Goal: Task Accomplishment & Management: Use online tool/utility

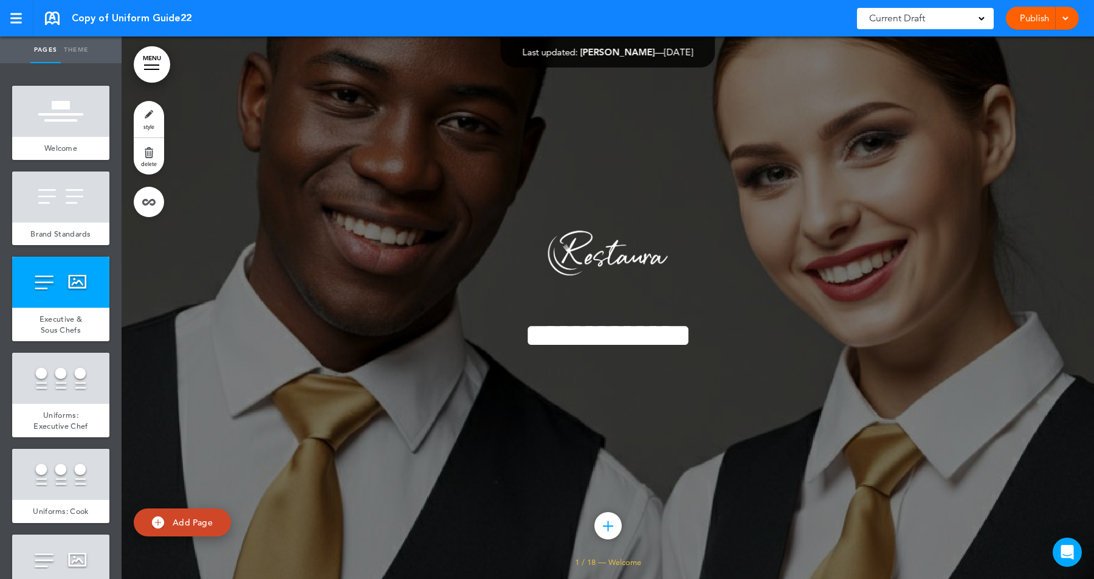
scroll to position [1138, 0]
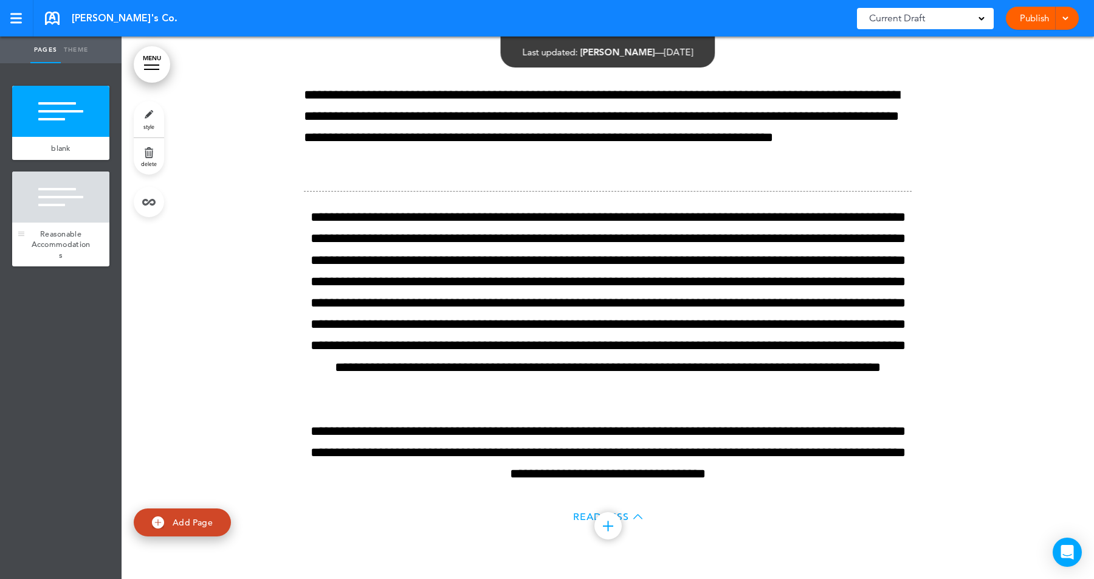
click at [64, 187] on div at bounding box center [60, 196] width 97 height 51
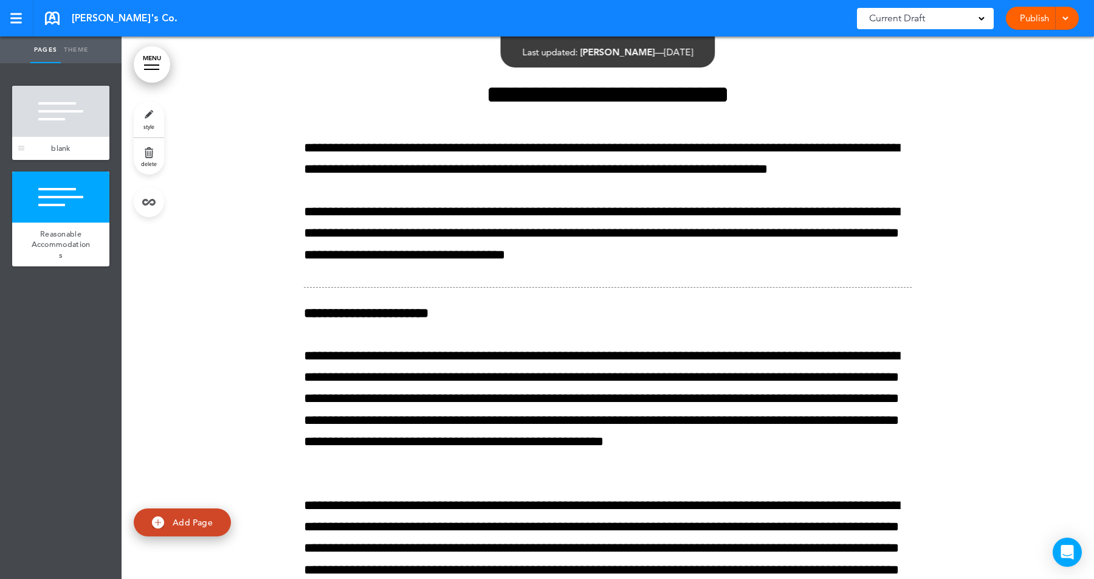
click at [64, 102] on div at bounding box center [60, 111] width 97 height 51
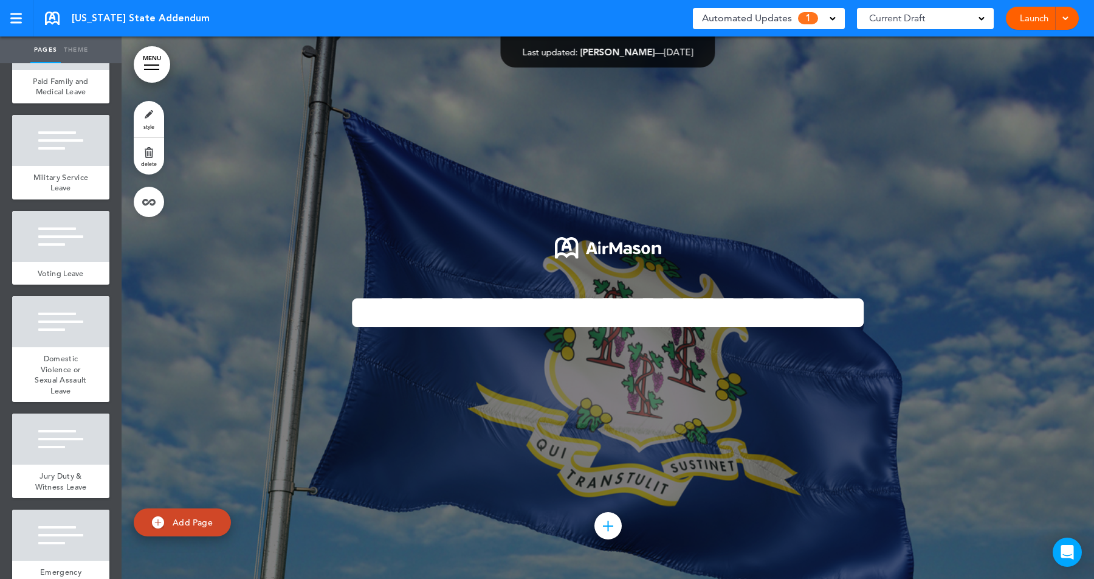
scroll to position [1152, 0]
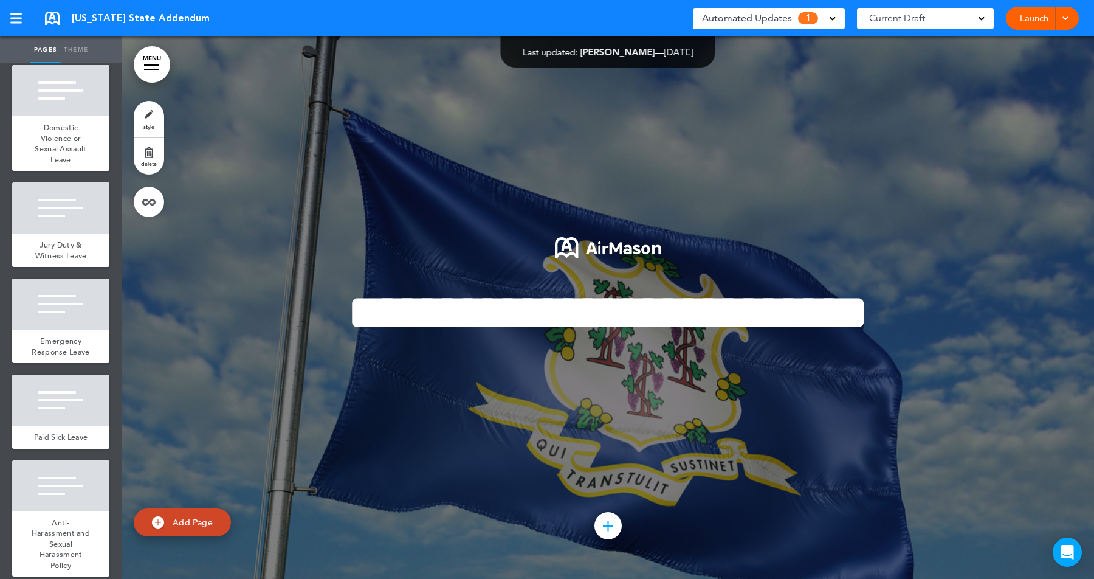
click at [69, 448] on ul "add page Connecticut add page Minimum Wage add page Overtime" at bounding box center [61, 321] width 122 height 516
click at [64, 478] on div at bounding box center [60, 485] width 97 height 51
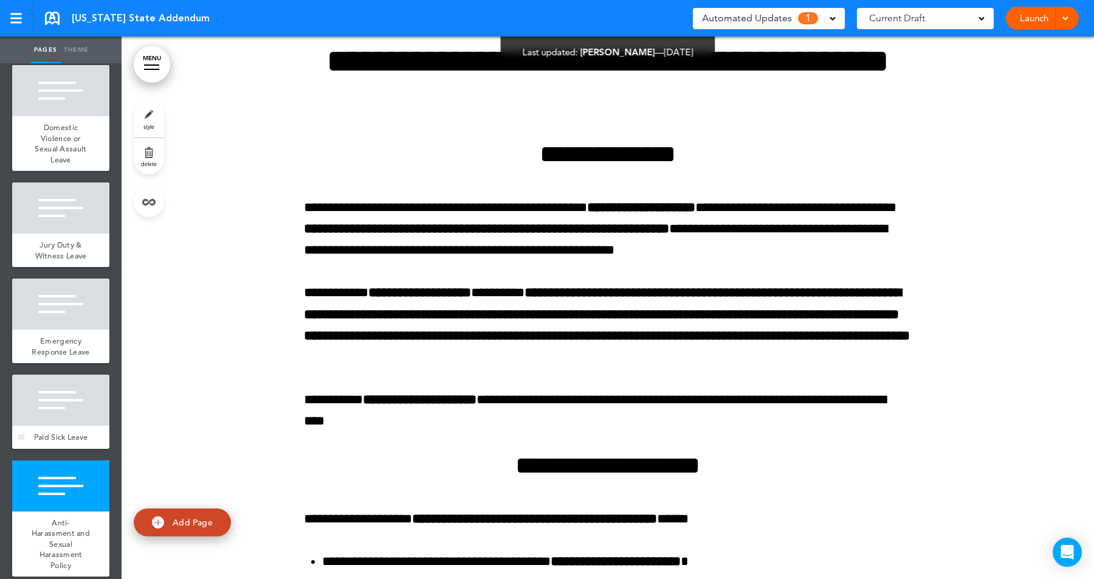
click at [63, 390] on div at bounding box center [60, 400] width 97 height 51
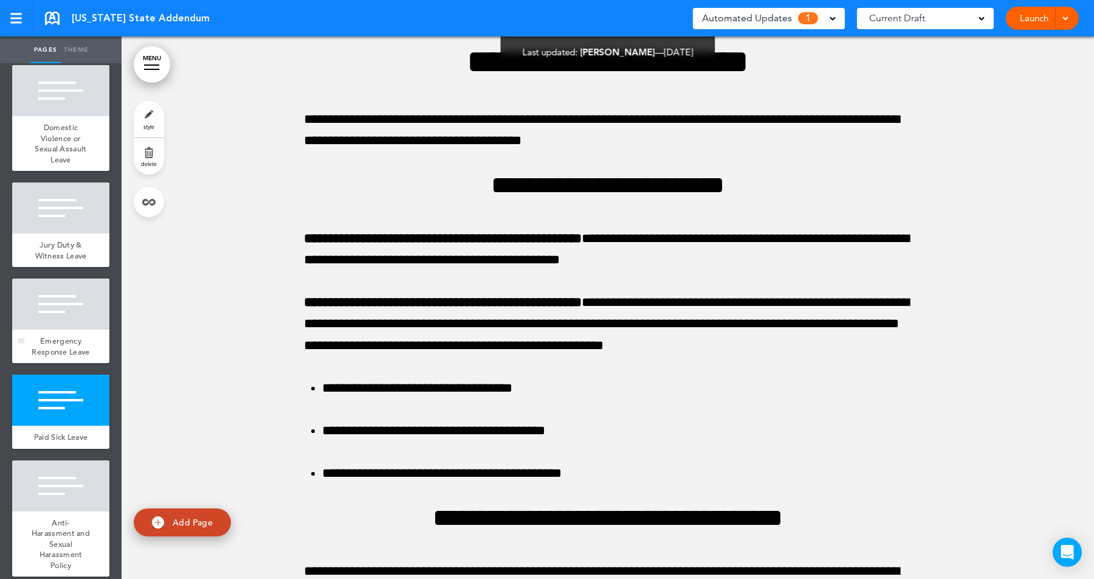
click at [61, 316] on div at bounding box center [60, 303] width 97 height 51
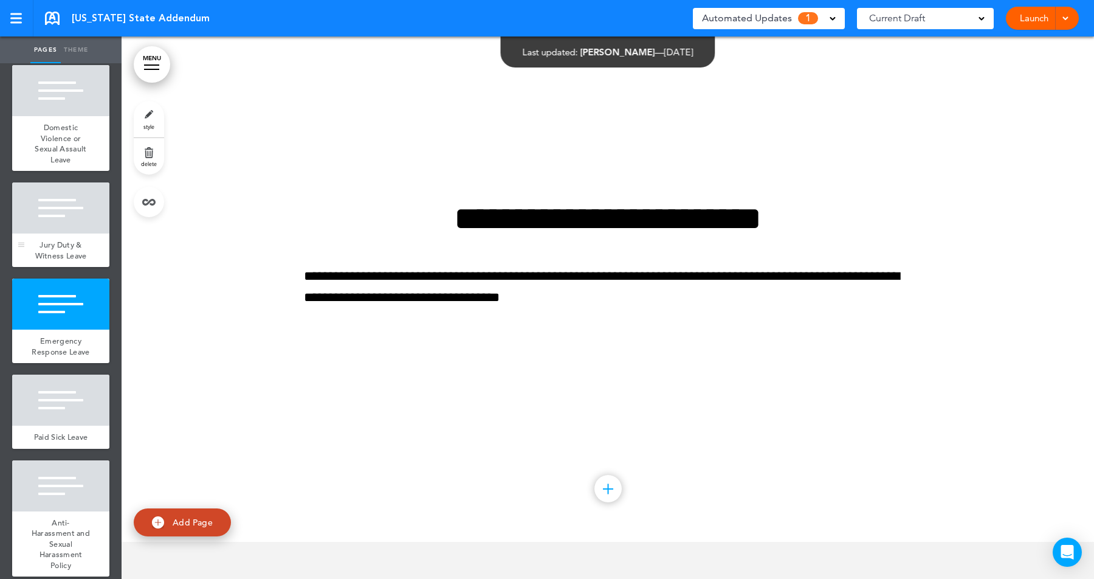
click at [61, 211] on div at bounding box center [60, 207] width 97 height 51
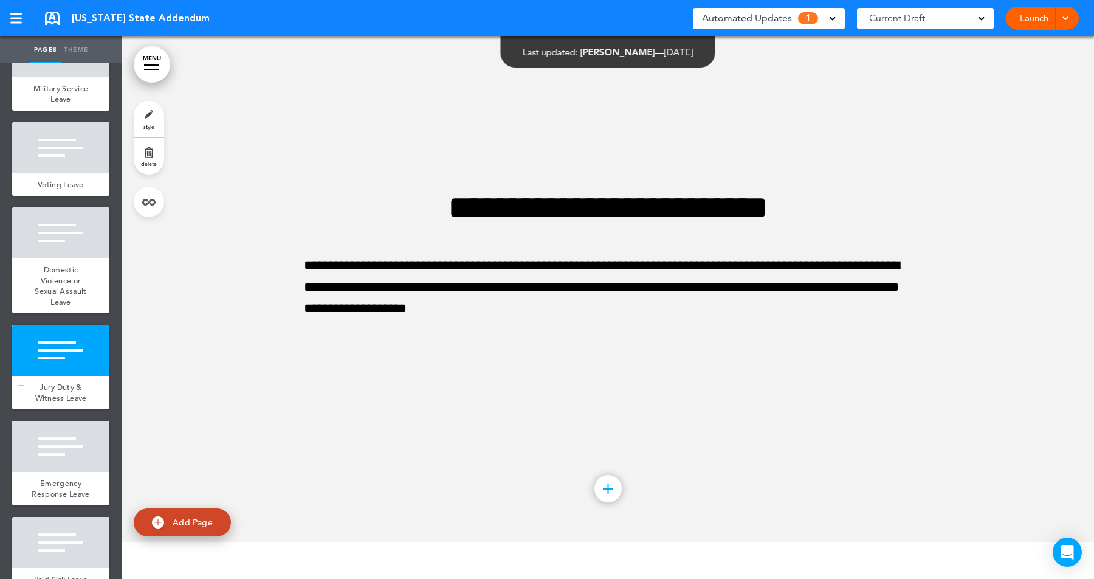
scroll to position [921, 0]
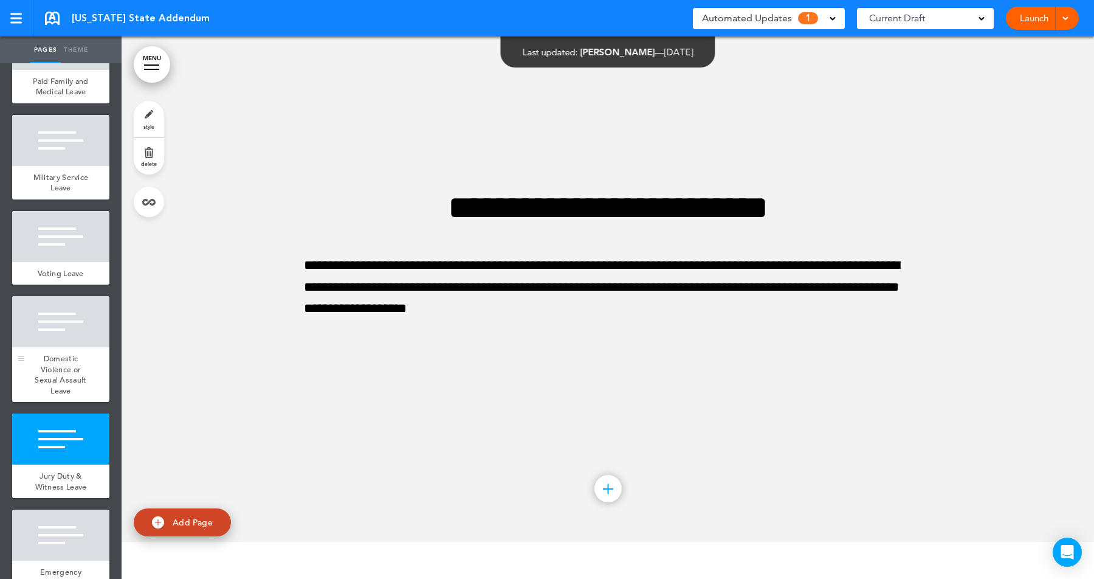
click at [58, 311] on div at bounding box center [60, 321] width 97 height 51
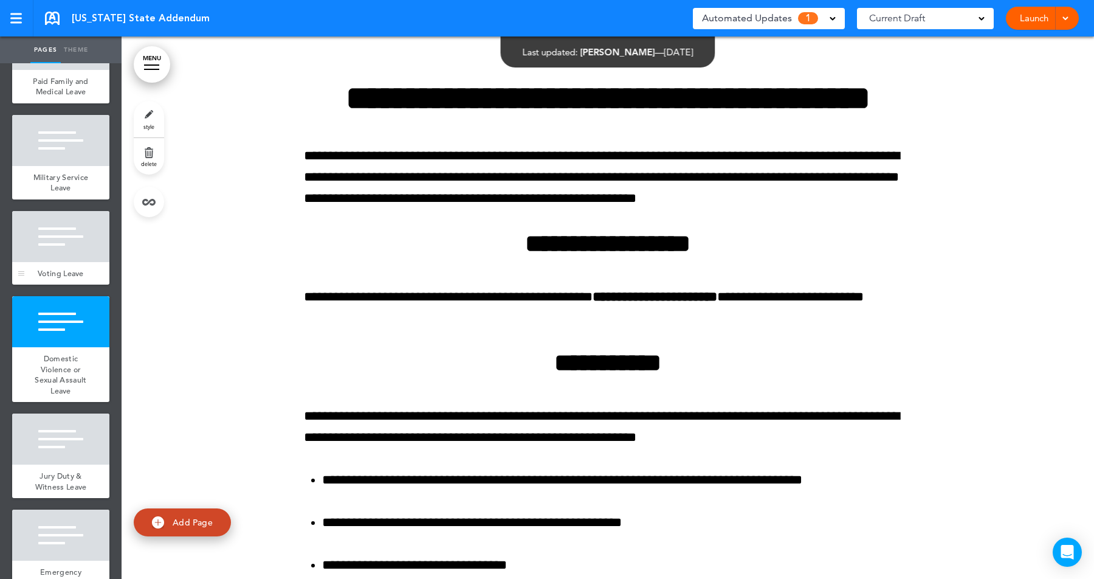
click at [66, 262] on div "Voting Leave" at bounding box center [60, 273] width 97 height 23
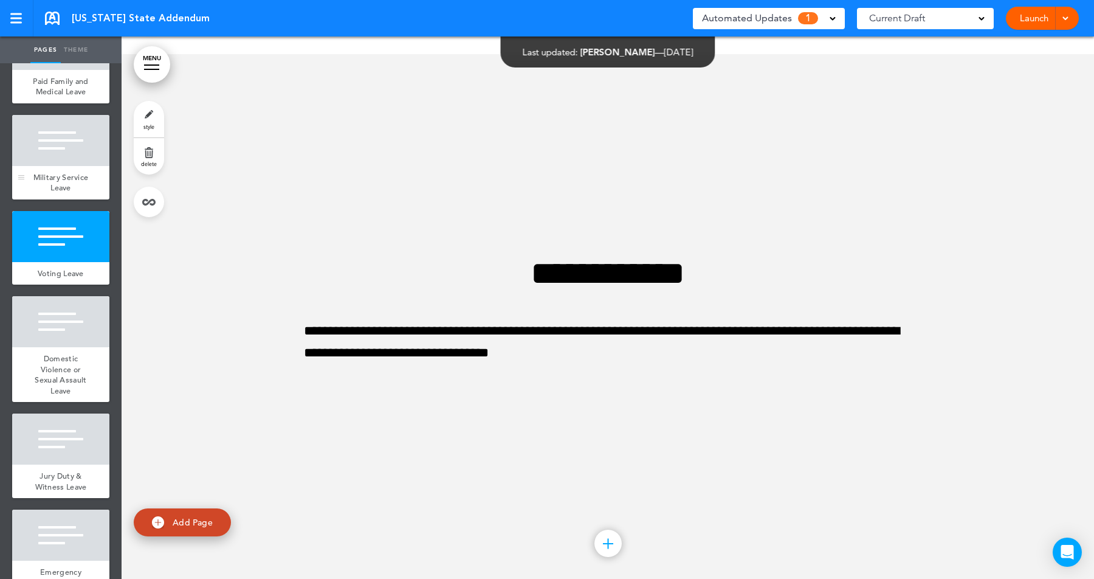
click at [66, 159] on div at bounding box center [60, 140] width 97 height 51
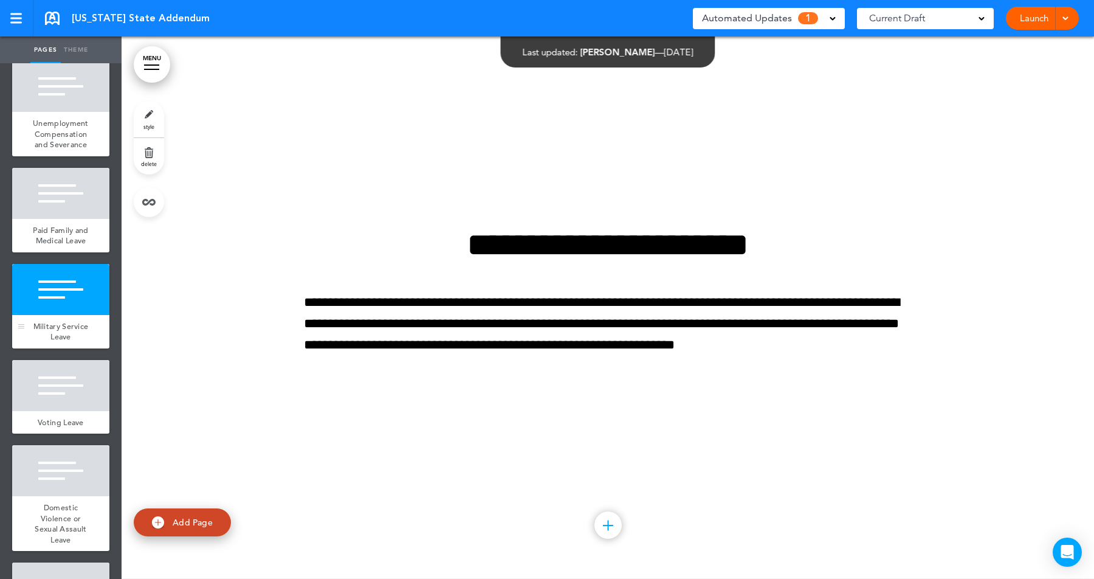
scroll to position [674, 0]
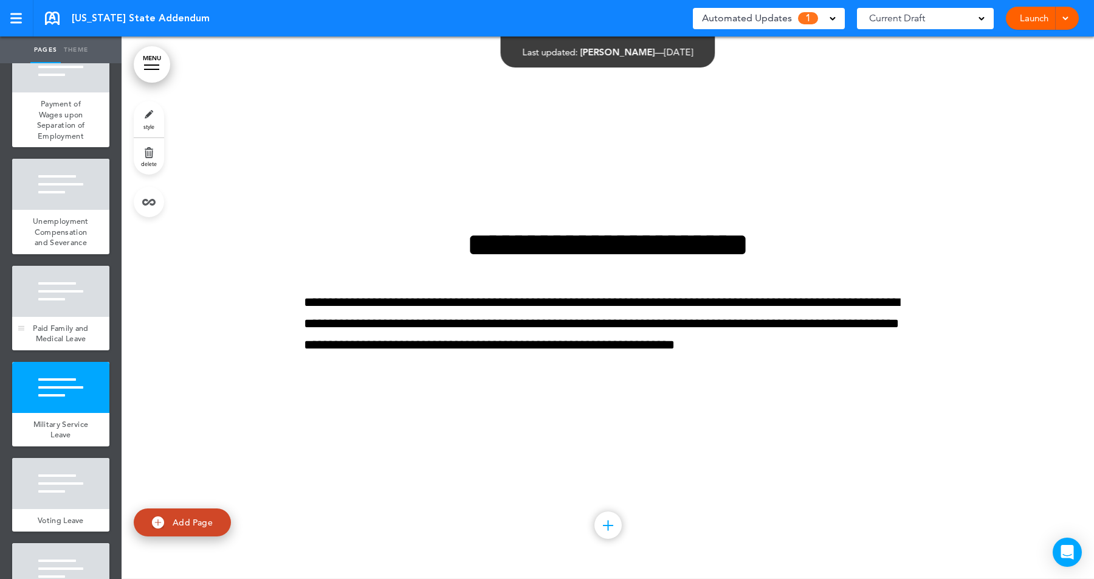
click at [58, 285] on div at bounding box center [60, 291] width 97 height 51
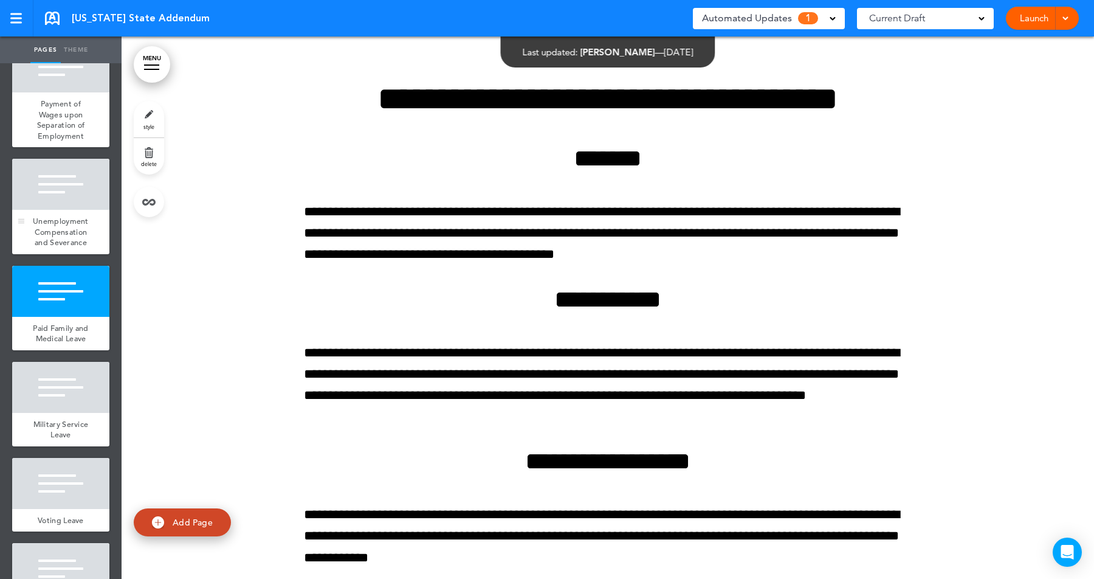
click at [58, 180] on div at bounding box center [60, 184] width 97 height 51
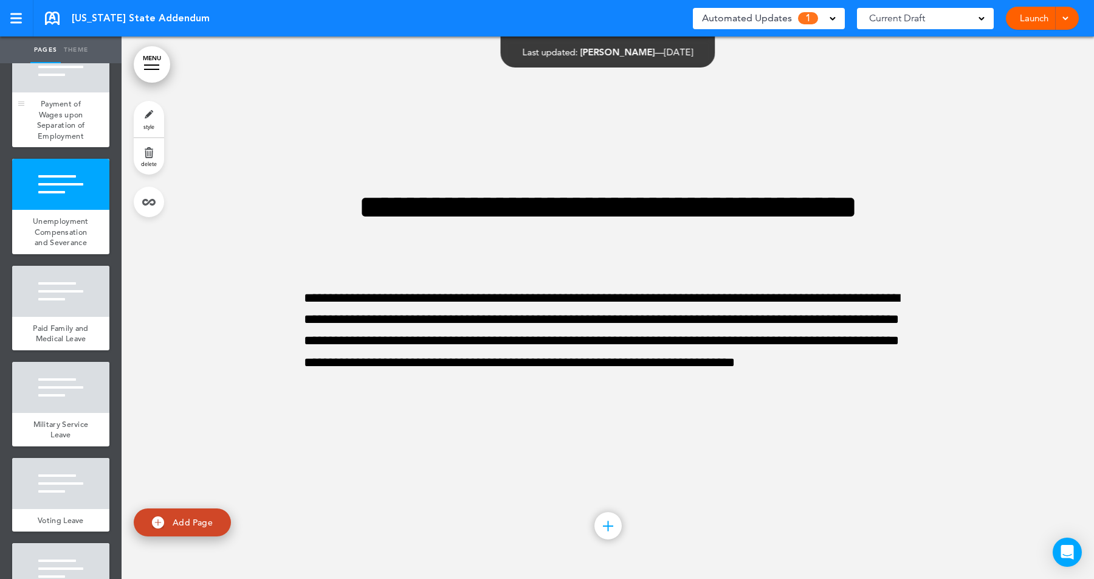
click at [68, 128] on span "Payment of Wages upon Separation of Employment" at bounding box center [61, 119] width 48 height 43
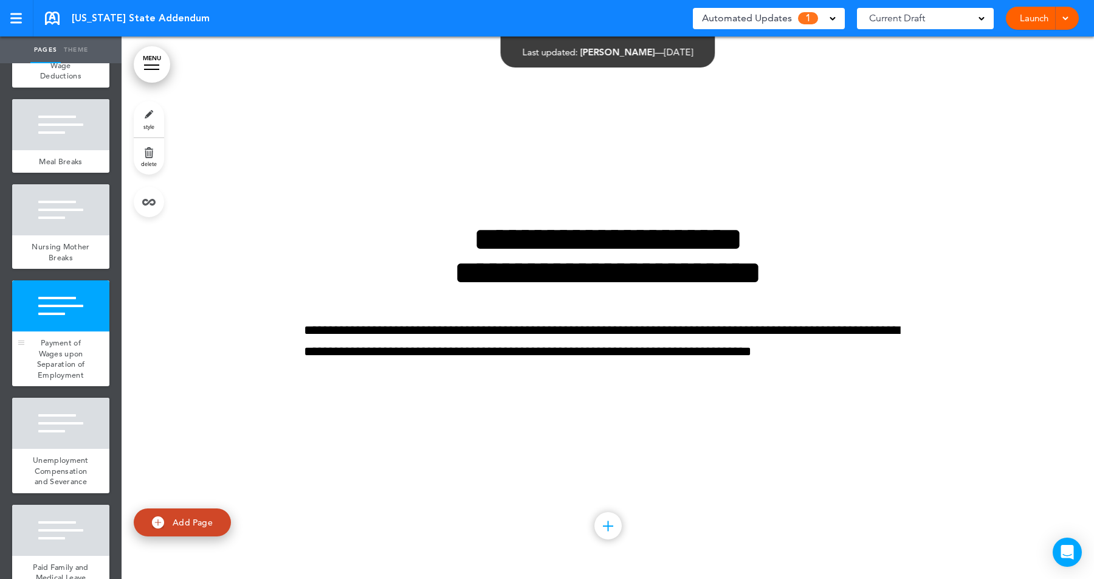
scroll to position [371, 0]
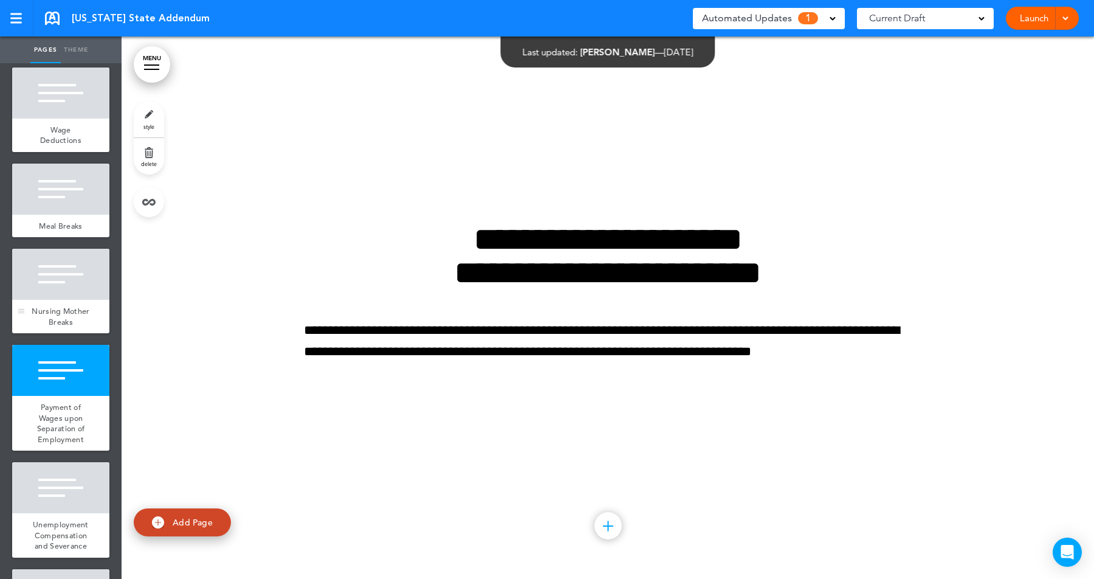
drag, startPoint x: 60, startPoint y: 271, endPoint x: 60, endPoint y: 258, distance: 12.2
click at [60, 271] on div at bounding box center [60, 274] width 97 height 51
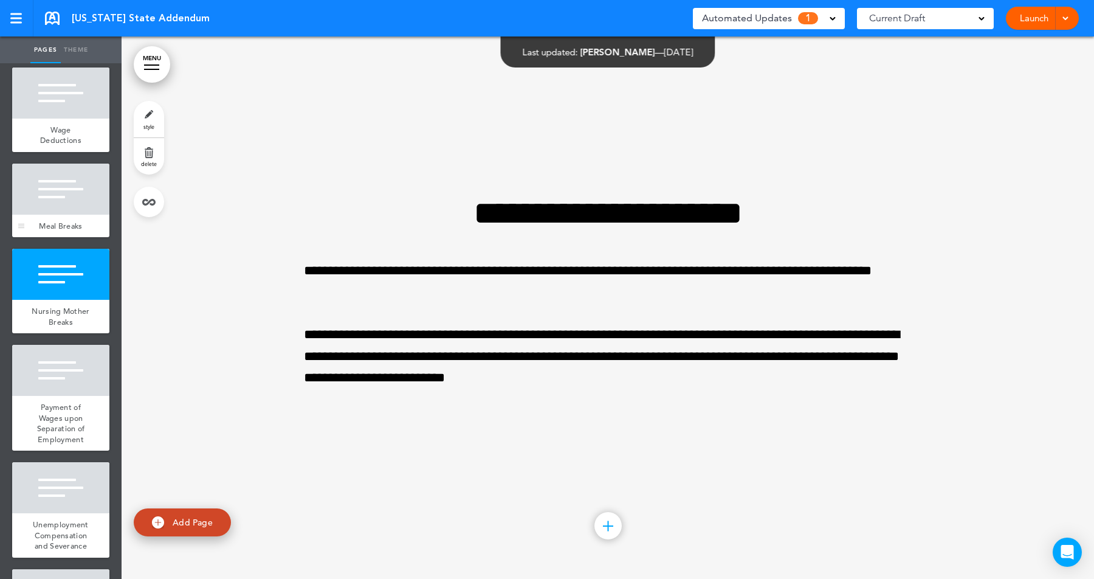
click at [60, 192] on div at bounding box center [60, 189] width 97 height 51
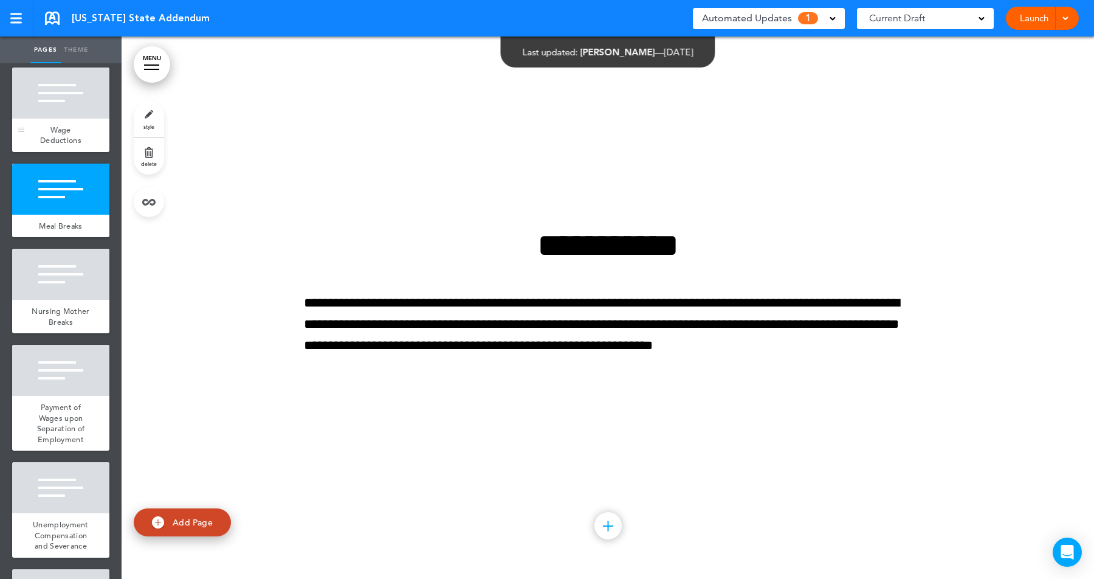
click at [60, 114] on div at bounding box center [60, 92] width 97 height 51
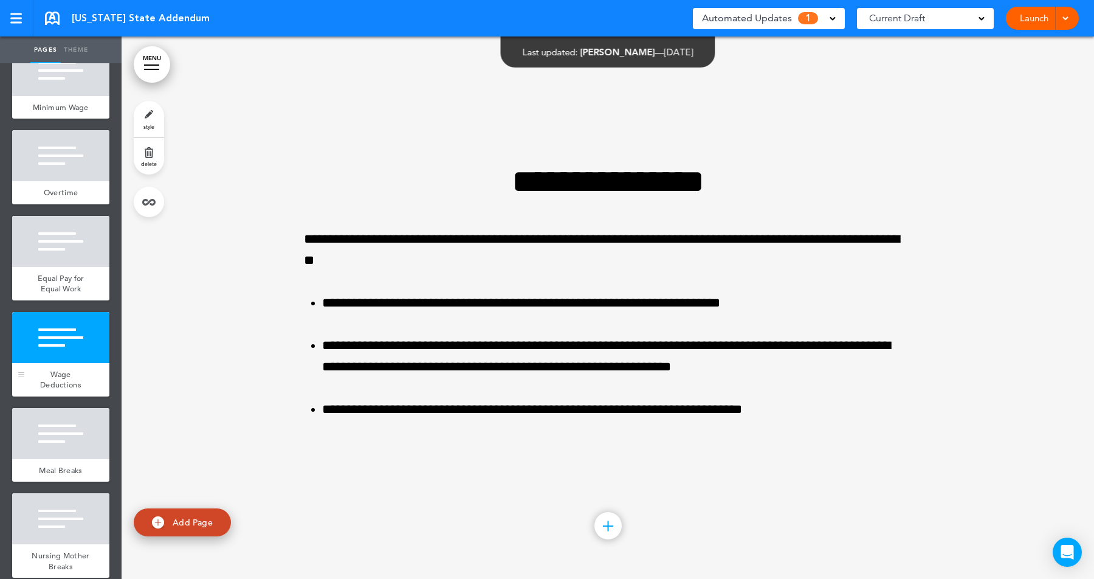
scroll to position [54, 0]
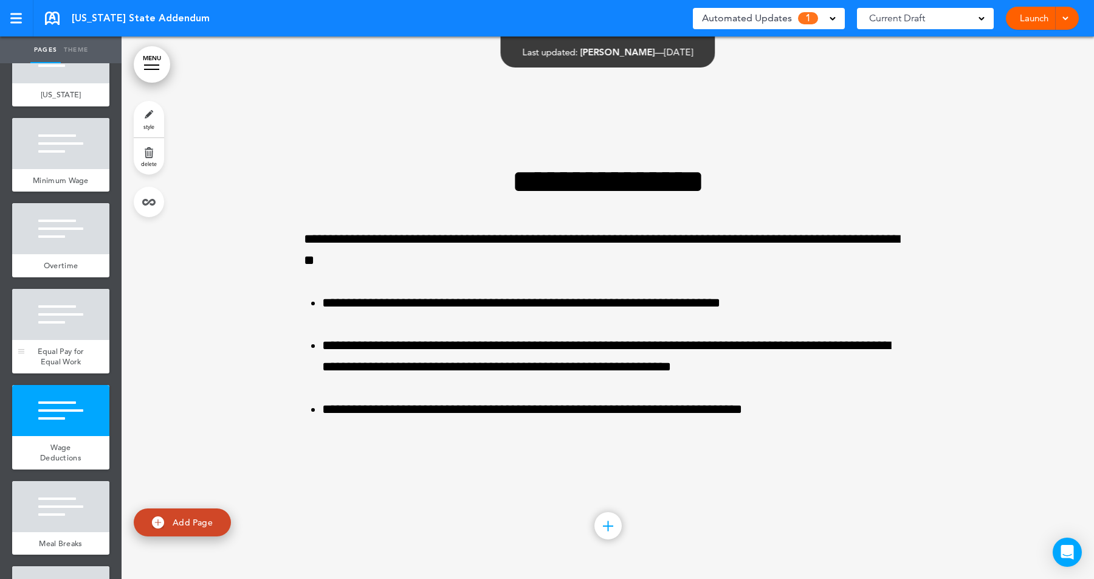
click at [66, 313] on div at bounding box center [60, 314] width 97 height 51
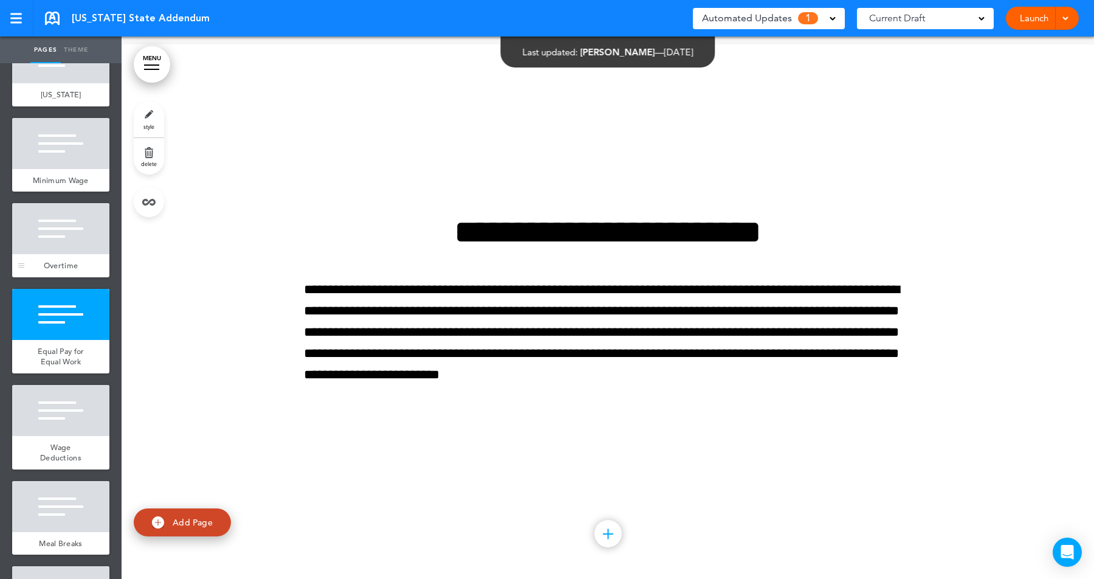
click at [66, 226] on div at bounding box center [60, 228] width 97 height 51
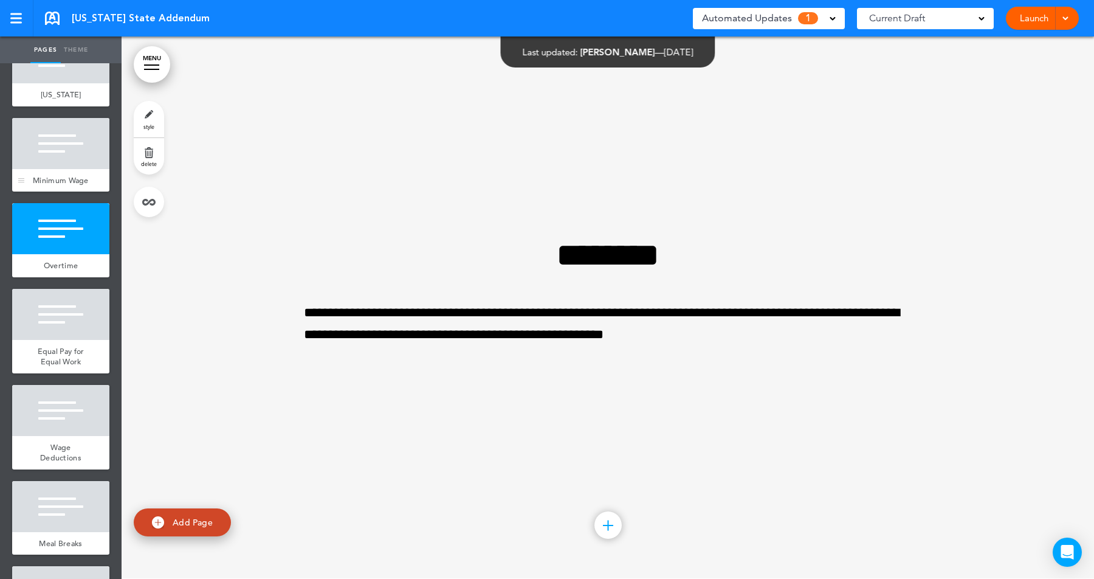
click at [66, 144] on div at bounding box center [60, 143] width 97 height 51
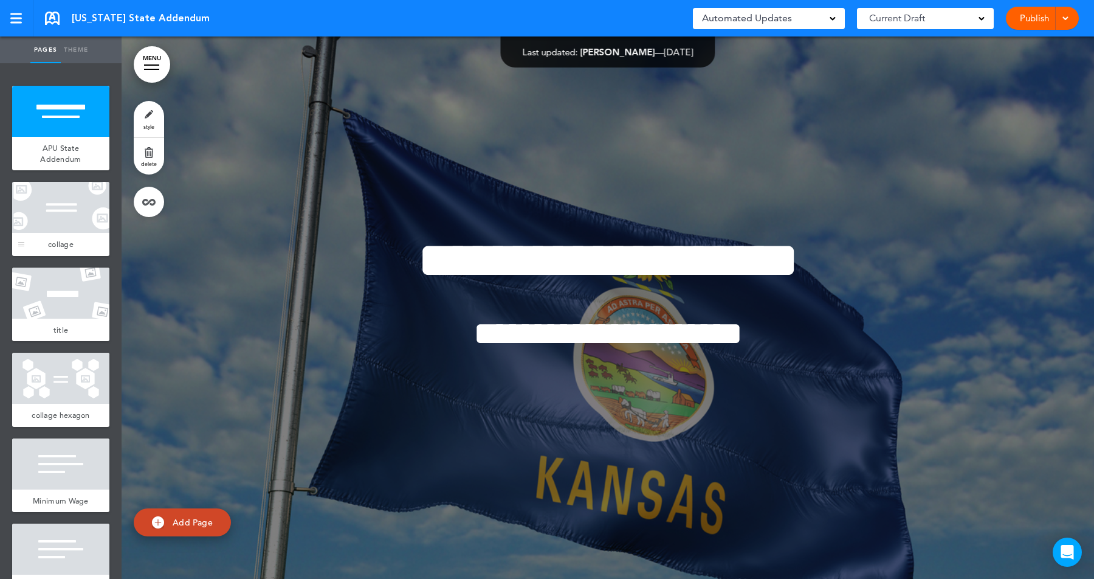
click at [45, 201] on div at bounding box center [60, 207] width 97 height 51
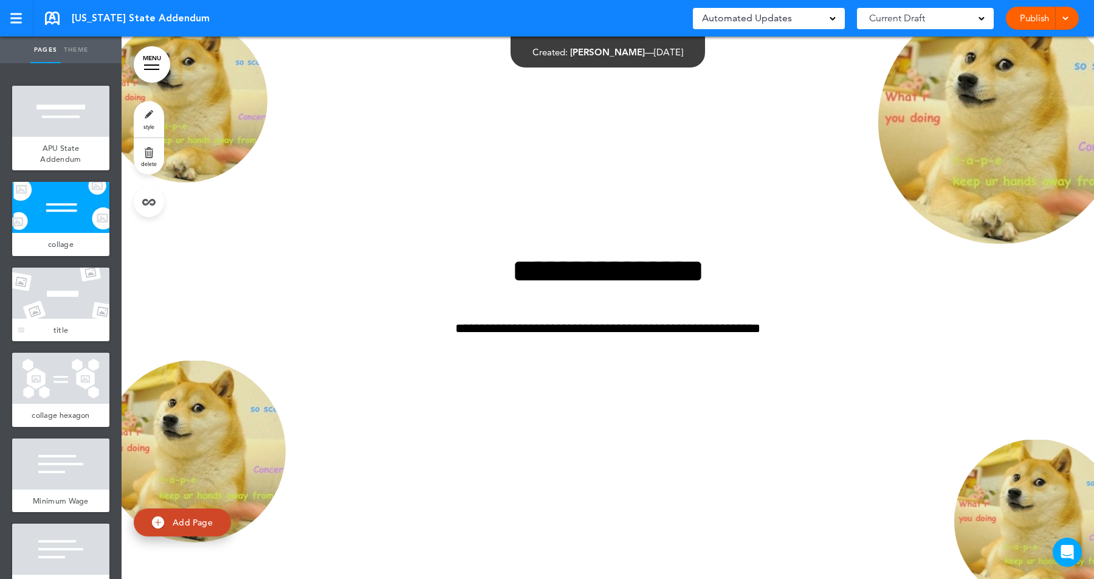
click at [75, 308] on div at bounding box center [60, 293] width 97 height 51
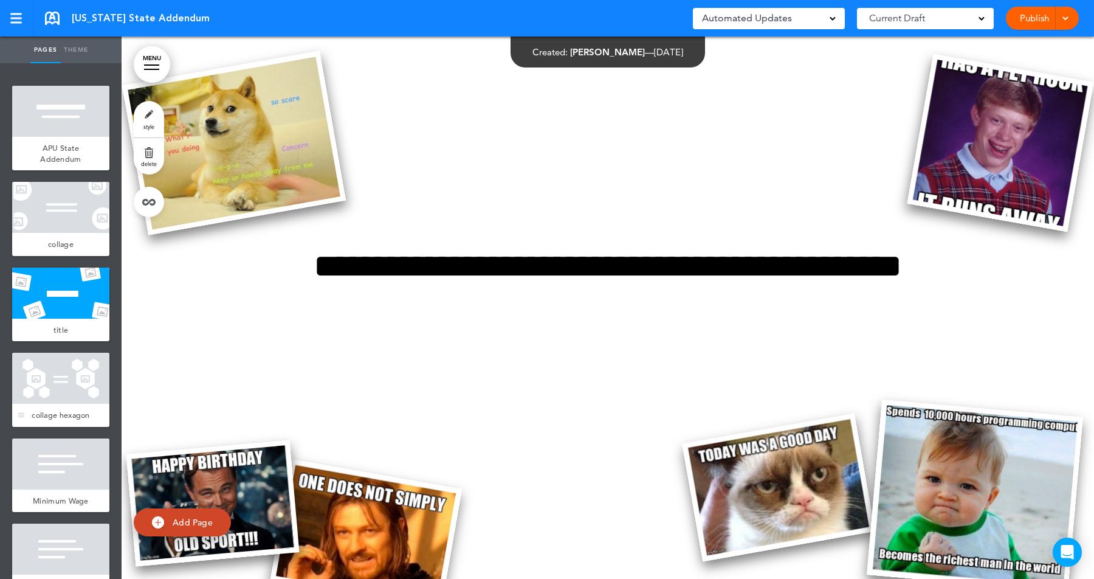
click at [64, 363] on div at bounding box center [60, 378] width 97 height 51
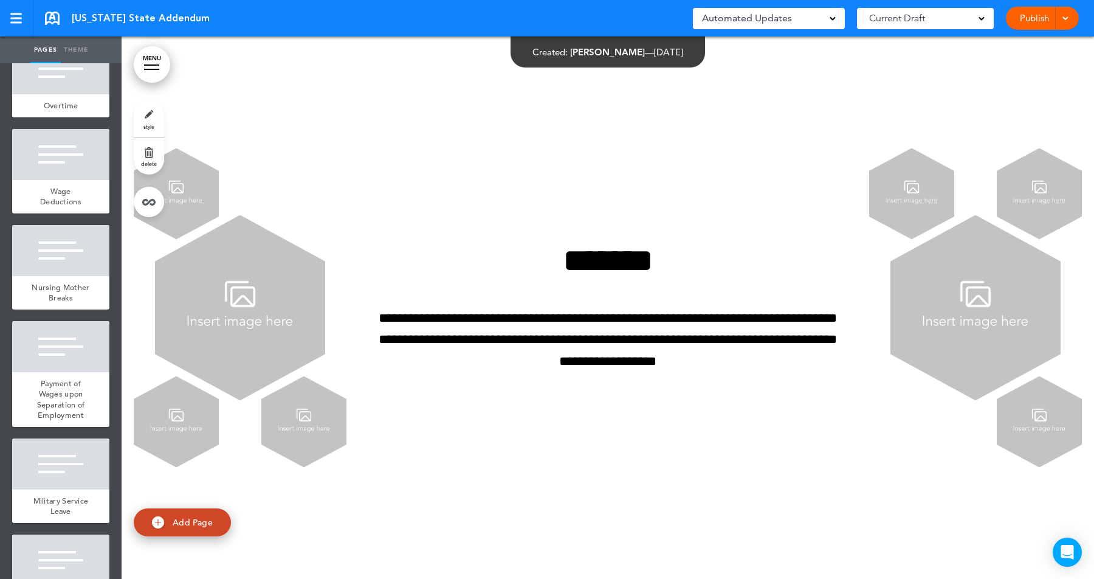
scroll to position [486, 0]
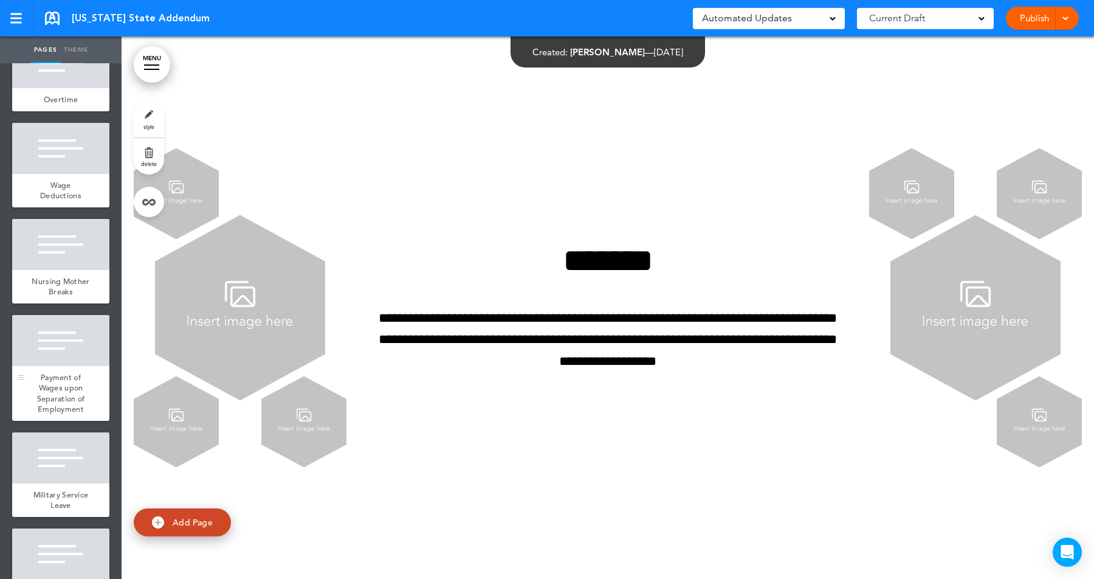
click at [63, 358] on div at bounding box center [60, 340] width 97 height 51
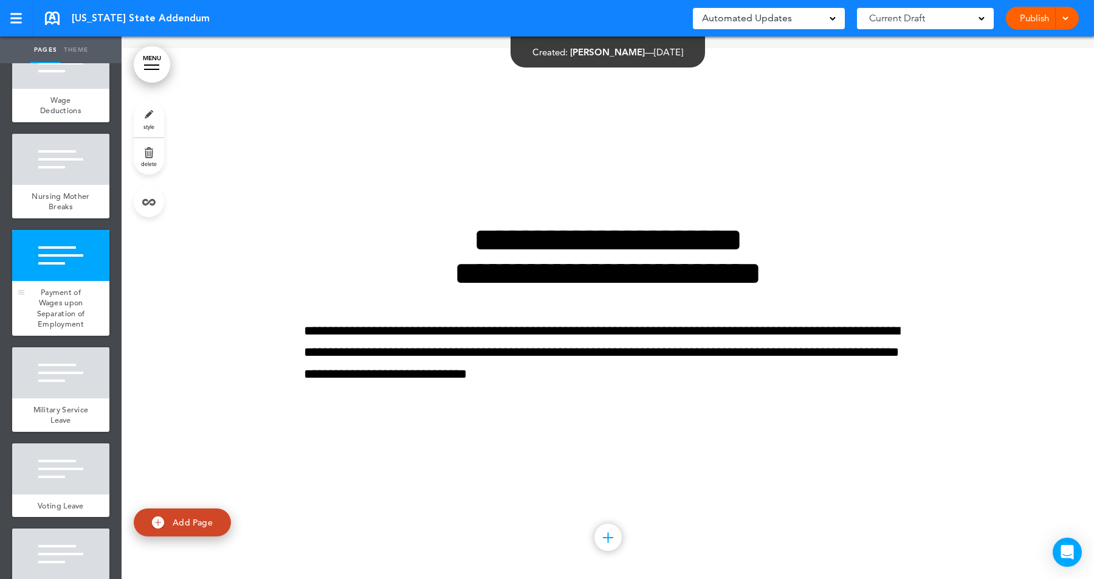
scroll to position [736, 0]
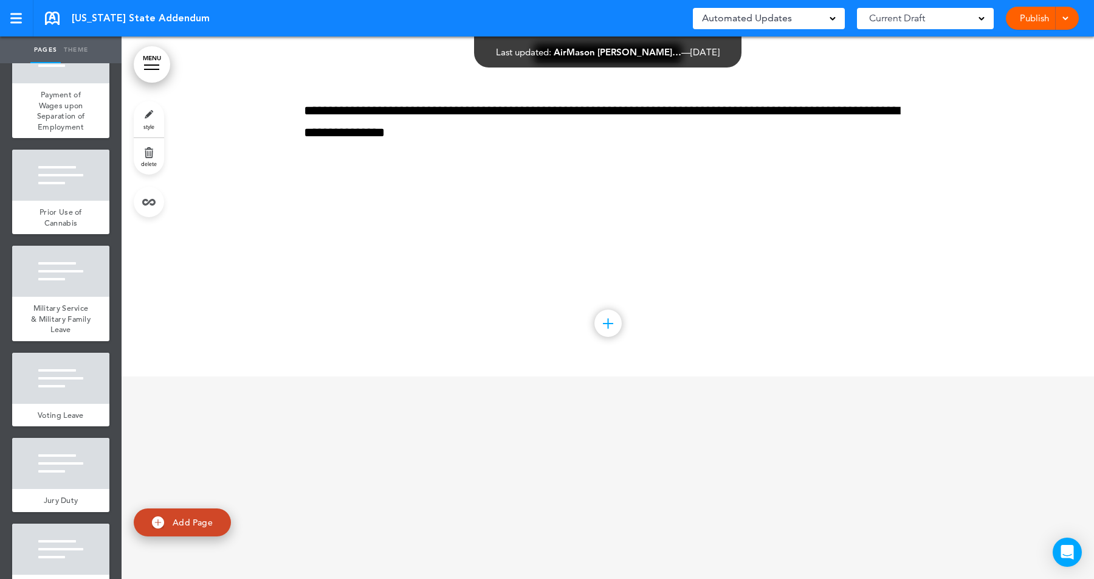
scroll to position [651, 0]
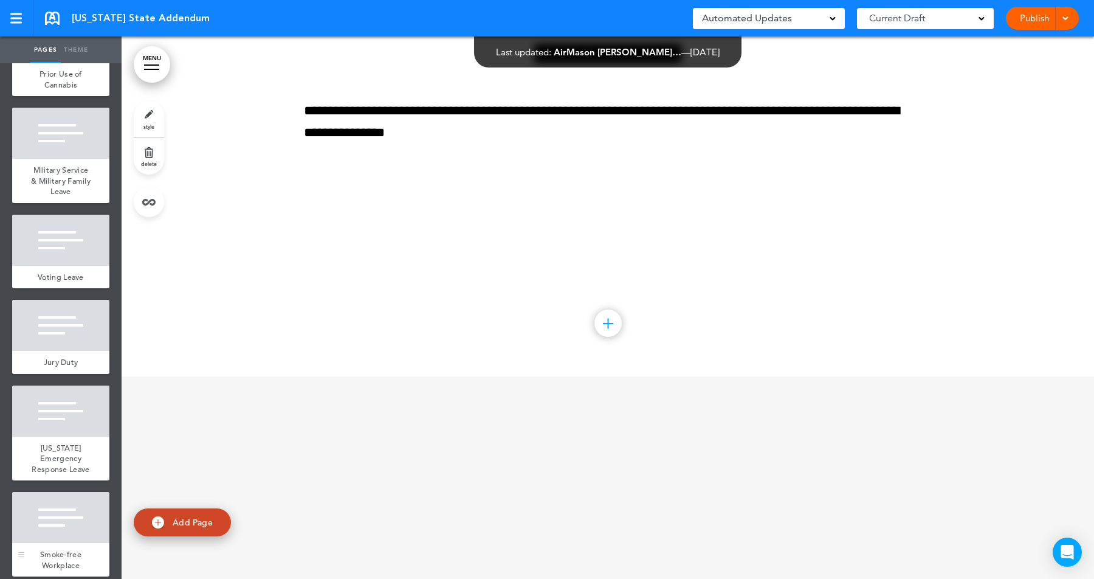
click at [58, 509] on div at bounding box center [60, 517] width 97 height 51
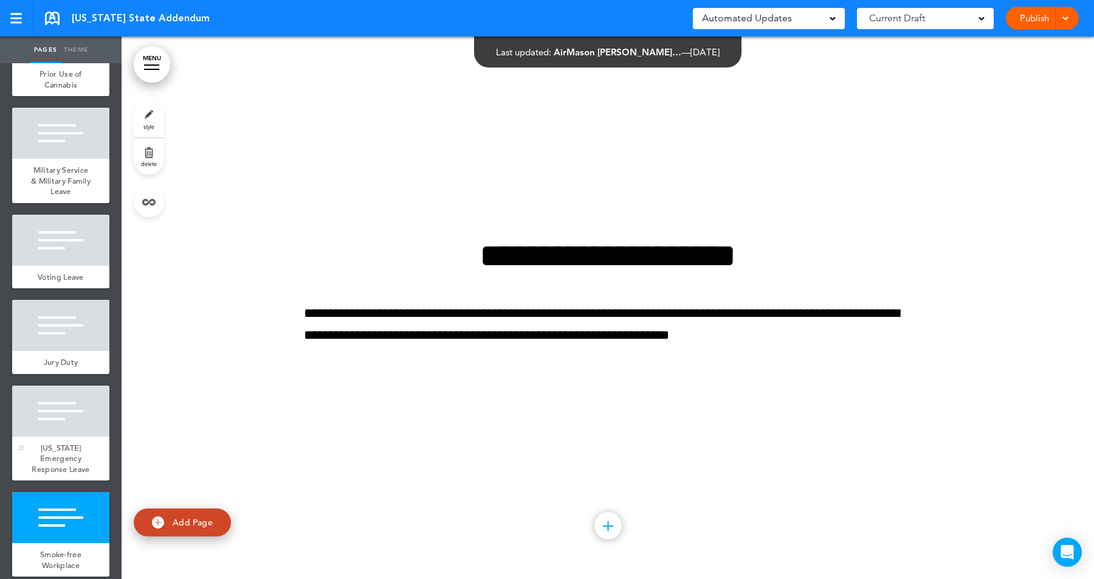
click at [57, 425] on div at bounding box center [60, 410] width 97 height 51
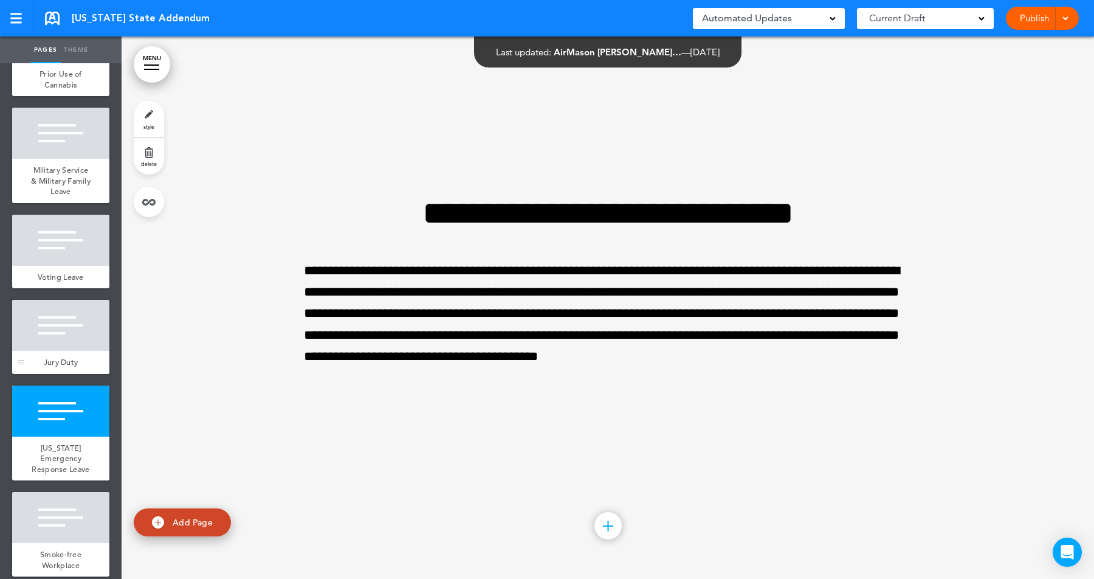
click at [57, 326] on div at bounding box center [60, 325] width 97 height 51
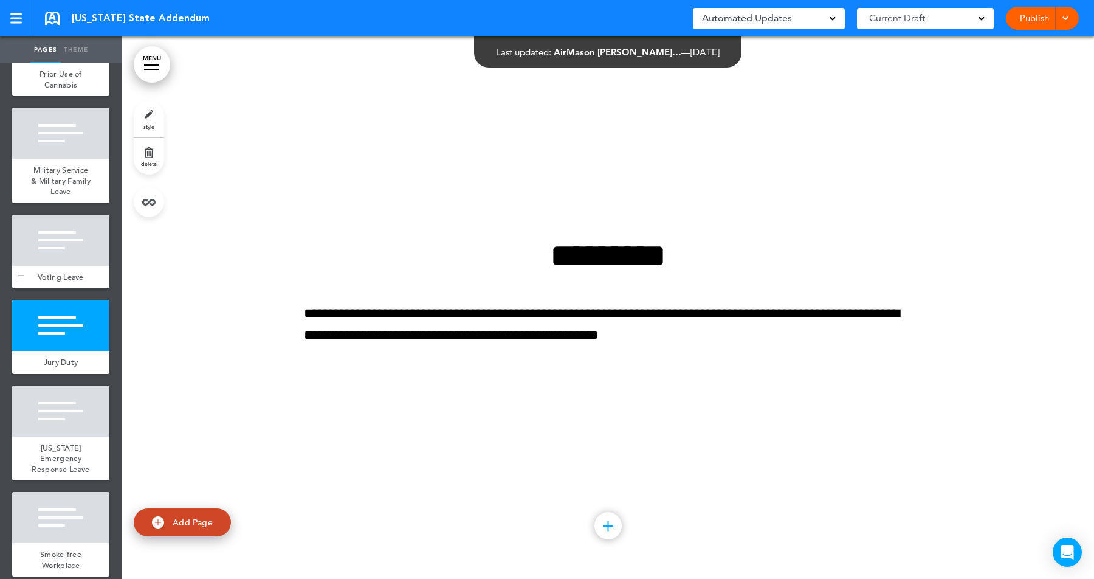
click at [59, 247] on div at bounding box center [60, 240] width 97 height 51
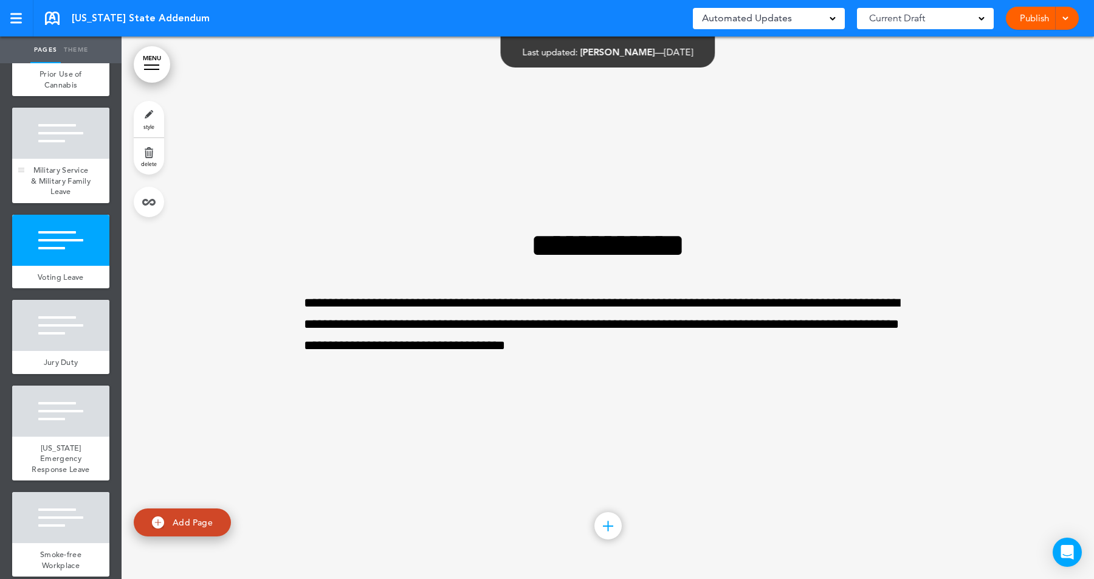
click at [57, 170] on span "Military Service & Military Family Leave" at bounding box center [61, 181] width 60 height 32
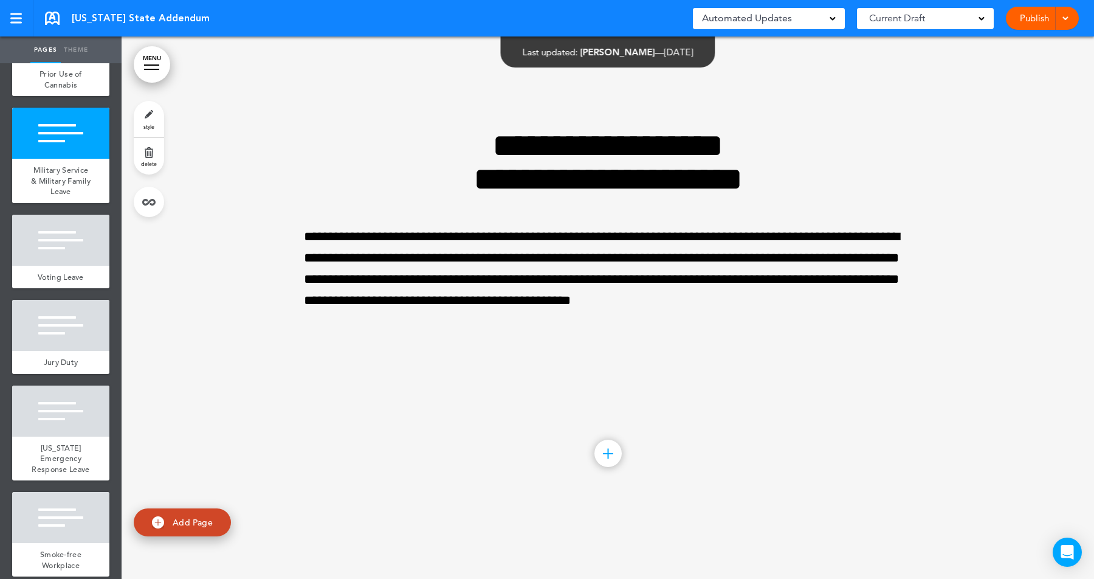
scroll to position [3796, 0]
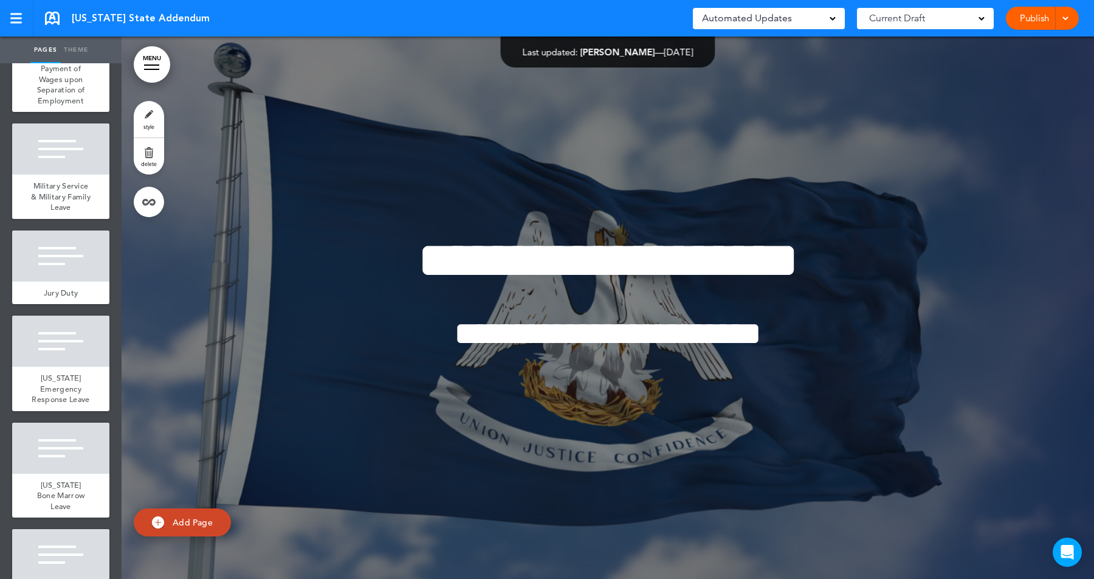
scroll to position [576, 0]
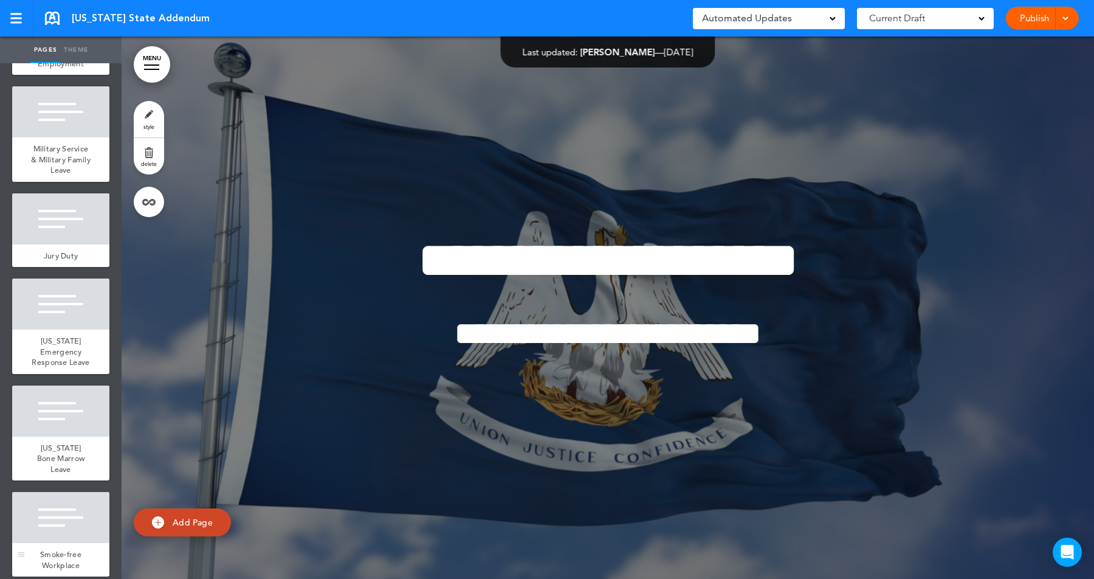
click at [64, 513] on div at bounding box center [60, 517] width 97 height 51
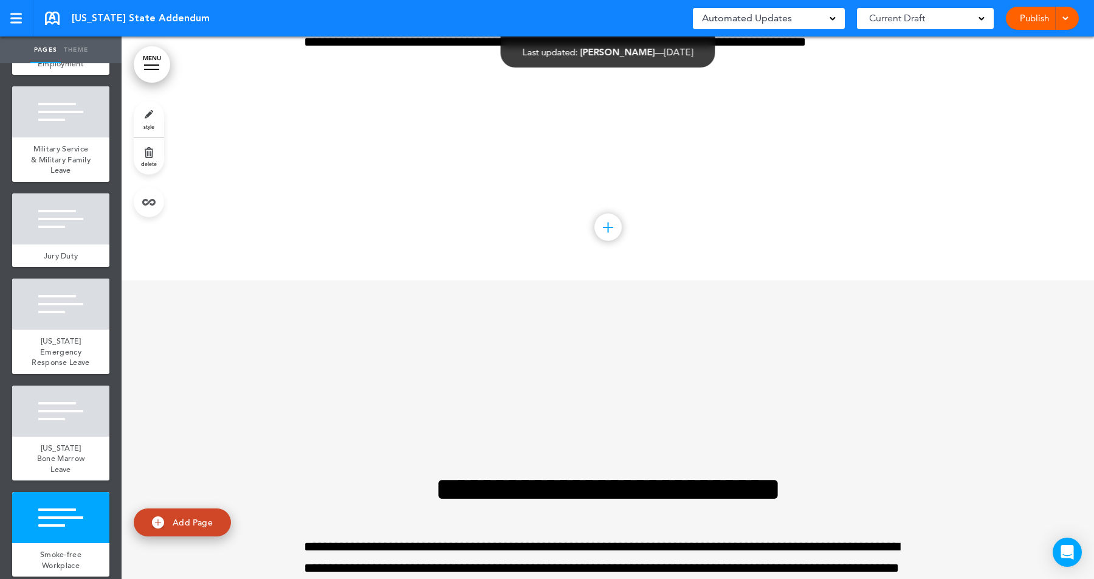
scroll to position [5423, 0]
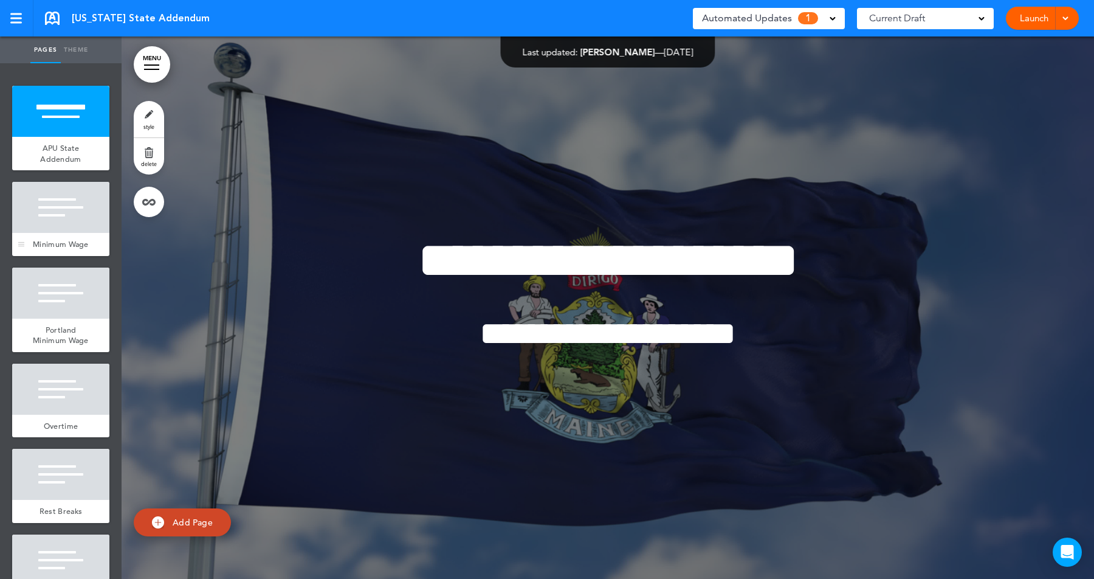
click at [67, 199] on div at bounding box center [60, 207] width 97 height 51
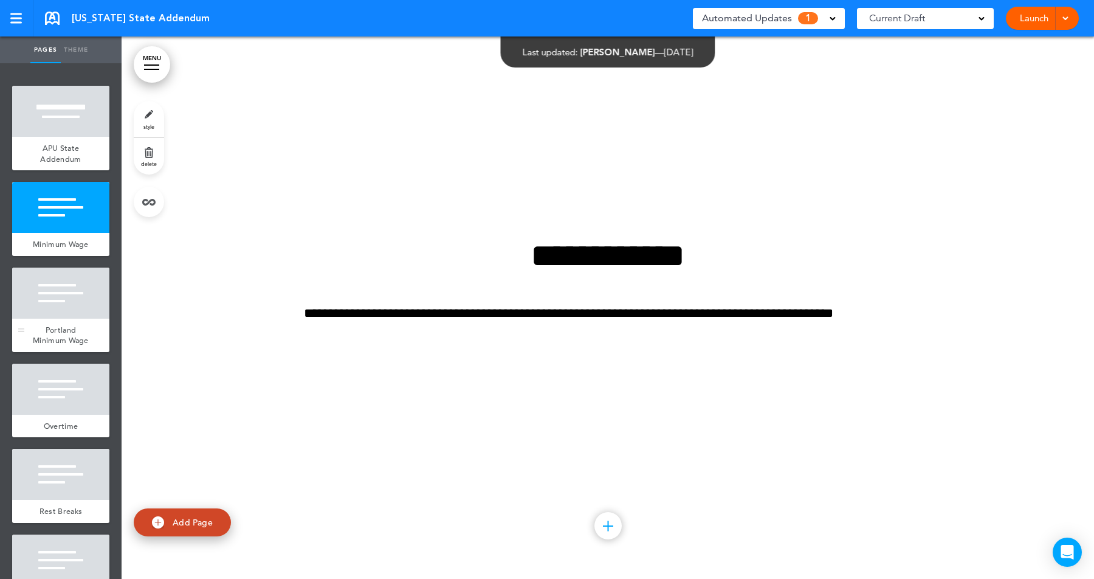
click at [66, 286] on div at bounding box center [60, 293] width 97 height 51
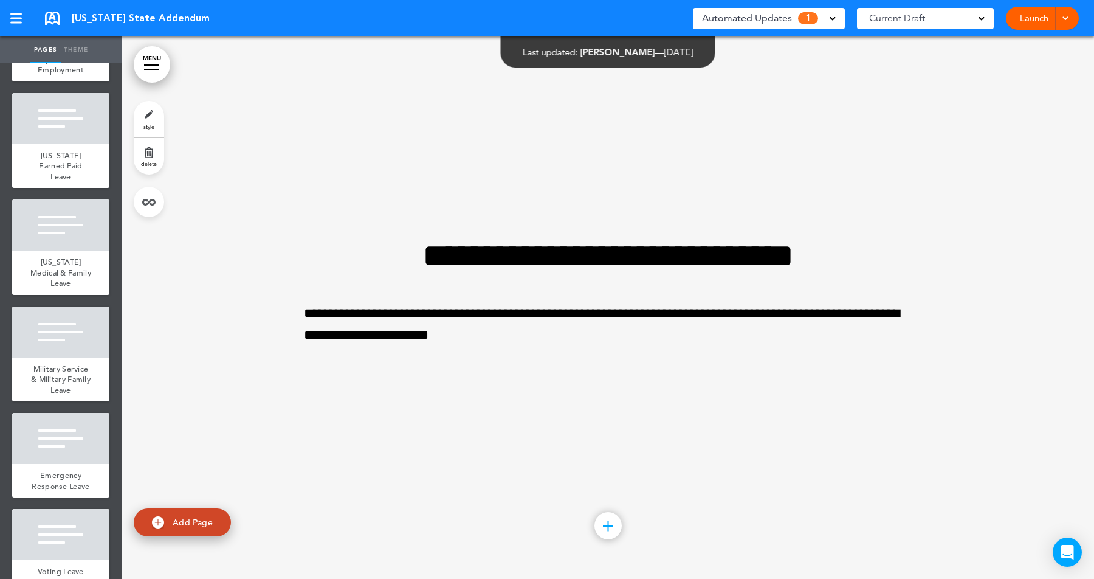
scroll to position [1035, 0]
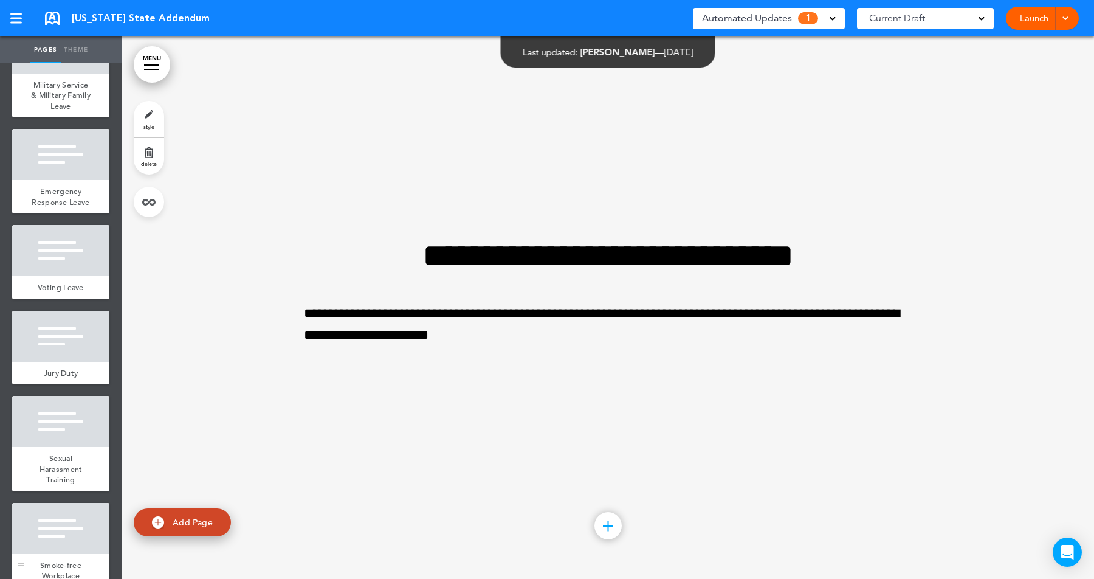
click at [64, 518] on div at bounding box center [60, 528] width 97 height 51
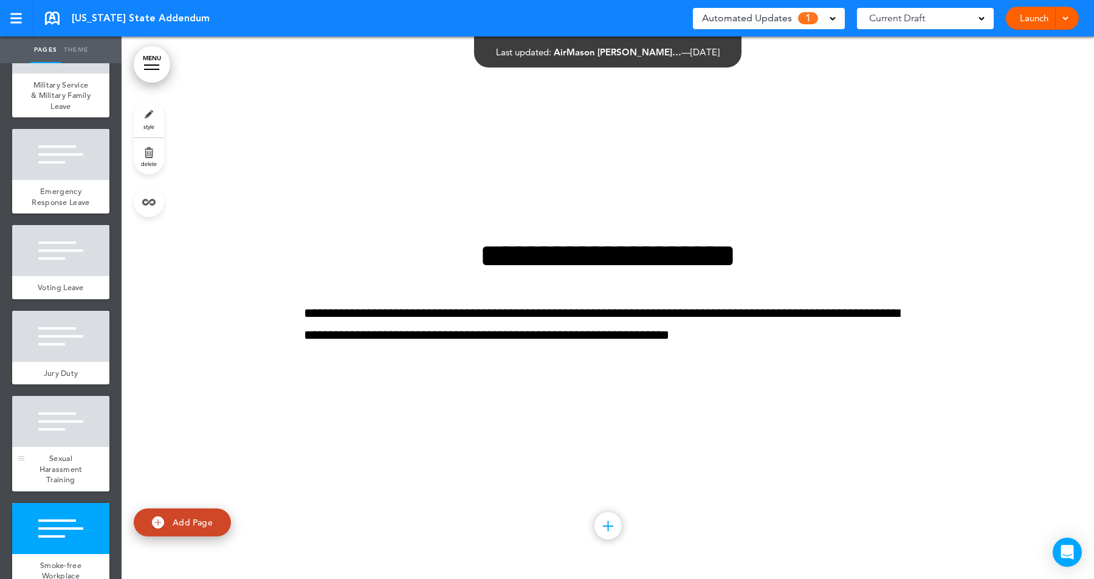
click at [64, 410] on div at bounding box center [60, 421] width 97 height 51
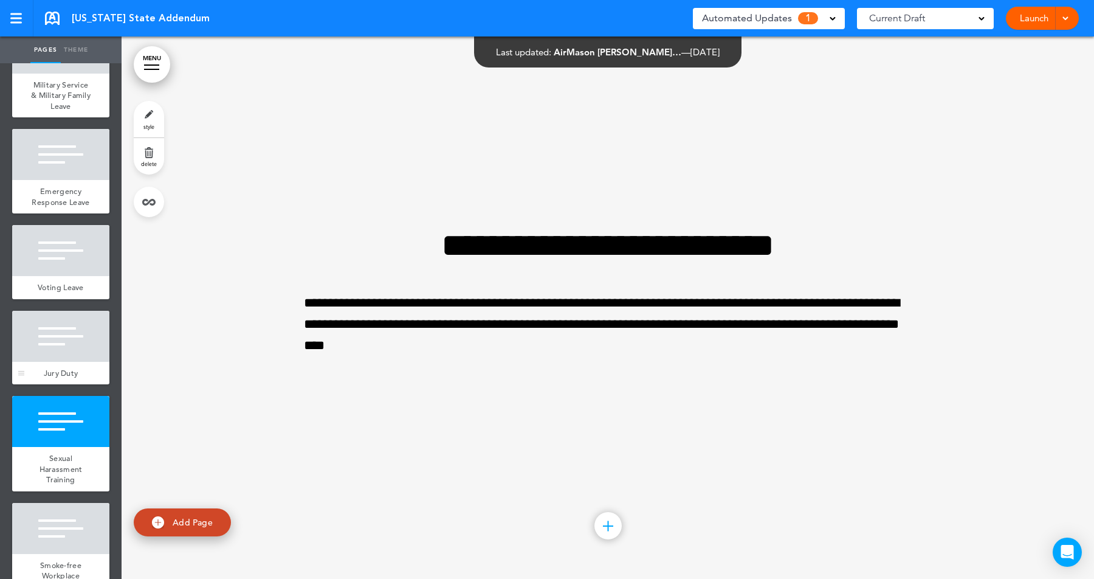
click at [64, 314] on div at bounding box center [60, 336] width 97 height 51
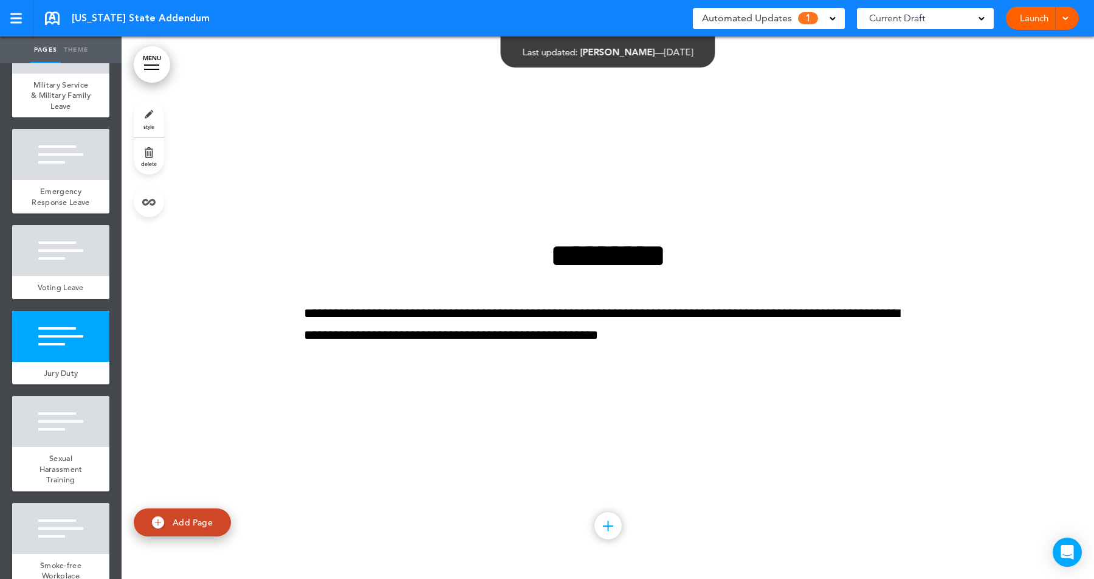
scroll to position [7050, 0]
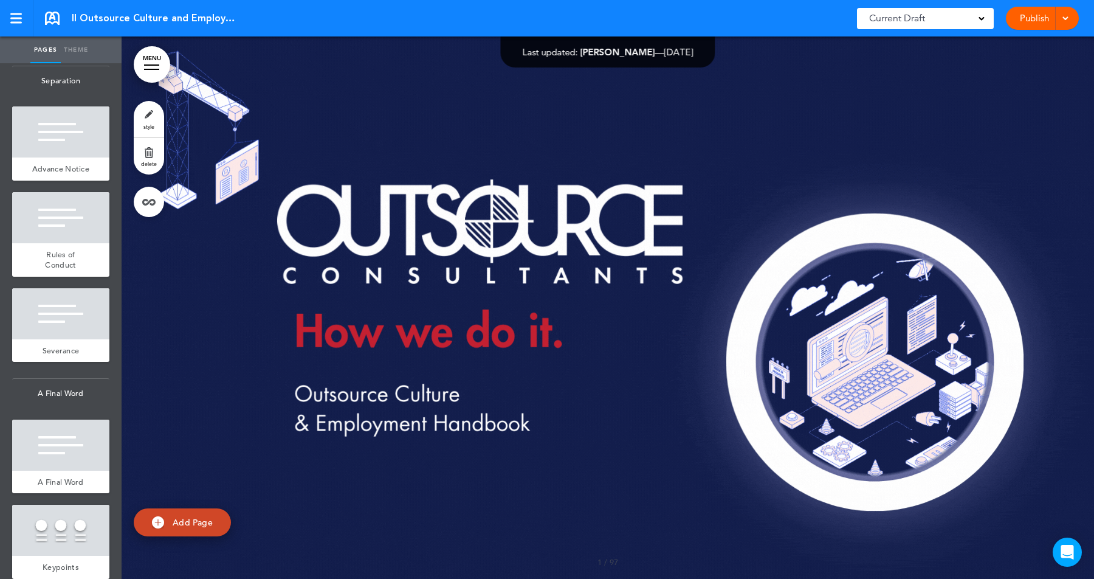
scroll to position [9381, 0]
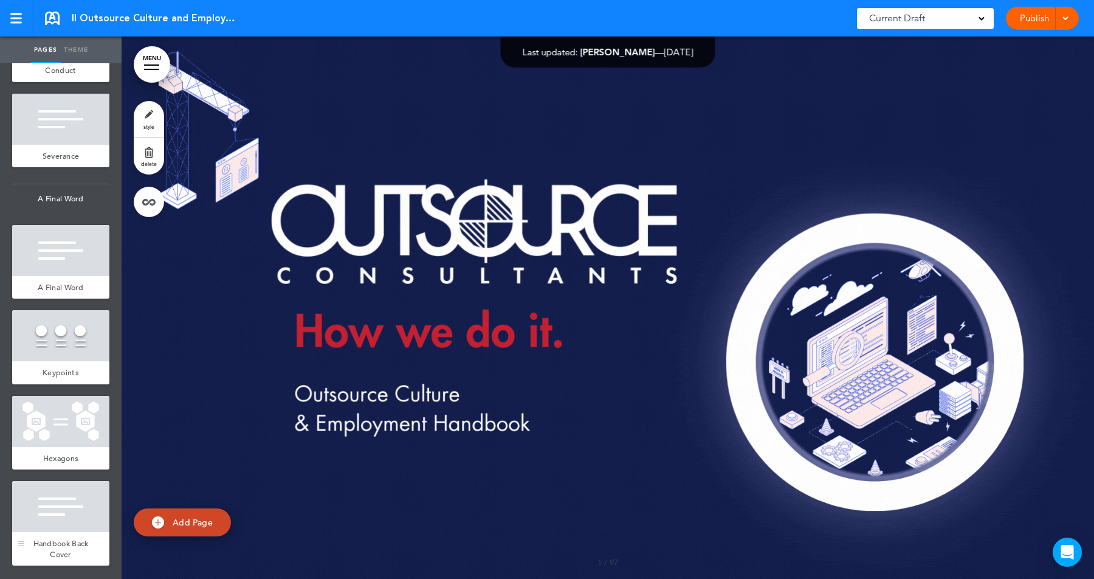
click at [64, 514] on div at bounding box center [60, 506] width 97 height 51
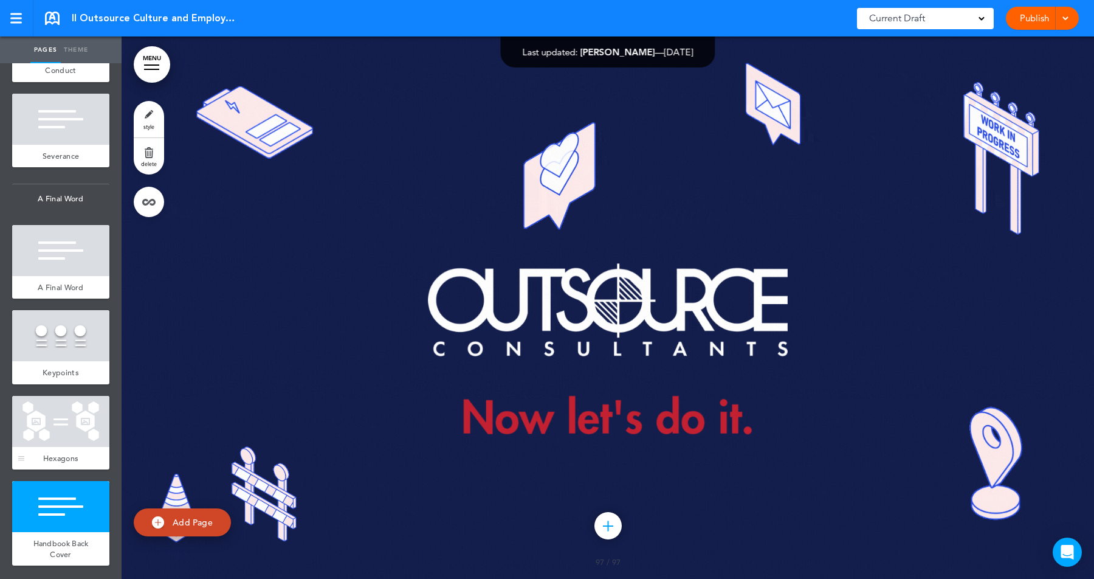
click at [64, 434] on div at bounding box center [60, 421] width 97 height 51
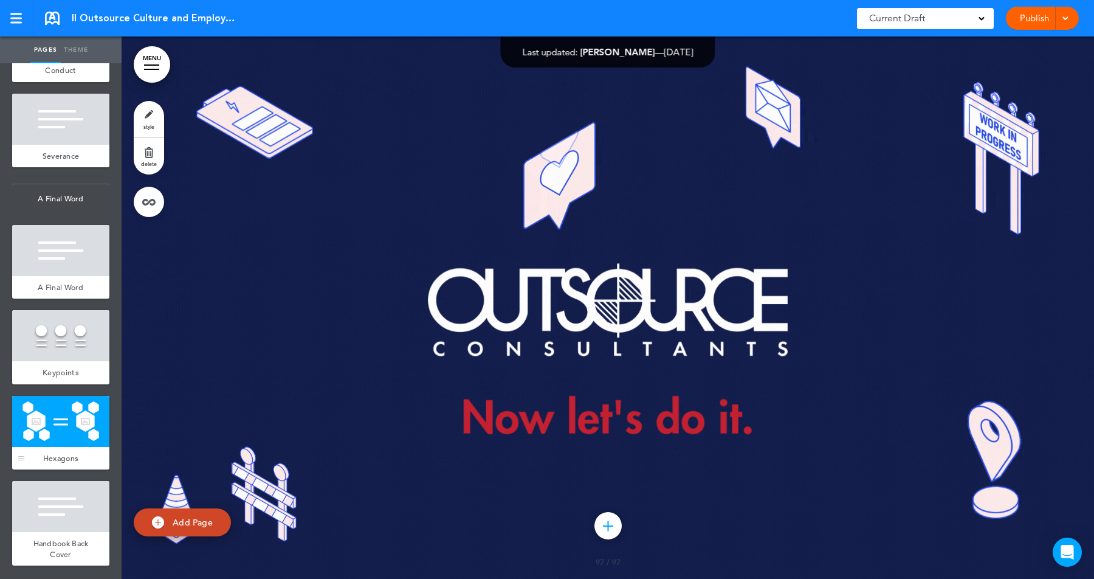
scroll to position [105352, 0]
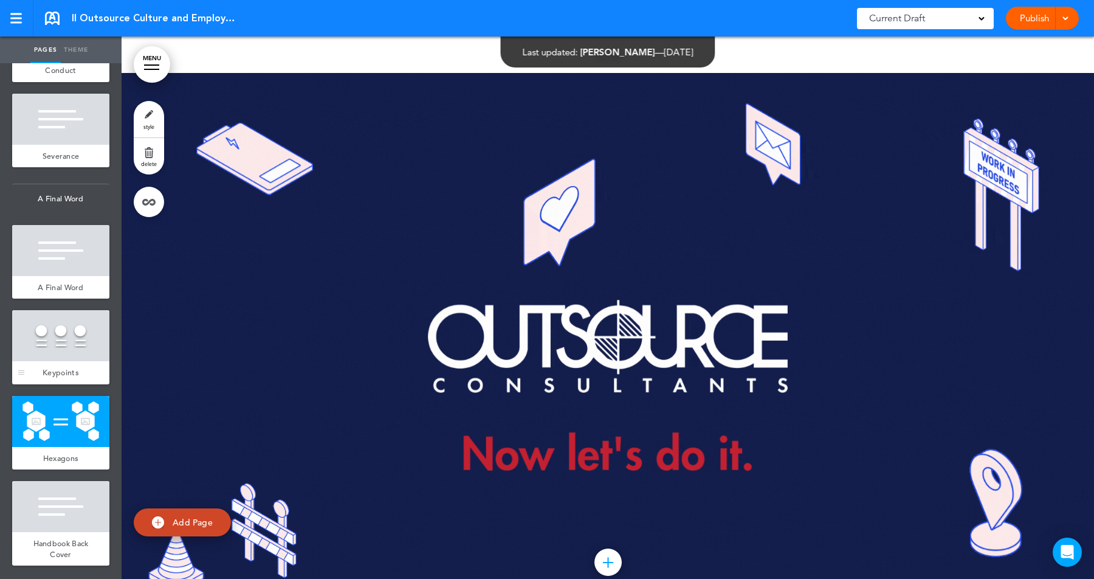
click at [61, 351] on div at bounding box center [60, 335] width 97 height 51
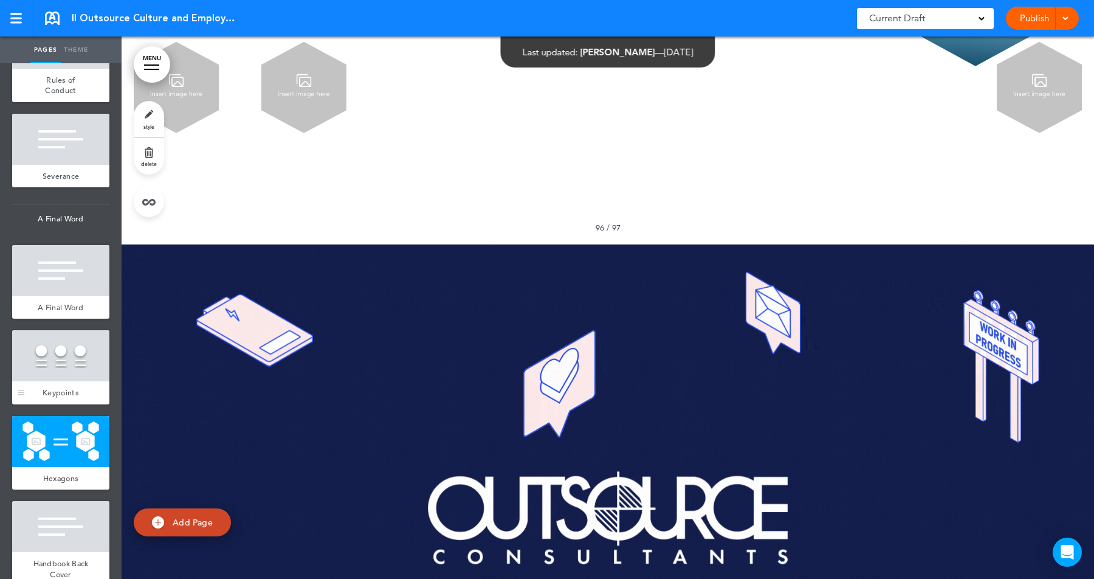
scroll to position [9381, 0]
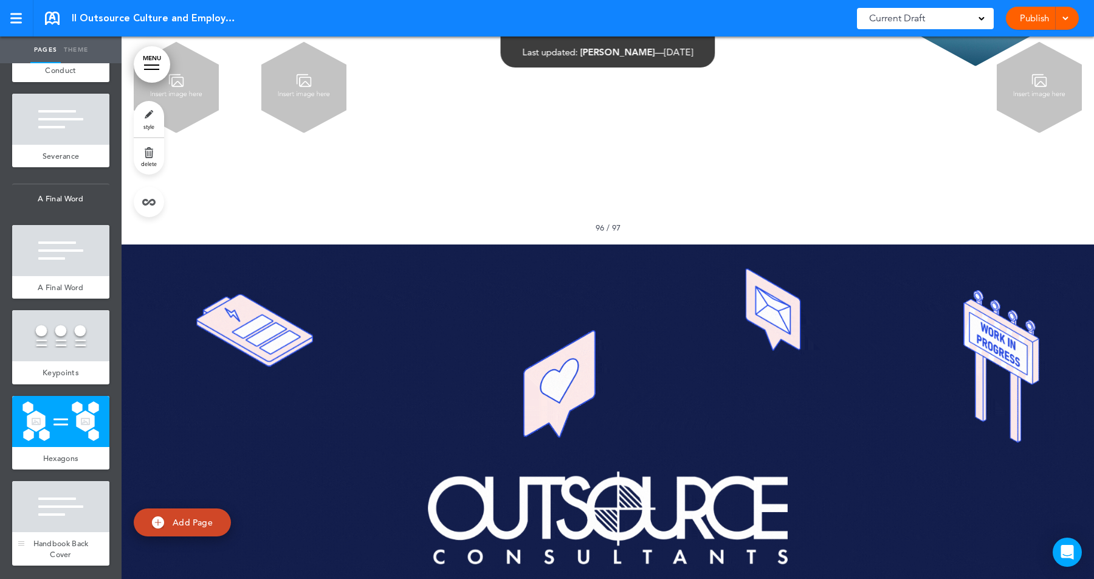
click at [53, 511] on div at bounding box center [60, 506] width 97 height 51
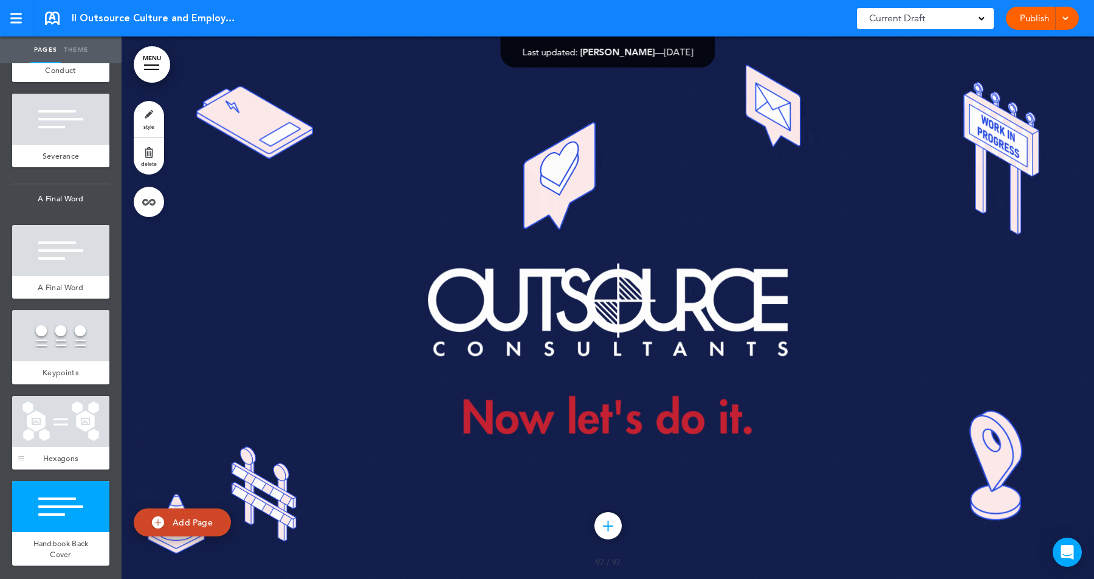
click at [53, 416] on div at bounding box center [60, 421] width 97 height 51
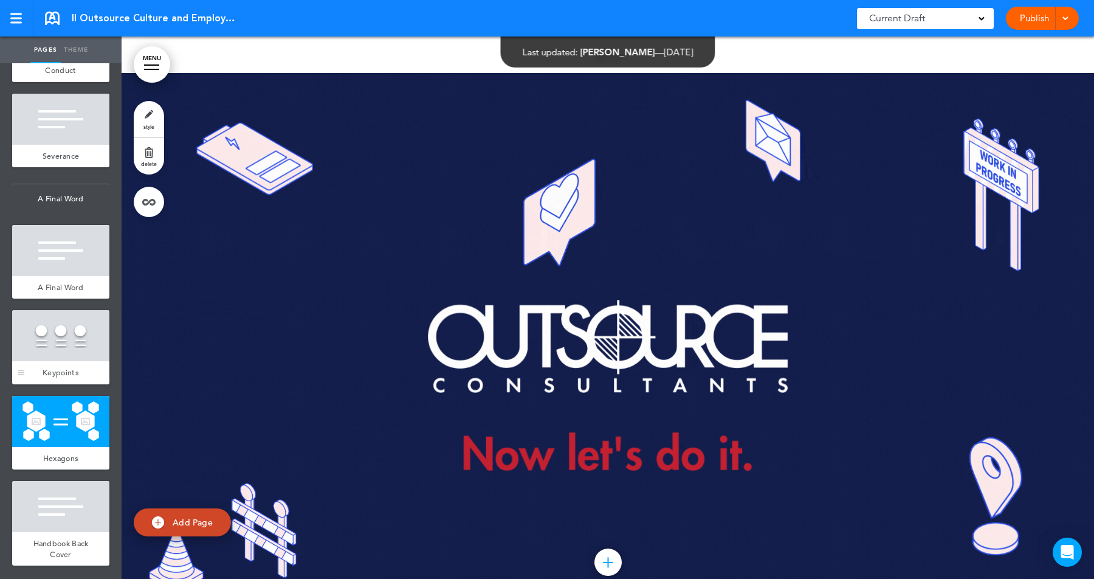
click at [60, 317] on div at bounding box center [60, 335] width 97 height 51
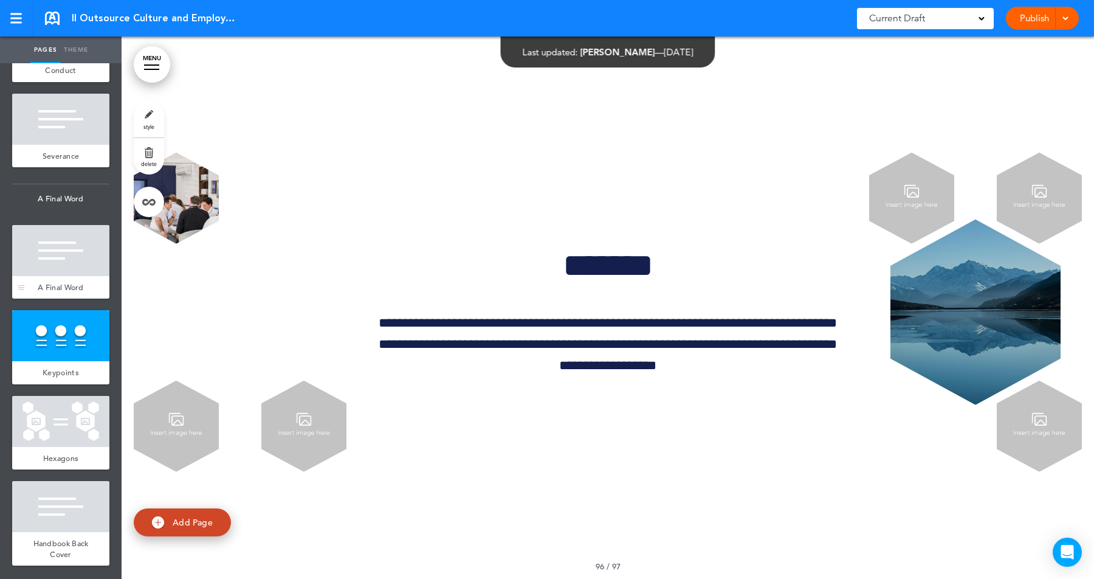
click at [60, 277] on div "A Final Word" at bounding box center [60, 287] width 97 height 23
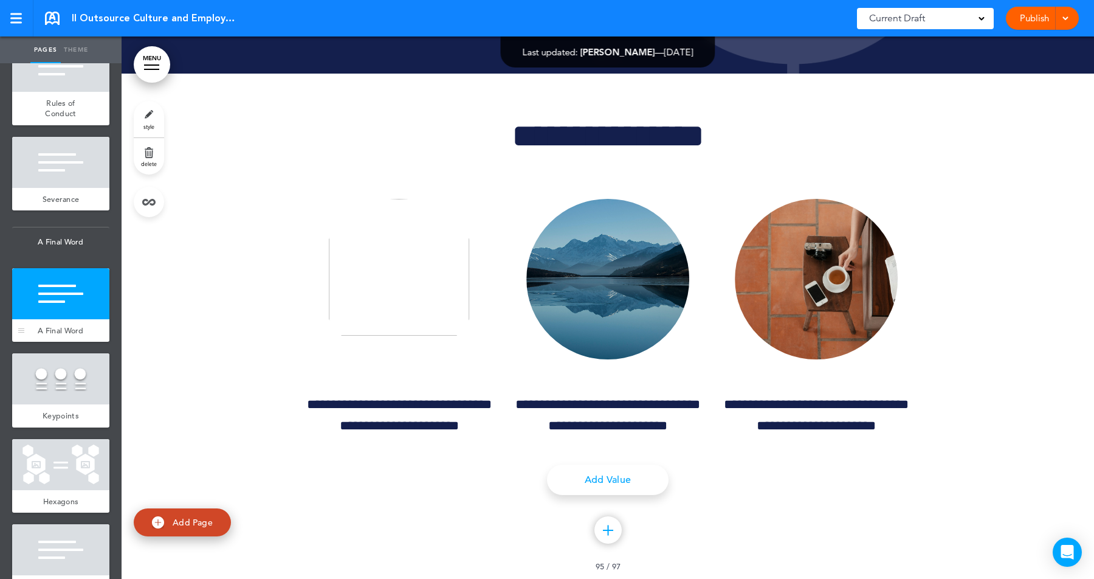
scroll to position [9290, 0]
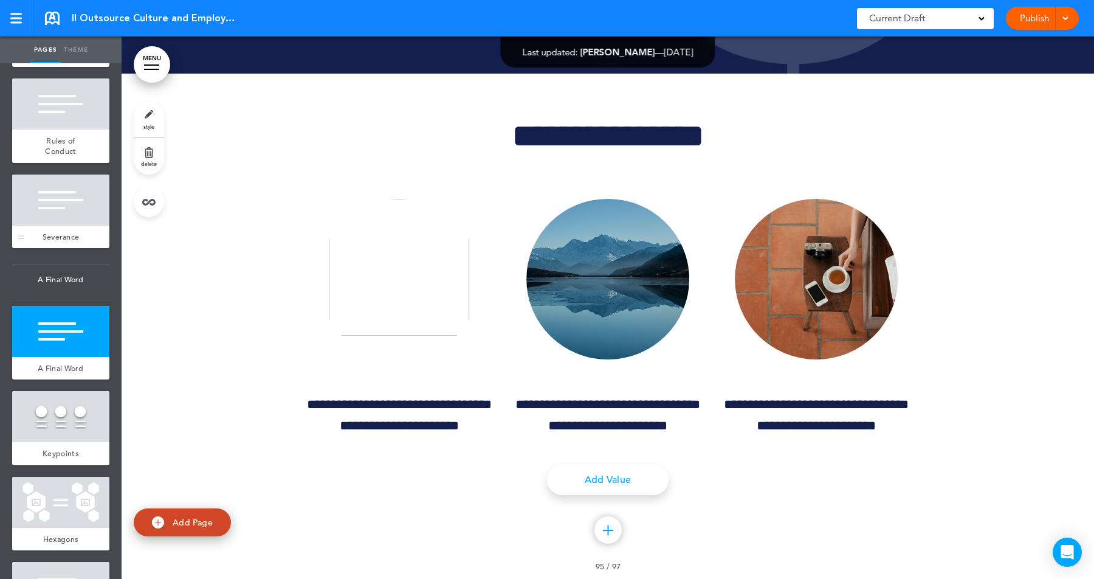
click at [63, 224] on div at bounding box center [60, 199] width 97 height 51
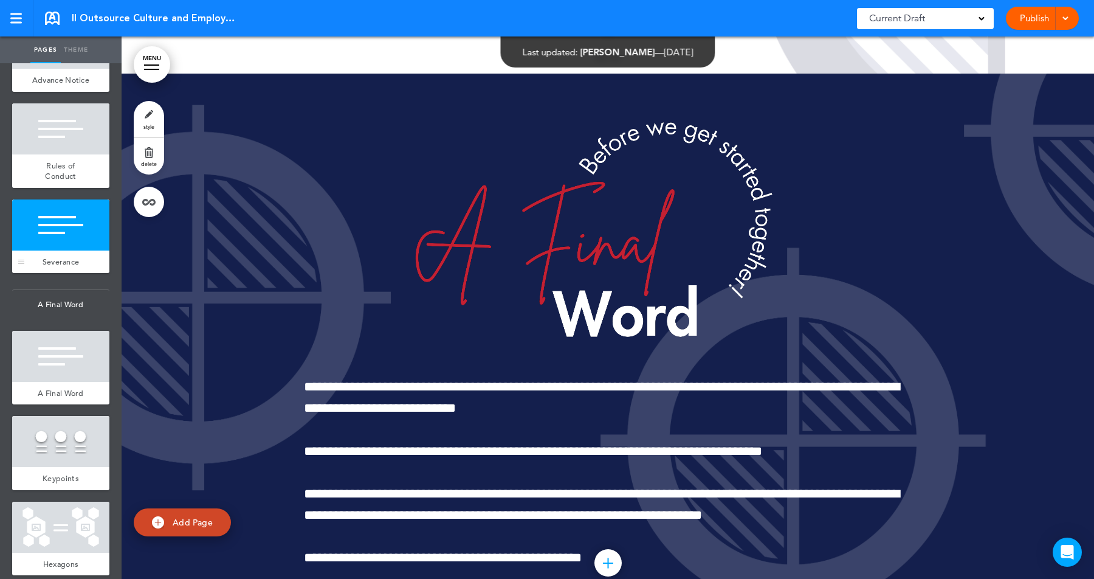
scroll to position [9185, 0]
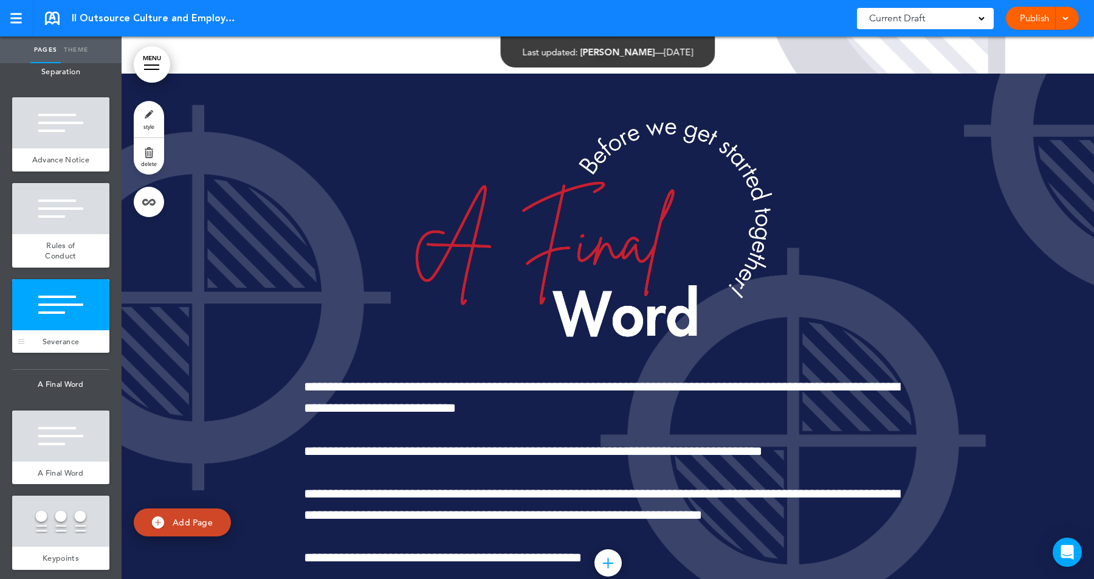
click at [63, 224] on div at bounding box center [60, 208] width 97 height 51
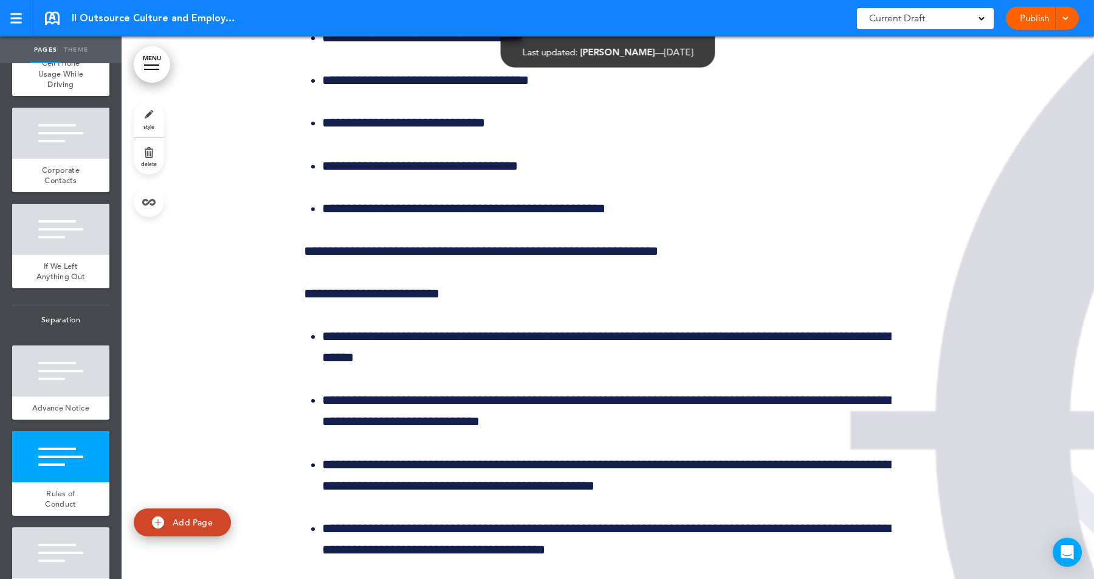
scroll to position [8864, 0]
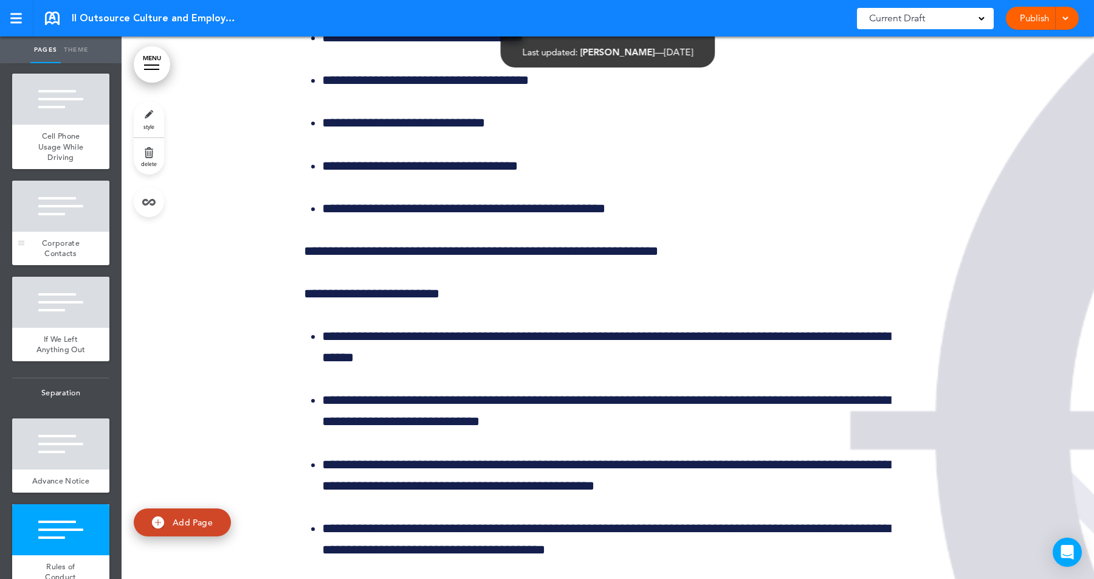
click at [61, 232] on div at bounding box center [60, 206] width 97 height 51
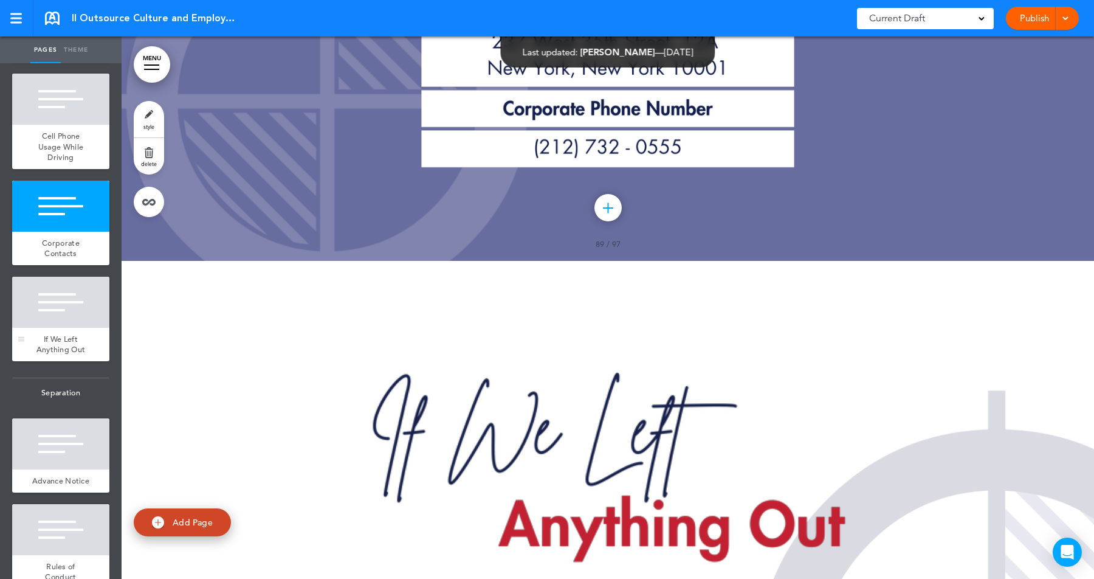
click at [61, 319] on div at bounding box center [60, 302] width 97 height 51
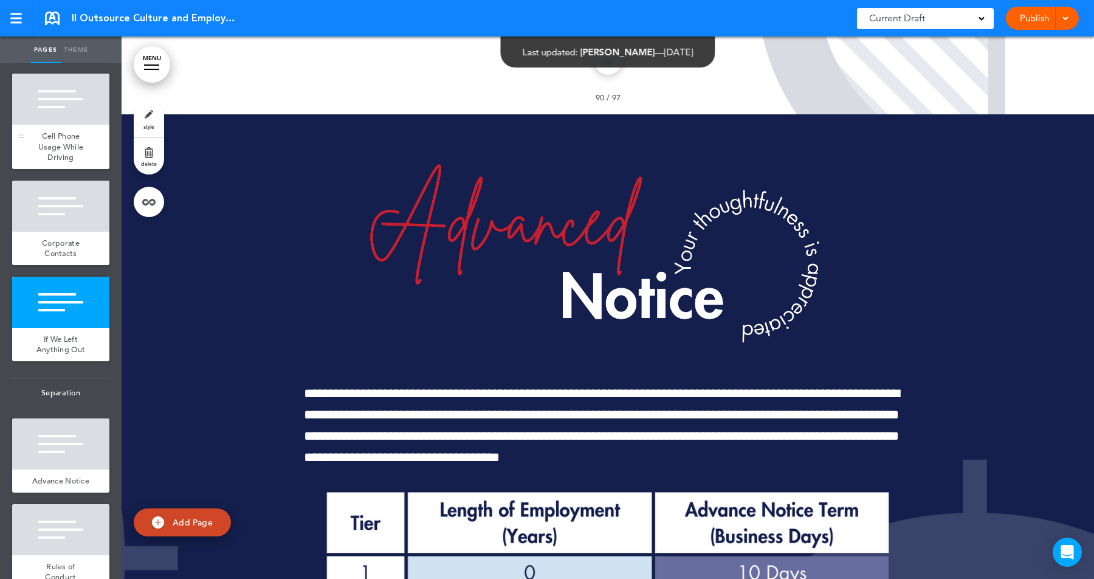
click at [60, 152] on span "Cell Phone Usage While Driving" at bounding box center [60, 147] width 45 height 32
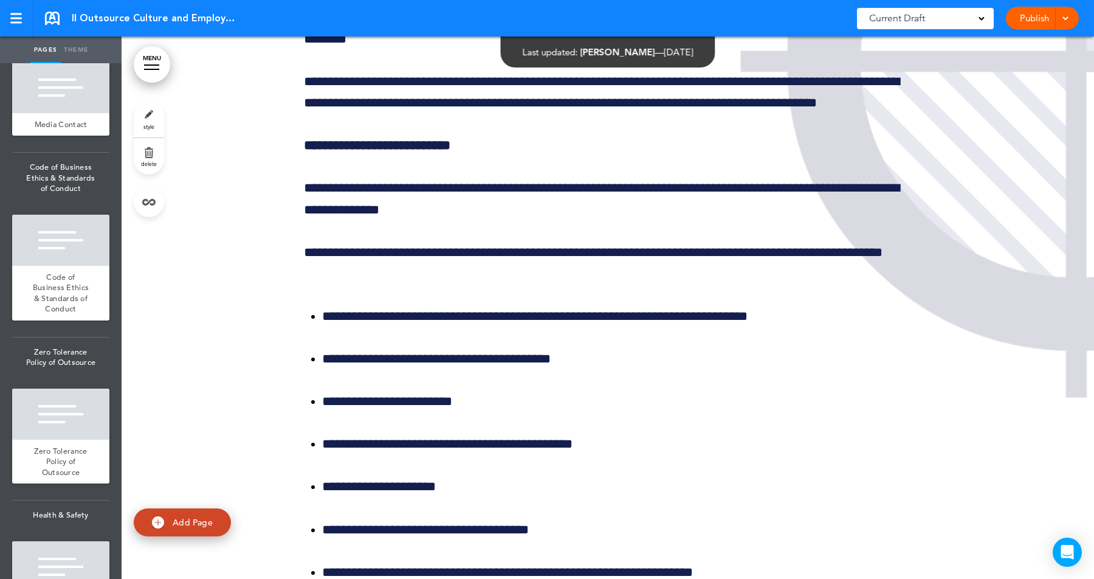
scroll to position [8060, 0]
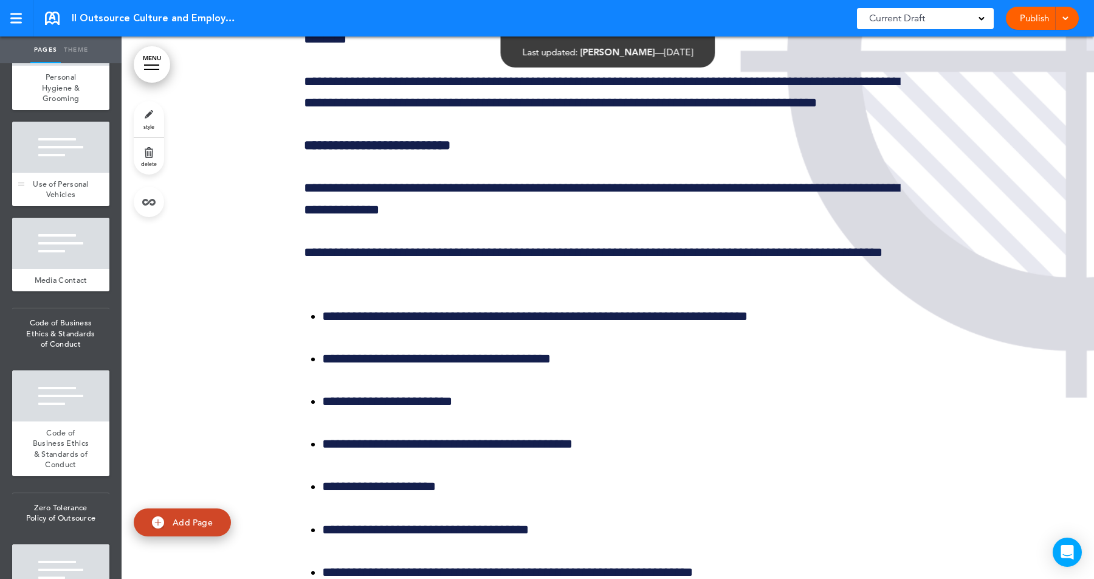
click at [64, 191] on span "Use of Personal Vehicles" at bounding box center [61, 189] width 56 height 21
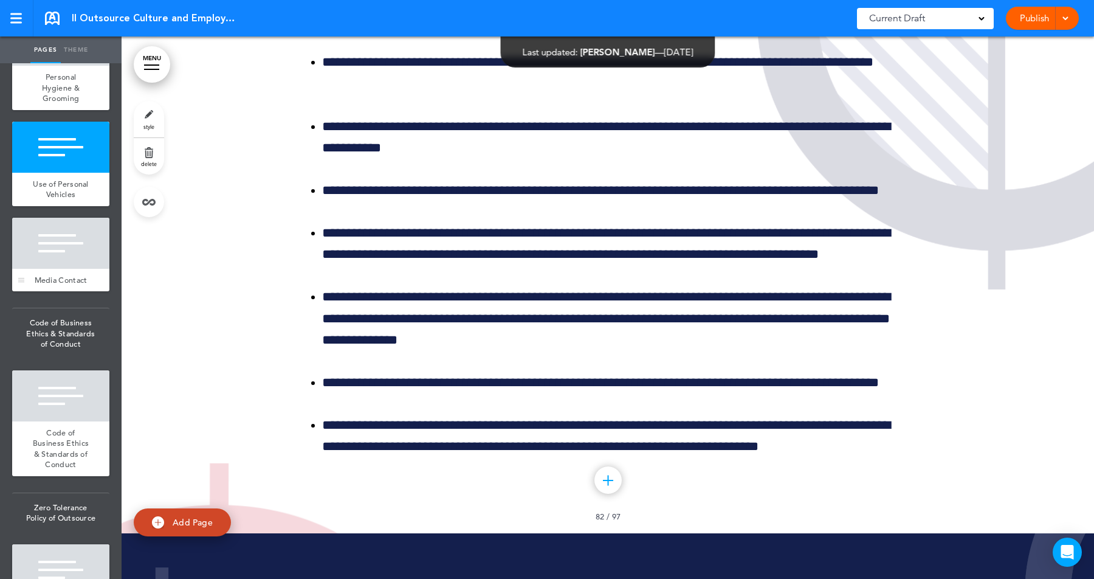
click at [60, 252] on div at bounding box center [60, 243] width 97 height 51
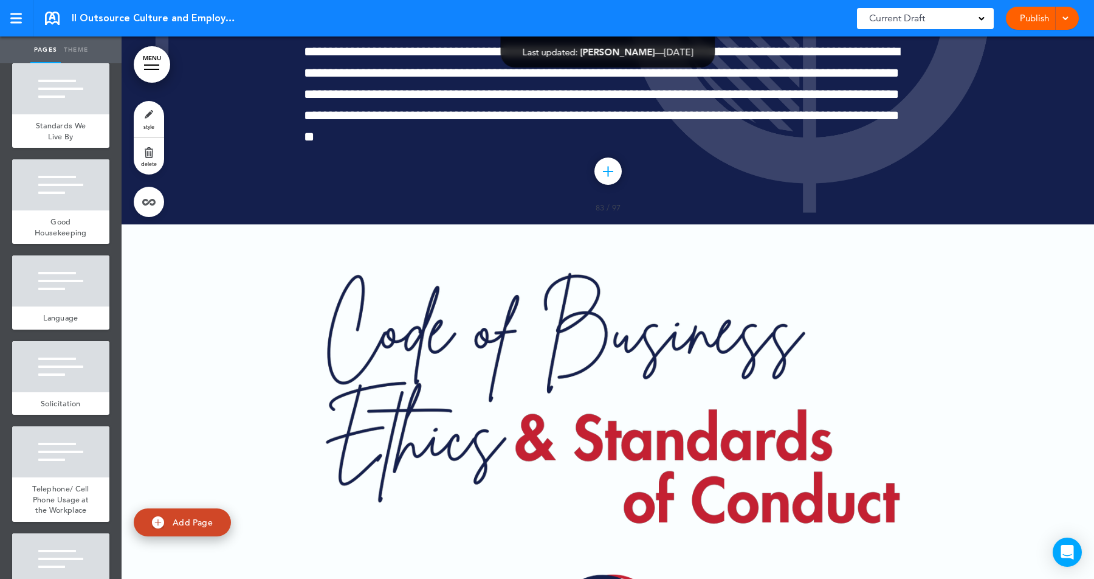
scroll to position [6484, 0]
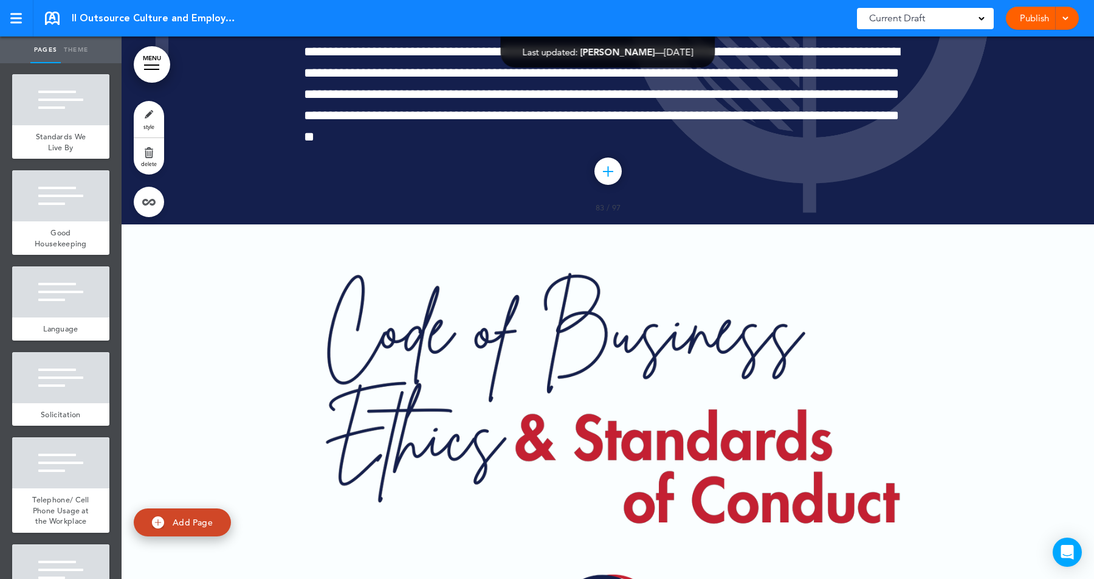
click at [70, 291] on div at bounding box center [60, 291] width 97 height 51
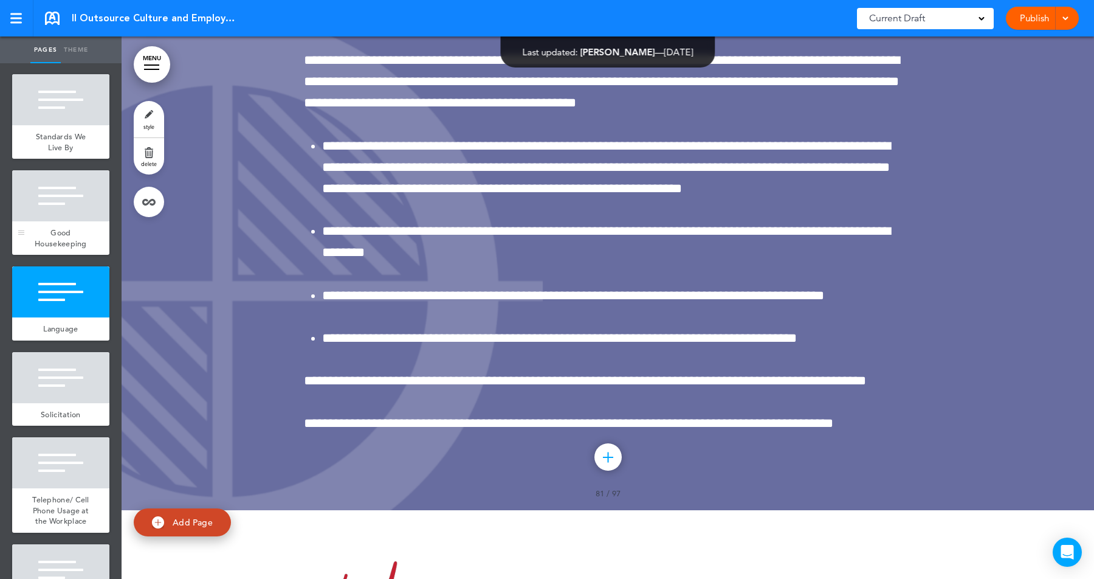
click at [66, 215] on div at bounding box center [60, 195] width 97 height 51
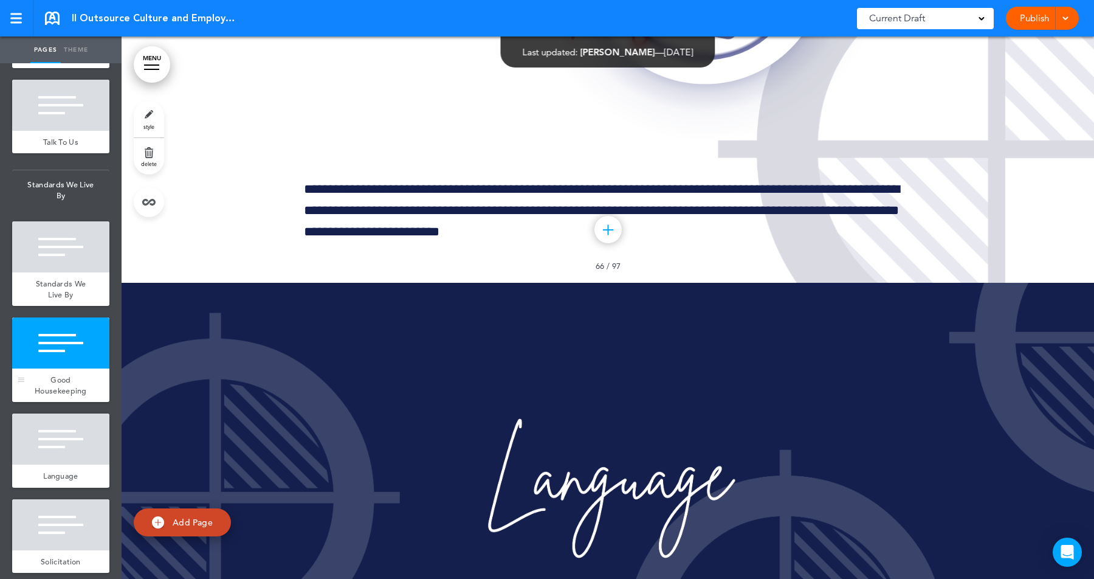
scroll to position [6234, 0]
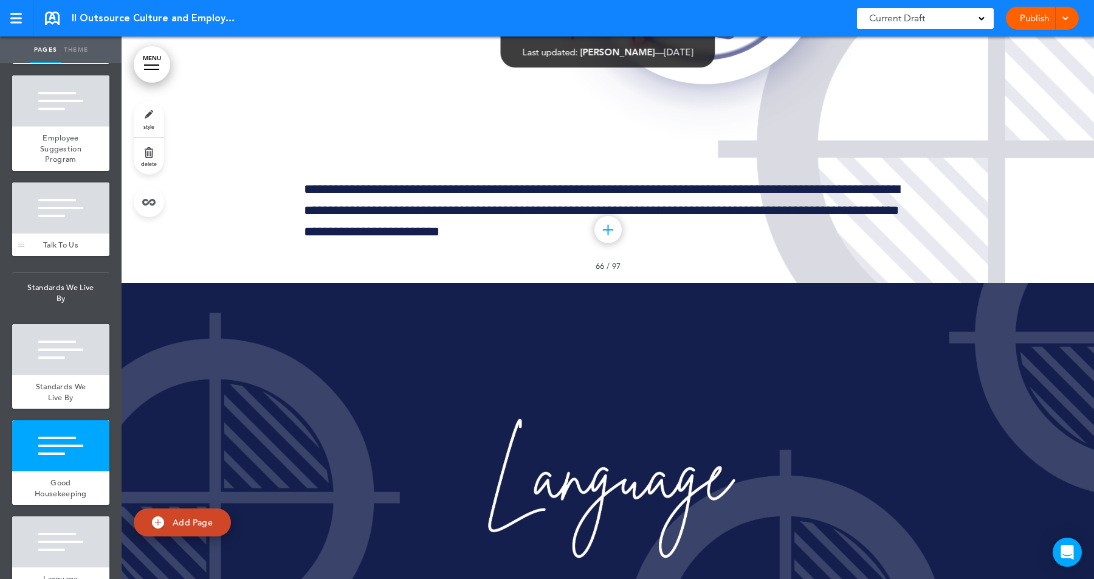
click at [55, 246] on div "Talk To Us" at bounding box center [60, 244] width 97 height 23
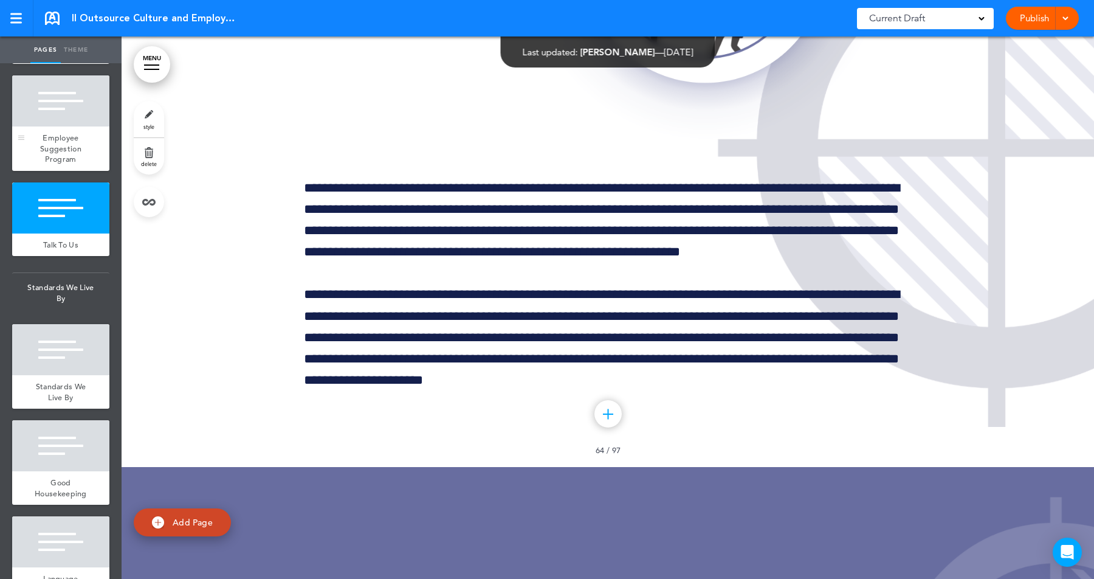
click at [63, 145] on span "Employee Suggestion Program" at bounding box center [60, 149] width 41 height 32
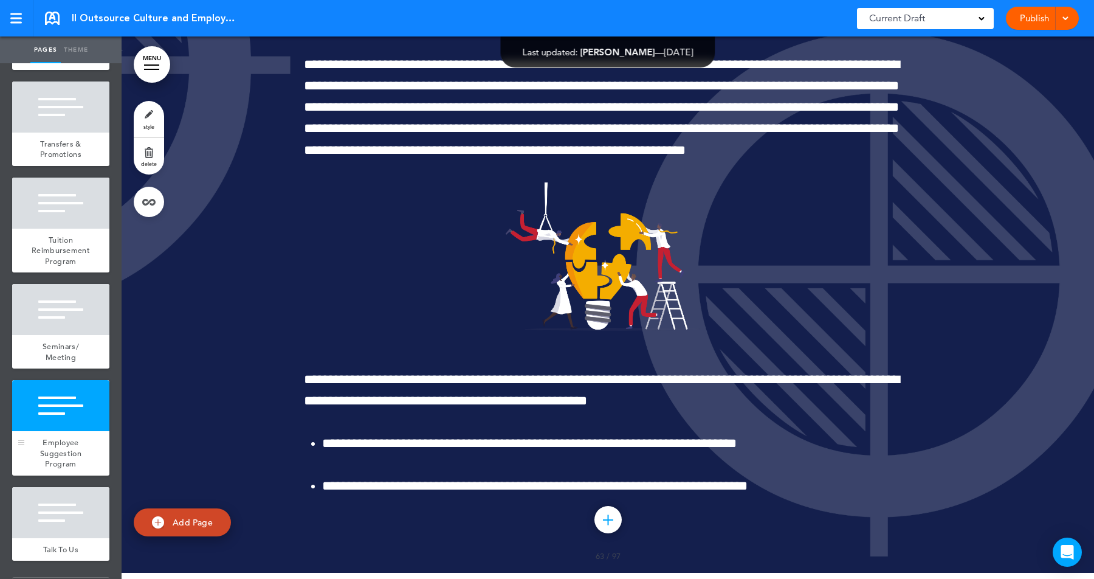
scroll to position [5911, 0]
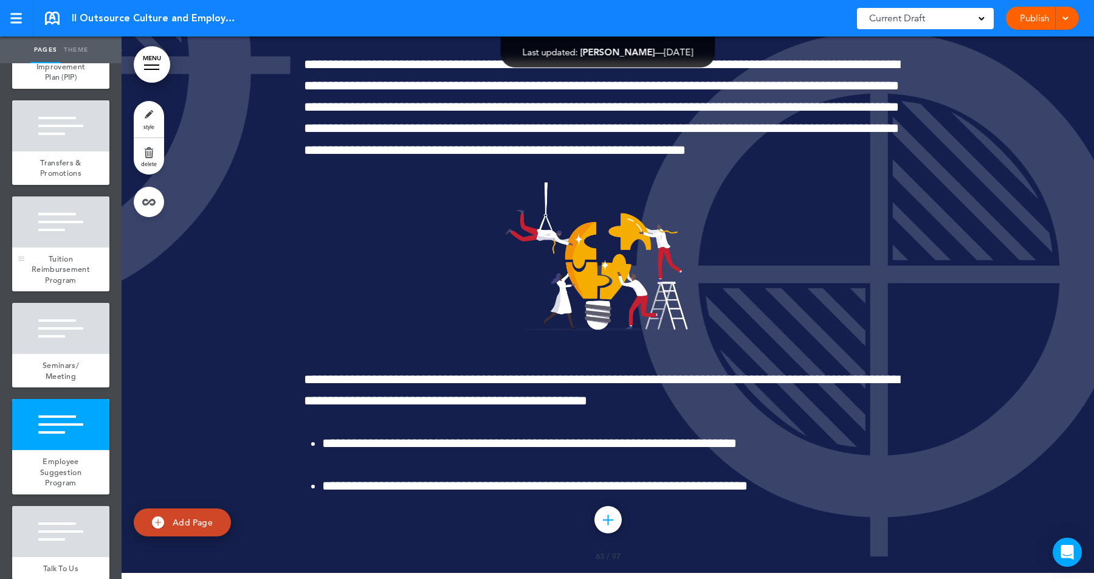
click at [41, 215] on div at bounding box center [60, 221] width 97 height 51
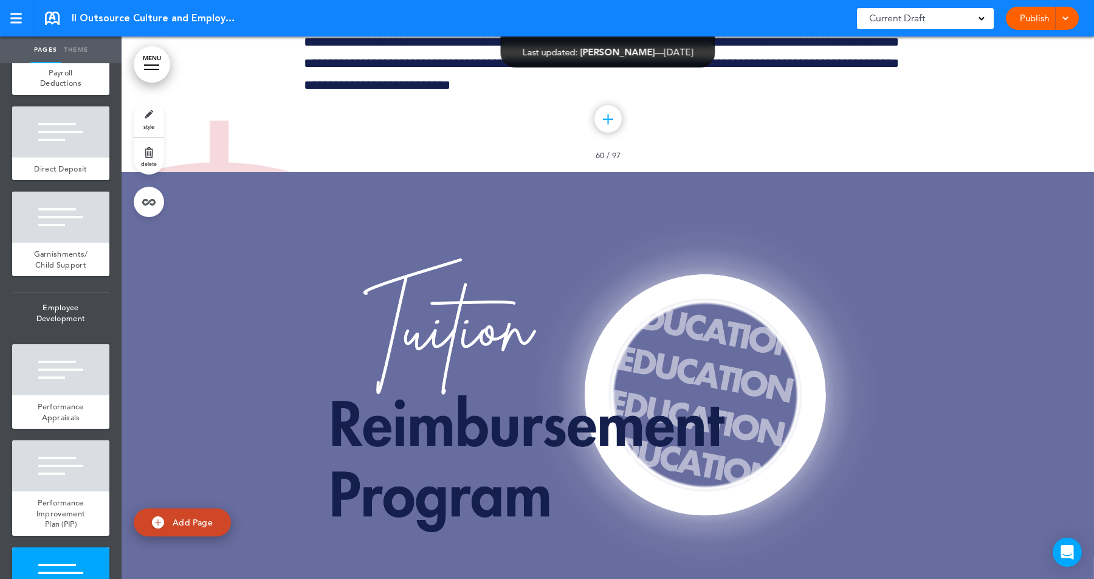
scroll to position [5116, 0]
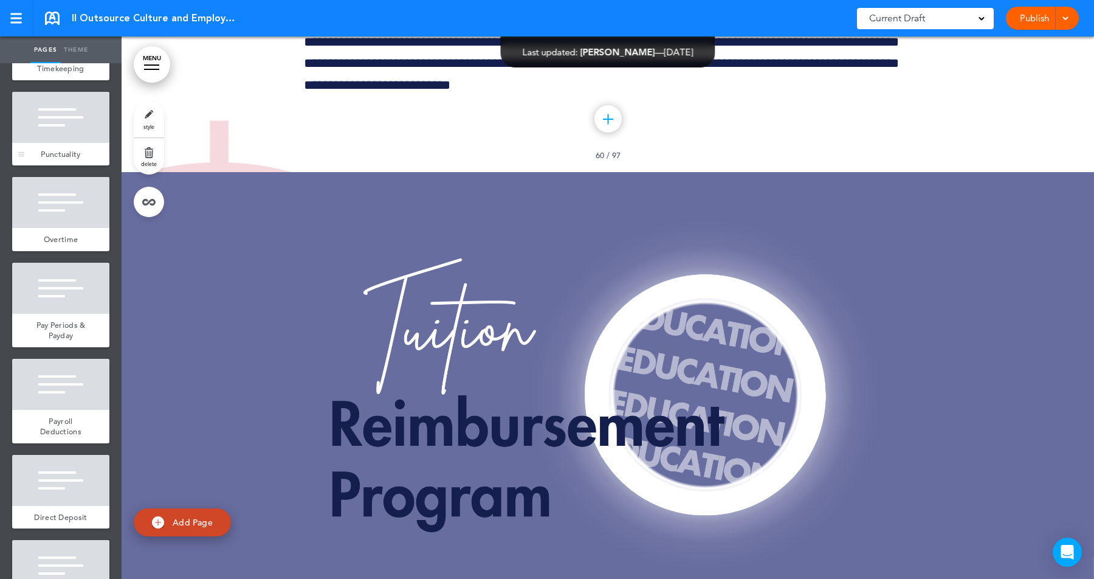
click at [58, 159] on span "Punctuality" at bounding box center [61, 154] width 40 height 10
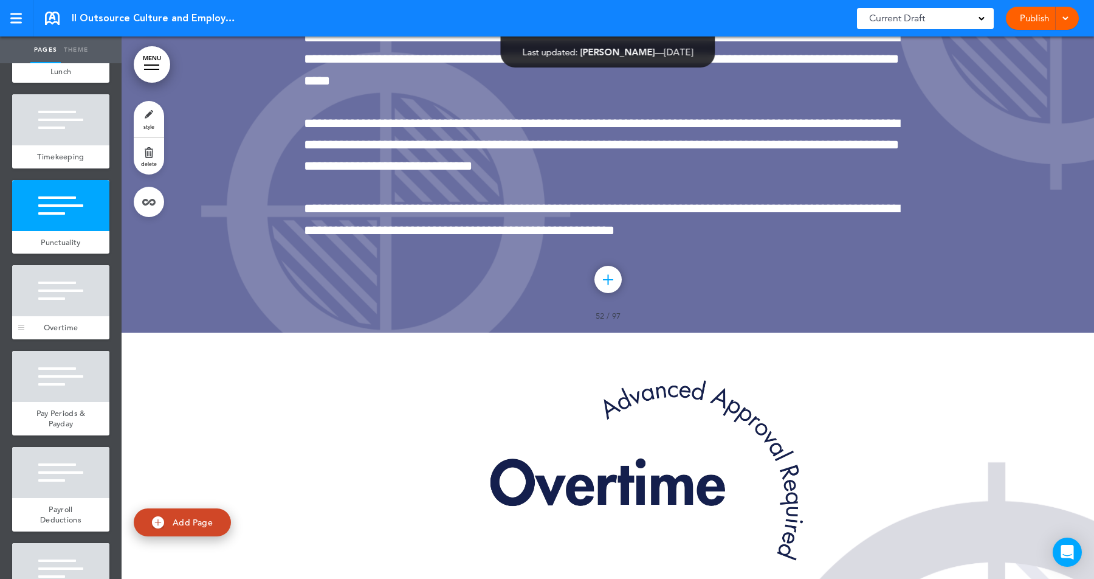
scroll to position [4671, 0]
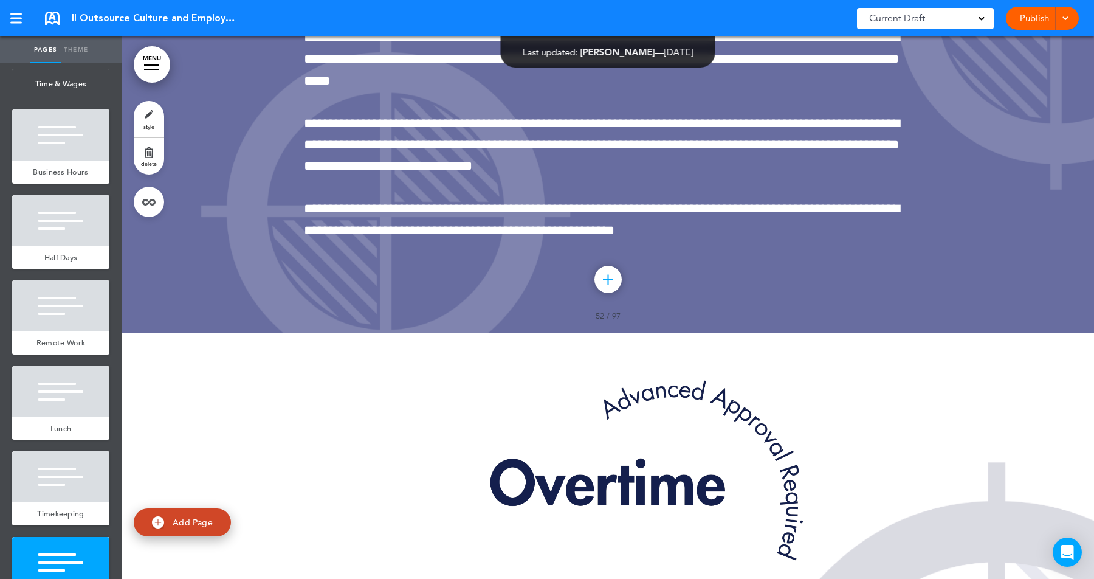
click at [80, 193] on ul "add page Front Cover add page Welcome add page Welcome add page Mission Stateme…" at bounding box center [61, 321] width 122 height 516
click at [80, 139] on div at bounding box center [60, 134] width 97 height 51
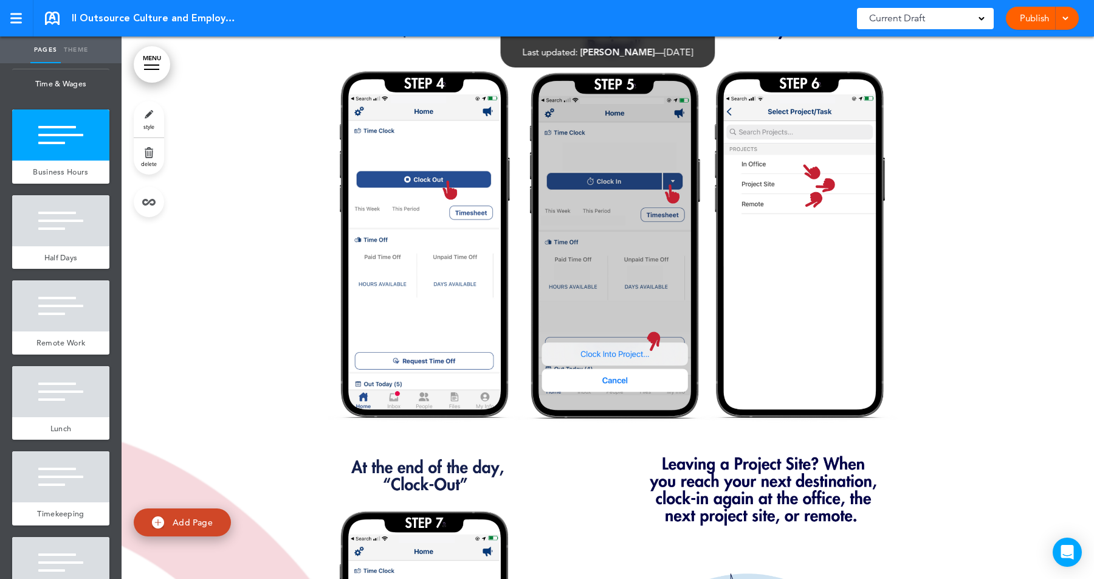
scroll to position [53369, 0]
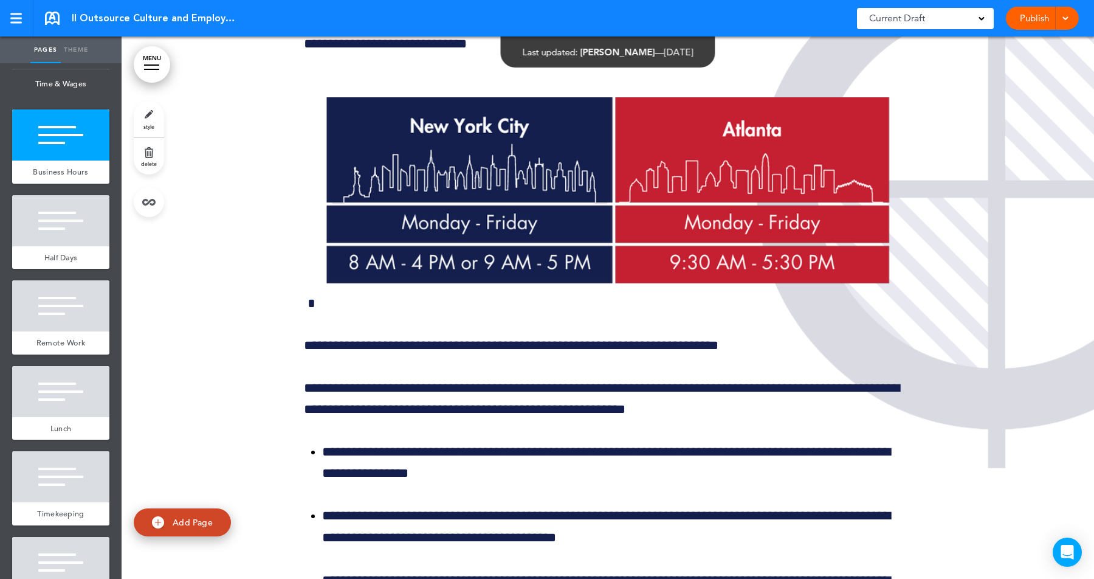
click at [76, 52] on link "Theme" at bounding box center [76, 49] width 30 height 27
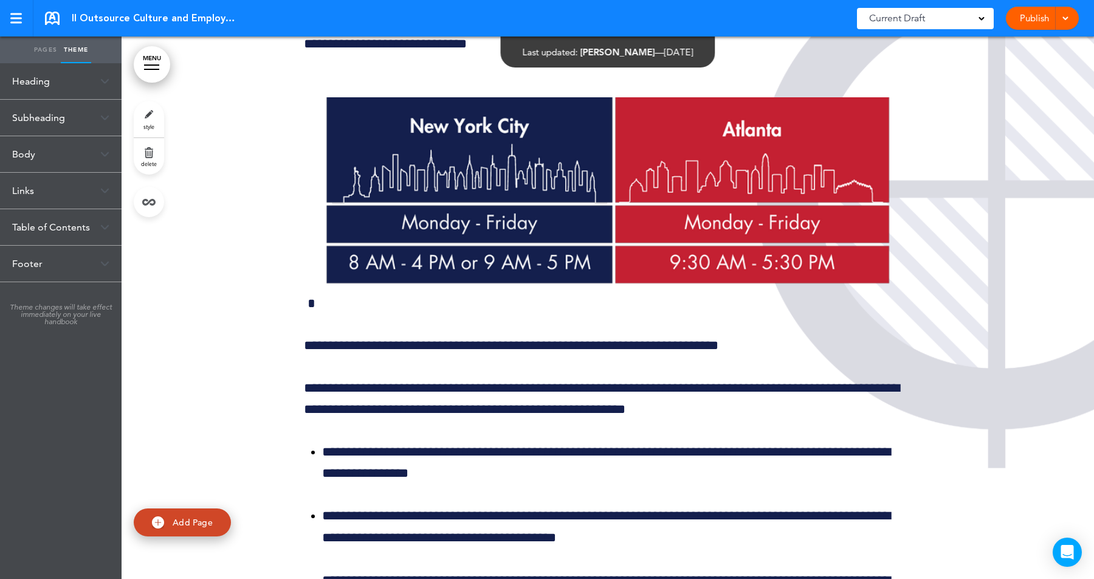
click at [43, 51] on link "Pages" at bounding box center [45, 49] width 30 height 27
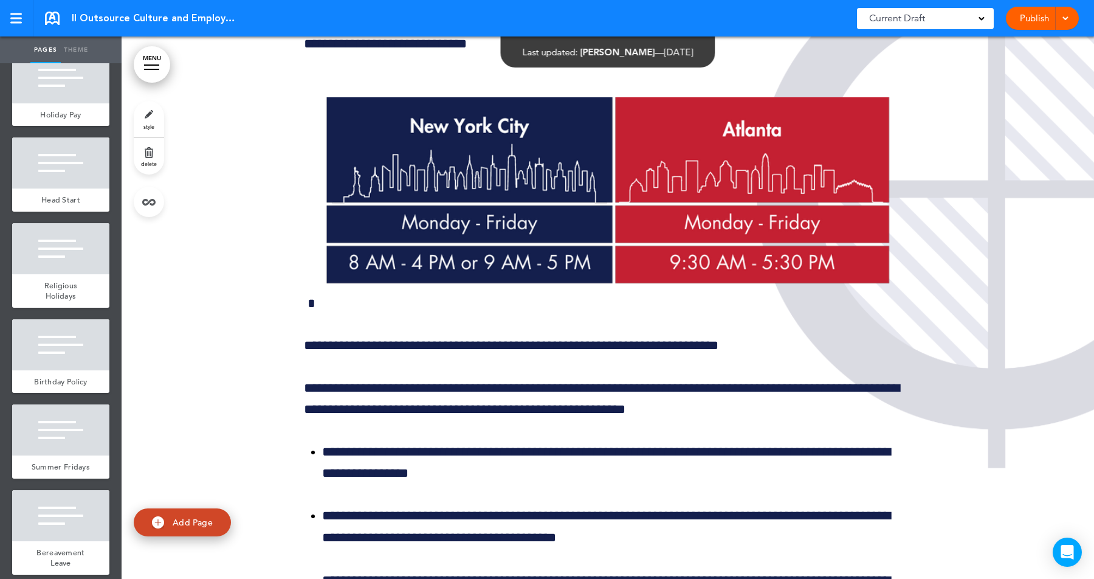
scroll to position [3694, 0]
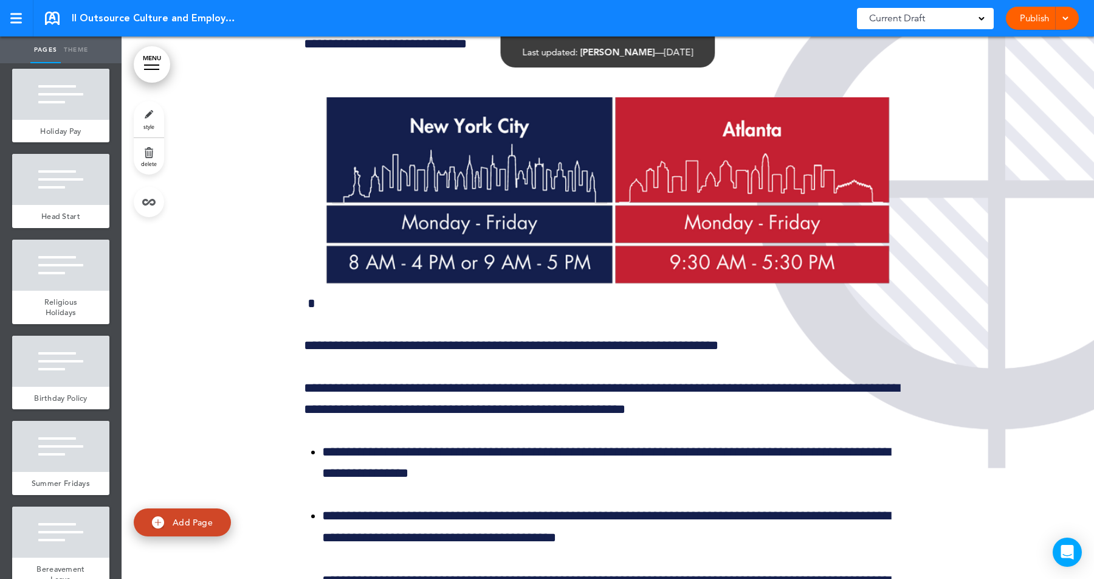
click at [65, 176] on div at bounding box center [60, 179] width 97 height 51
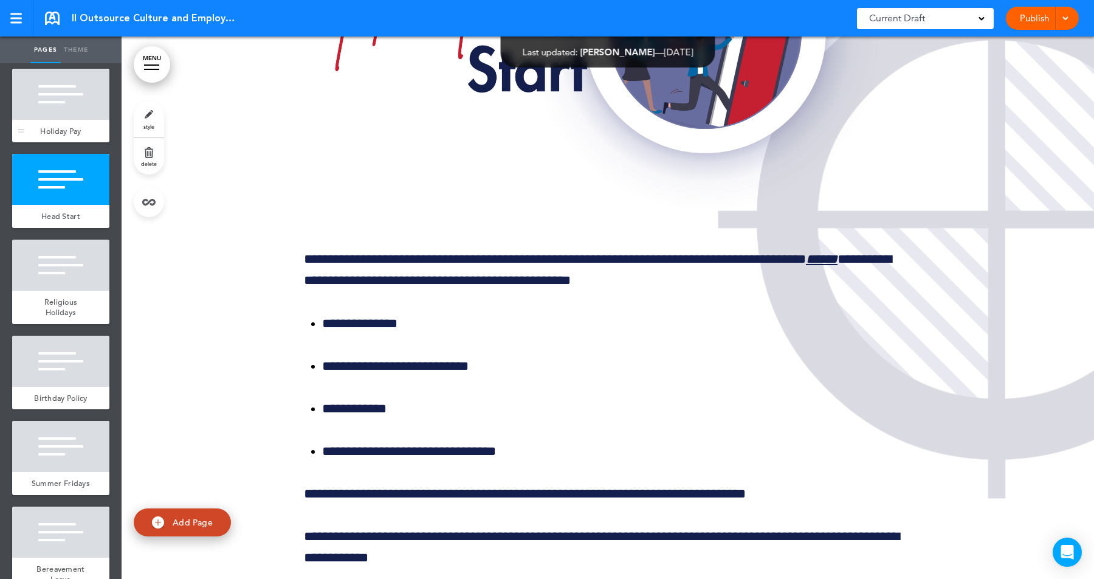
click at [61, 120] on div at bounding box center [60, 94] width 97 height 51
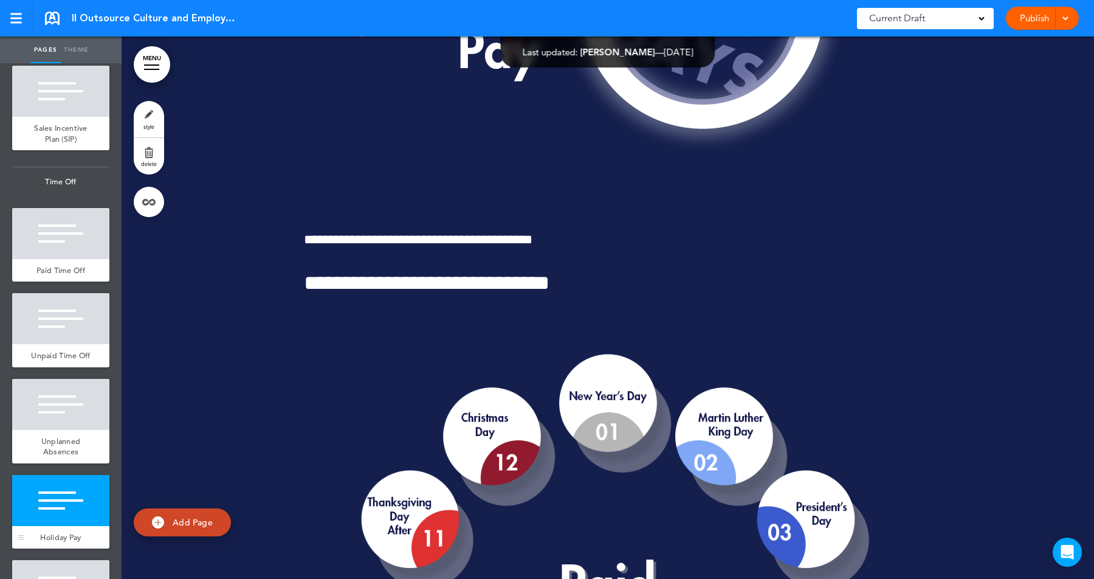
scroll to position [3242, 0]
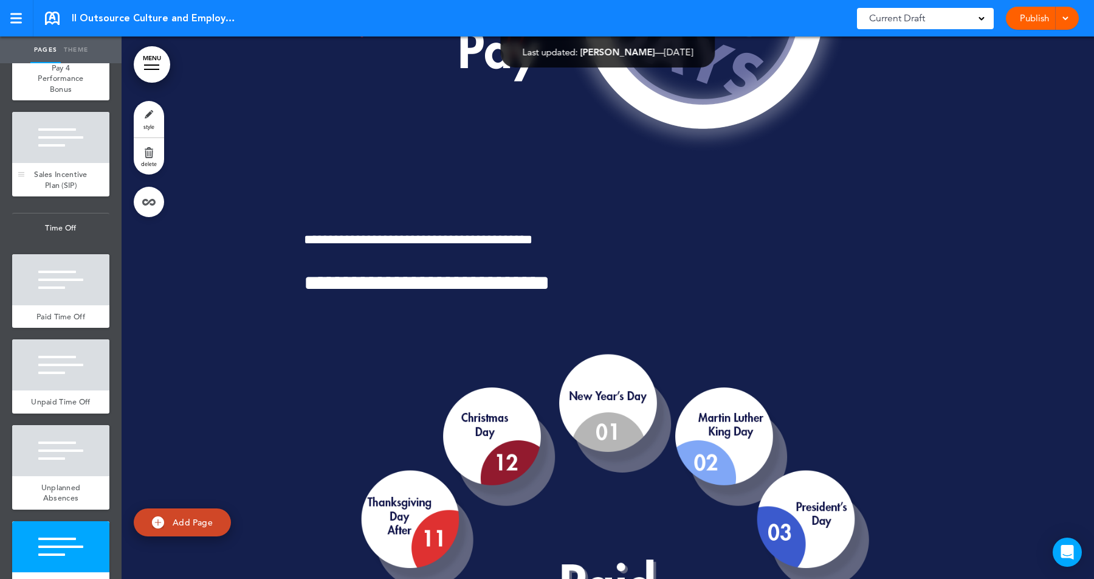
click at [55, 190] on span "Sales Incentive Plan (SIP)" at bounding box center [61, 179] width 54 height 21
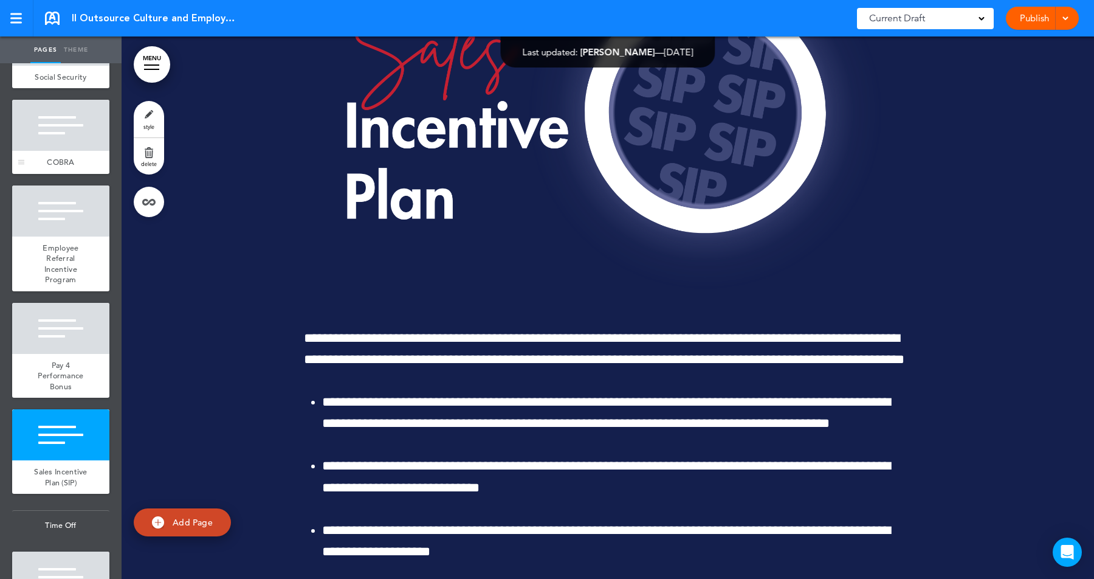
click at [77, 141] on div at bounding box center [60, 125] width 97 height 51
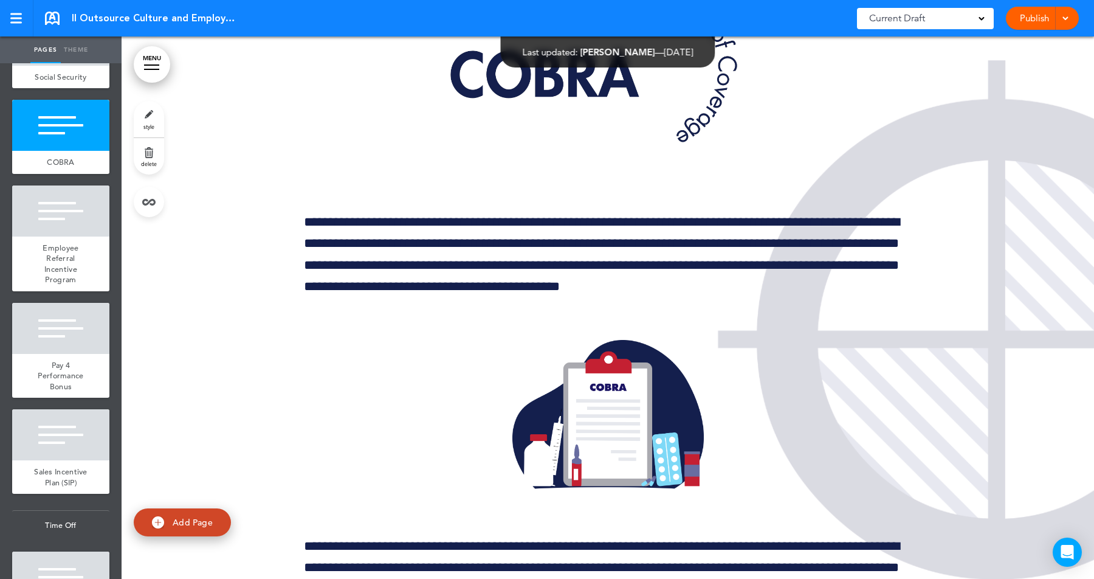
click at [74, 48] on link "Theme" at bounding box center [76, 49] width 30 height 27
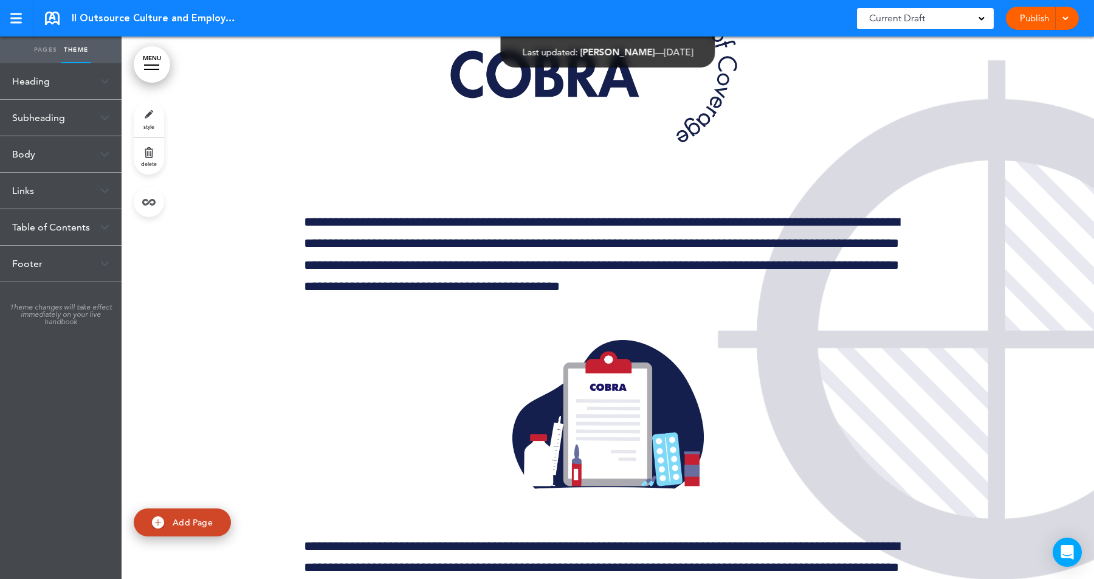
click at [36, 48] on link "Pages" at bounding box center [45, 49] width 30 height 27
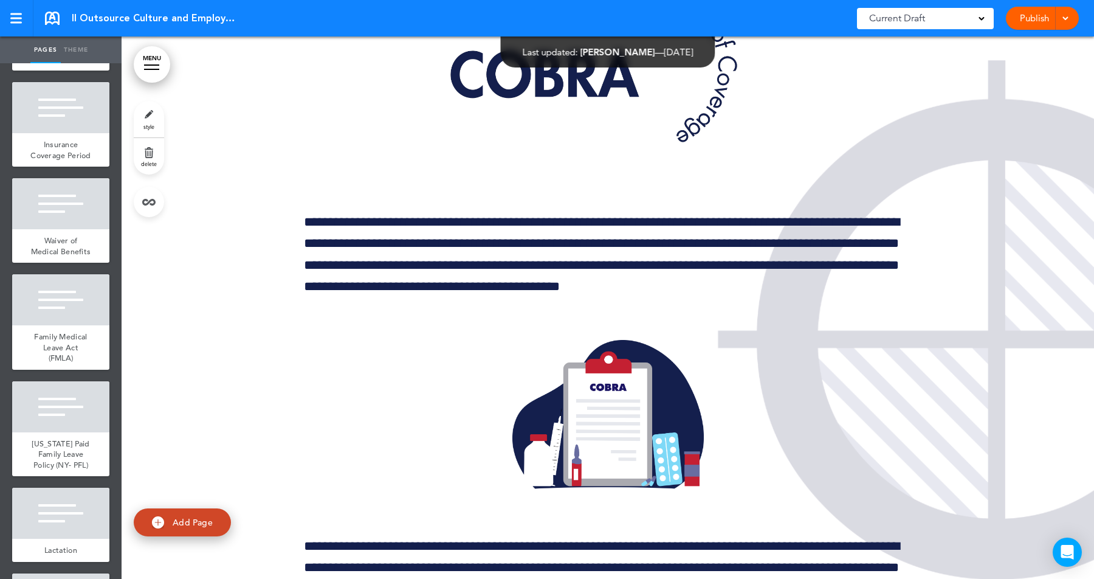
click at [44, 229] on div at bounding box center [60, 203] width 97 height 51
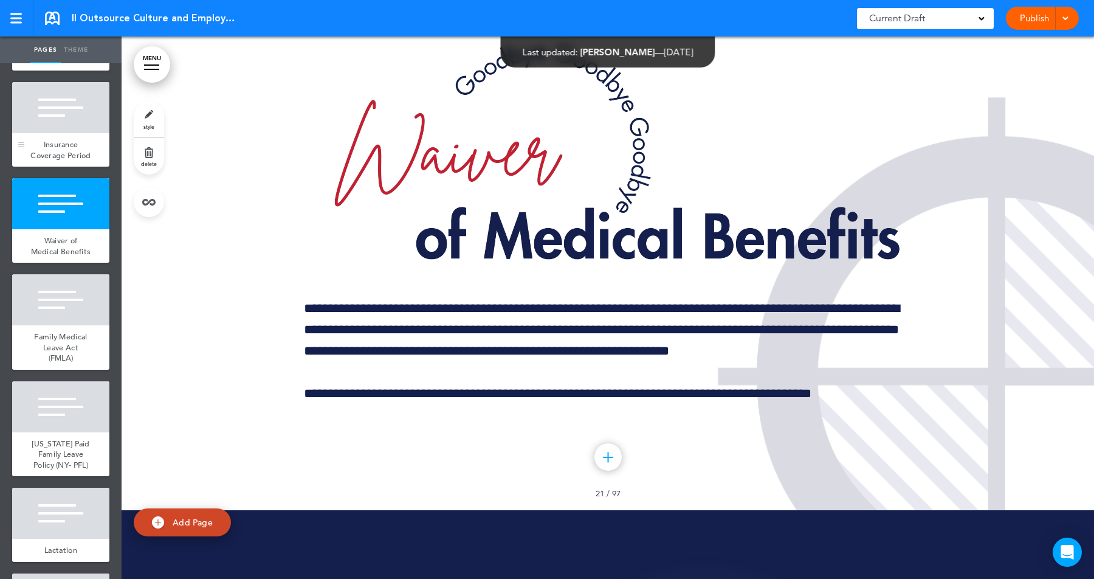
click at [61, 119] on div at bounding box center [60, 107] width 97 height 51
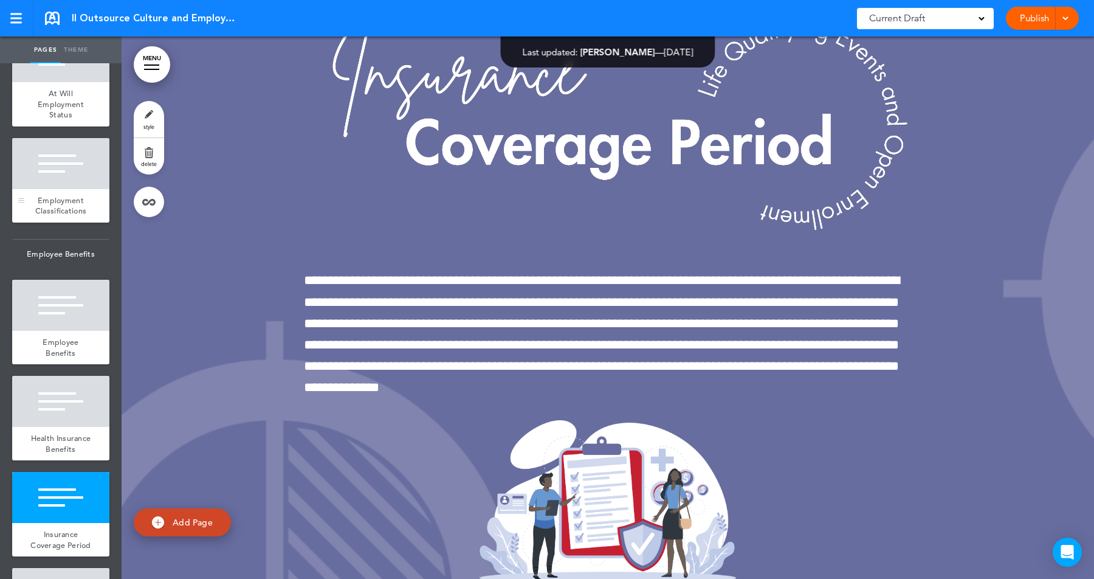
click at [66, 192] on div "Employment Classifications" at bounding box center [60, 205] width 97 height 33
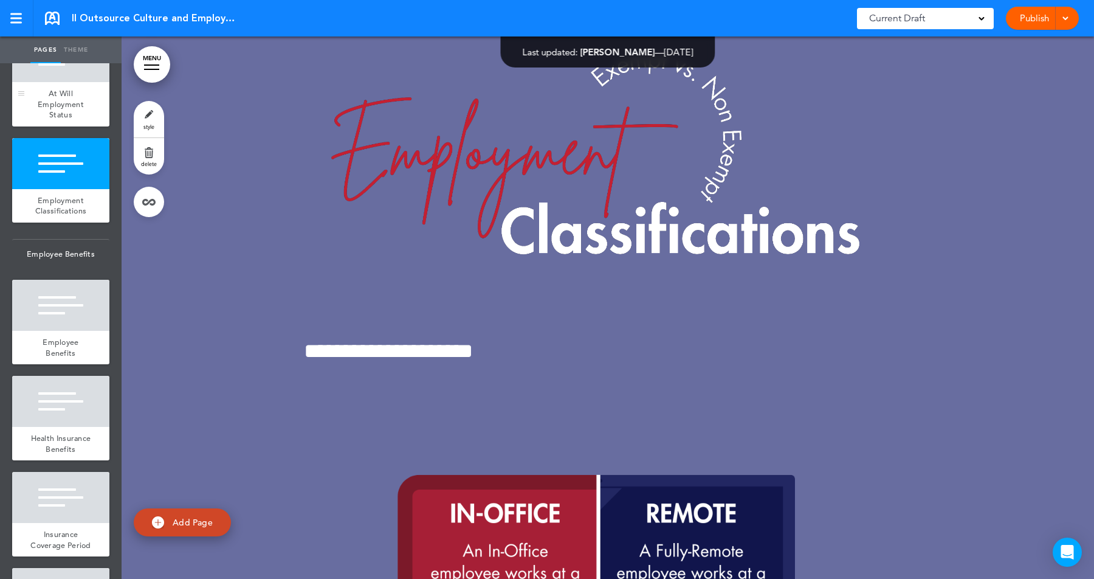
click at [67, 103] on span "At Will Employment Status" at bounding box center [61, 104] width 46 height 32
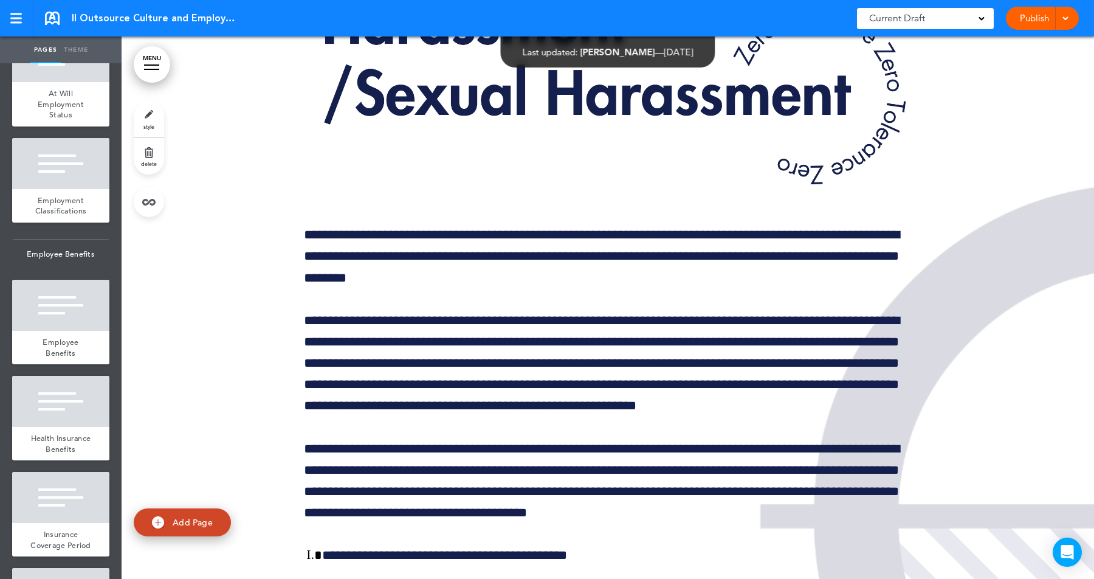
click at [148, 63] on link "MENU" at bounding box center [152, 64] width 36 height 36
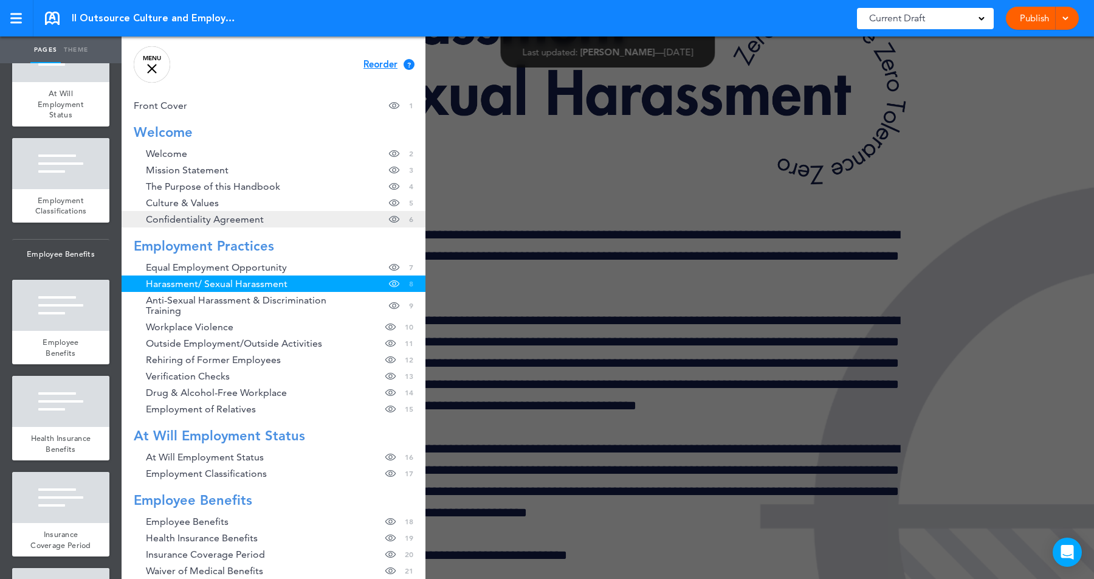
click at [205, 212] on link "Confidentiality Agreement Hide page in table of contents 6" at bounding box center [274, 219] width 304 height 16
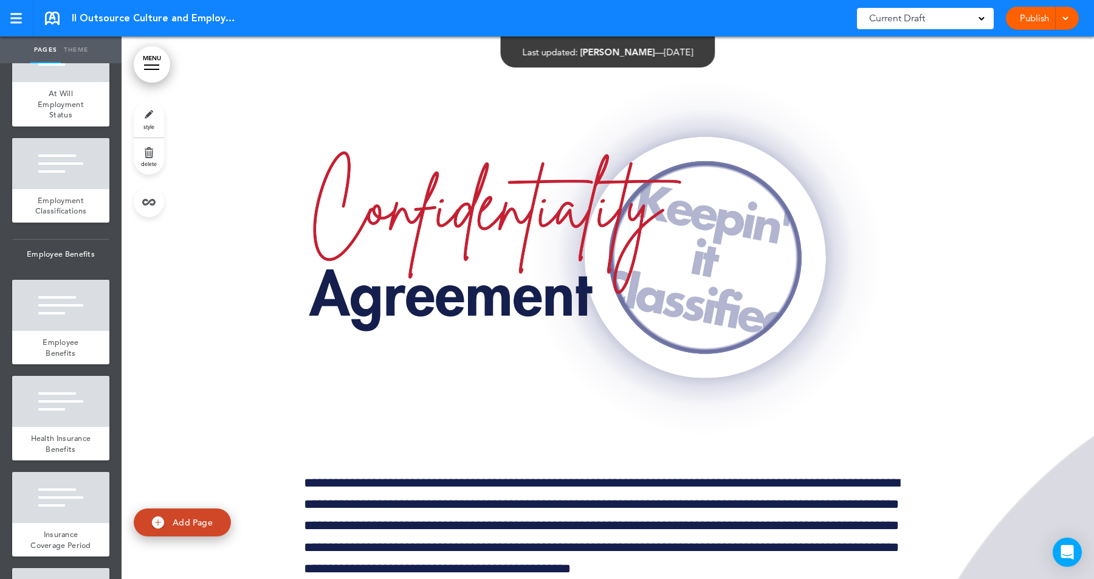
click at [162, 78] on link "MENU" at bounding box center [152, 64] width 36 height 36
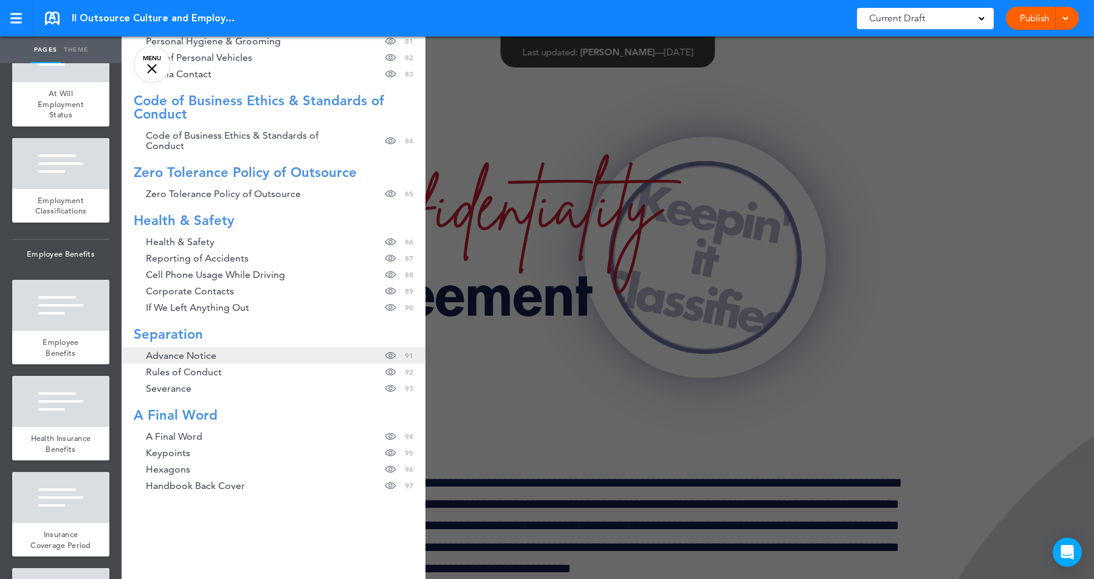
click at [198, 356] on span "Advance Notice" at bounding box center [181, 355] width 71 height 10
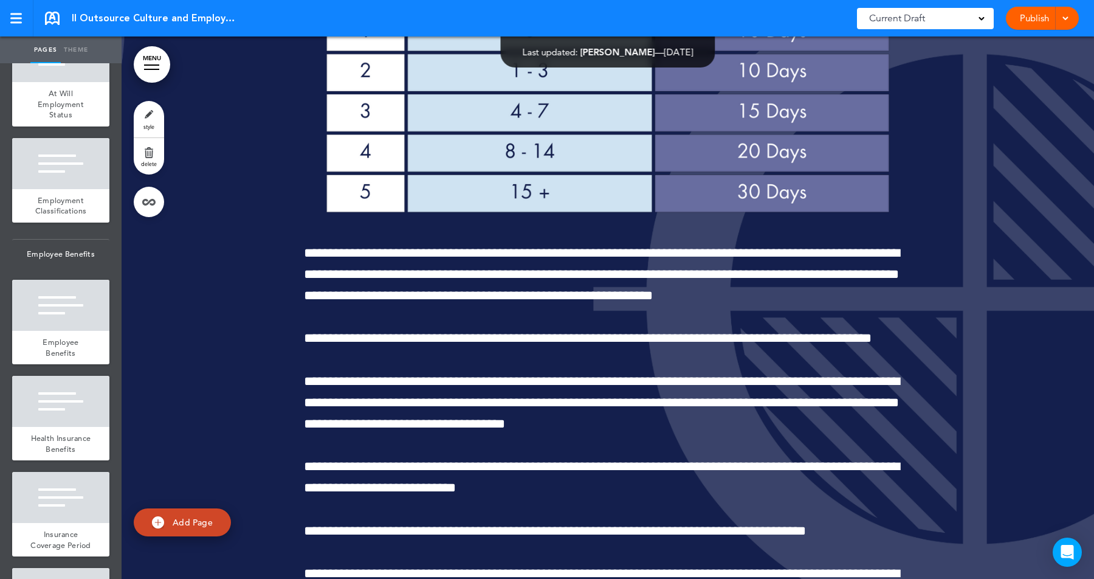
click at [157, 71] on link "MENU" at bounding box center [152, 64] width 36 height 36
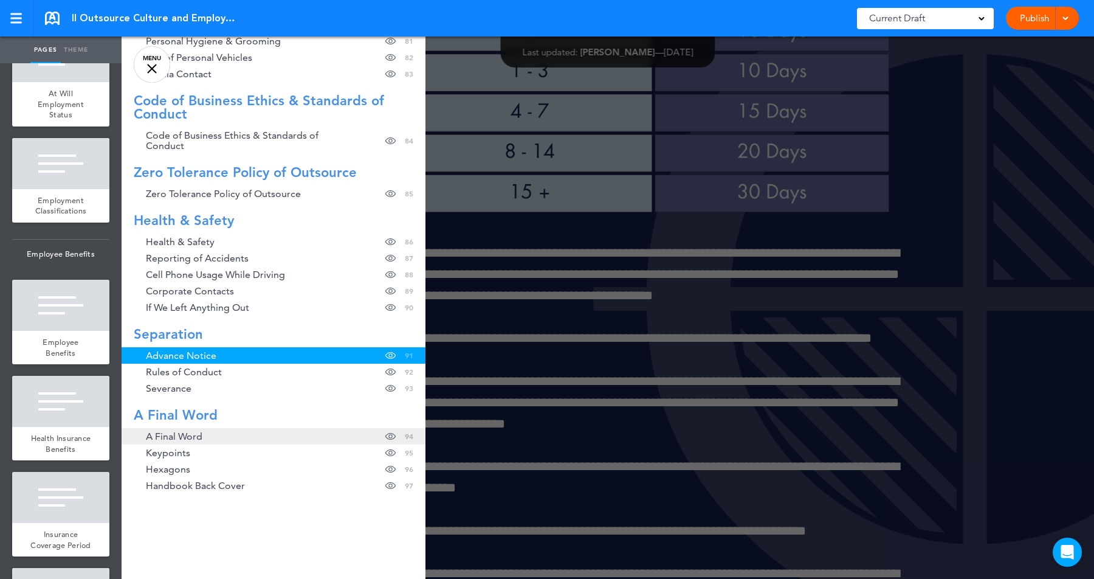
click at [187, 432] on span "A Final Word" at bounding box center [174, 436] width 57 height 10
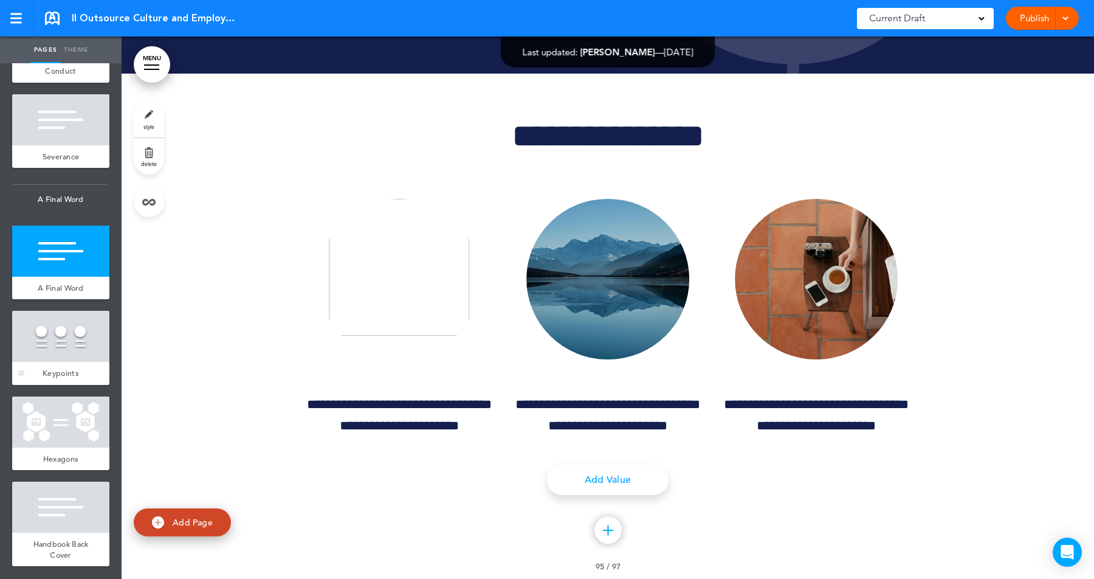
click at [55, 345] on div at bounding box center [60, 336] width 97 height 51
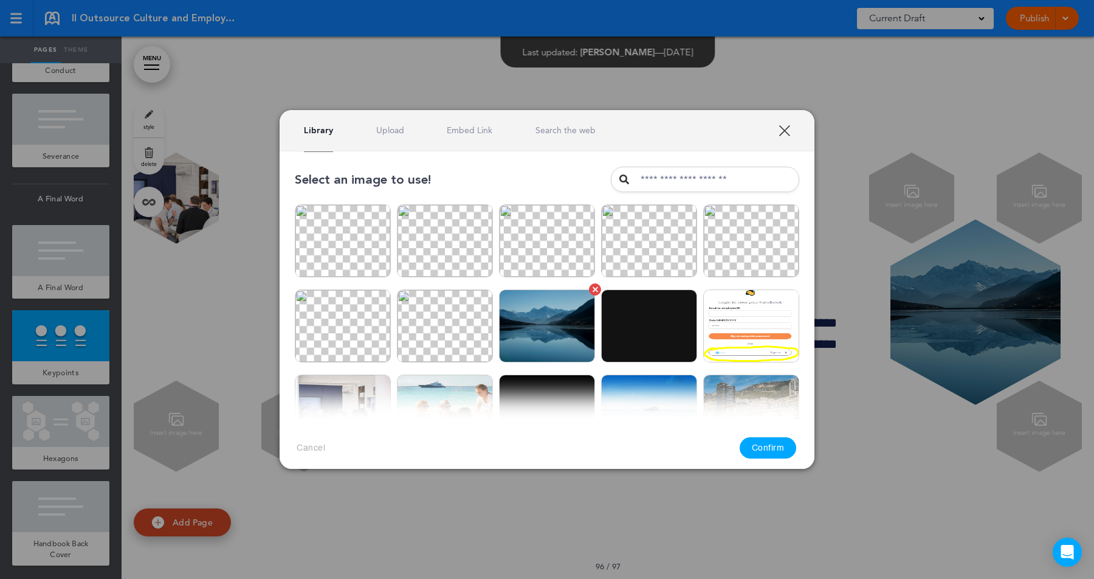
click at [537, 341] on img at bounding box center [547, 325] width 96 height 73
click at [747, 441] on button "Confirm" at bounding box center [768, 447] width 57 height 21
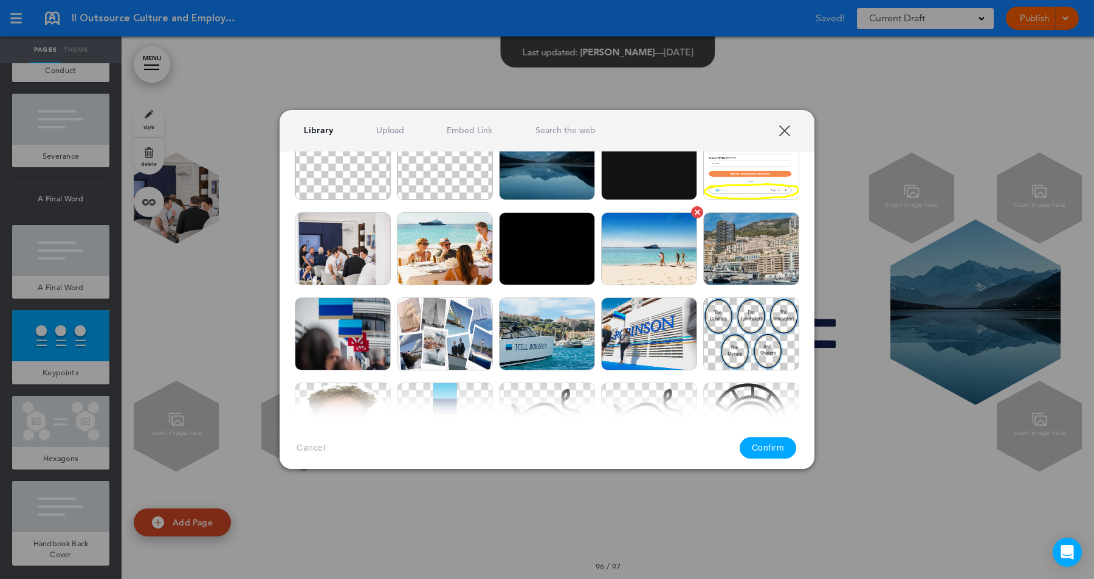
click at [655, 233] on img at bounding box center [649, 248] width 96 height 73
click at [760, 447] on button "Confirm" at bounding box center [768, 447] width 57 height 21
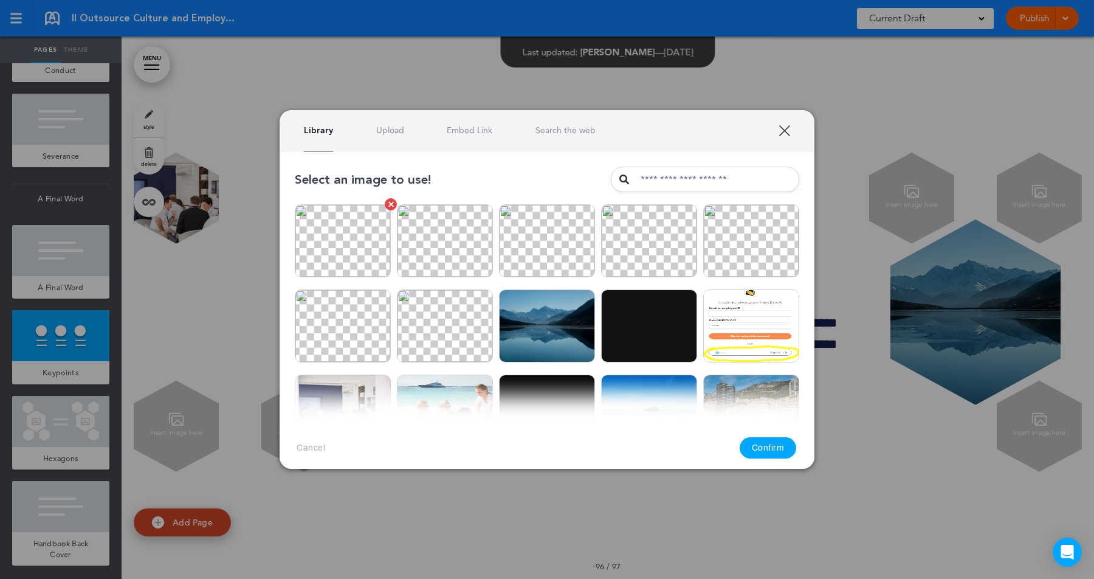
click at [366, 255] on img at bounding box center [343, 240] width 96 height 73
click at [772, 446] on button "Confirm" at bounding box center [768, 447] width 57 height 21
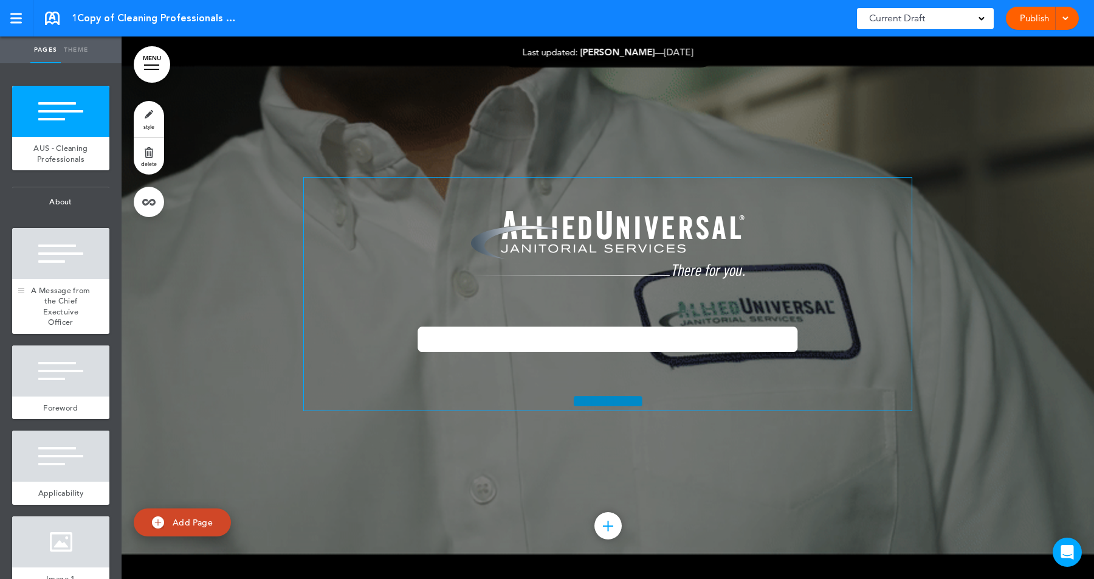
click at [94, 265] on div at bounding box center [60, 253] width 97 height 51
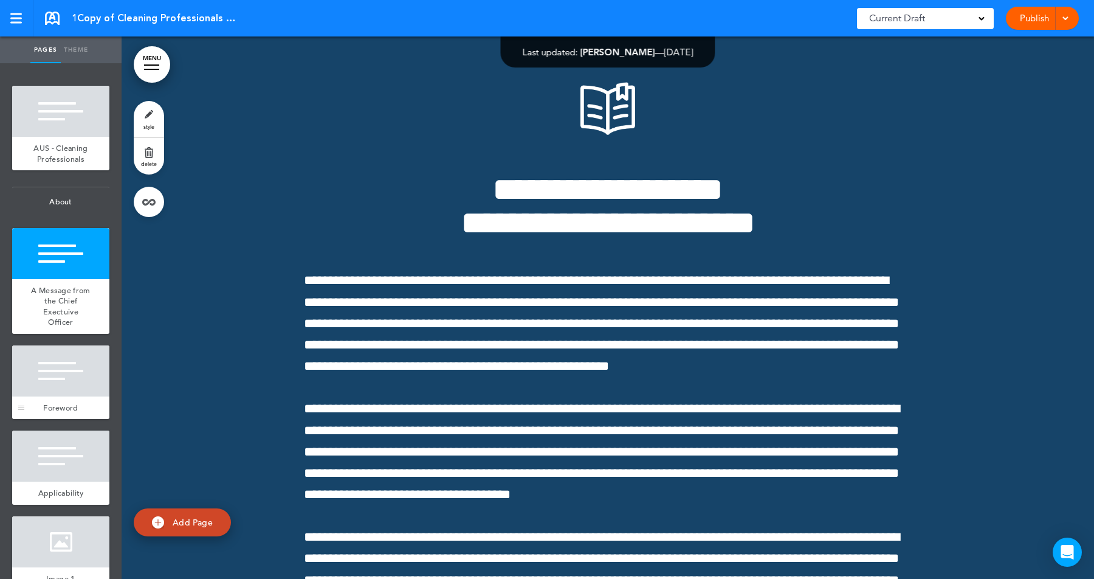
click at [72, 359] on div at bounding box center [60, 370] width 97 height 51
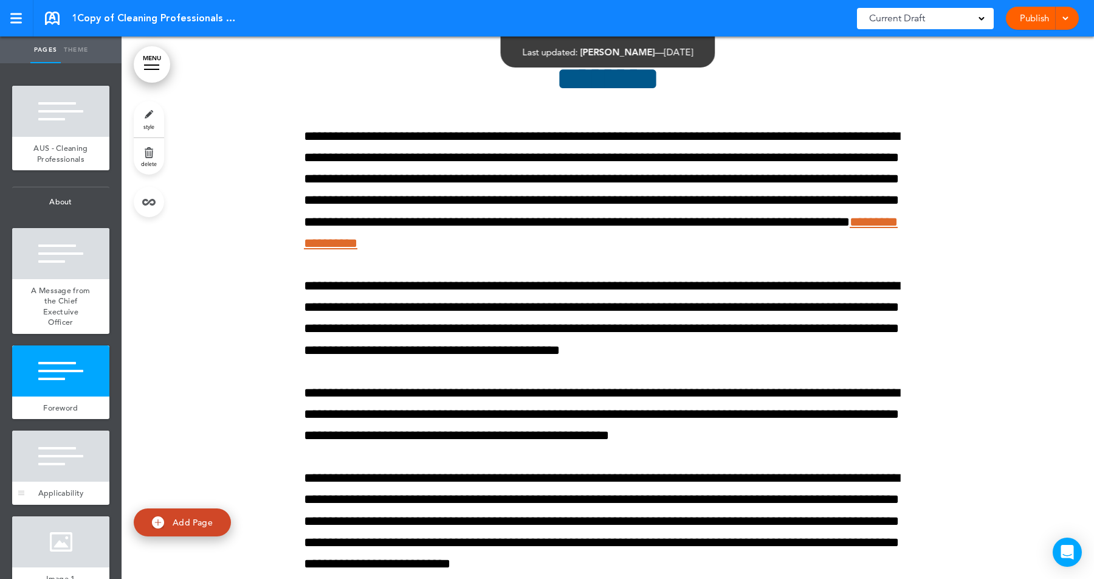
click at [63, 460] on div at bounding box center [60, 455] width 97 height 51
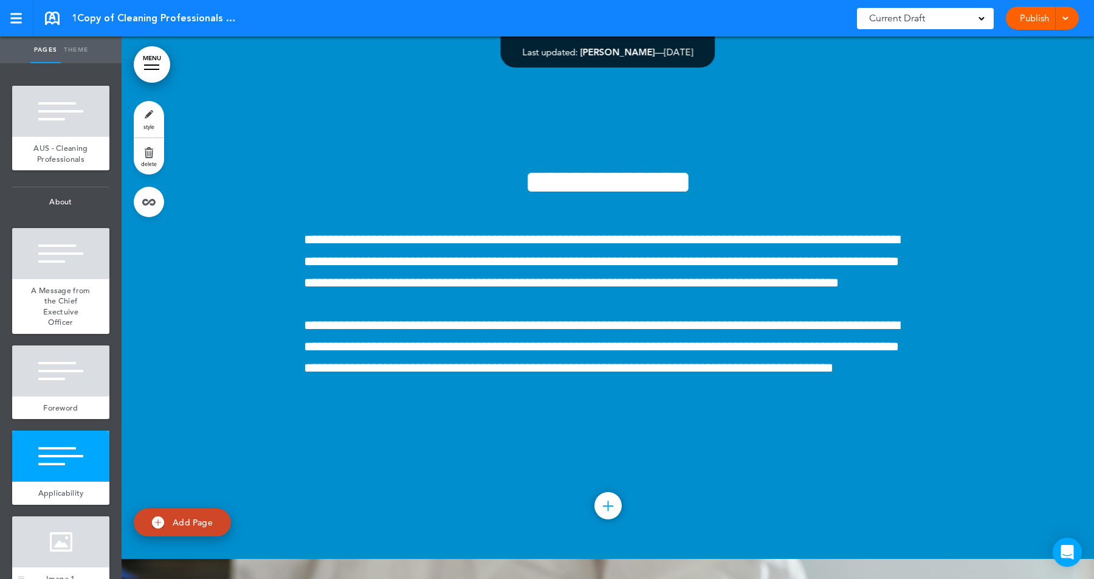
scroll to position [196, 0]
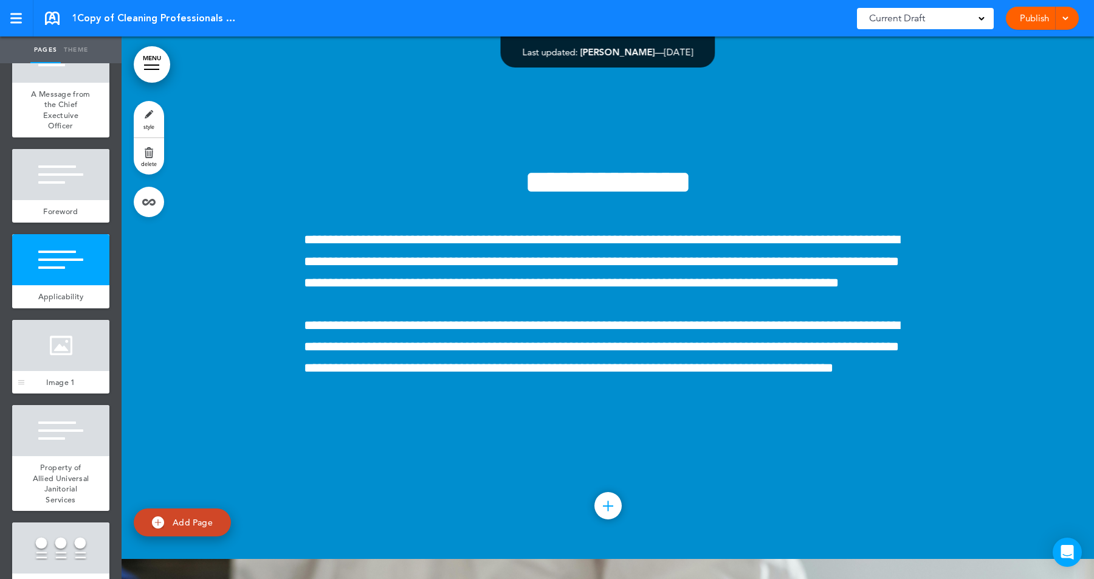
click at [71, 353] on div at bounding box center [60, 345] width 97 height 51
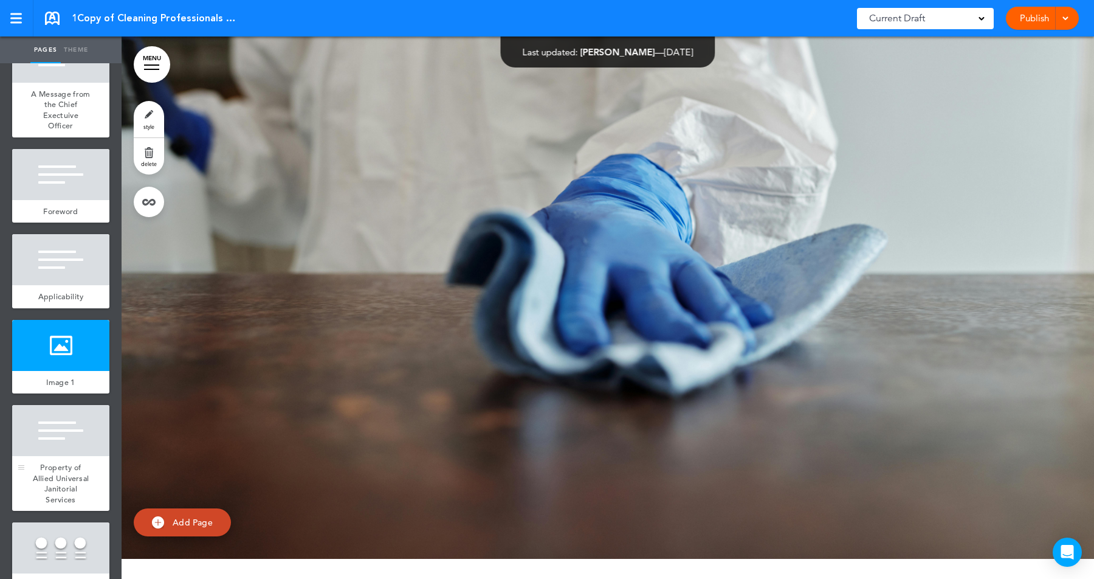
click at [65, 444] on div at bounding box center [60, 430] width 97 height 51
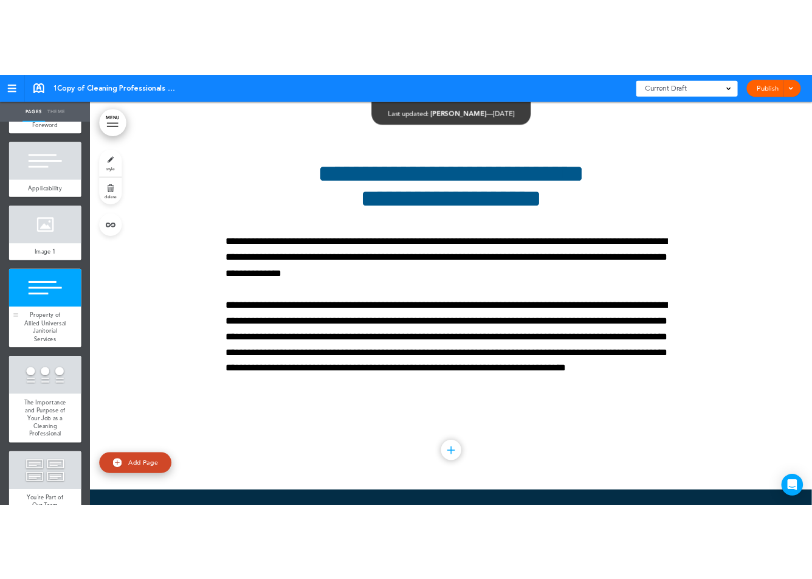
scroll to position [386, 0]
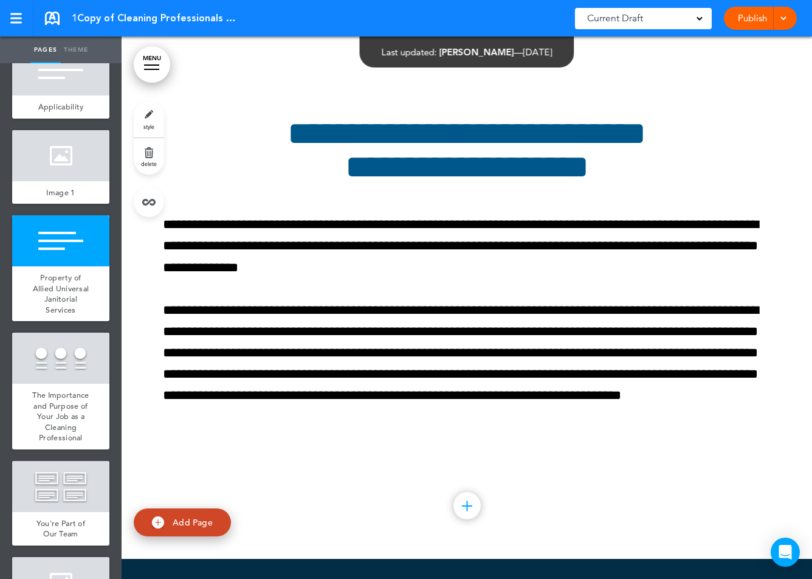
click at [75, 46] on link "Theme" at bounding box center [76, 49] width 30 height 27
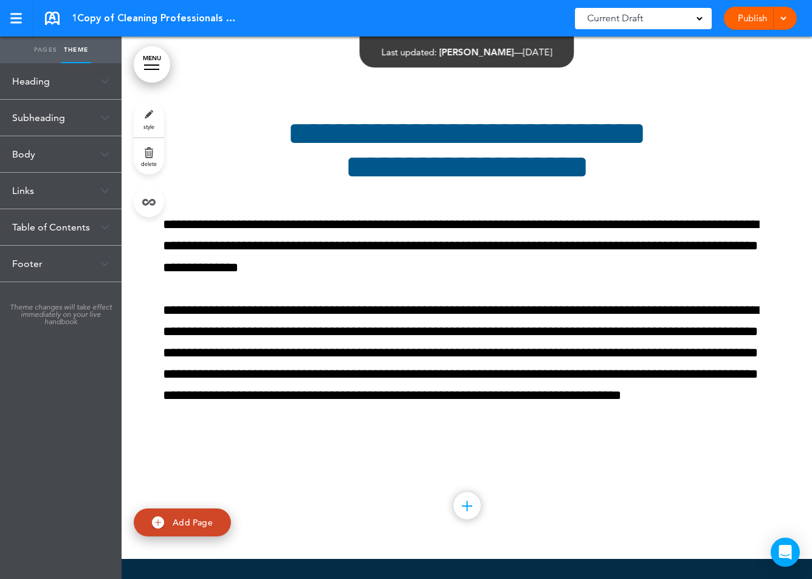
click at [63, 225] on div "Table of Contents" at bounding box center [61, 227] width 122 height 36
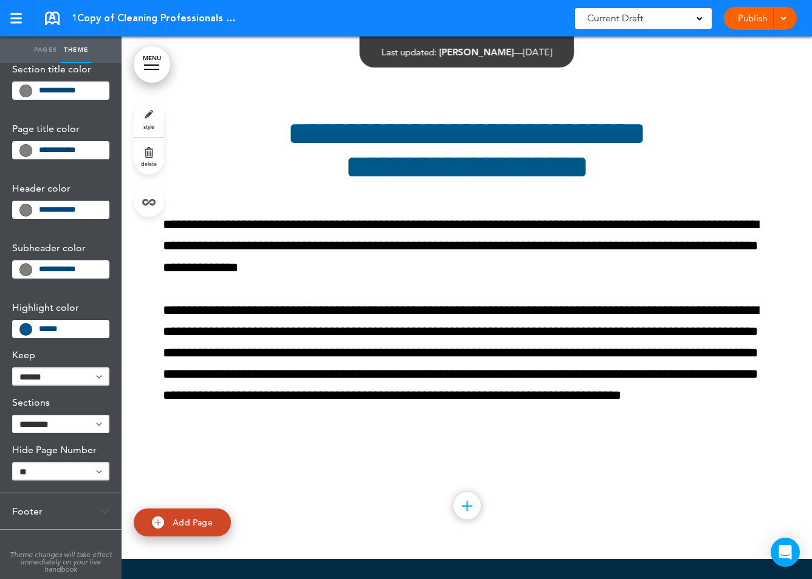
click at [47, 506] on div "Footer" at bounding box center [61, 511] width 122 height 36
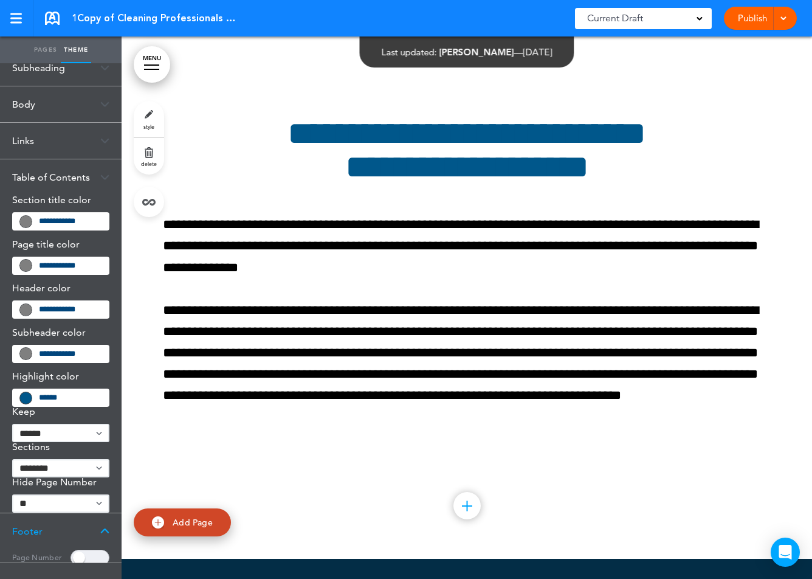
scroll to position [0, 0]
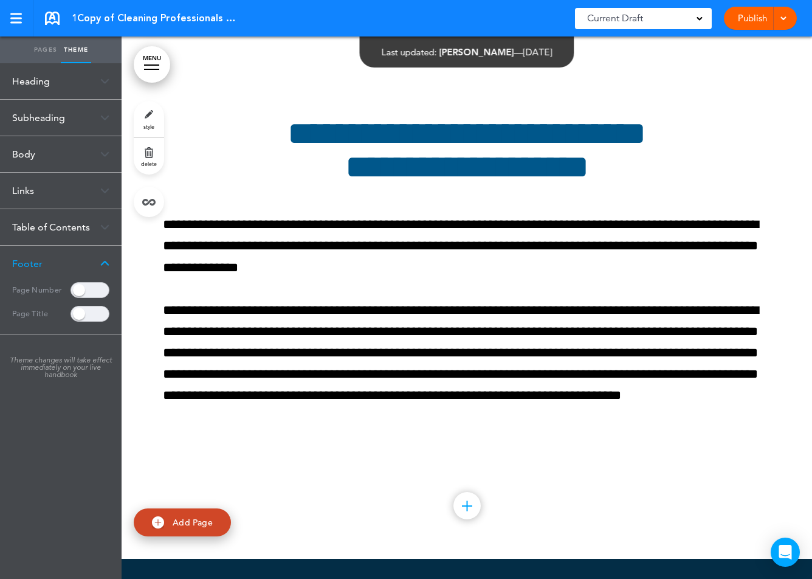
click at [43, 187] on div "Links" at bounding box center [61, 191] width 122 height 36
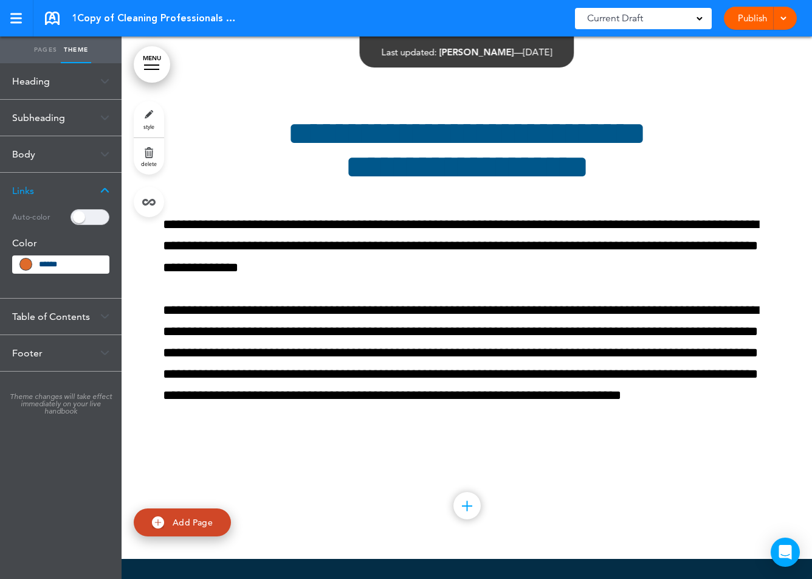
click at [48, 50] on link "Pages" at bounding box center [45, 49] width 30 height 27
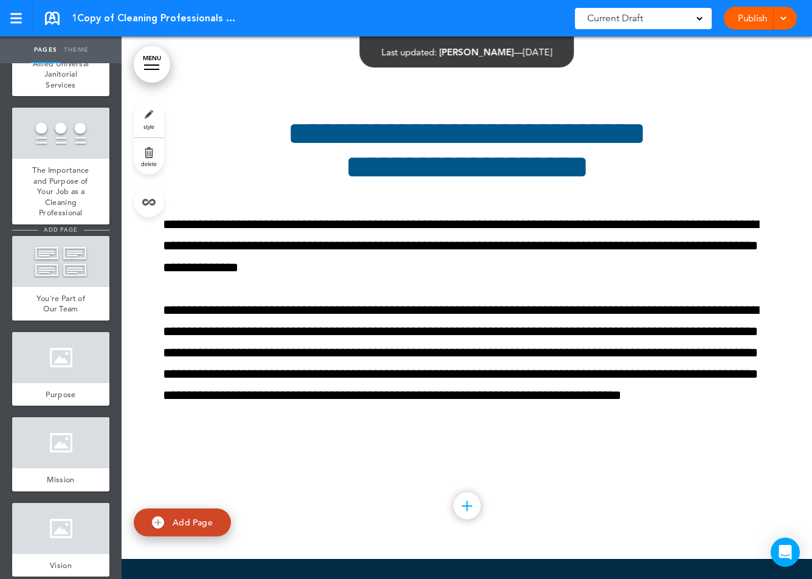
scroll to position [642, 0]
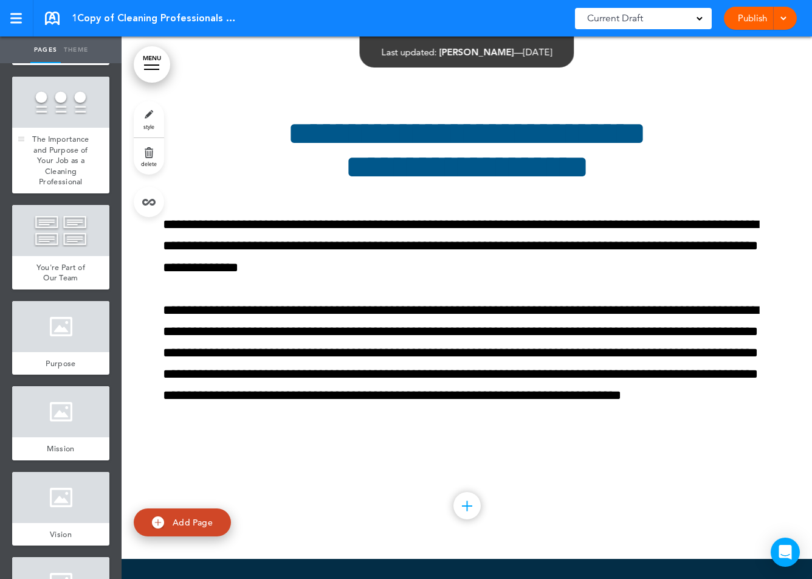
click at [62, 118] on div at bounding box center [60, 102] width 97 height 51
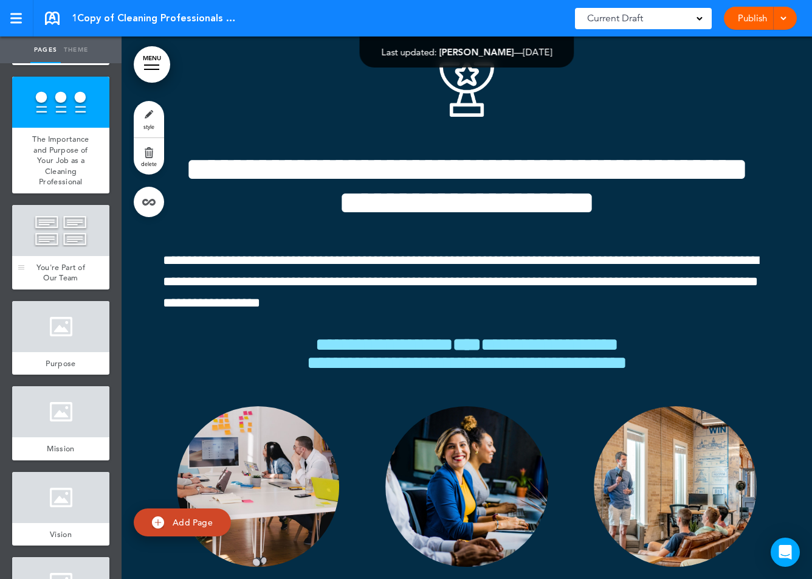
click at [62, 258] on div "You're Part of Our Team" at bounding box center [60, 272] width 97 height 33
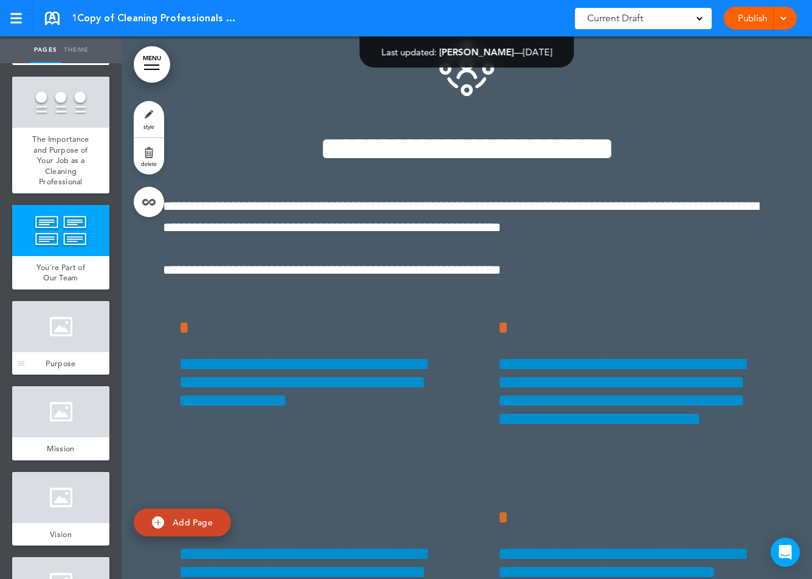
click at [70, 340] on div at bounding box center [60, 326] width 97 height 51
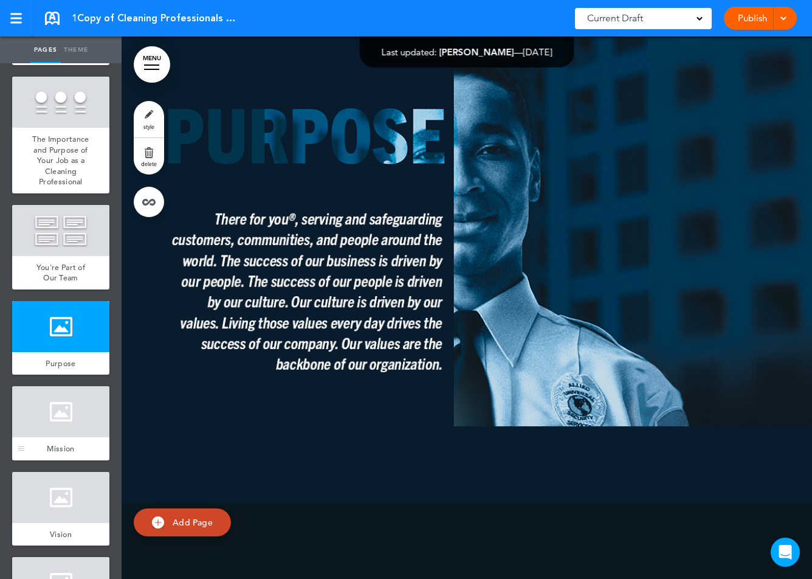
click at [60, 391] on div at bounding box center [60, 411] width 97 height 51
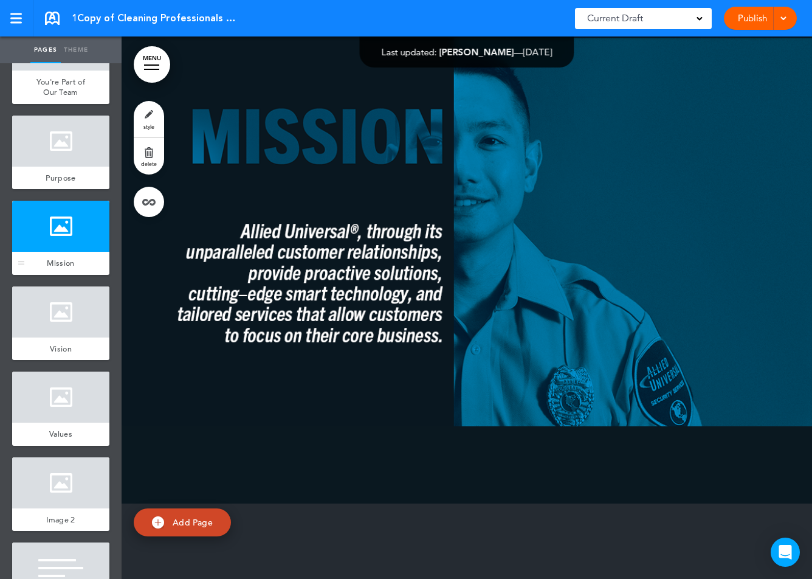
scroll to position [930, 0]
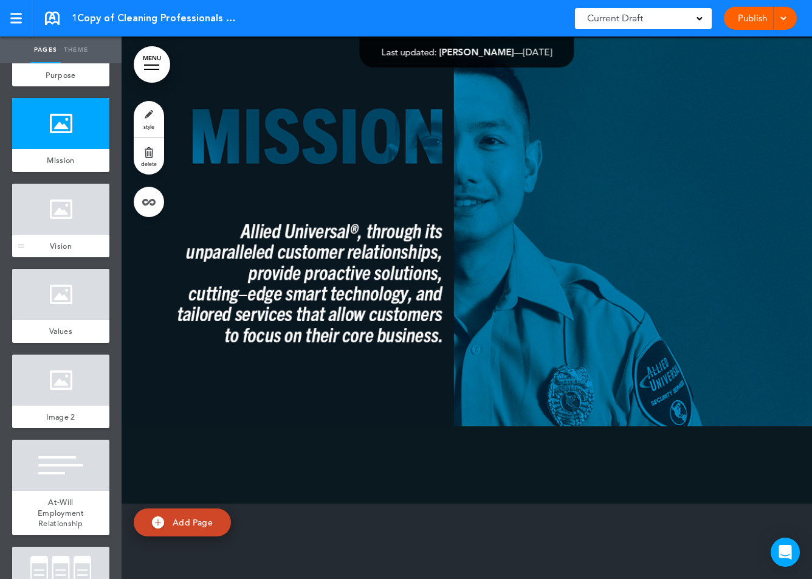
click at [66, 218] on div at bounding box center [60, 209] width 97 height 51
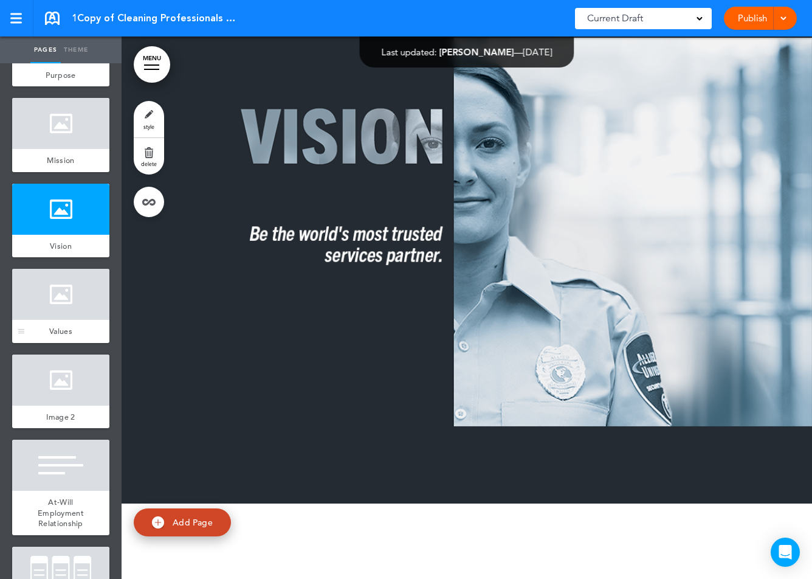
click at [68, 320] on div "Values" at bounding box center [60, 331] width 97 height 23
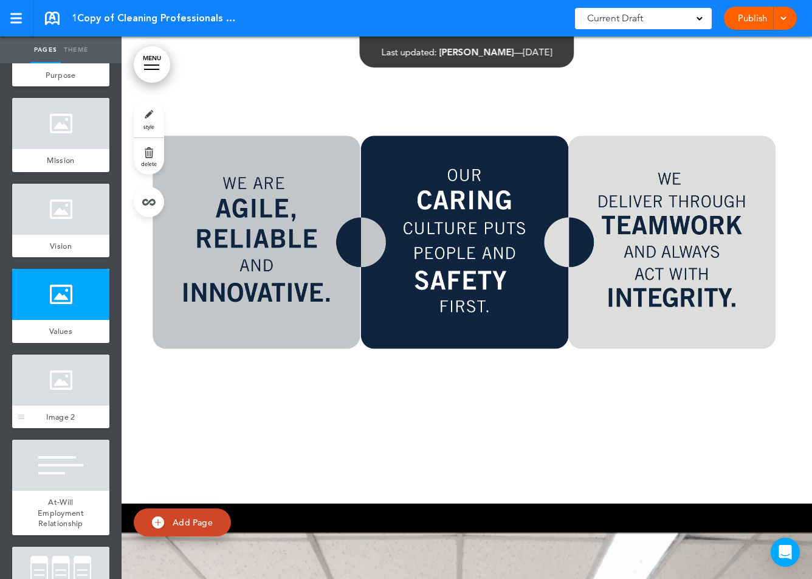
click at [53, 415] on span "Image 2" at bounding box center [60, 417] width 29 height 10
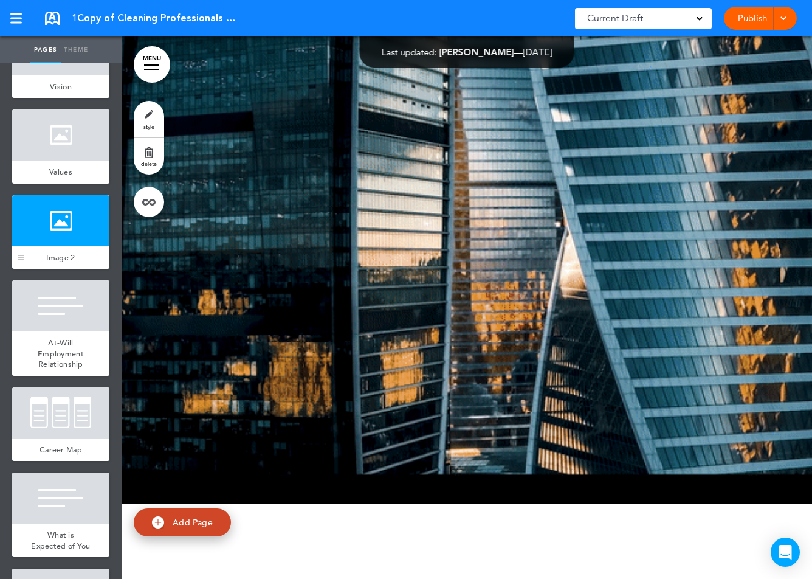
scroll to position [1191, 0]
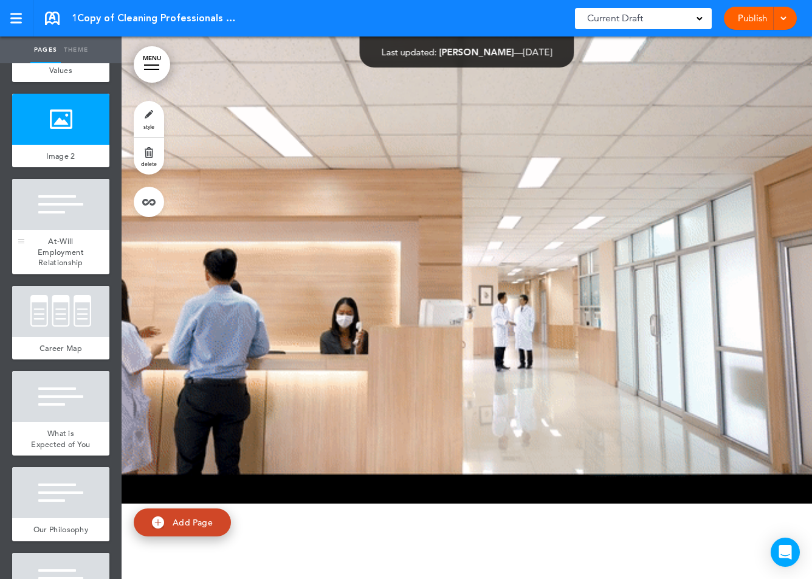
click at [58, 241] on span "At-Will Employment Relationship" at bounding box center [61, 252] width 46 height 32
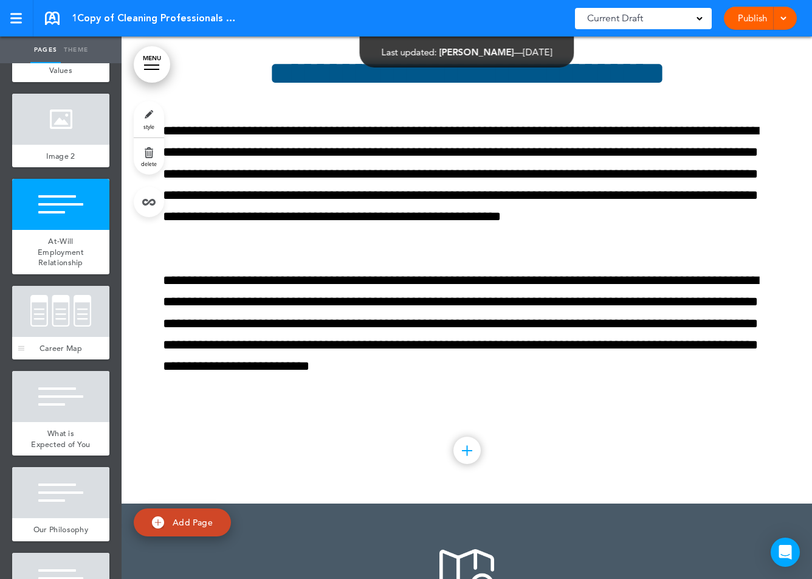
click at [64, 326] on div at bounding box center [60, 311] width 97 height 51
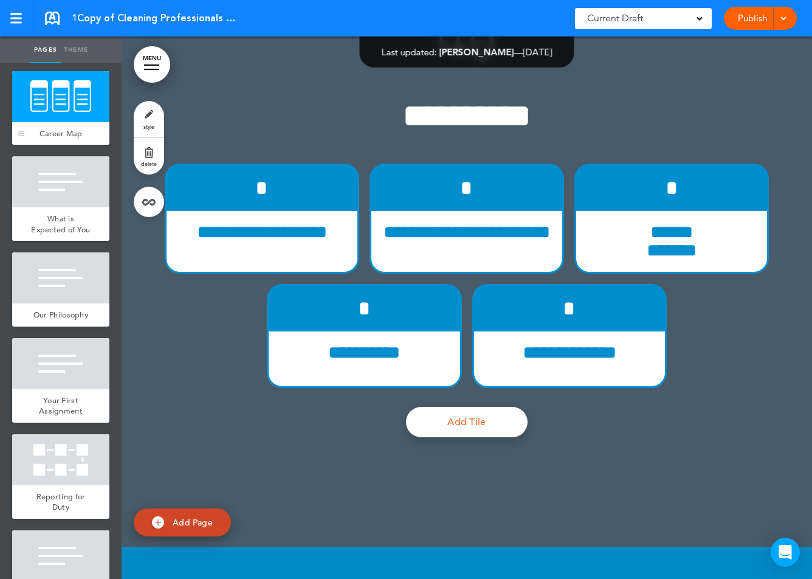
scroll to position [1449, 0]
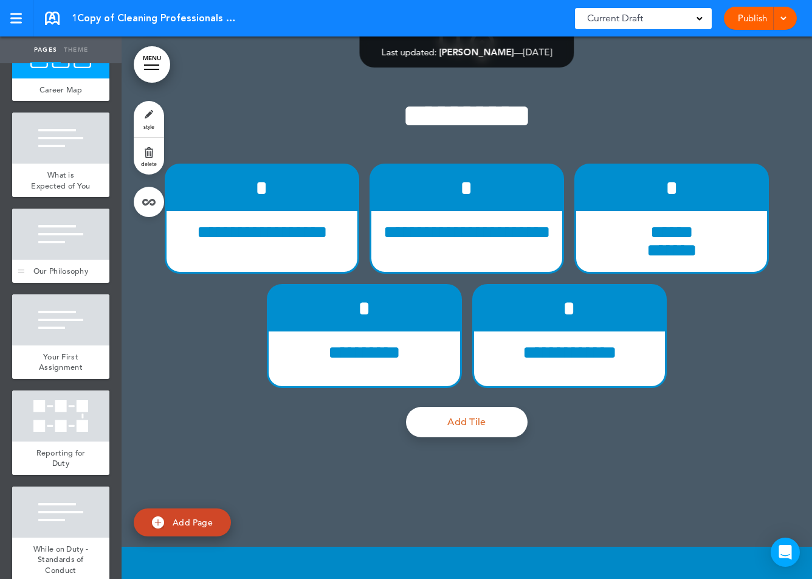
click at [60, 254] on div at bounding box center [60, 234] width 97 height 51
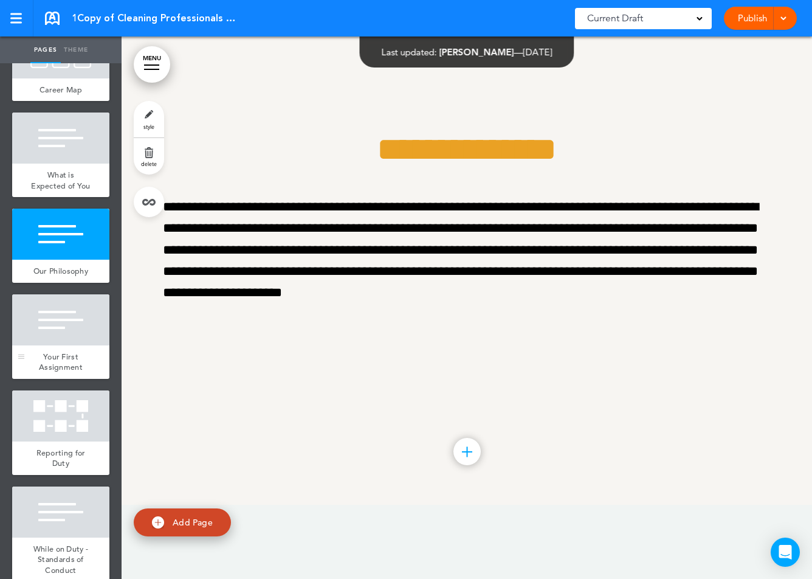
click at [60, 356] on span "Your First Assignment" at bounding box center [61, 361] width 44 height 21
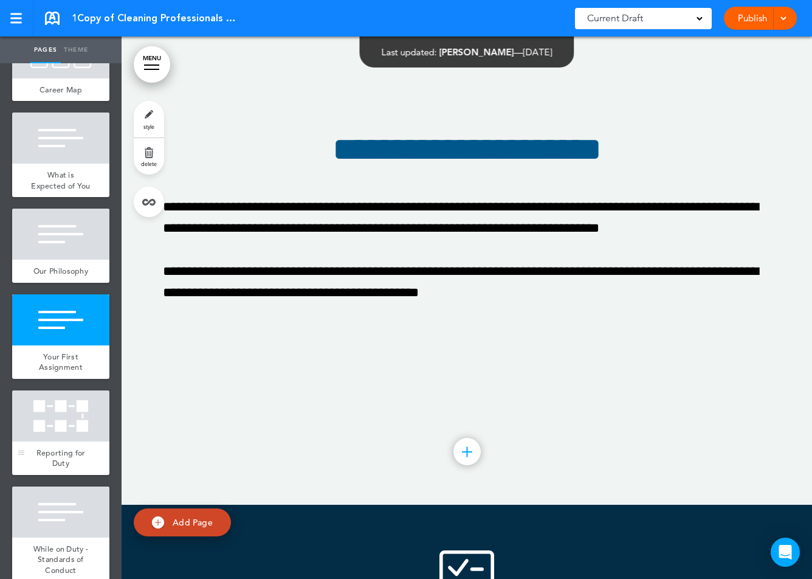
click at [61, 431] on div at bounding box center [60, 415] width 97 height 51
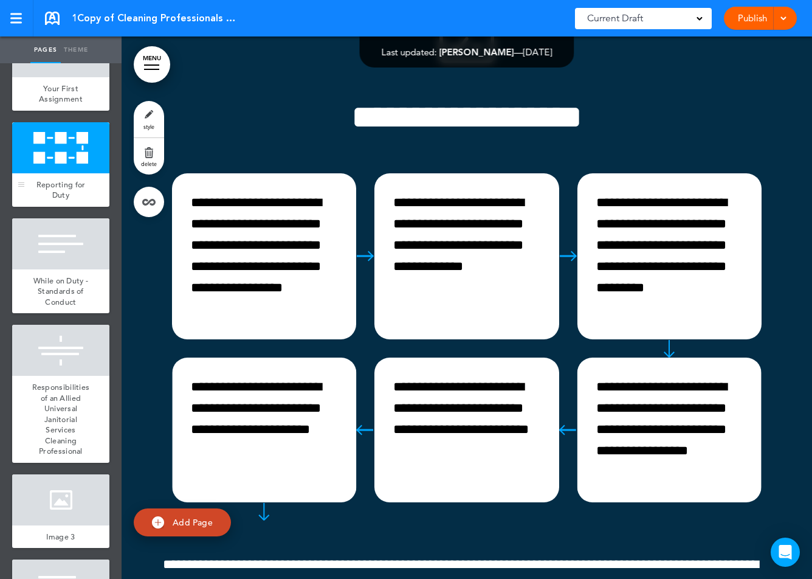
scroll to position [1877, 0]
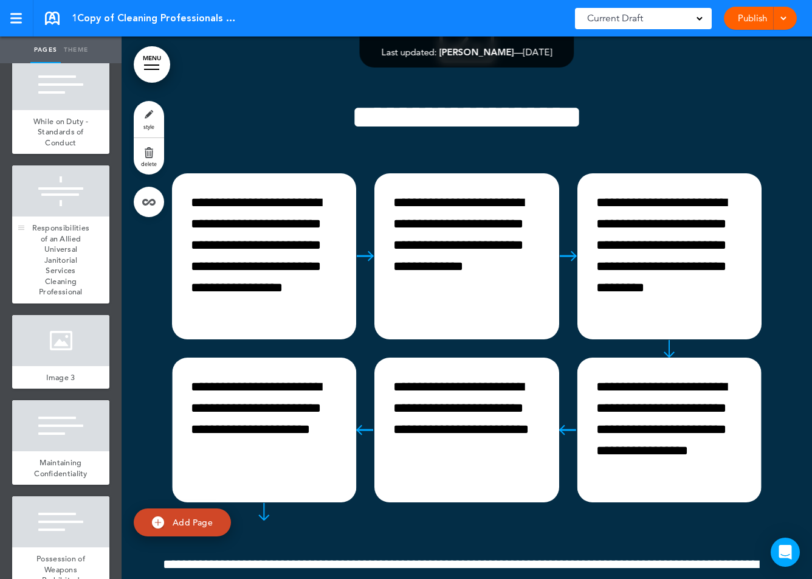
click at [61, 241] on span "Responsibilities of an Allied Universal Janitorial Services Cleaning Profession…" at bounding box center [61, 260] width 58 height 74
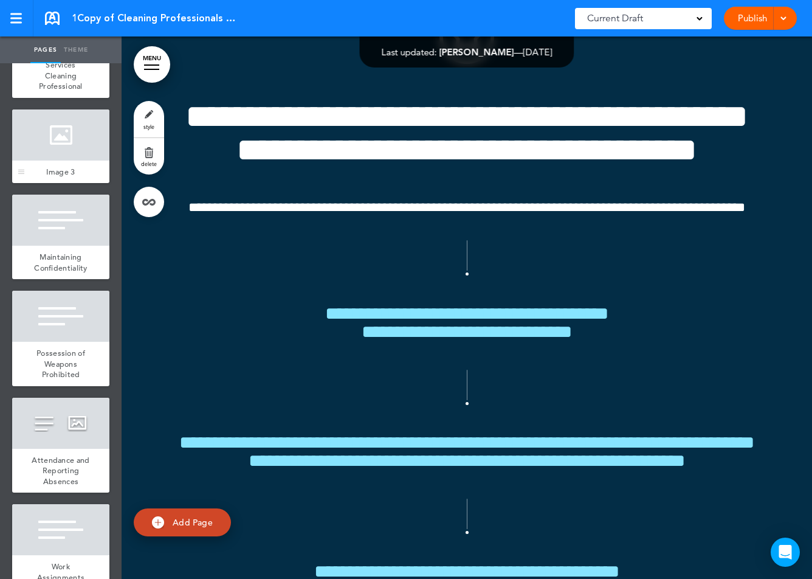
scroll to position [2174, 0]
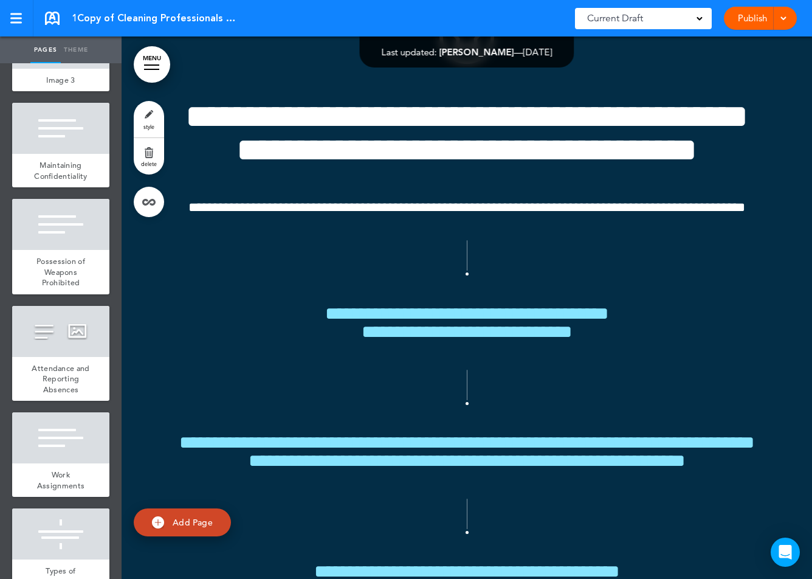
click at [83, 57] on link "Theme" at bounding box center [76, 49] width 30 height 27
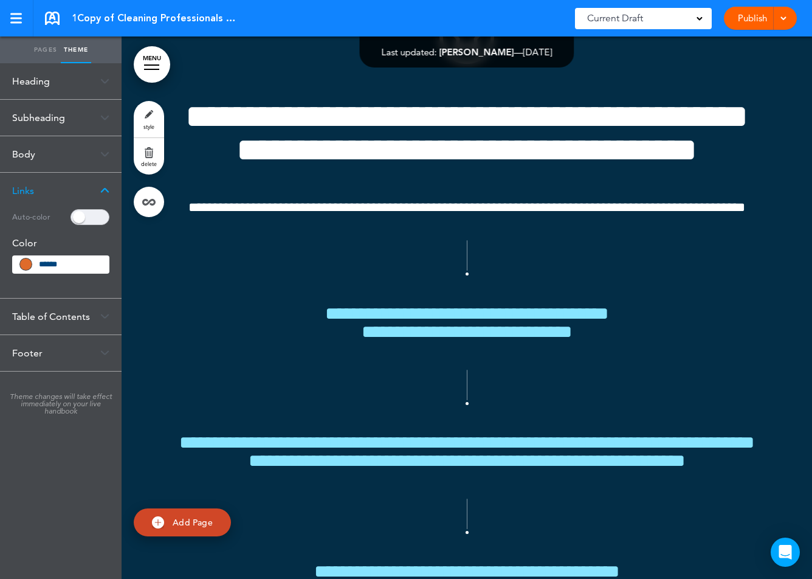
click at [47, 118] on div "Subheading" at bounding box center [61, 118] width 122 height 36
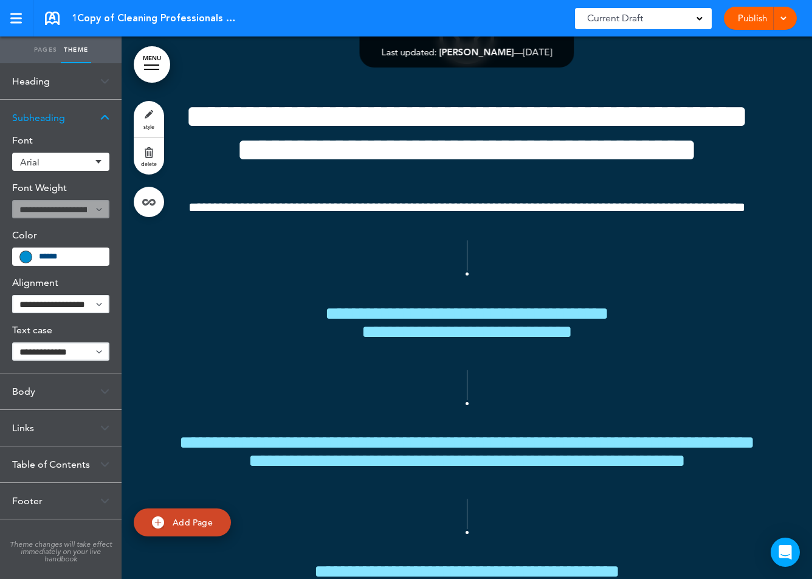
click at [44, 78] on div "Heading" at bounding box center [61, 81] width 122 height 36
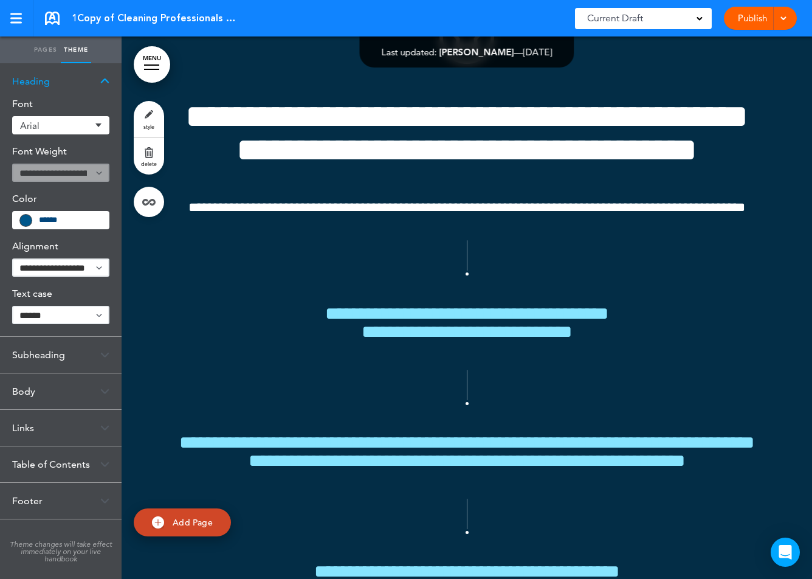
click at [33, 50] on link "Pages" at bounding box center [45, 49] width 30 height 27
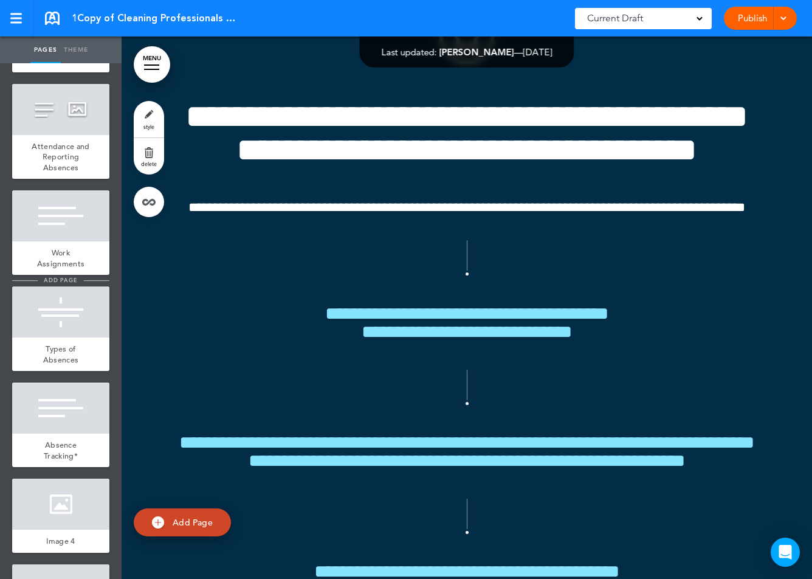
scroll to position [2391, 0]
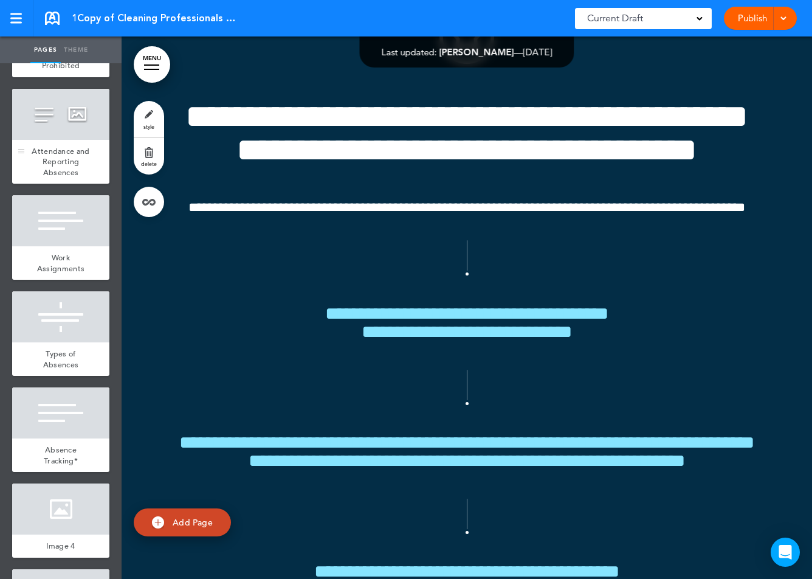
click at [70, 123] on div at bounding box center [60, 114] width 97 height 51
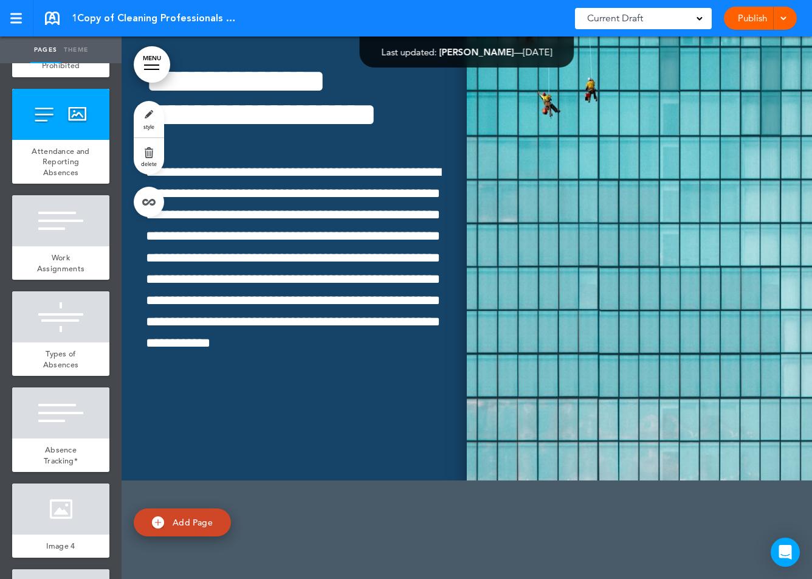
scroll to position [17798, 0]
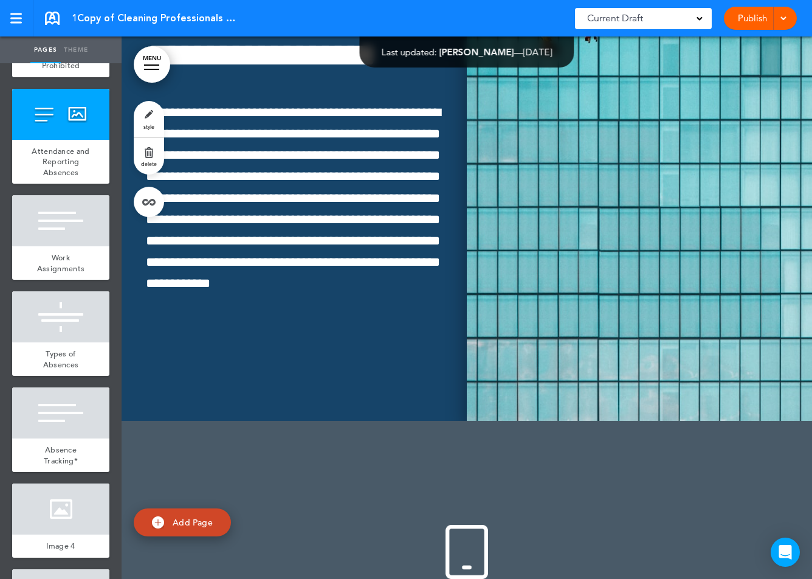
click at [582, 214] on img at bounding box center [639, 149] width 345 height 542
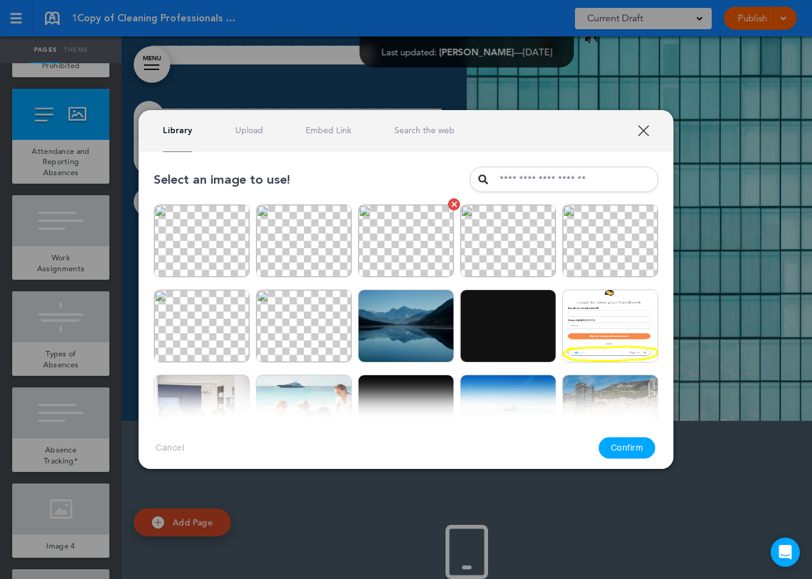
click at [418, 254] on img at bounding box center [406, 240] width 96 height 73
click at [617, 447] on button "Confirm" at bounding box center [627, 447] width 57 height 21
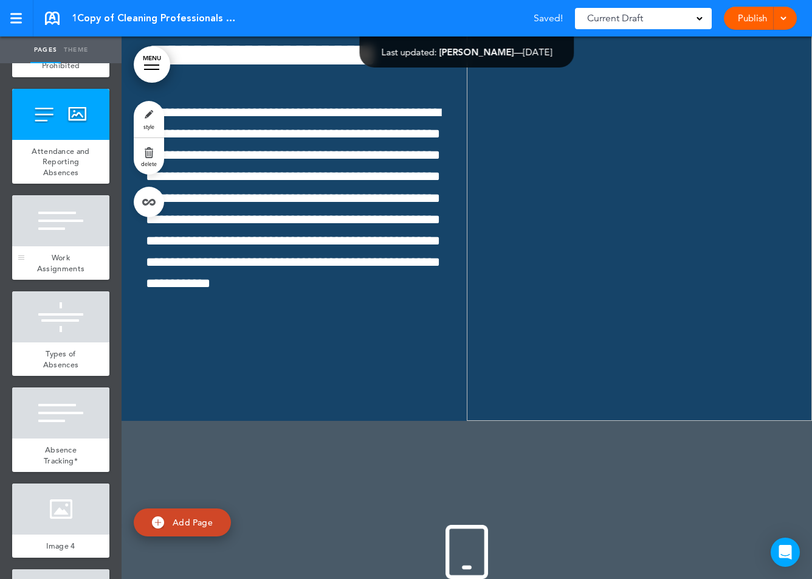
click at [48, 219] on div at bounding box center [60, 220] width 97 height 51
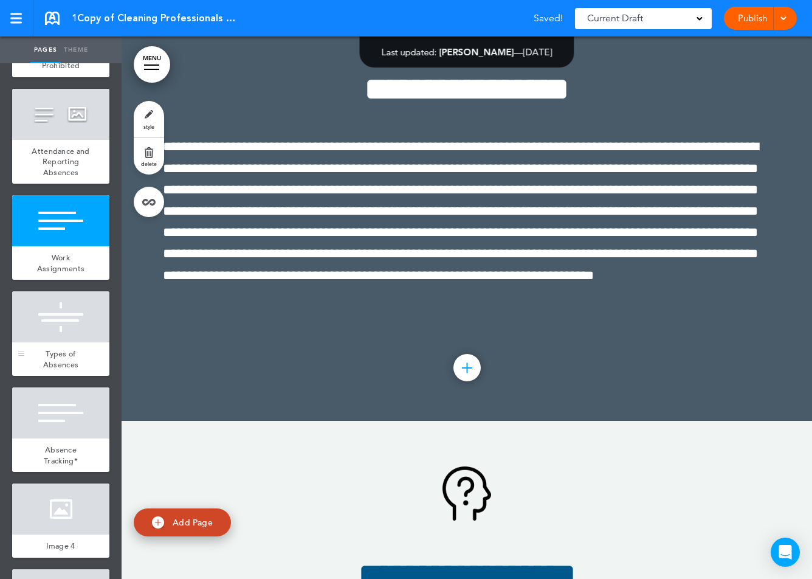
click at [66, 319] on div at bounding box center [60, 316] width 97 height 51
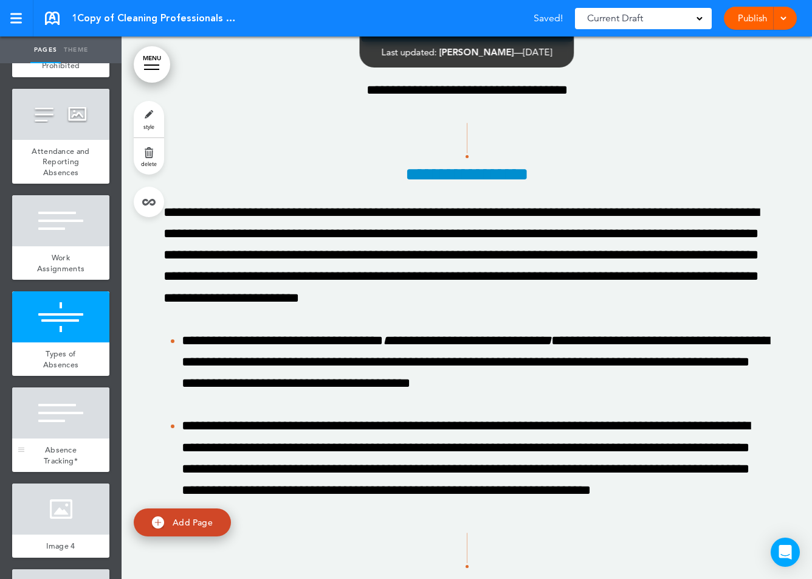
click at [52, 395] on div at bounding box center [60, 412] width 97 height 51
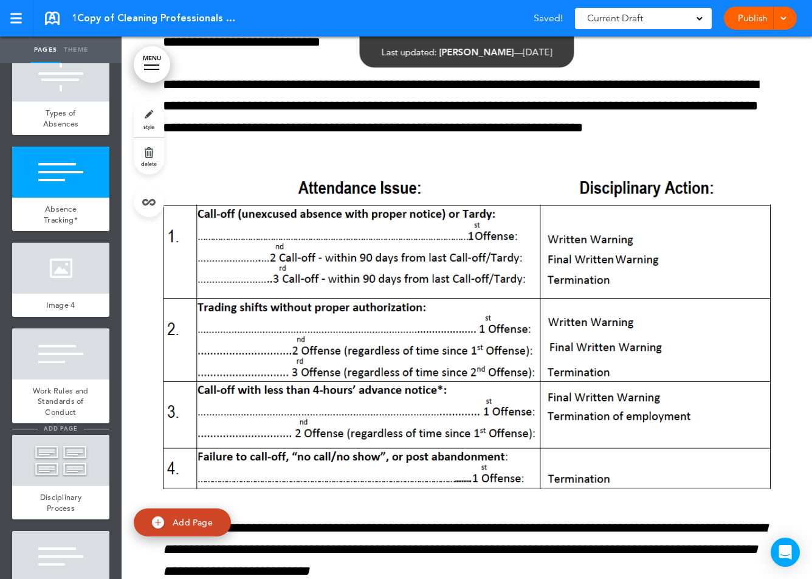
scroll to position [2716, 0]
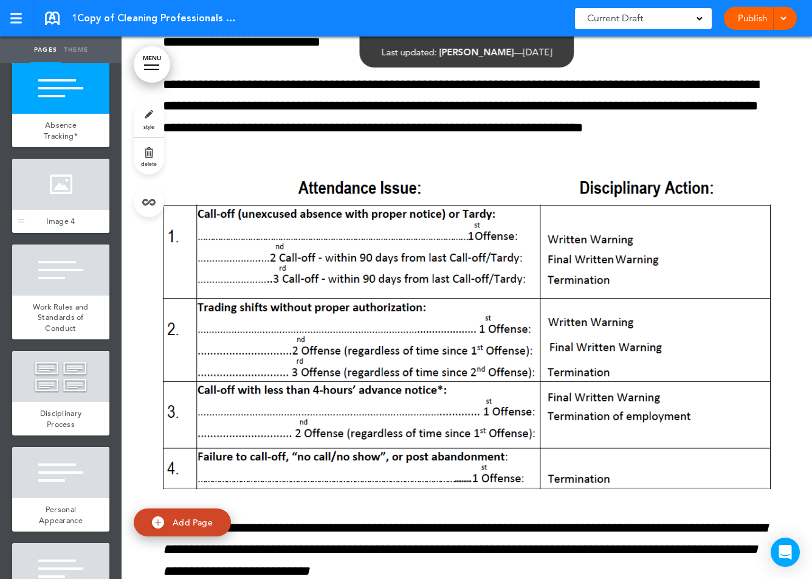
click at [56, 206] on div at bounding box center [60, 184] width 97 height 51
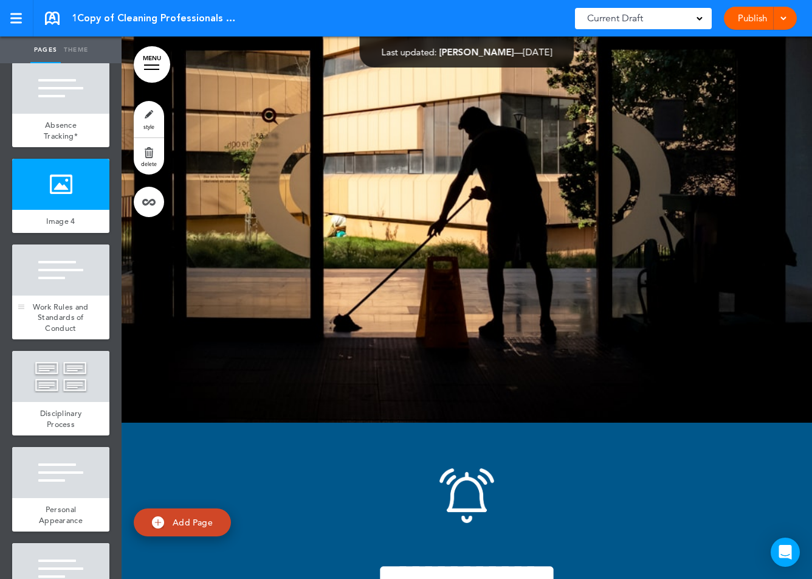
click at [56, 279] on div at bounding box center [60, 269] width 97 height 51
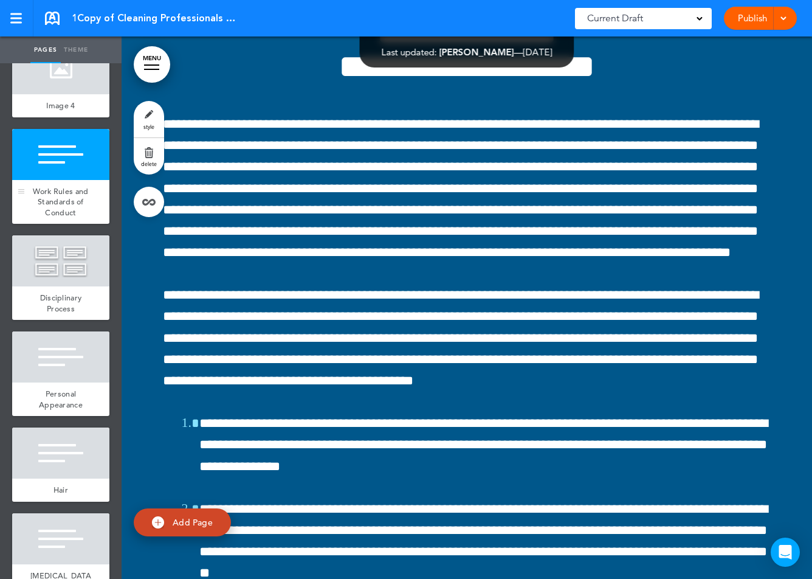
scroll to position [2869, 0]
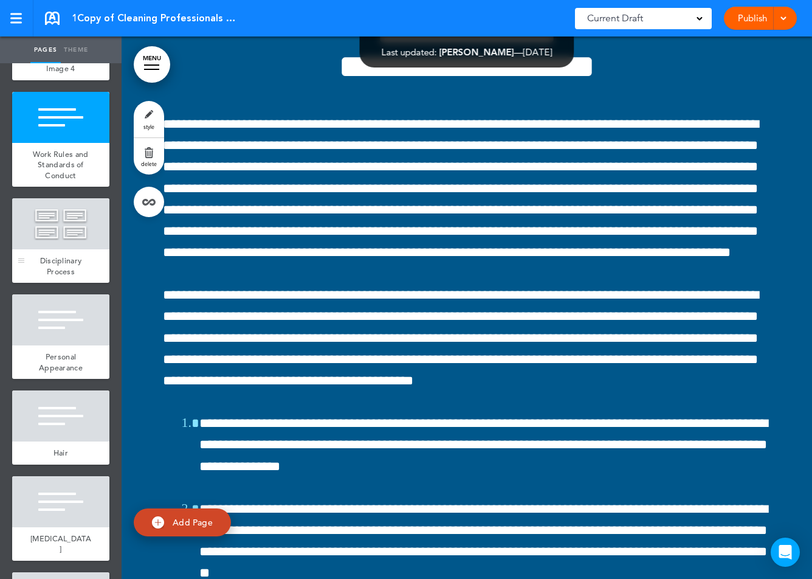
click at [64, 218] on div at bounding box center [60, 223] width 97 height 51
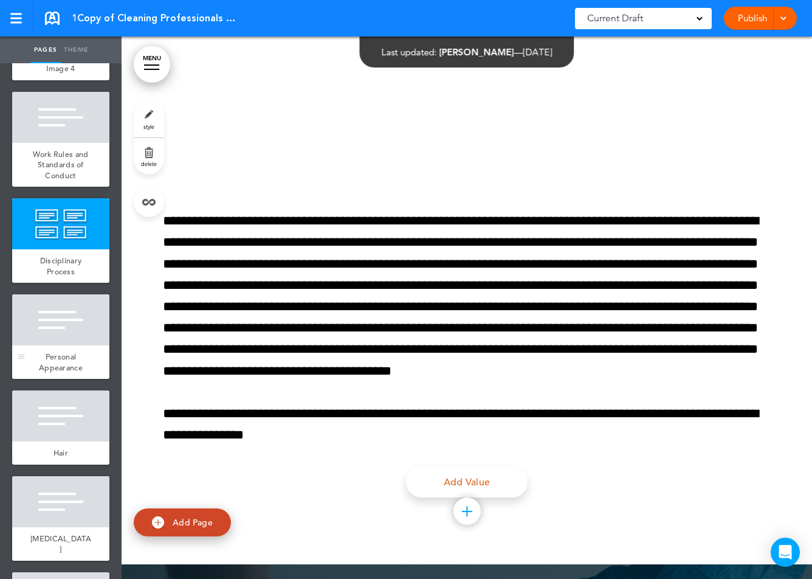
click at [64, 320] on div at bounding box center [60, 319] width 97 height 51
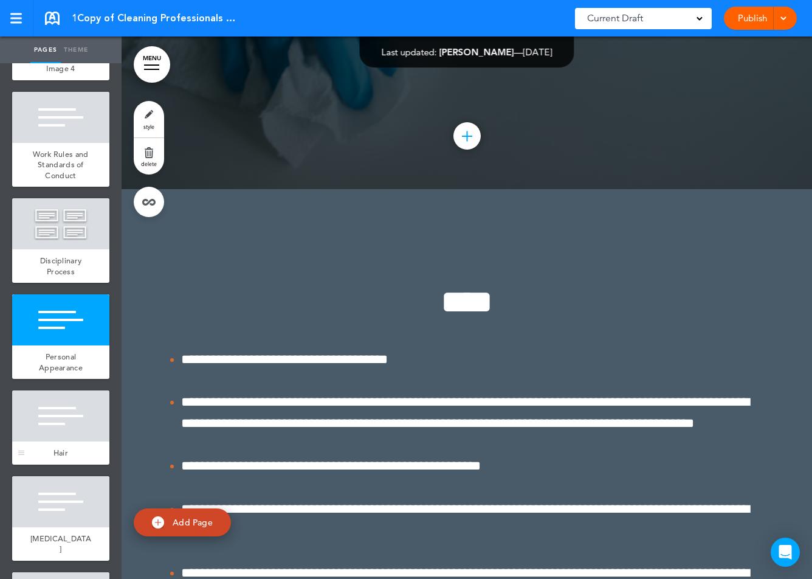
click at [63, 413] on div at bounding box center [60, 415] width 97 height 51
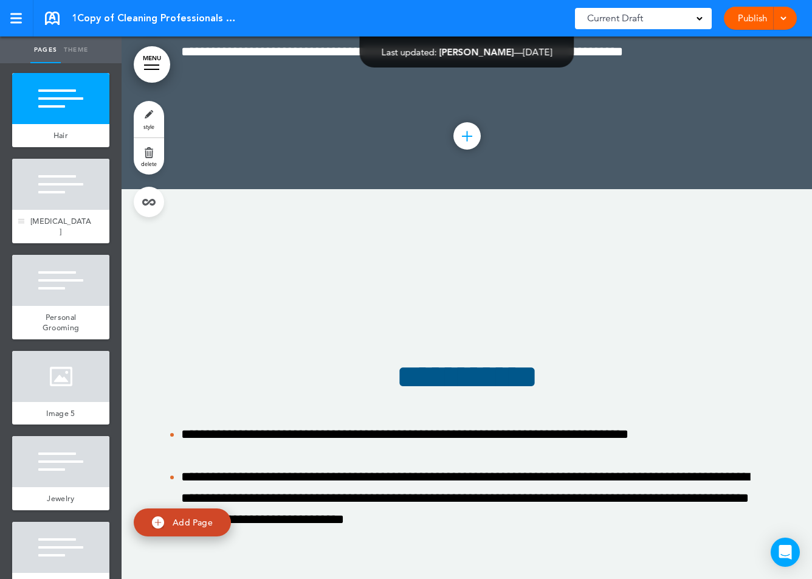
click at [63, 221] on span "Facial Hair" at bounding box center [60, 226] width 61 height 21
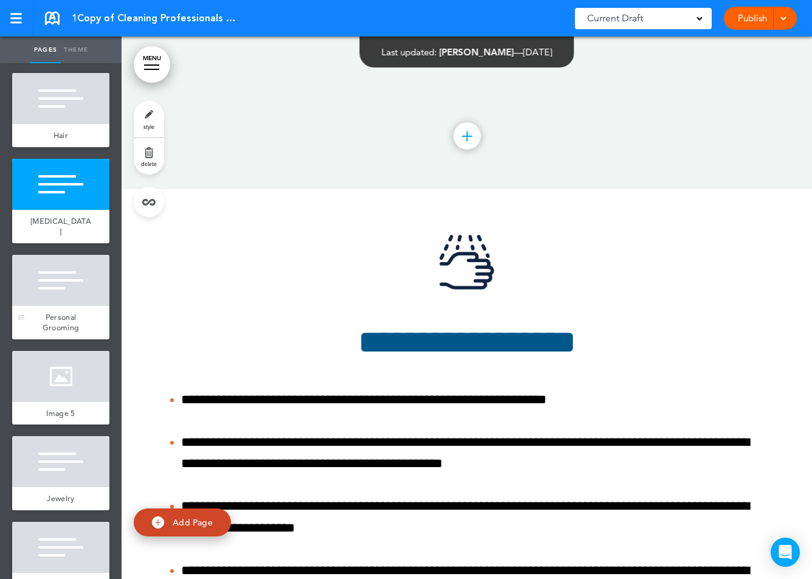
click at [63, 306] on div "Personal Grooming" at bounding box center [60, 322] width 97 height 33
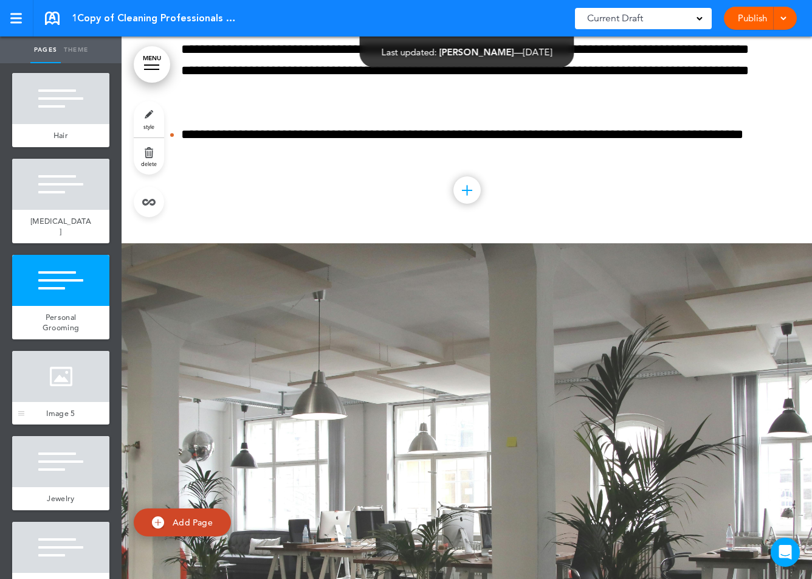
click at [63, 365] on div at bounding box center [60, 376] width 97 height 51
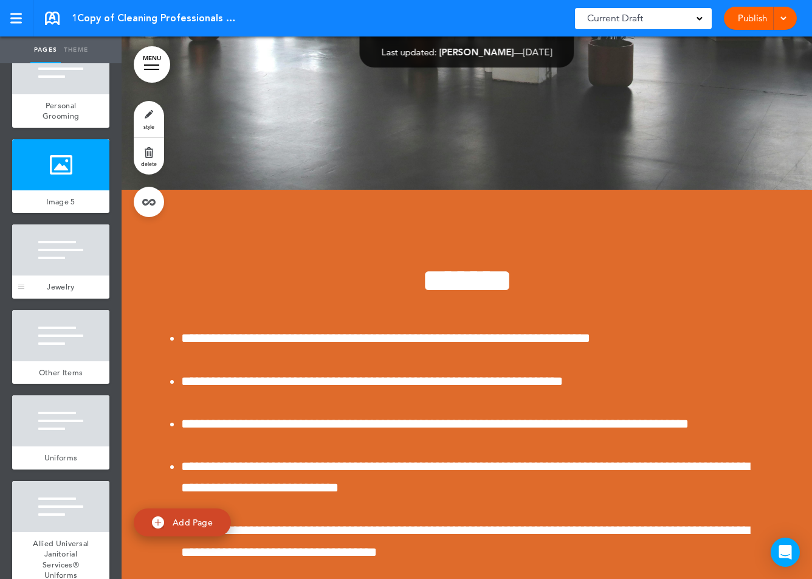
click at [68, 231] on div at bounding box center [60, 249] width 97 height 51
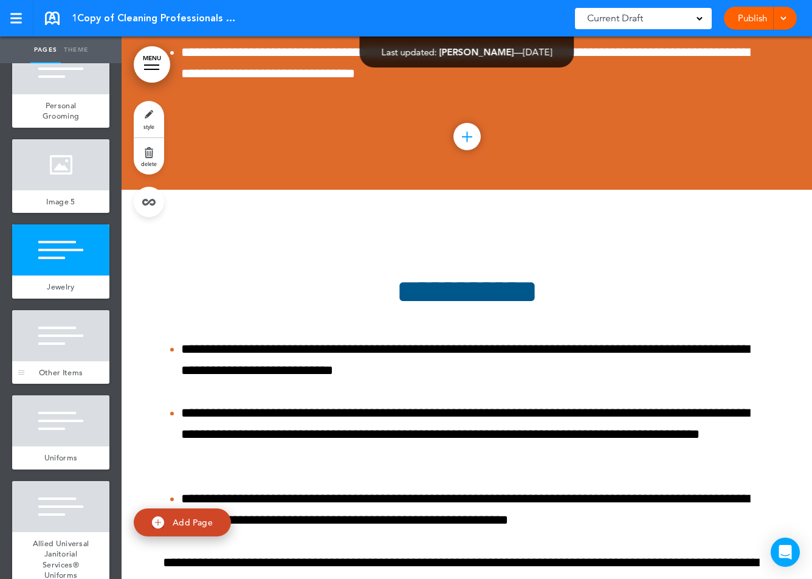
click at [68, 367] on span "Other Items" at bounding box center [61, 372] width 44 height 10
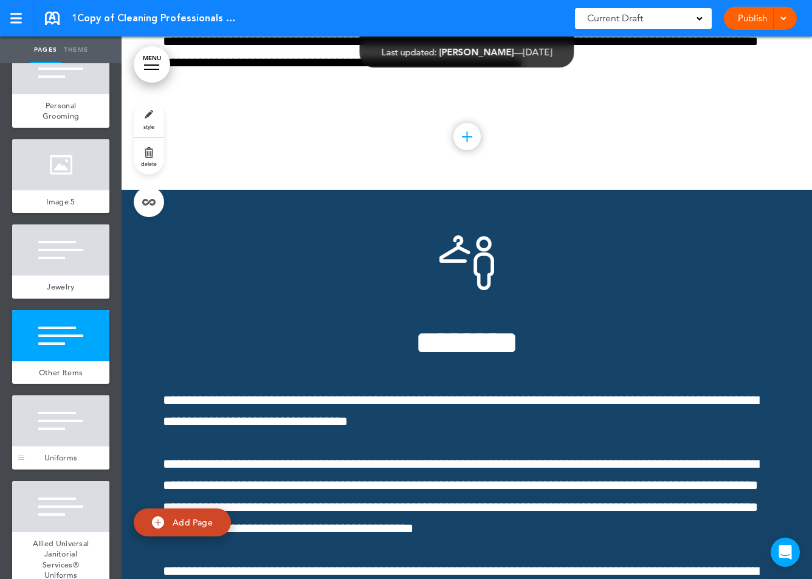
click at [67, 412] on div at bounding box center [60, 420] width 97 height 51
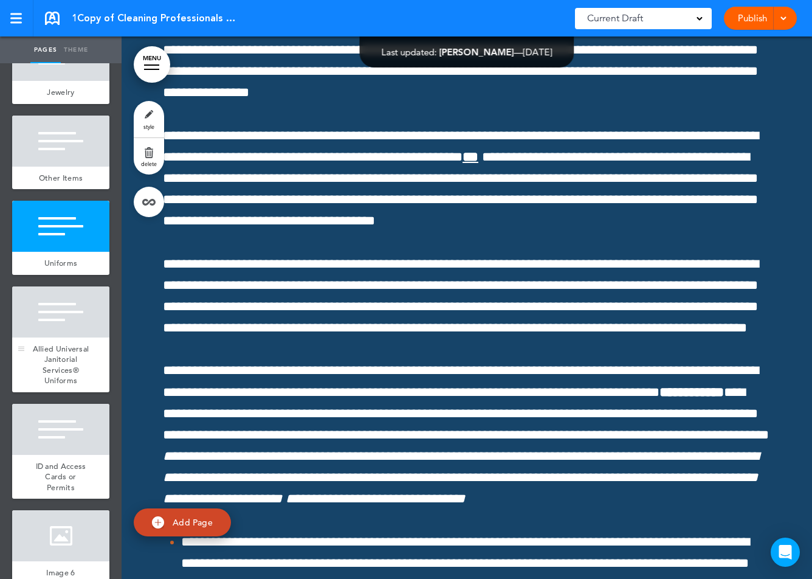
click at [74, 300] on div at bounding box center [60, 311] width 97 height 51
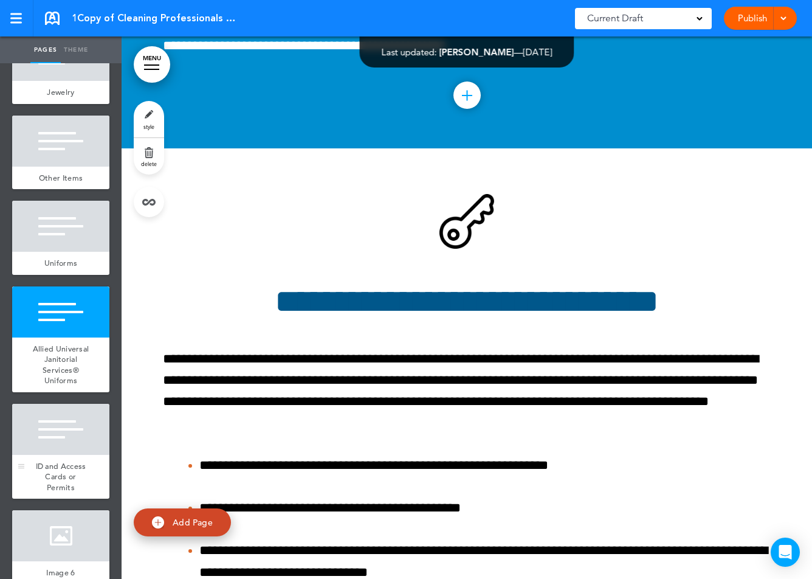
click at [74, 441] on div at bounding box center [60, 429] width 97 height 51
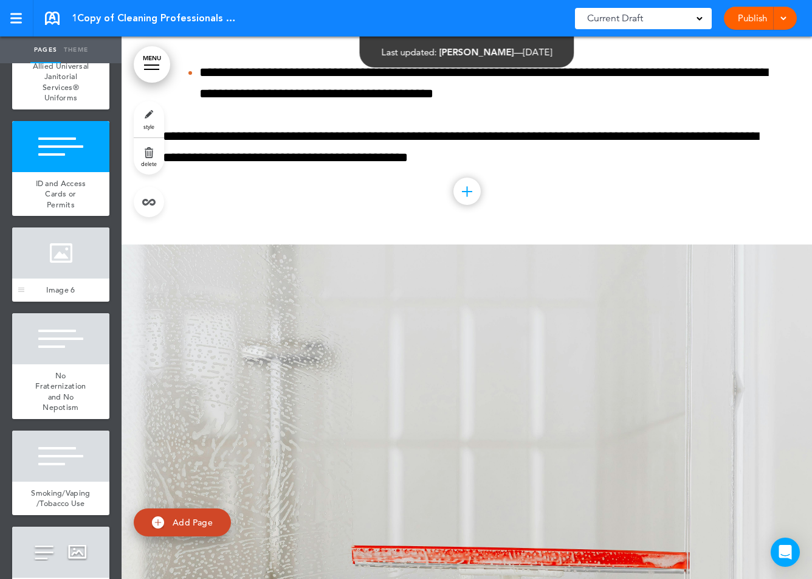
click at [71, 246] on div at bounding box center [60, 252] width 97 height 51
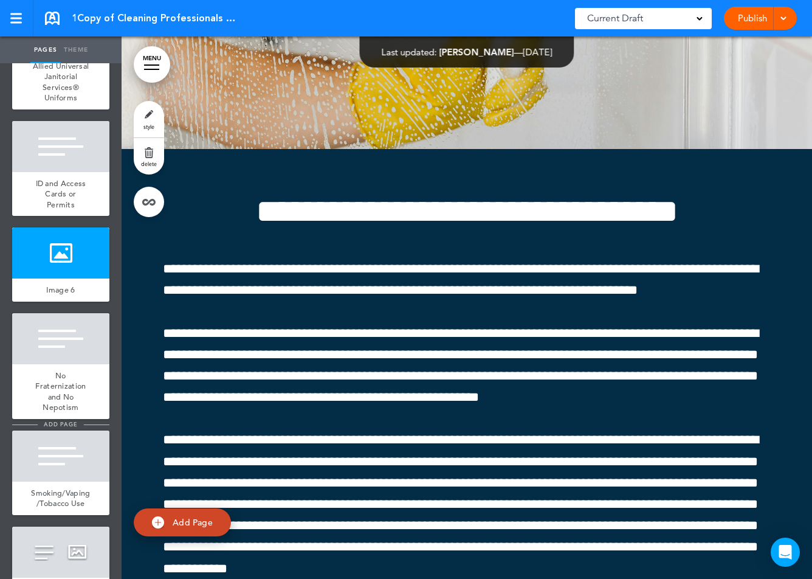
click at [71, 420] on span "add page" at bounding box center [61, 424] width 46 height 8
type input "********"
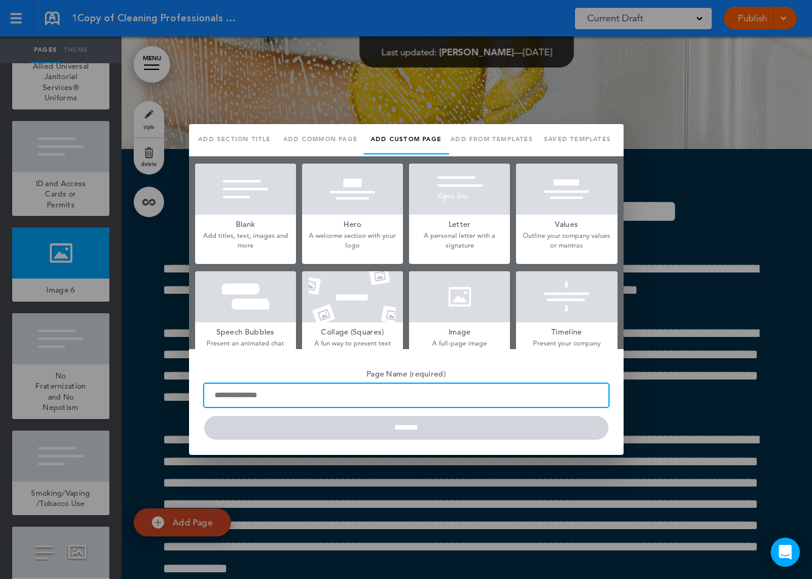
click at [592, 385] on input "Page Name (required)" at bounding box center [406, 395] width 404 height 23
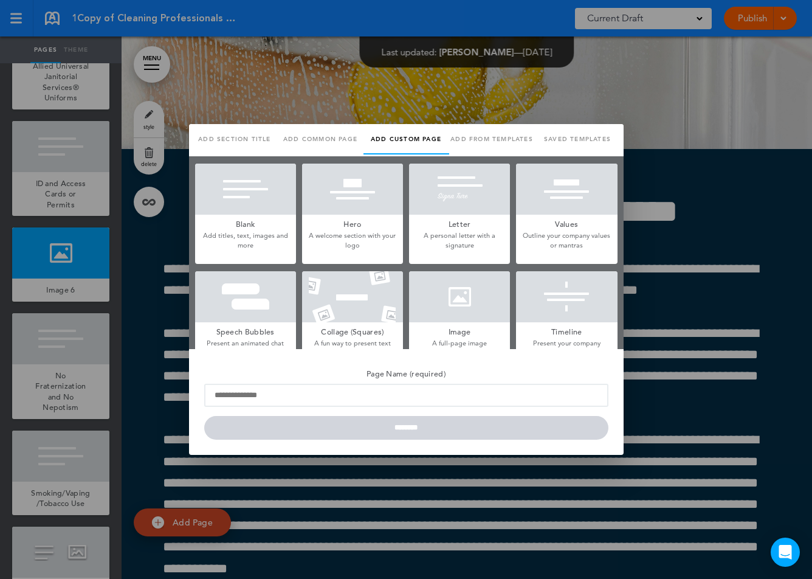
click at [668, 410] on div at bounding box center [406, 289] width 812 height 579
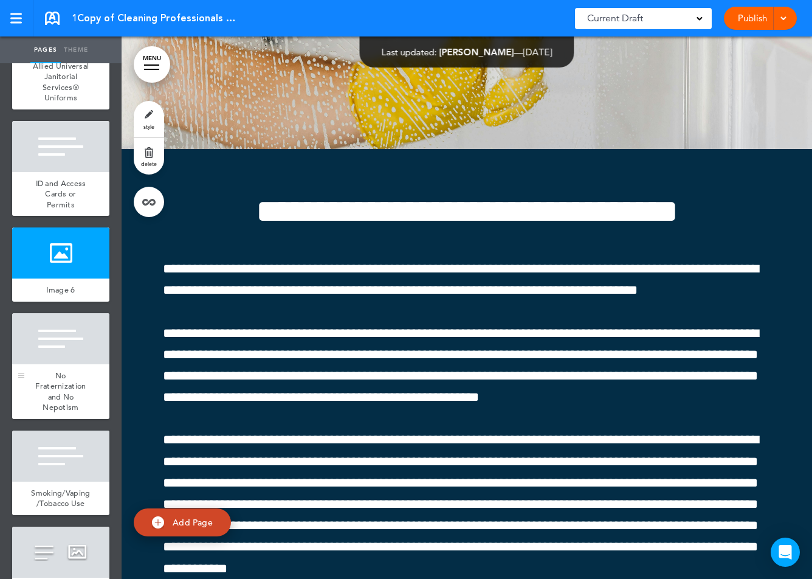
click at [40, 334] on div at bounding box center [60, 338] width 97 height 51
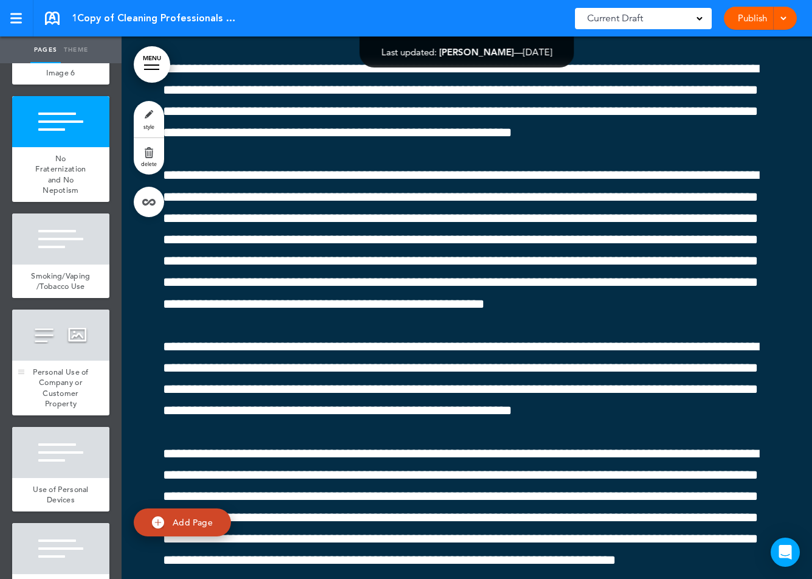
click at [55, 310] on div at bounding box center [60, 334] width 97 height 51
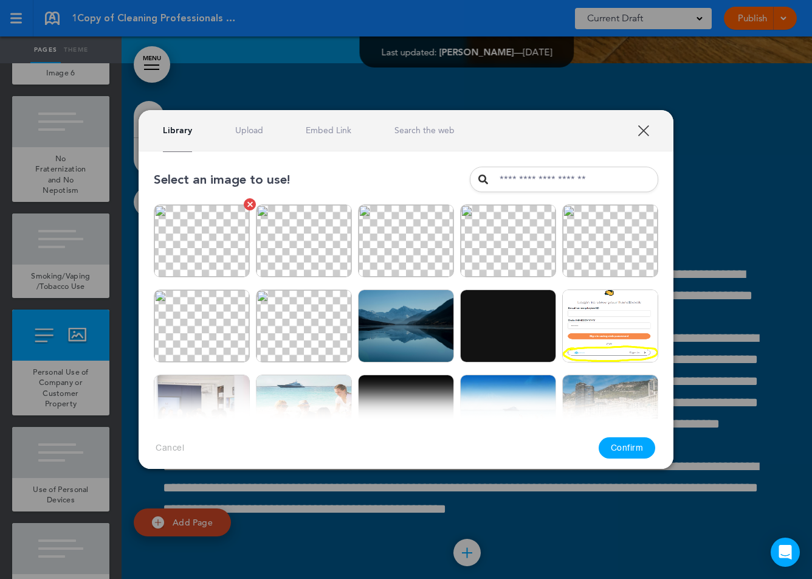
click at [228, 260] on img at bounding box center [202, 240] width 96 height 73
click at [624, 448] on button "Confirm" at bounding box center [627, 447] width 57 height 21
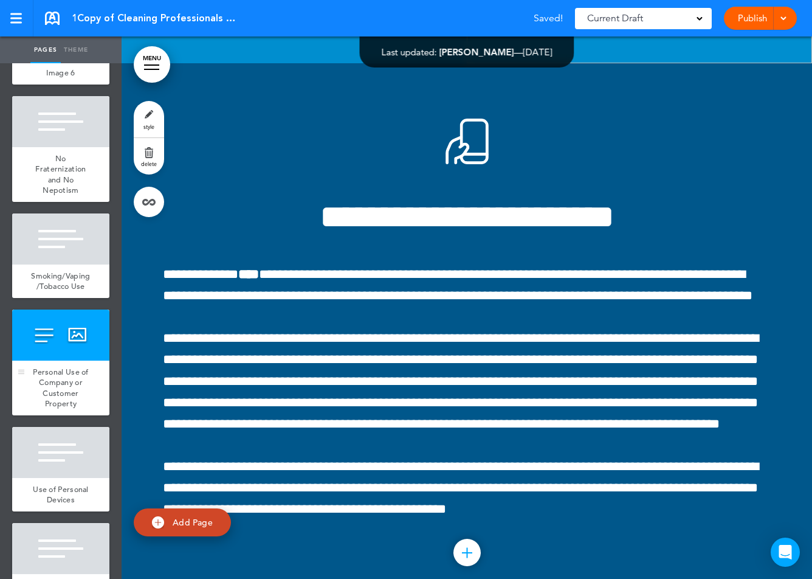
click at [45, 367] on span "Personal Use of Company or Customer Property" at bounding box center [61, 388] width 56 height 43
click at [63, 427] on div at bounding box center [60, 452] width 97 height 51
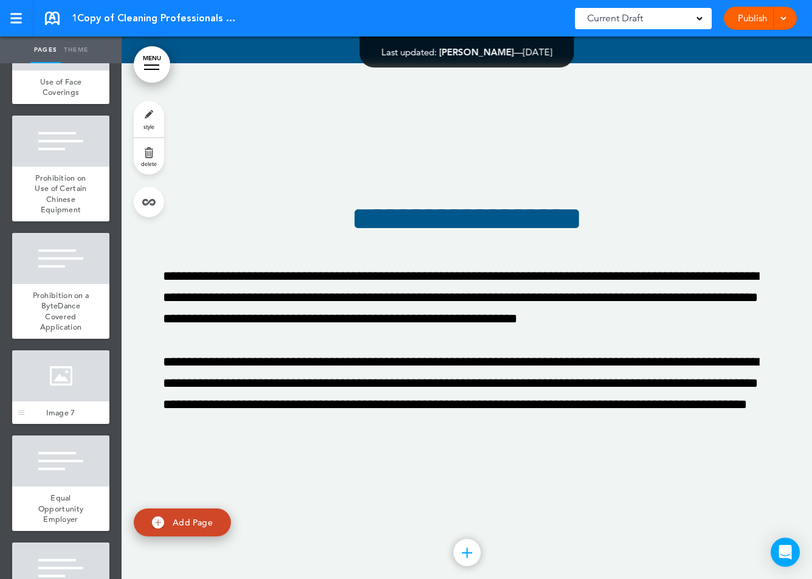
click at [63, 350] on div at bounding box center [60, 375] width 97 height 51
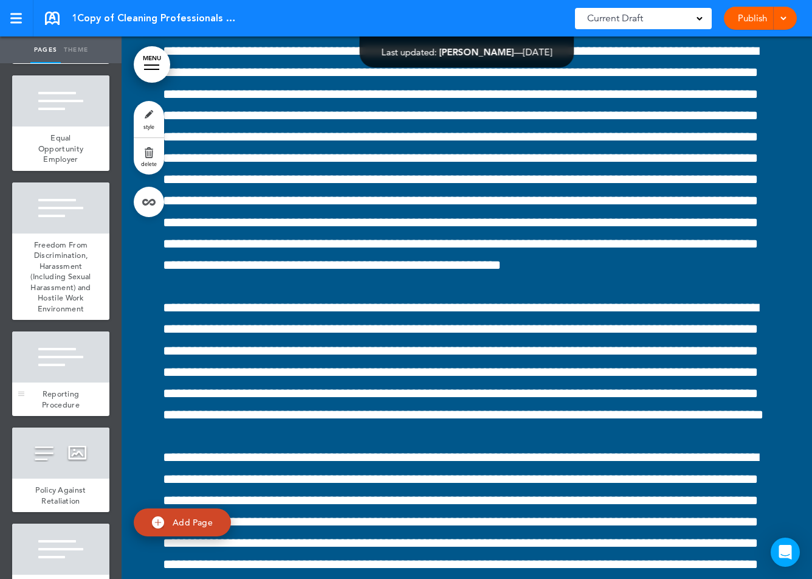
click at [58, 336] on div at bounding box center [60, 356] width 97 height 51
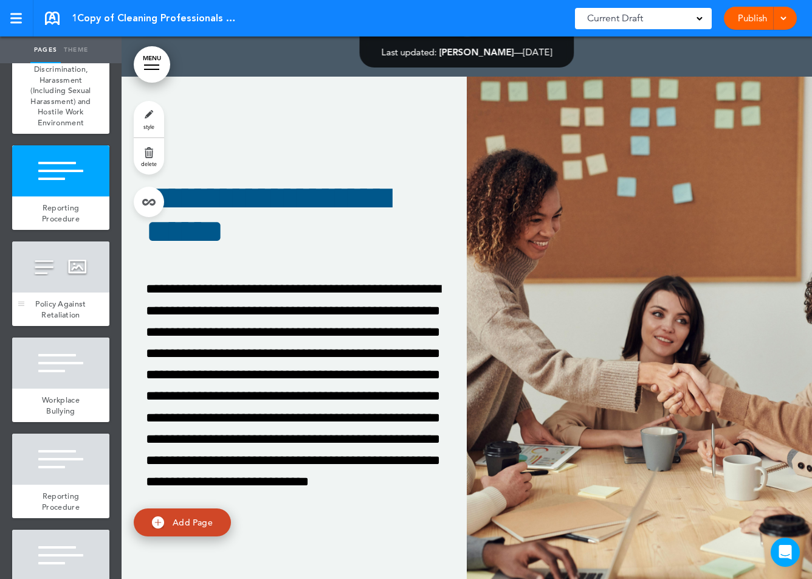
click at [60, 264] on div at bounding box center [60, 266] width 97 height 51
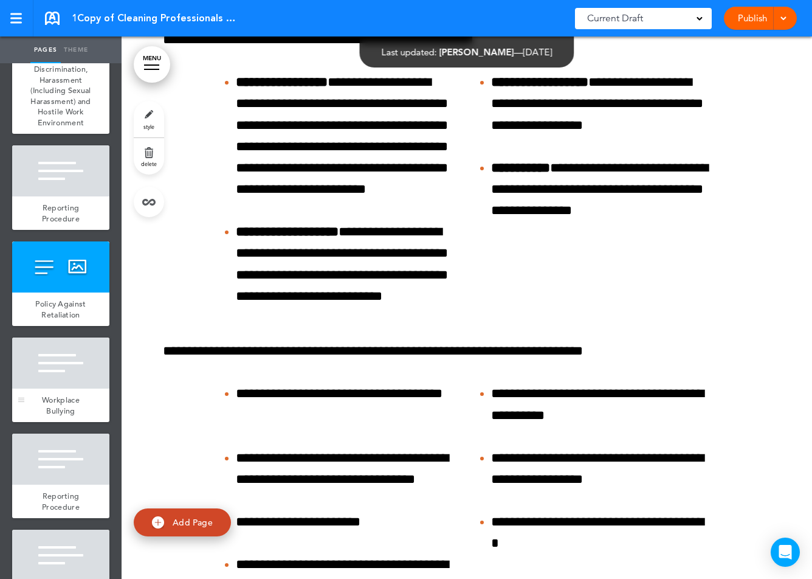
click at [63, 358] on div at bounding box center [60, 362] width 97 height 51
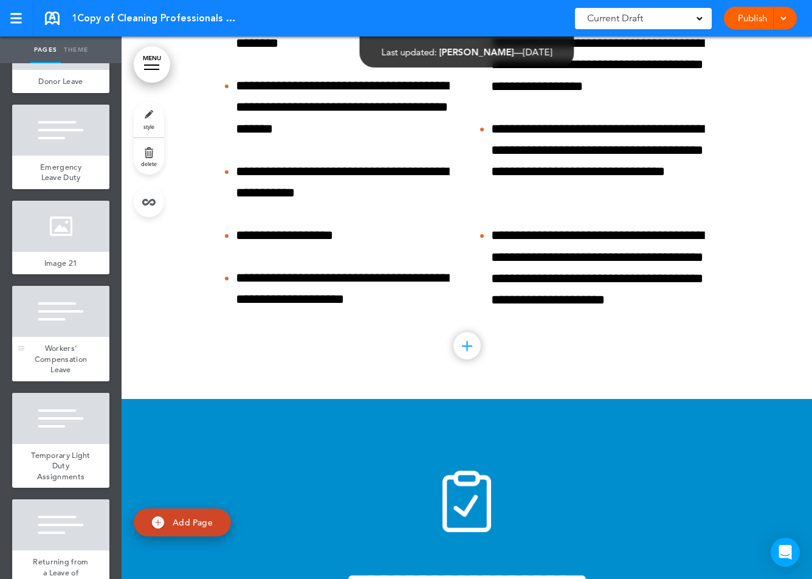
click at [52, 337] on div at bounding box center [60, 311] width 97 height 51
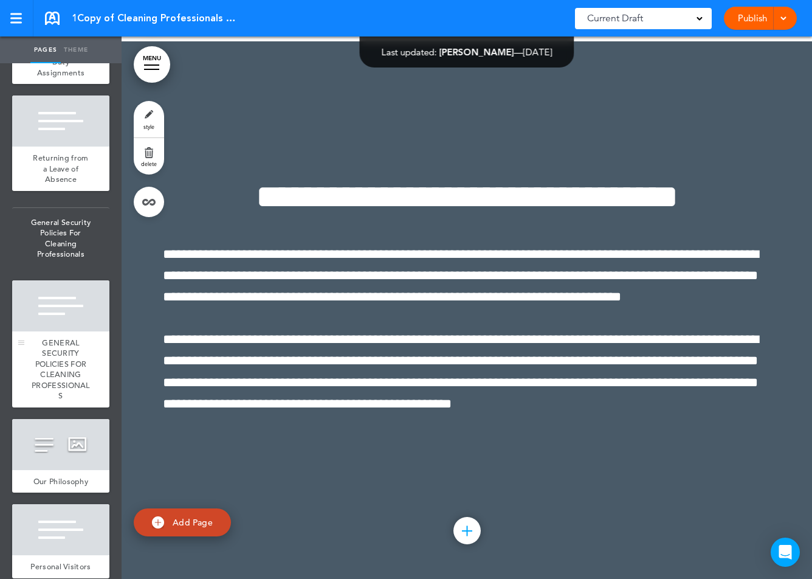
click at [52, 321] on div at bounding box center [60, 305] width 97 height 51
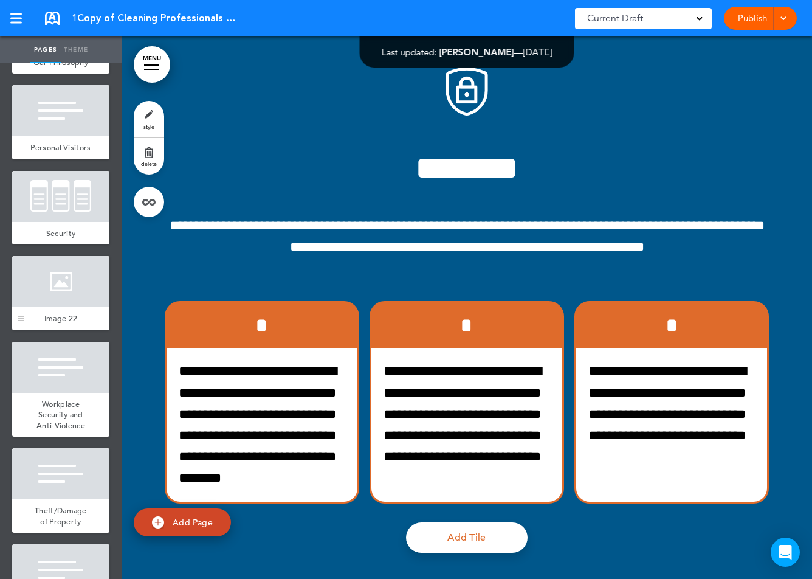
click at [74, 294] on div at bounding box center [60, 281] width 97 height 51
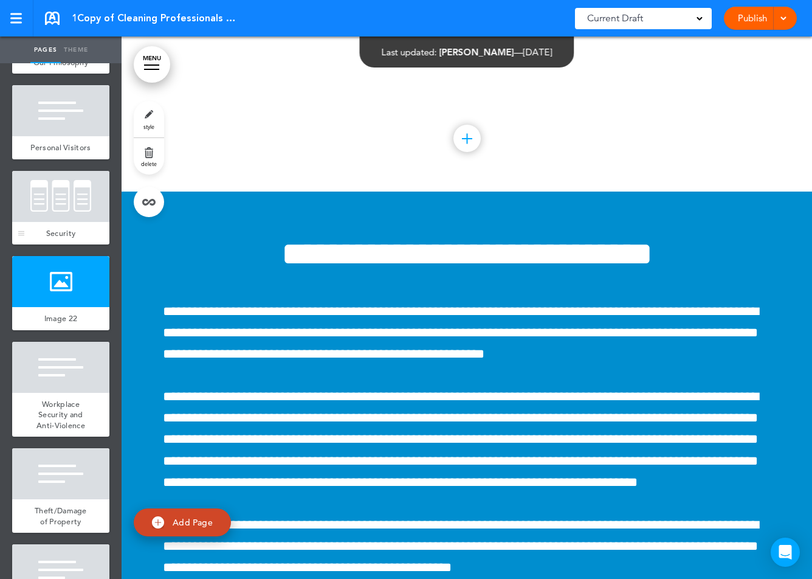
click at [64, 213] on div at bounding box center [60, 196] width 97 height 51
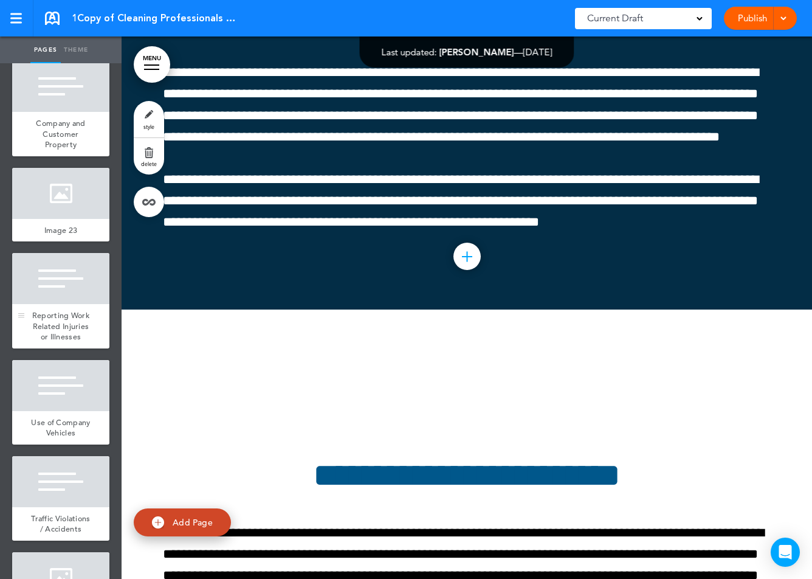
click at [58, 304] on div at bounding box center [60, 278] width 97 height 51
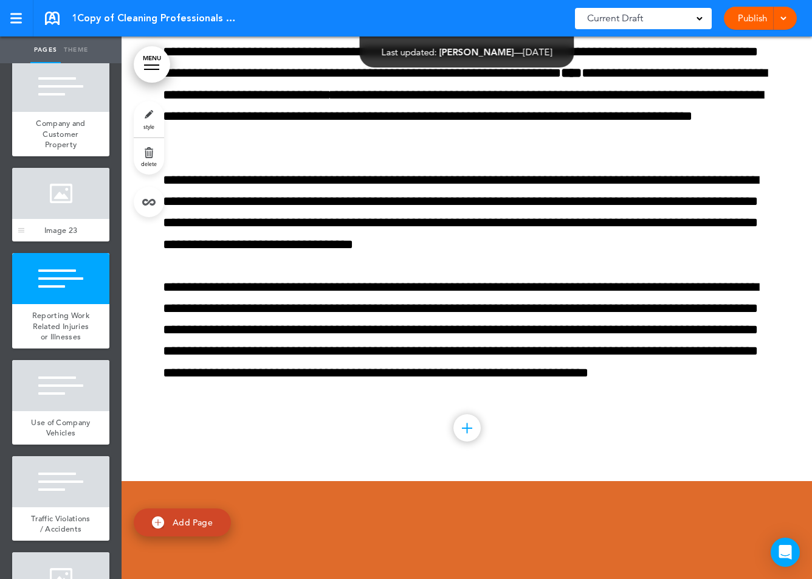
click at [53, 218] on div at bounding box center [60, 193] width 97 height 51
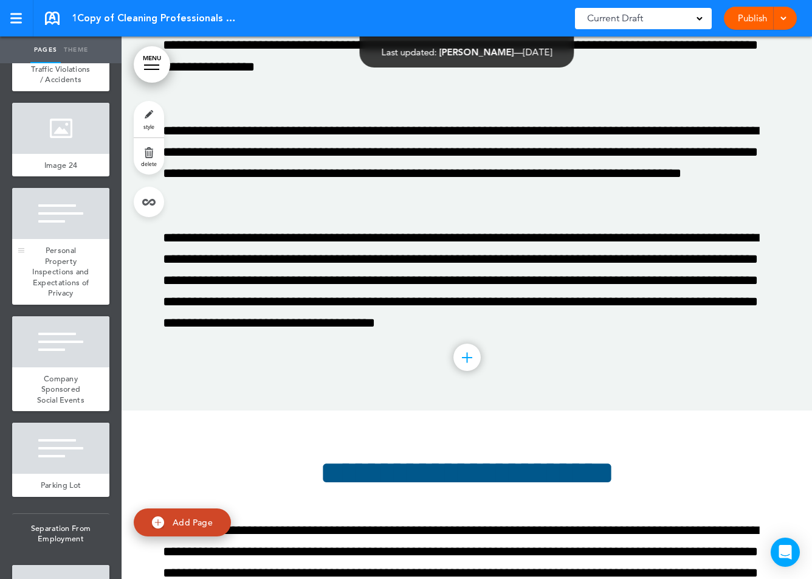
click at [64, 272] on span "Personal Property Inspections and Expectations of Privacy" at bounding box center [60, 271] width 57 height 53
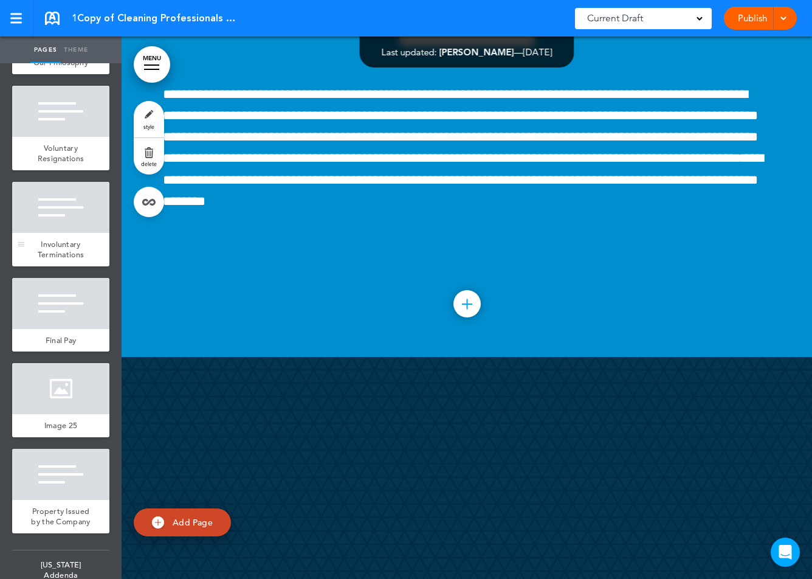
click at [61, 221] on div at bounding box center [60, 207] width 97 height 51
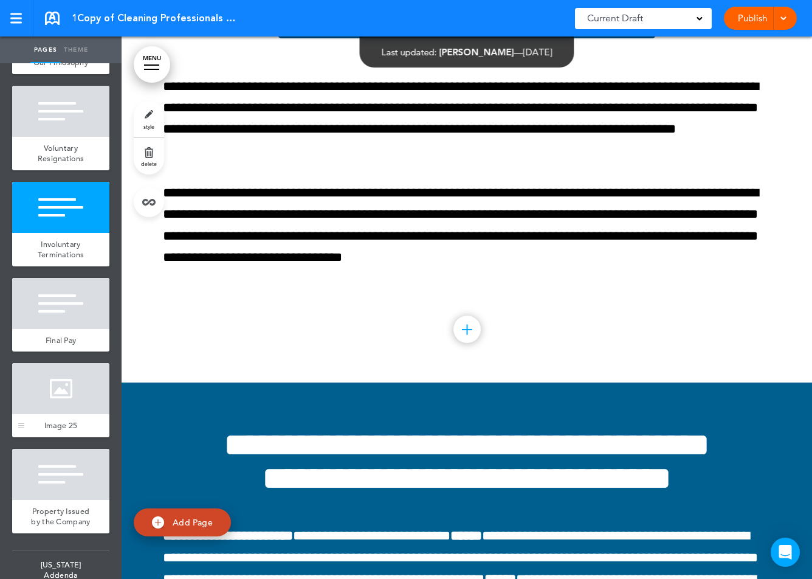
click at [61, 398] on div at bounding box center [60, 388] width 97 height 51
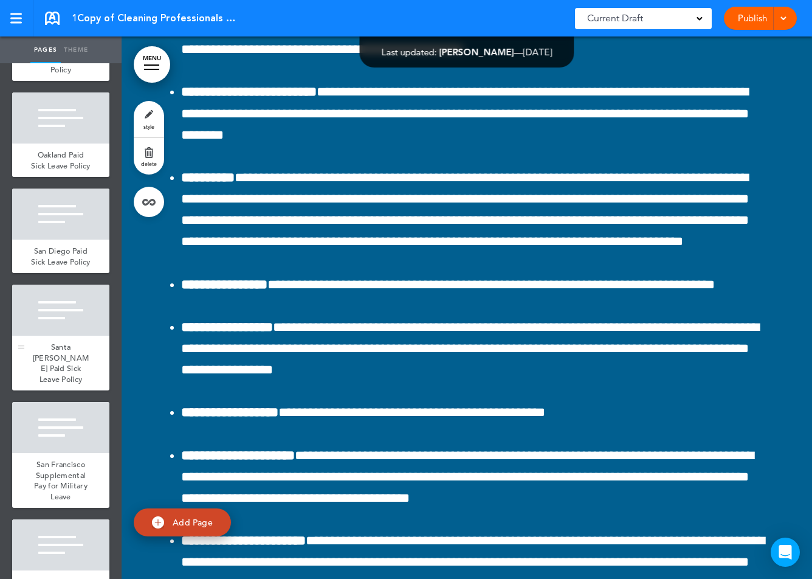
click at [57, 335] on div at bounding box center [60, 310] width 97 height 51
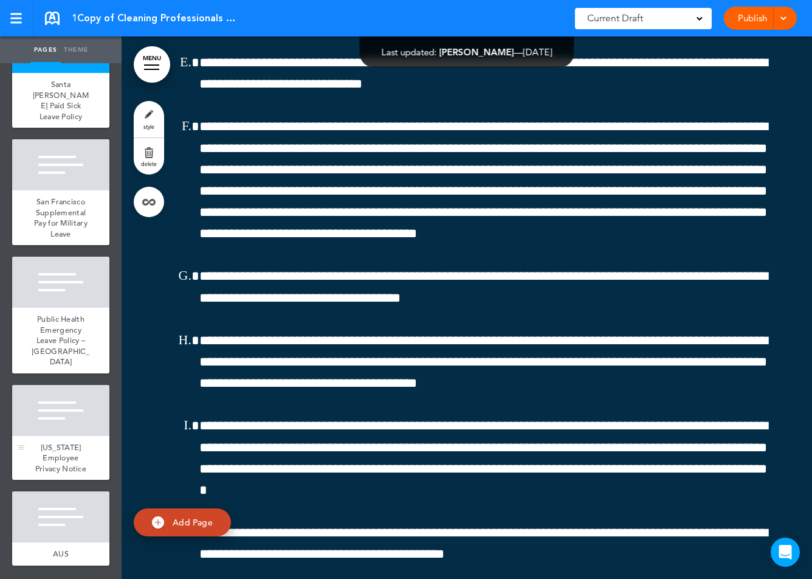
click at [64, 403] on div at bounding box center [60, 410] width 97 height 51
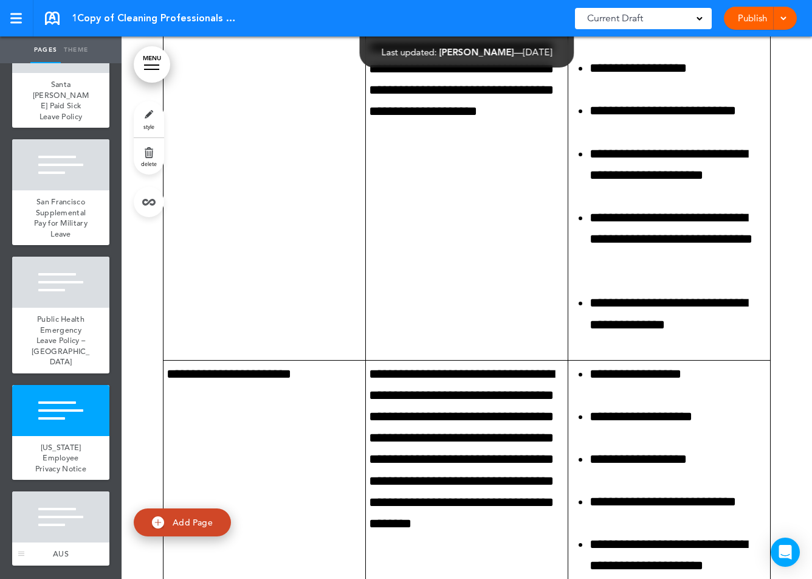
click at [63, 539] on div at bounding box center [60, 516] width 97 height 51
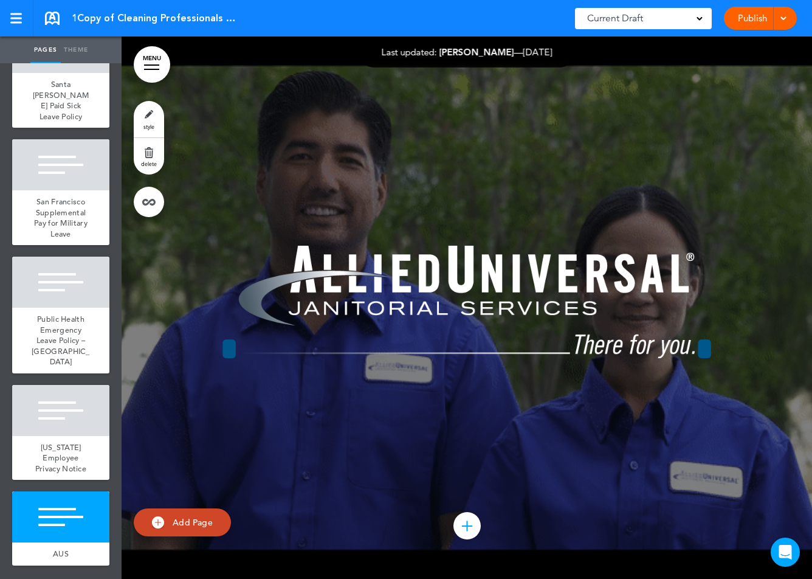
click at [196, 518] on span "Add Page" at bounding box center [193, 522] width 40 height 11
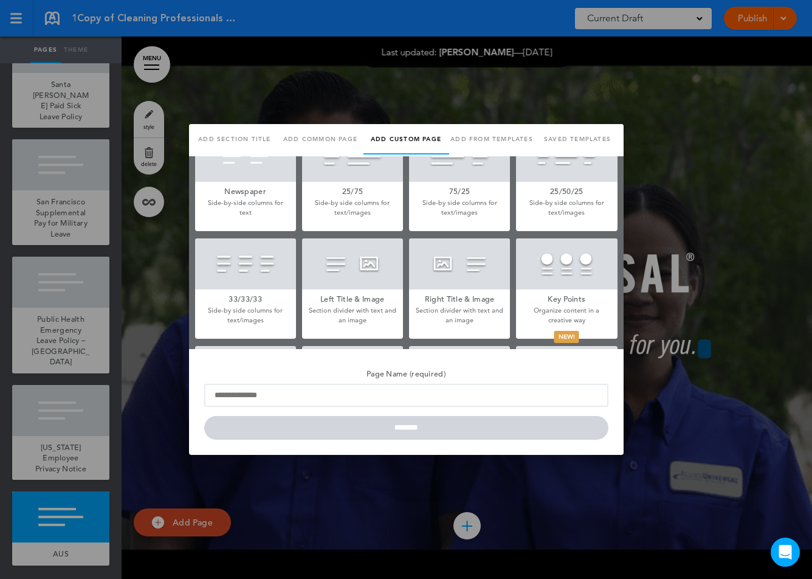
scroll to position [249, 0]
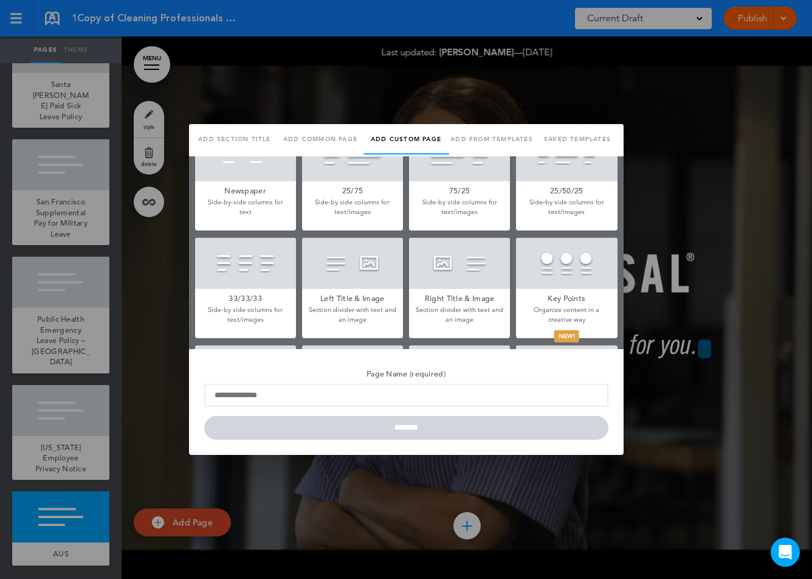
click at [549, 254] on div at bounding box center [566, 263] width 101 height 51
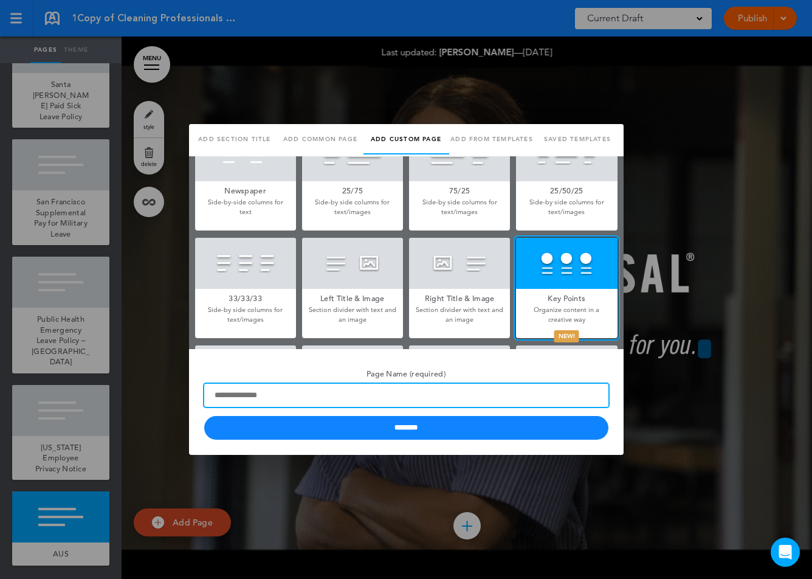
click at [369, 385] on input "Page Name (required)" at bounding box center [406, 395] width 404 height 23
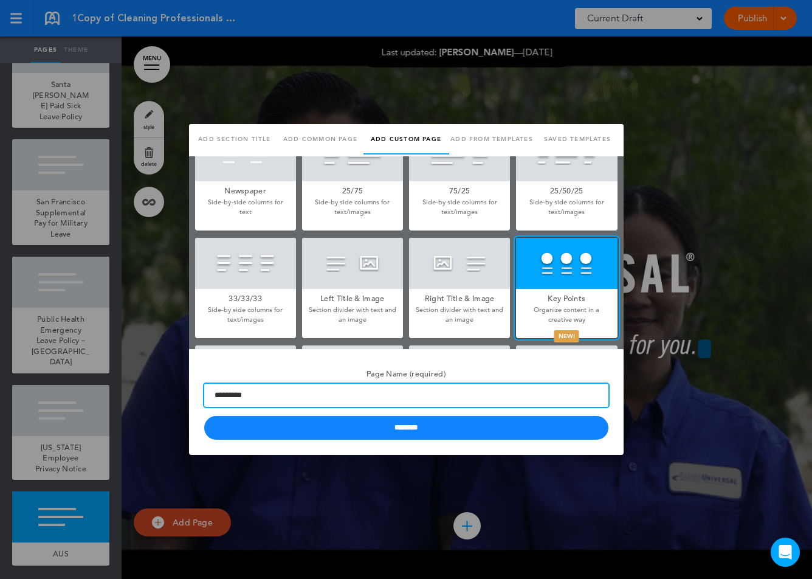
type input "*********"
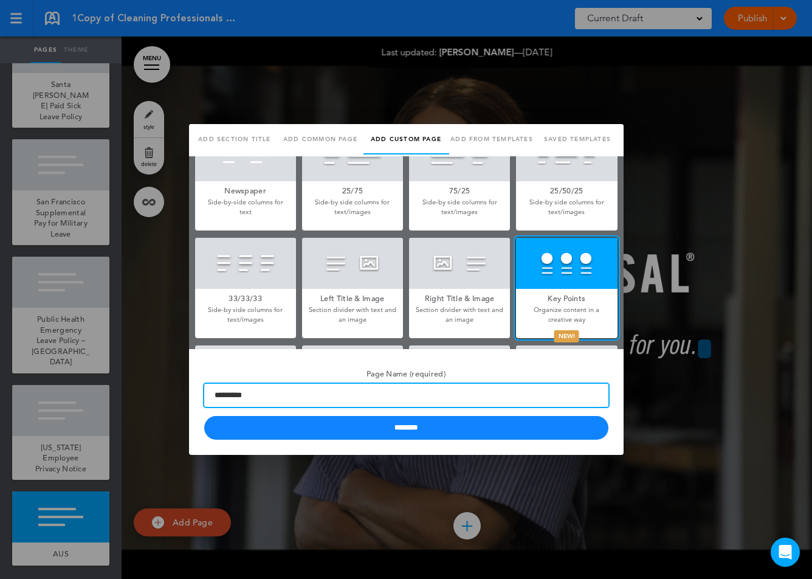
click at [204, 416] on input "********" at bounding box center [406, 428] width 404 height 24
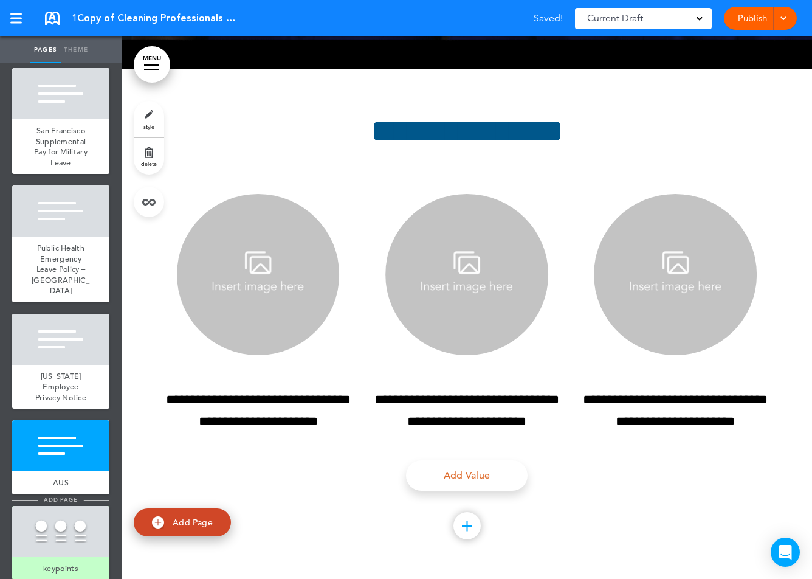
scroll to position [21928, 0]
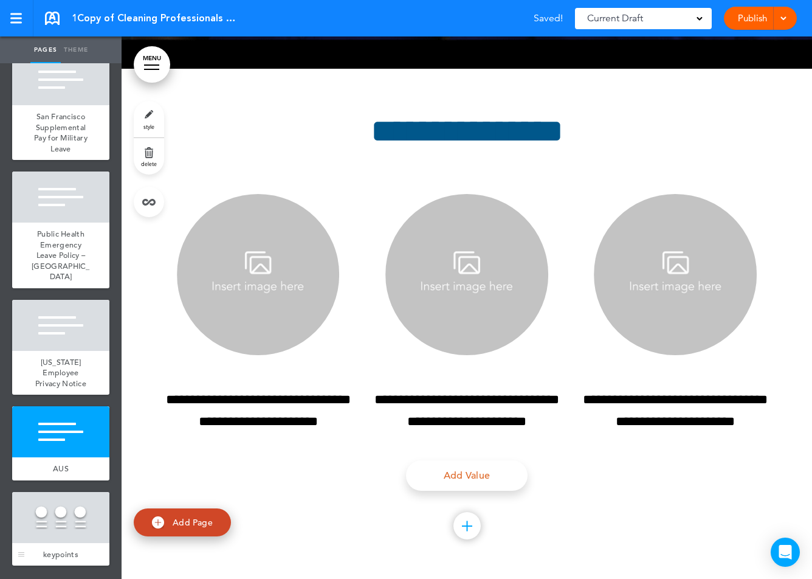
click at [52, 493] on div at bounding box center [60, 517] width 97 height 51
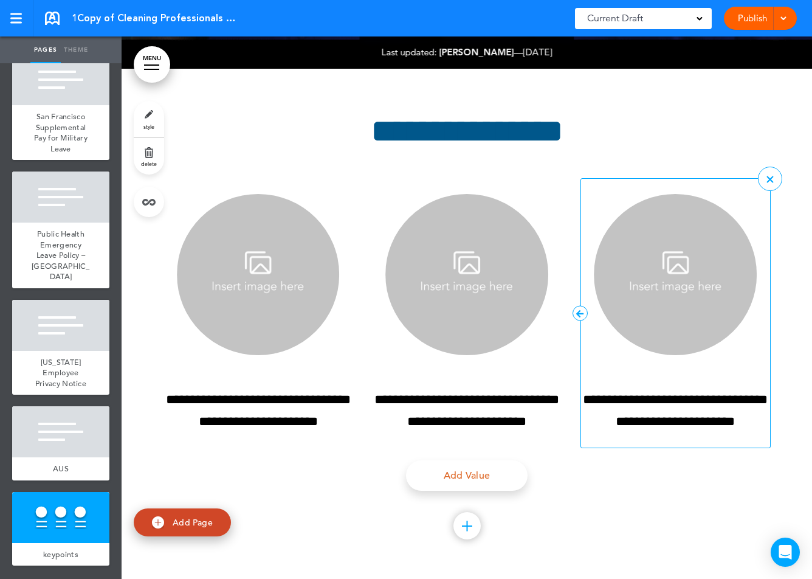
scroll to position [195702, 0]
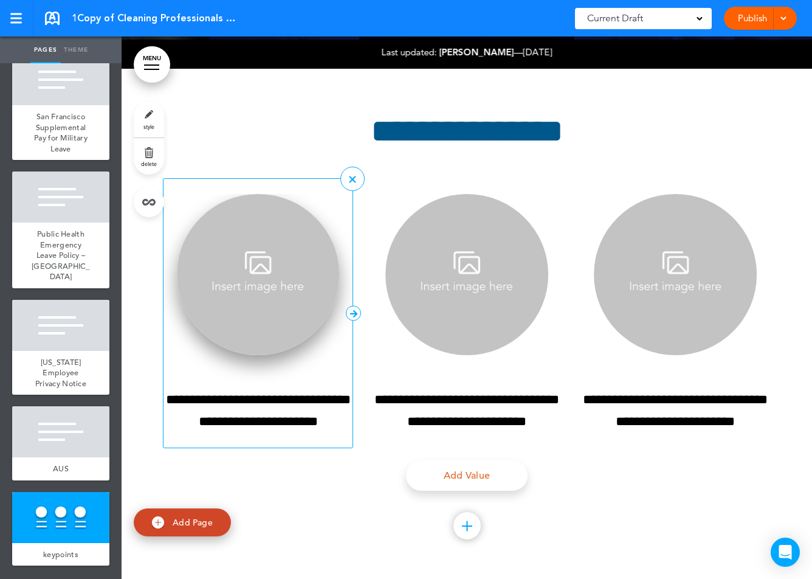
click at [322, 280] on img at bounding box center [258, 274] width 163 height 161
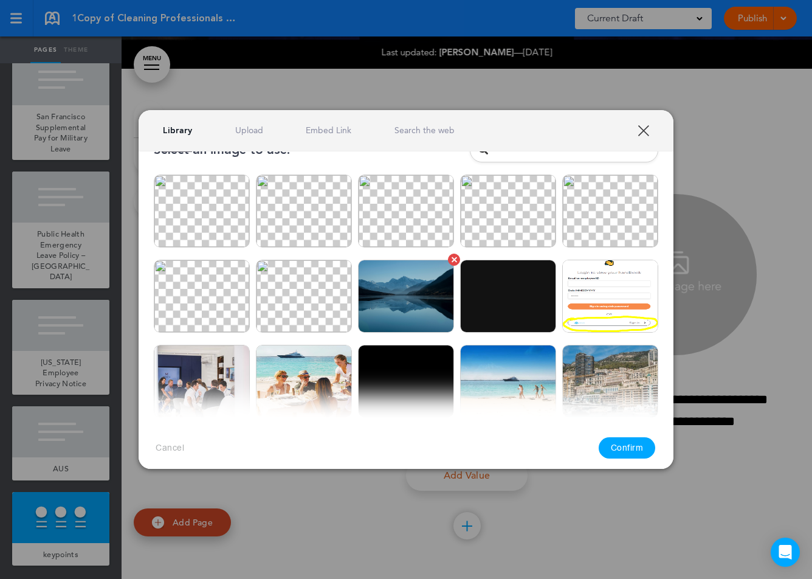
scroll to position [31, 0]
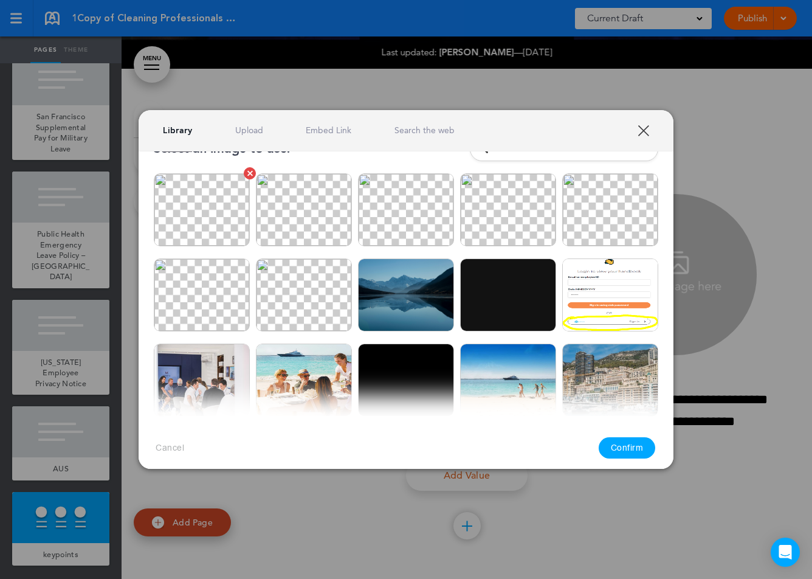
click at [204, 198] on img at bounding box center [202, 209] width 96 height 73
click at [638, 441] on button "Confirm" at bounding box center [627, 447] width 57 height 21
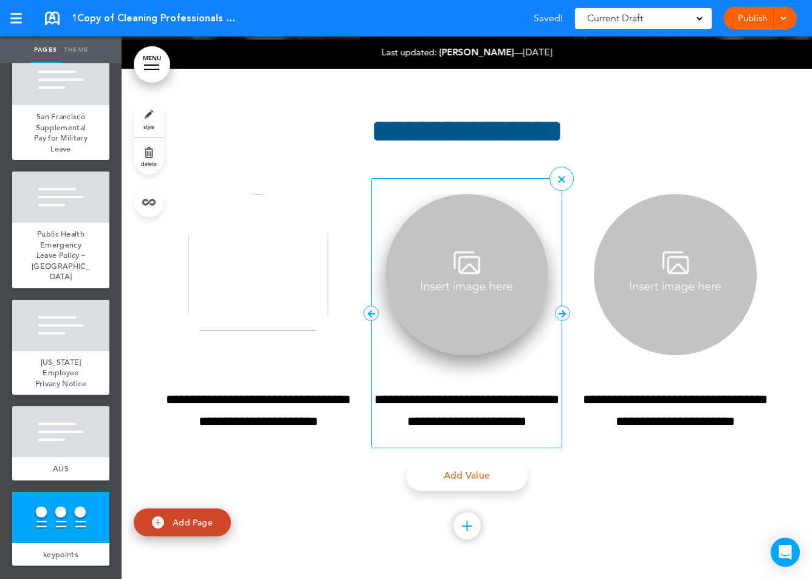
click at [487, 290] on img at bounding box center [466, 274] width 163 height 161
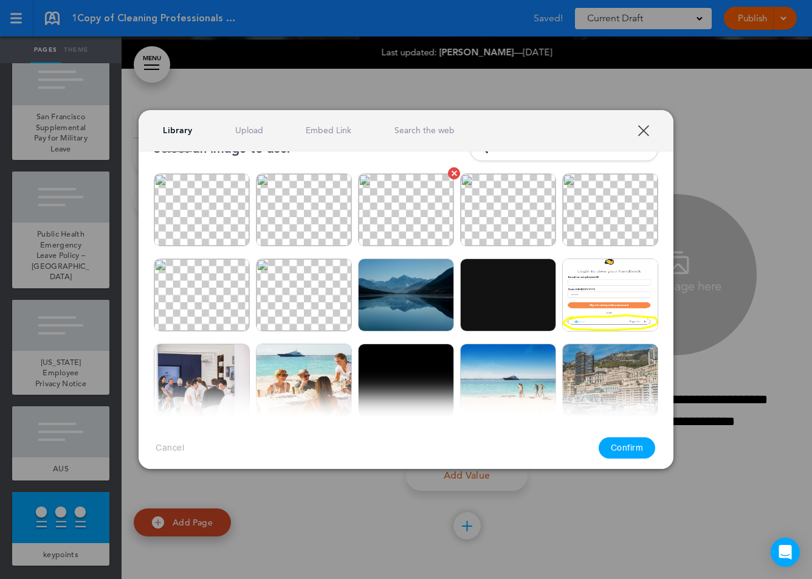
click at [424, 216] on img at bounding box center [406, 209] width 96 height 73
click at [641, 440] on button "Confirm" at bounding box center [627, 447] width 57 height 21
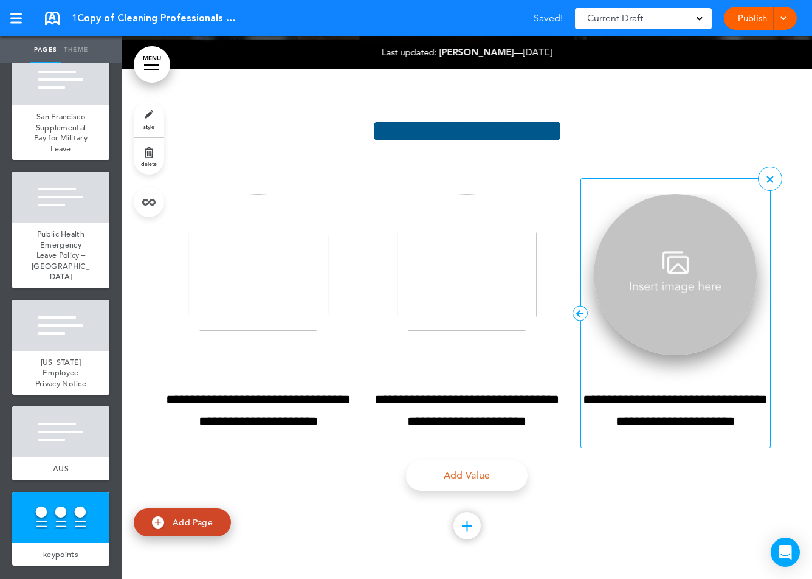
click at [674, 272] on img at bounding box center [675, 274] width 163 height 161
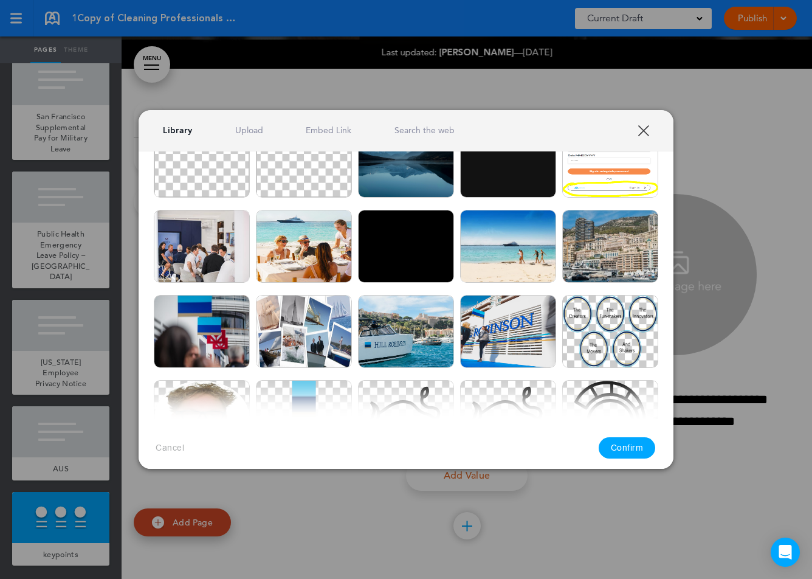
scroll to position [195, 0]
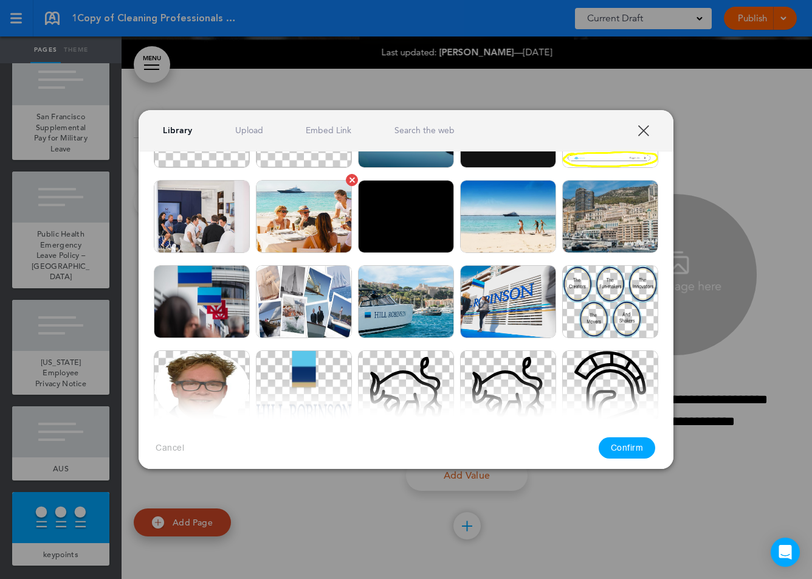
click at [337, 207] on img at bounding box center [304, 216] width 96 height 73
click at [641, 448] on button "Confirm" at bounding box center [627, 447] width 57 height 21
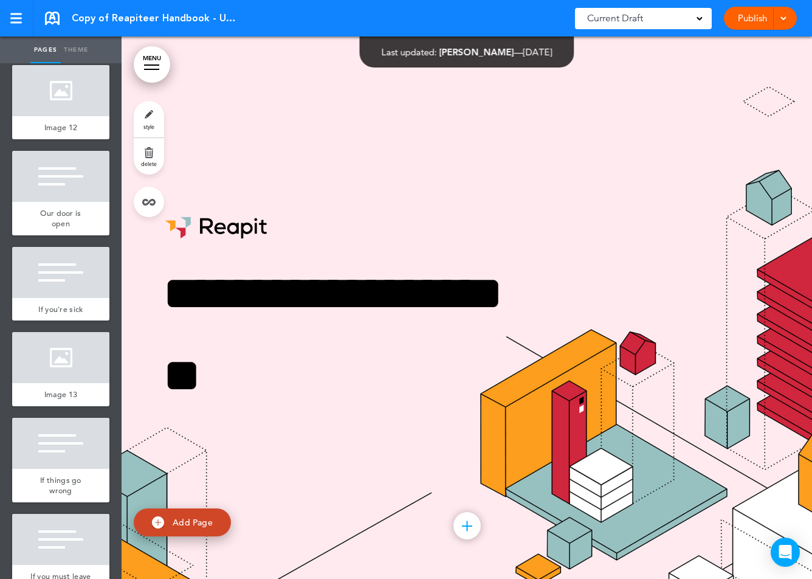
scroll to position [6143, 0]
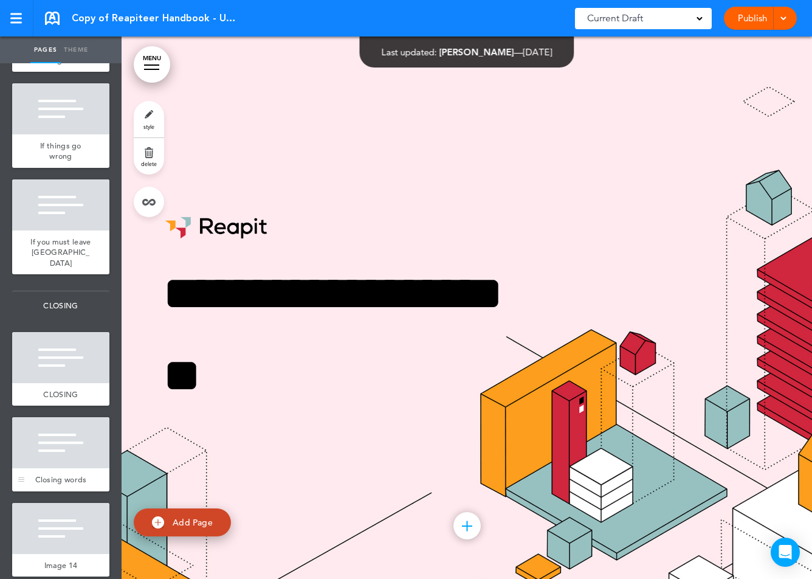
click at [69, 436] on div at bounding box center [60, 442] width 97 height 51
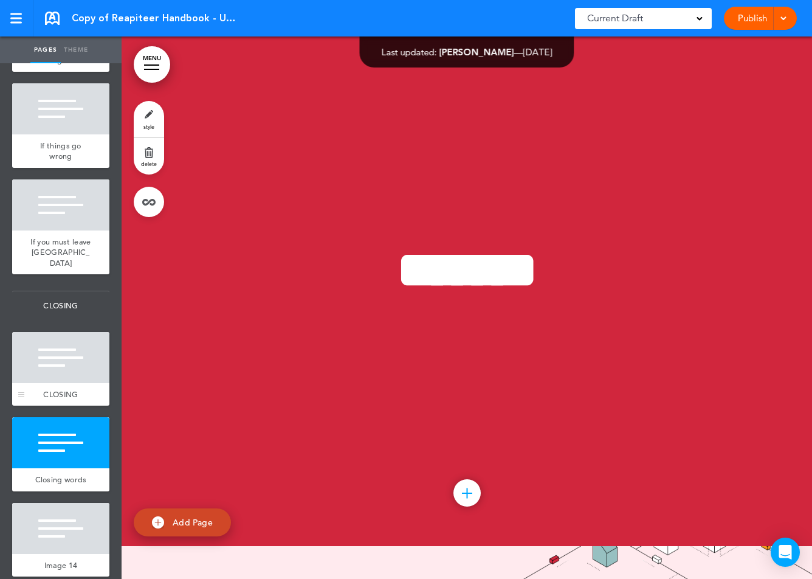
click at [64, 353] on div at bounding box center [60, 357] width 97 height 51
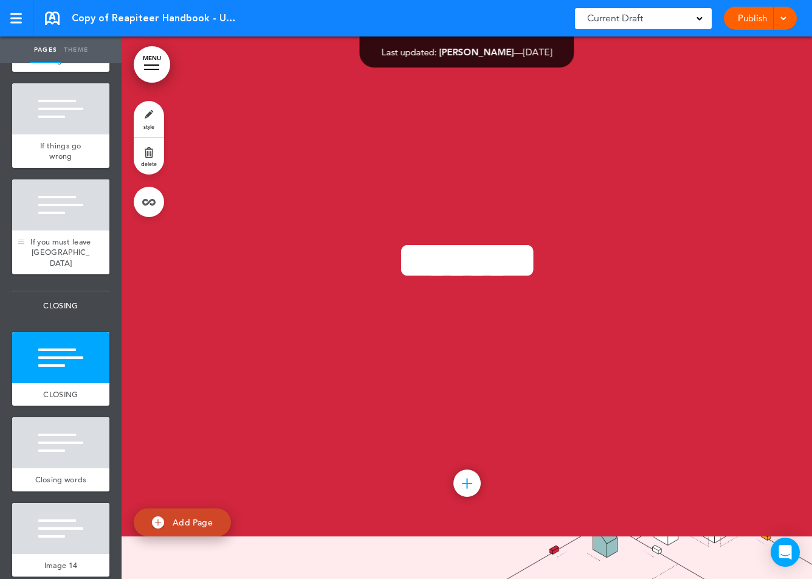
click at [62, 219] on div at bounding box center [60, 204] width 97 height 51
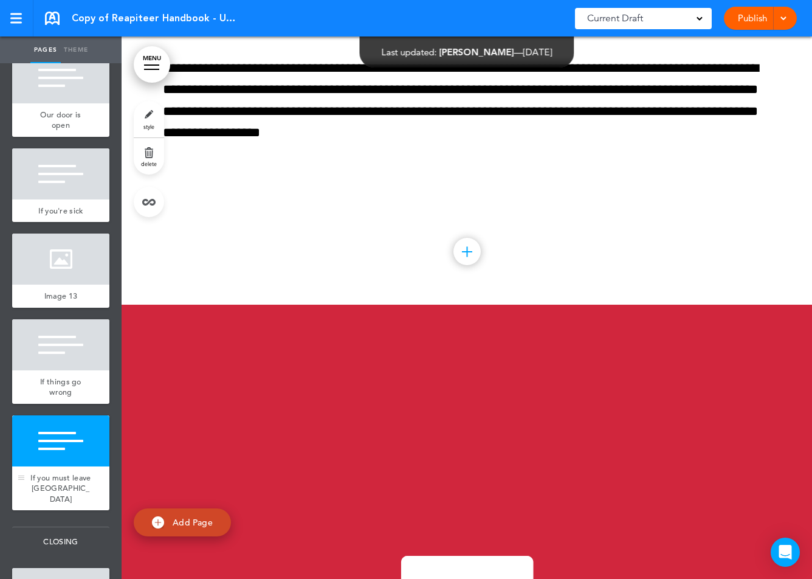
scroll to position [5894, 0]
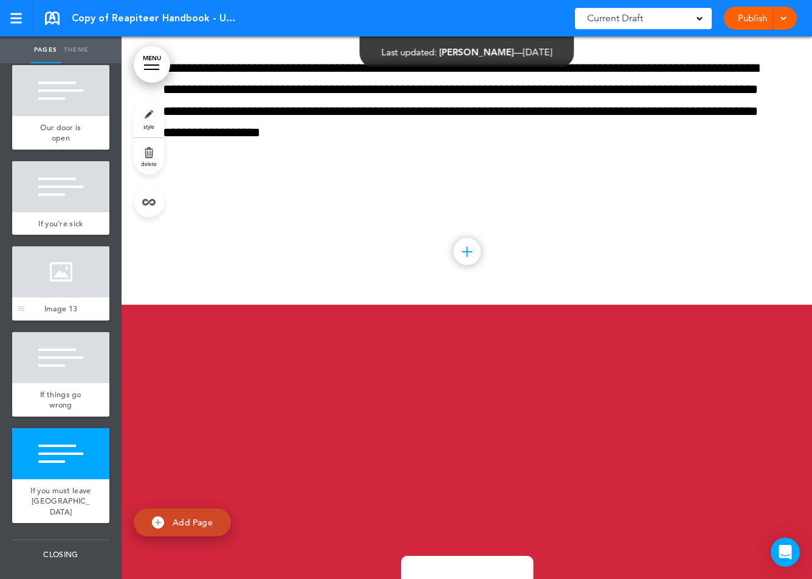
click at [64, 257] on div at bounding box center [60, 271] width 97 height 51
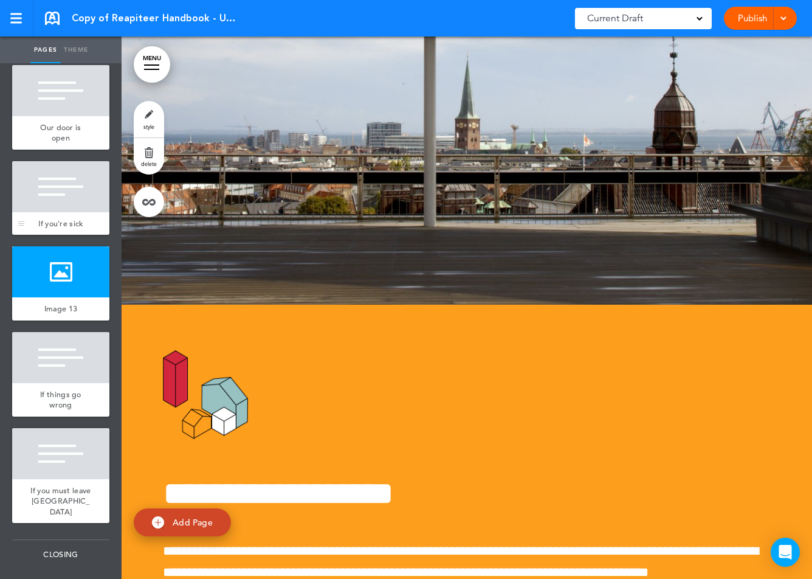
click at [64, 201] on div at bounding box center [60, 186] width 97 height 51
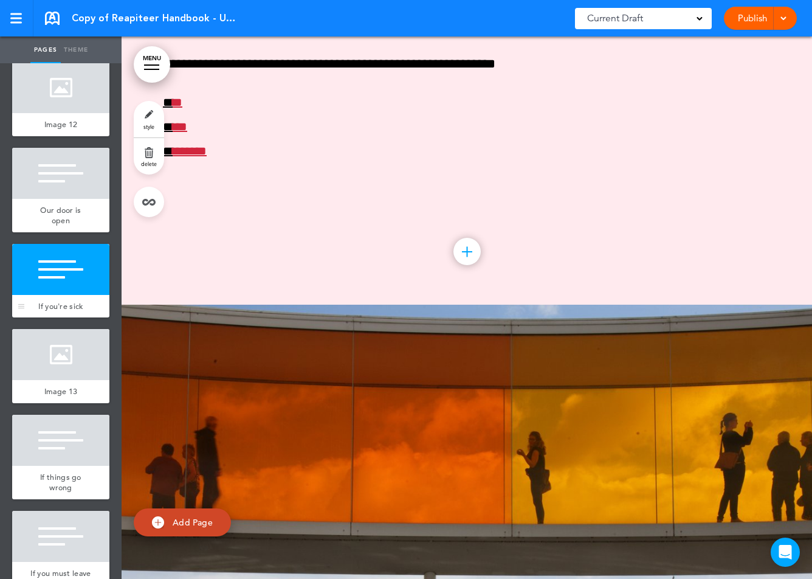
scroll to position [5773, 0]
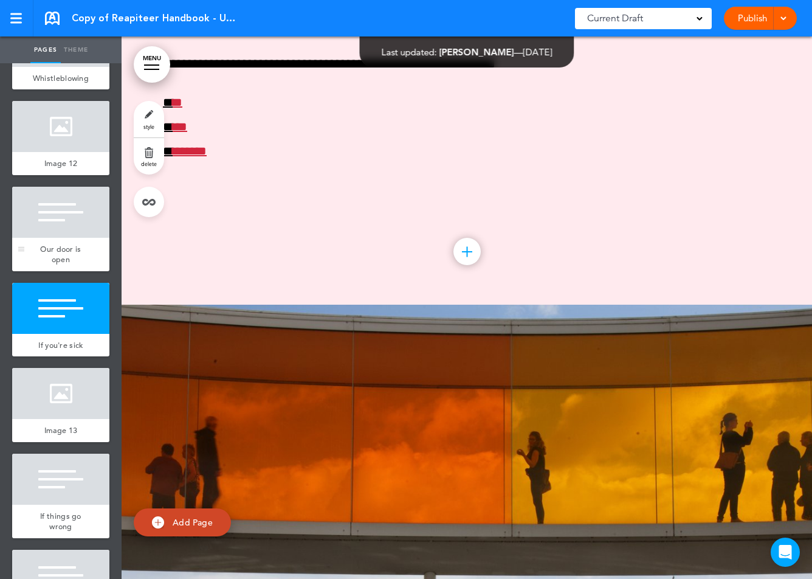
click at [48, 230] on div at bounding box center [60, 212] width 97 height 51
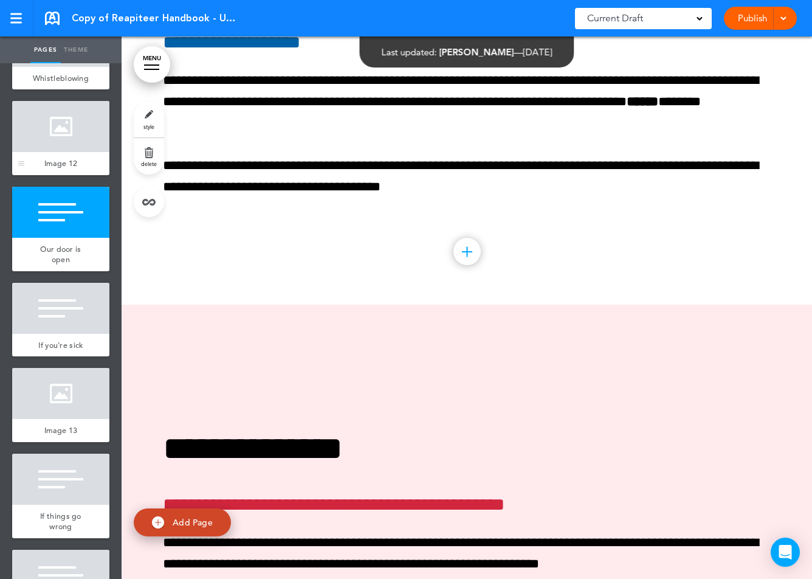
click at [49, 148] on div at bounding box center [60, 126] width 97 height 51
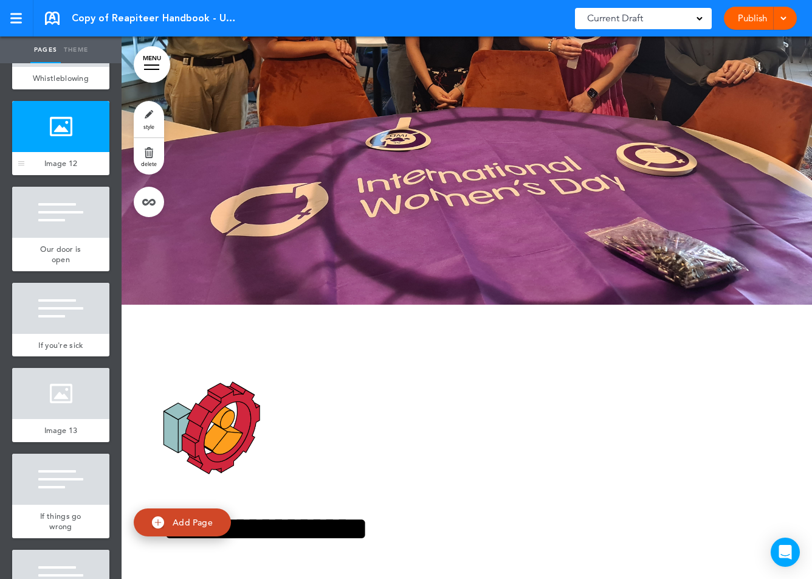
scroll to position [6143, 0]
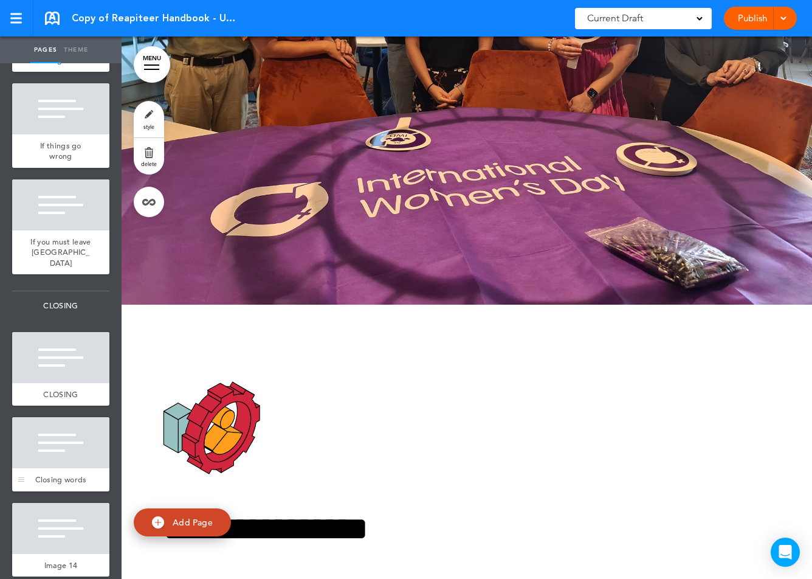
click at [38, 427] on div at bounding box center [60, 442] width 97 height 51
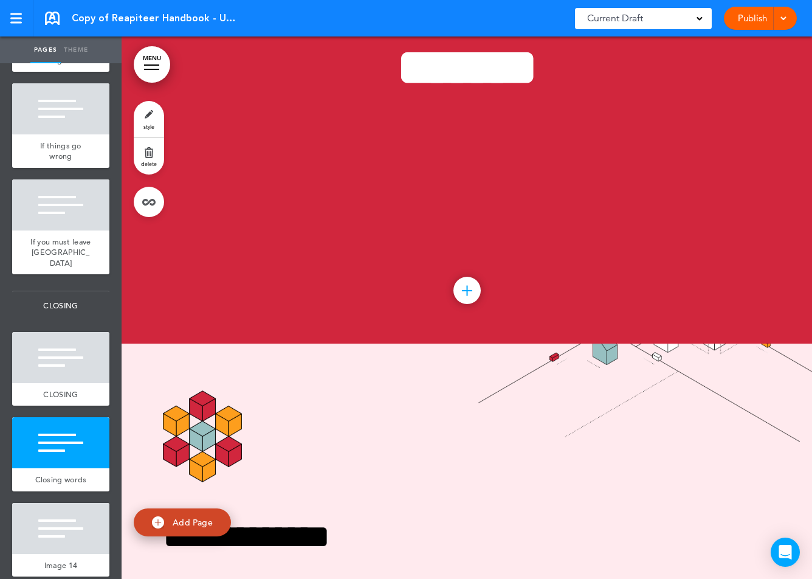
scroll to position [46324, 0]
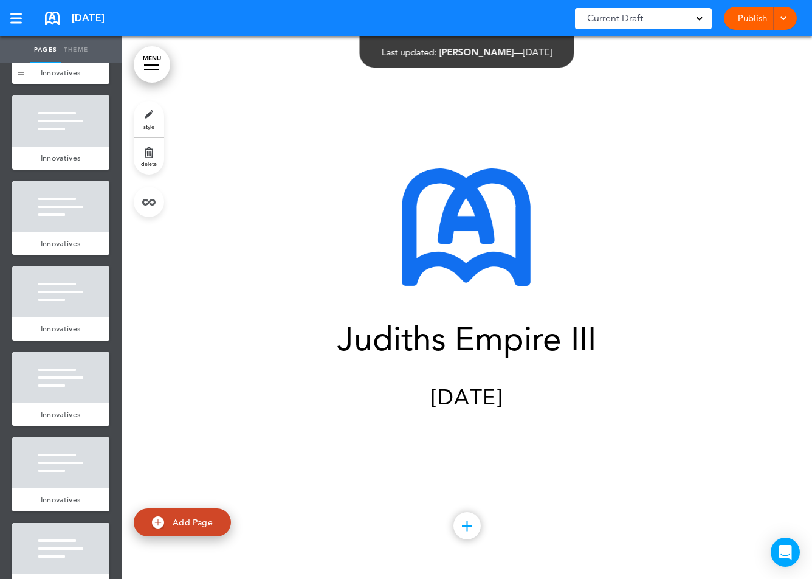
scroll to position [373, 0]
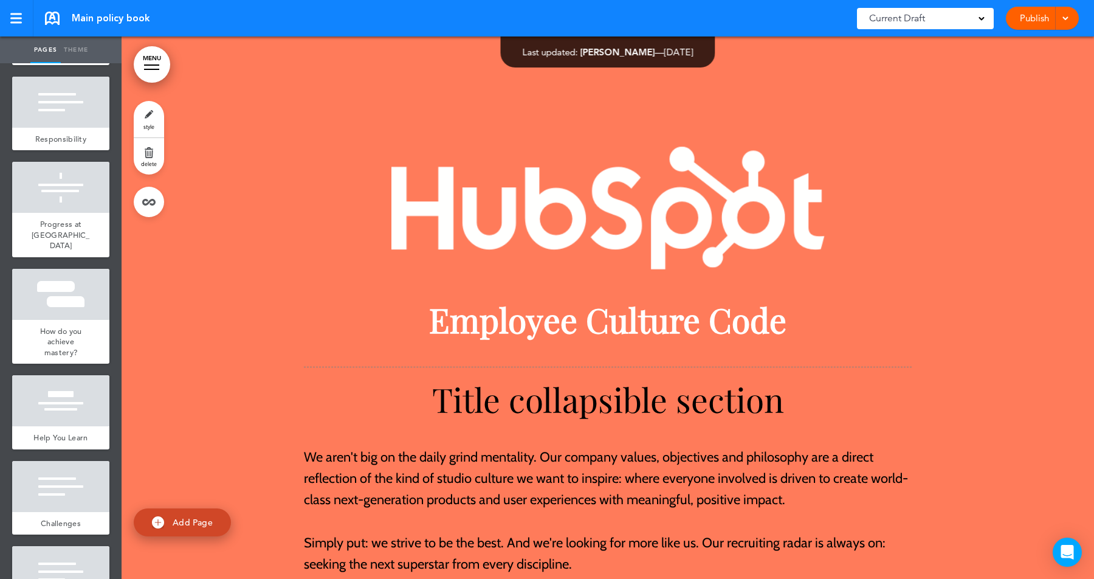
scroll to position [2310, 0]
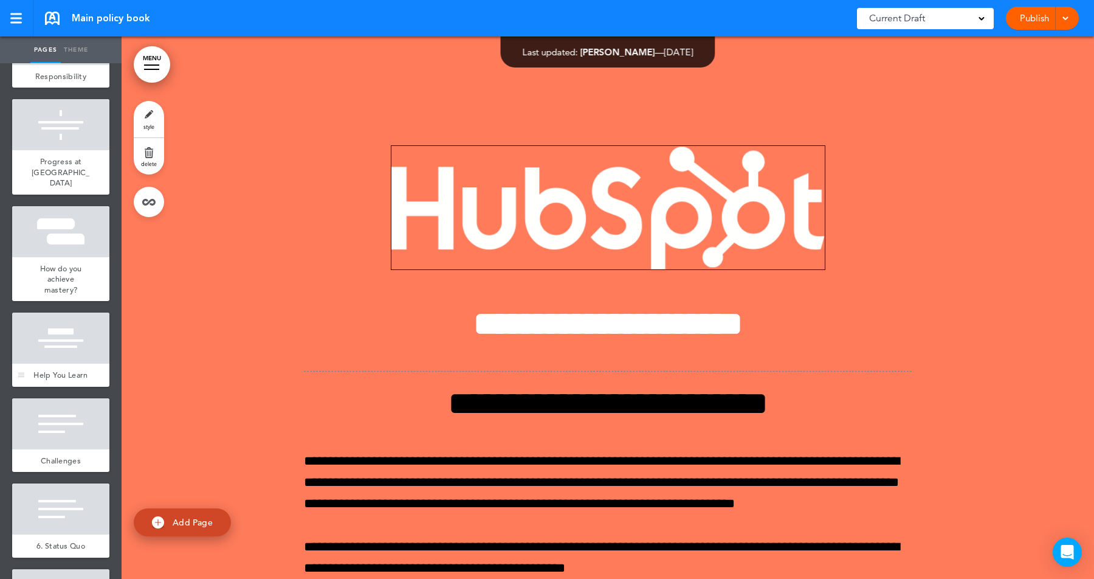
click at [61, 322] on div at bounding box center [60, 338] width 97 height 51
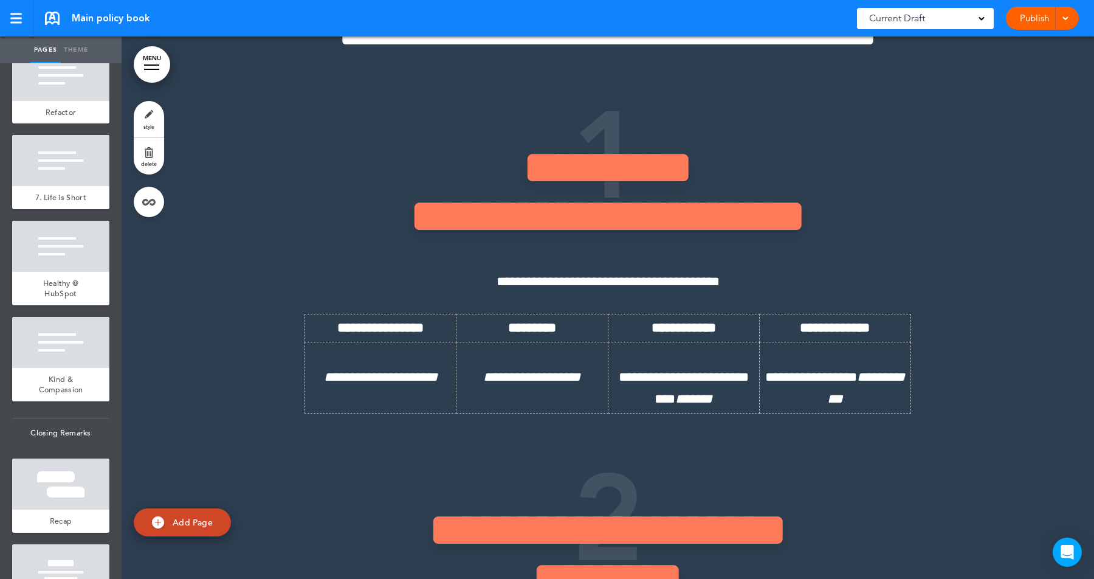
scroll to position [3329, 0]
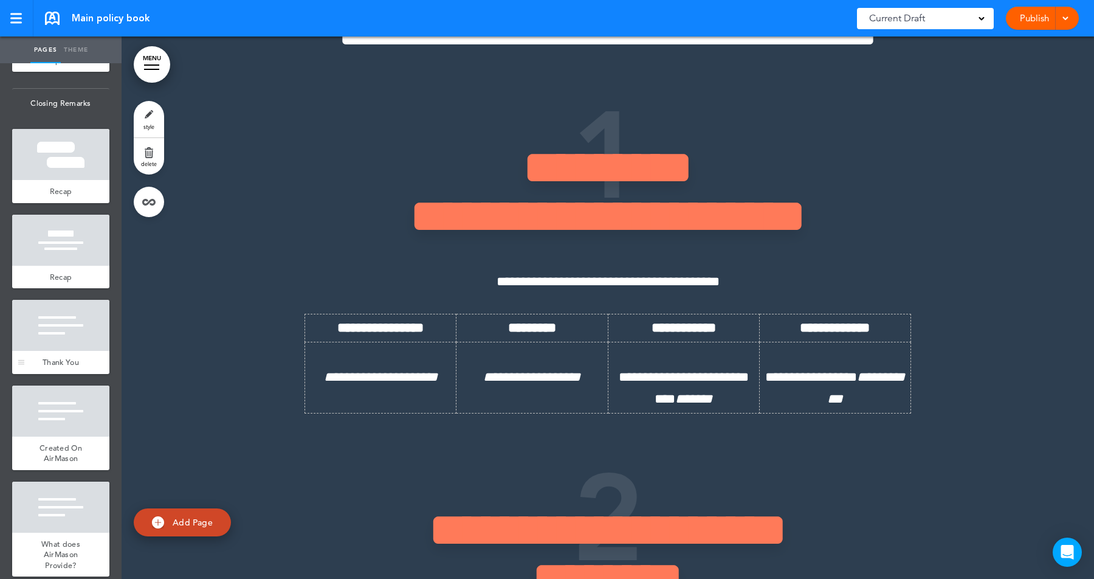
click at [63, 329] on div at bounding box center [60, 325] width 97 height 51
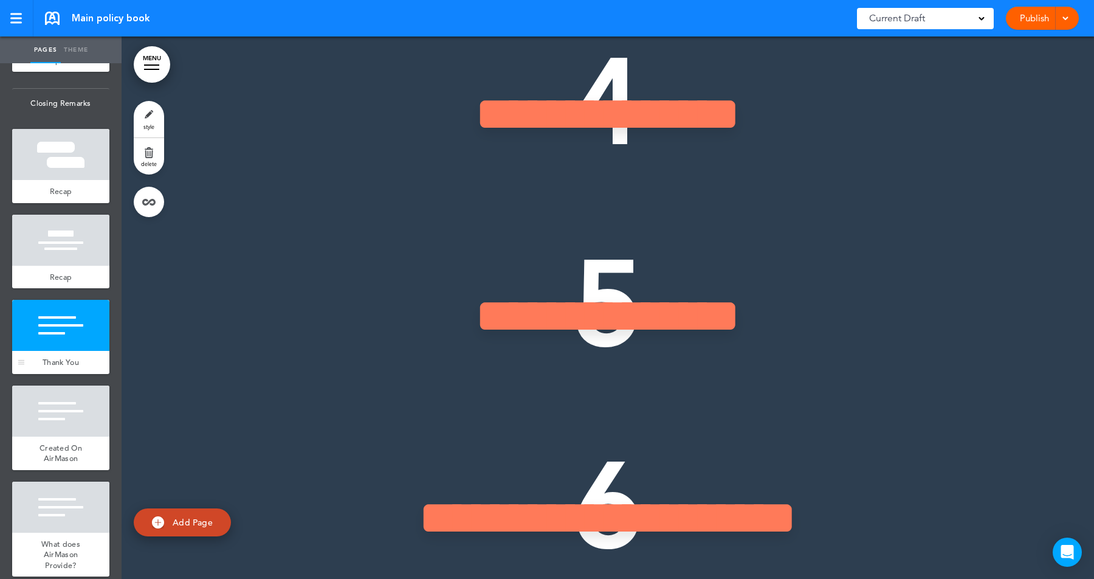
scroll to position [25871, 0]
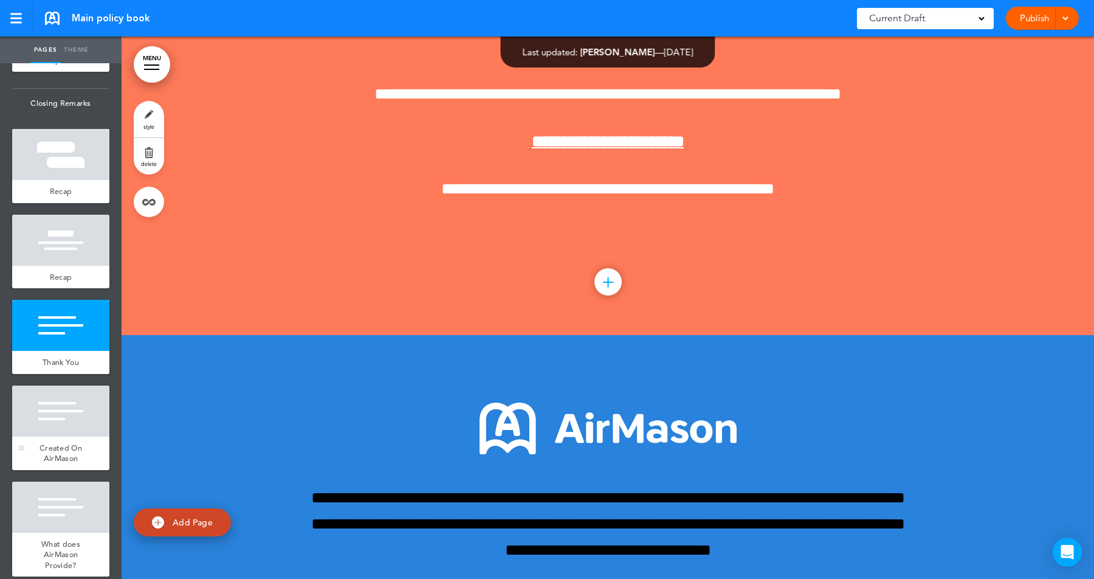
click at [62, 420] on div at bounding box center [60, 410] width 97 height 51
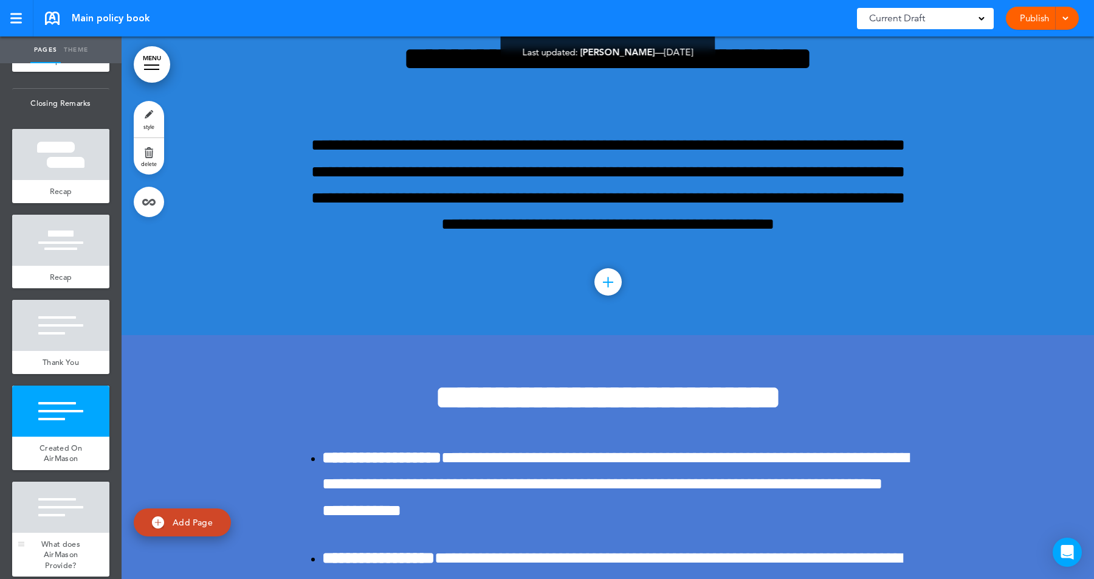
click at [62, 496] on div at bounding box center [60, 507] width 97 height 51
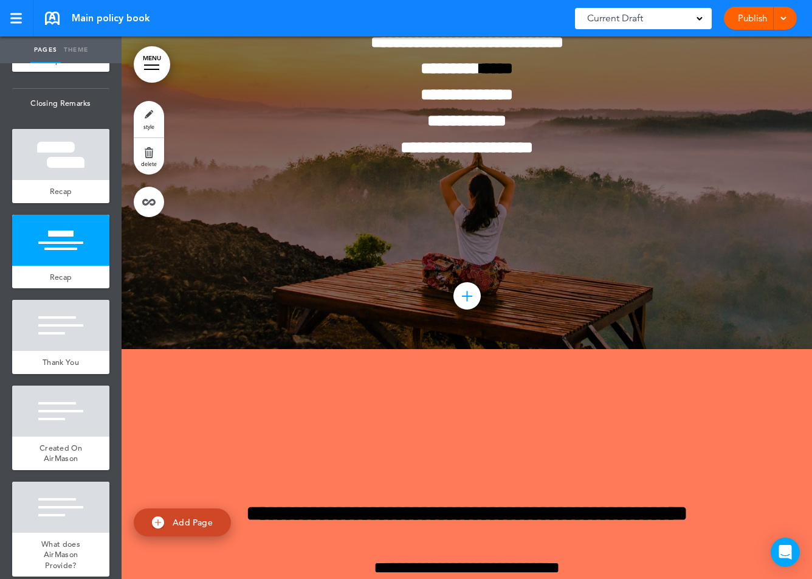
scroll to position [22569, 0]
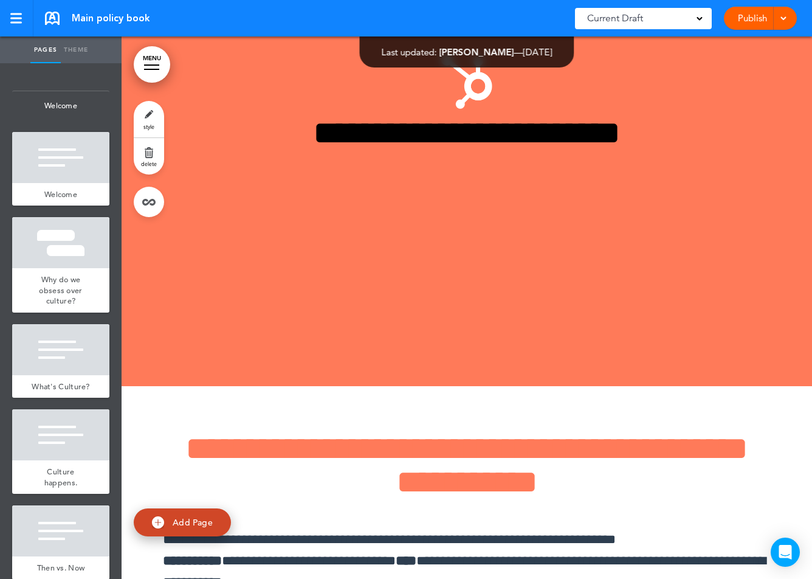
scroll to position [4893, 0]
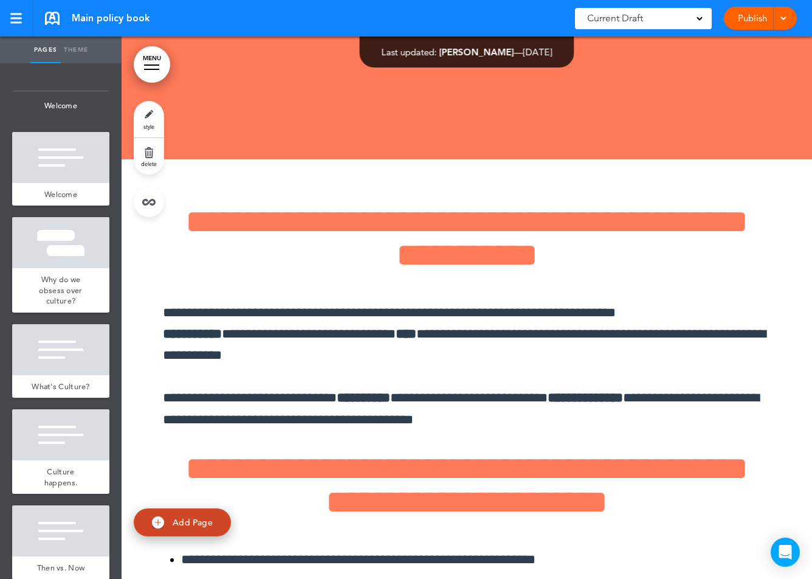
click at [71, 48] on link "Theme" at bounding box center [76, 49] width 30 height 27
type input "******"
type input "**********"
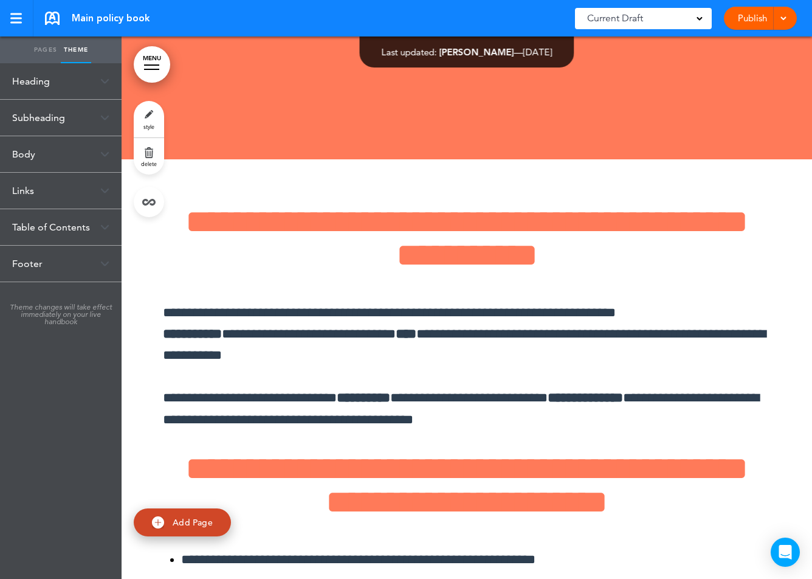
click at [44, 84] on div "Heading" at bounding box center [61, 81] width 122 height 36
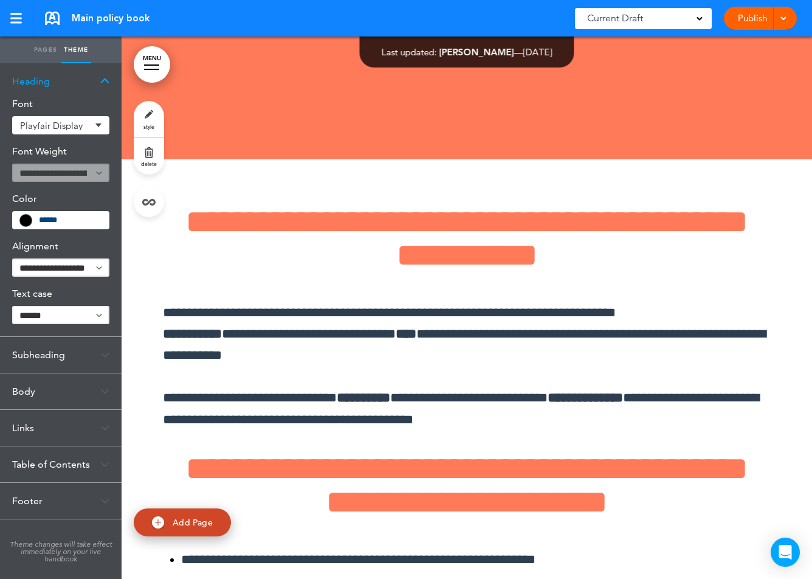
click at [67, 345] on div "Subheading" at bounding box center [61, 355] width 122 height 36
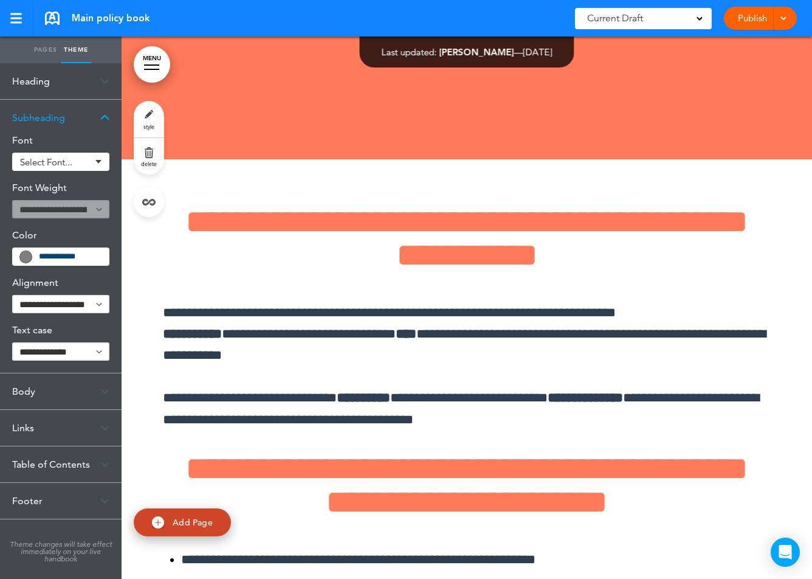
click at [35, 393] on div "Body" at bounding box center [61, 391] width 122 height 36
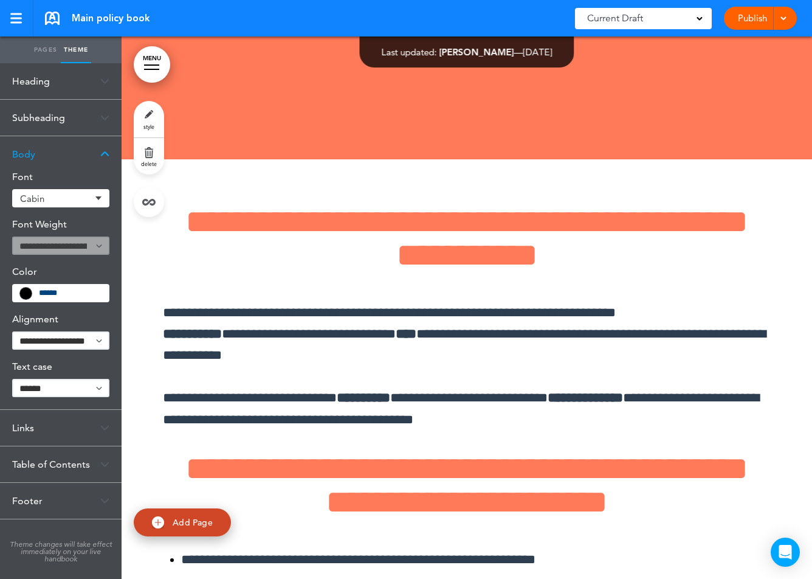
click at [30, 423] on div "Links" at bounding box center [61, 428] width 122 height 36
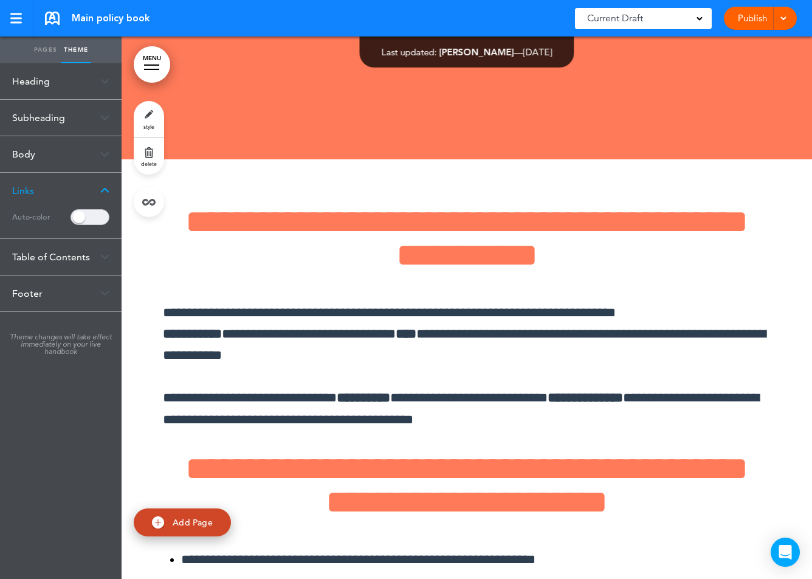
click at [45, 257] on div "Table of Contents" at bounding box center [61, 257] width 122 height 36
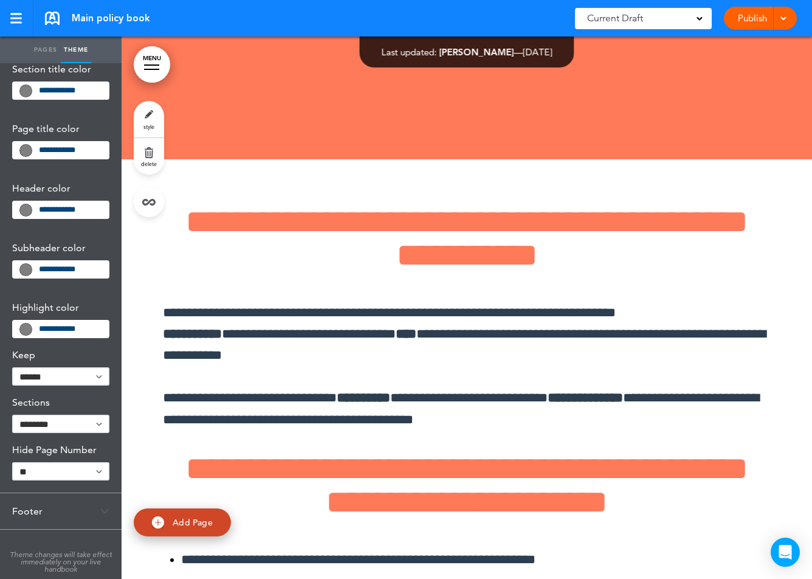
click at [47, 525] on div "Footer" at bounding box center [61, 511] width 122 height 36
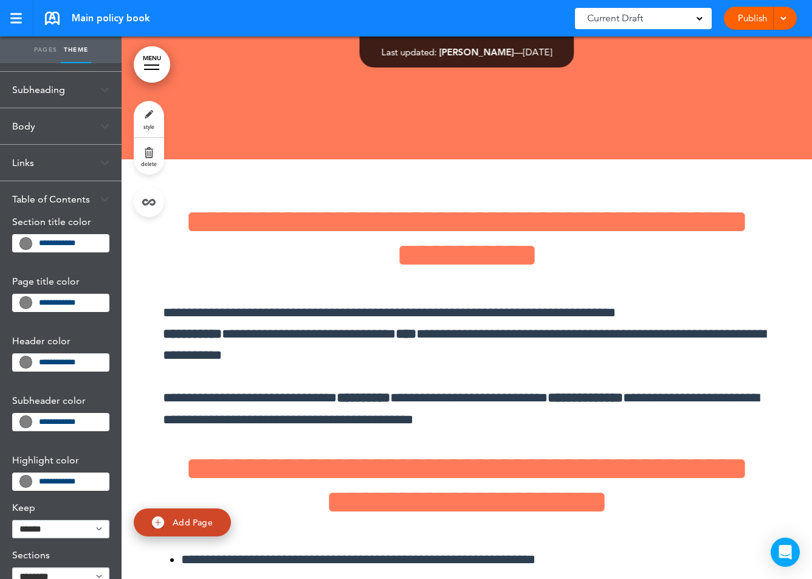
click at [47, 525] on div "Heading Font Playfair Display Add custom font Current Playfair Display Uploaded…" at bounding box center [61, 321] width 122 height 516
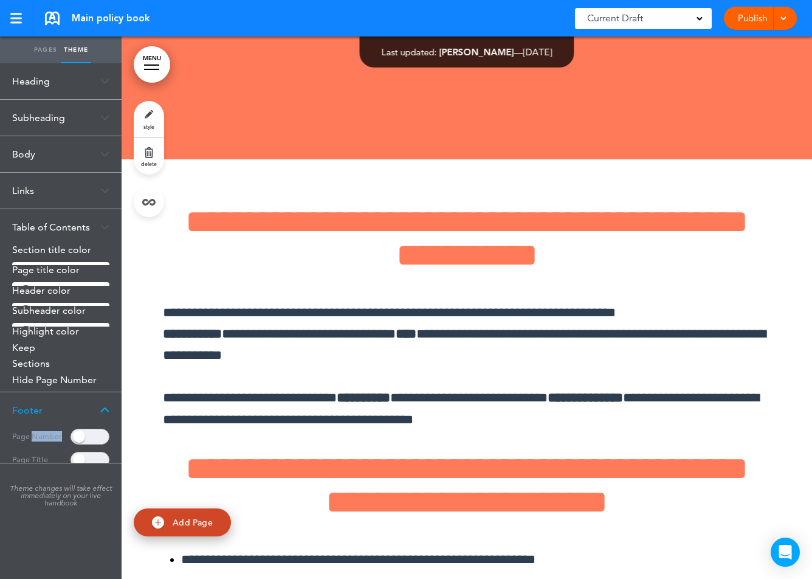
scroll to position [0, 0]
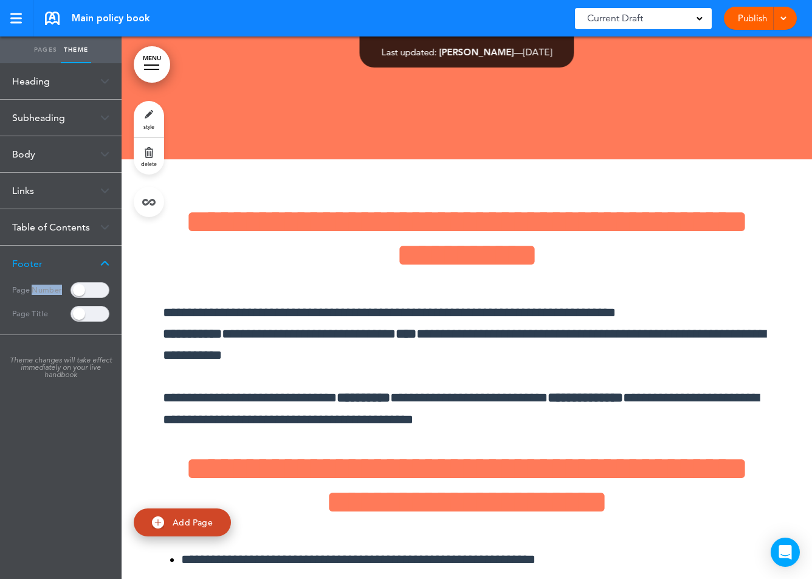
click at [40, 45] on link "Pages" at bounding box center [45, 49] width 30 height 27
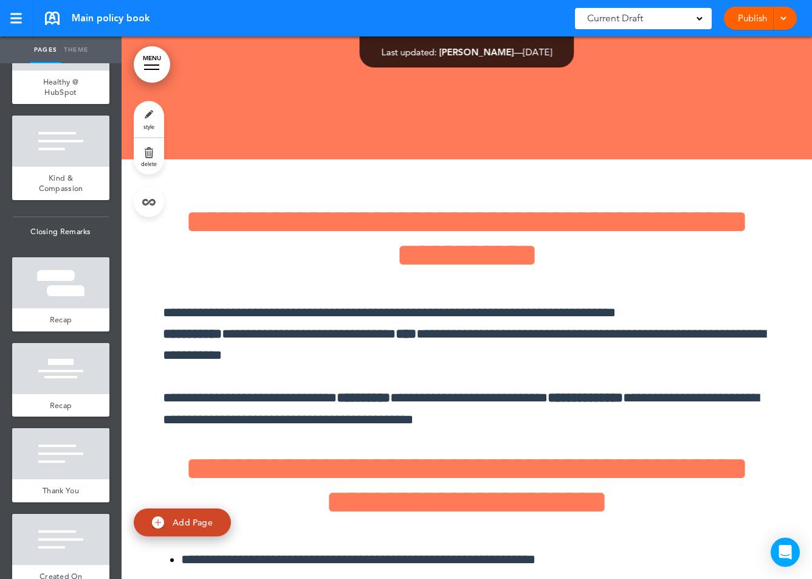
scroll to position [3219, 0]
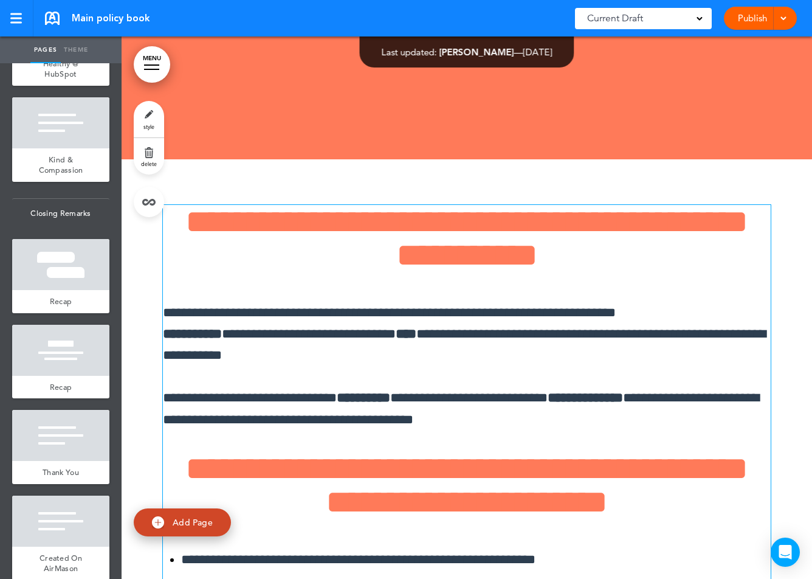
click at [558, 237] on span "**********" at bounding box center [466, 238] width 563 height 67
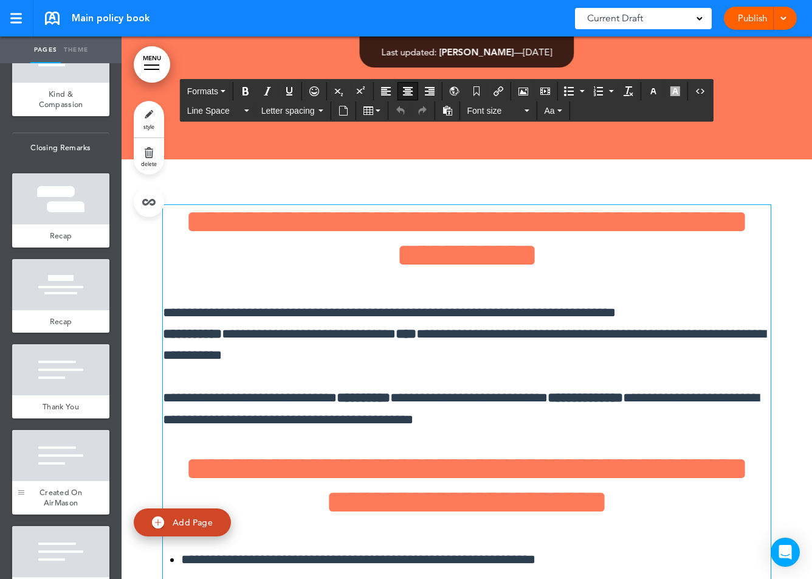
scroll to position [3329, 0]
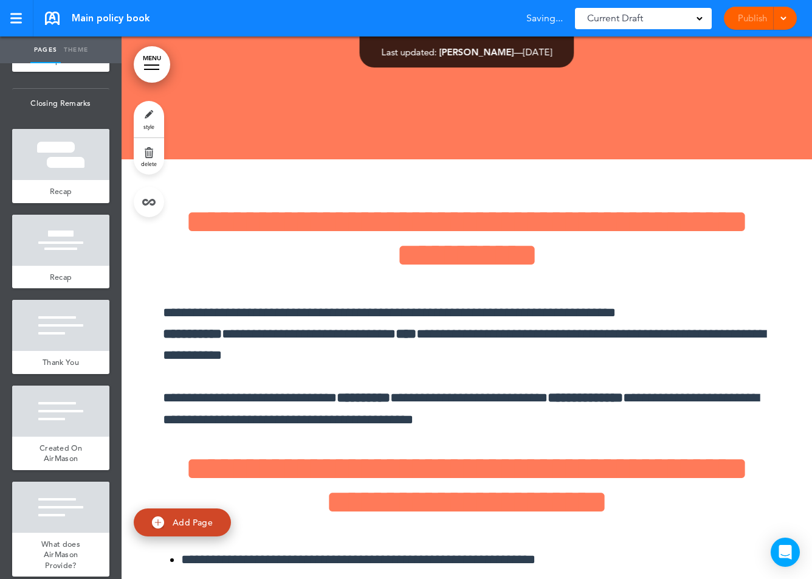
click at [164, 520] on img at bounding box center [158, 522] width 12 height 12
type input "********"
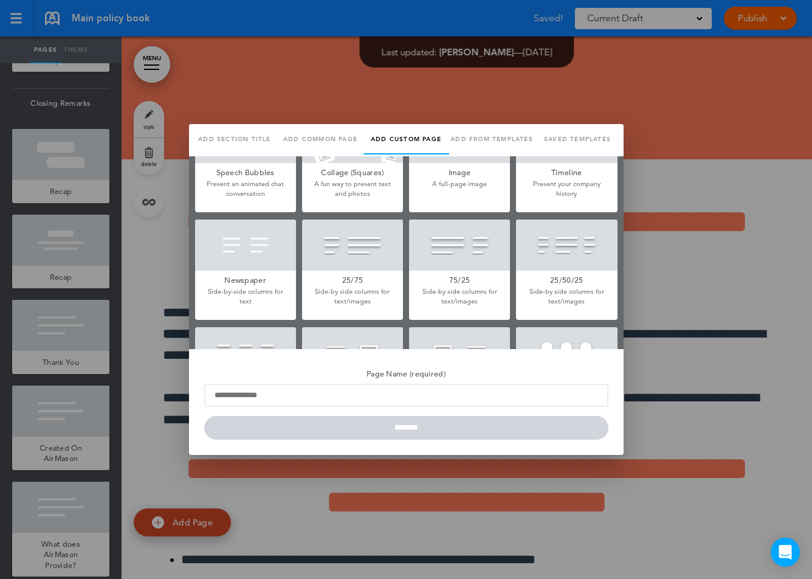
scroll to position [249, 0]
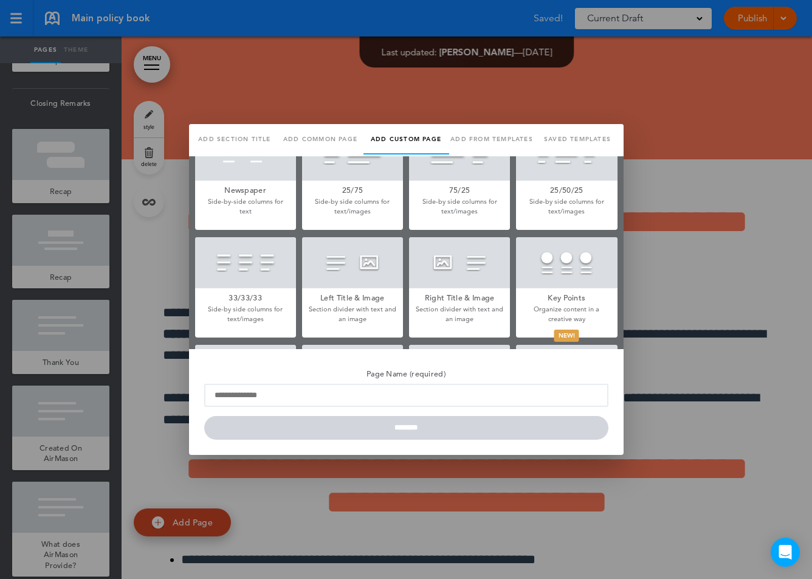
click at [575, 257] on div at bounding box center [566, 262] width 101 height 51
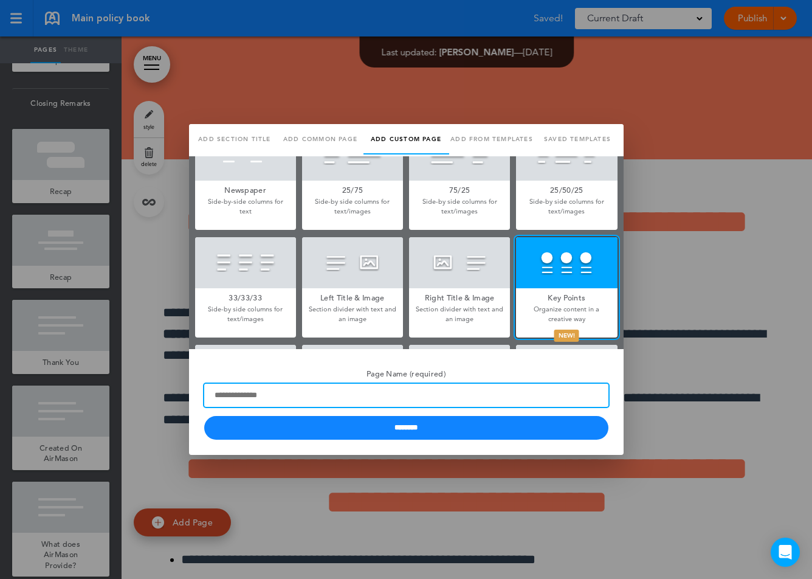
click at [346, 384] on input "Page Name (required)" at bounding box center [406, 395] width 404 height 23
type input "*********"
click at [204, 416] on input "********" at bounding box center [406, 428] width 404 height 24
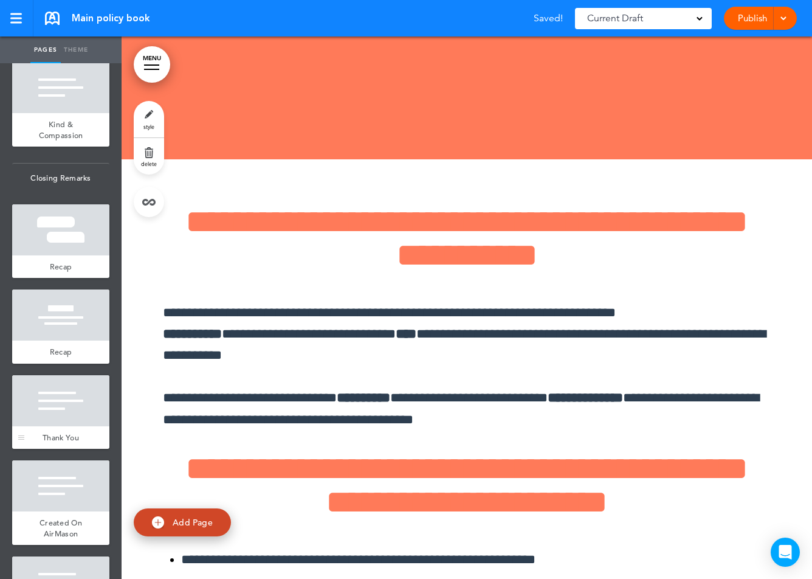
scroll to position [3415, 0]
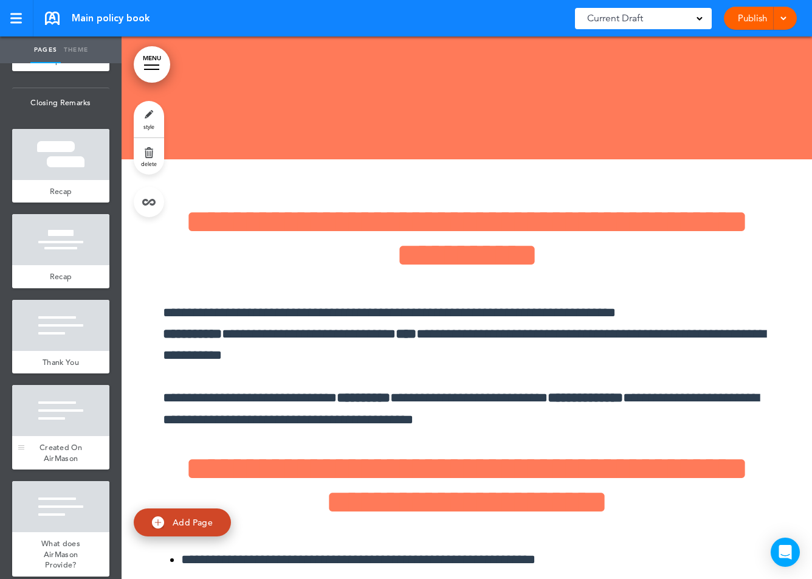
click at [80, 401] on div at bounding box center [60, 410] width 97 height 51
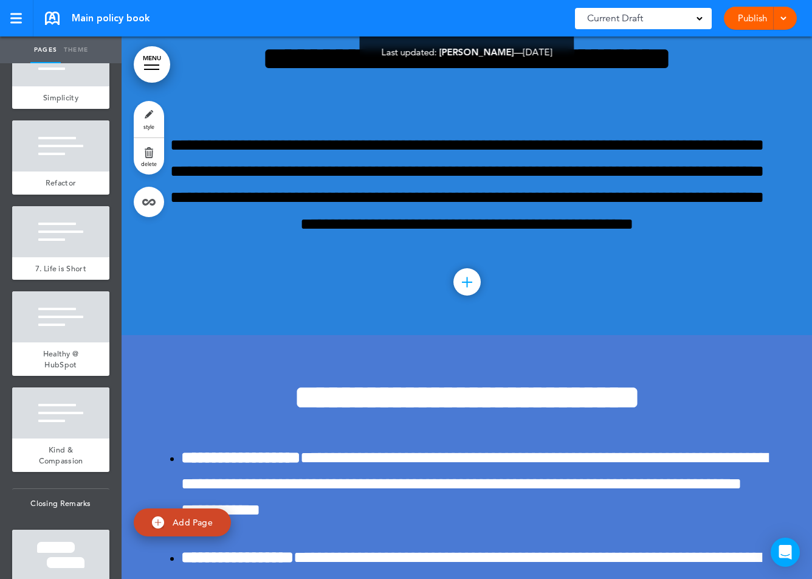
scroll to position [3007, 0]
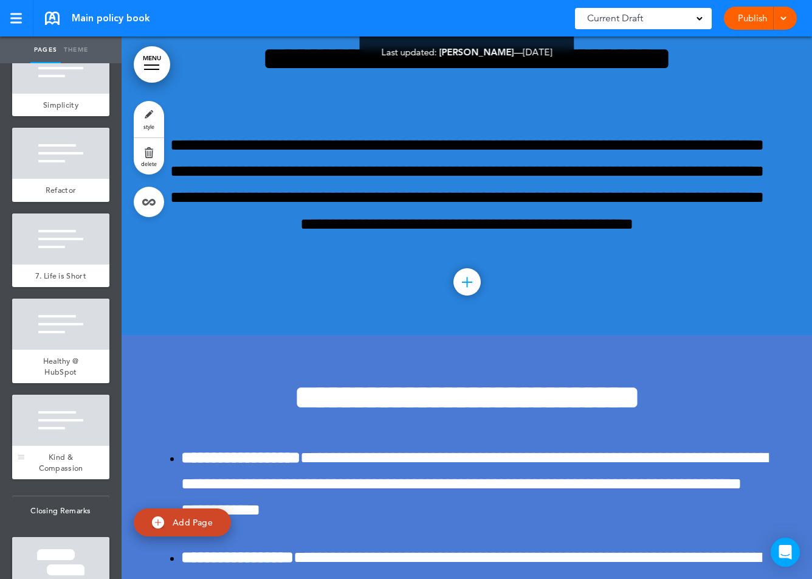
click at [75, 395] on div at bounding box center [60, 420] width 97 height 51
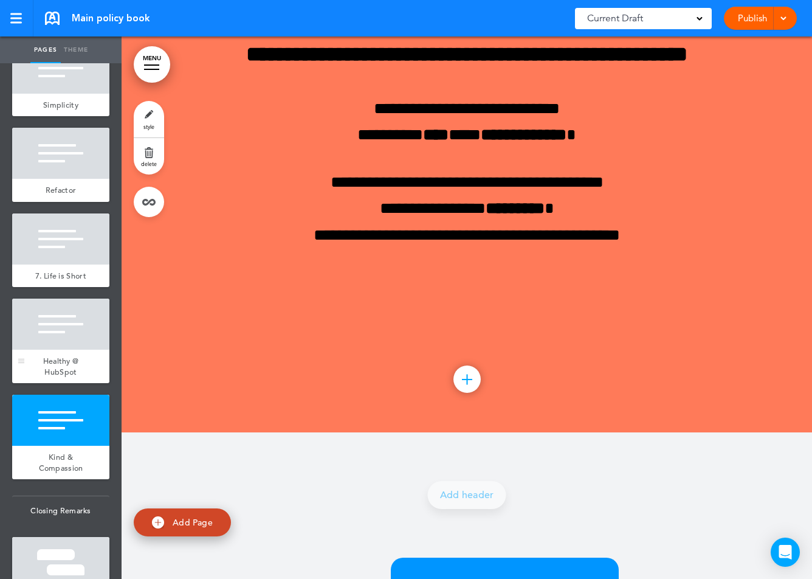
click at [69, 323] on div at bounding box center [60, 324] width 97 height 51
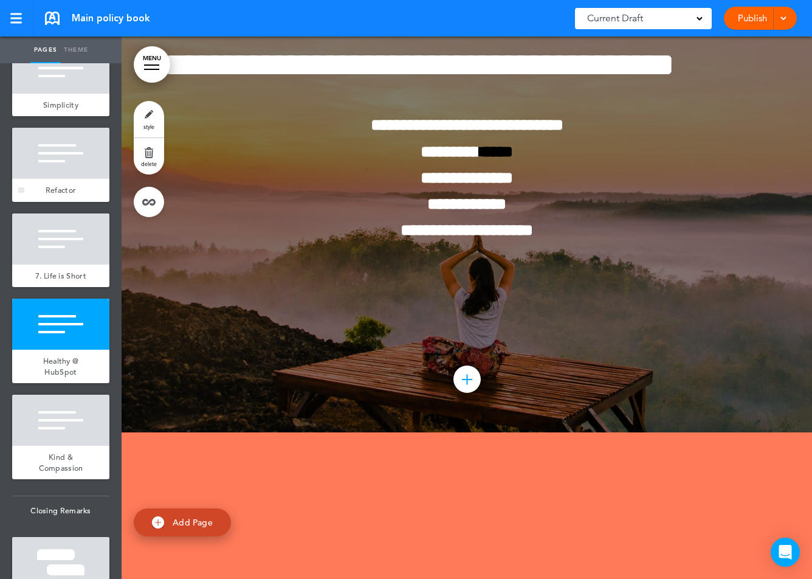
click at [71, 185] on span "Refactor" at bounding box center [61, 190] width 30 height 10
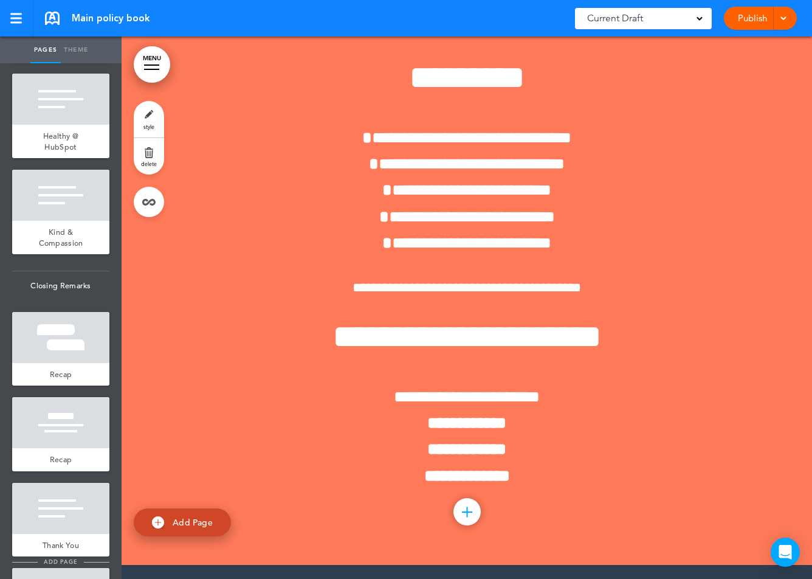
scroll to position [3415, 0]
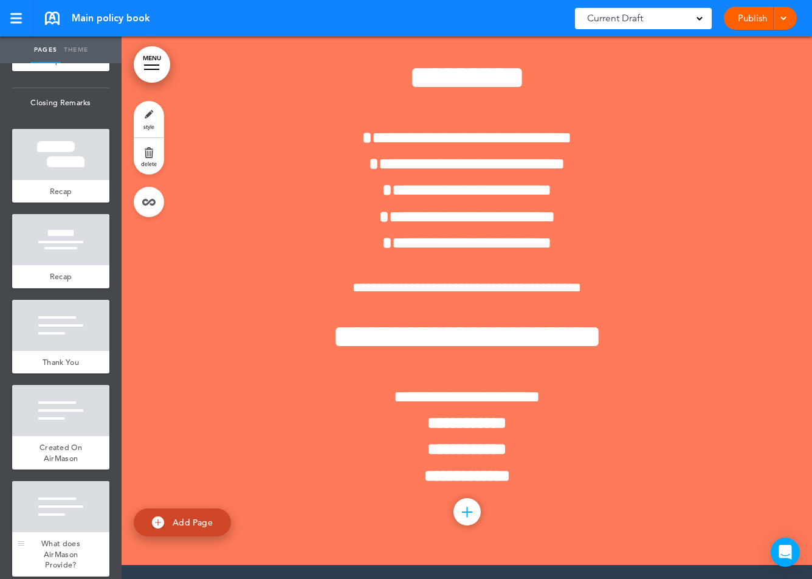
click at [56, 504] on div at bounding box center [60, 506] width 97 height 51
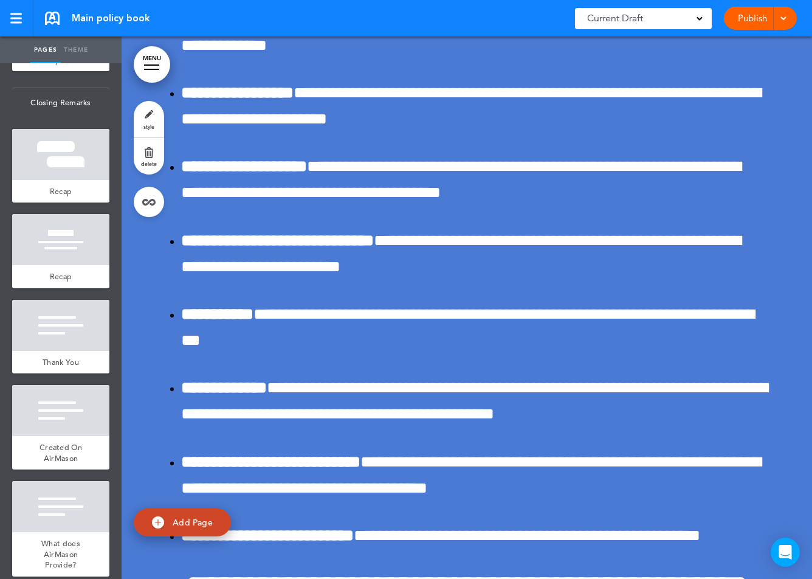
scroll to position [27465, 0]
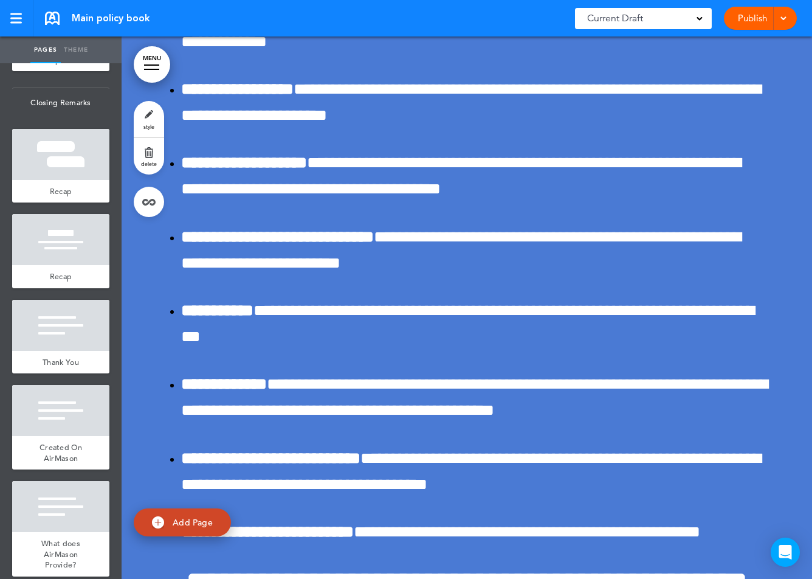
click at [188, 522] on span "Add Page" at bounding box center [193, 522] width 40 height 11
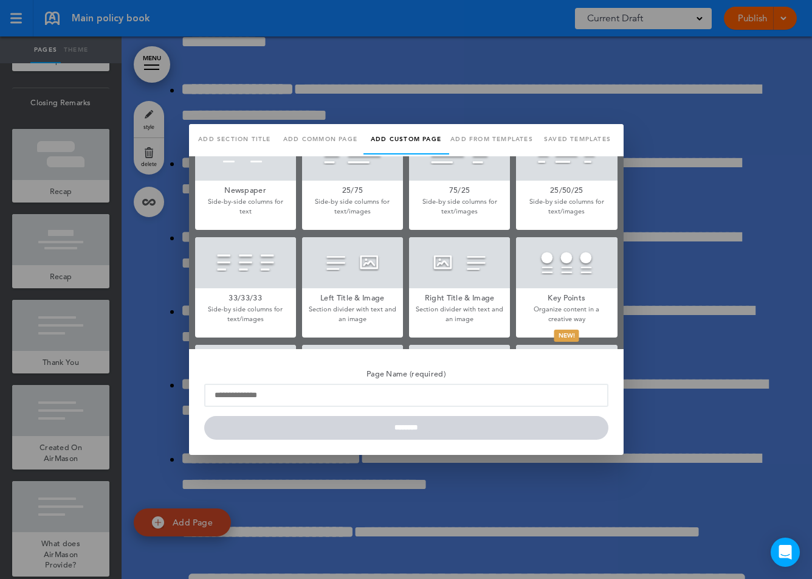
scroll to position [0, 0]
click at [560, 286] on div at bounding box center [566, 262] width 101 height 51
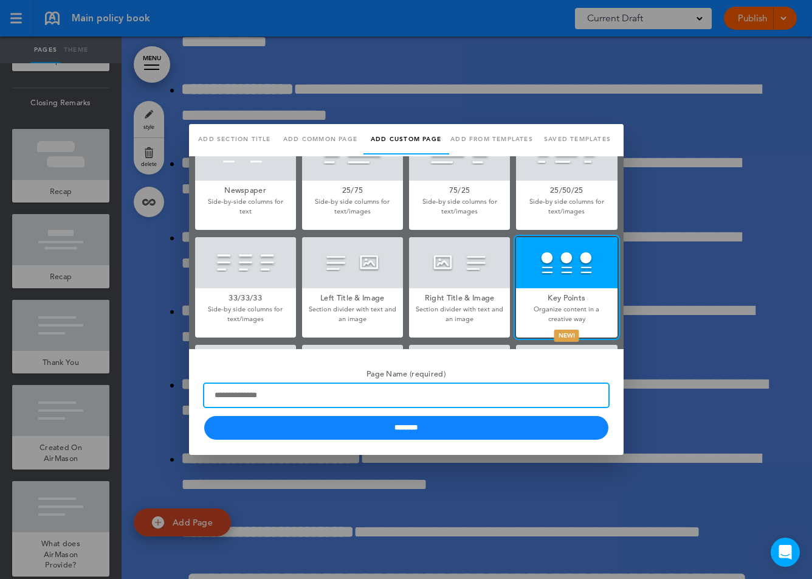
click at [353, 393] on input "Page Name (required)" at bounding box center [406, 395] width 404 height 23
type input "*********"
click at [204, 416] on input "********" at bounding box center [406, 428] width 404 height 24
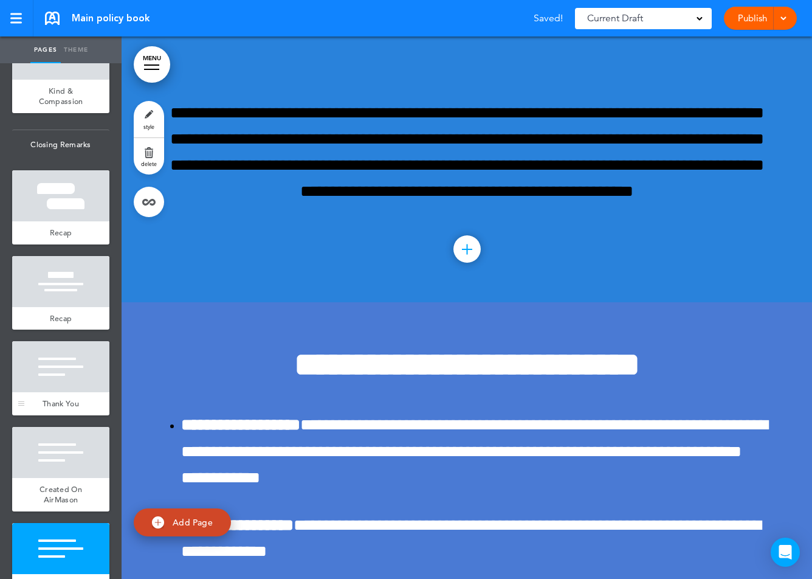
scroll to position [3500, 0]
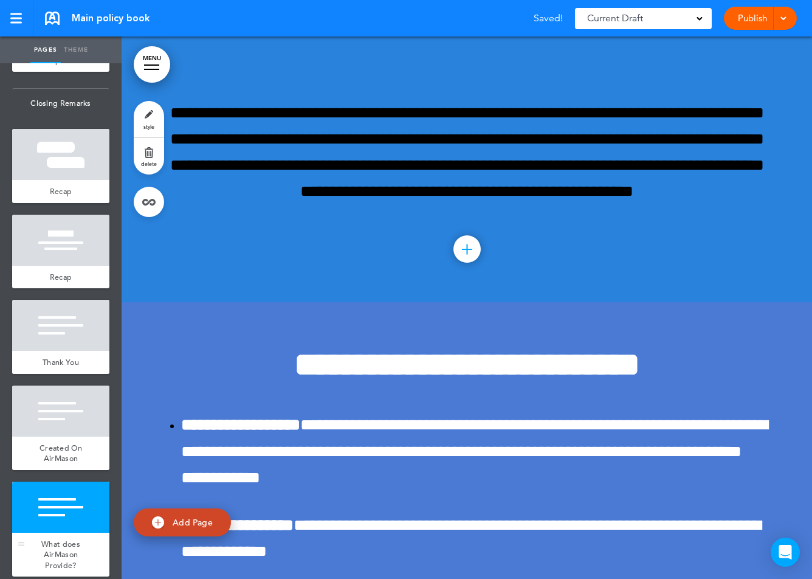
click at [81, 537] on div "What does AirMason Provide?" at bounding box center [60, 555] width 97 height 44
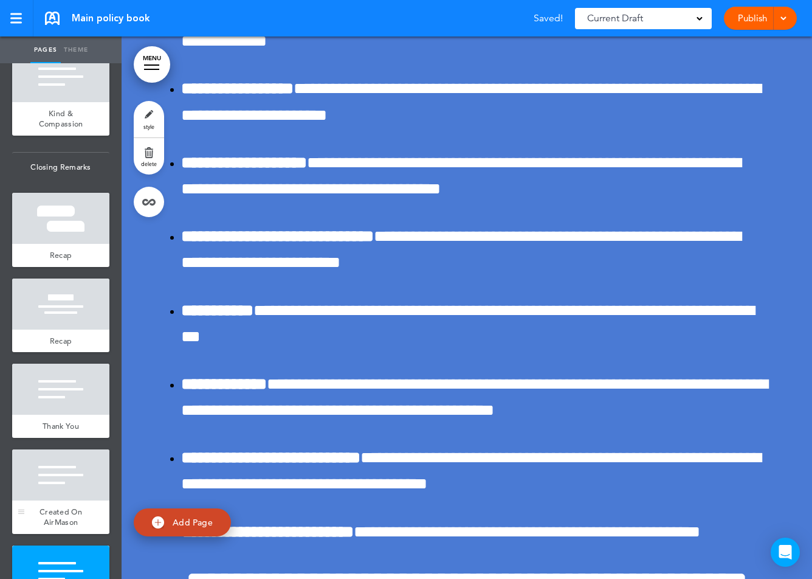
scroll to position [3413, 0]
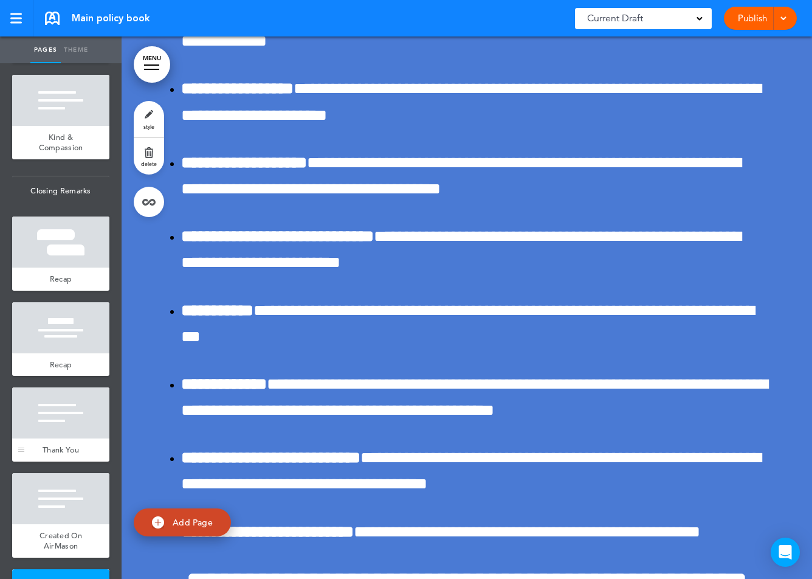
click at [74, 387] on div at bounding box center [60, 412] width 97 height 51
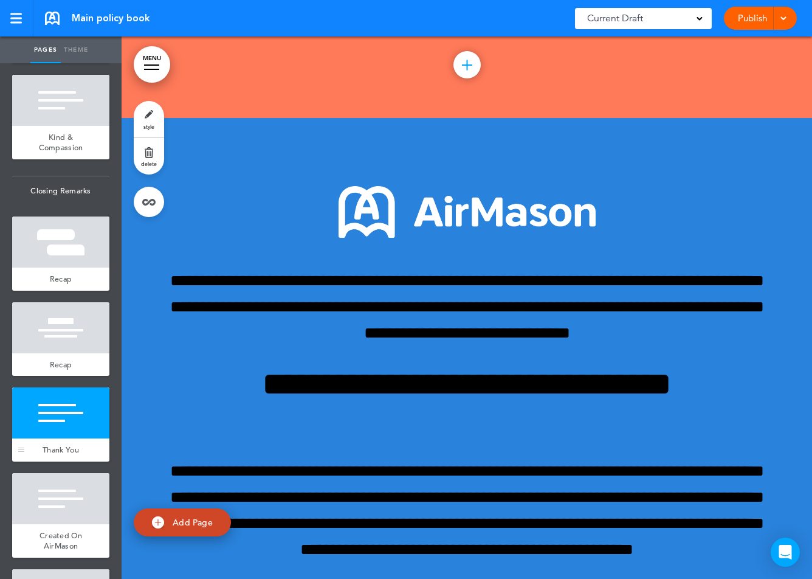
scroll to position [26891, 0]
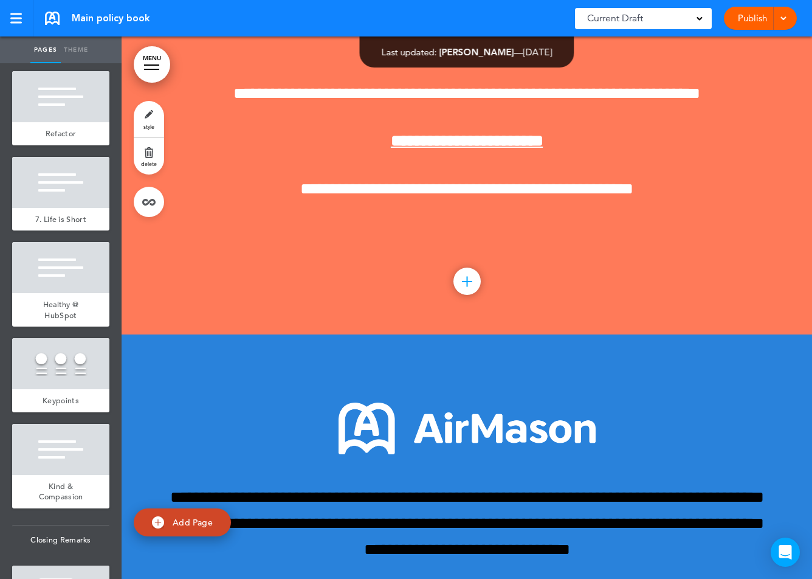
click at [64, 316] on ul "add page Welcome add page Welcome add page Why do we obsess over culture? add p…" at bounding box center [61, 321] width 122 height 516
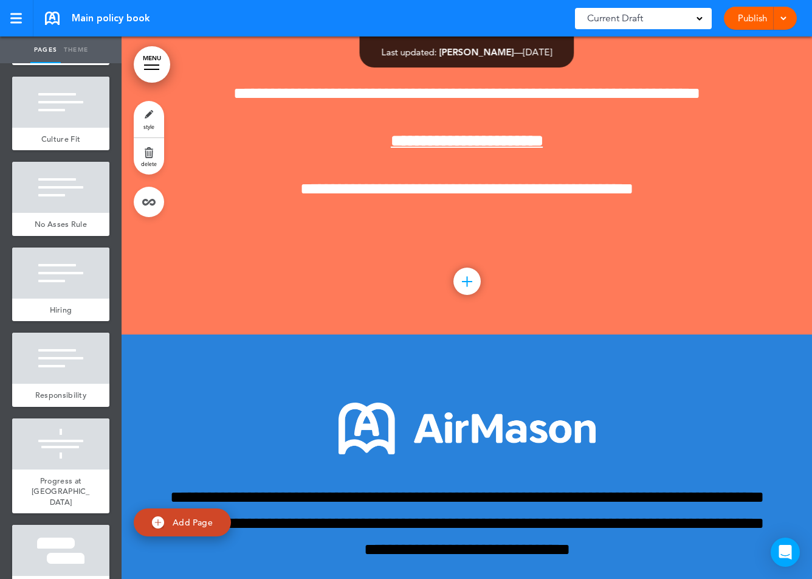
scroll to position [837, 0]
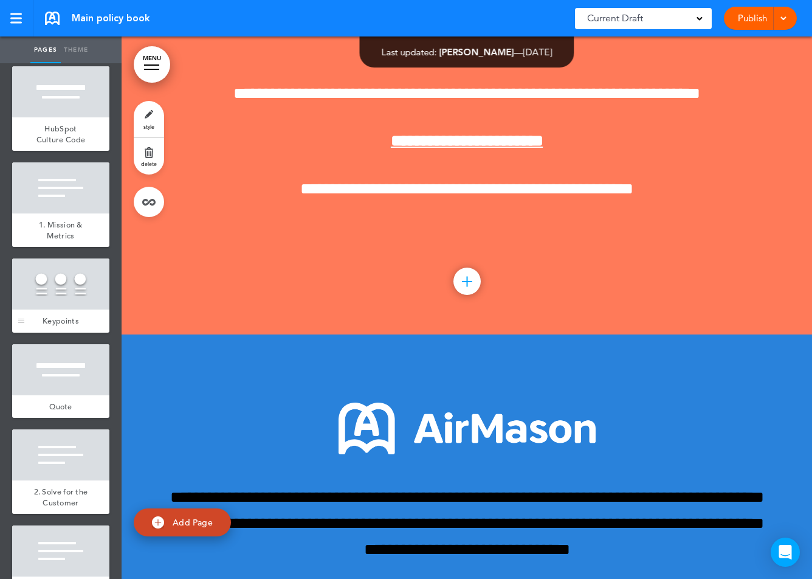
click at [57, 276] on div at bounding box center [60, 283] width 97 height 51
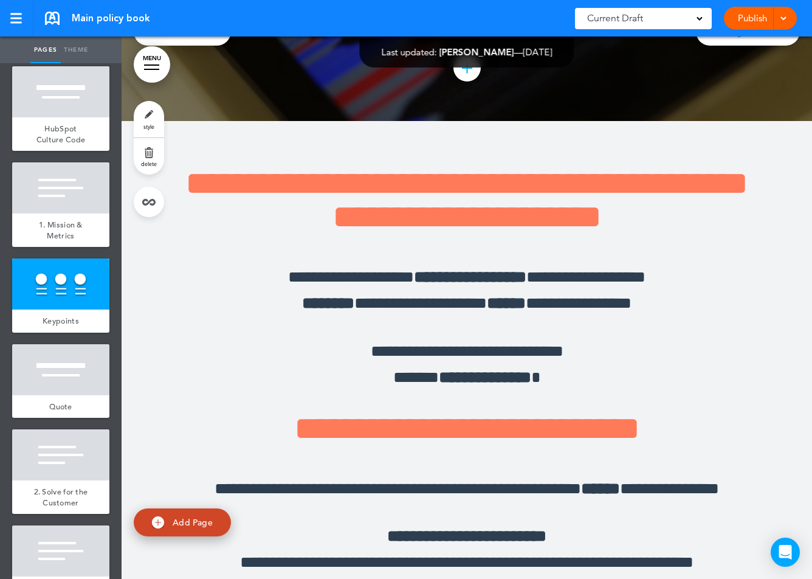
scroll to position [5626, 0]
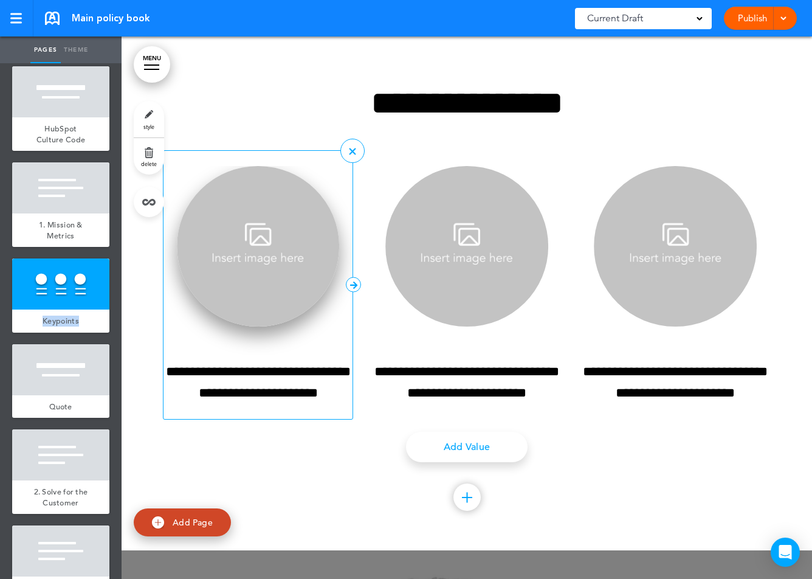
click at [242, 211] on img at bounding box center [258, 246] width 163 height 161
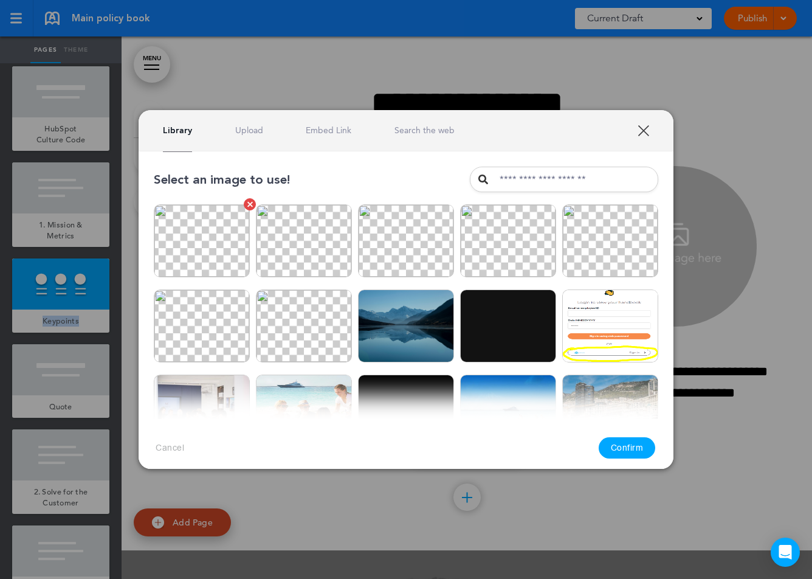
click at [237, 243] on img at bounding box center [202, 240] width 96 height 73
click at [623, 440] on button "Confirm" at bounding box center [627, 447] width 57 height 21
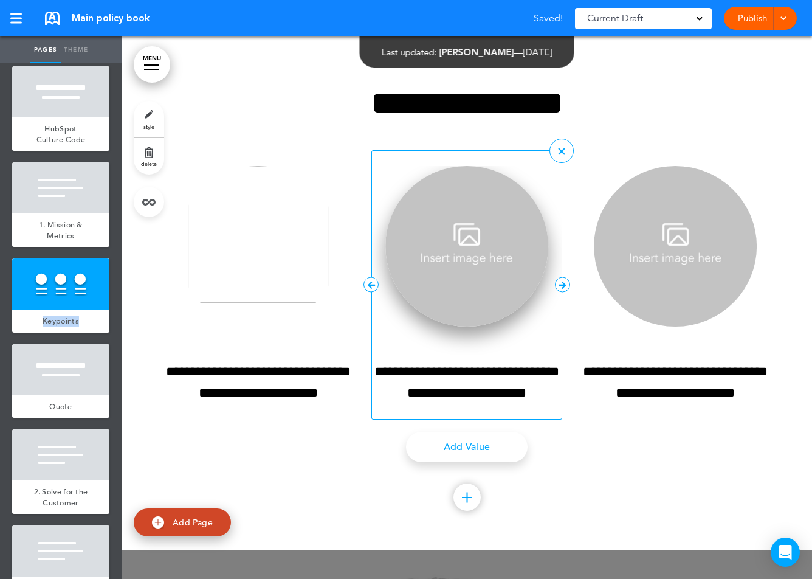
click at [455, 237] on img at bounding box center [466, 246] width 163 height 161
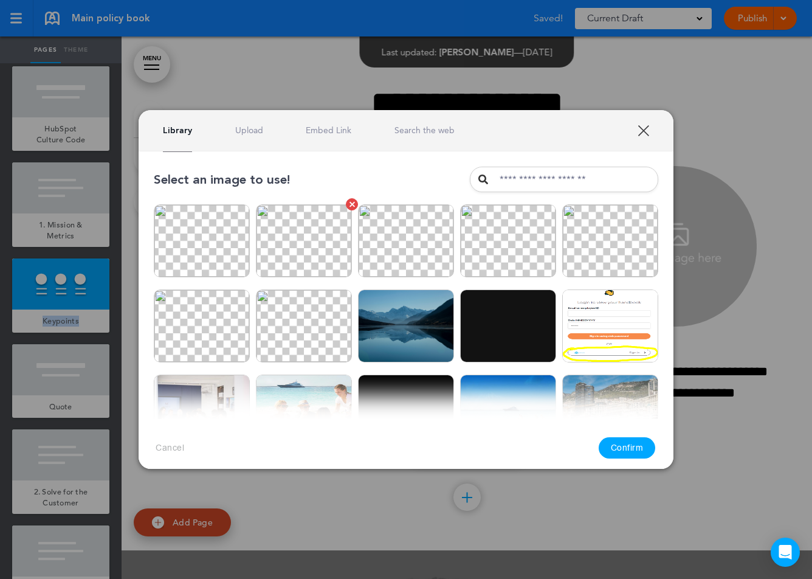
click at [322, 244] on img at bounding box center [304, 240] width 96 height 73
click at [623, 441] on button "Confirm" at bounding box center [627, 447] width 57 height 21
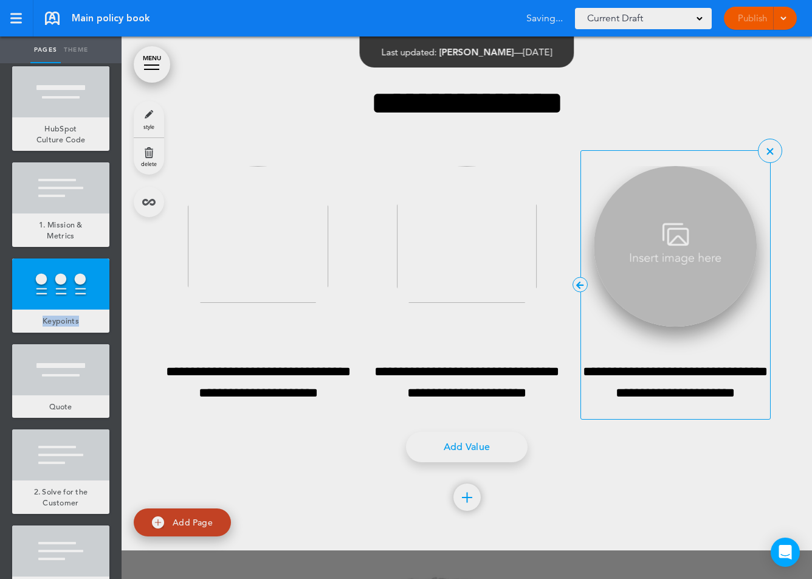
click at [650, 246] on img at bounding box center [675, 246] width 163 height 161
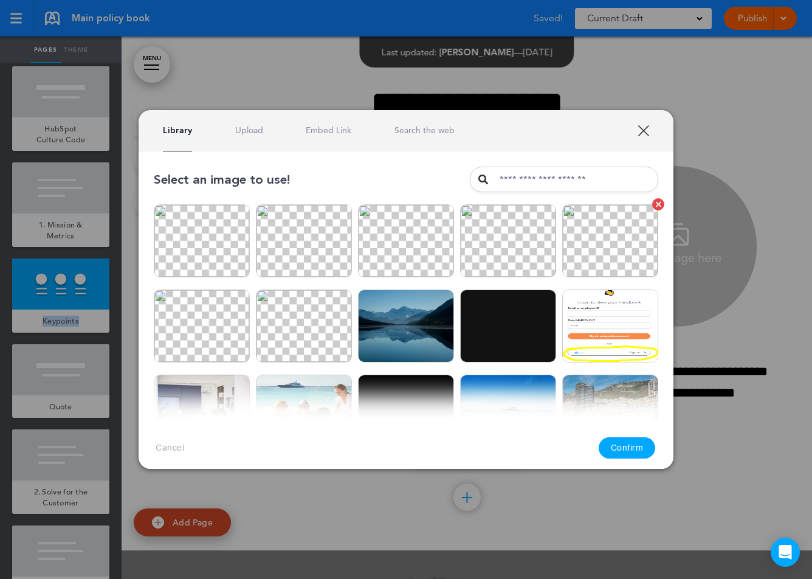
click at [634, 254] on img at bounding box center [610, 240] width 96 height 73
click at [617, 446] on button "Confirm" at bounding box center [627, 447] width 57 height 21
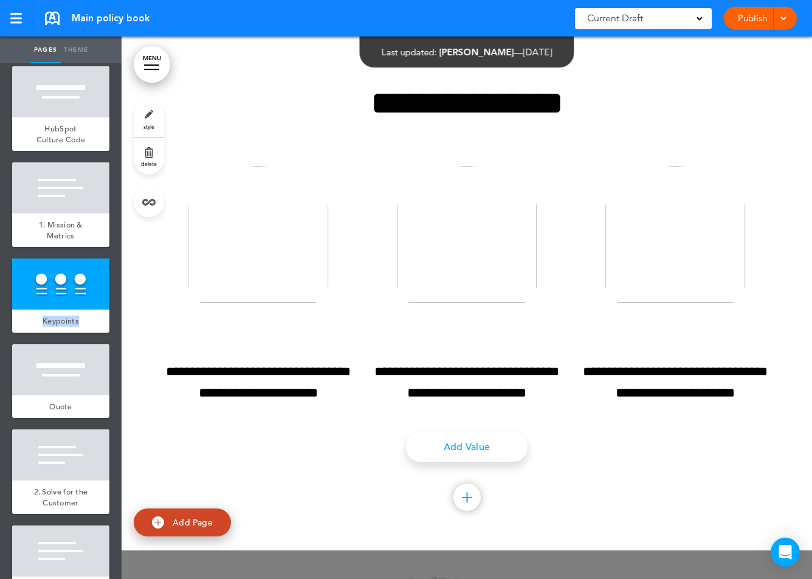
click at [190, 516] on link "Add Page" at bounding box center [182, 522] width 97 height 29
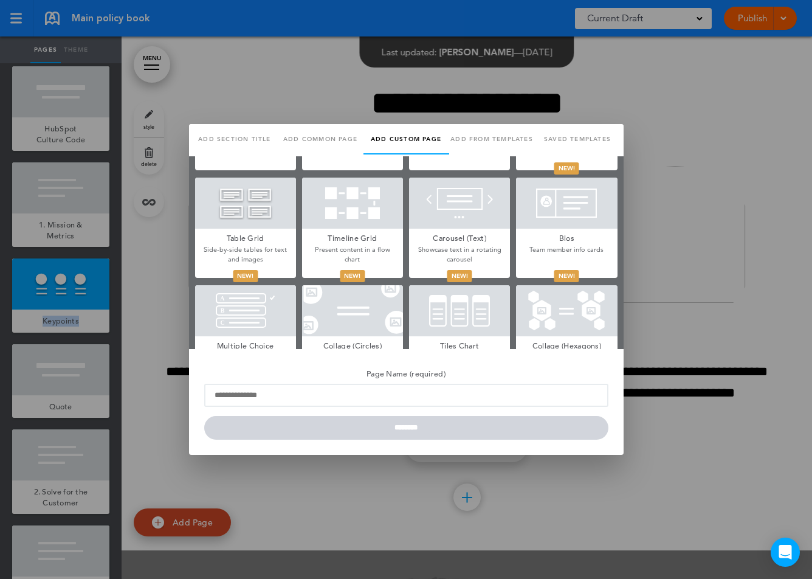
scroll to position [418, 0]
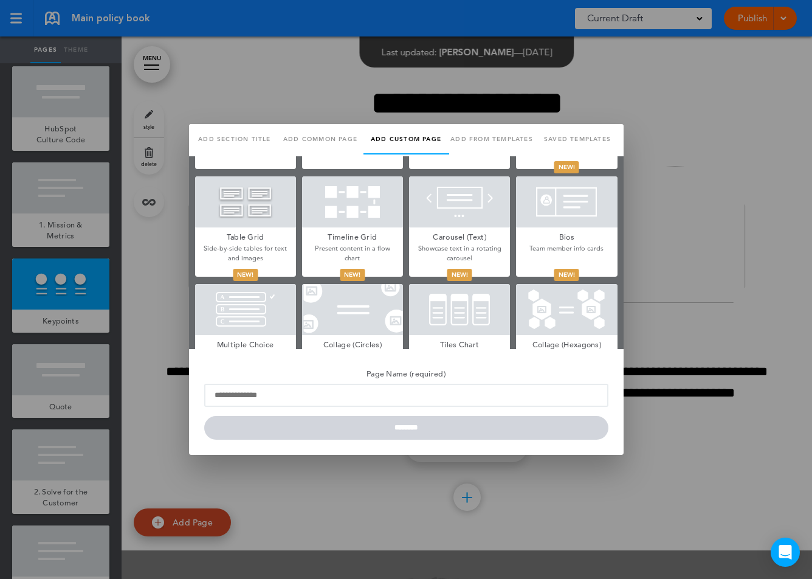
click at [555, 195] on div at bounding box center [566, 201] width 101 height 51
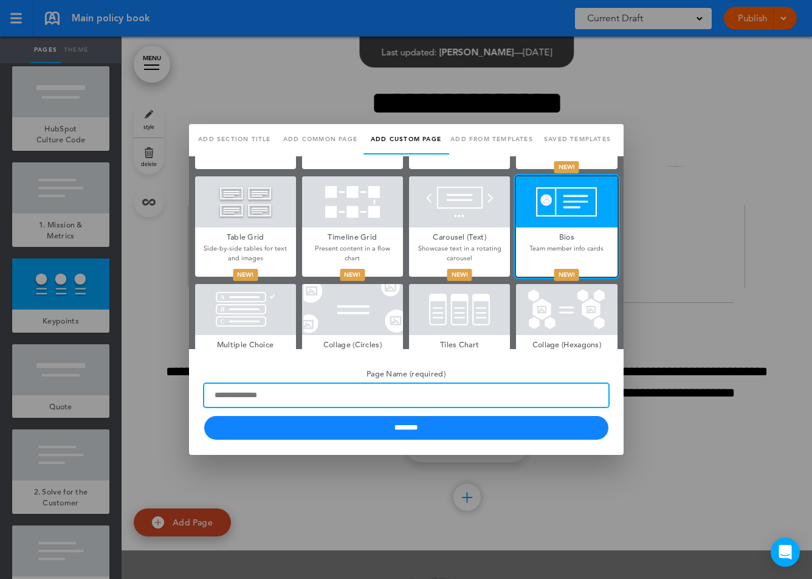
click at [459, 401] on input "Page Name (required)" at bounding box center [406, 395] width 404 height 23
click at [459, 396] on input "Page Name (required)" at bounding box center [406, 395] width 404 height 23
type input "****"
click at [204, 416] on input "********" at bounding box center [406, 428] width 404 height 24
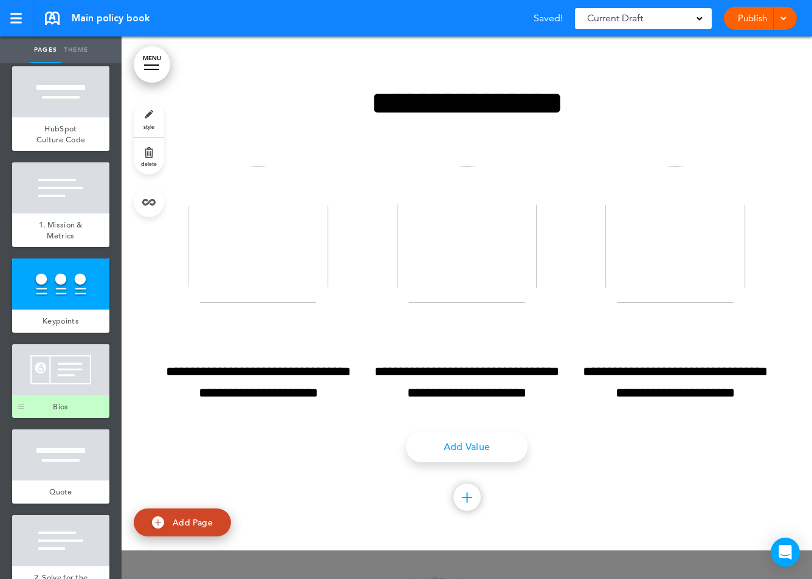
click at [62, 371] on div at bounding box center [60, 369] width 97 height 51
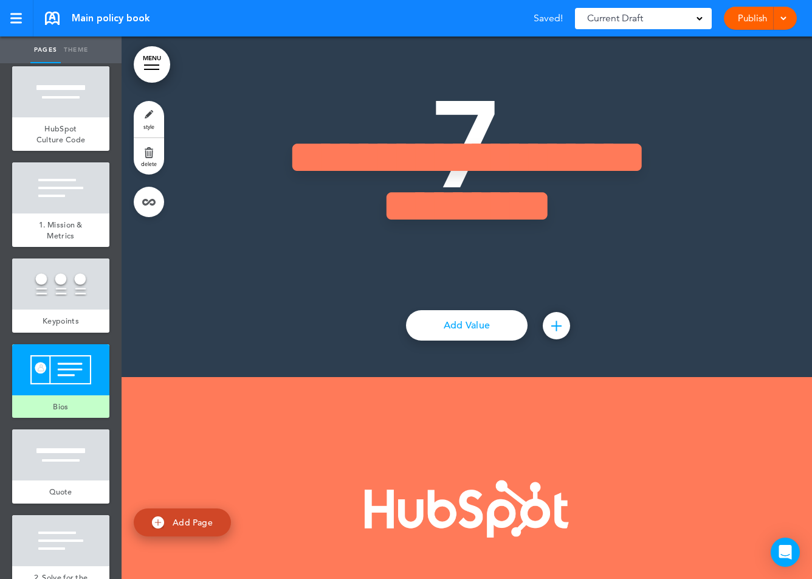
scroll to position [28829, 0]
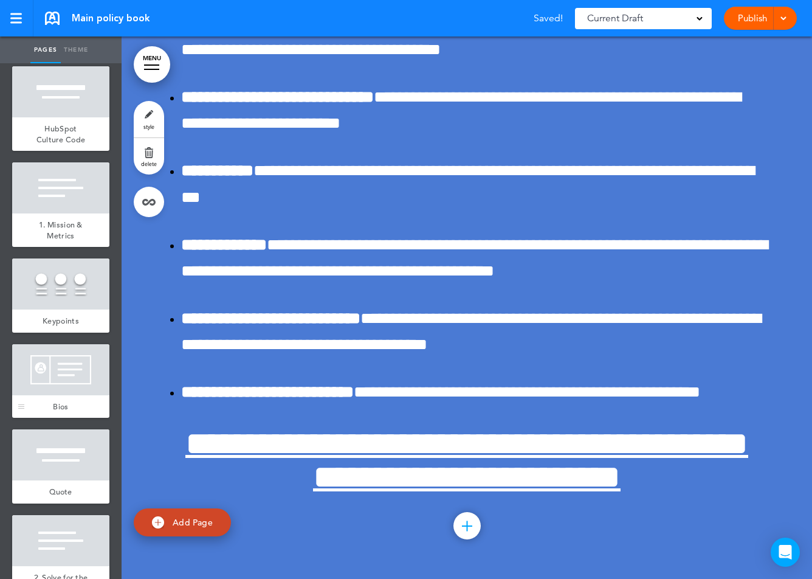
click at [79, 364] on div at bounding box center [60, 369] width 97 height 51
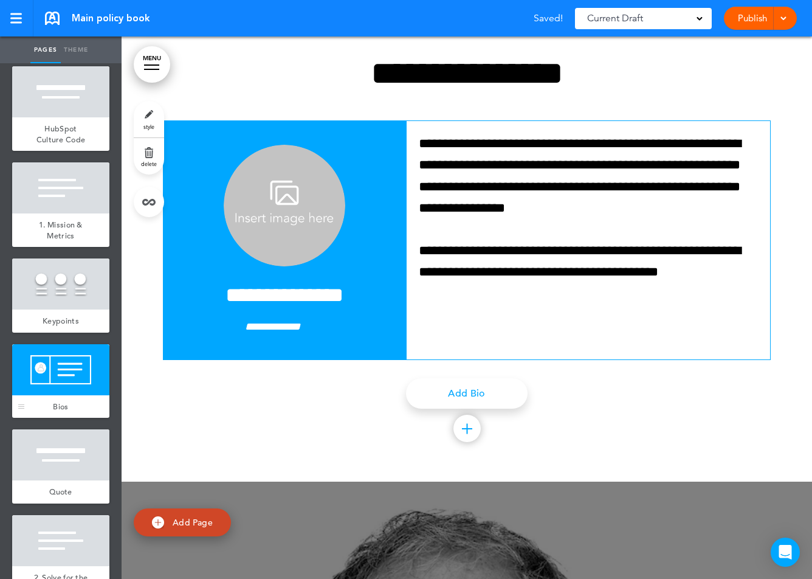
scroll to position [6136, 0]
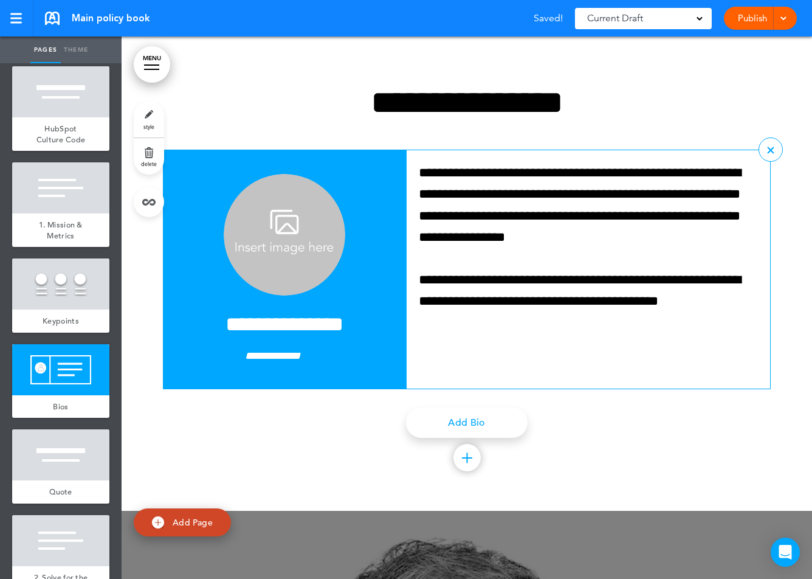
click at [301, 269] on img at bounding box center [285, 235] width 122 height 122
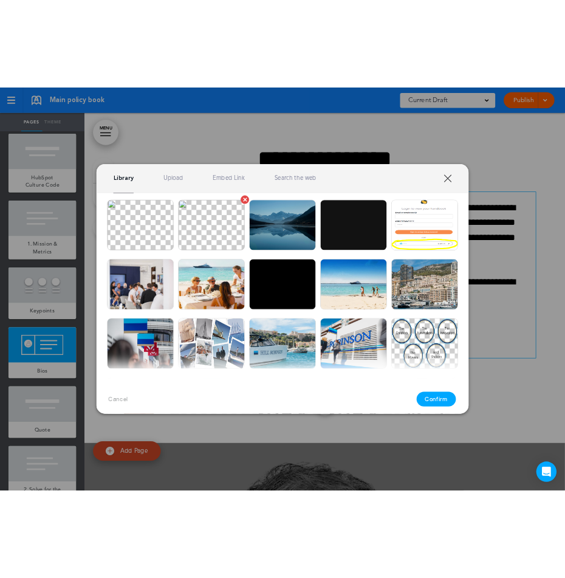
scroll to position [151, 0]
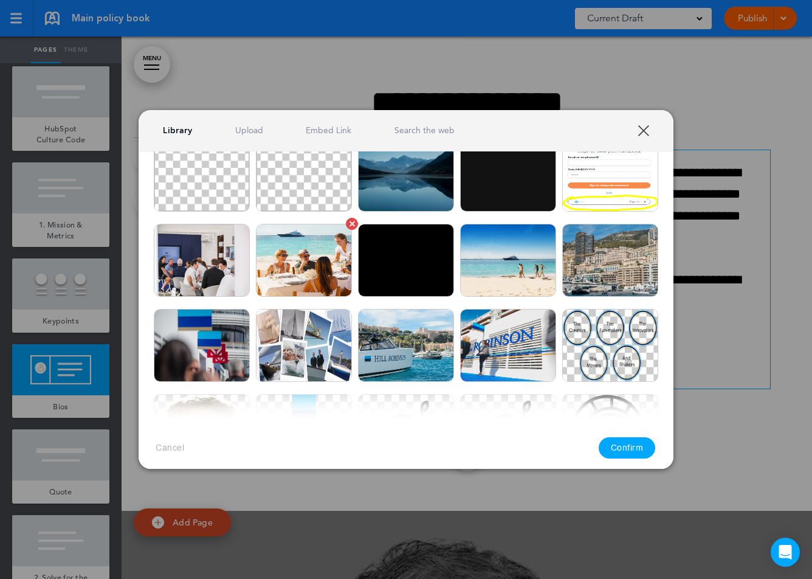
click at [318, 285] on img at bounding box center [304, 260] width 96 height 73
click at [615, 440] on button "Confirm" at bounding box center [627, 447] width 57 height 21
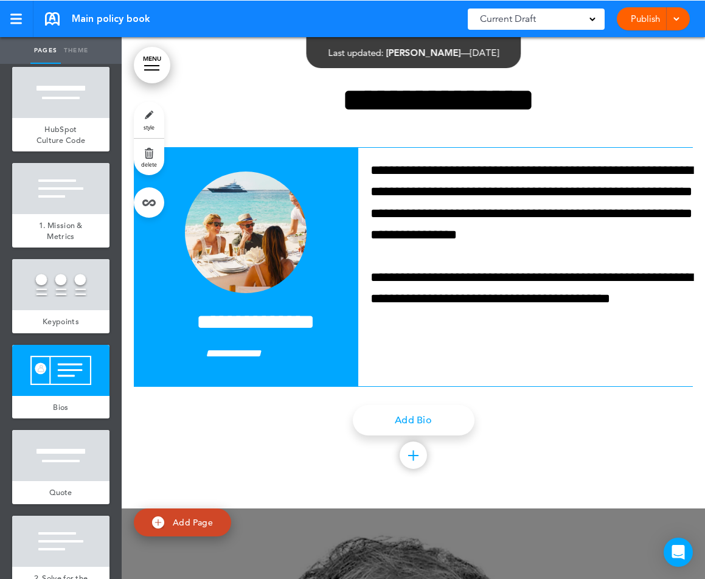
scroll to position [6101, 0]
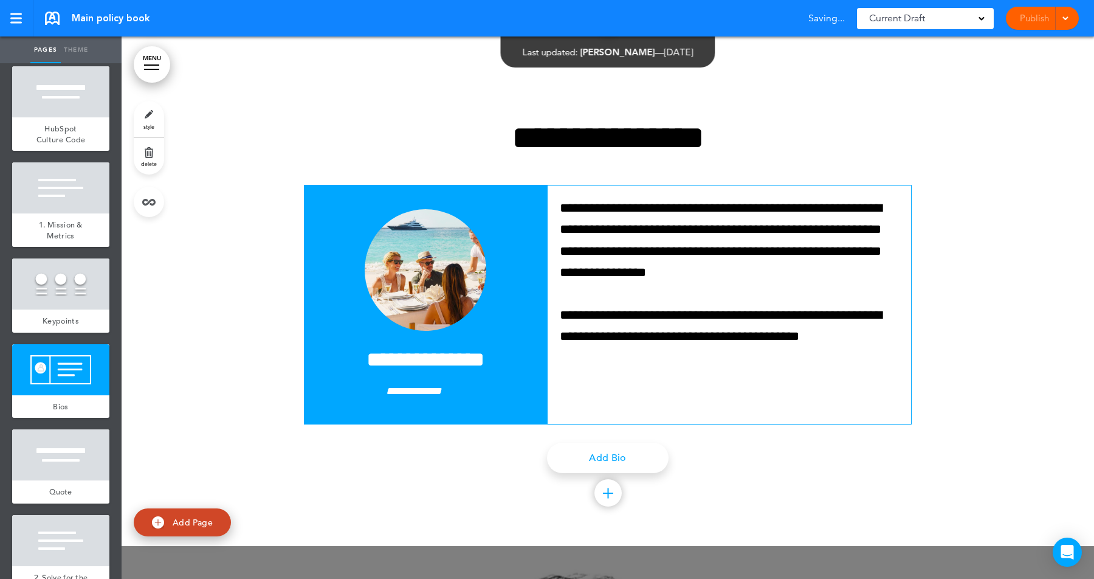
click at [812, 86] on div at bounding box center [608, 310] width 973 height 471
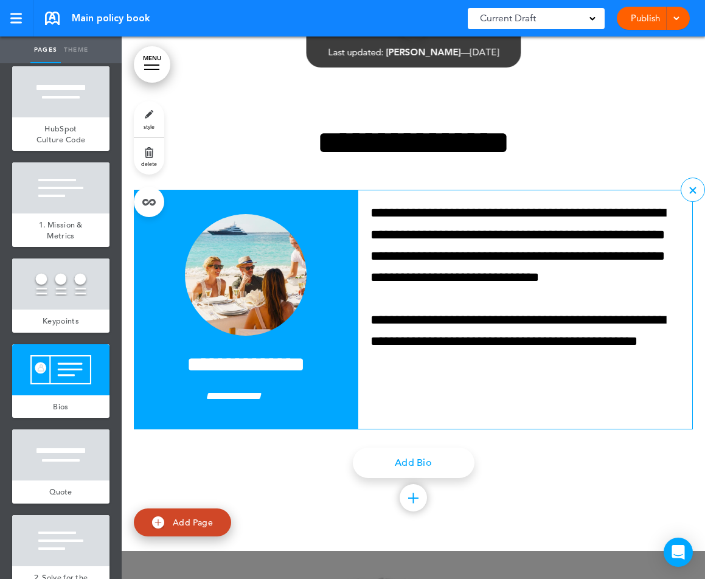
scroll to position [6123, 0]
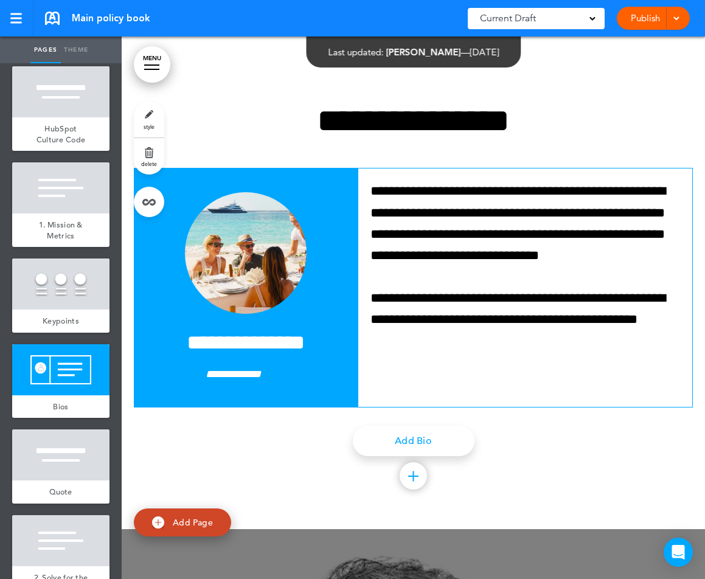
click at [223, 461] on div "**********" at bounding box center [413, 293] width 559 height 471
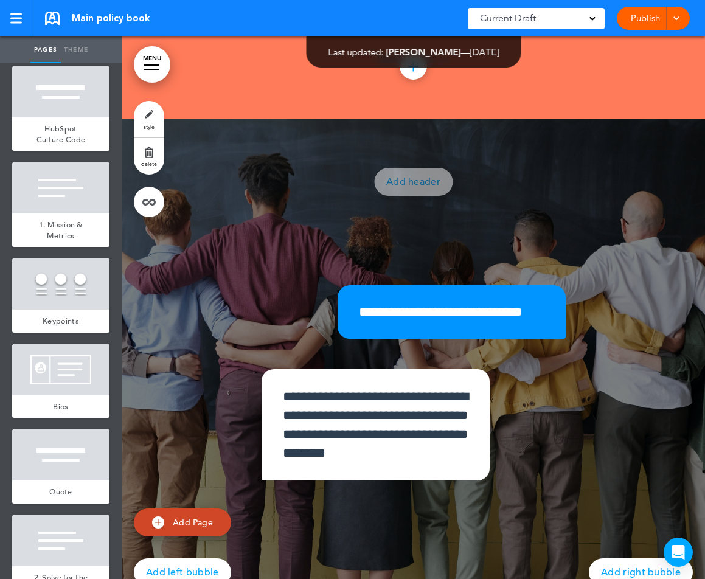
scroll to position [0, 0]
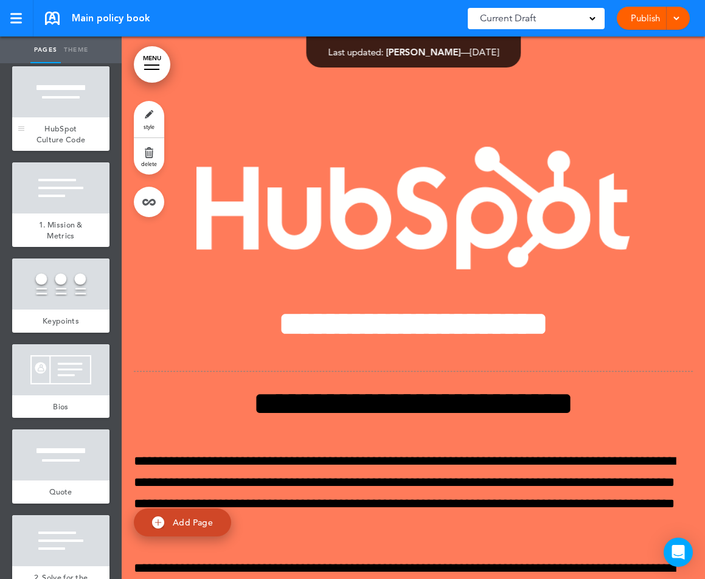
click at [74, 120] on div "HubSpot Culture Code" at bounding box center [60, 133] width 97 height 33
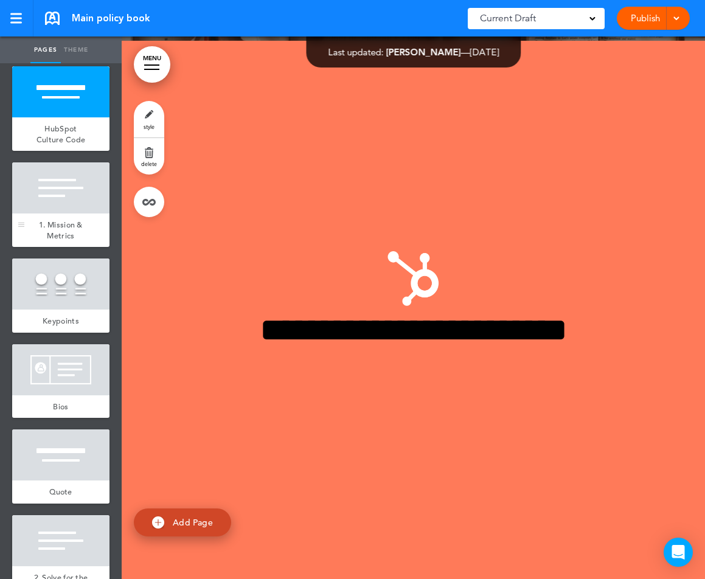
click at [67, 196] on div at bounding box center [60, 187] width 97 height 51
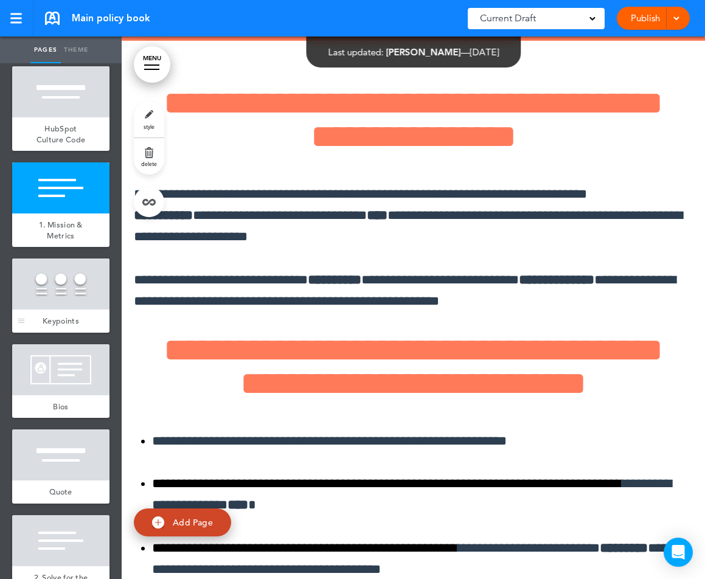
click at [67, 273] on div at bounding box center [60, 283] width 97 height 51
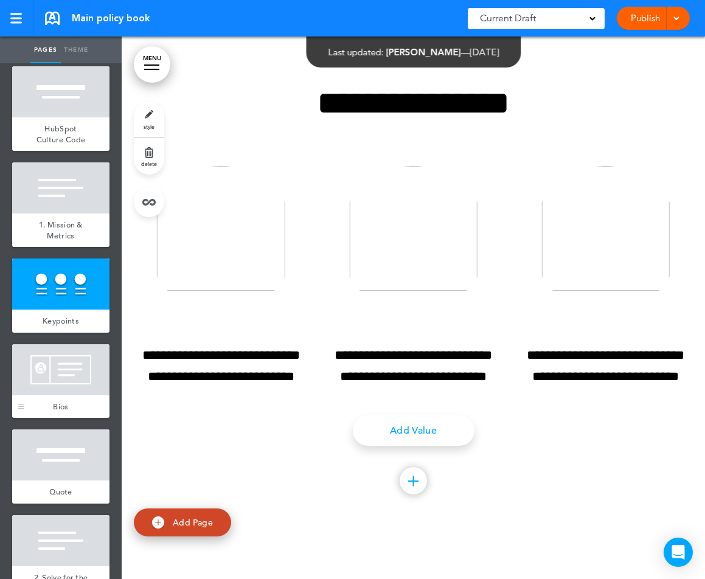
click at [65, 381] on div at bounding box center [60, 369] width 97 height 51
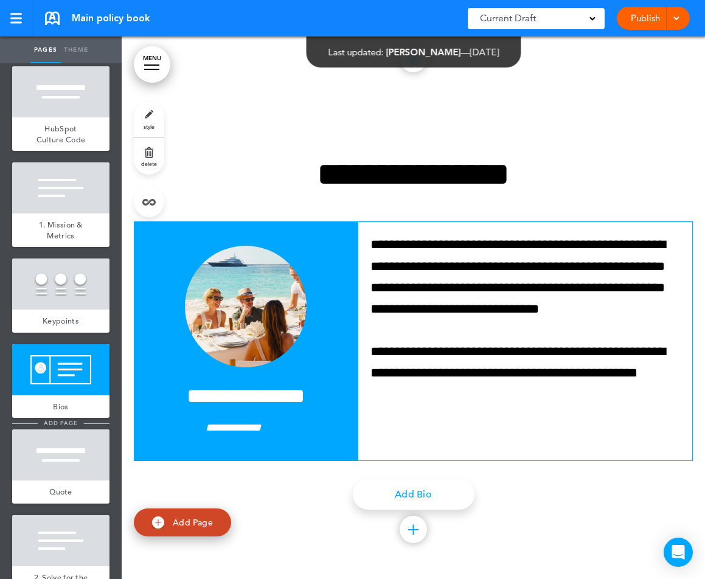
scroll to position [6141, 0]
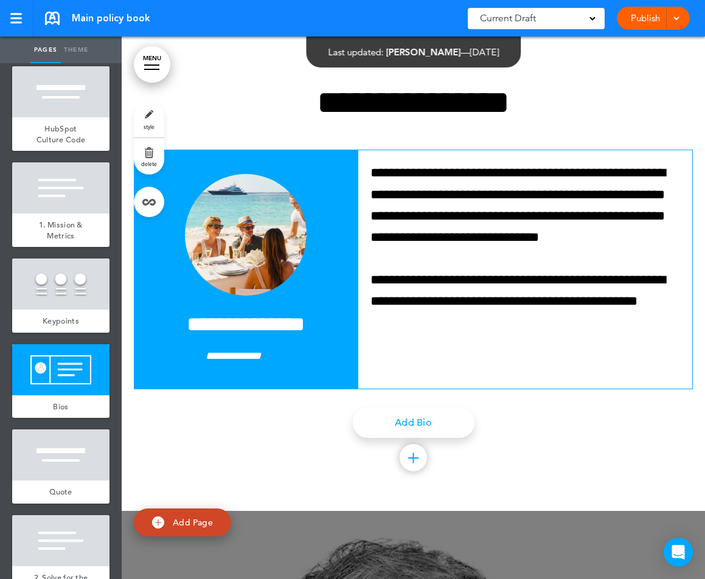
click at [70, 47] on link "Theme" at bounding box center [76, 49] width 30 height 27
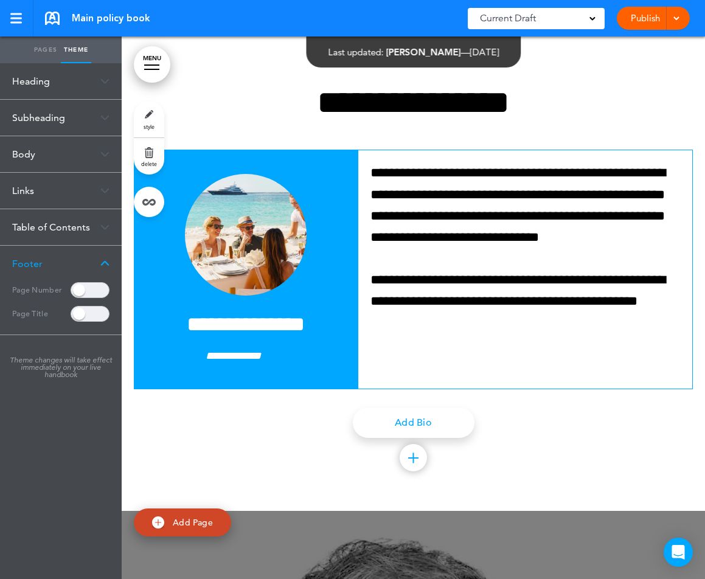
click at [43, 85] on div "Heading" at bounding box center [61, 81] width 122 height 36
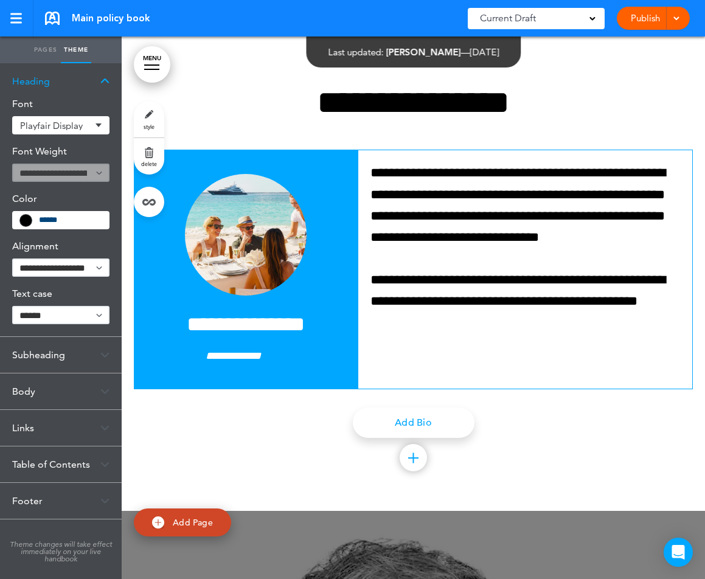
click at [56, 353] on div "Subheading" at bounding box center [61, 355] width 122 height 36
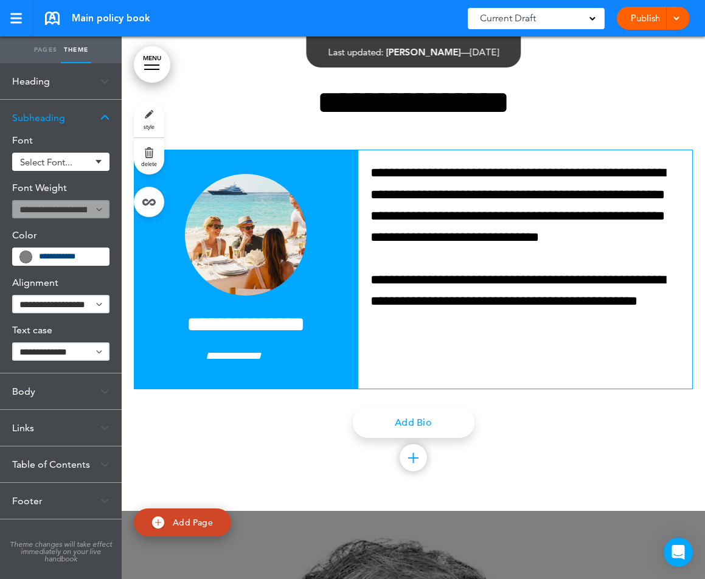
click at [38, 397] on div "Body" at bounding box center [61, 391] width 122 height 36
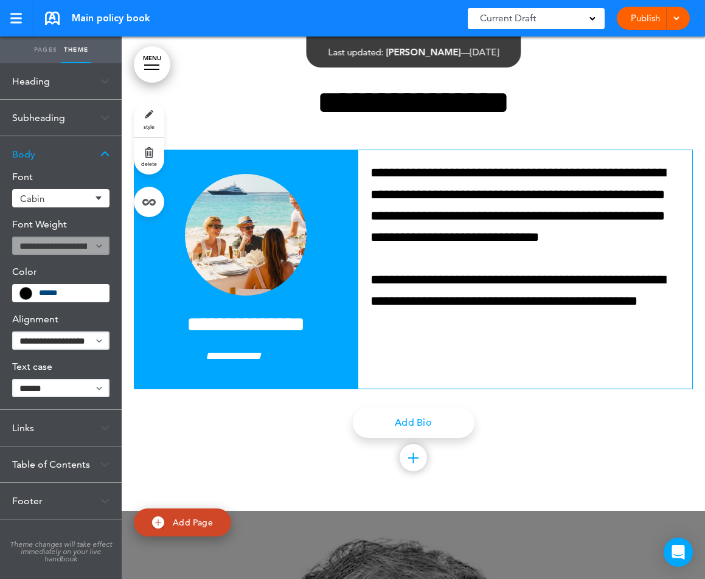
click at [46, 430] on div "Links" at bounding box center [61, 428] width 122 height 36
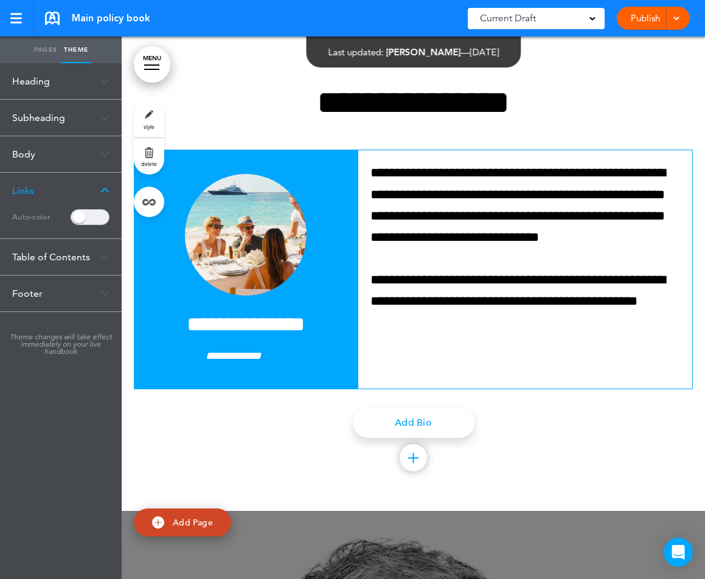
click at [43, 266] on div "Table of Contents" at bounding box center [61, 257] width 122 height 36
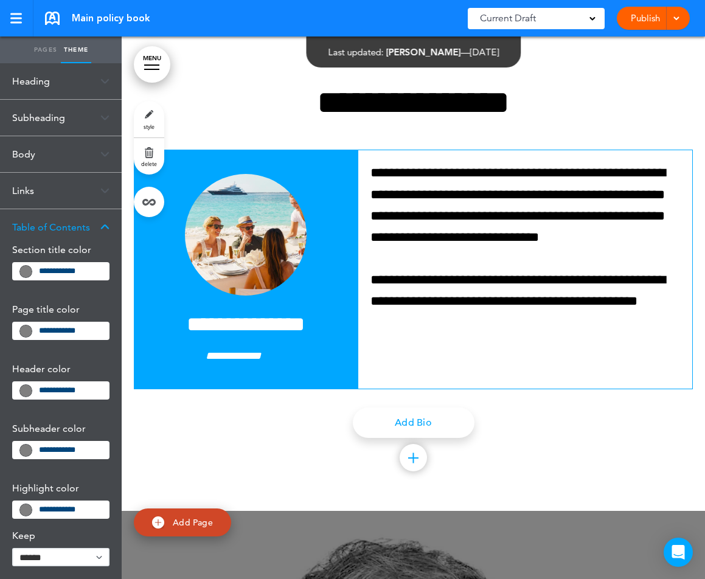
click at [40, 51] on link "Pages" at bounding box center [45, 49] width 30 height 27
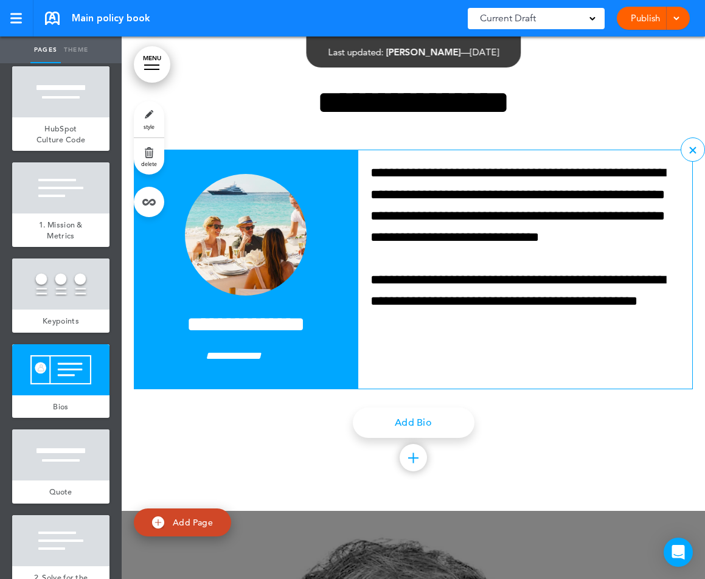
click at [259, 236] on img at bounding box center [246, 235] width 122 height 122
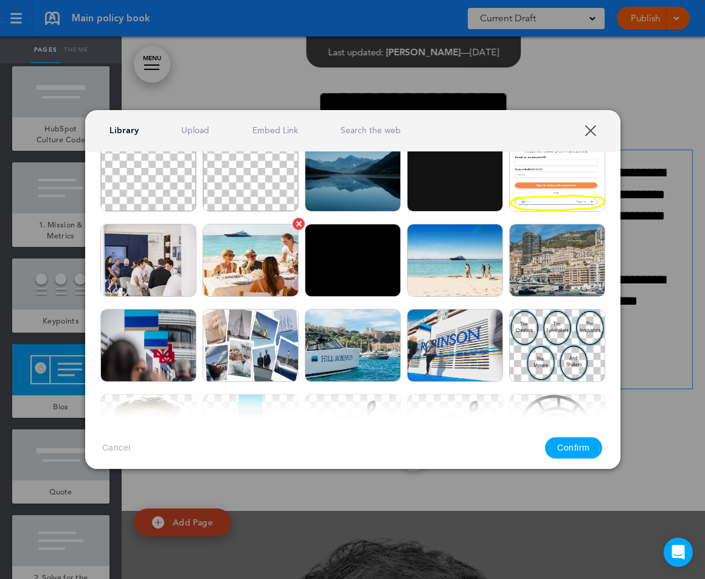
click at [246, 263] on img at bounding box center [250, 260] width 96 height 73
click at [151, 263] on img at bounding box center [148, 260] width 96 height 73
click at [561, 446] on button "Confirm" at bounding box center [573, 447] width 57 height 21
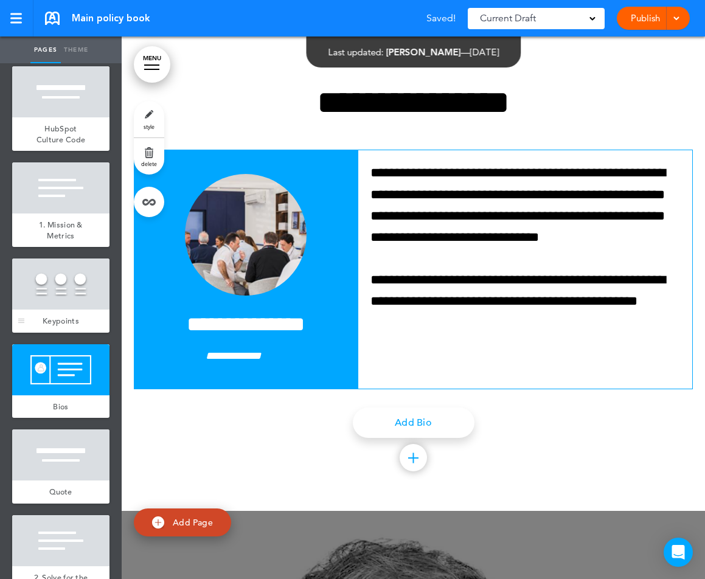
click at [71, 280] on div at bounding box center [60, 283] width 97 height 51
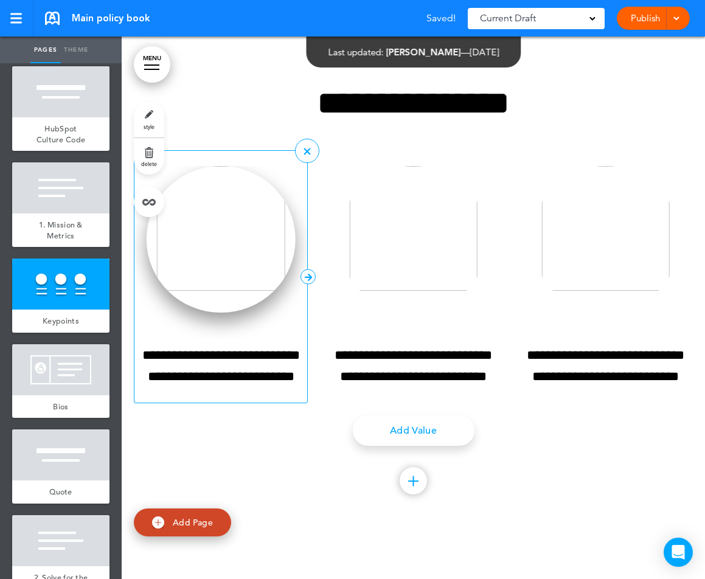
scroll to position [5648, 0]
click at [209, 255] on img at bounding box center [221, 239] width 149 height 147
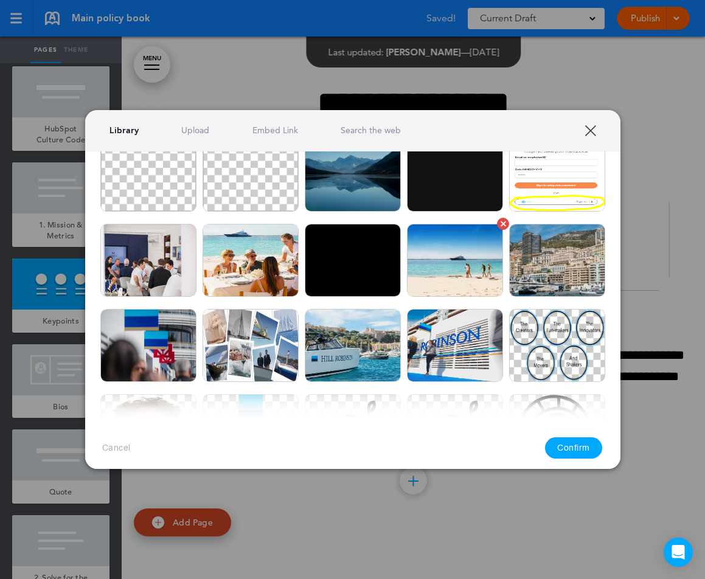
click at [458, 281] on img at bounding box center [455, 260] width 96 height 73
click at [566, 446] on button "Confirm" at bounding box center [573, 447] width 57 height 21
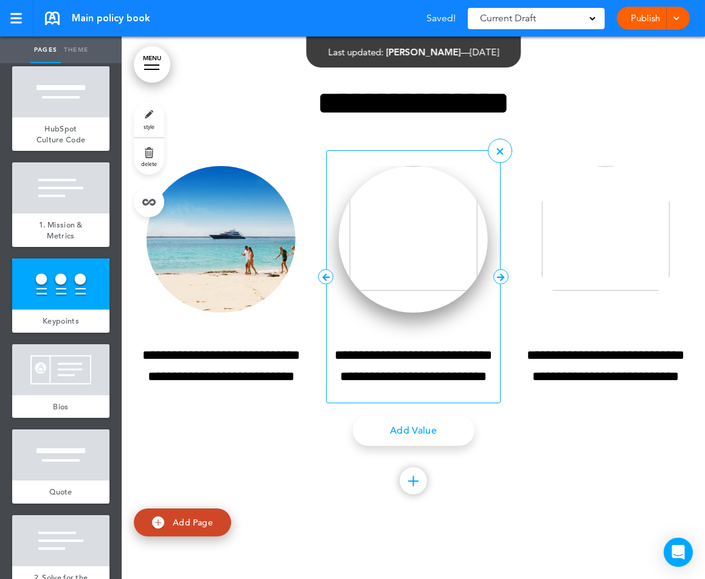
click at [416, 236] on img at bounding box center [413, 239] width 149 height 147
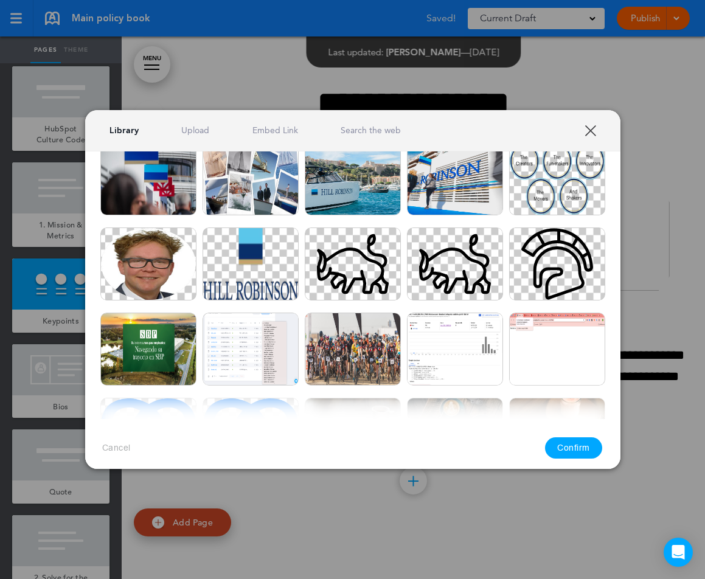
scroll to position [250, 0]
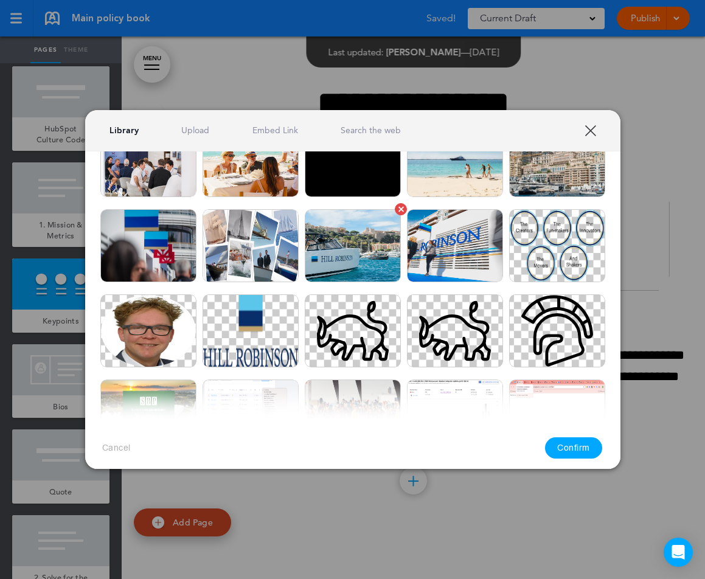
click at [381, 248] on img at bounding box center [353, 245] width 96 height 73
click at [577, 449] on button "Confirm" at bounding box center [573, 447] width 57 height 21
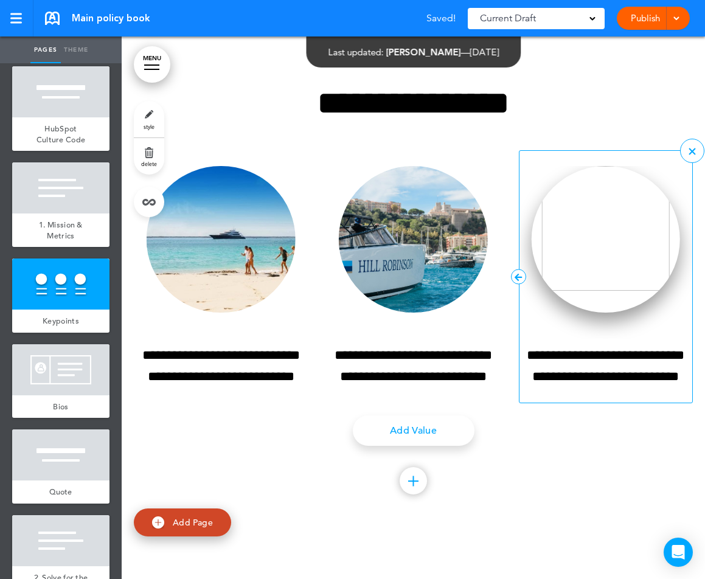
click at [581, 227] on img at bounding box center [605, 239] width 149 height 147
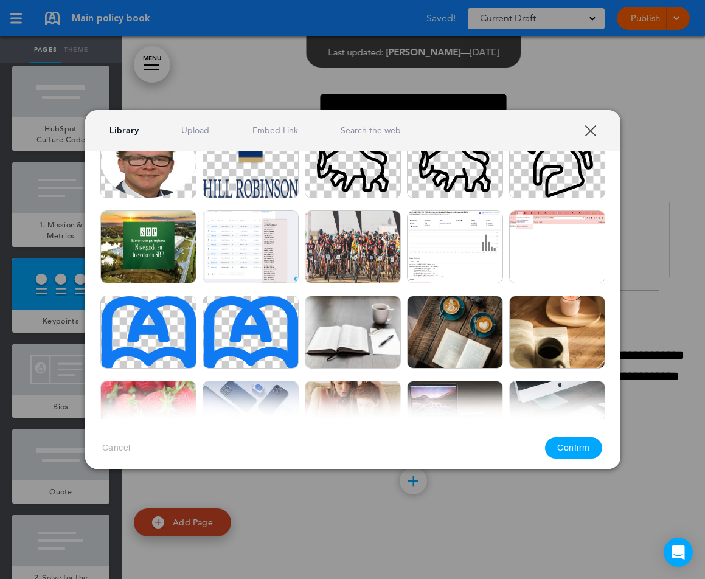
scroll to position [434, 0]
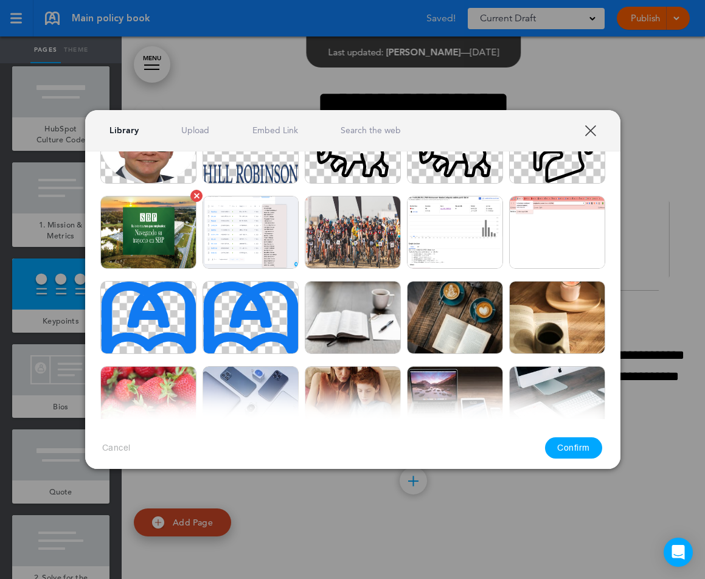
click at [155, 251] on img at bounding box center [148, 232] width 96 height 73
click at [570, 443] on button "Confirm" at bounding box center [573, 447] width 57 height 21
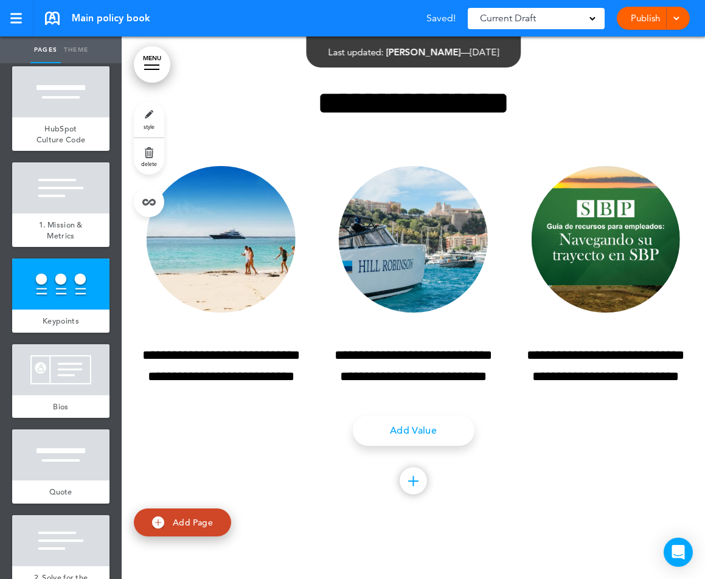
click at [527, 518] on div "**********" at bounding box center [413, 288] width 559 height 494
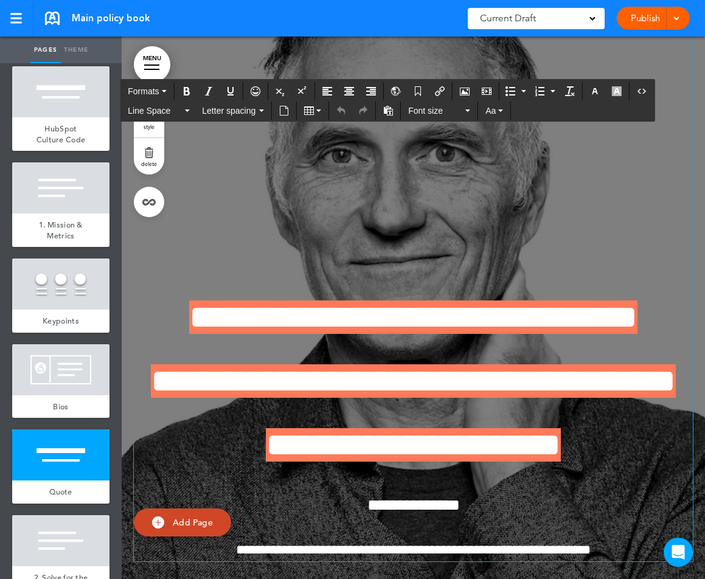
click at [494, 237] on h1 at bounding box center [413, 253] width 559 height 33
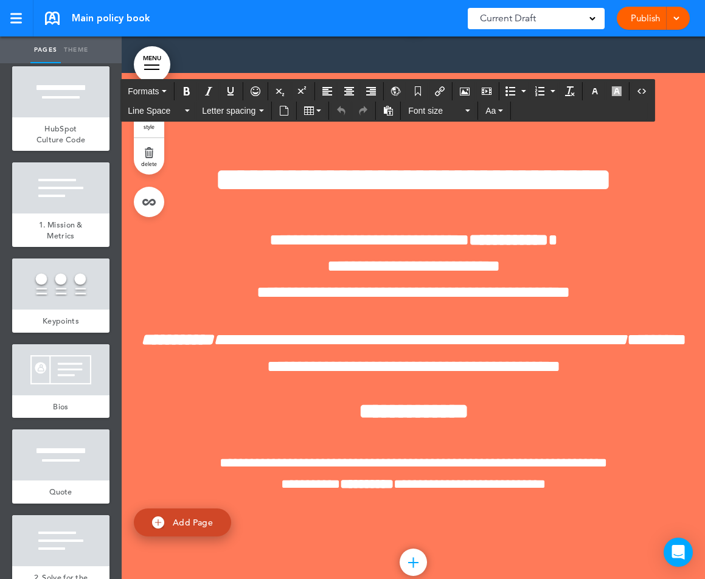
scroll to position [21130, 0]
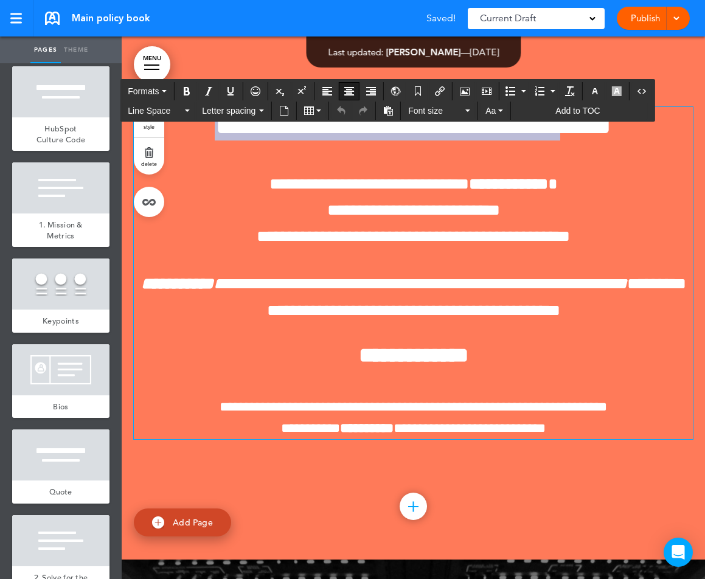
drag, startPoint x: 195, startPoint y: 230, endPoint x: 601, endPoint y: 229, distance: 406.7
click at [601, 140] on span "**********" at bounding box center [413, 123] width 397 height 33
click at [582, 113] on span "Add to TOC" at bounding box center [577, 111] width 44 height 10
type input "**********"
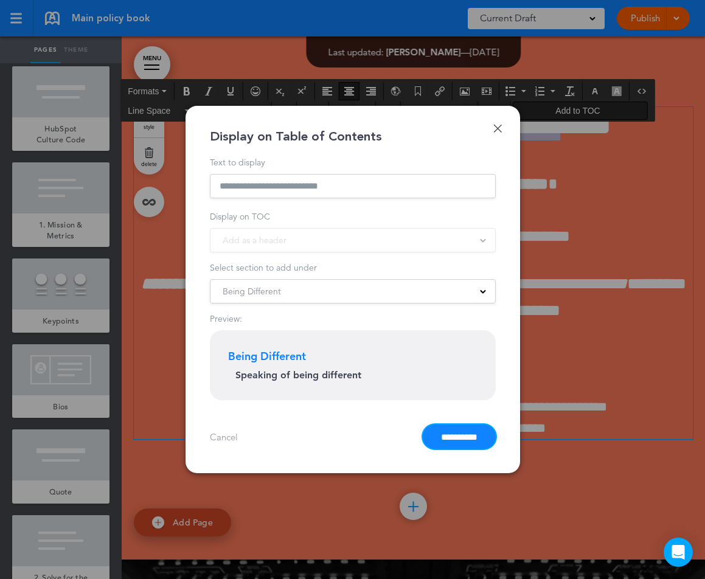
click at [454, 436] on input "**********" at bounding box center [459, 436] width 73 height 24
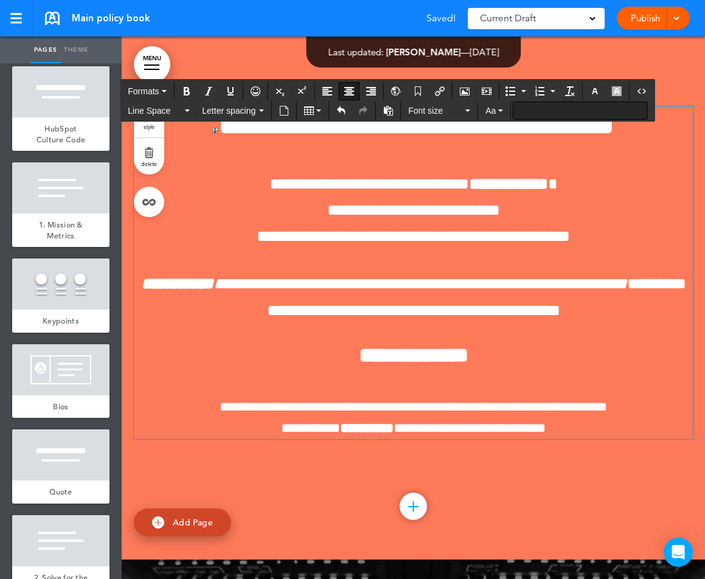
click at [585, 193] on div "**********" at bounding box center [413, 288] width 559 height 454
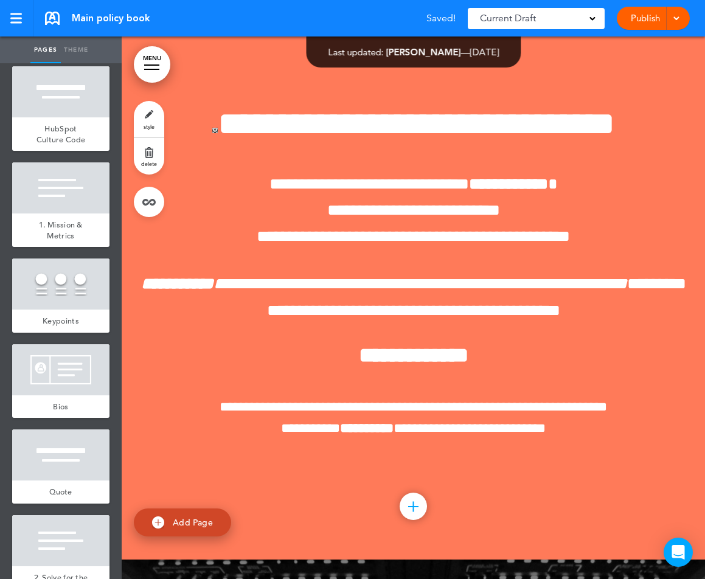
click at [162, 71] on link "MENU" at bounding box center [152, 64] width 36 height 36
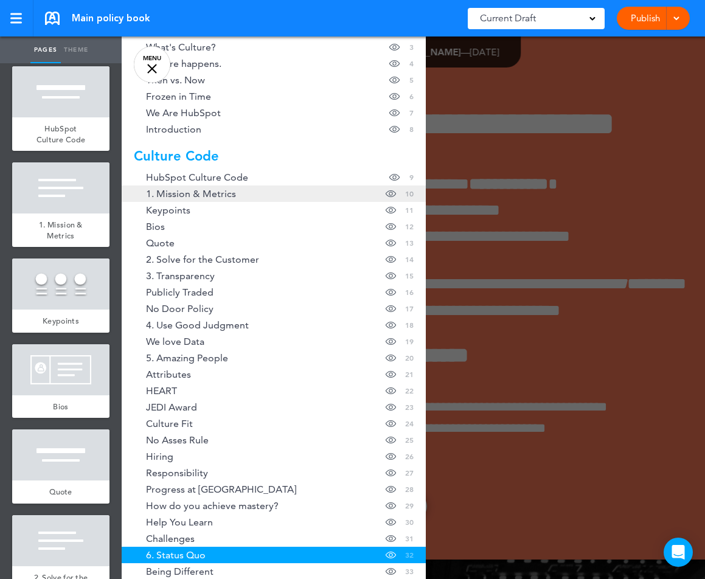
scroll to position [440, 0]
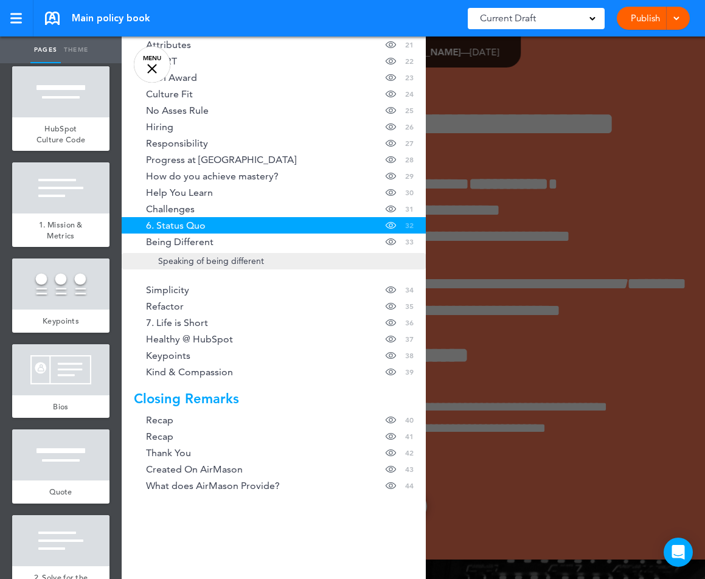
click at [230, 267] on link "Speaking of being different" at bounding box center [274, 261] width 304 height 16
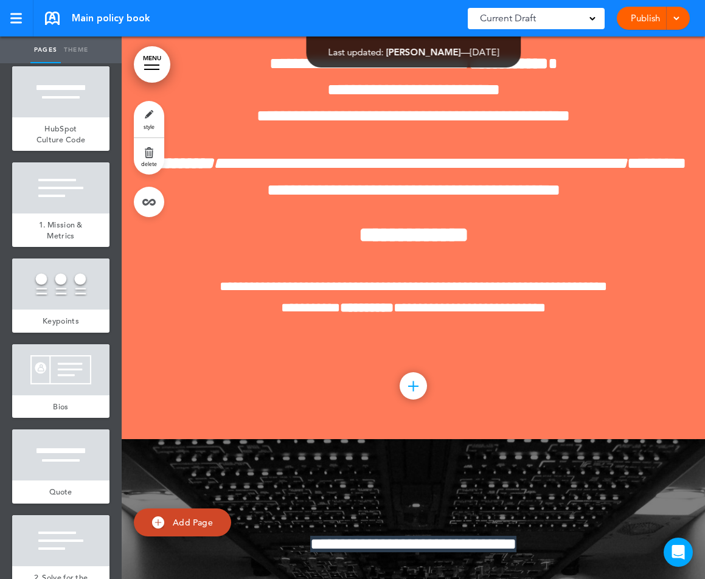
scroll to position [21289, 0]
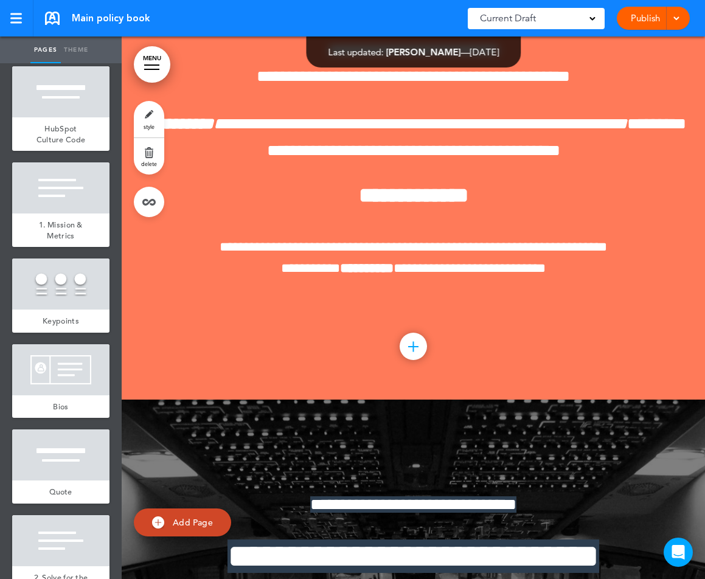
click at [547, 399] on div at bounding box center [413, 128] width 583 height 542
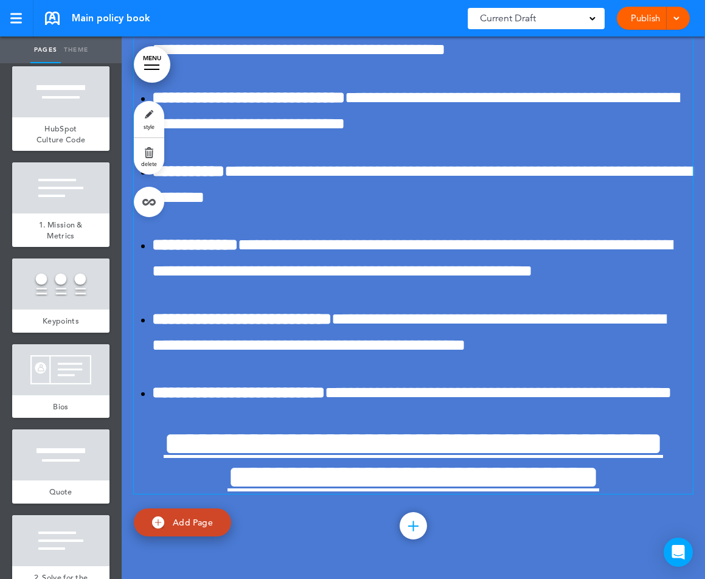
scroll to position [28923, 0]
click at [71, 303] on div at bounding box center [60, 283] width 97 height 51
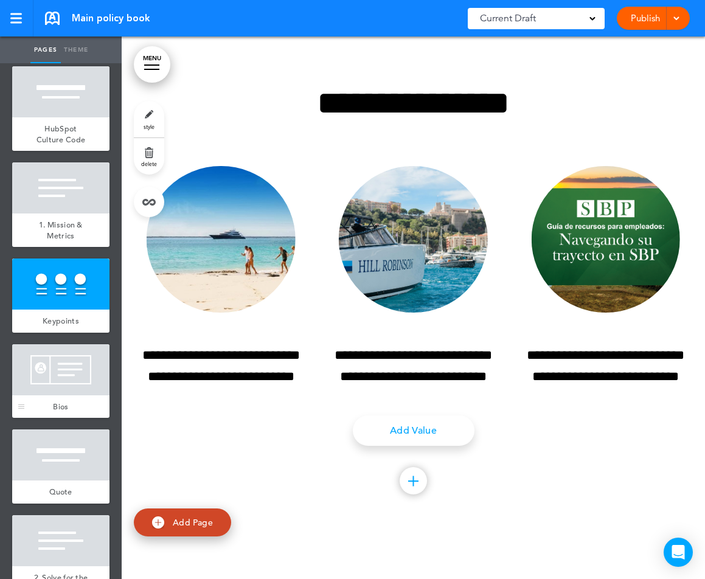
click at [70, 368] on div at bounding box center [60, 369] width 97 height 51
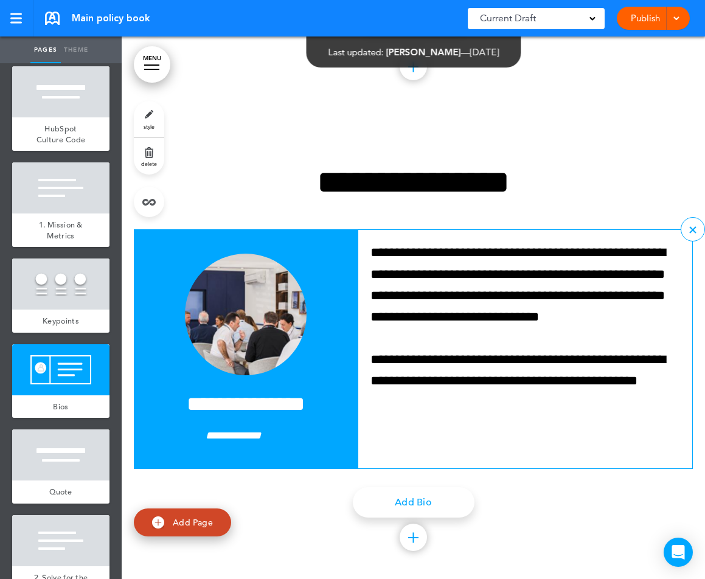
scroll to position [6141, 0]
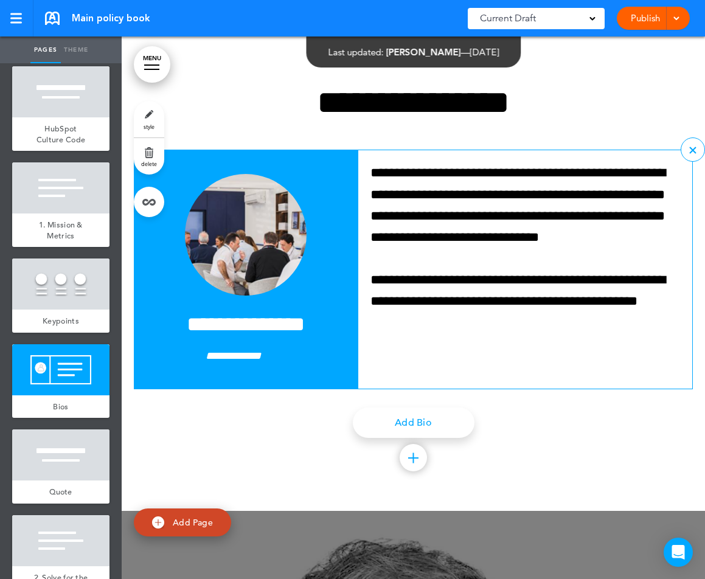
click at [260, 226] on img at bounding box center [246, 235] width 122 height 122
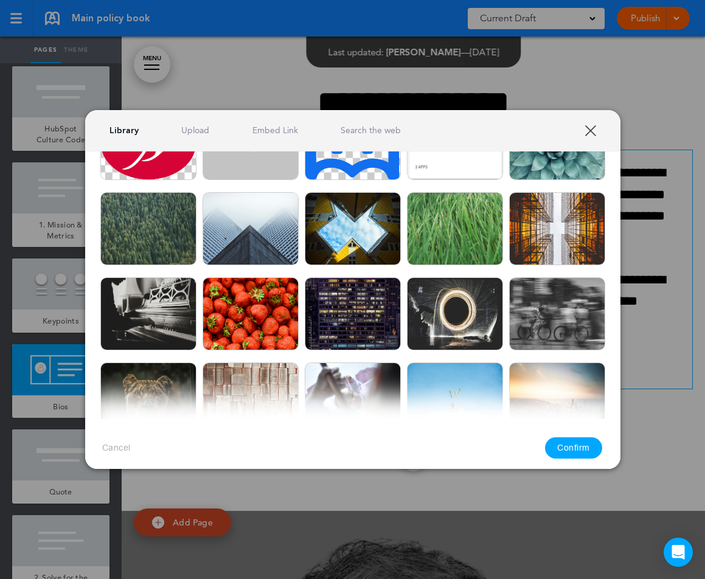
scroll to position [786, 0]
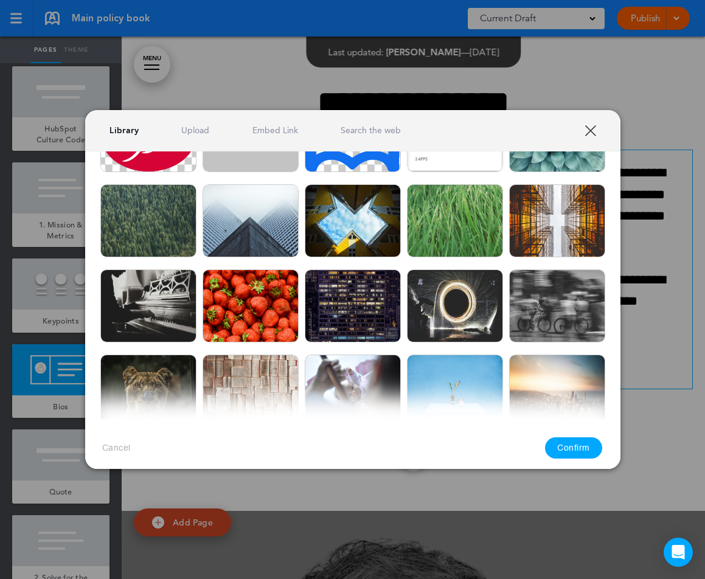
click at [358, 229] on img at bounding box center [353, 220] width 96 height 73
click at [571, 445] on button "Confirm" at bounding box center [573, 447] width 57 height 21
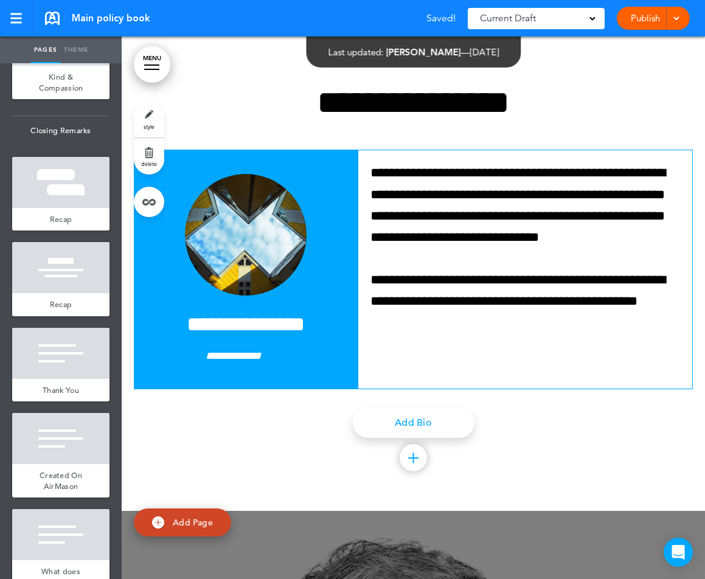
scroll to position [3586, 0]
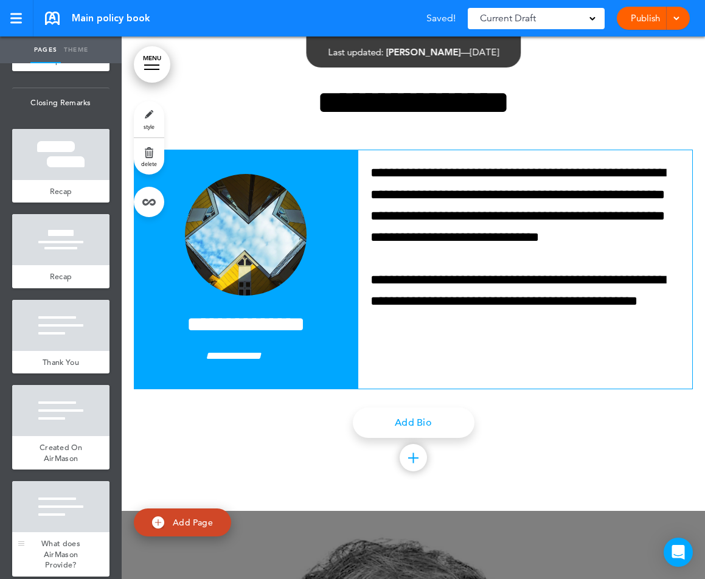
click at [46, 496] on div at bounding box center [60, 506] width 97 height 51
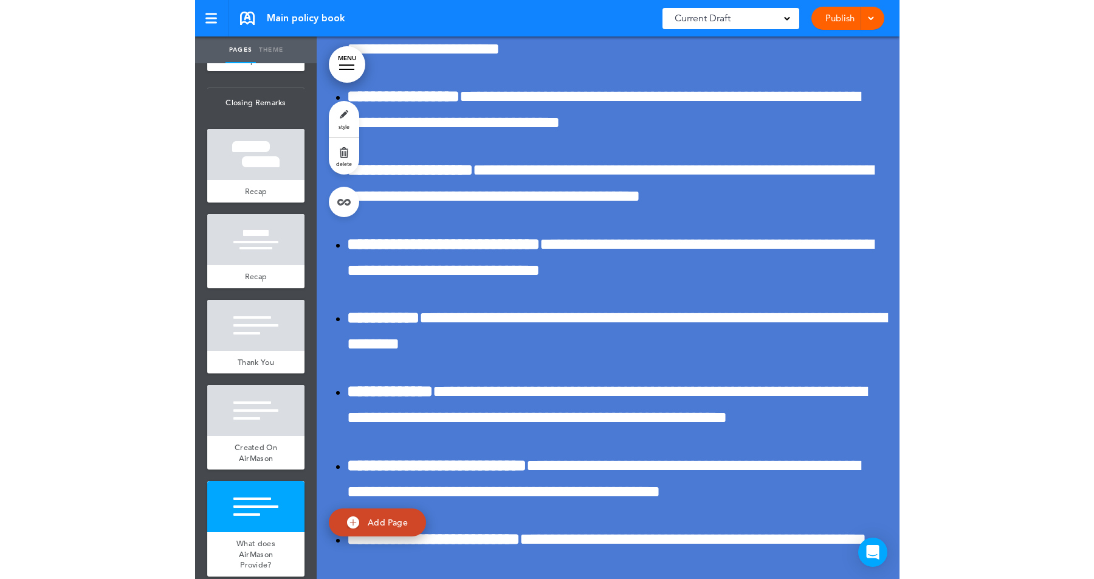
scroll to position [28446, 0]
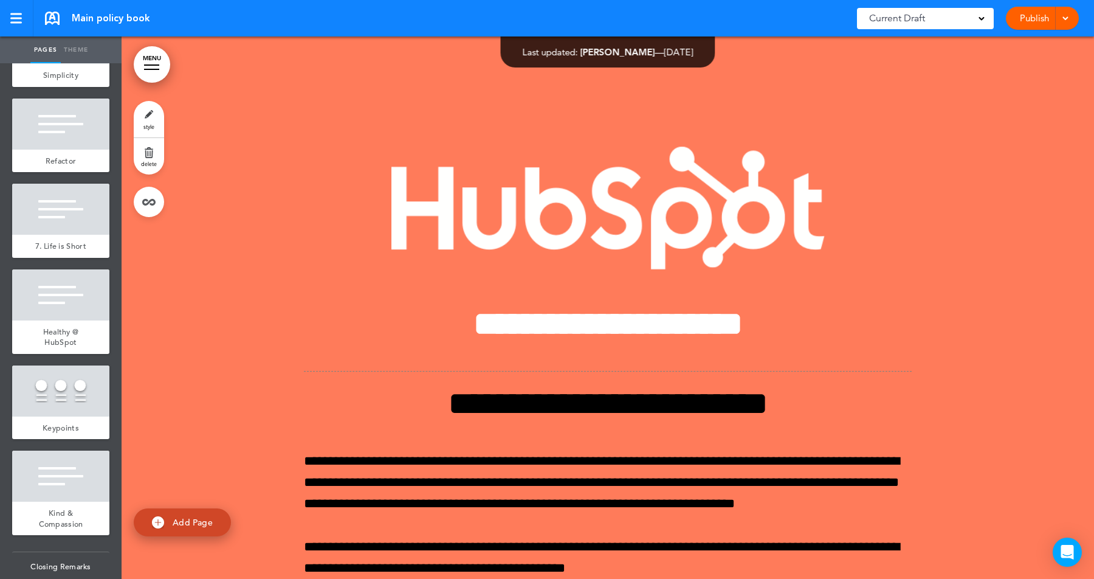
scroll to position [3586, 0]
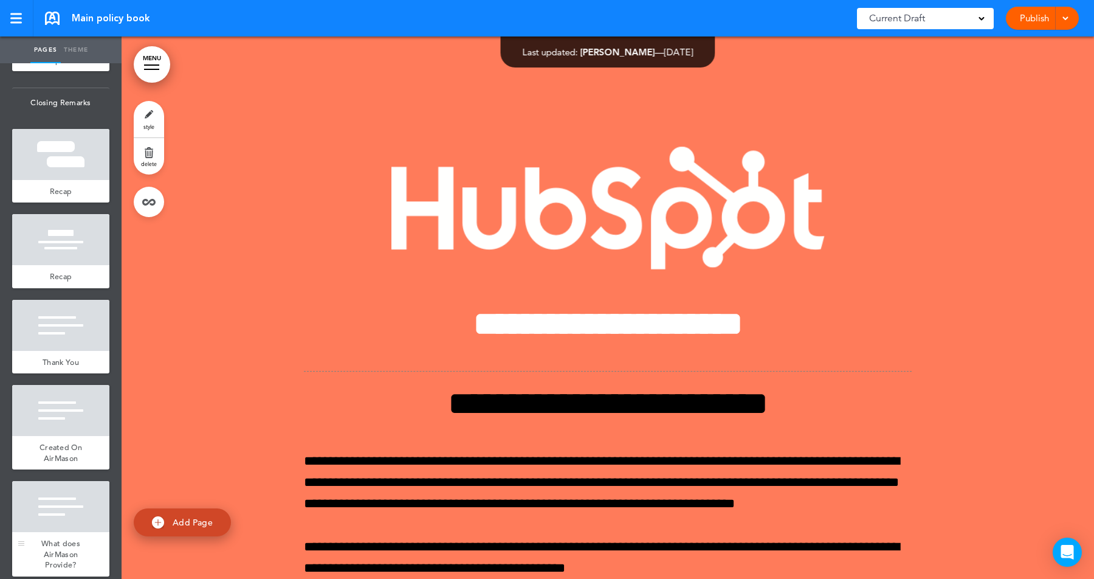
click at [70, 511] on div at bounding box center [60, 506] width 97 height 51
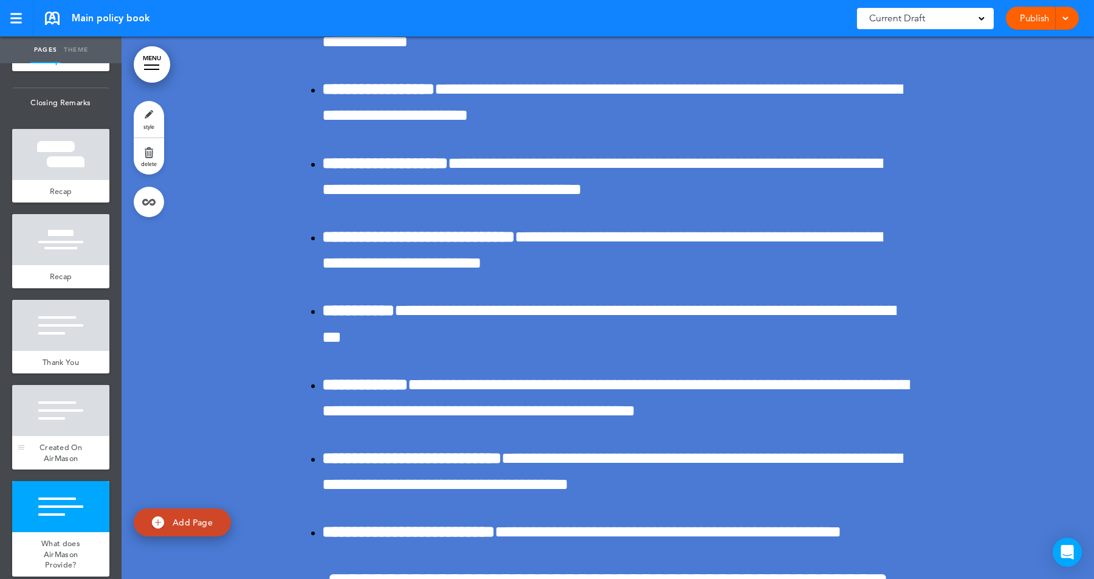
click at [66, 421] on div at bounding box center [60, 410] width 97 height 51
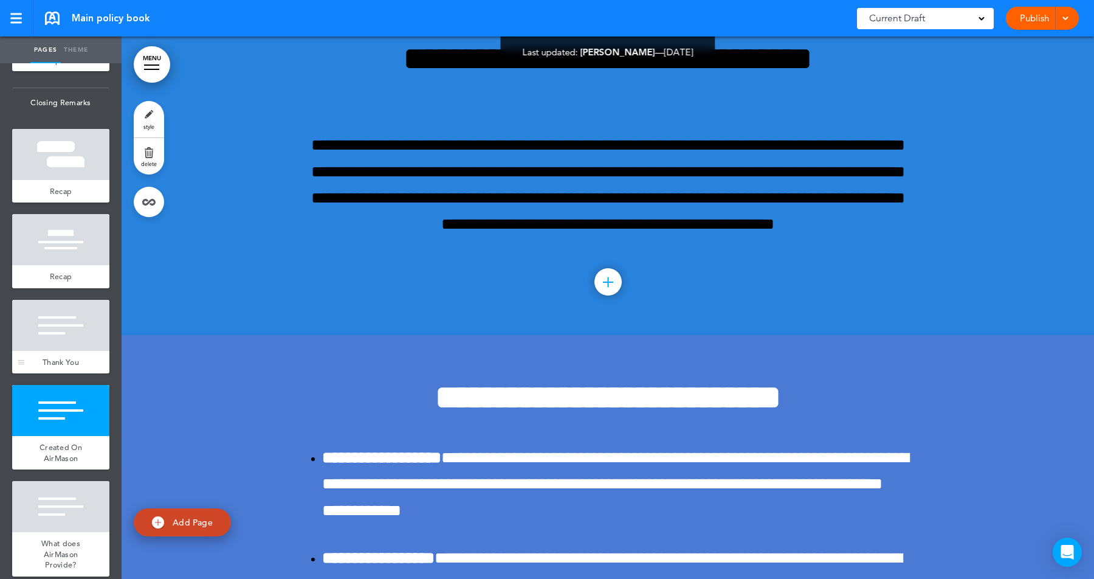
click at [65, 331] on div at bounding box center [60, 325] width 97 height 51
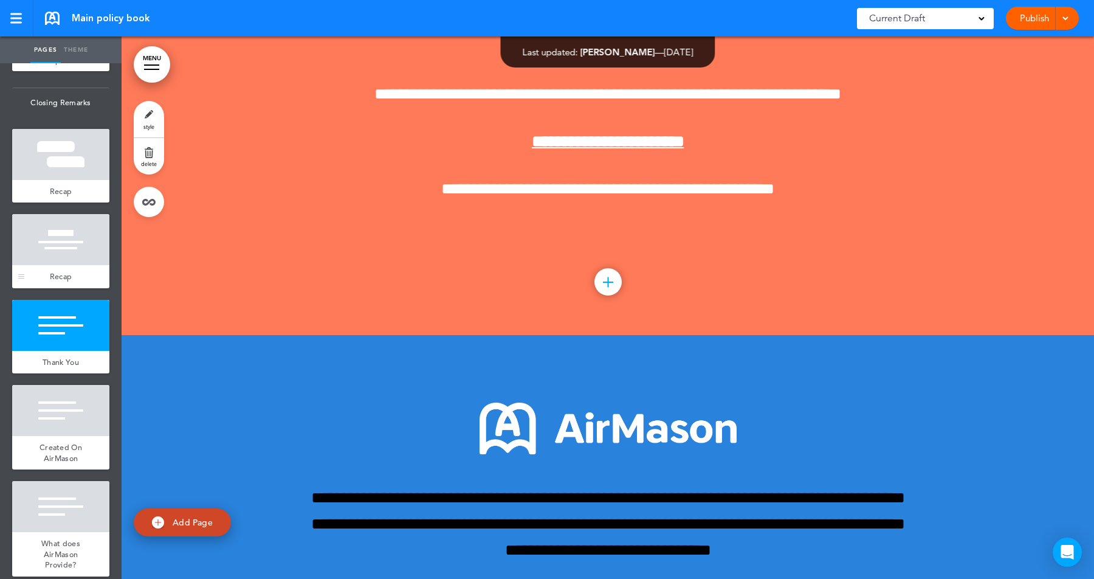
click at [60, 244] on div at bounding box center [60, 239] width 97 height 51
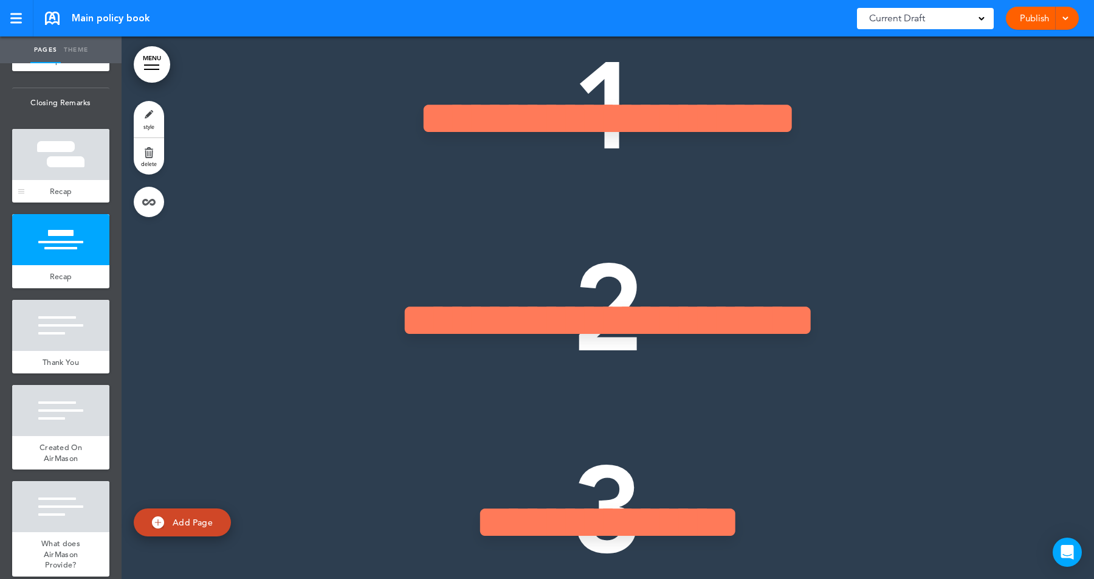
click at [60, 153] on div at bounding box center [60, 154] width 97 height 51
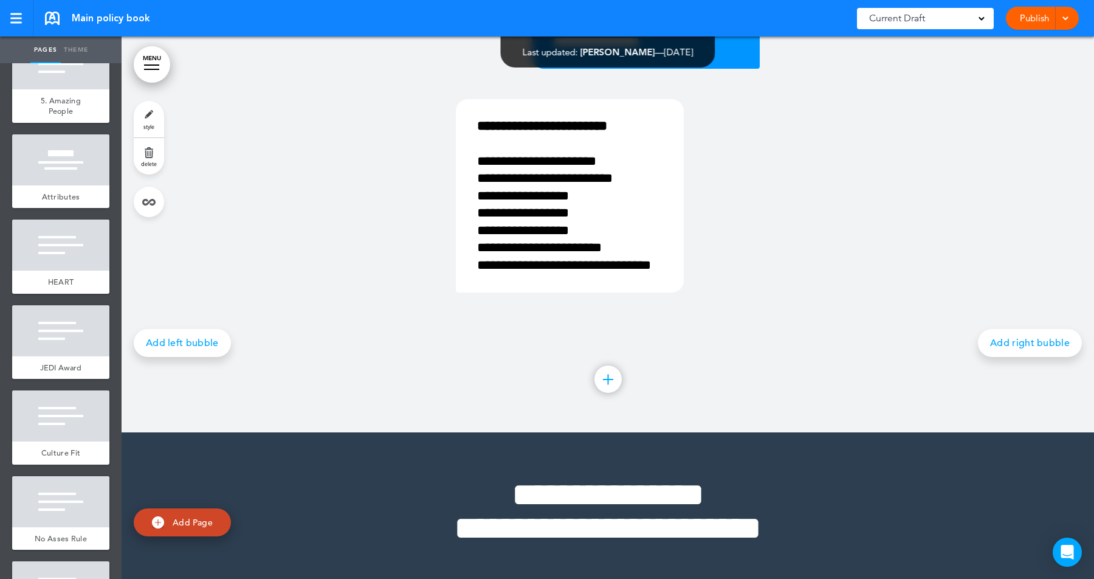
scroll to position [1665, 0]
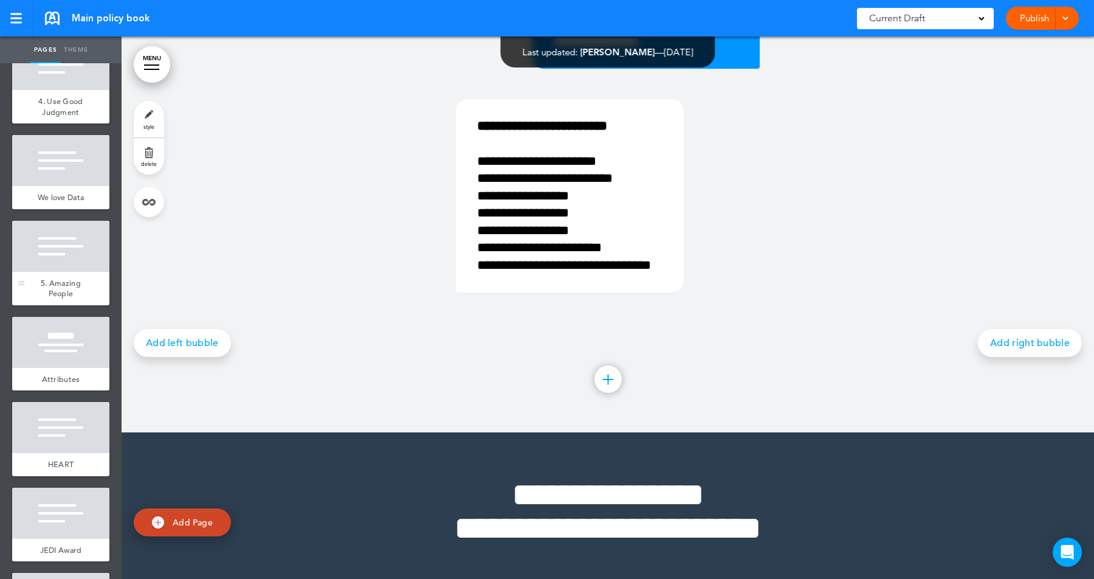
click at [52, 272] on div "5. Amazing People" at bounding box center [60, 288] width 97 height 33
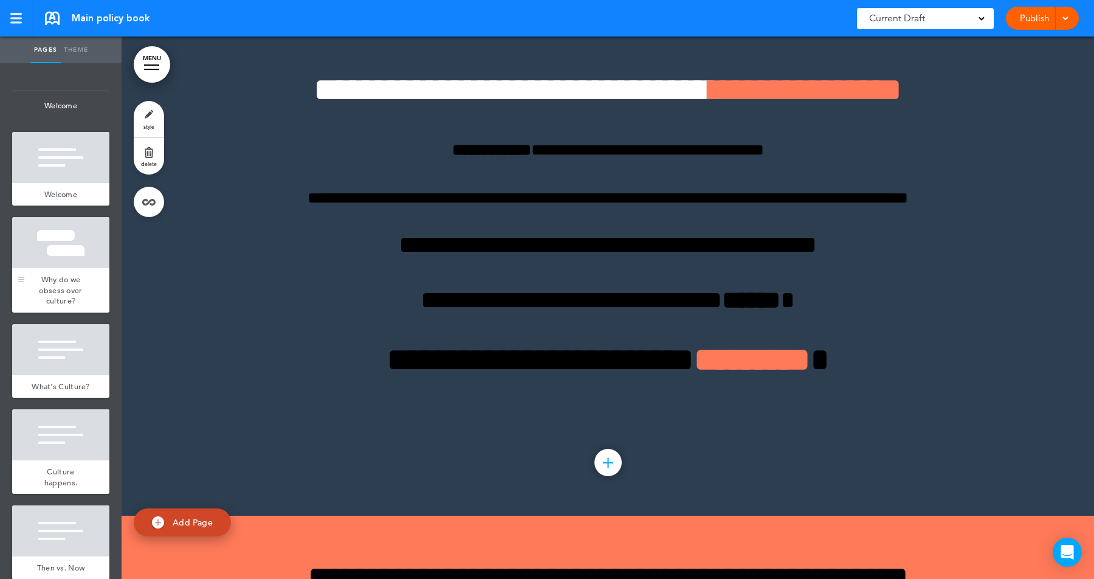
click at [63, 271] on div "Why do we obsess over culture?" at bounding box center [60, 290] width 97 height 44
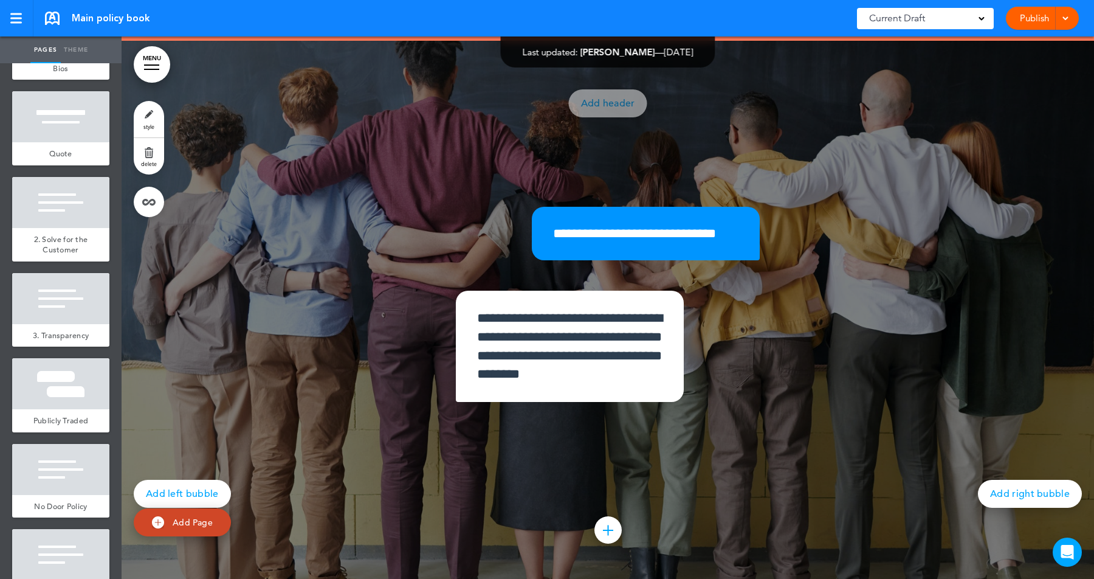
scroll to position [1526, 0]
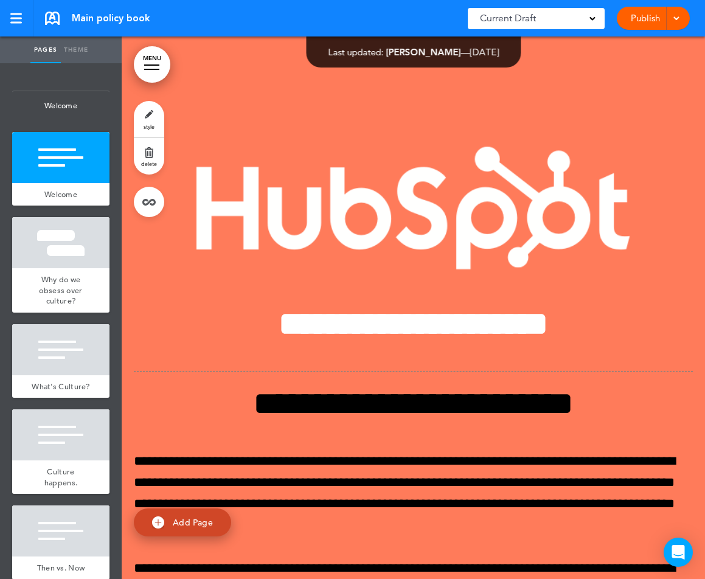
drag, startPoint x: 704, startPoint y: 147, endPoint x: 856, endPoint y: 147, distance: 152.0
click at [705, 147] on html "Checking url availability This handbook [GEOGRAPHIC_DATA] Settings Your Handboo…" at bounding box center [352, 289] width 705 height 579
click at [704, 166] on div at bounding box center [413, 385] width 583 height 698
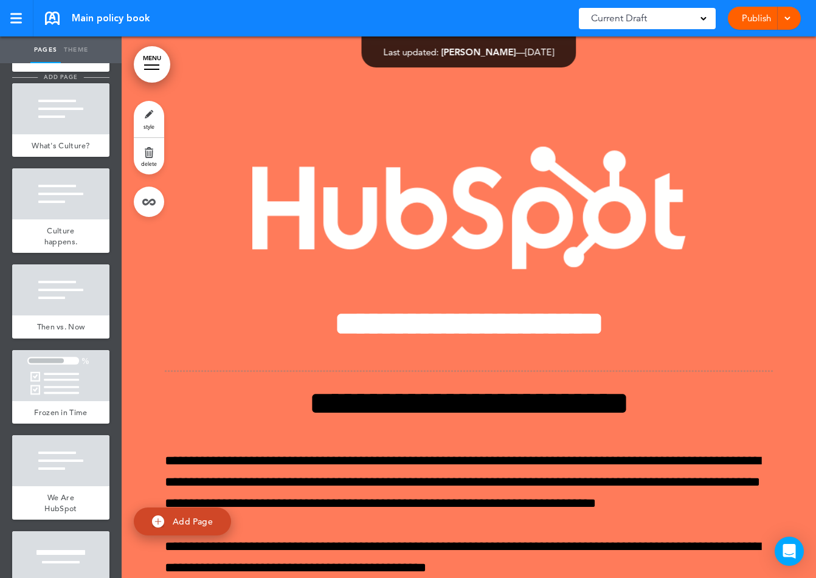
scroll to position [297, 0]
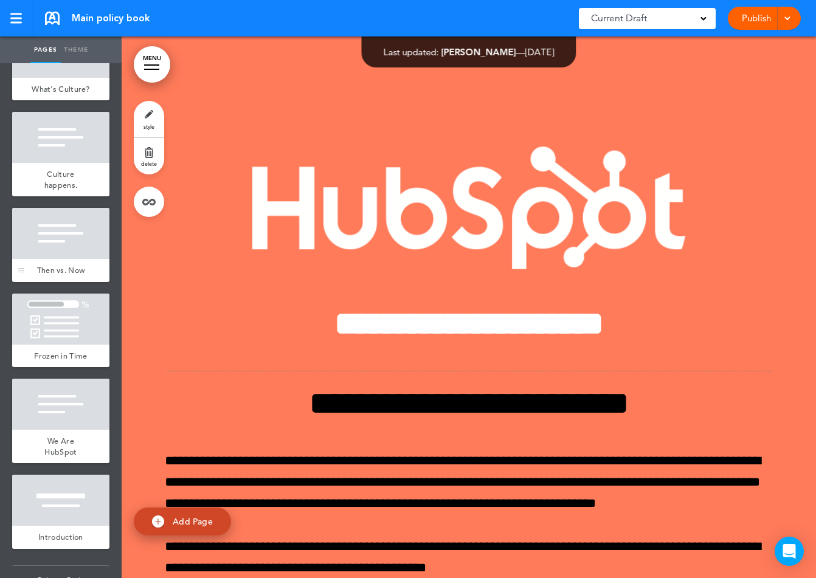
click at [63, 236] on div at bounding box center [60, 233] width 97 height 51
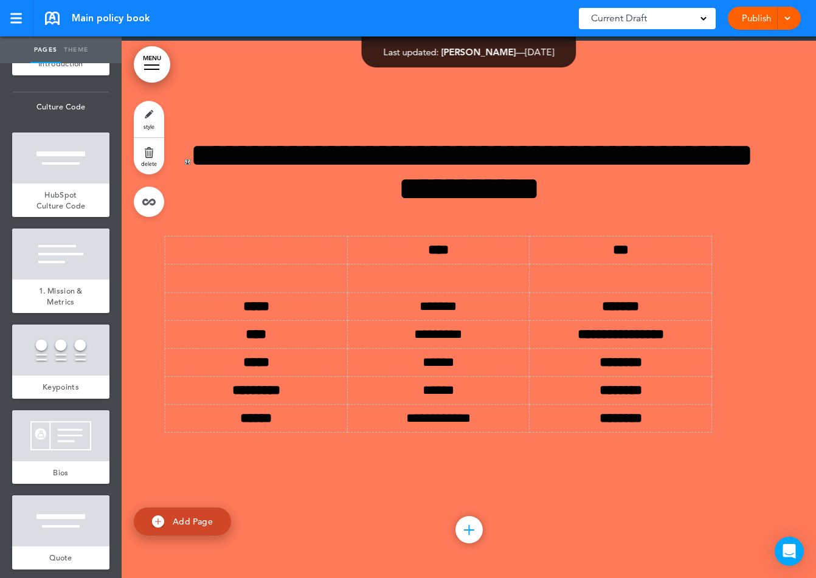
scroll to position [796, 0]
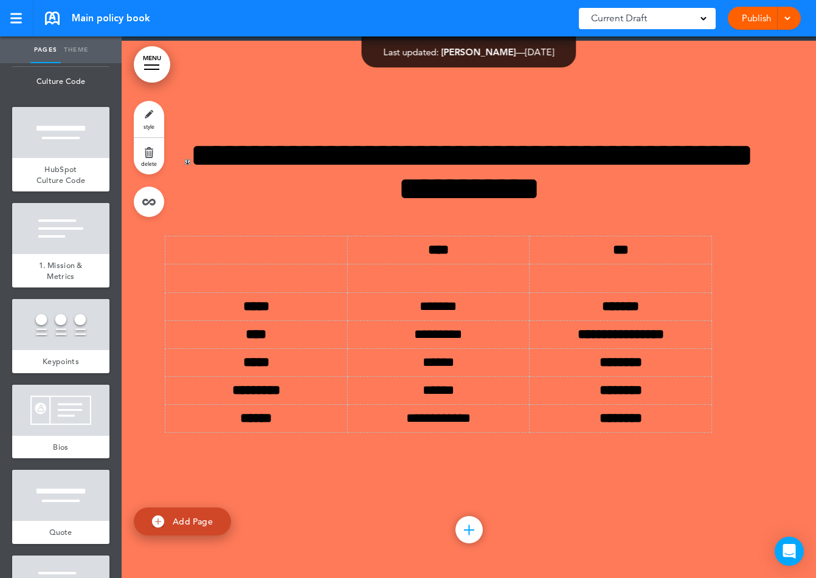
click at [63, 236] on div at bounding box center [60, 228] width 97 height 51
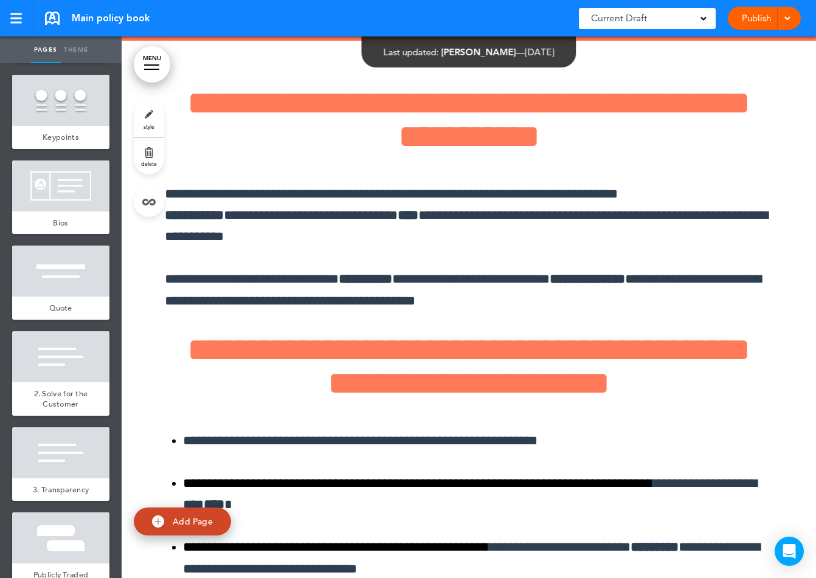
scroll to position [1063, 0]
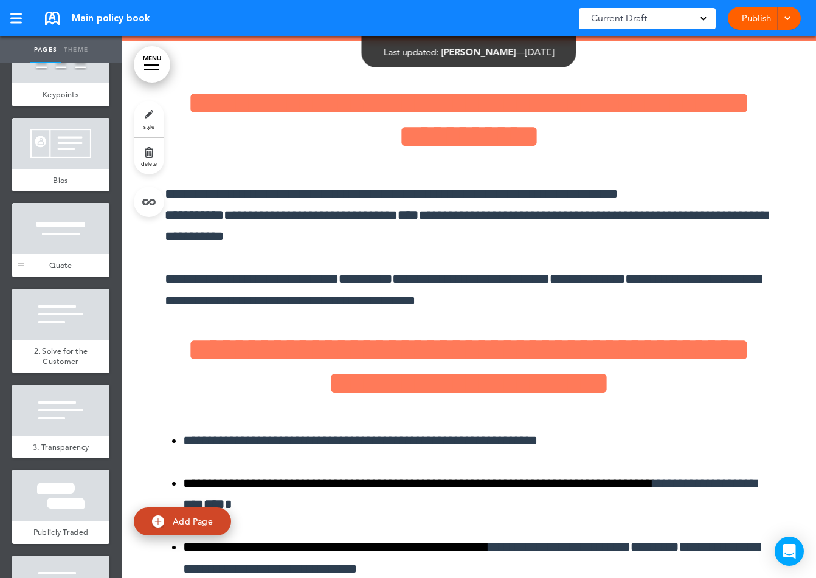
click at [58, 238] on div at bounding box center [60, 228] width 97 height 51
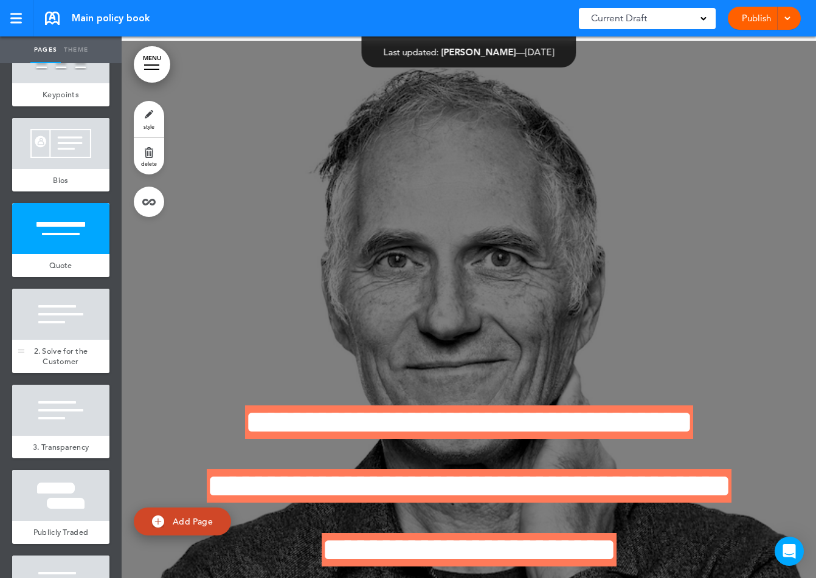
click at [57, 320] on div at bounding box center [60, 314] width 97 height 51
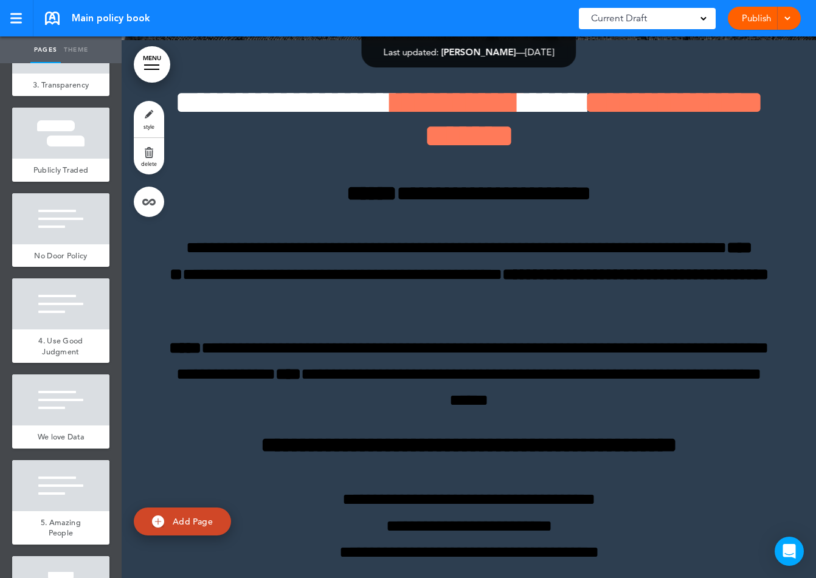
scroll to position [1719, 0]
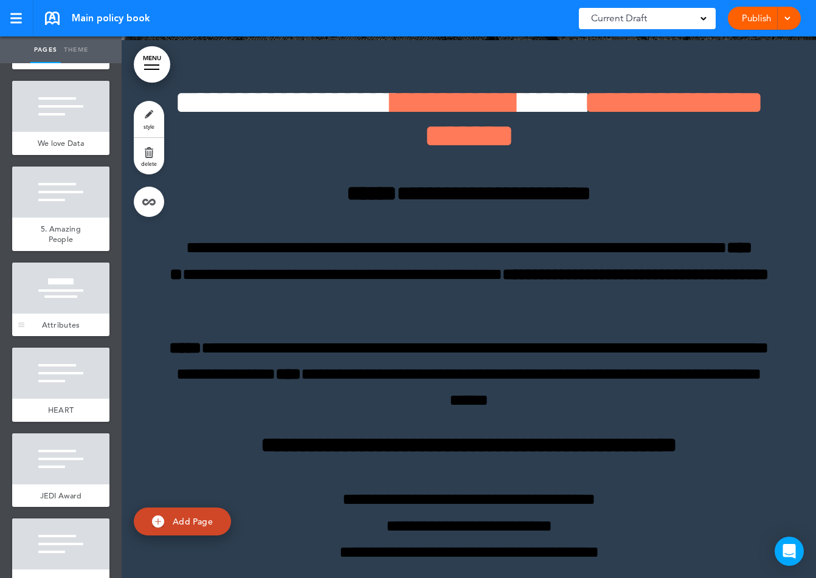
click at [59, 305] on div at bounding box center [60, 288] width 97 height 51
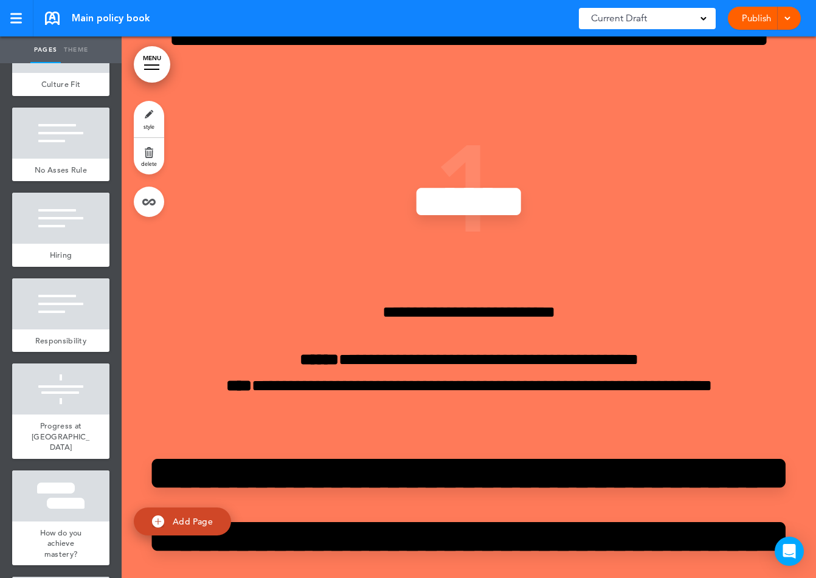
scroll to position [2257, 0]
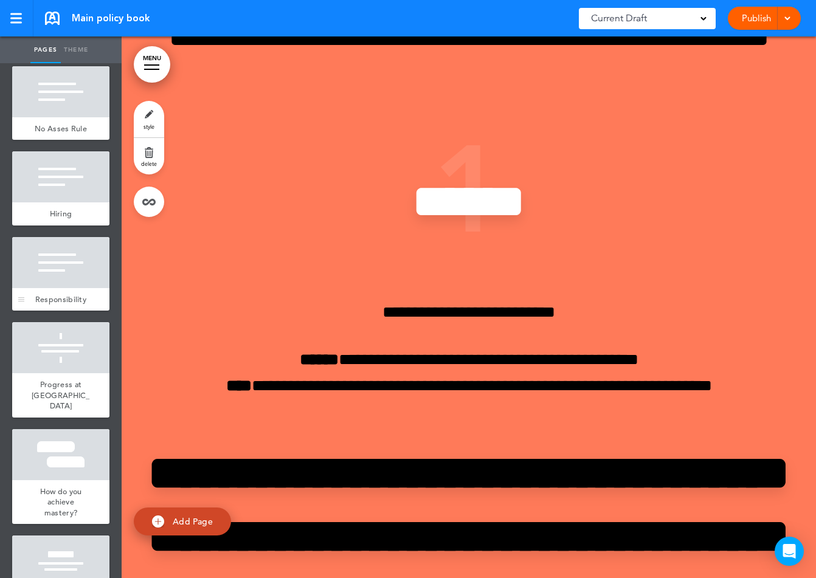
click at [60, 273] on div at bounding box center [60, 262] width 97 height 51
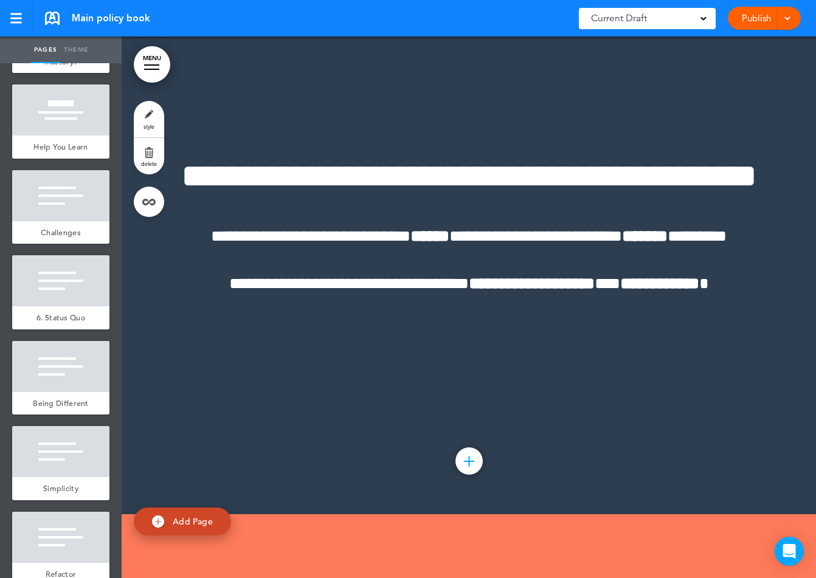
scroll to position [2722, 0]
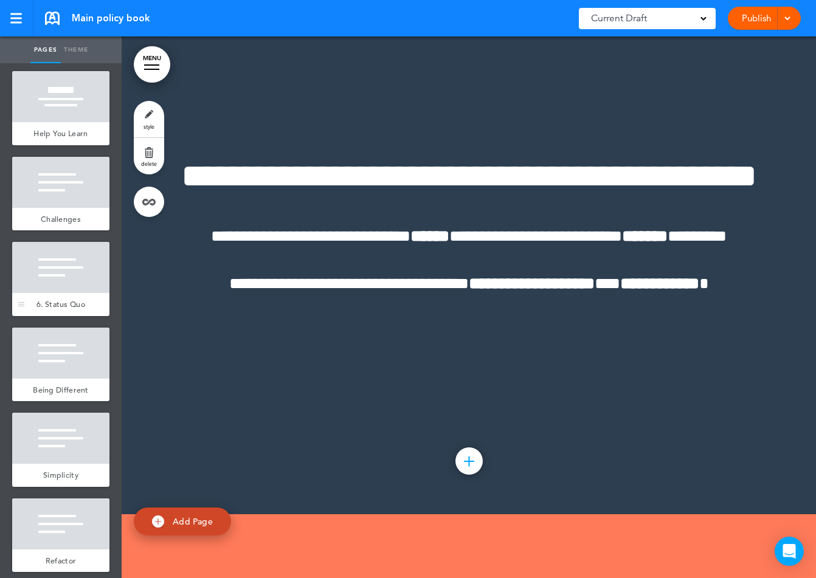
click at [75, 270] on div at bounding box center [60, 267] width 97 height 51
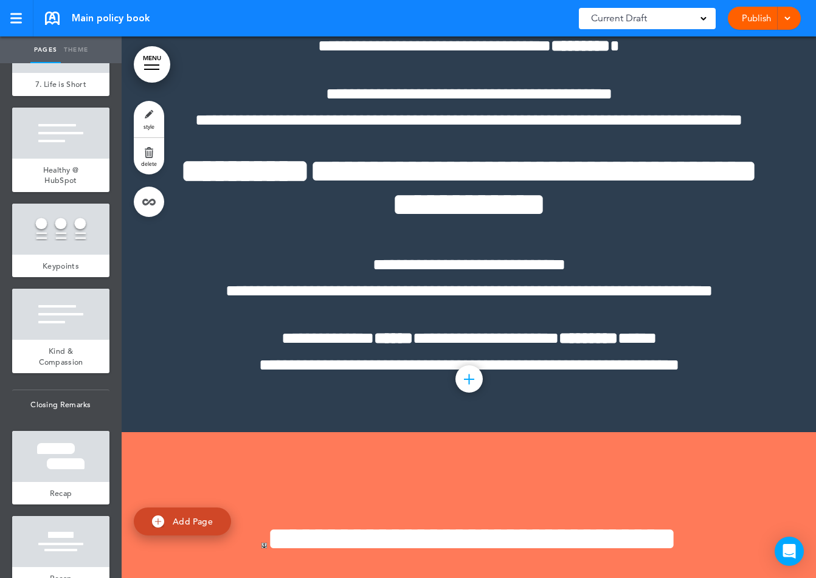
scroll to position [3360, 0]
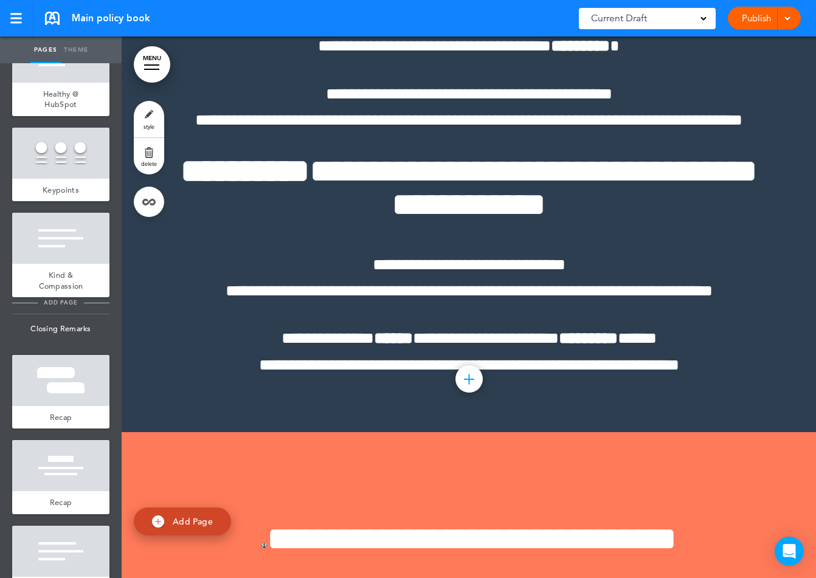
click at [69, 299] on span "add page" at bounding box center [61, 303] width 46 height 8
type input "********"
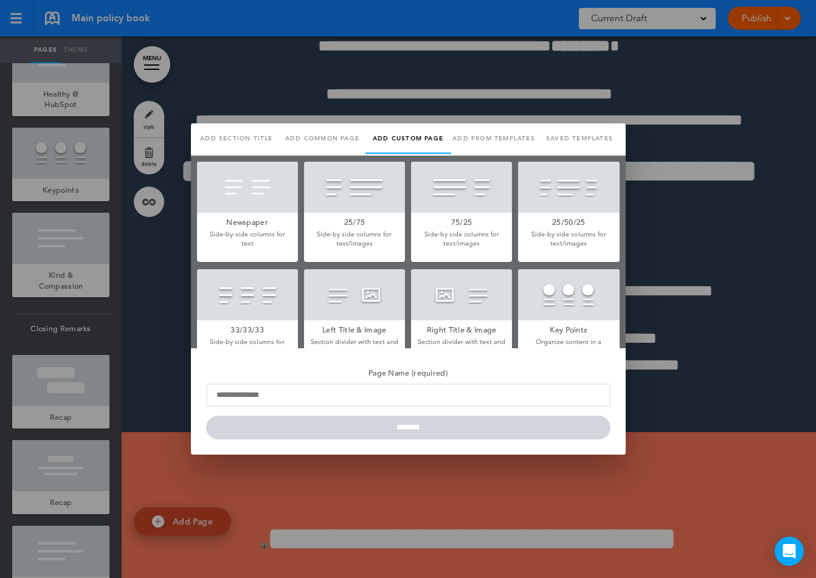
scroll to position [237, 0]
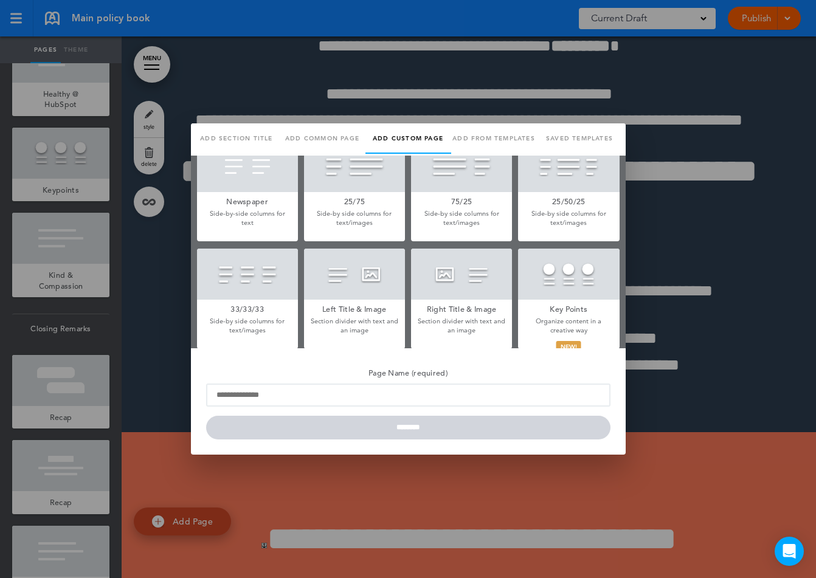
click at [561, 285] on div at bounding box center [568, 274] width 101 height 51
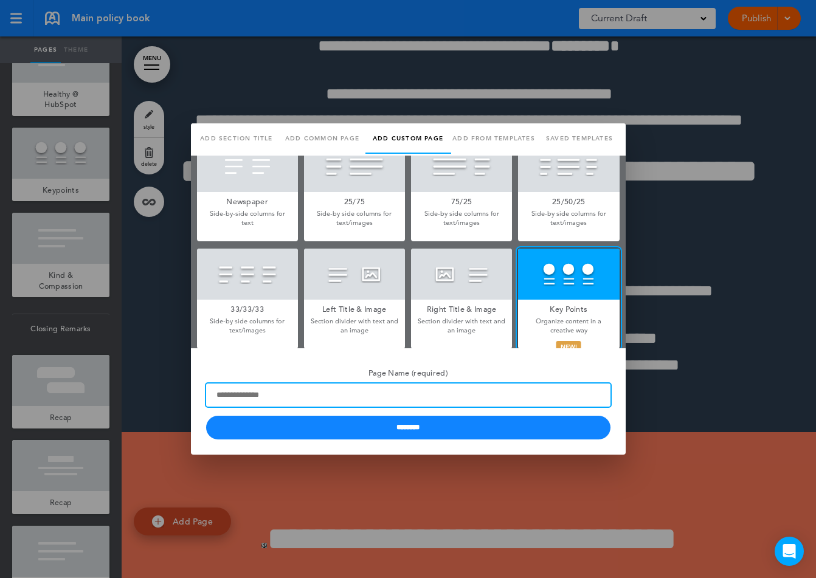
click at [400, 402] on input "Page Name (required)" at bounding box center [408, 395] width 404 height 23
type input "*********"
click at [206, 416] on input "********" at bounding box center [408, 428] width 404 height 24
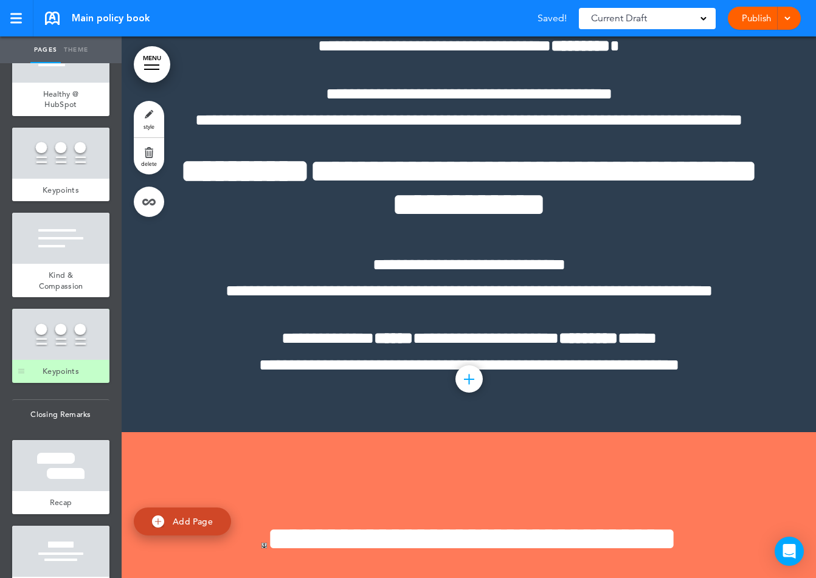
click at [65, 331] on div at bounding box center [60, 334] width 97 height 51
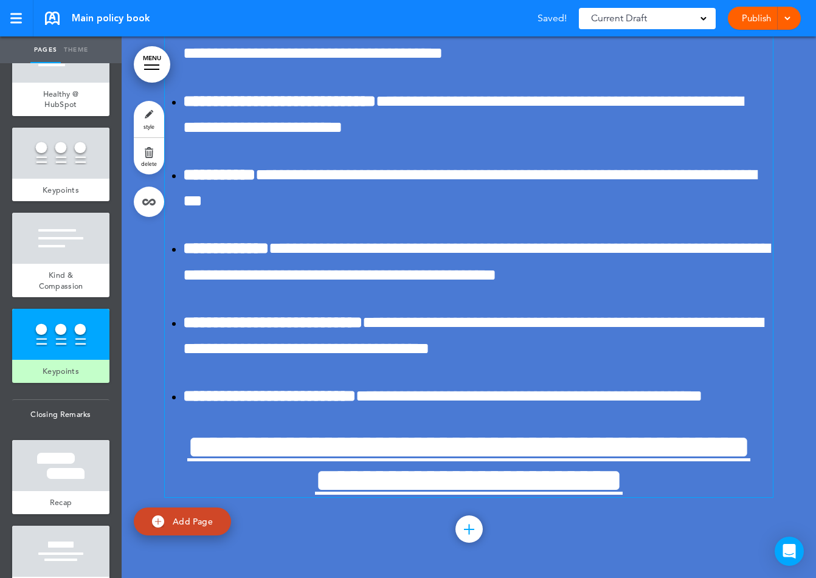
scroll to position [29340, 0]
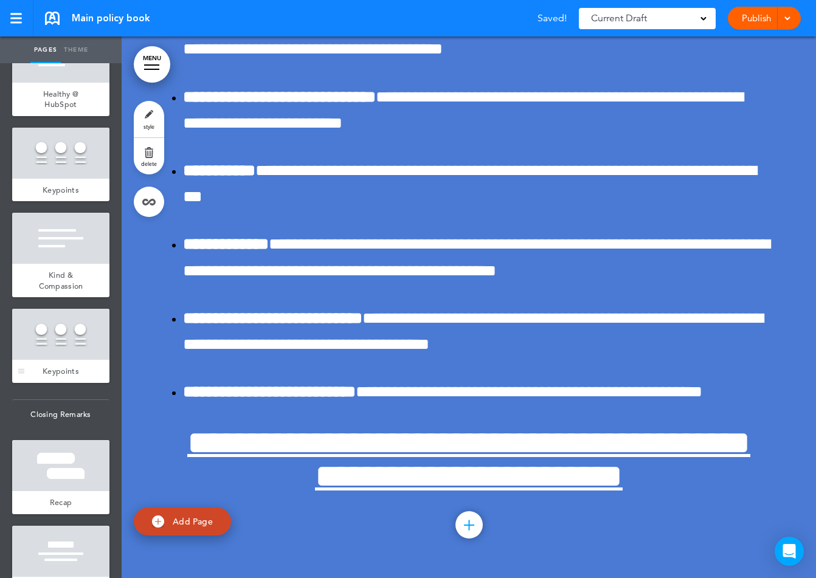
click at [82, 326] on div at bounding box center [60, 334] width 97 height 51
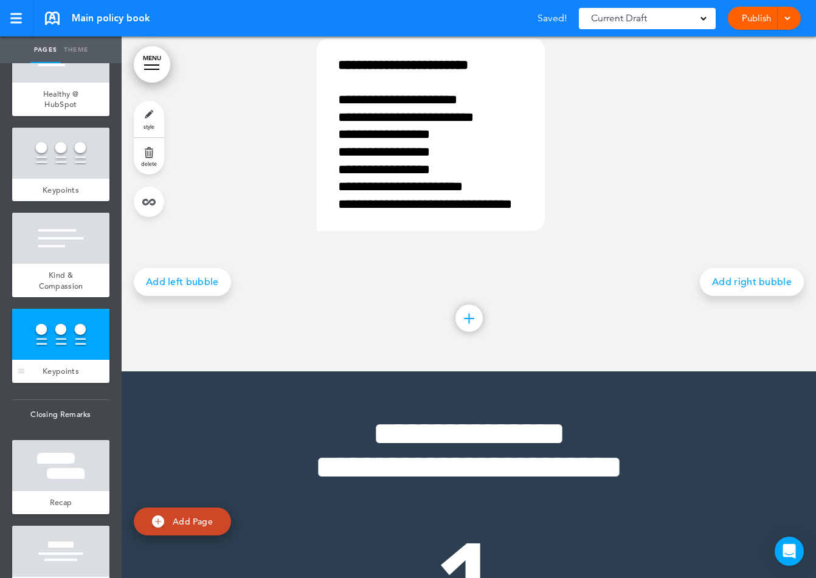
scroll to position [25062, 0]
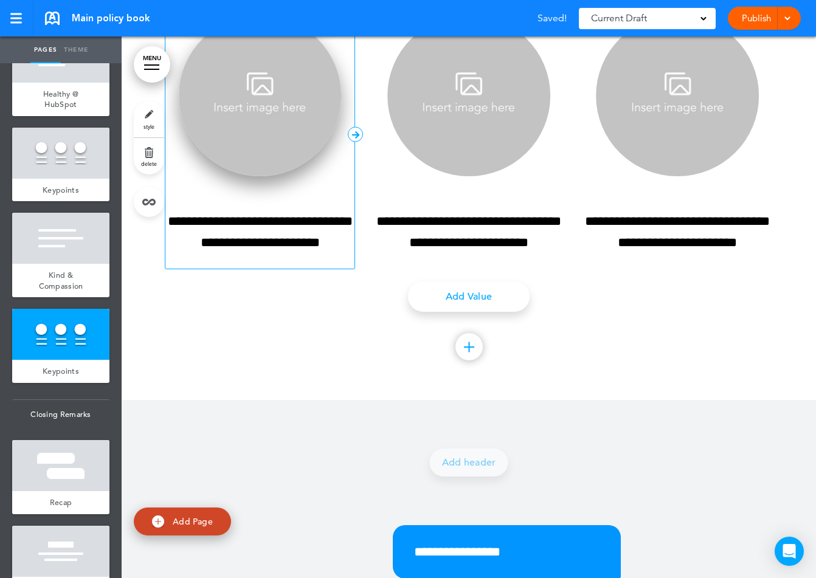
click at [245, 176] on img at bounding box center [260, 95] width 163 height 161
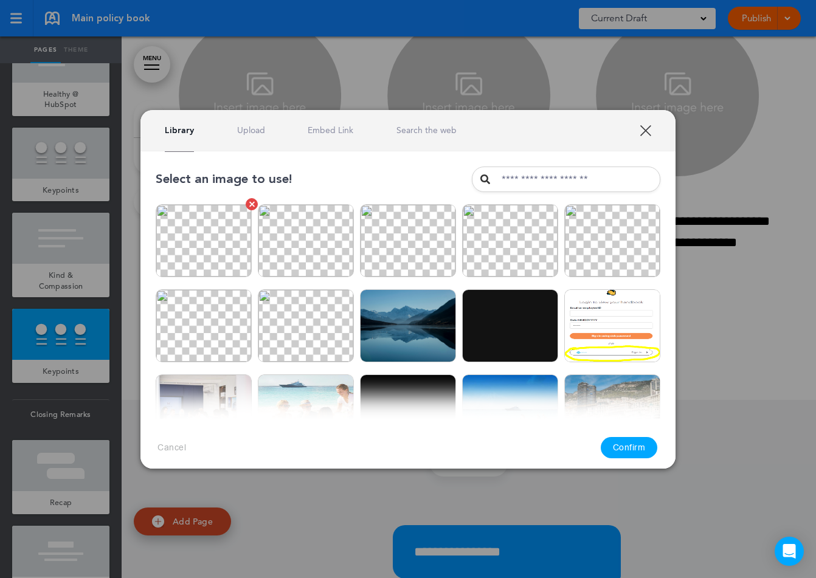
click at [223, 254] on img at bounding box center [204, 240] width 96 height 73
click at [633, 442] on button "Confirm" at bounding box center [629, 447] width 57 height 21
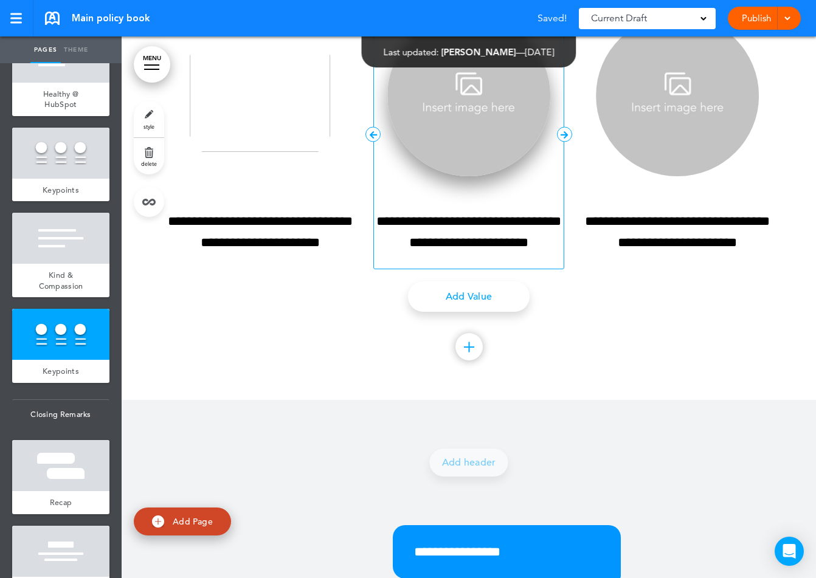
click at [483, 176] on img at bounding box center [468, 95] width 163 height 161
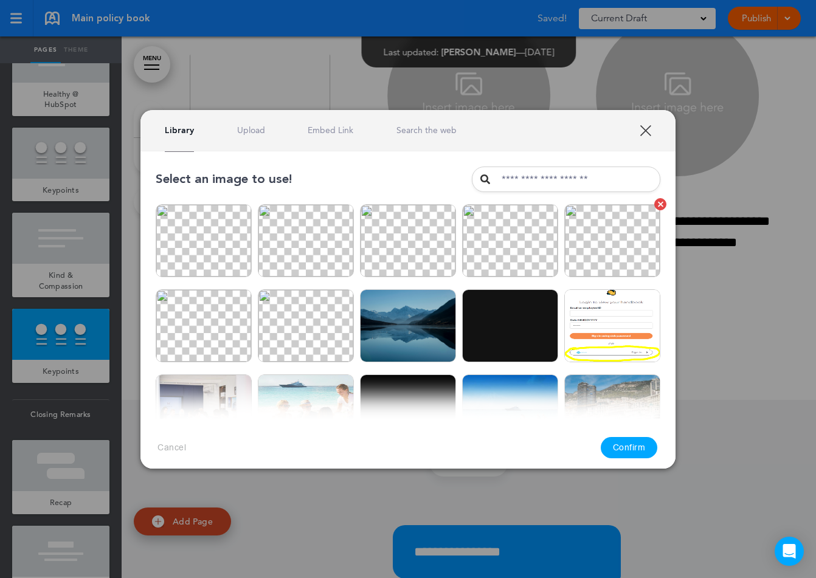
click at [610, 237] on img at bounding box center [612, 240] width 96 height 73
click at [627, 446] on button "Confirm" at bounding box center [629, 447] width 57 height 21
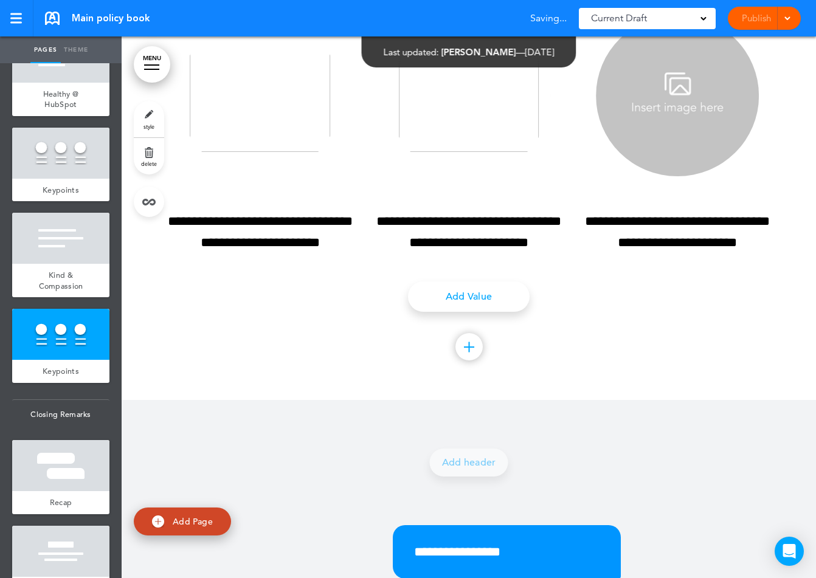
click at [660, 176] on img at bounding box center [677, 95] width 163 height 161
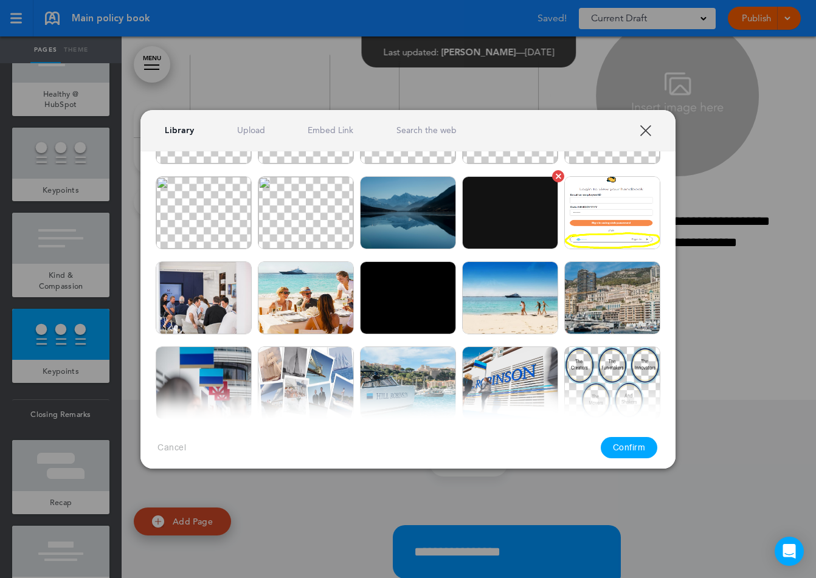
scroll to position [149, 0]
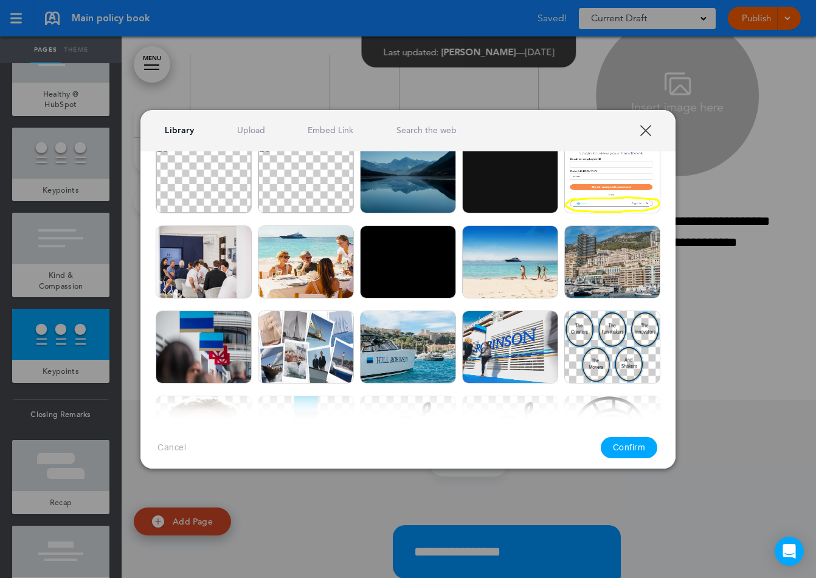
click at [393, 200] on img at bounding box center [408, 176] width 96 height 73
click at [618, 441] on button "Confirm" at bounding box center [629, 447] width 57 height 21
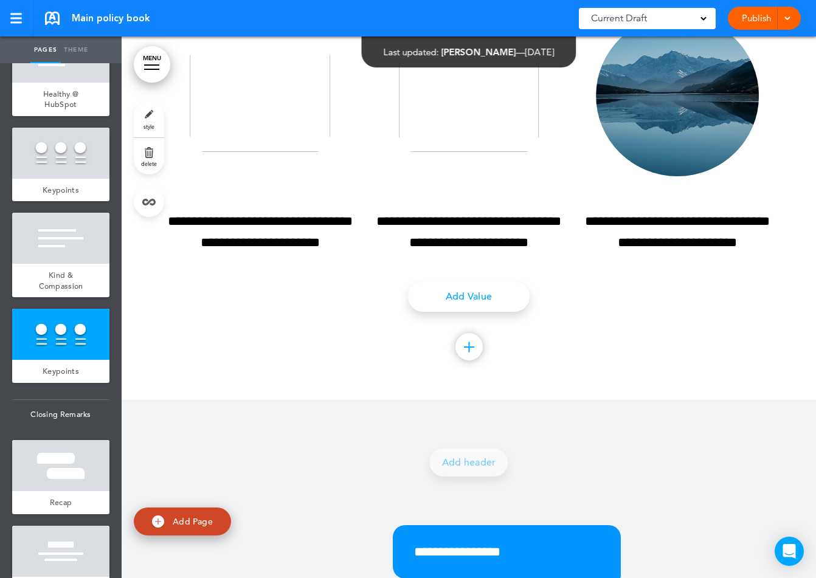
click at [792, 400] on div at bounding box center [469, 145] width 694 height 510
click at [60, 462] on div at bounding box center [60, 465] width 97 height 51
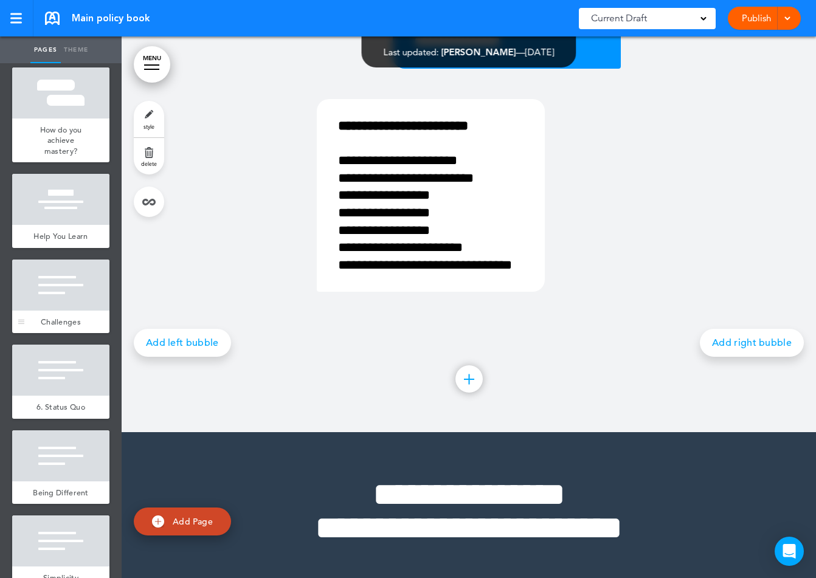
scroll to position [2589, 0]
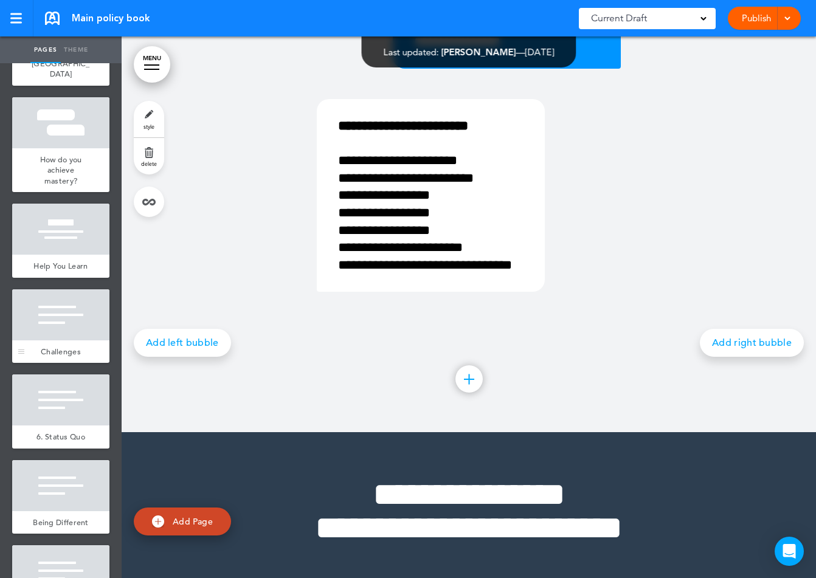
click at [67, 314] on div at bounding box center [60, 314] width 97 height 51
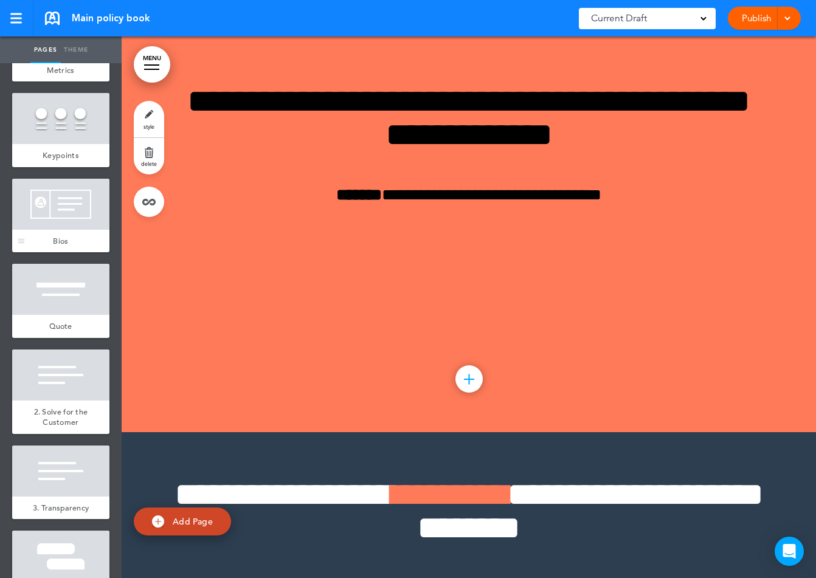
click at [64, 207] on div at bounding box center [60, 204] width 97 height 51
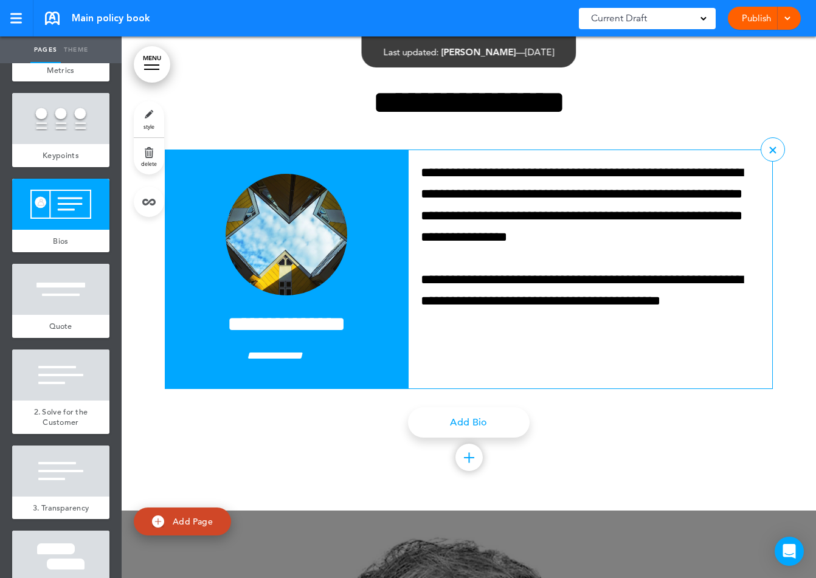
click at [293, 242] on img at bounding box center [287, 235] width 122 height 122
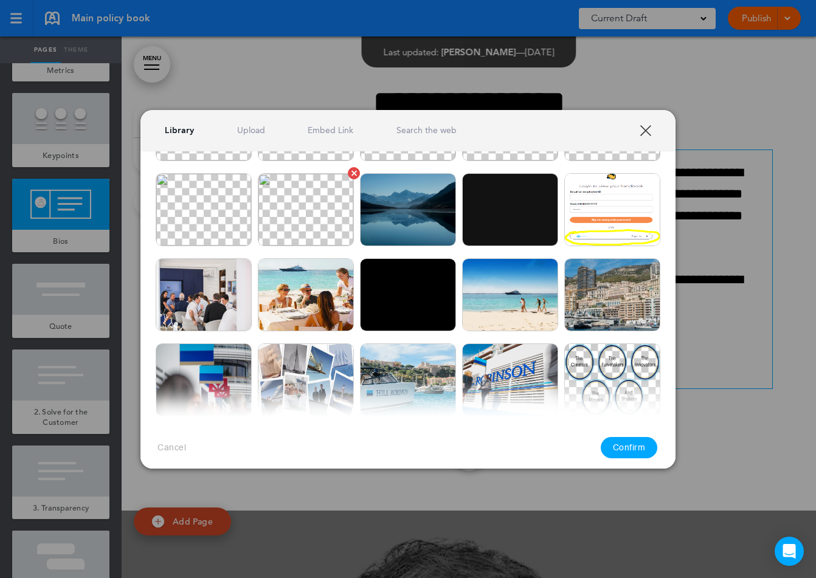
click at [310, 216] on img at bounding box center [306, 209] width 96 height 73
click at [625, 449] on button "Confirm" at bounding box center [629, 447] width 57 height 21
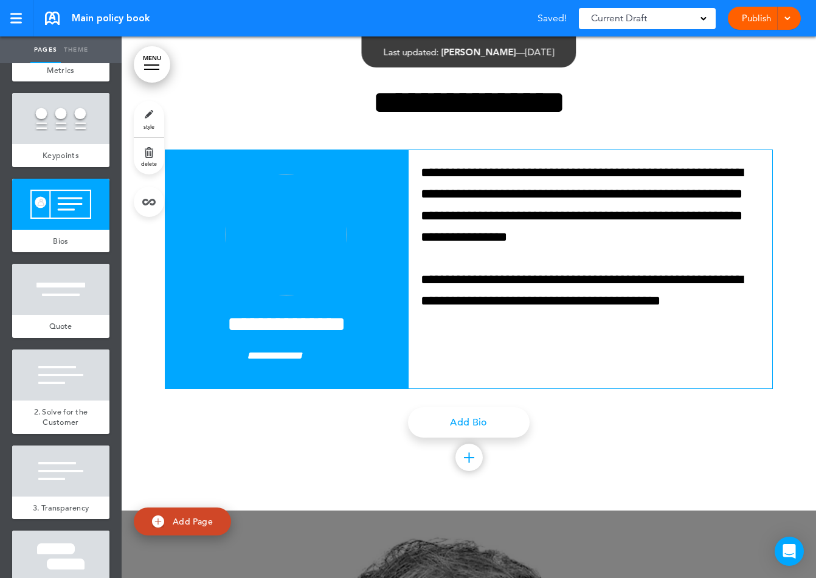
click at [237, 428] on div "Add Bio" at bounding box center [469, 422] width 608 height 30
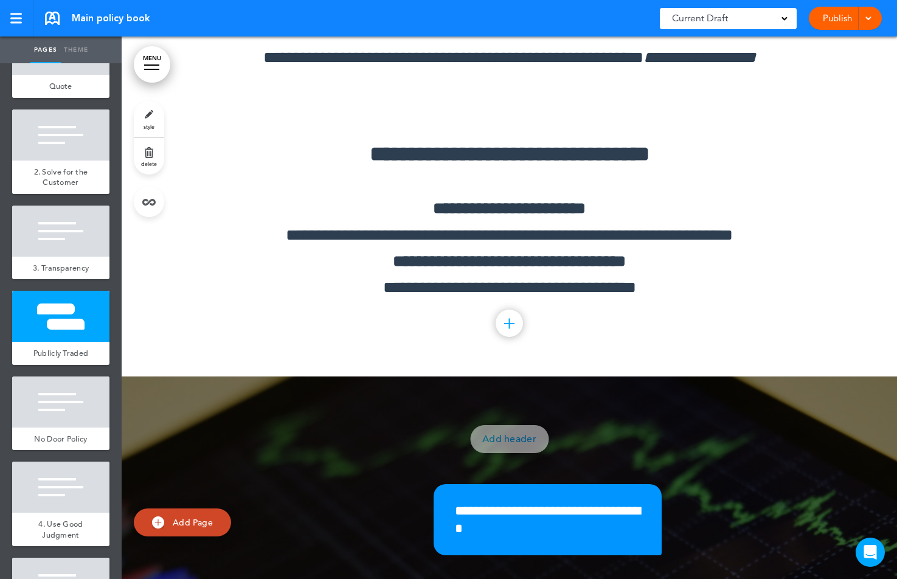
scroll to position [1372, 0]
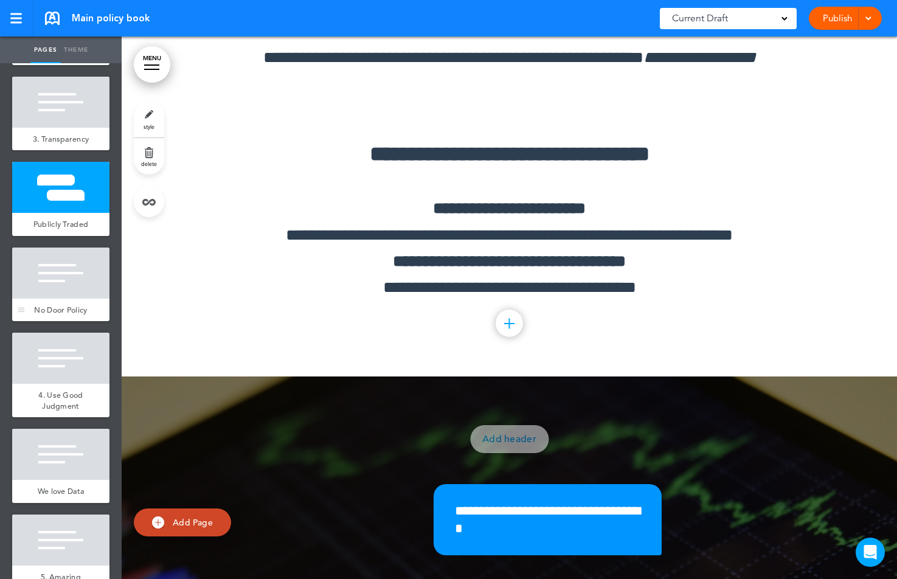
click at [50, 289] on div at bounding box center [60, 272] width 97 height 51
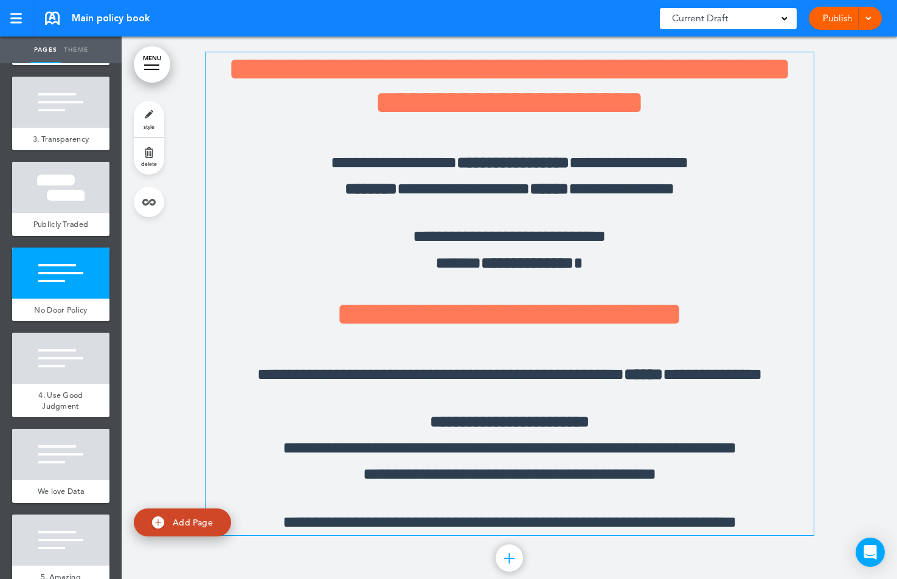
scroll to position [9320, 0]
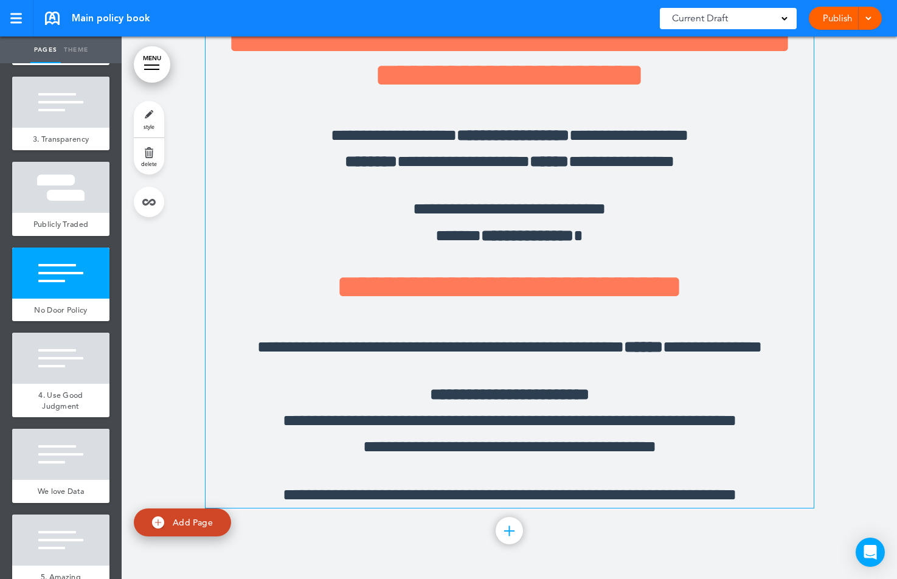
click at [702, 174] on p "**********" at bounding box center [510, 148] width 608 height 52
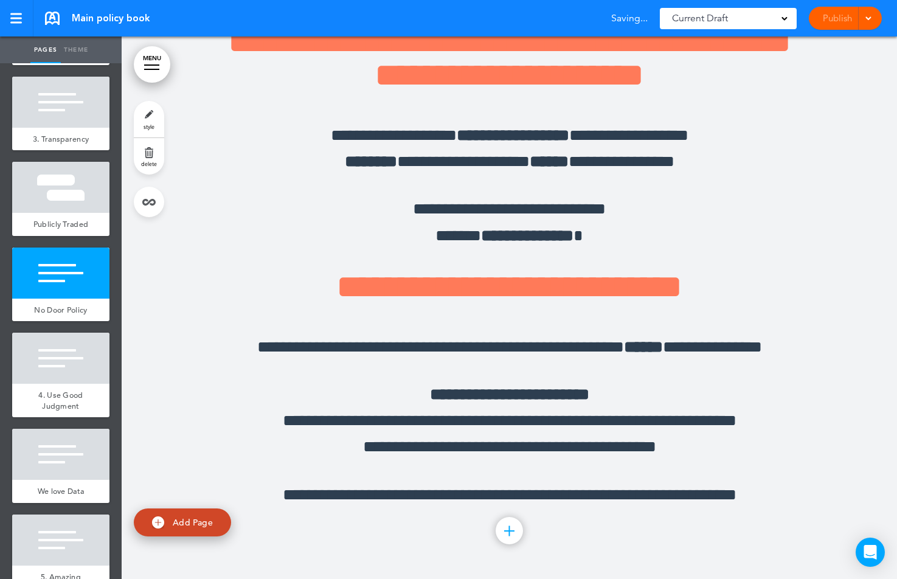
click at [846, 263] on div at bounding box center [509, 281] width 775 height 604
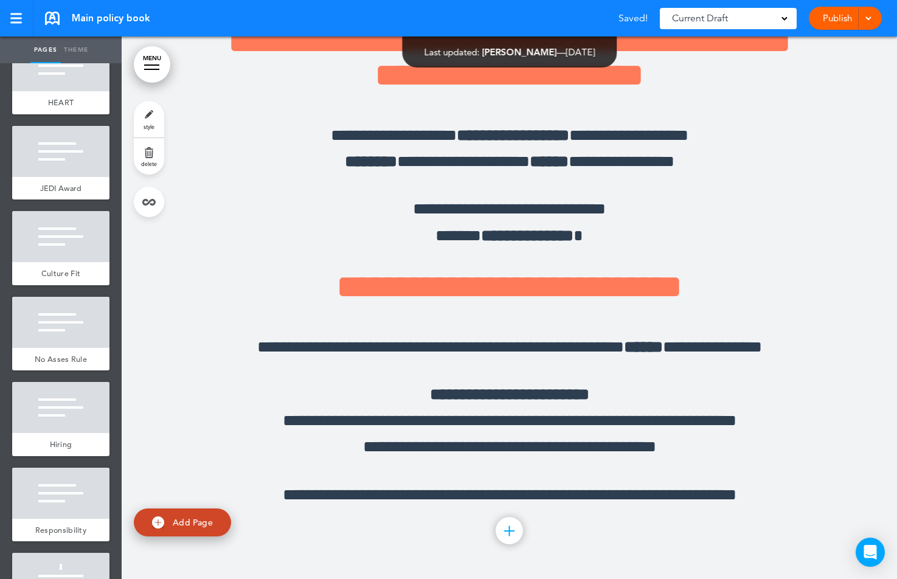
scroll to position [2098, 0]
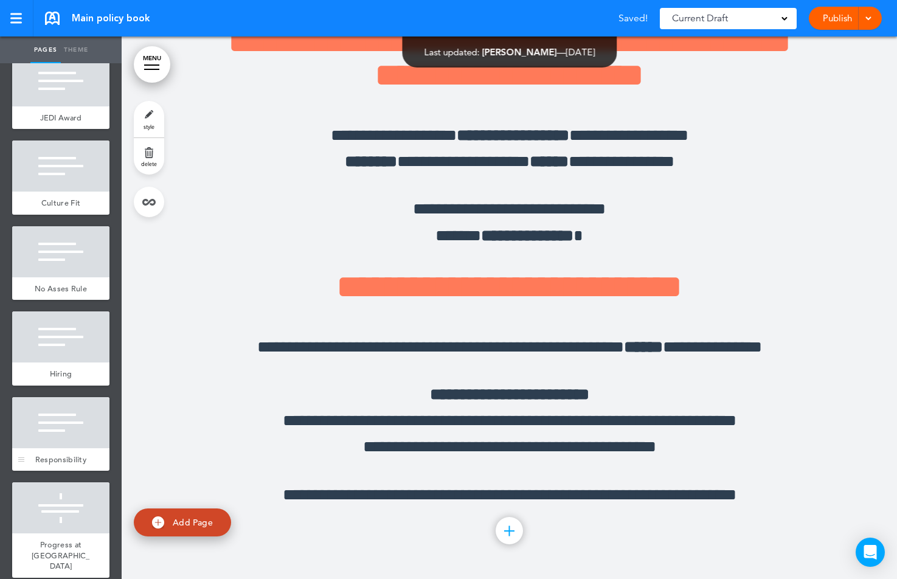
click at [68, 407] on div at bounding box center [60, 422] width 97 height 51
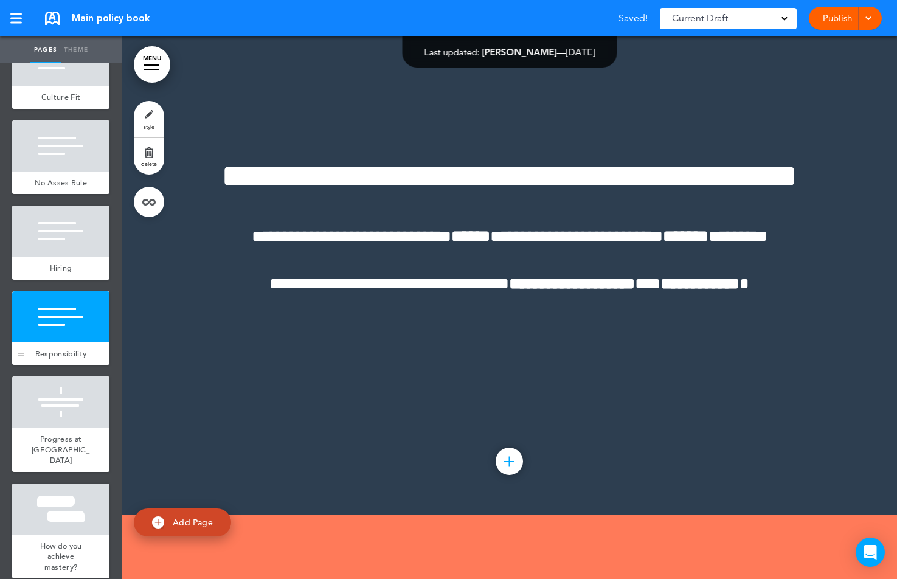
scroll to position [2659, 0]
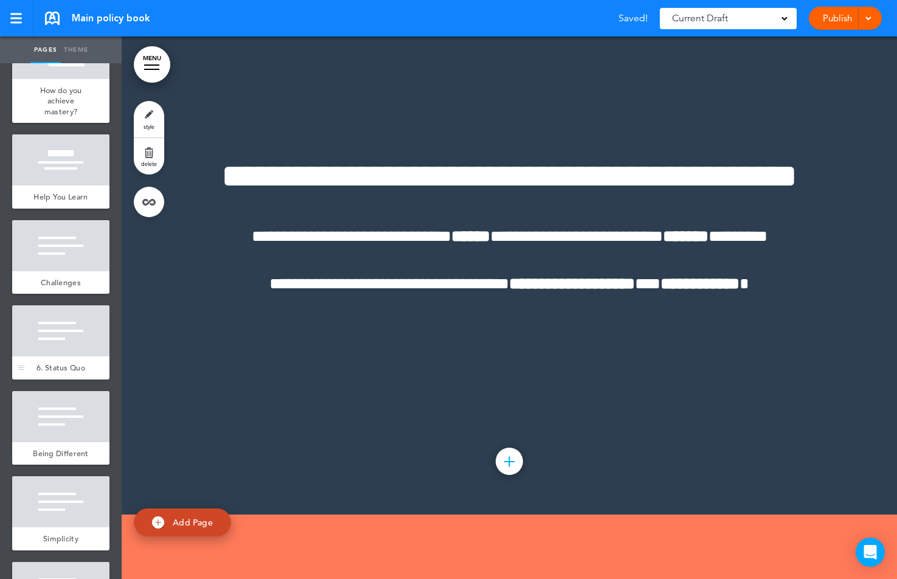
click at [57, 341] on div at bounding box center [60, 330] width 97 height 51
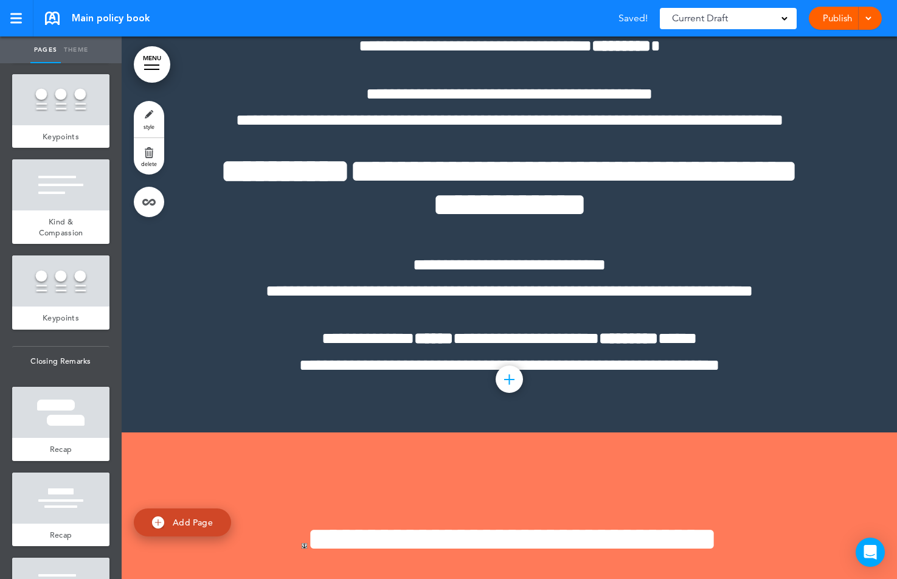
scroll to position [3435, 0]
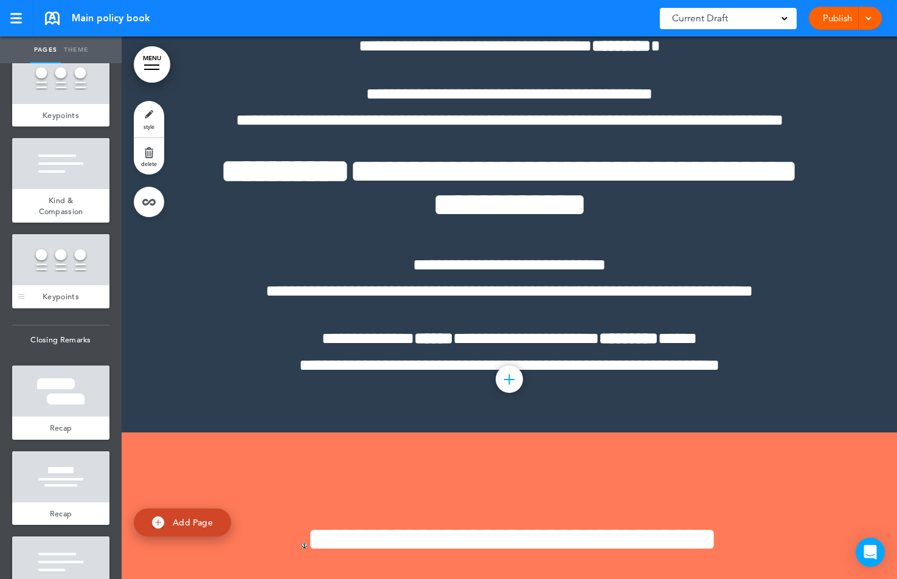
click at [60, 250] on div at bounding box center [60, 259] width 97 height 51
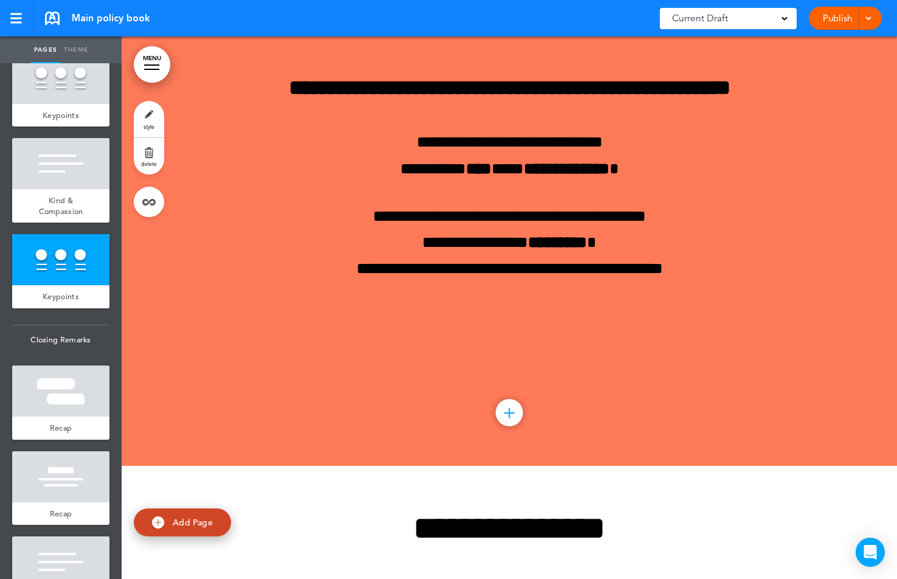
scroll to position [25062, 0]
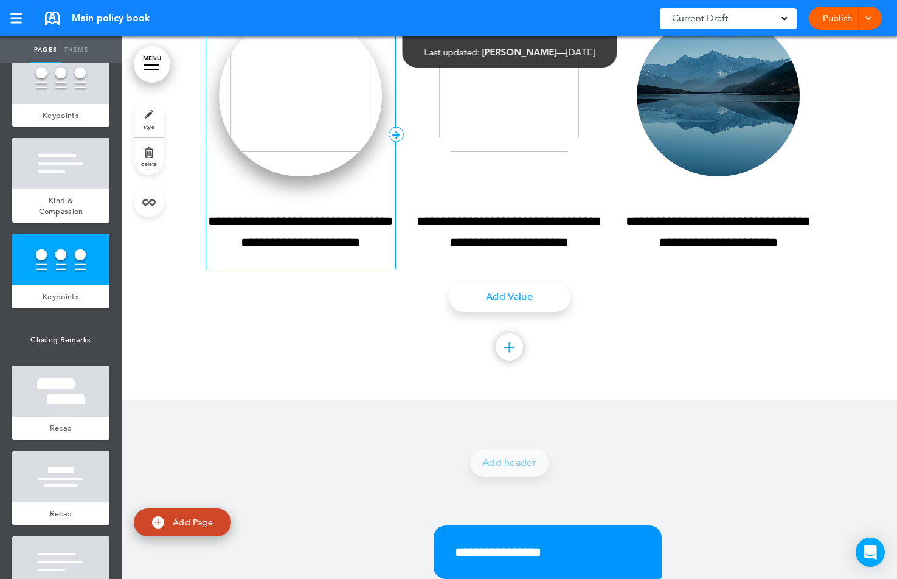
click at [297, 176] on img at bounding box center [300, 95] width 163 height 161
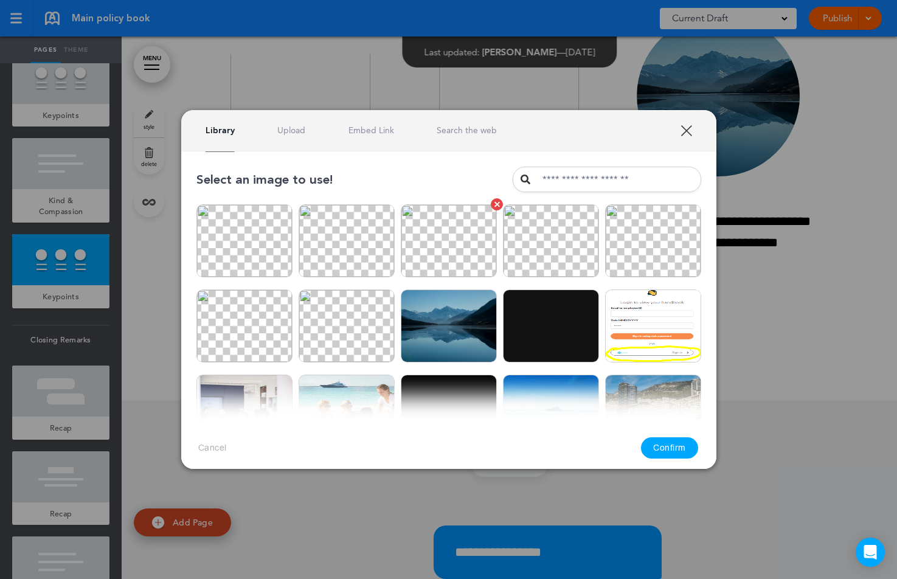
click at [443, 237] on img at bounding box center [449, 240] width 96 height 73
click at [683, 447] on button "Confirm" at bounding box center [669, 447] width 57 height 21
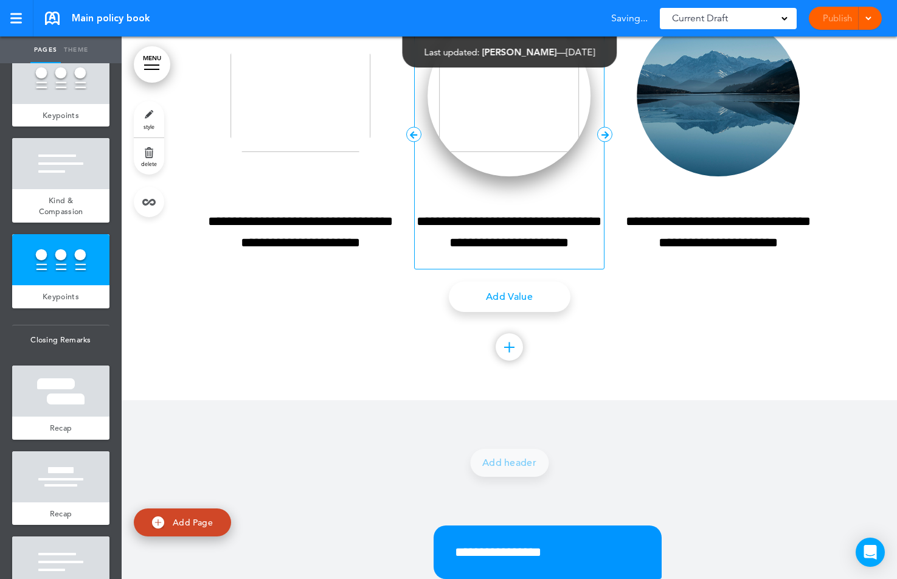
click at [509, 176] on img at bounding box center [509, 95] width 163 height 161
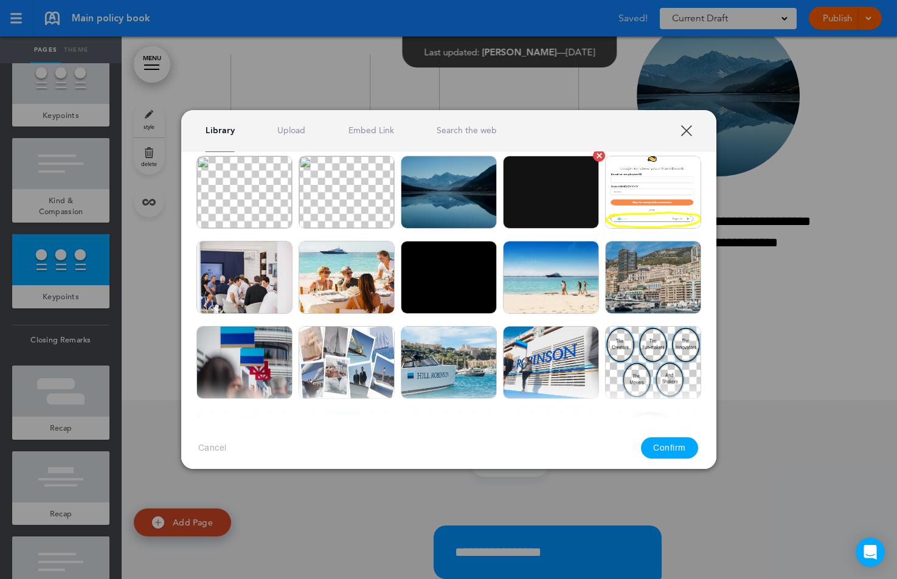
scroll to position [109, 0]
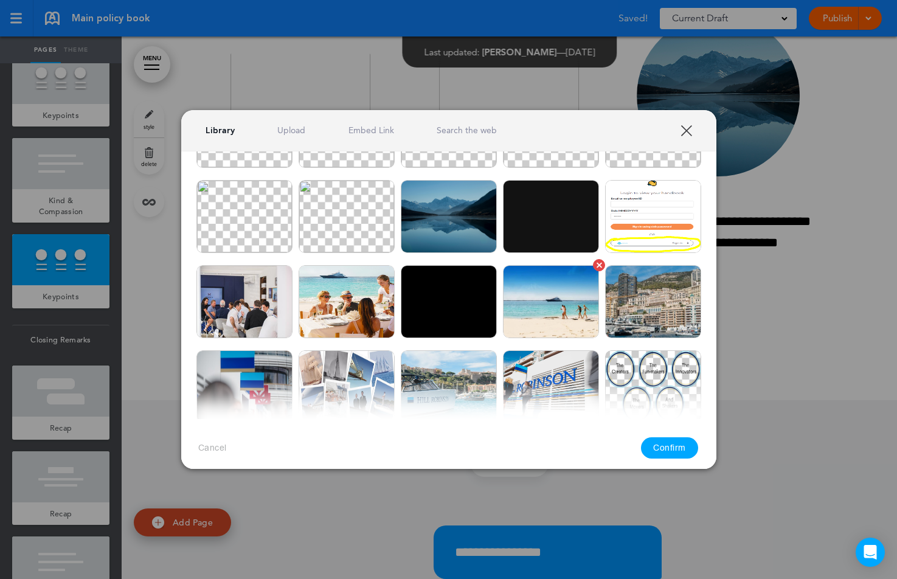
click at [551, 289] on img at bounding box center [551, 301] width 96 height 73
click at [661, 449] on button "Confirm" at bounding box center [669, 447] width 57 height 21
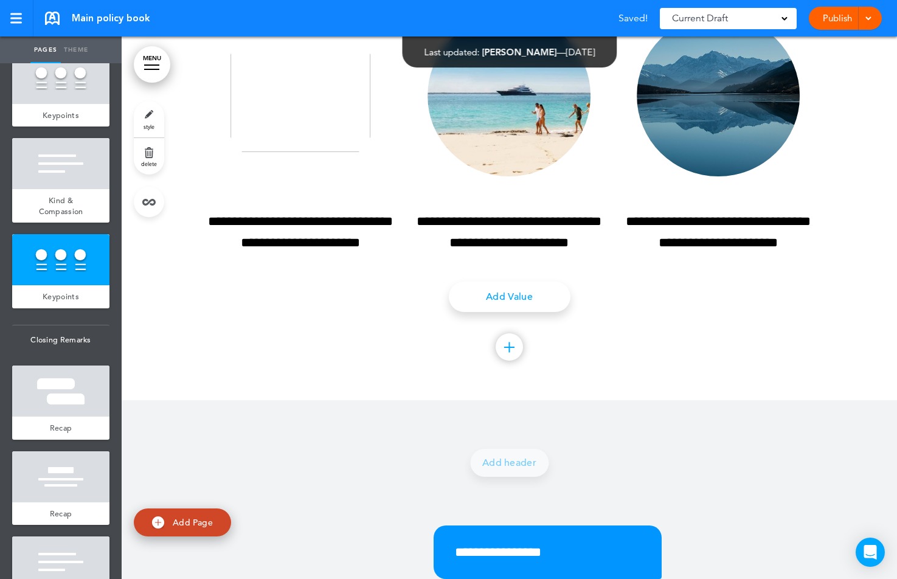
click at [697, 176] on img at bounding box center [718, 95] width 163 height 161
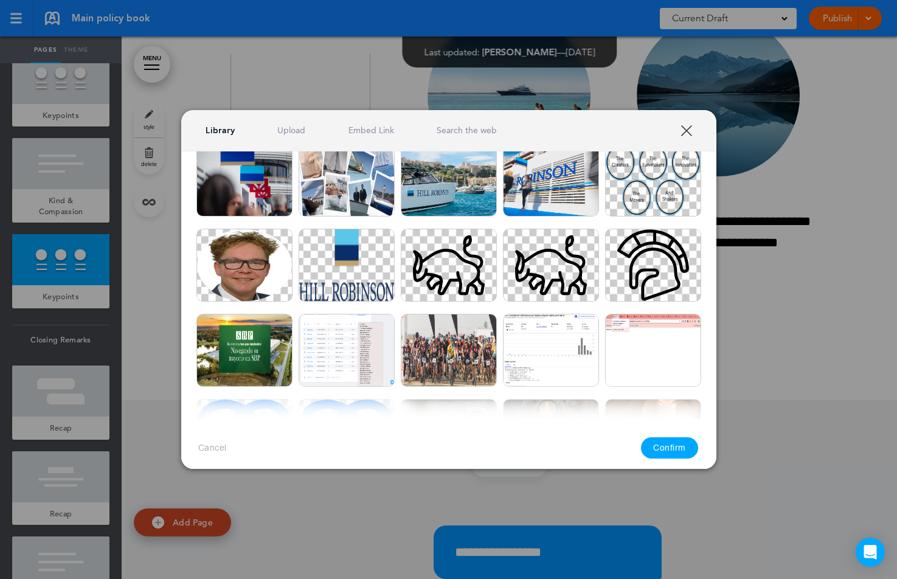
scroll to position [313, 0]
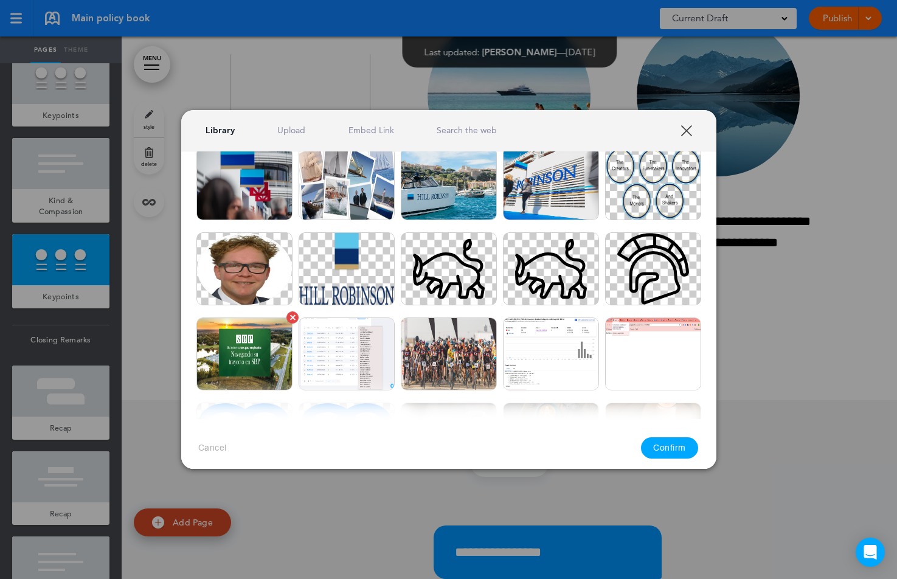
click at [251, 361] on img at bounding box center [244, 353] width 96 height 73
click at [674, 447] on button "Confirm" at bounding box center [669, 447] width 57 height 21
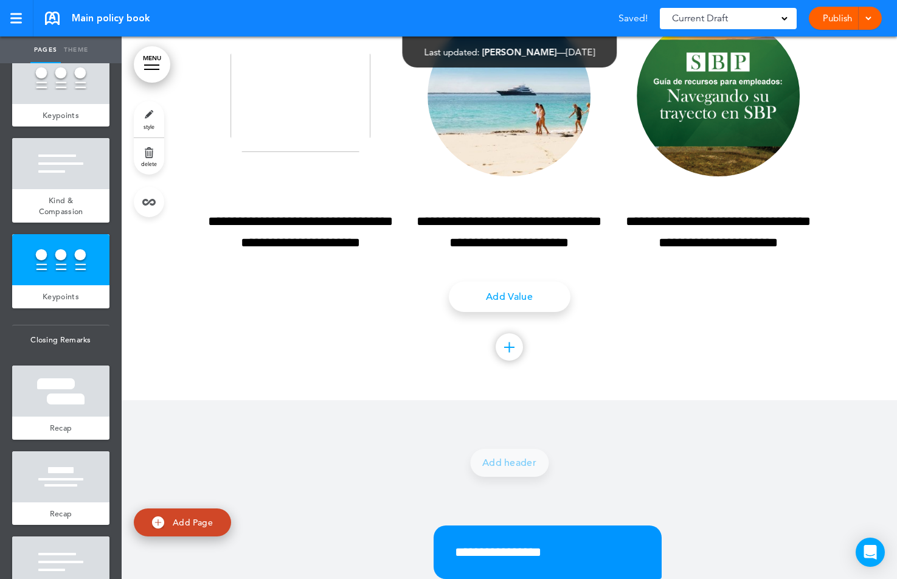
click at [817, 400] on div at bounding box center [509, 145] width 775 height 510
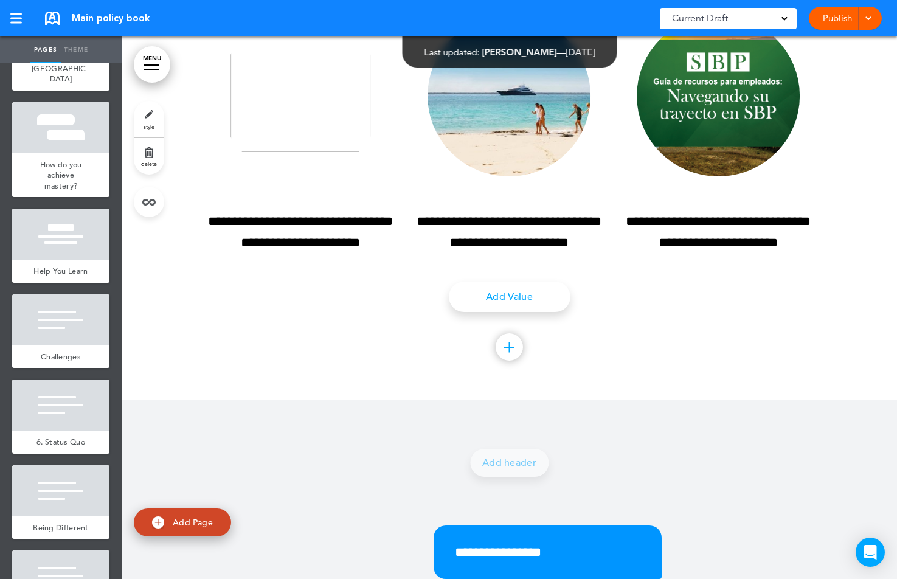
scroll to position [2534, 0]
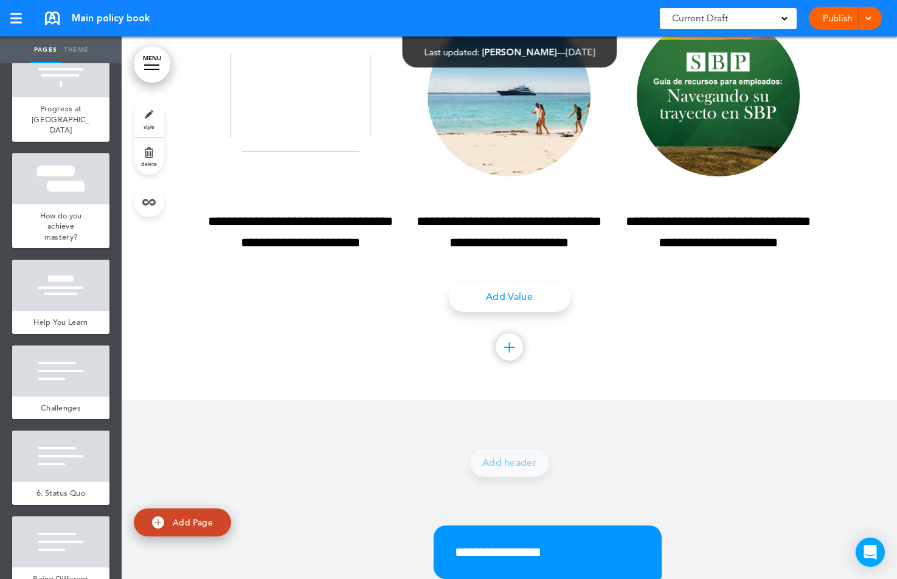
click at [77, 55] on link "Theme" at bounding box center [76, 49] width 30 height 27
type input "******"
type input "**********"
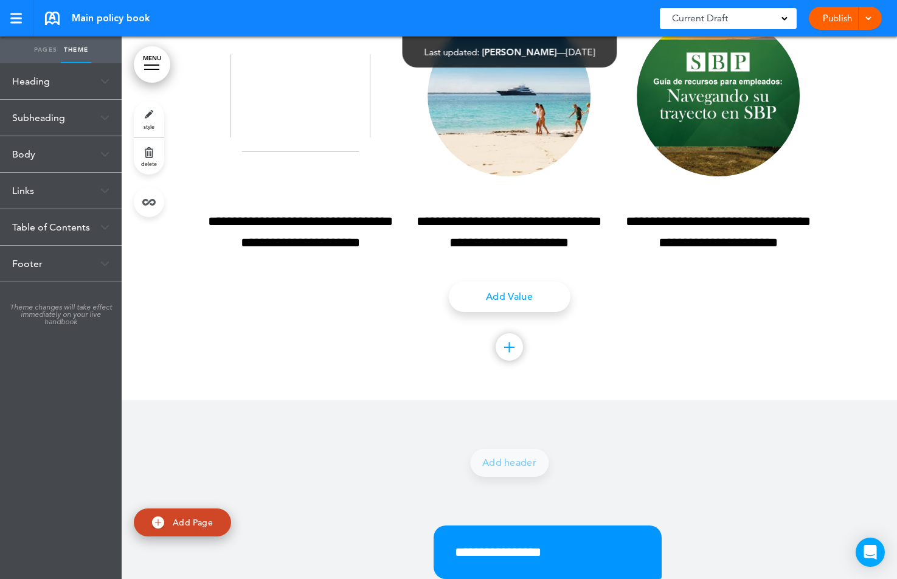
click at [39, 81] on div "Heading" at bounding box center [61, 81] width 122 height 36
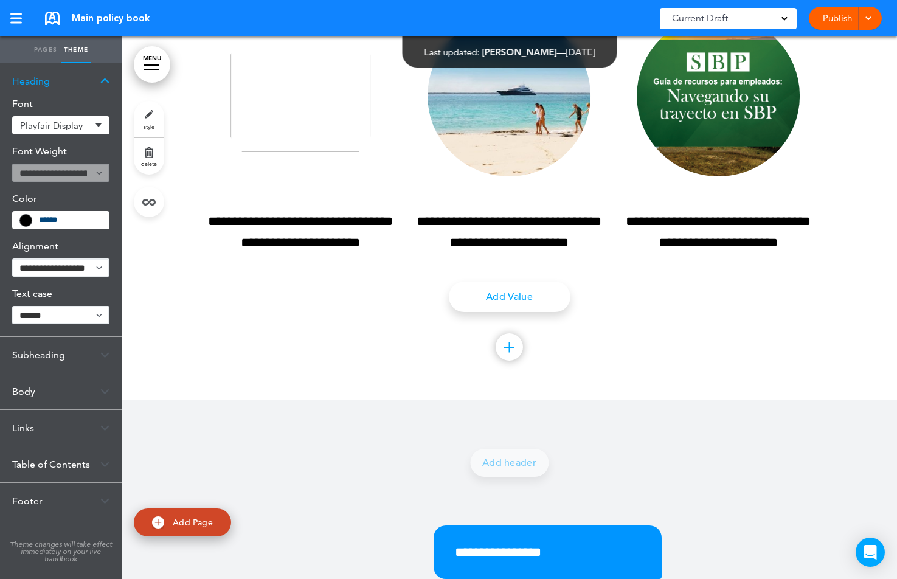
click at [49, 361] on div "Subheading" at bounding box center [61, 355] width 122 height 36
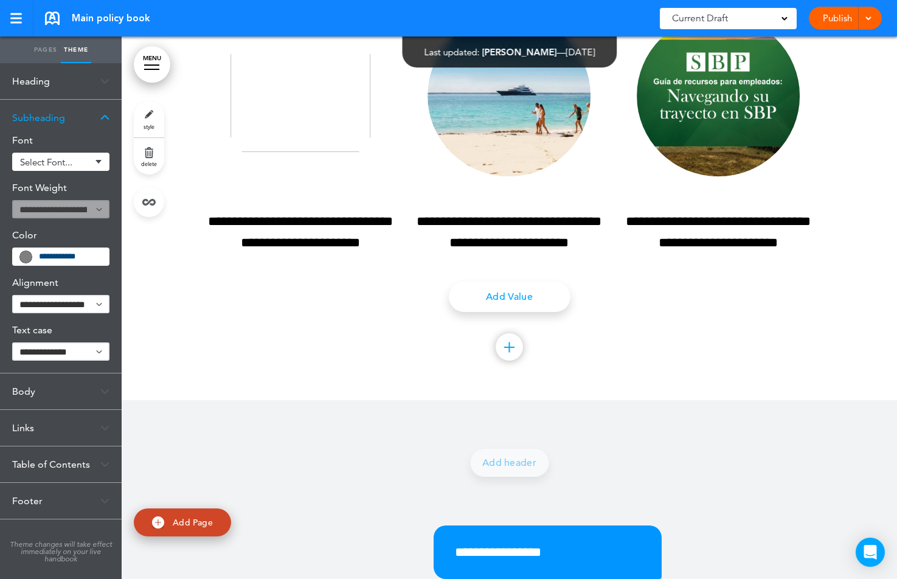
click at [38, 389] on div "Body" at bounding box center [61, 391] width 122 height 36
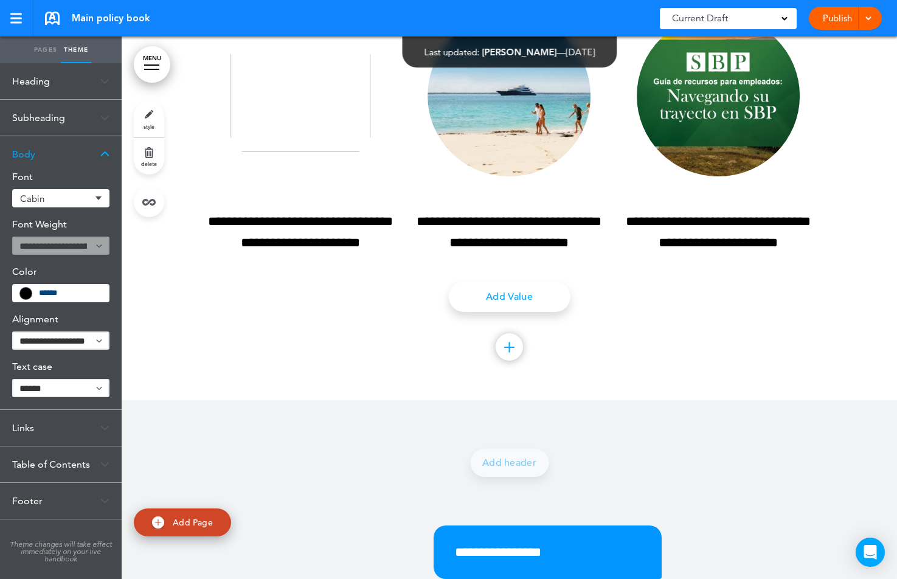
click at [36, 427] on div "Links" at bounding box center [61, 428] width 122 height 36
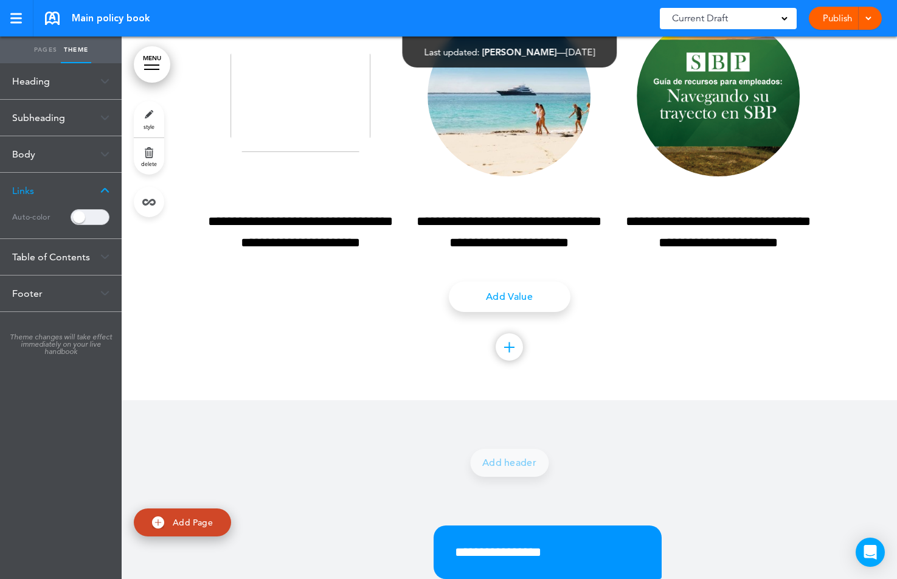
click at [49, 250] on div "Table of Contents" at bounding box center [61, 257] width 122 height 36
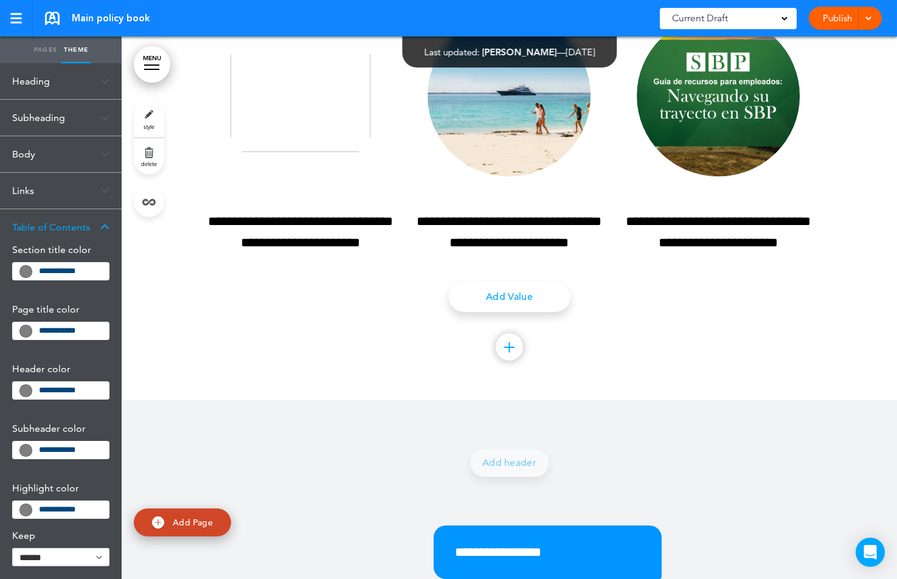
scroll to position [181, 0]
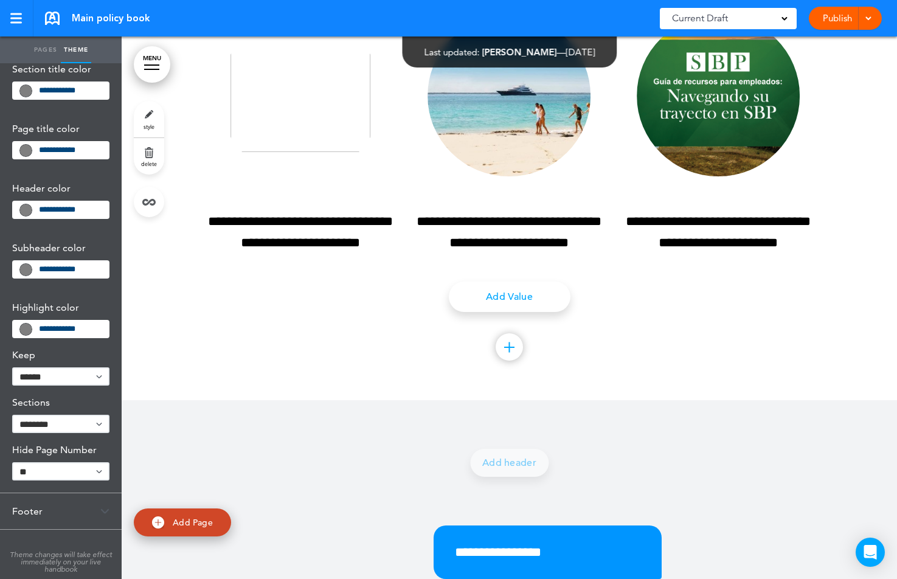
click at [52, 520] on div "Footer" at bounding box center [61, 511] width 122 height 36
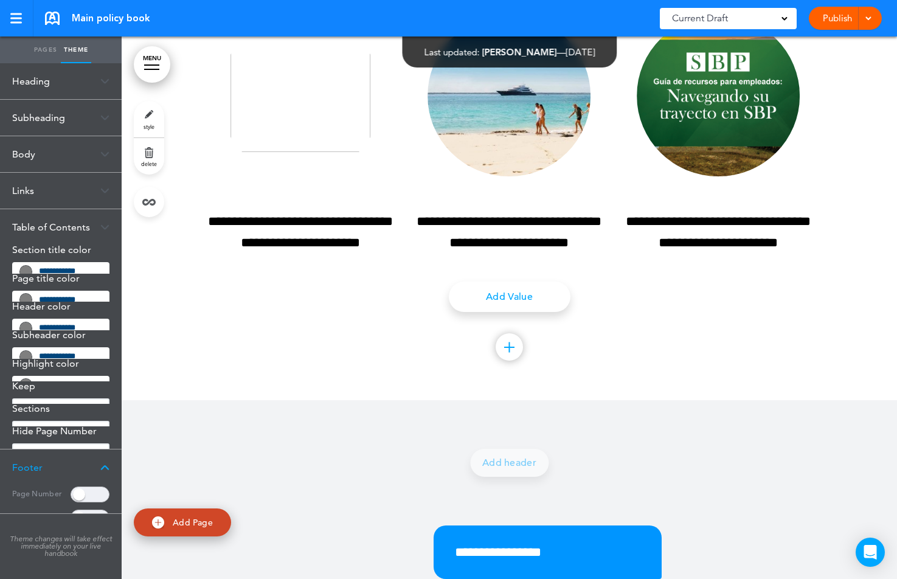
scroll to position [0, 0]
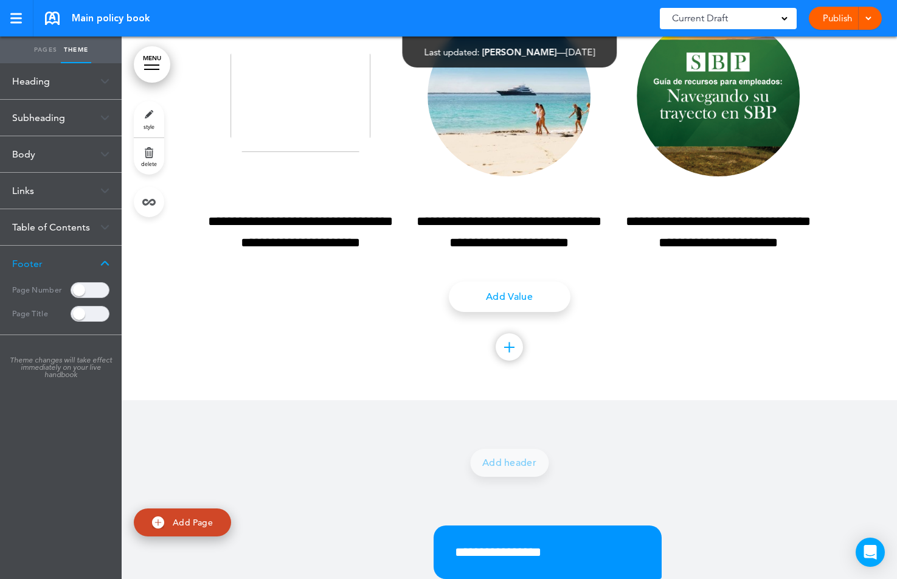
click at [43, 53] on link "Pages" at bounding box center [45, 49] width 30 height 27
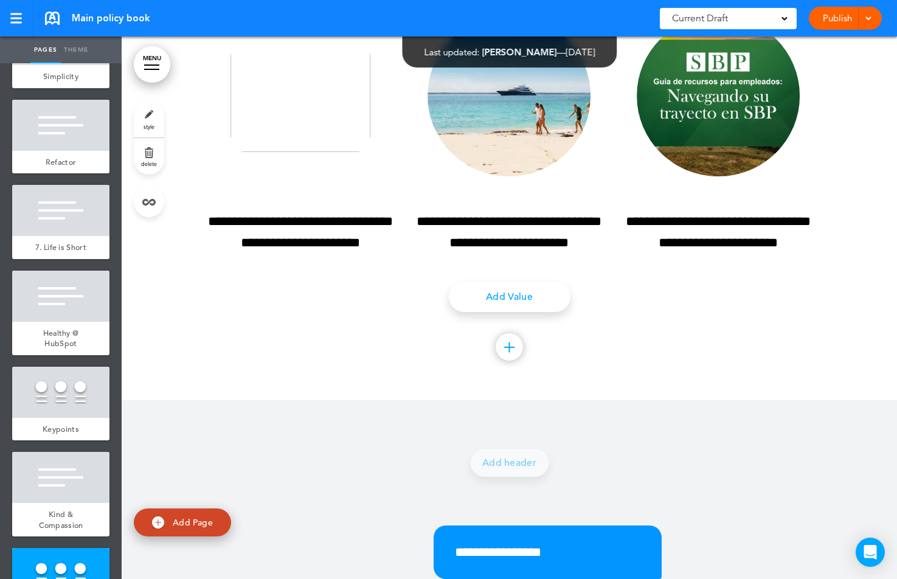
scroll to position [3214, 0]
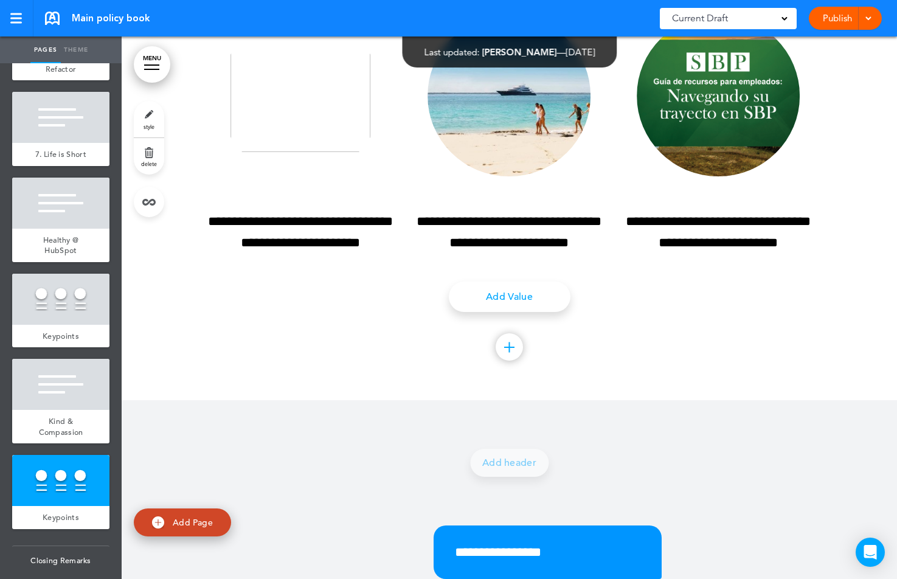
click at [61, 285] on div at bounding box center [60, 299] width 97 height 51
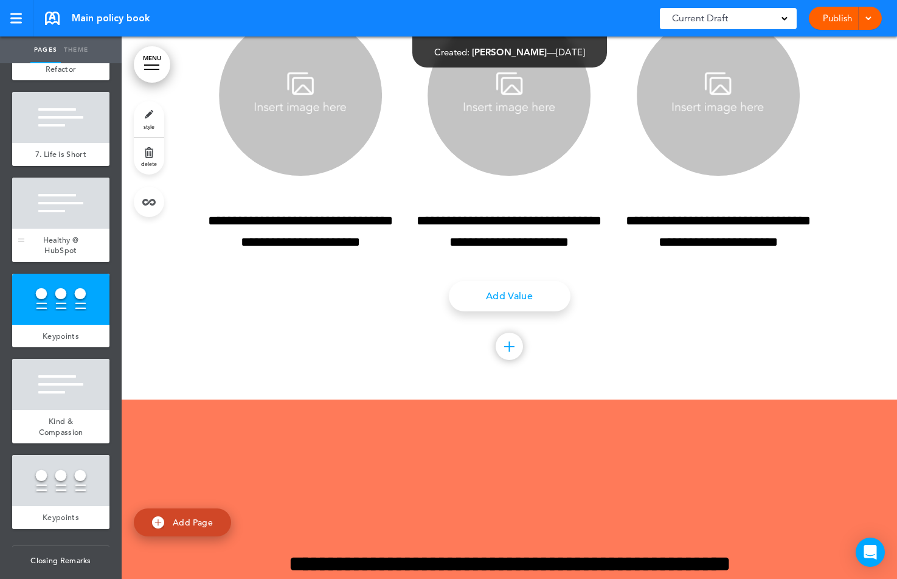
click at [66, 216] on div at bounding box center [60, 203] width 97 height 51
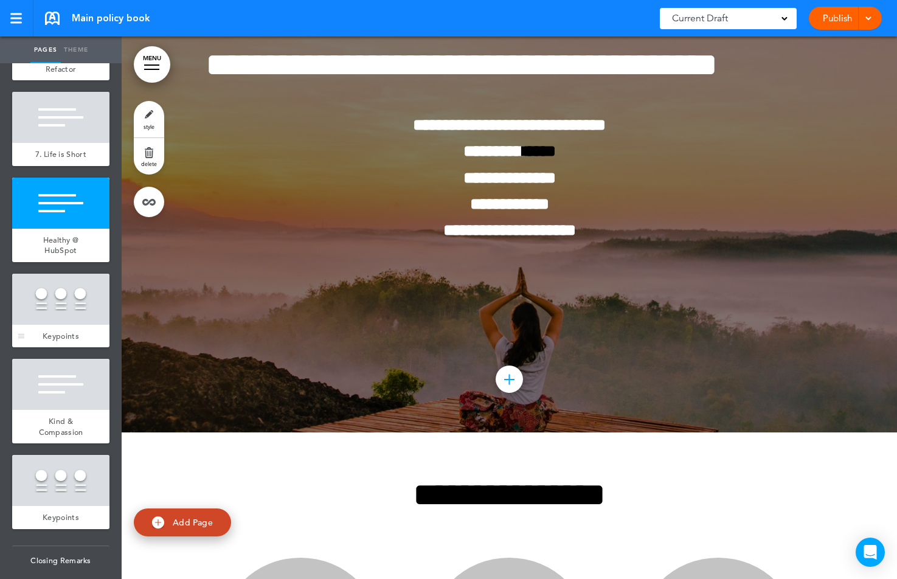
click at [66, 289] on div at bounding box center [60, 299] width 97 height 51
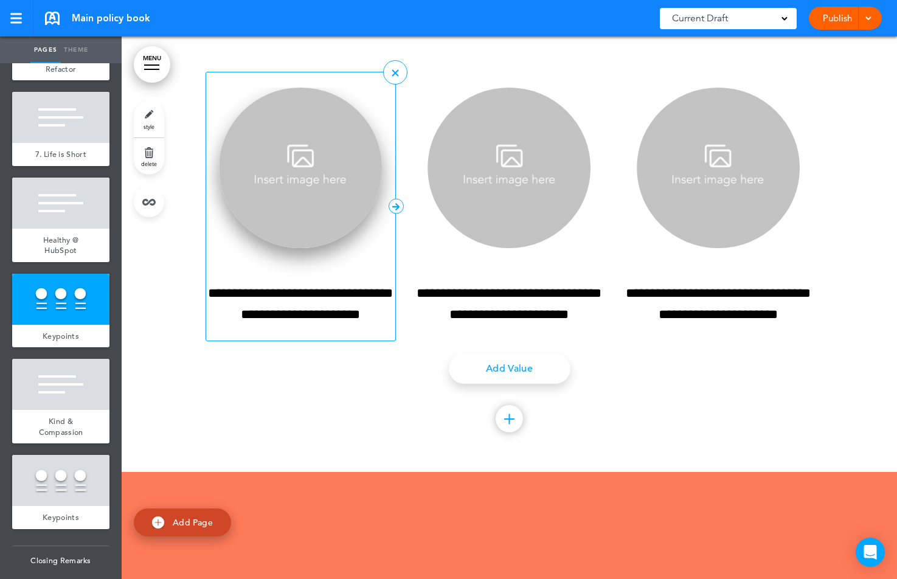
scroll to position [24010, 0]
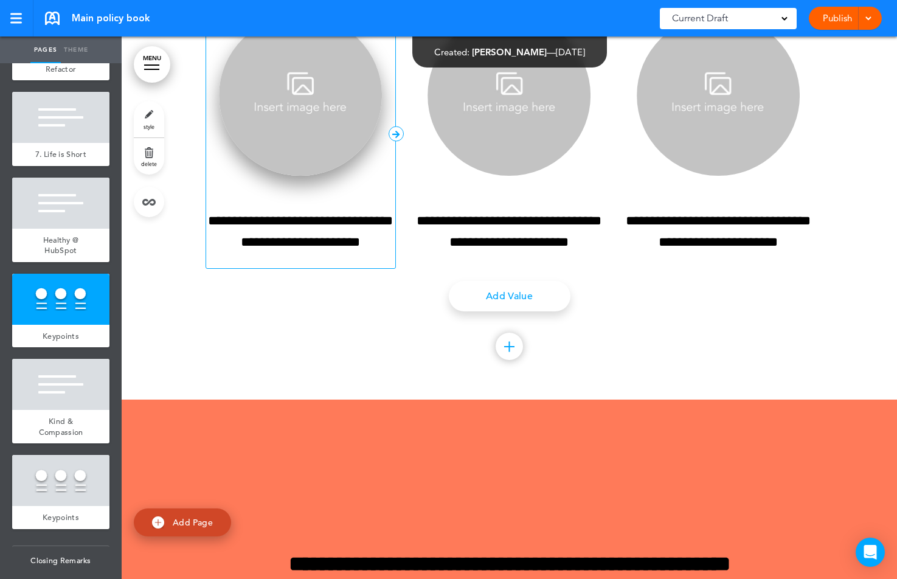
click at [291, 176] on img at bounding box center [300, 95] width 163 height 161
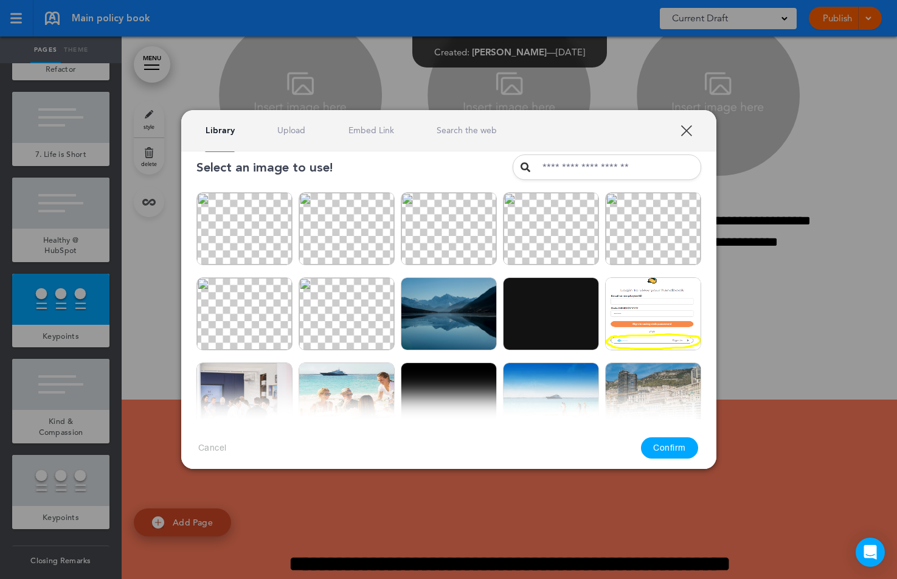
scroll to position [0, 0]
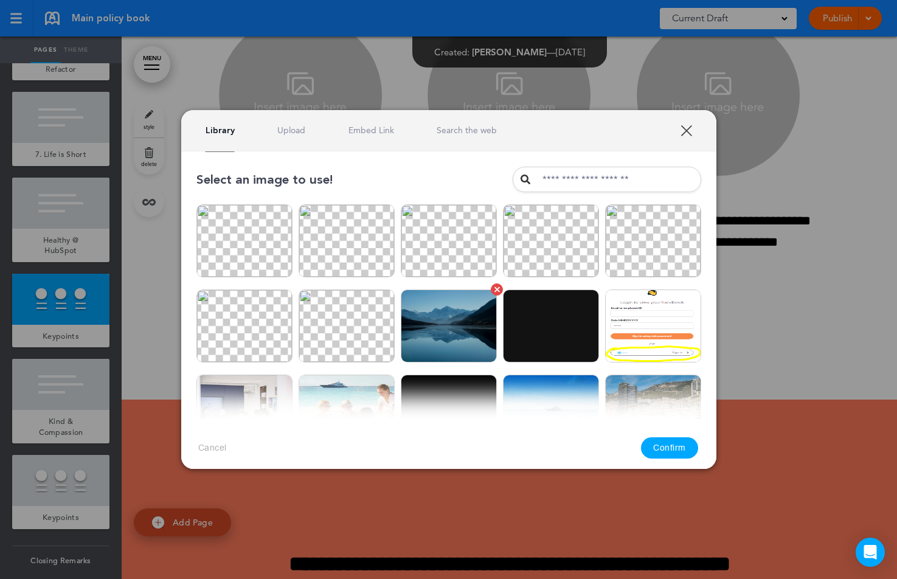
click at [458, 317] on img at bounding box center [449, 325] width 96 height 73
click at [684, 449] on button "Confirm" at bounding box center [669, 447] width 57 height 21
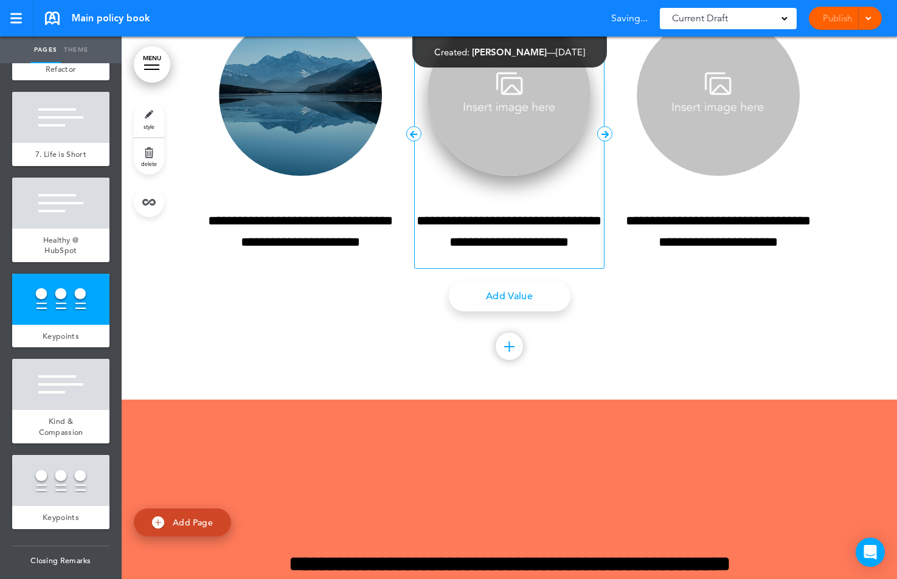
click at [550, 176] on img at bounding box center [509, 95] width 163 height 161
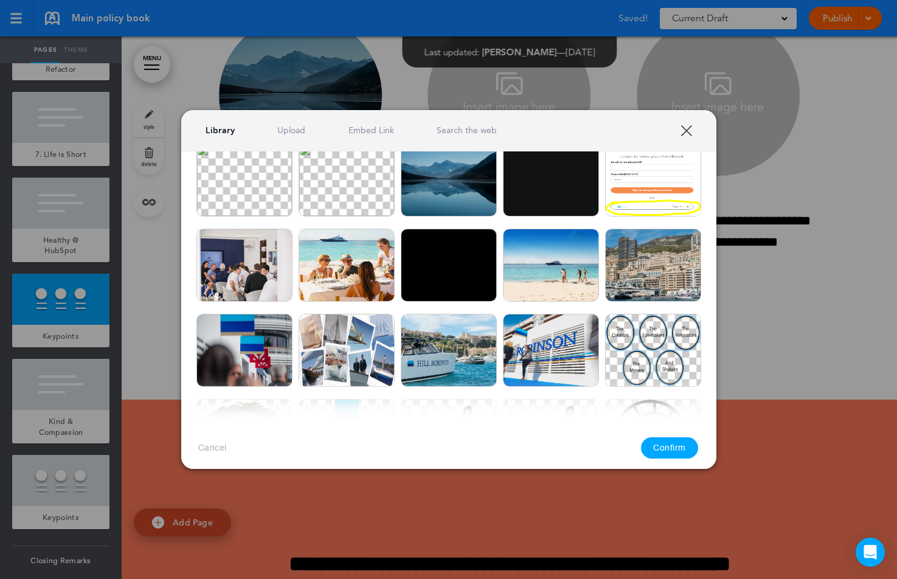
scroll to position [194, 0]
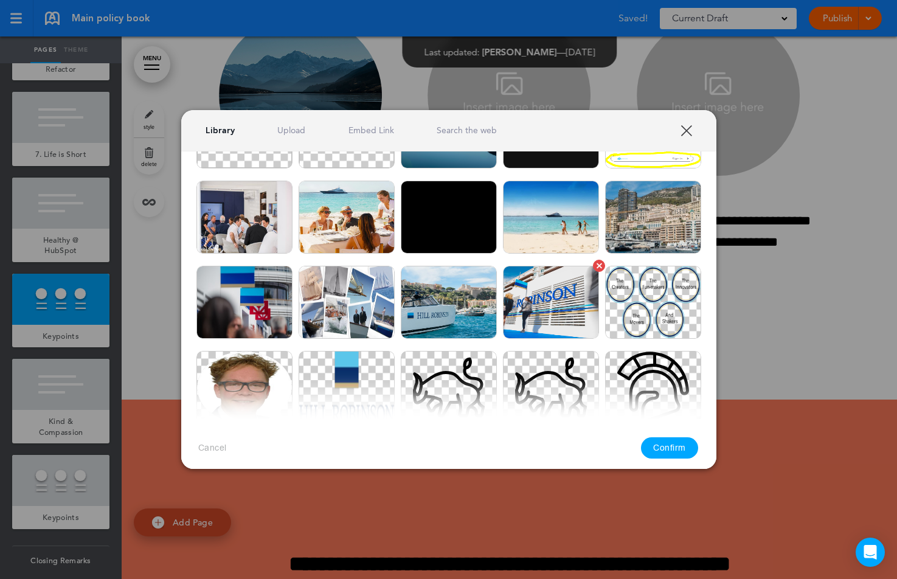
click at [536, 311] on img at bounding box center [551, 302] width 96 height 73
click at [657, 450] on button "Confirm" at bounding box center [669, 447] width 57 height 21
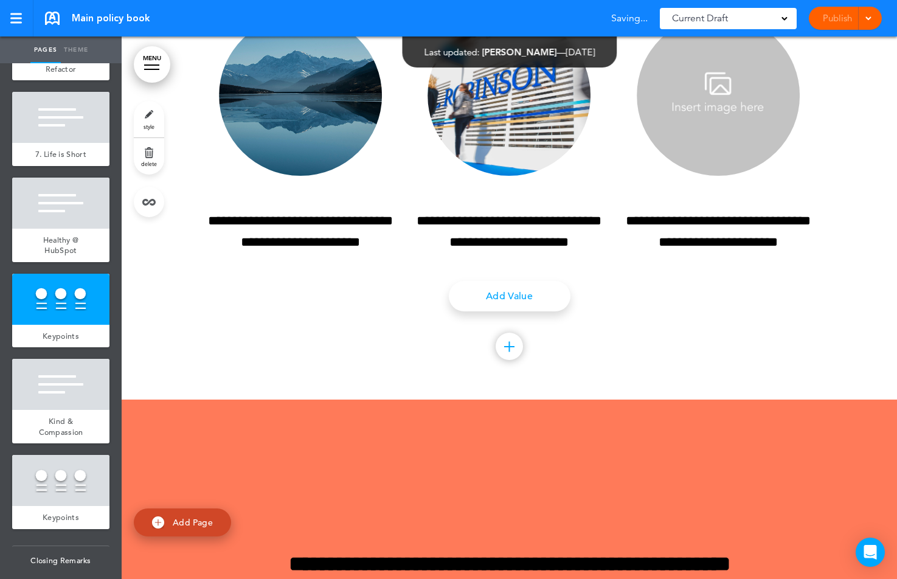
click at [706, 176] on img at bounding box center [718, 95] width 163 height 161
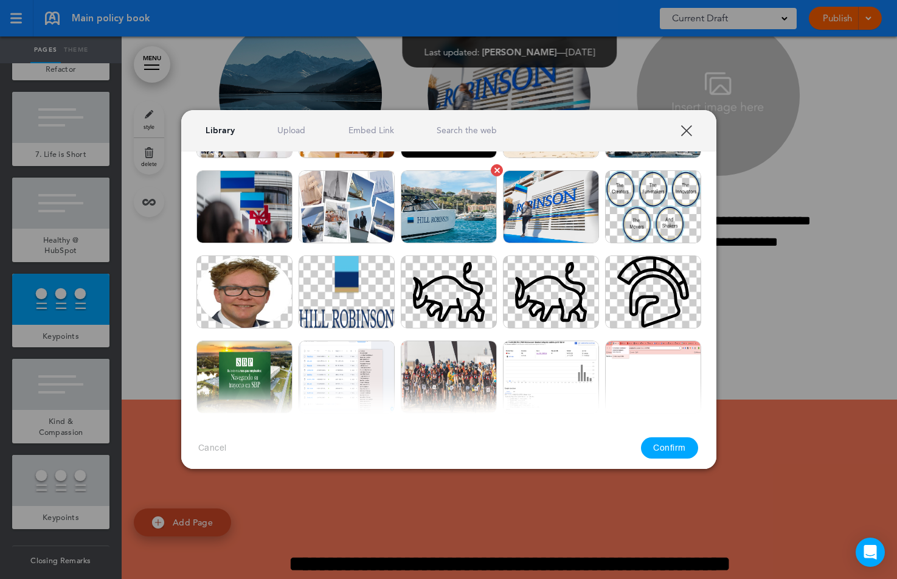
scroll to position [295, 0]
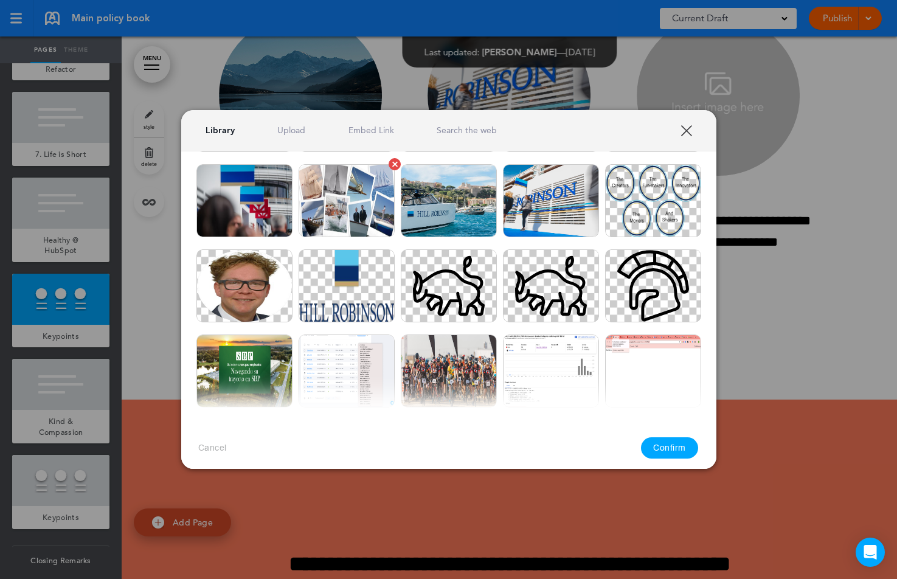
click at [354, 218] on img at bounding box center [347, 200] width 96 height 73
click at [655, 449] on button "Confirm" at bounding box center [669, 447] width 57 height 21
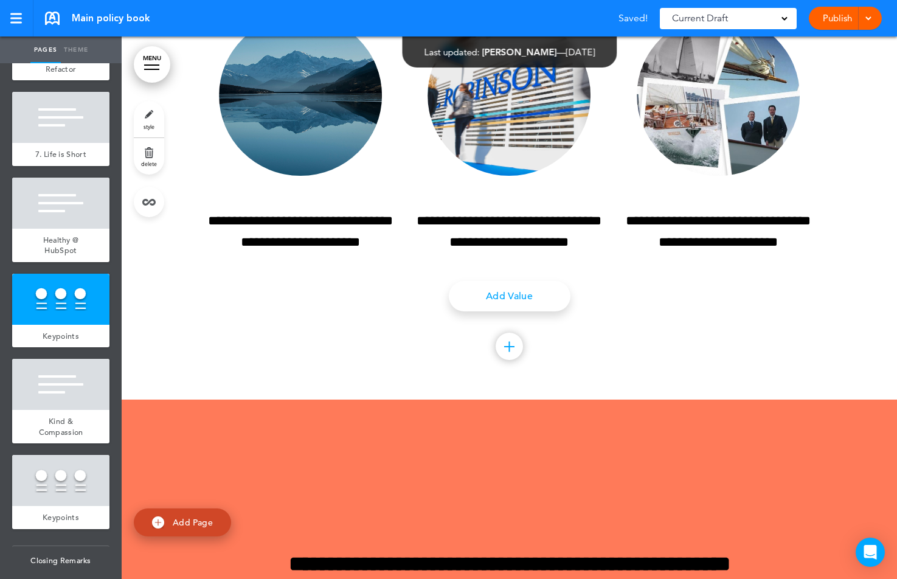
click at [710, 400] on div "**********" at bounding box center [510, 145] width 608 height 510
click at [77, 487] on div at bounding box center [60, 480] width 97 height 51
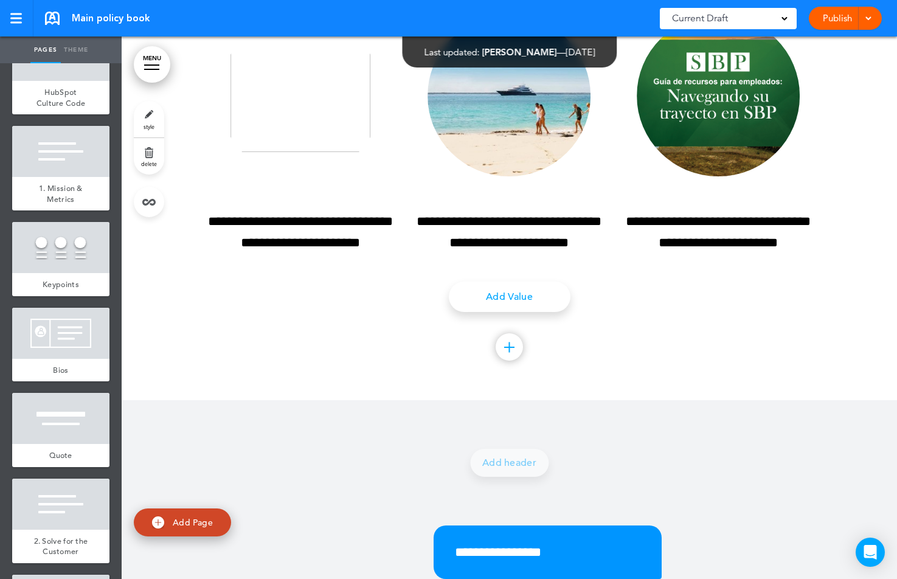
scroll to position [858, 0]
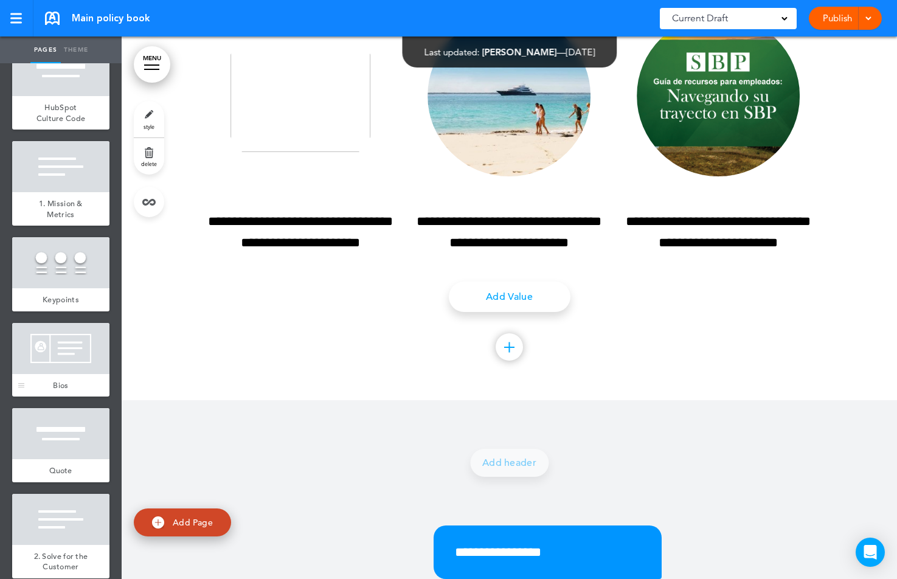
click at [71, 368] on div at bounding box center [60, 348] width 97 height 51
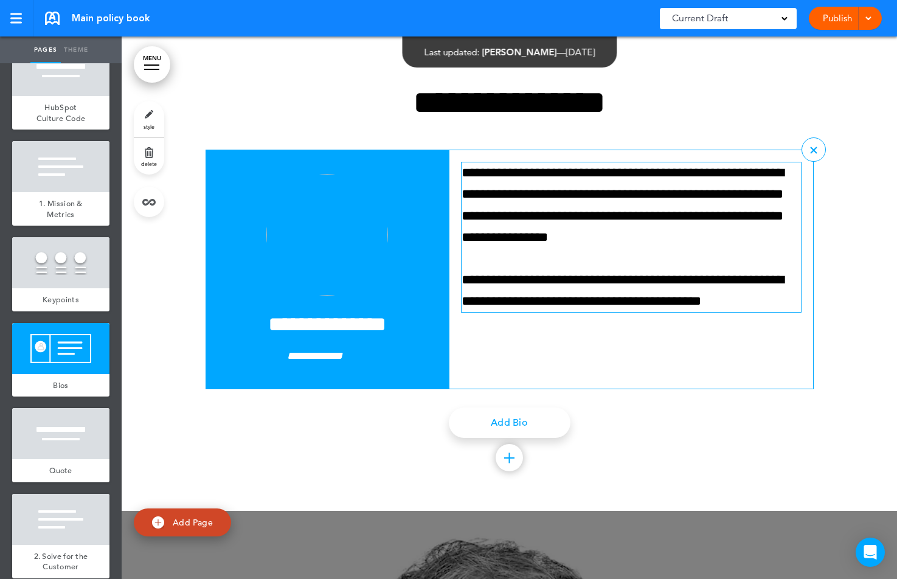
scroll to position [6136, 0]
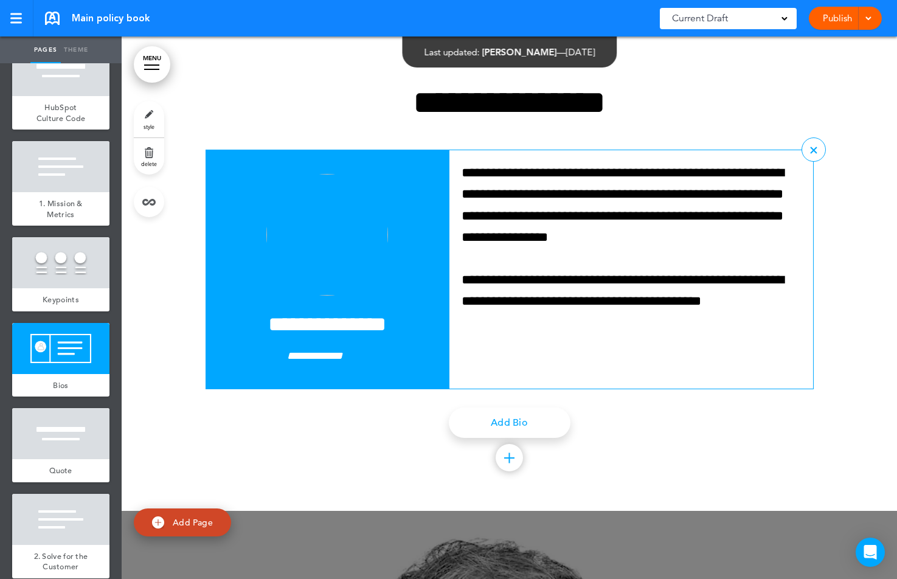
click at [331, 249] on img at bounding box center [327, 235] width 122 height 122
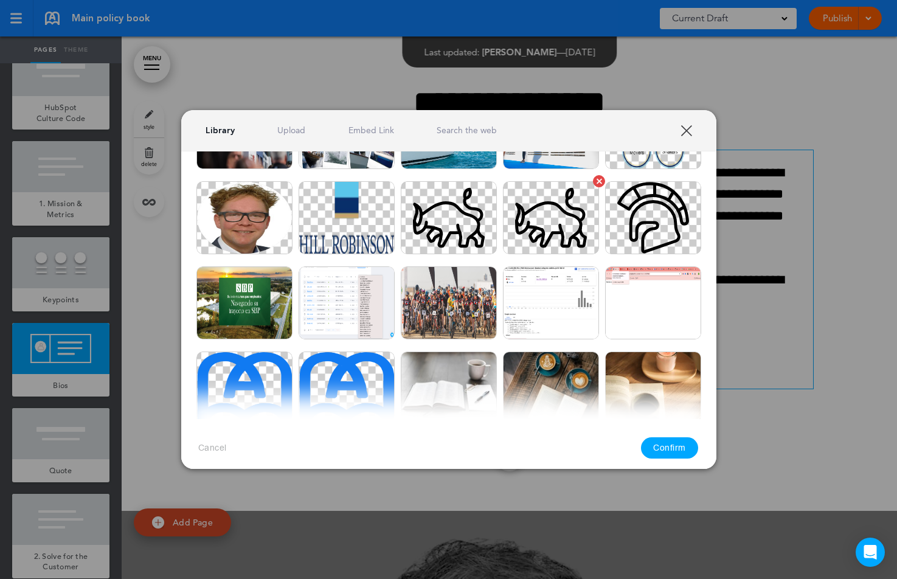
scroll to position [396, 0]
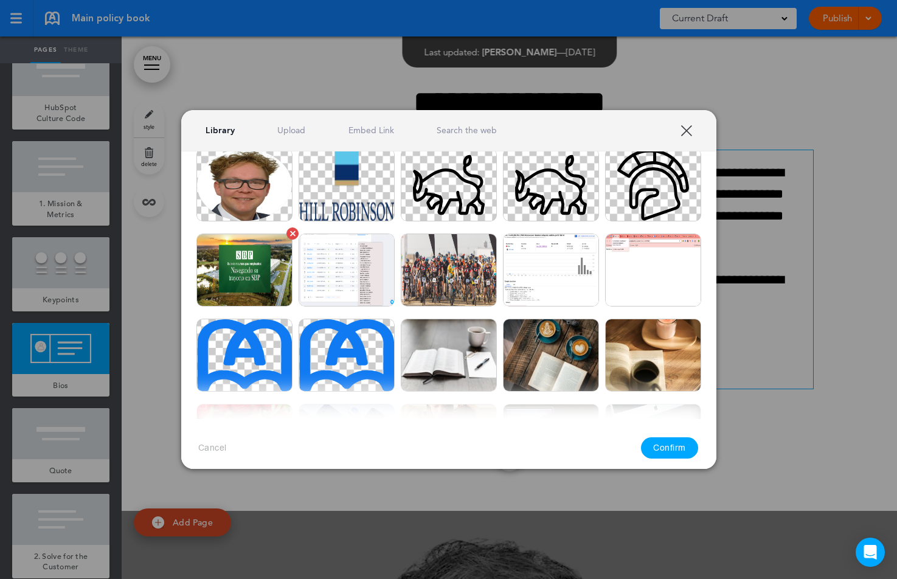
click at [267, 247] on img at bounding box center [244, 269] width 96 height 73
click at [658, 455] on button "Confirm" at bounding box center [669, 447] width 57 height 21
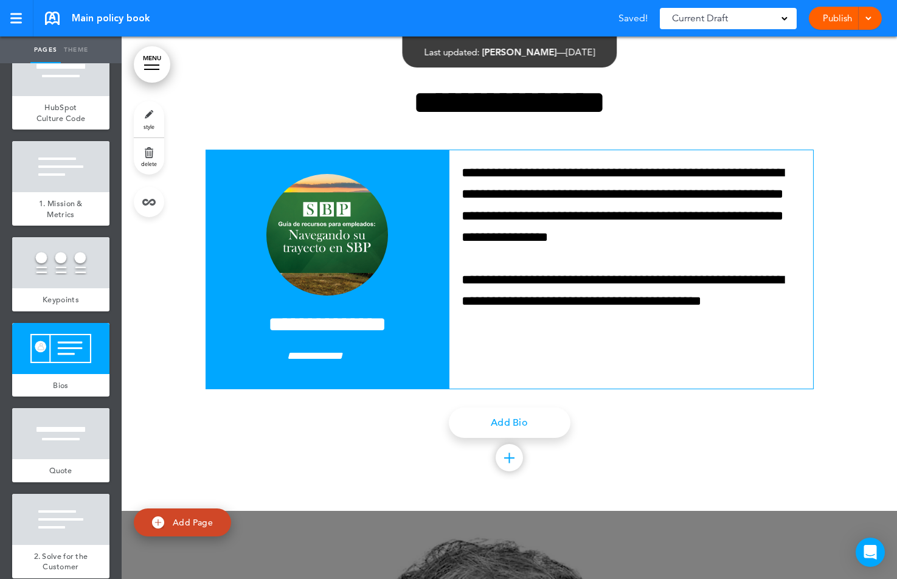
click at [827, 428] on div at bounding box center [509, 275] width 775 height 471
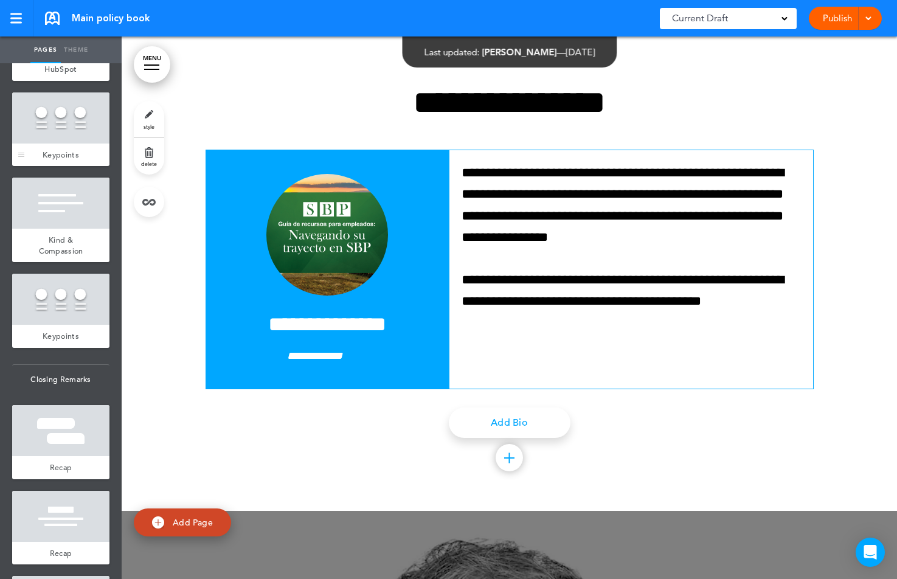
scroll to position [3671, 0]
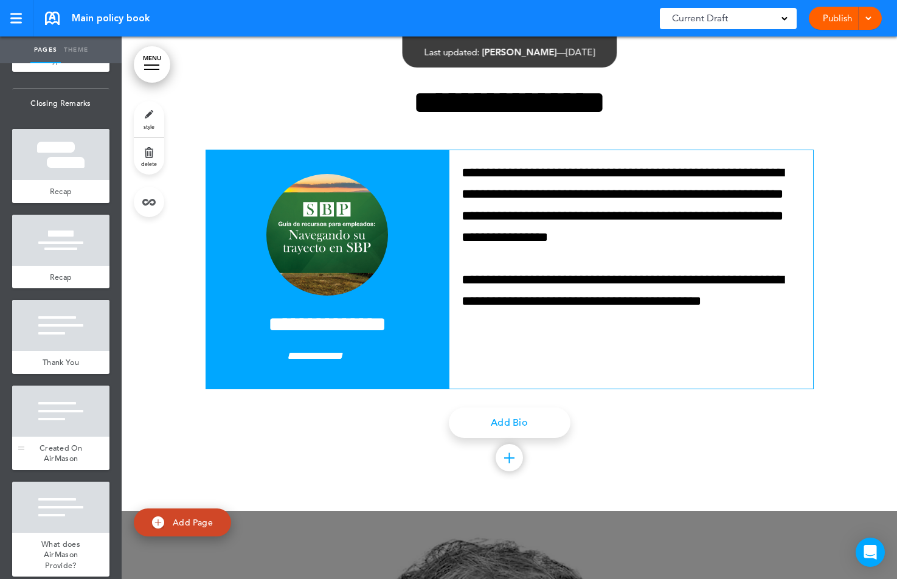
click at [64, 385] on div at bounding box center [60, 410] width 97 height 51
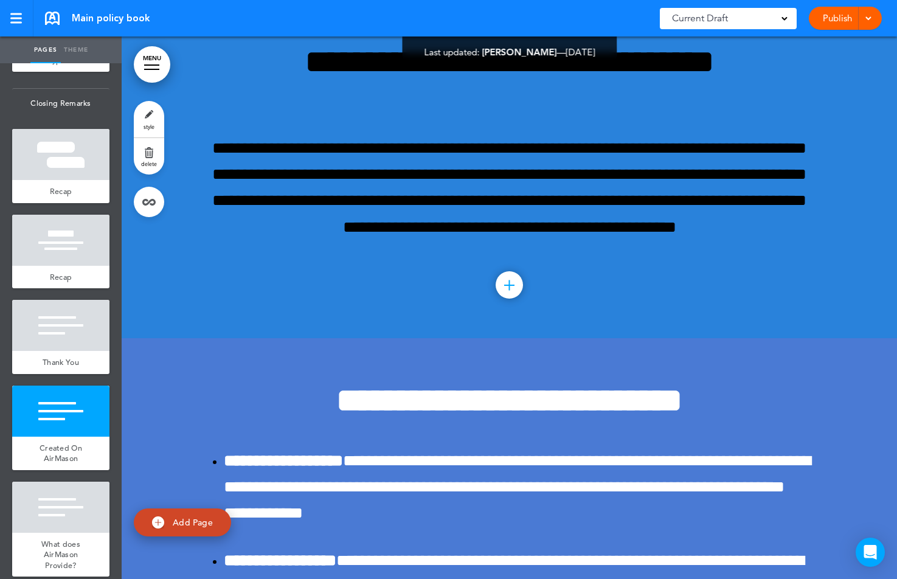
scroll to position [28413, 0]
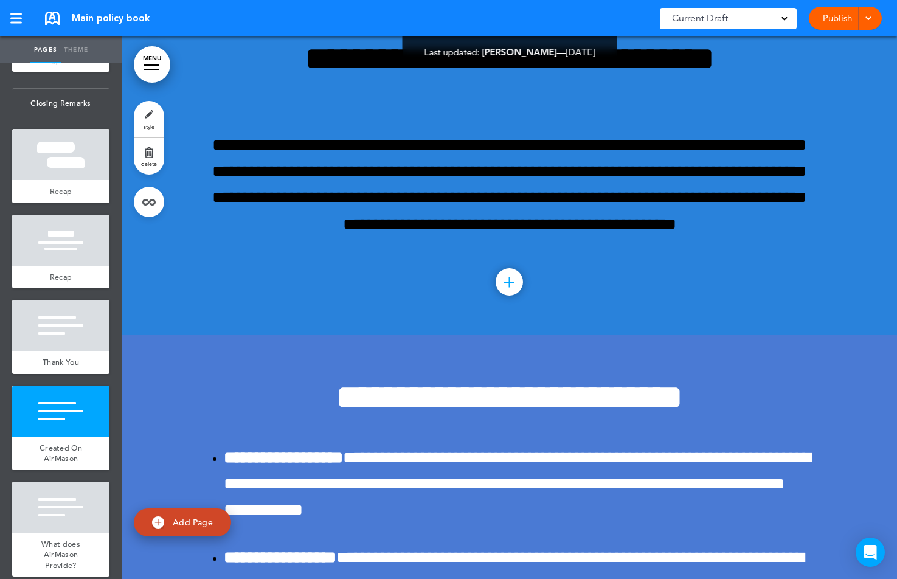
click at [182, 529] on link "Add Page" at bounding box center [182, 522] width 97 height 29
type input "********"
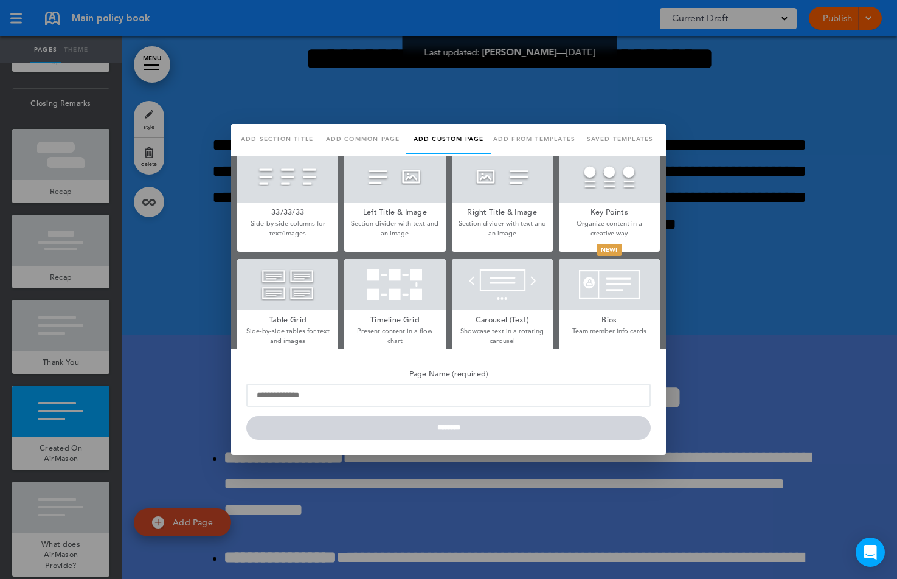
scroll to position [322, 0]
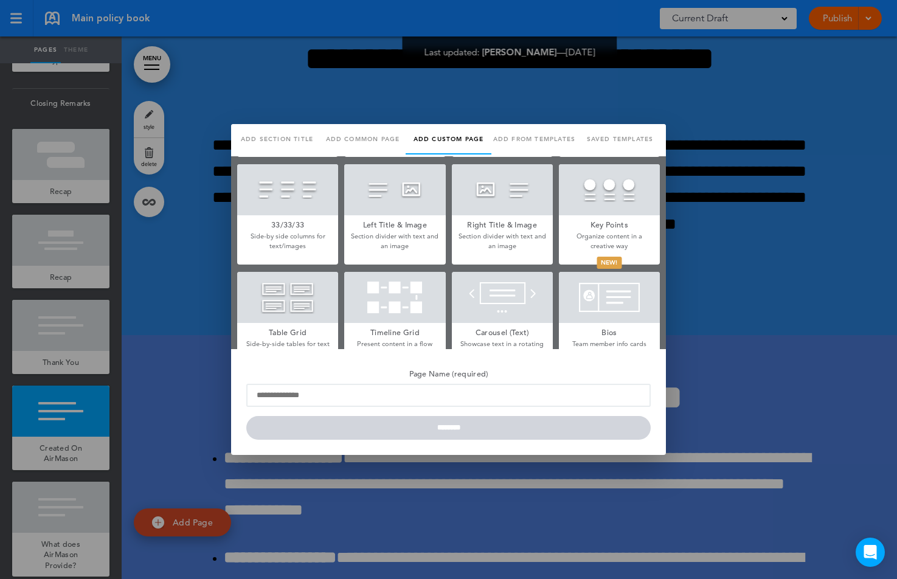
click at [424, 198] on div at bounding box center [394, 189] width 101 height 51
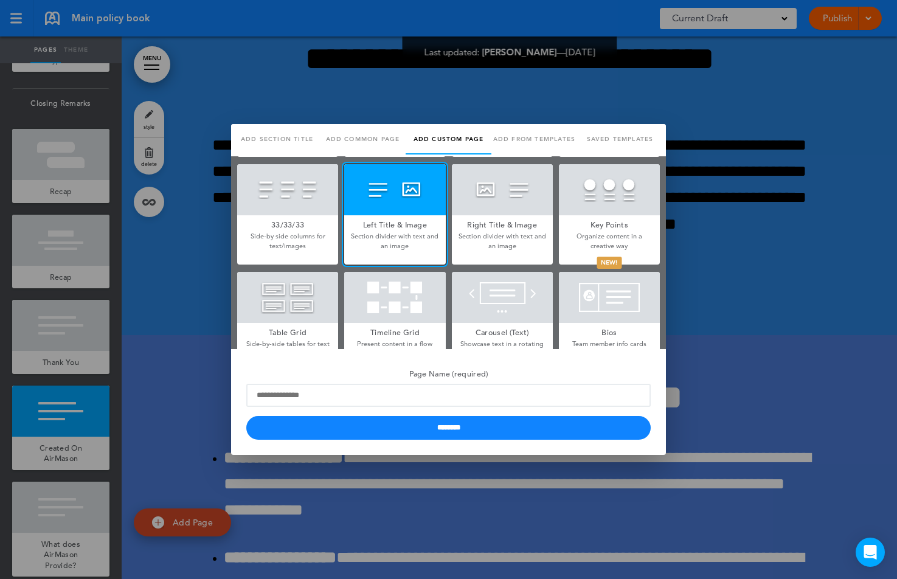
click at [611, 199] on div at bounding box center [609, 189] width 101 height 51
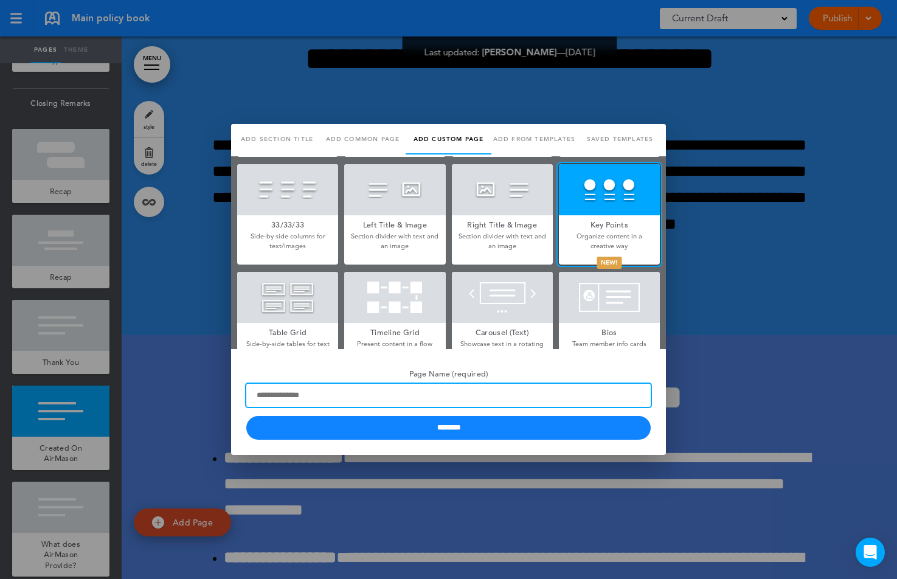
click at [401, 404] on input "Page Name (required)" at bounding box center [448, 395] width 404 height 23
type input "*********"
click at [246, 416] on input "********" at bounding box center [448, 428] width 404 height 24
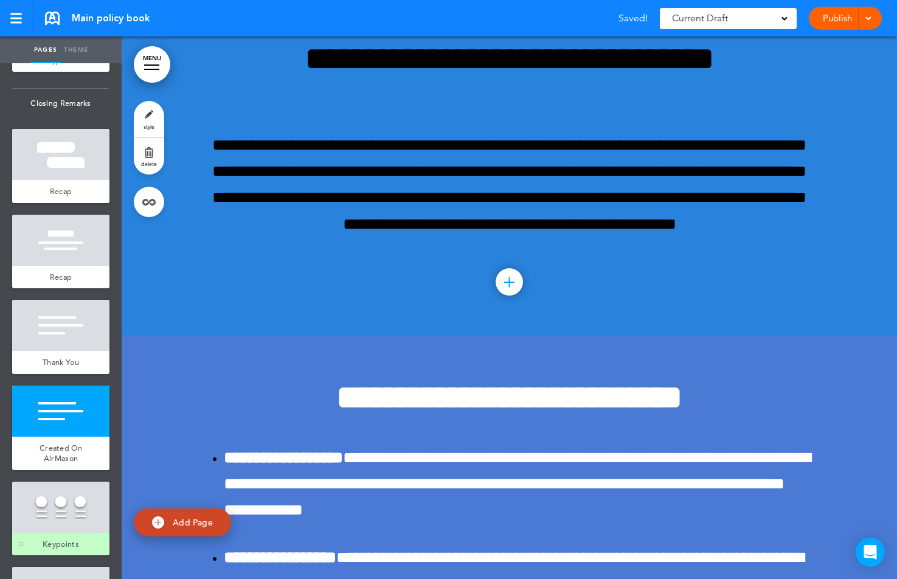
click at [32, 518] on div at bounding box center [60, 507] width 97 height 51
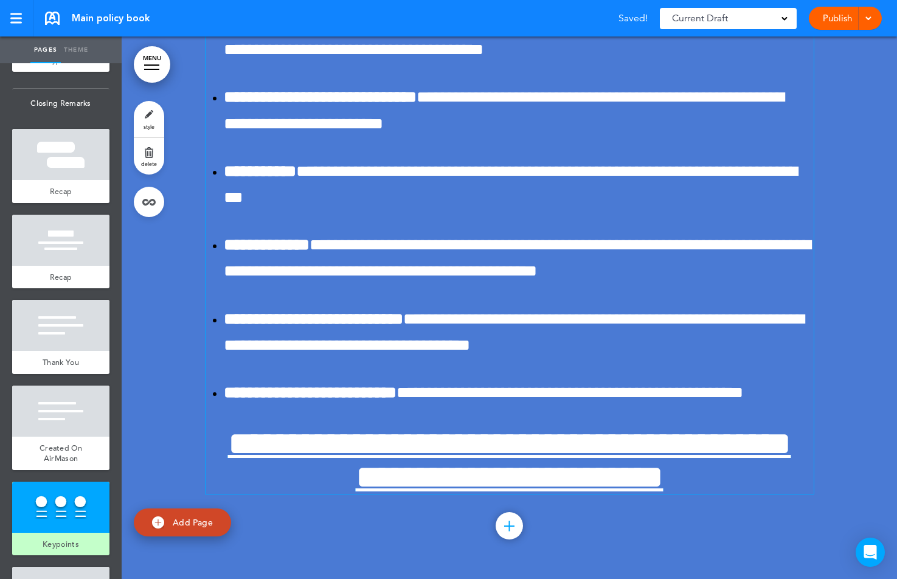
scroll to position [29849, 0]
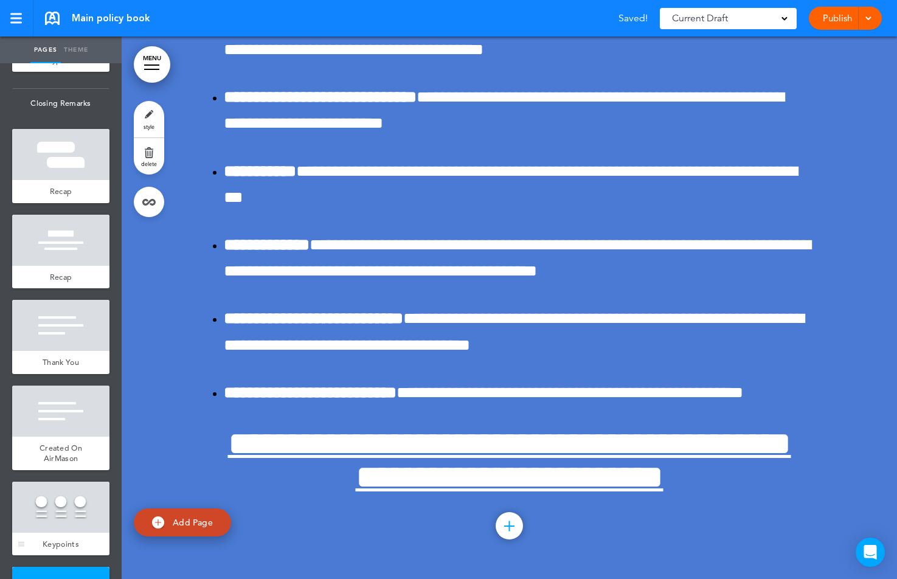
click at [66, 513] on div at bounding box center [60, 507] width 97 height 51
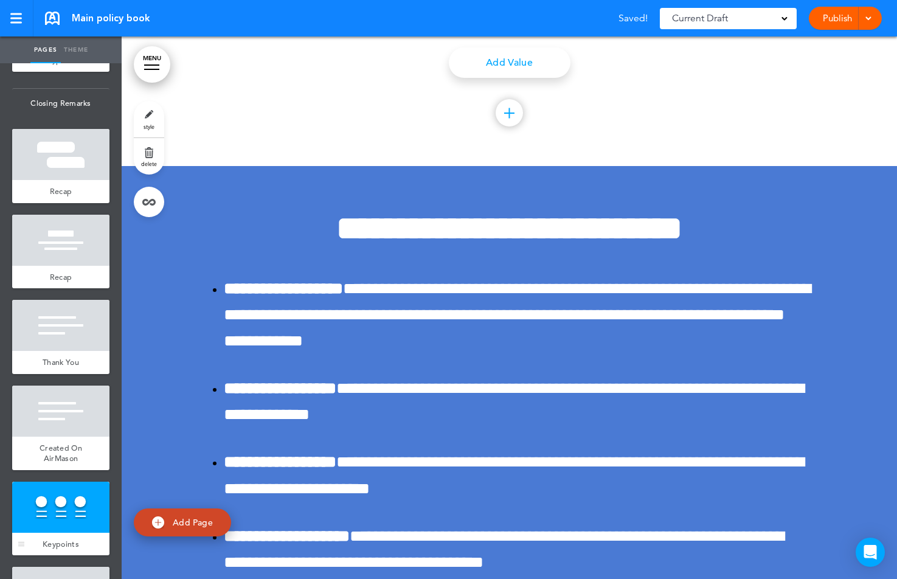
scroll to position [28956, 0]
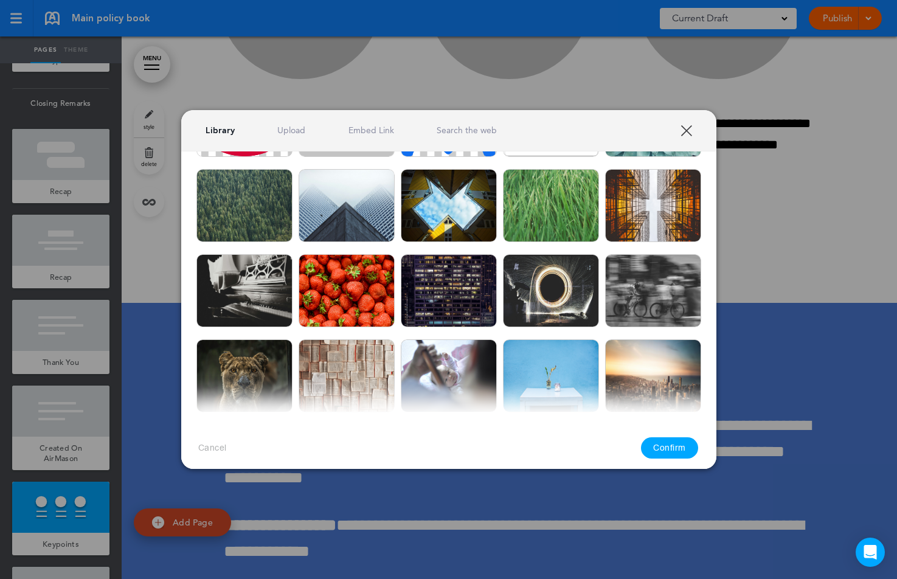
scroll to position [781, 0]
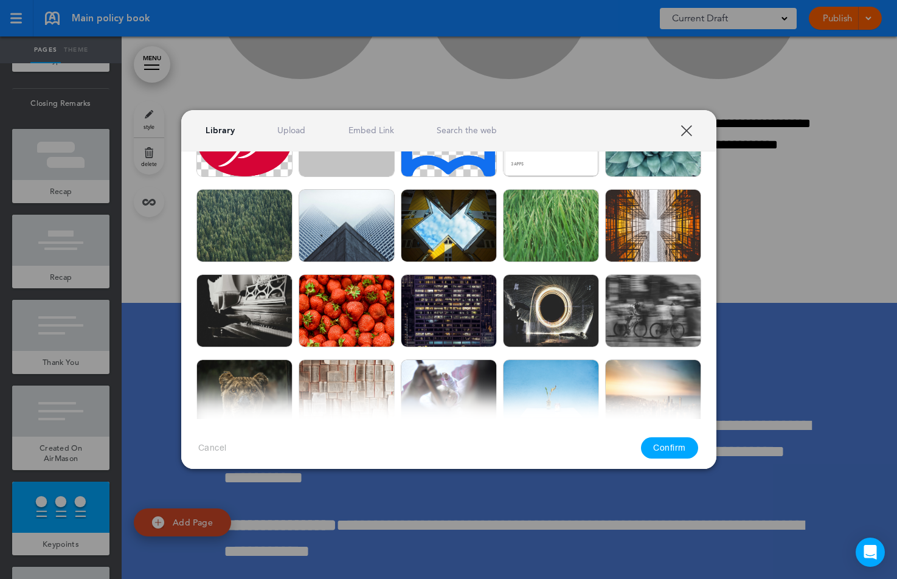
click at [370, 243] on img at bounding box center [347, 225] width 96 height 73
click at [665, 450] on button "Confirm" at bounding box center [669, 447] width 57 height 21
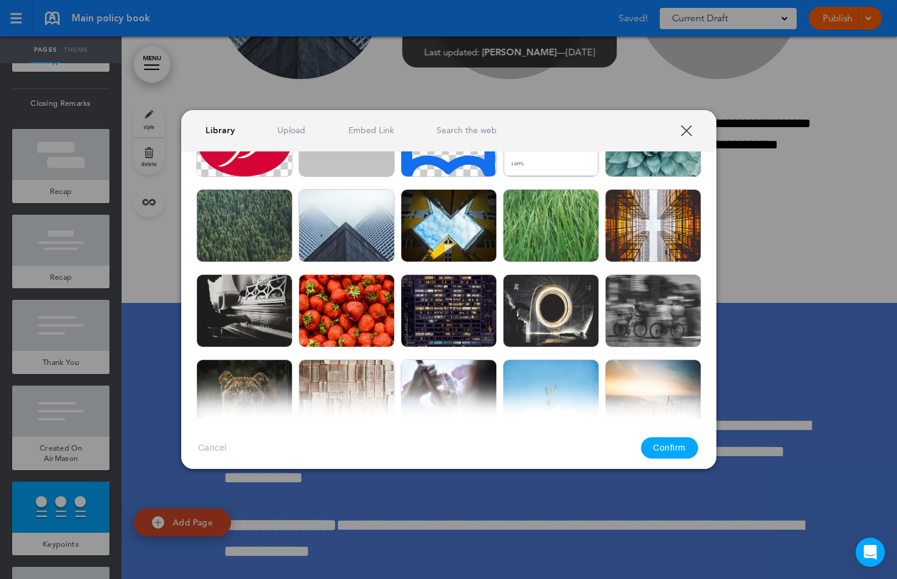
click at [558, 298] on img at bounding box center [551, 310] width 96 height 73
click at [671, 449] on button "Confirm" at bounding box center [669, 447] width 57 height 21
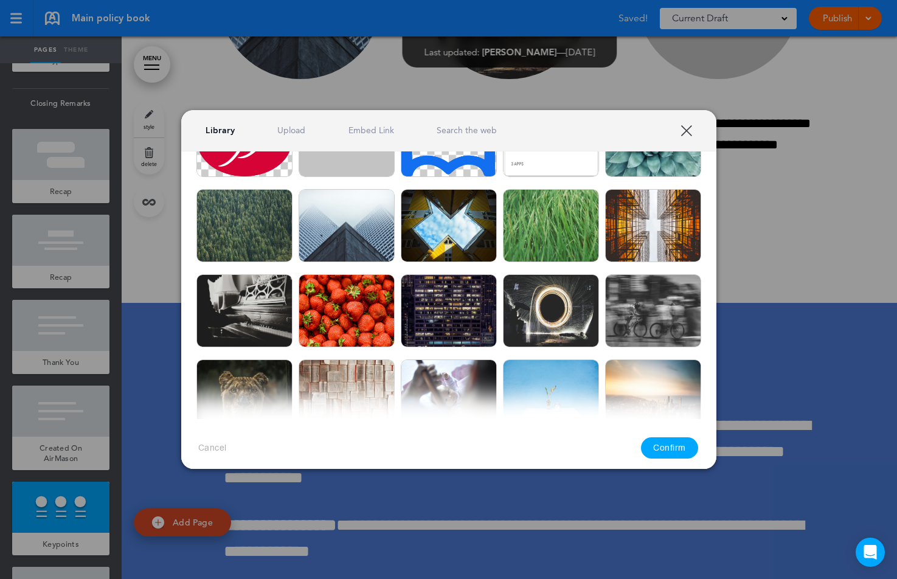
click at [656, 306] on img at bounding box center [653, 310] width 96 height 73
click at [657, 443] on button "Confirm" at bounding box center [669, 447] width 57 height 21
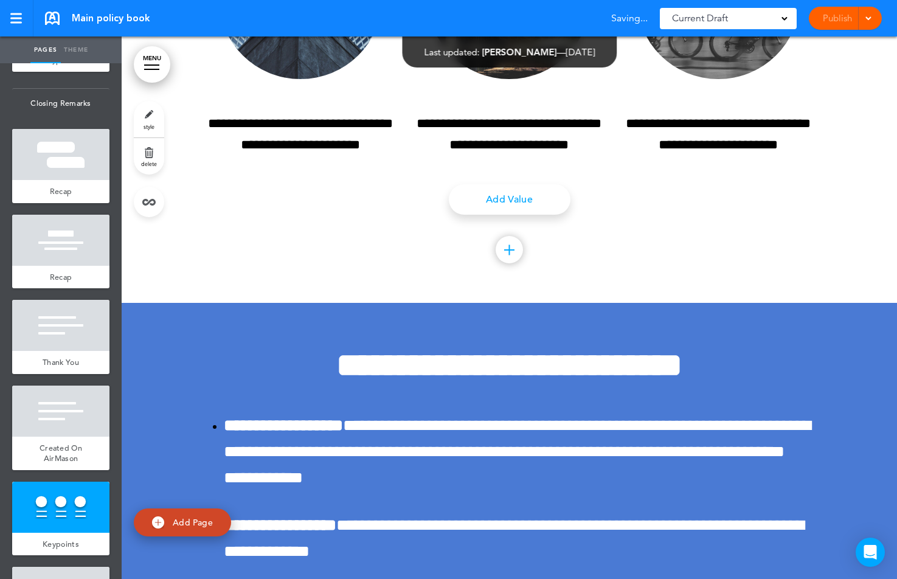
click at [703, 257] on div "Add collapsible section ? In order to add a collapsible section, only solid bac…" at bounding box center [510, 242] width 608 height 30
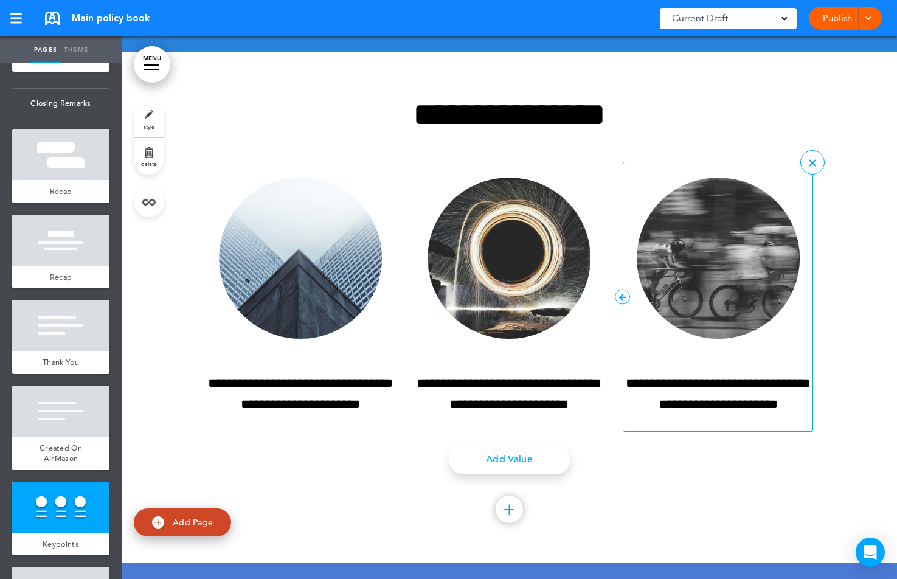
scroll to position [28680, 0]
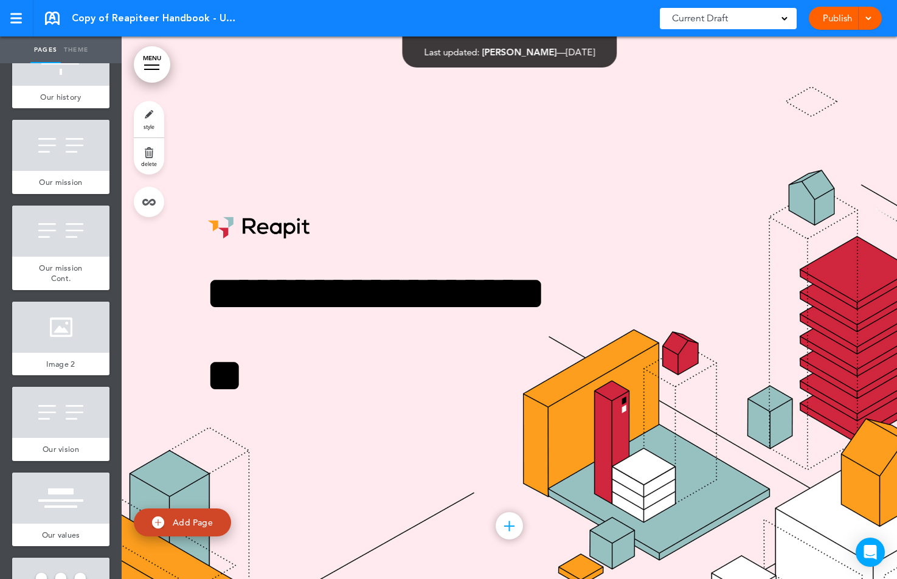
scroll to position [559, 0]
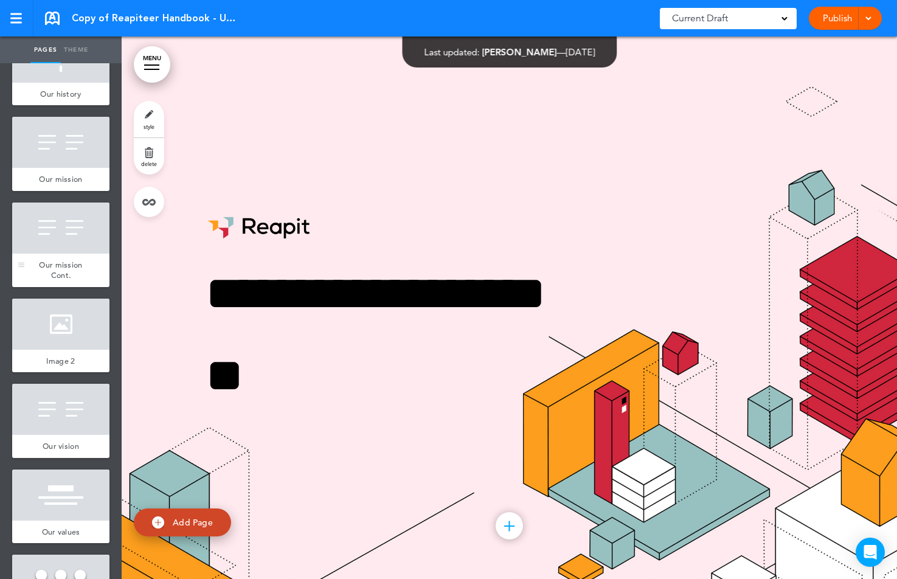
click at [77, 230] on div at bounding box center [60, 227] width 97 height 51
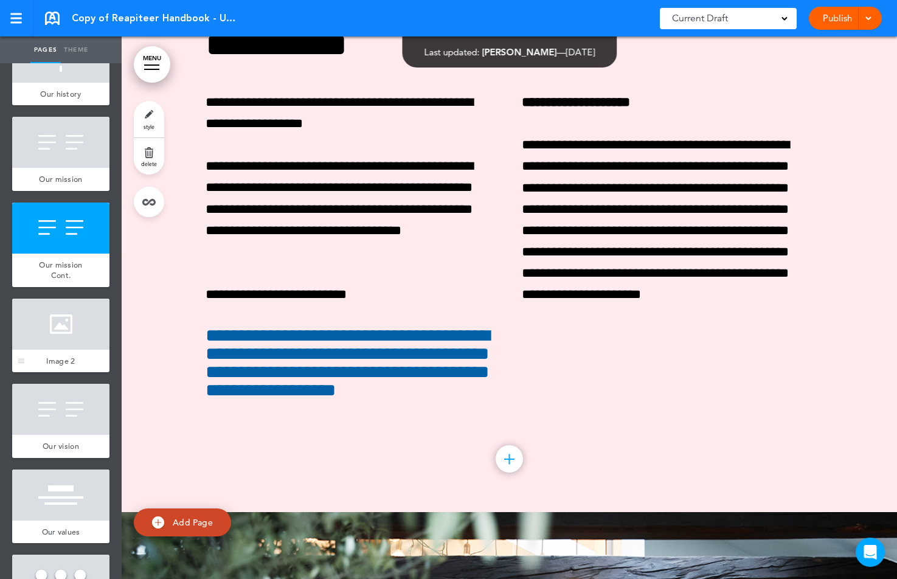
click at [66, 311] on div at bounding box center [60, 324] width 97 height 51
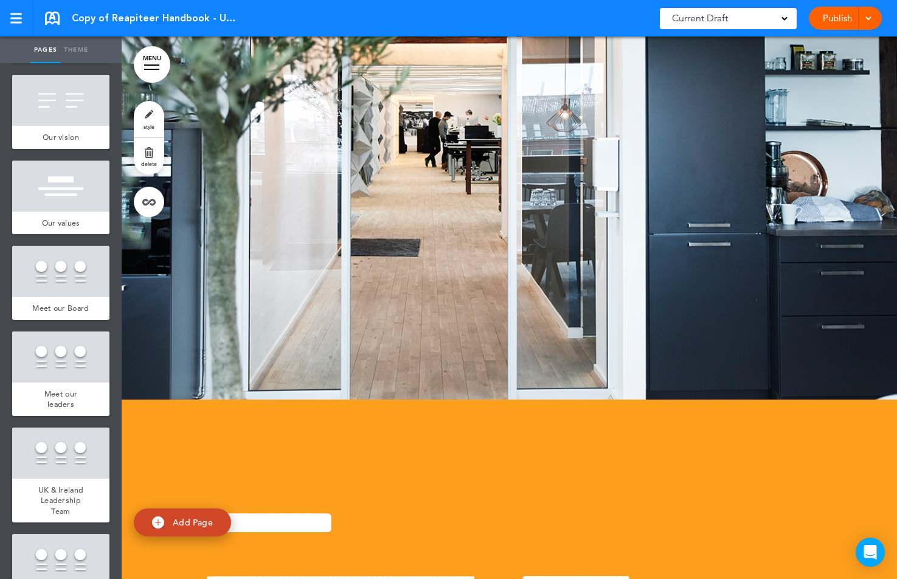
scroll to position [976, 0]
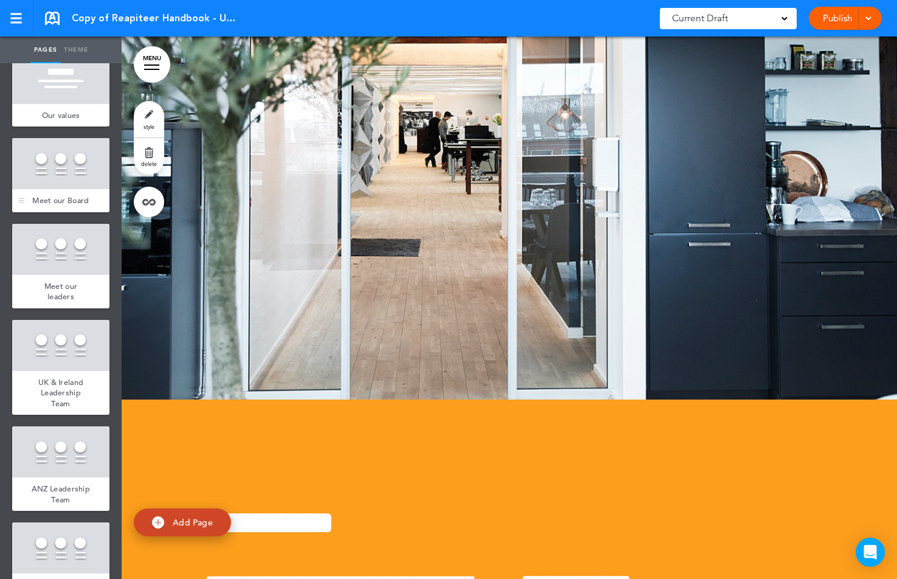
click at [62, 174] on div at bounding box center [60, 163] width 97 height 51
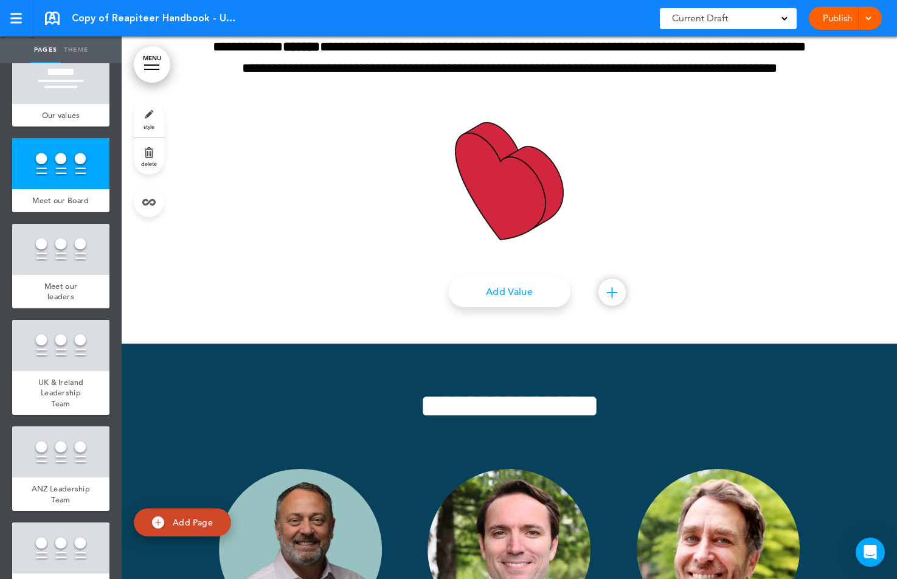
scroll to position [10099, 0]
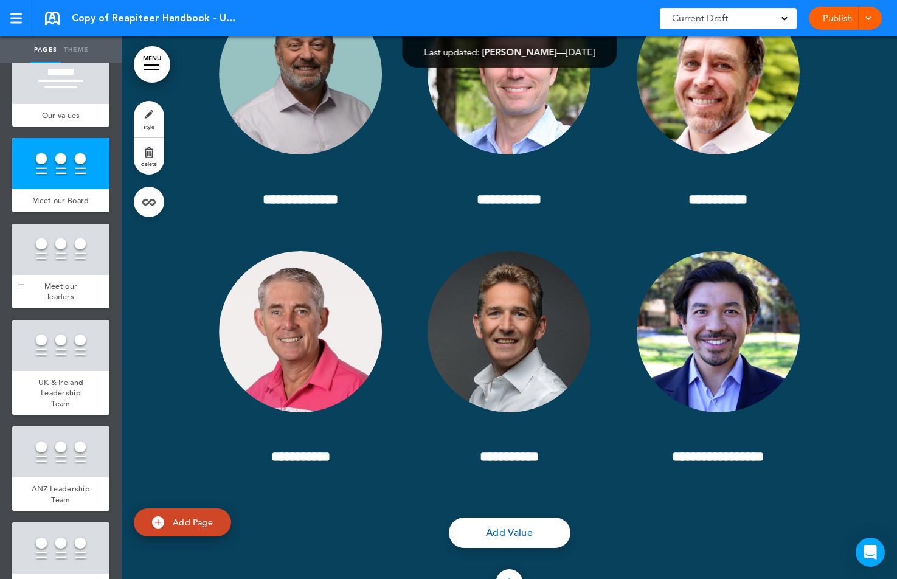
click at [73, 228] on div at bounding box center [60, 249] width 97 height 51
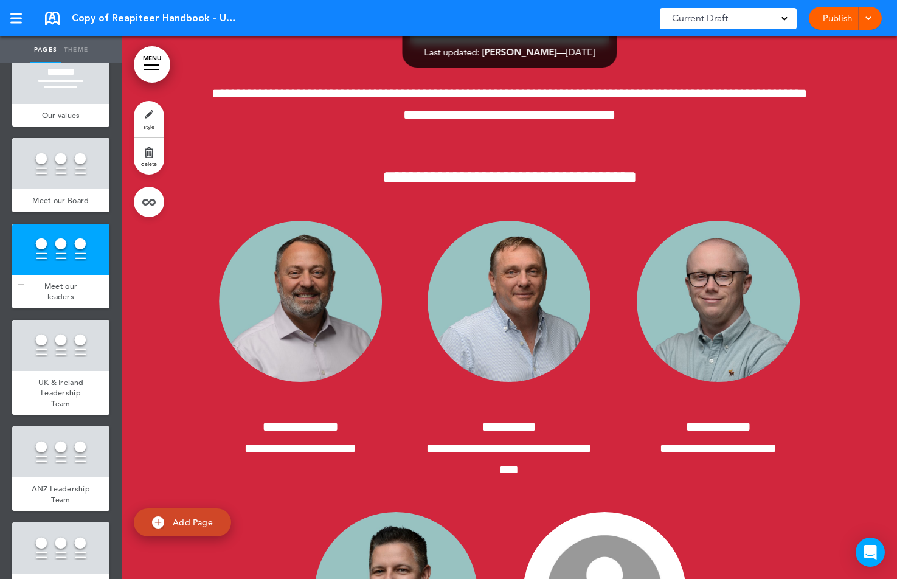
scroll to position [10866, 0]
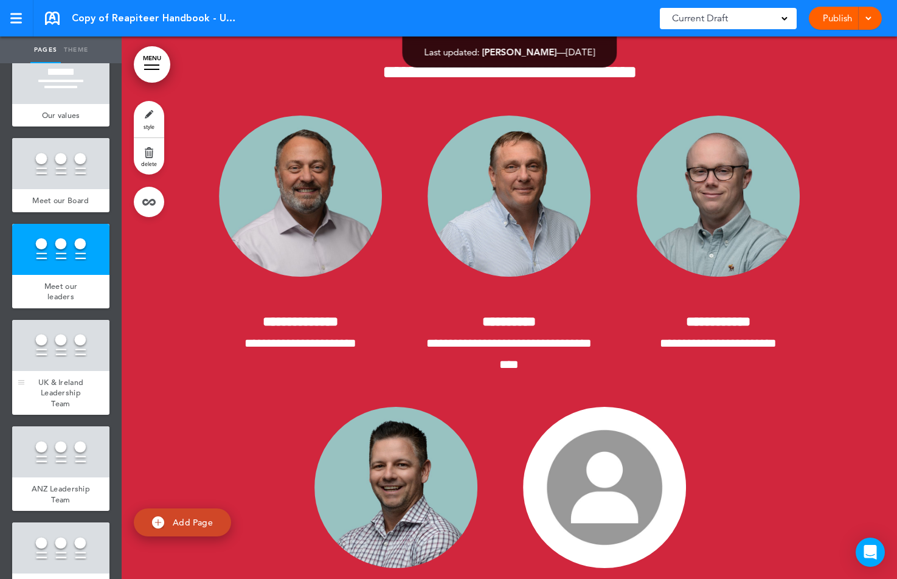
click at [45, 378] on span "UK & Ireland Leadership Team" at bounding box center [61, 393] width 46 height 32
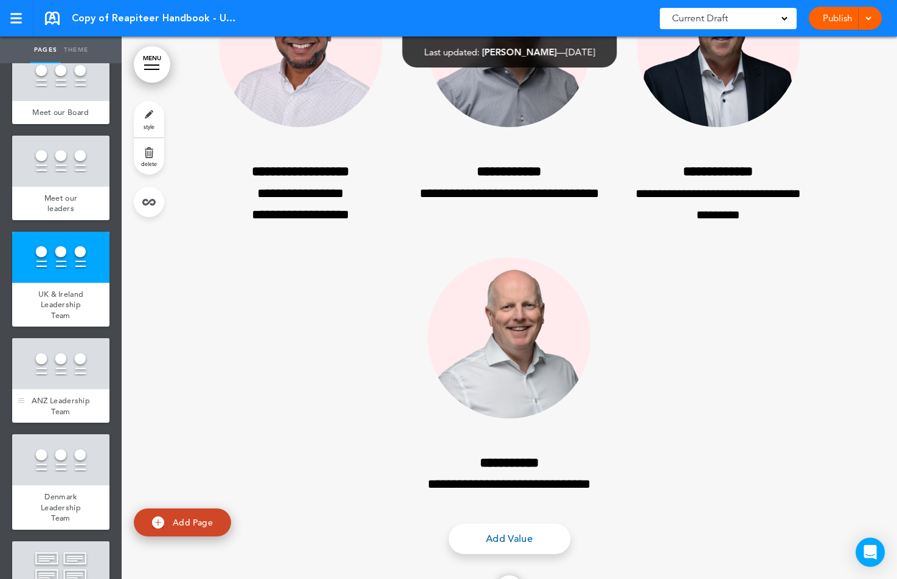
scroll to position [1072, 0]
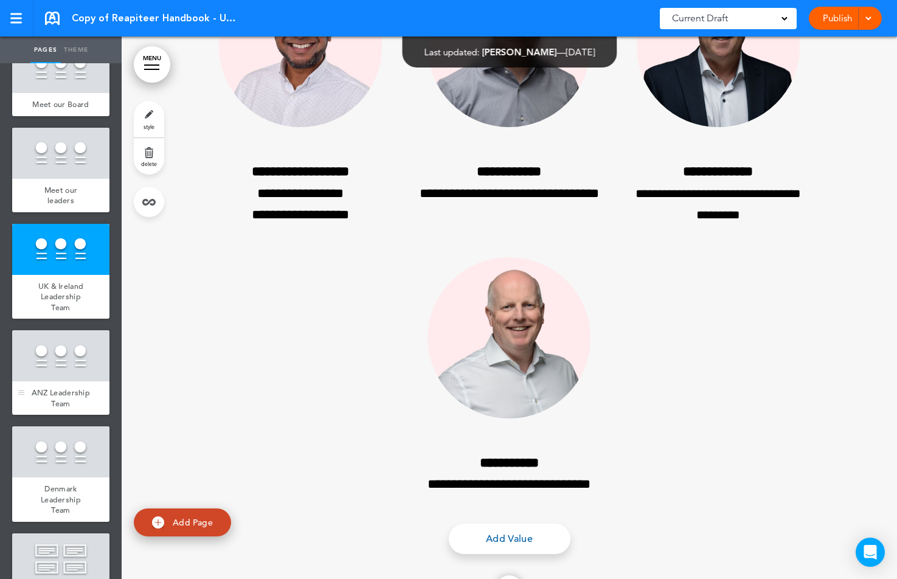
click at [63, 356] on div at bounding box center [60, 355] width 97 height 51
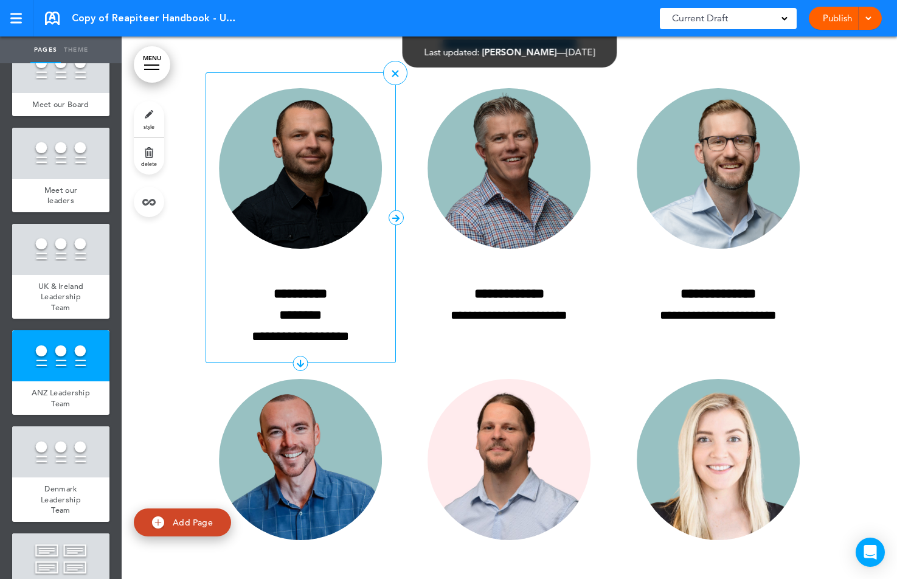
scroll to position [13479, 0]
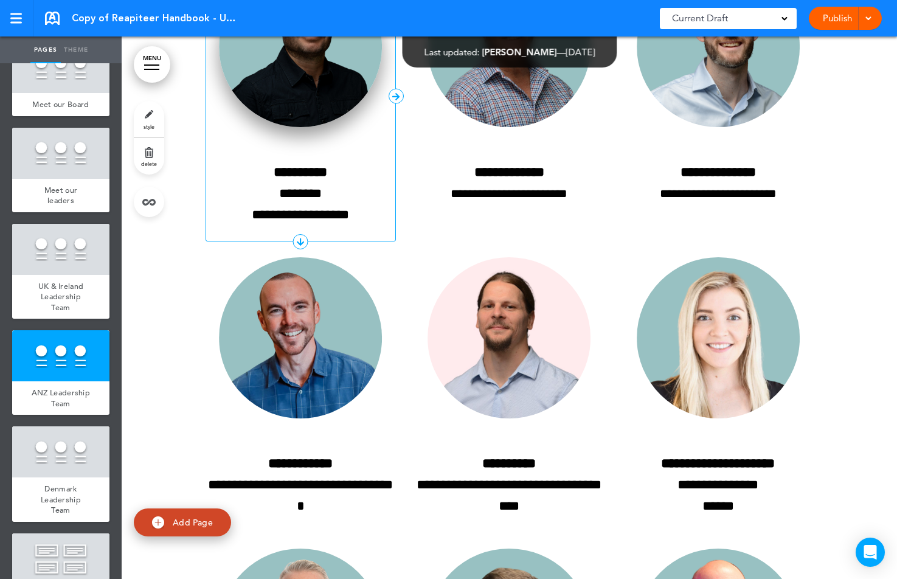
click at [318, 128] on img at bounding box center [300, 47] width 163 height 161
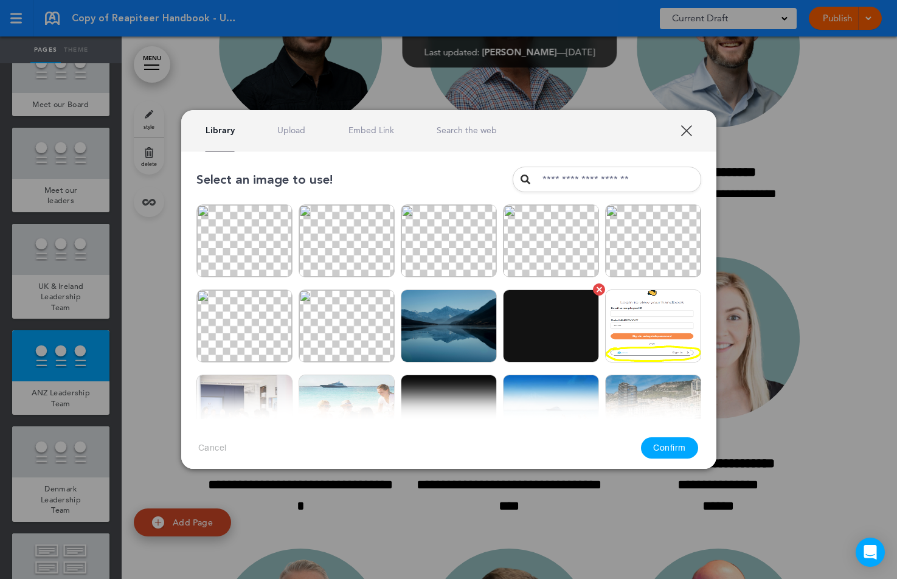
scroll to position [19, 0]
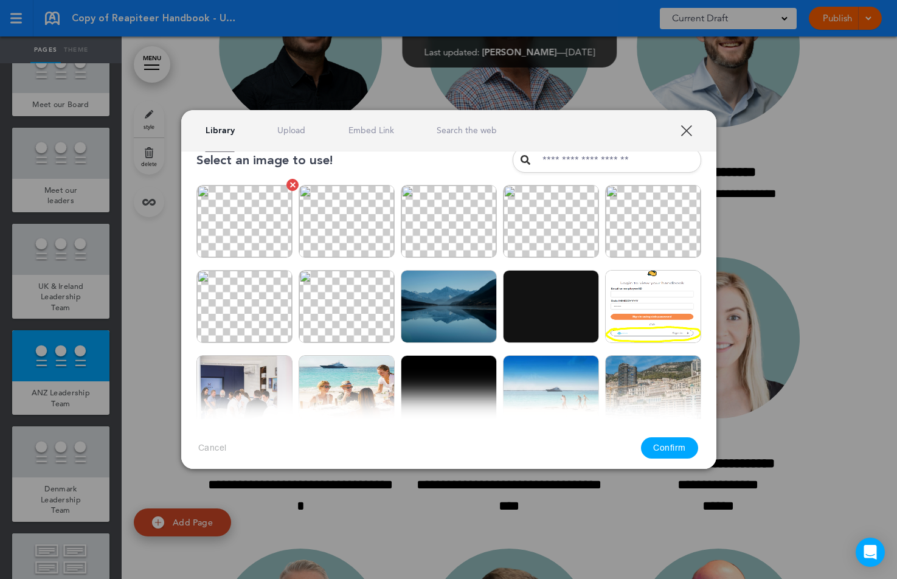
click at [280, 239] on img at bounding box center [244, 221] width 96 height 73
click at [672, 457] on button "Confirm" at bounding box center [669, 447] width 57 height 21
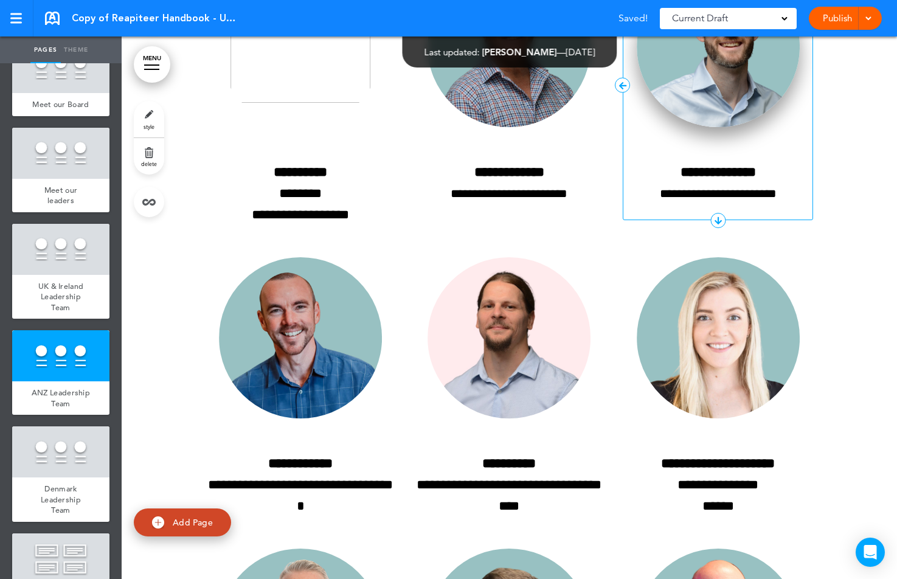
click at [764, 128] on img at bounding box center [718, 47] width 163 height 161
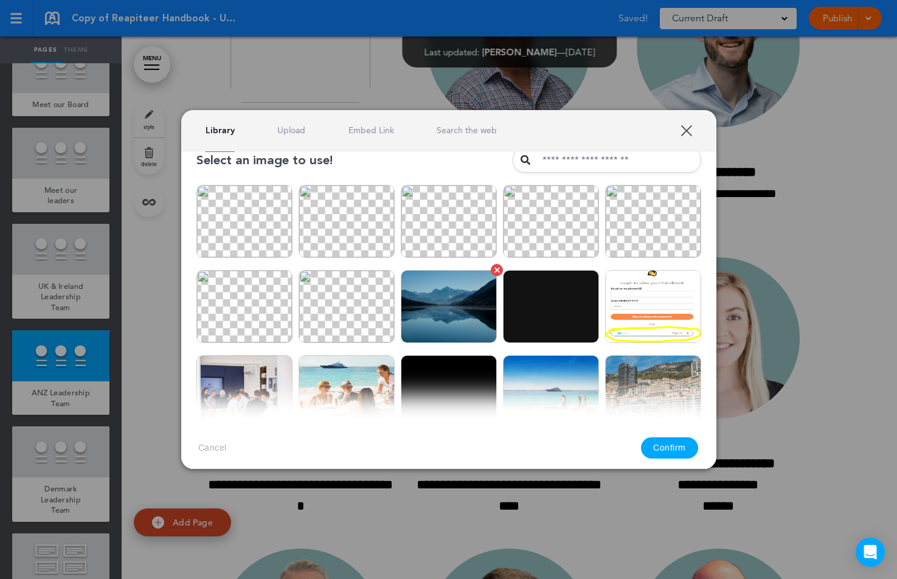
click at [453, 328] on img at bounding box center [449, 306] width 96 height 73
click at [662, 443] on button "Confirm" at bounding box center [669, 447] width 57 height 21
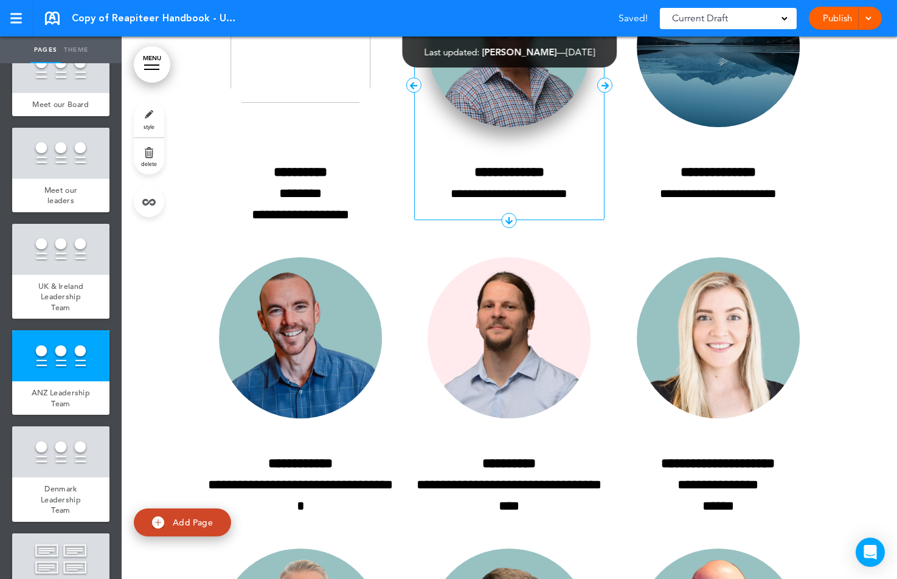
click at [503, 128] on img at bounding box center [509, 47] width 163 height 161
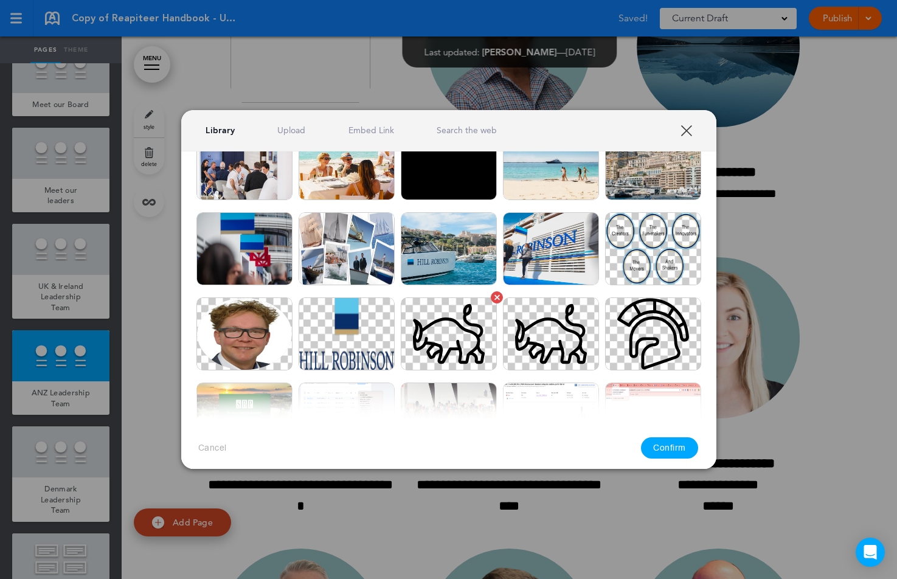
scroll to position [78, 0]
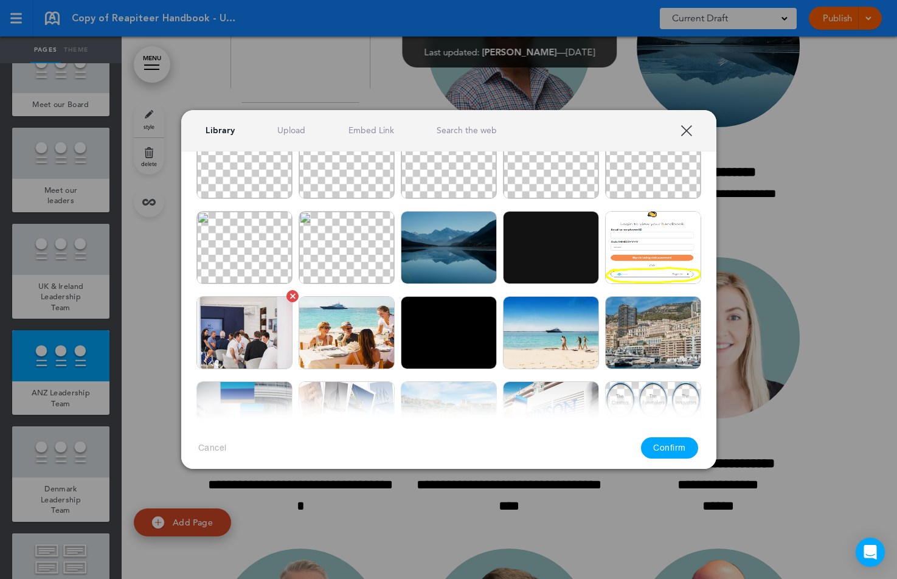
click at [255, 331] on img at bounding box center [244, 332] width 96 height 73
click at [654, 447] on button "Confirm" at bounding box center [669, 447] width 57 height 21
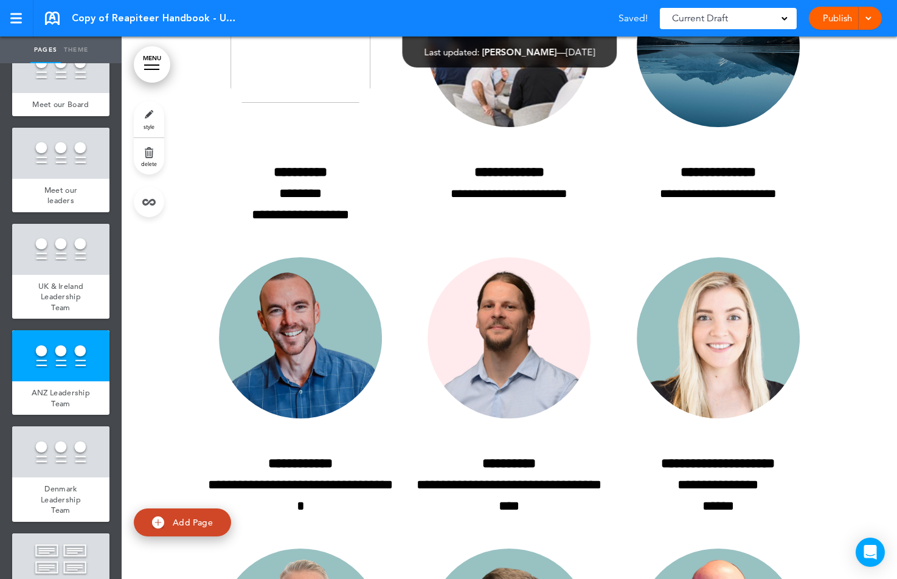
click at [852, 332] on div at bounding box center [509, 536] width 775 height 1335
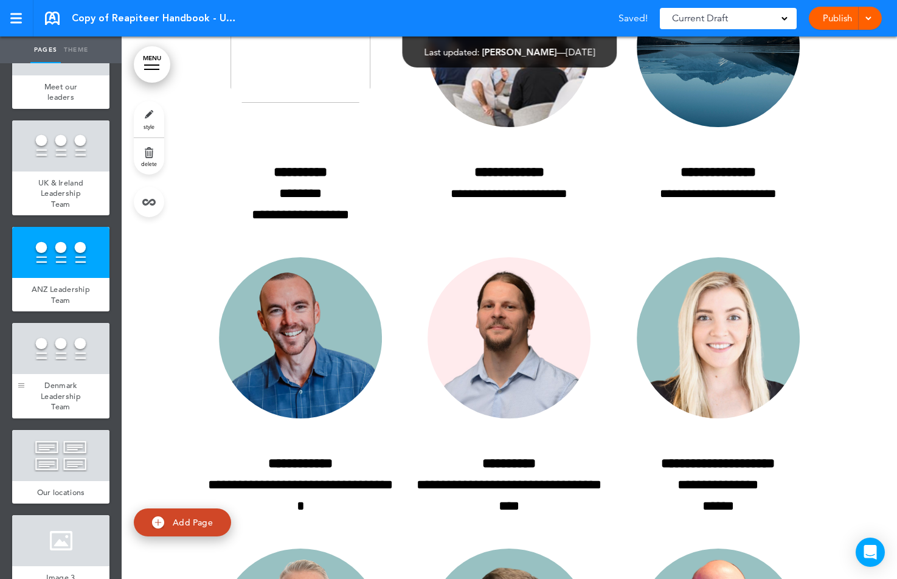
scroll to position [1186, 0]
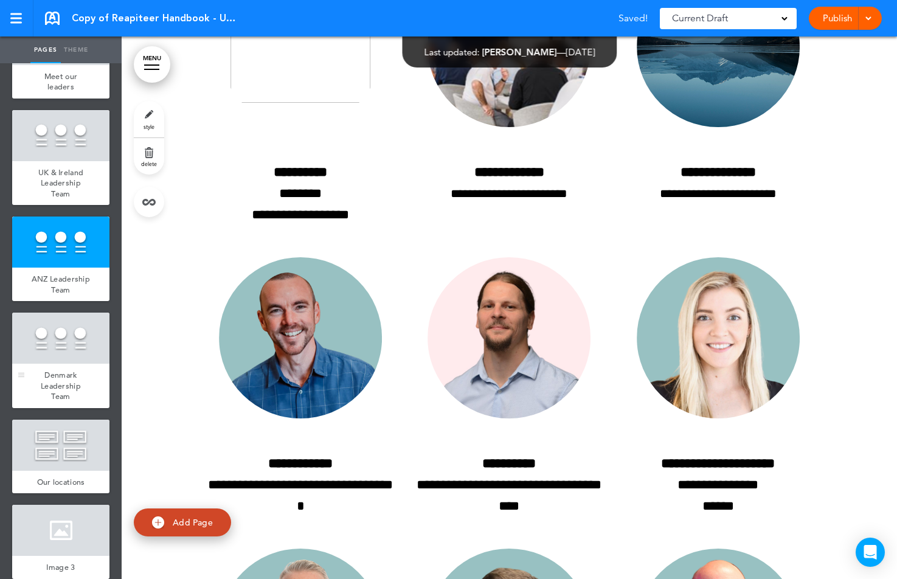
click at [63, 351] on div at bounding box center [60, 338] width 97 height 51
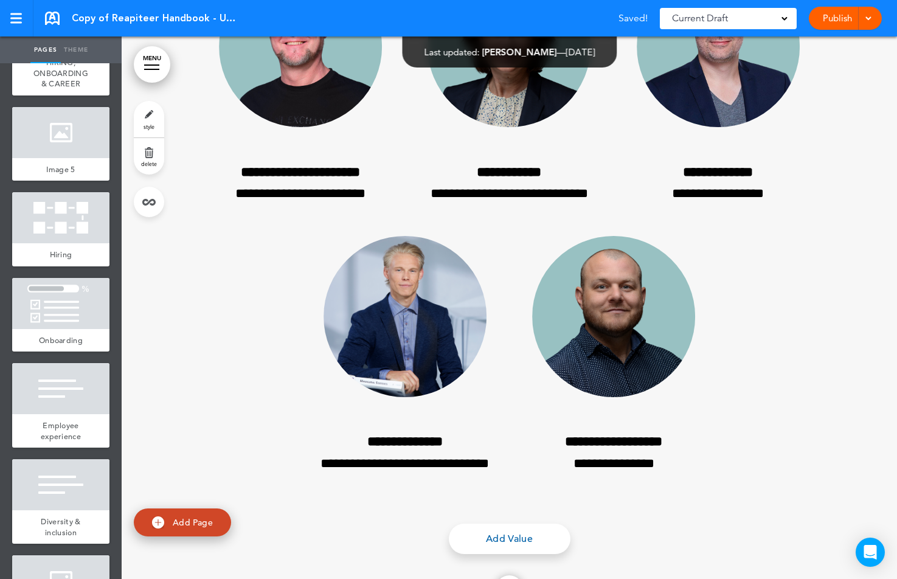
scroll to position [2394, 0]
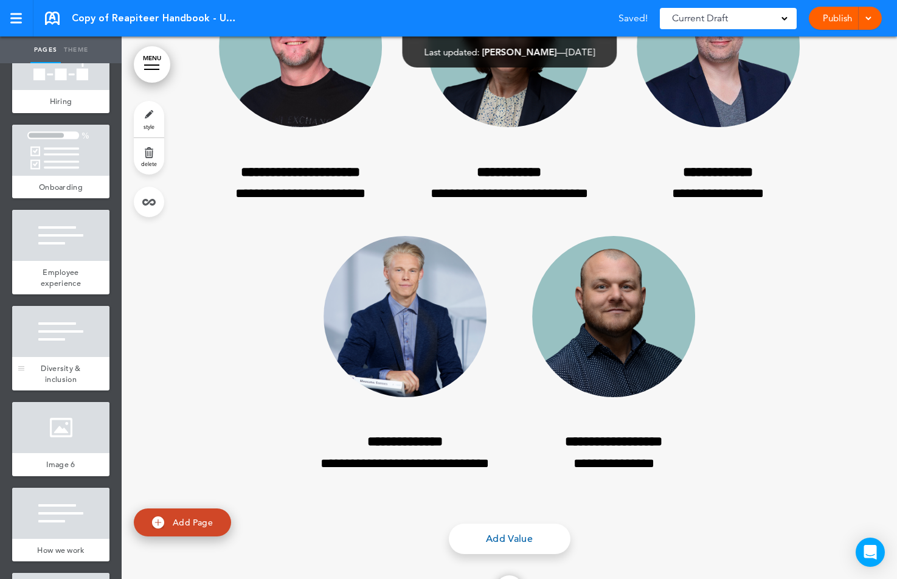
click at [63, 345] on div at bounding box center [60, 331] width 97 height 51
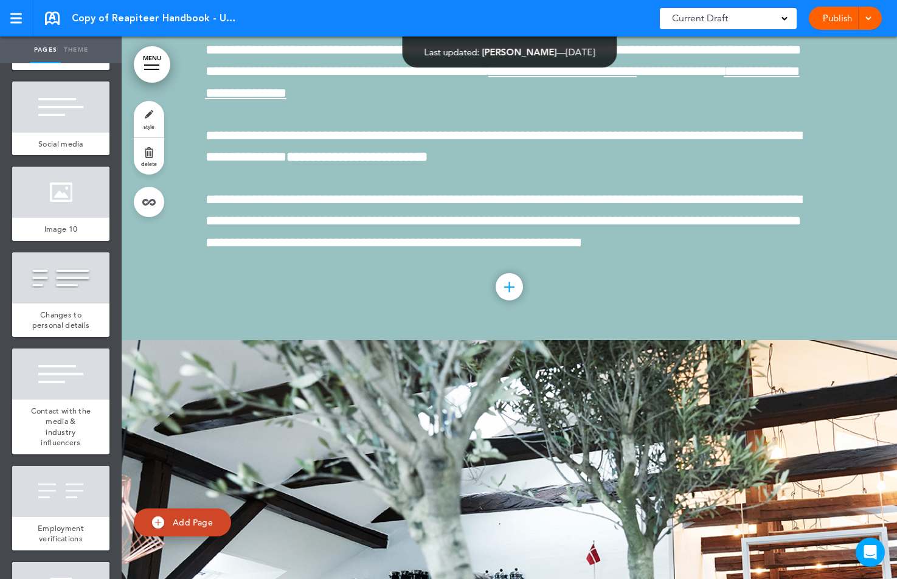
scroll to position [5127, 0]
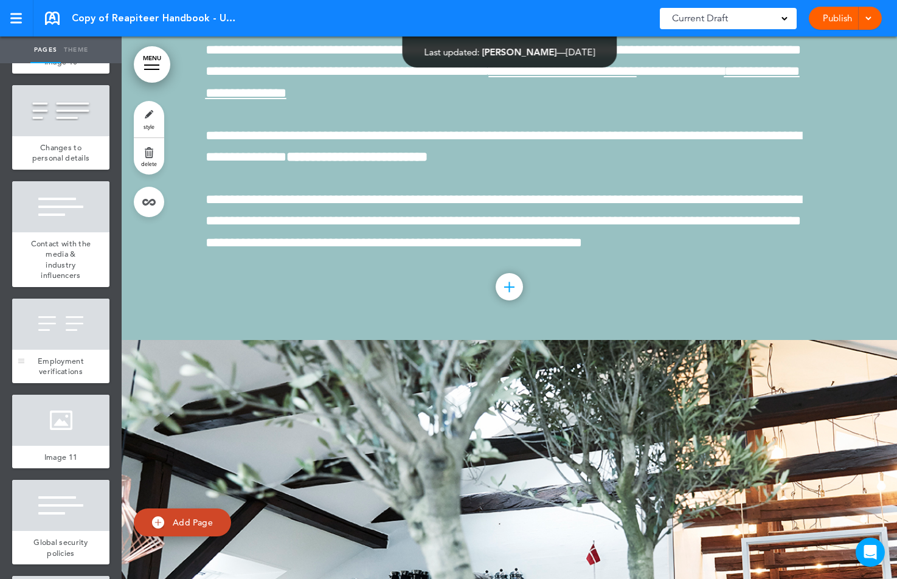
click at [63, 323] on div at bounding box center [60, 324] width 97 height 51
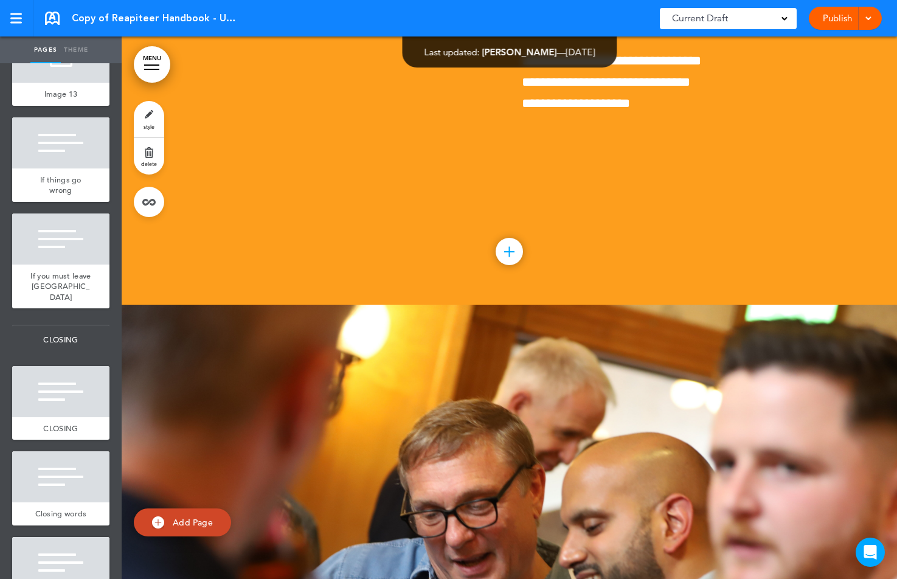
scroll to position [6143, 0]
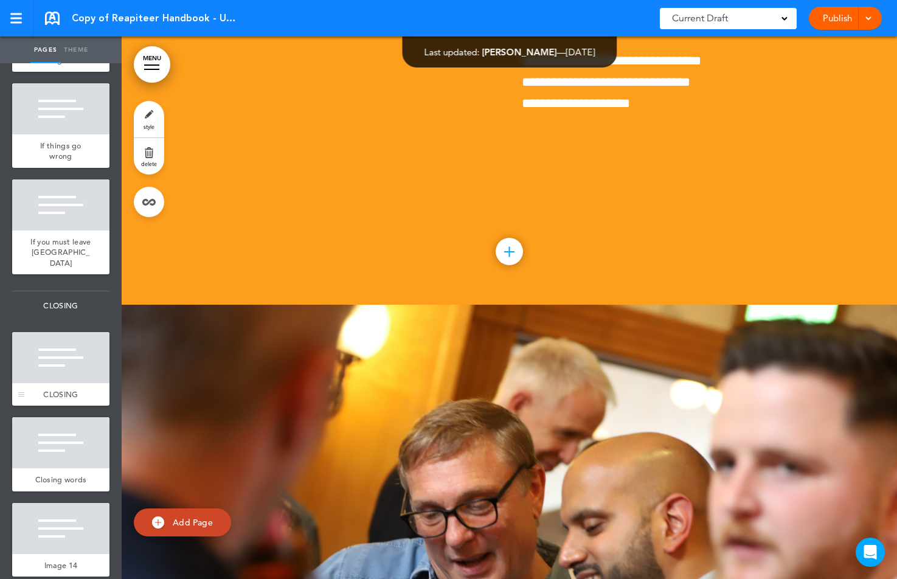
click at [66, 389] on span "CLOSING" at bounding box center [60, 394] width 35 height 10
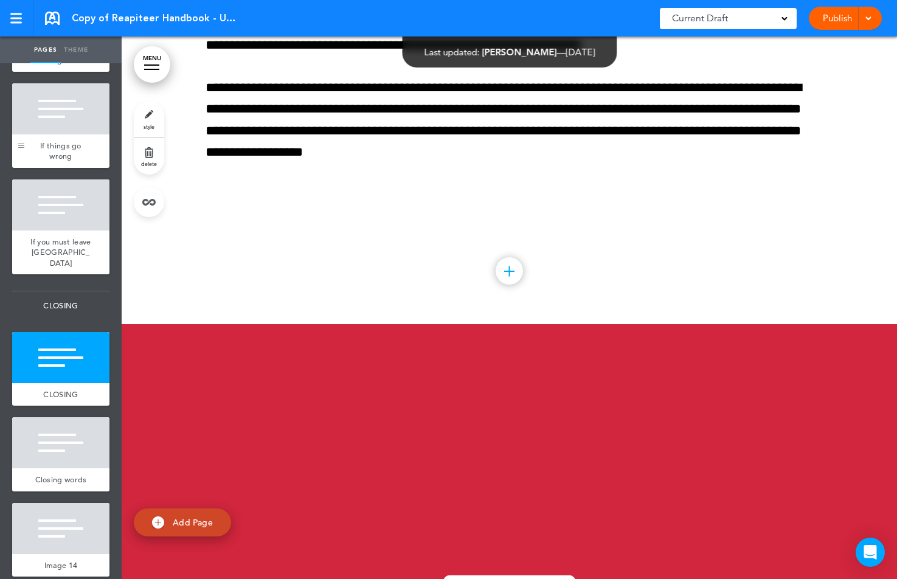
scroll to position [45781, 0]
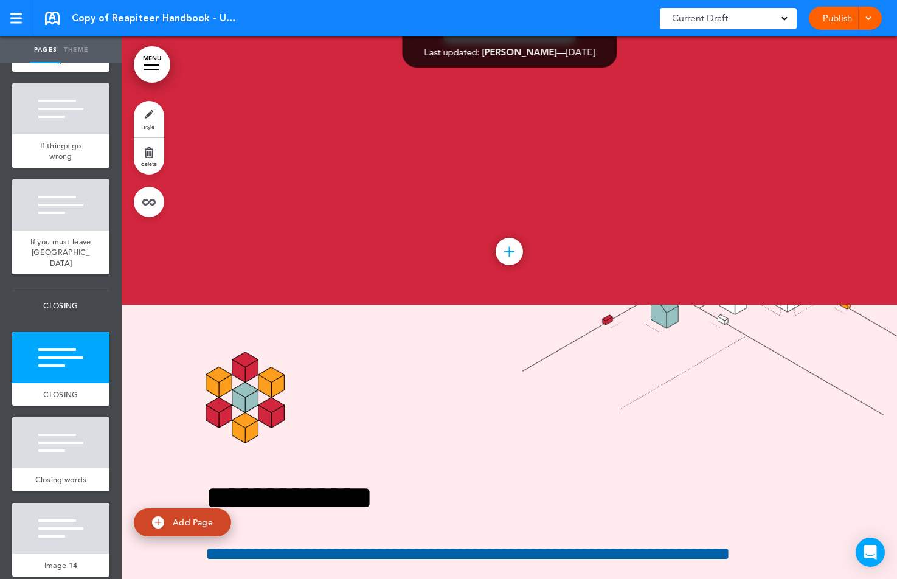
drag, startPoint x: 78, startPoint y: 52, endPoint x: 78, endPoint y: 306, distance: 254.7
click at [78, 51] on link "Theme" at bounding box center [76, 49] width 30 height 27
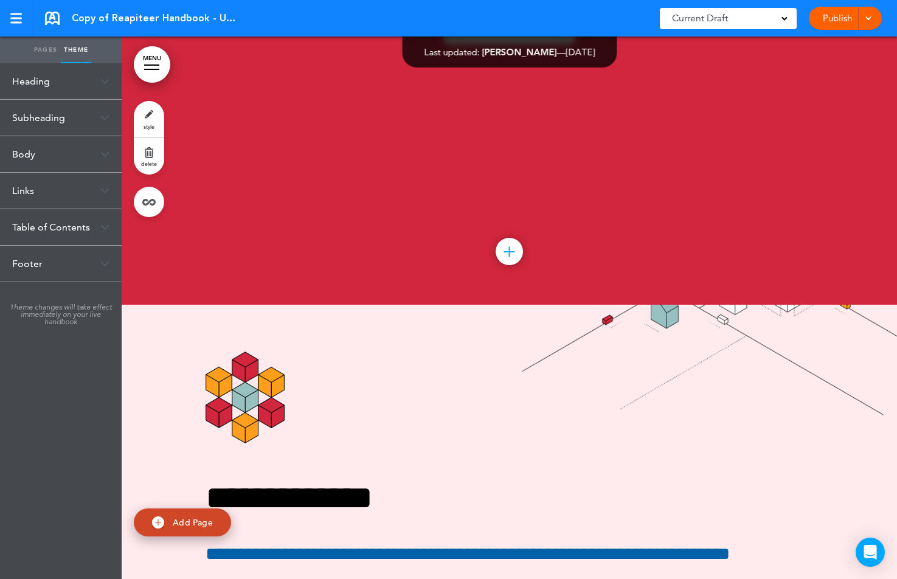
click at [48, 237] on div "Table of Contents" at bounding box center [61, 227] width 122 height 36
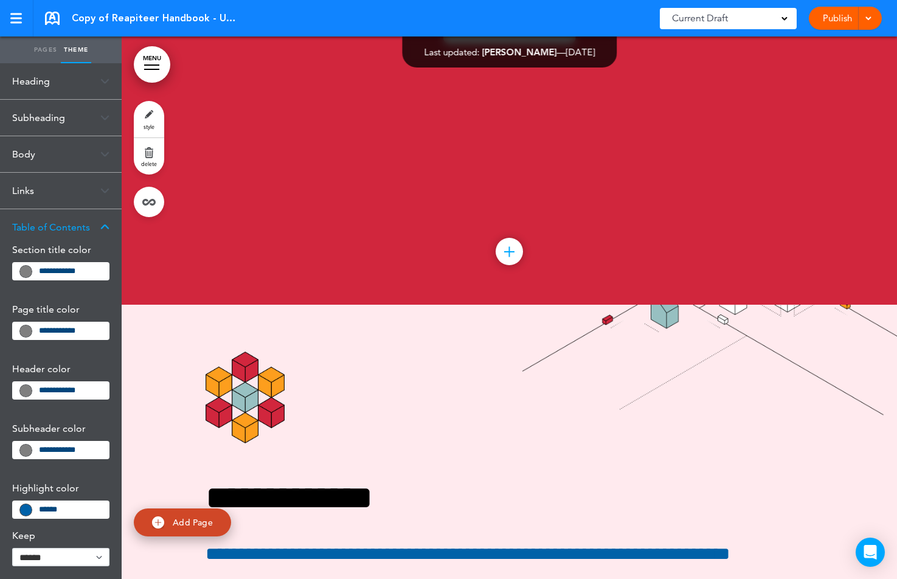
click at [35, 116] on div "Subheading" at bounding box center [61, 118] width 122 height 36
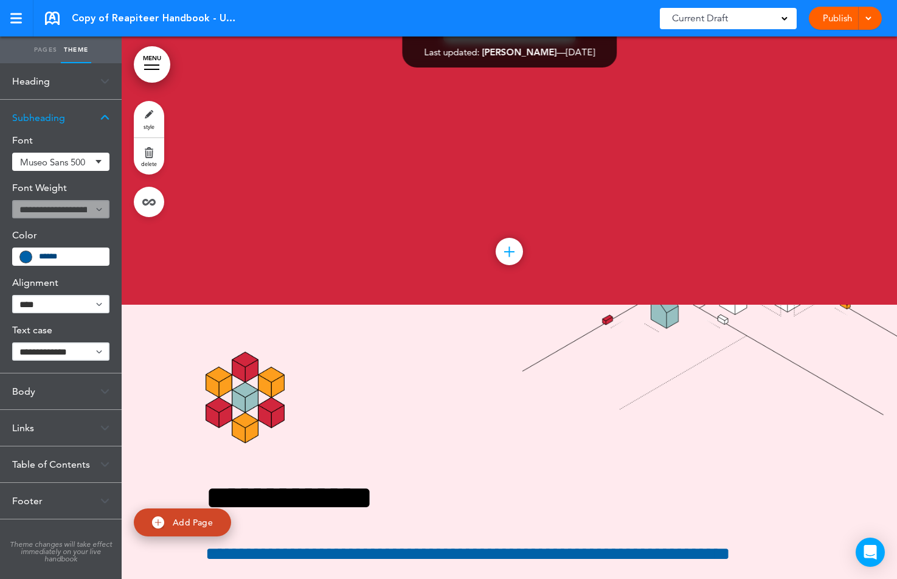
click at [28, 430] on div "Links" at bounding box center [61, 428] width 122 height 36
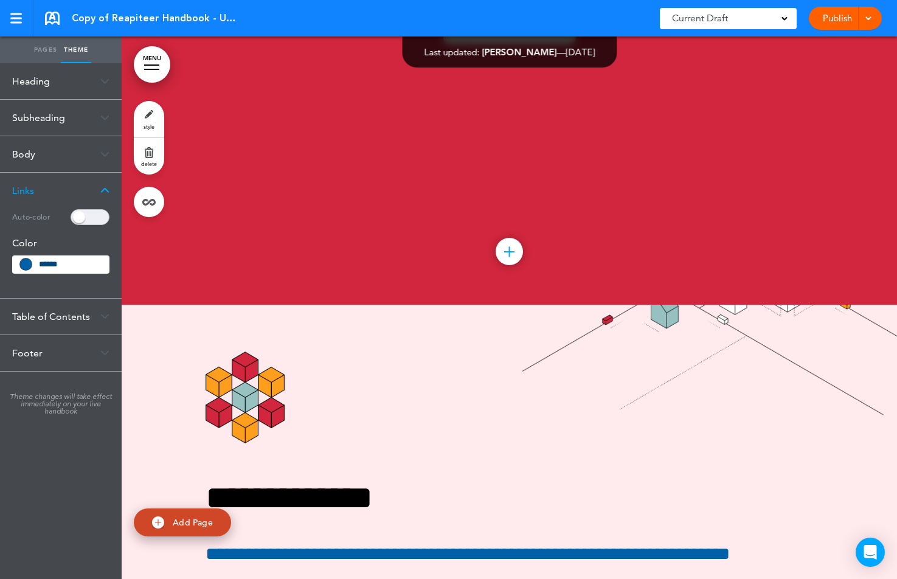
click at [41, 54] on link "Pages" at bounding box center [45, 49] width 30 height 27
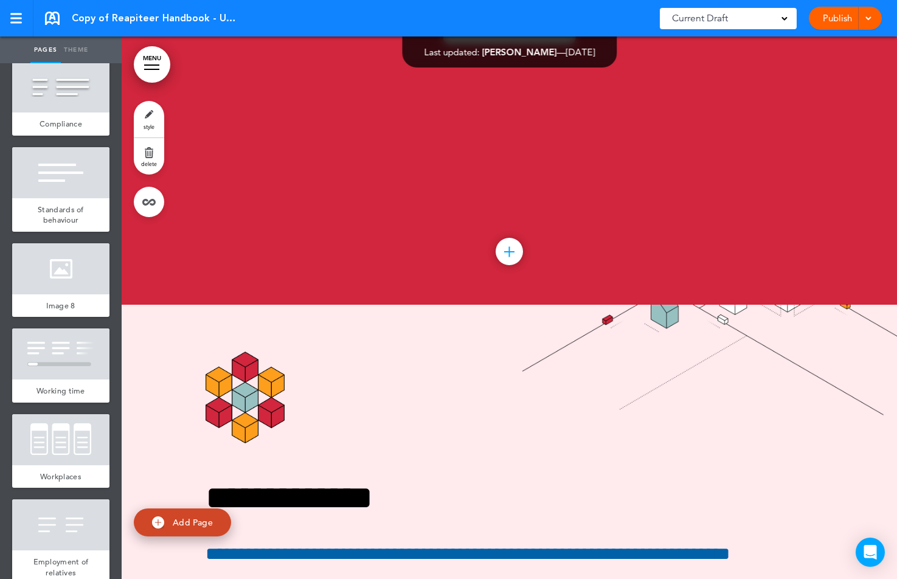
scroll to position [4210, 0]
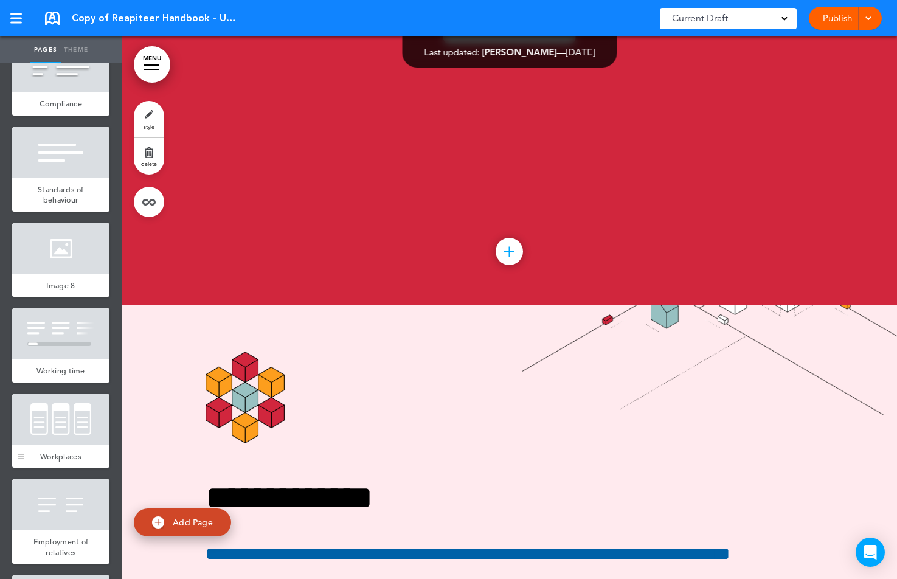
click at [64, 416] on div at bounding box center [60, 419] width 97 height 51
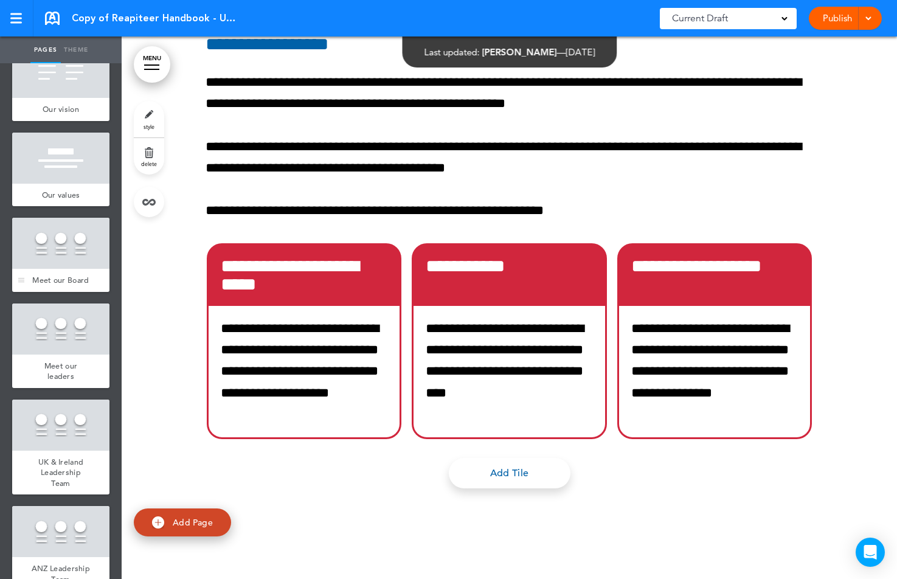
scroll to position [880, 0]
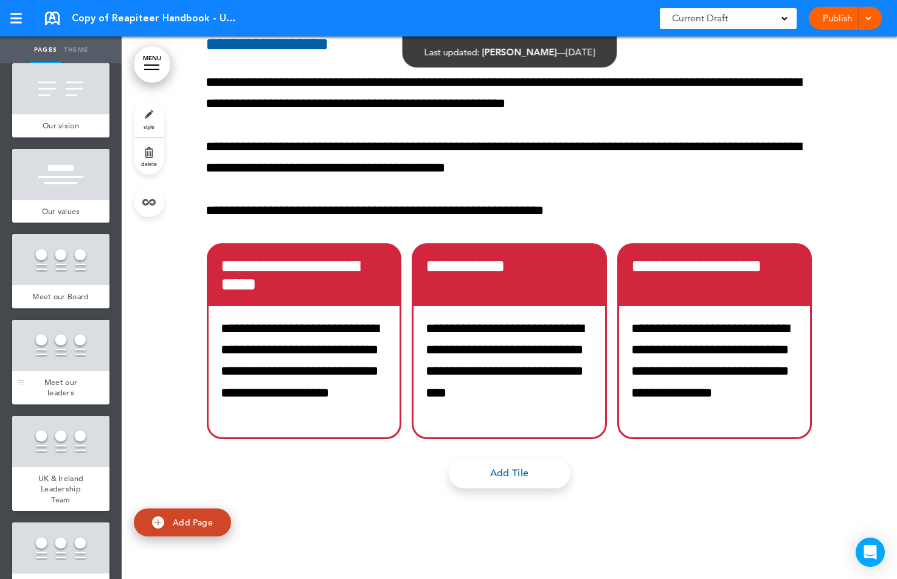
click at [46, 353] on div at bounding box center [60, 345] width 97 height 51
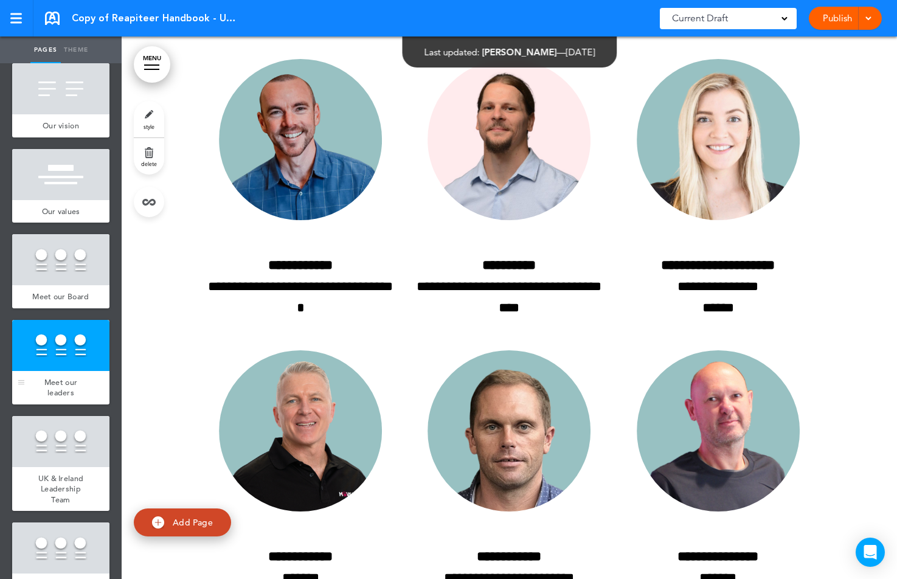
scroll to position [10866, 0]
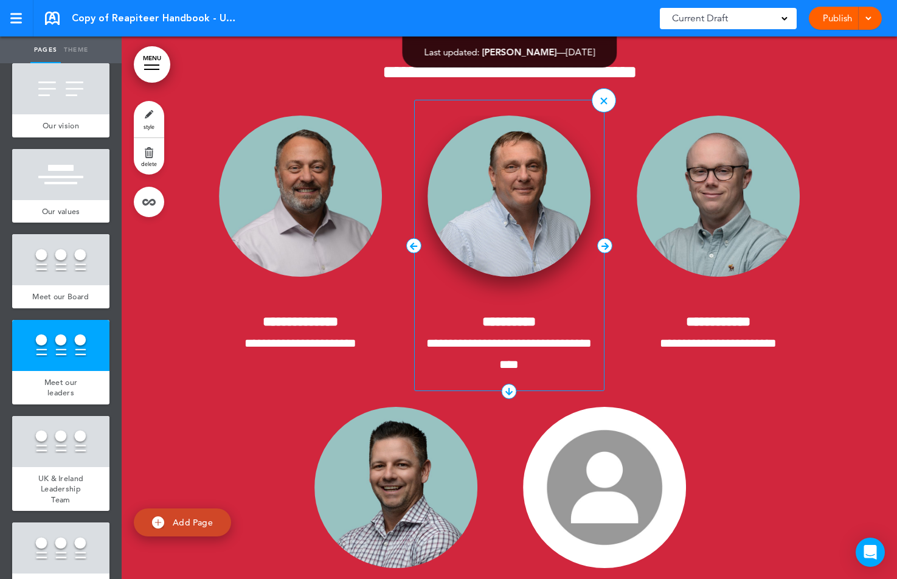
click at [516, 277] on img at bounding box center [509, 196] width 163 height 161
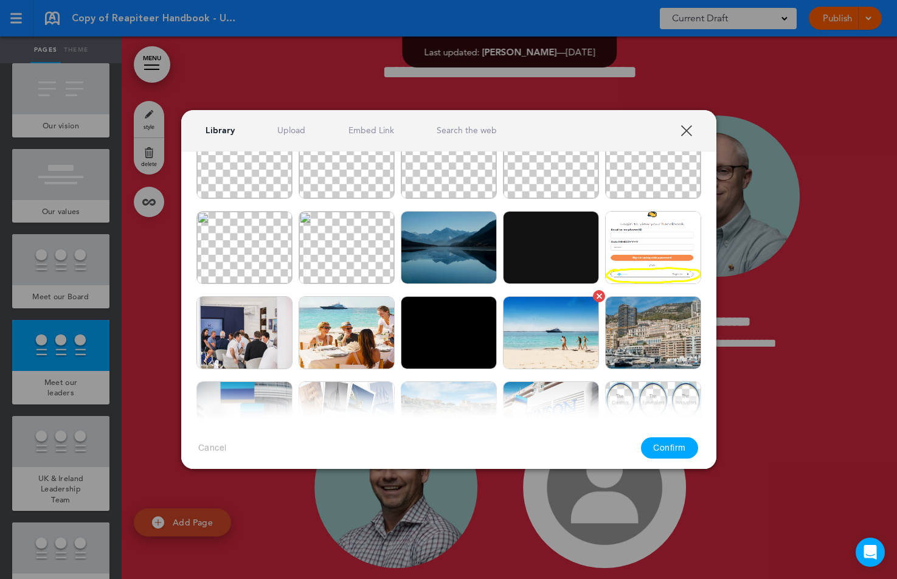
click at [550, 321] on img at bounding box center [551, 332] width 96 height 73
click at [660, 447] on button "Confirm" at bounding box center [669, 447] width 57 height 21
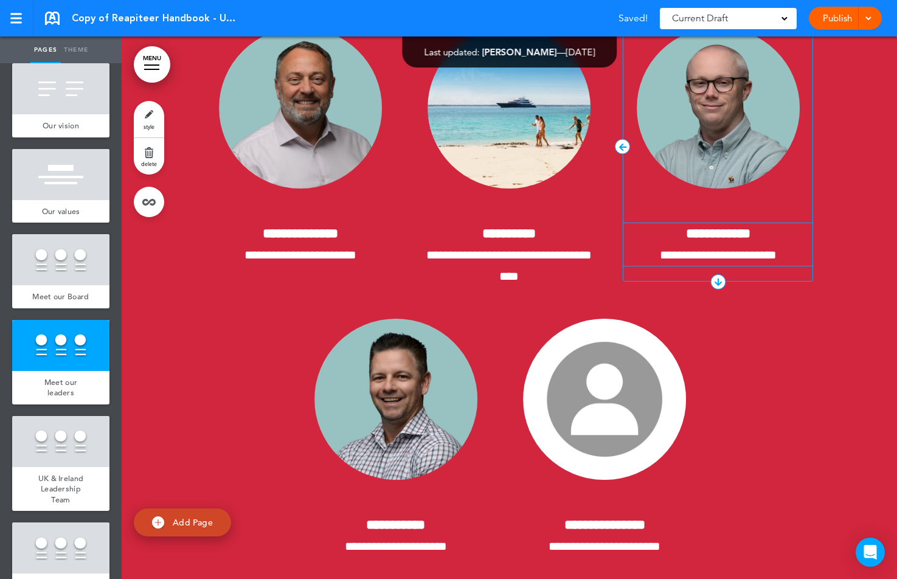
scroll to position [10961, 0]
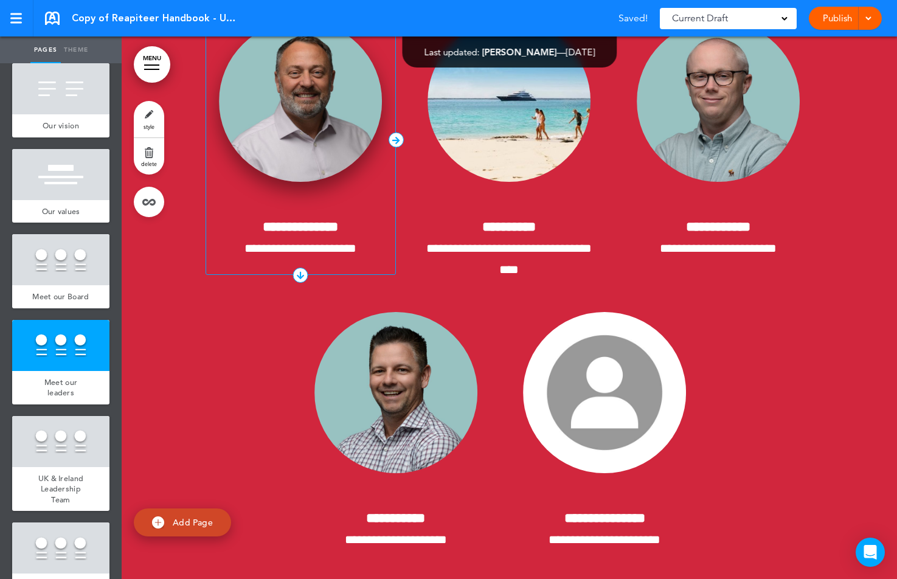
click at [339, 182] on img at bounding box center [300, 101] width 163 height 161
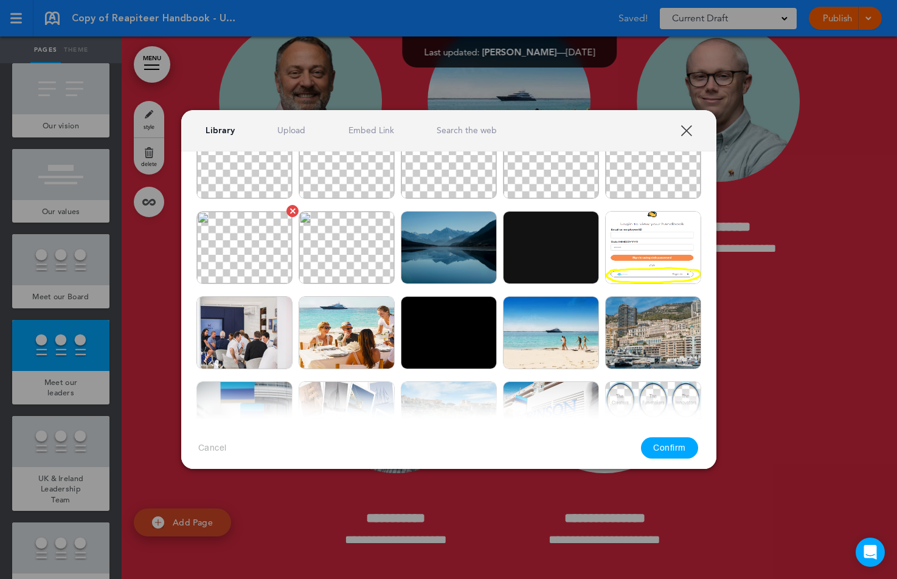
click at [256, 249] on img at bounding box center [244, 247] width 96 height 73
click at [660, 442] on button "Confirm" at bounding box center [669, 447] width 57 height 21
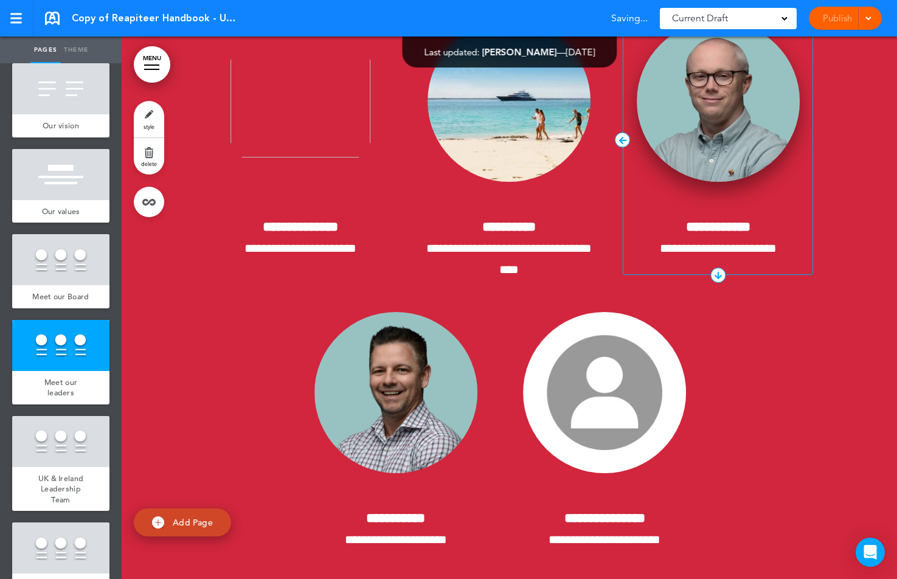
click at [694, 182] on img at bounding box center [718, 101] width 163 height 161
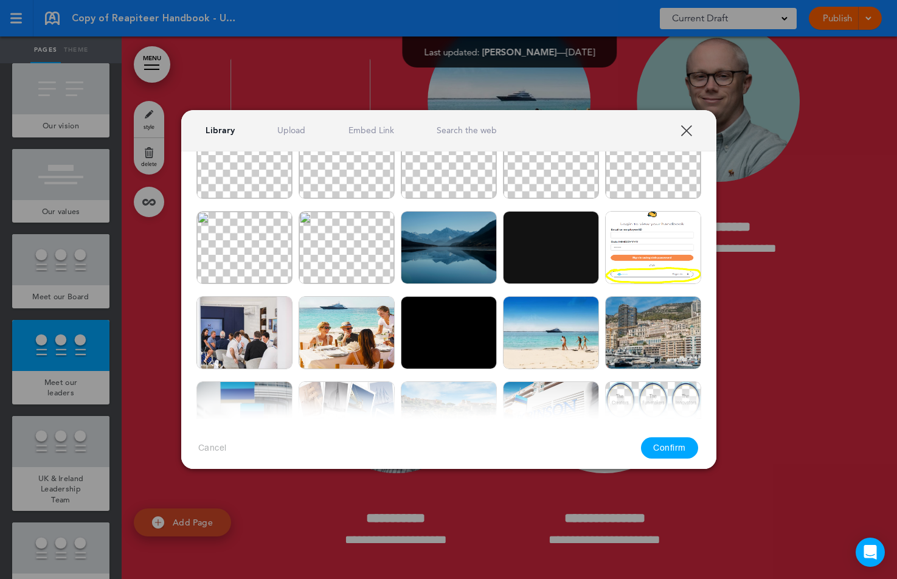
click at [571, 179] on img at bounding box center [551, 162] width 96 height 73
click at [683, 444] on button "Confirm" at bounding box center [669, 447] width 57 height 21
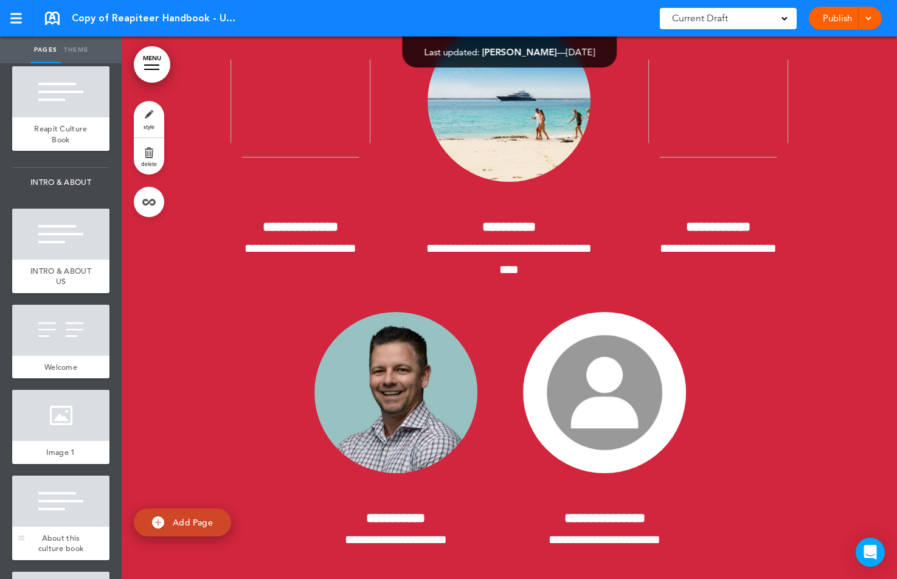
scroll to position [0, 0]
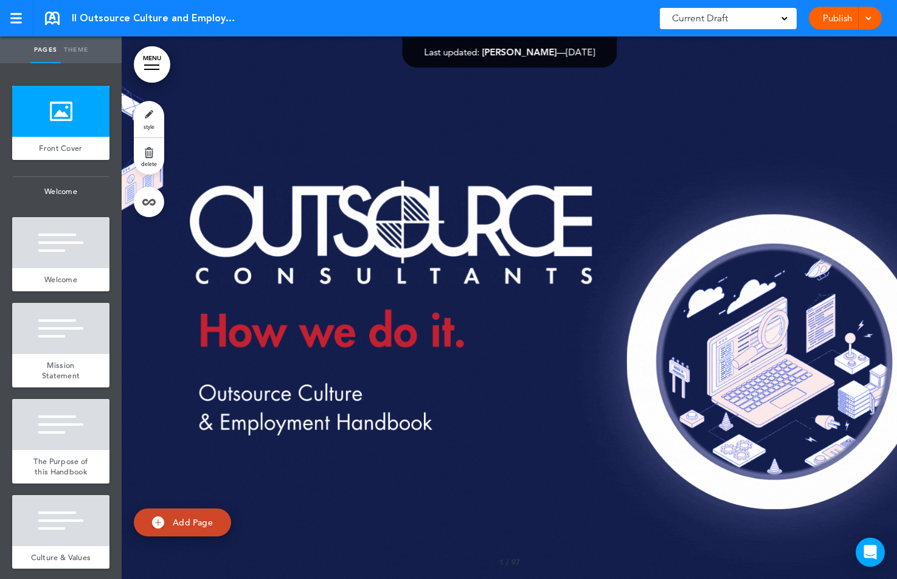
click at [78, 52] on link "Theme" at bounding box center [76, 49] width 30 height 27
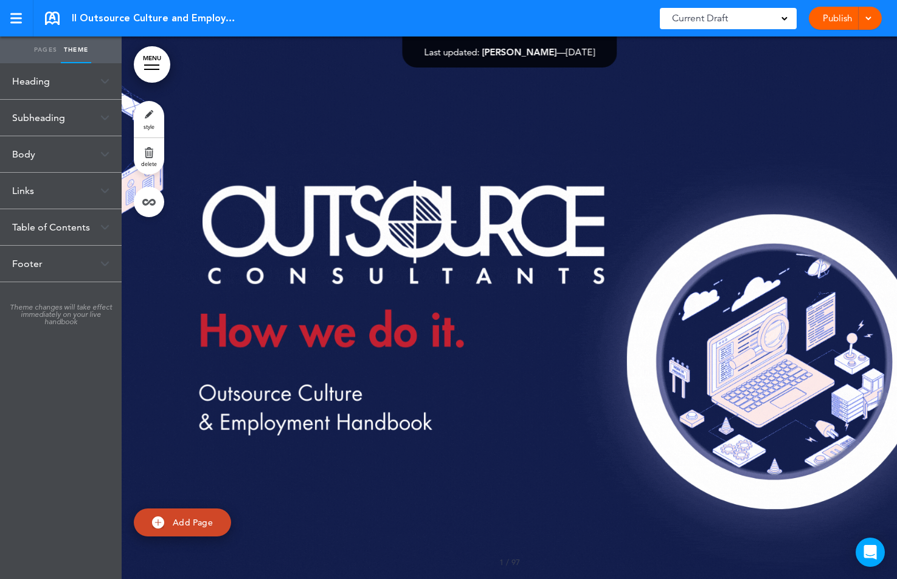
click at [46, 224] on div "Table of Contents" at bounding box center [61, 227] width 122 height 36
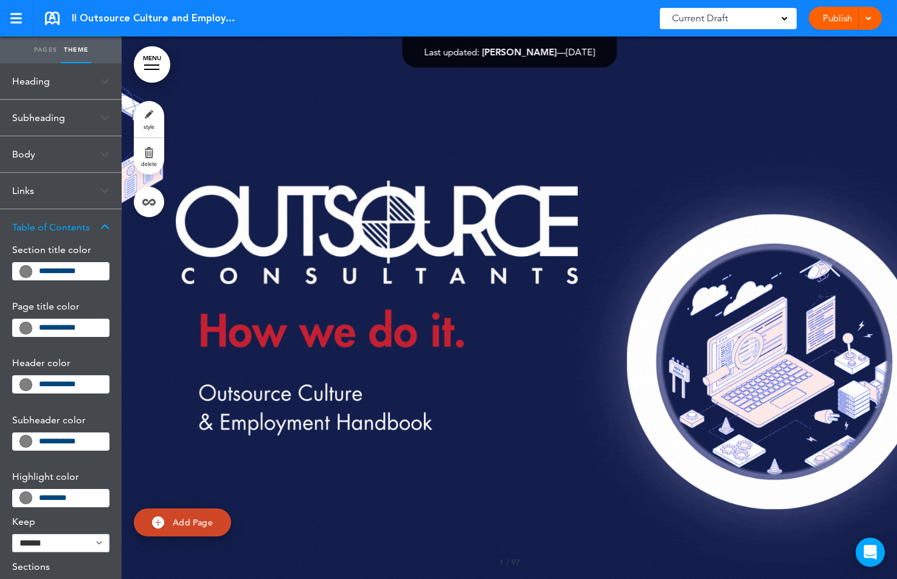
click at [33, 205] on div "Links" at bounding box center [61, 191] width 122 height 36
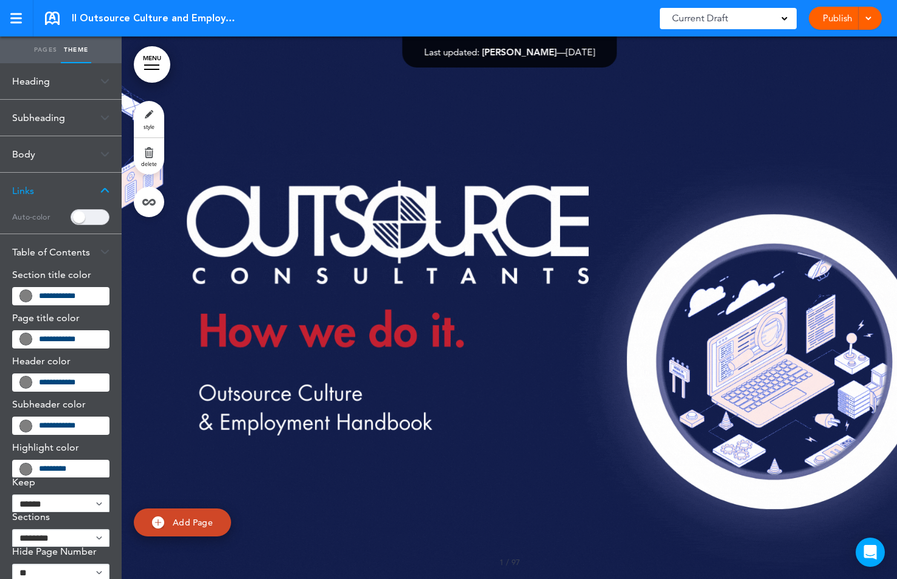
click at [32, 161] on div "Body" at bounding box center [61, 154] width 122 height 36
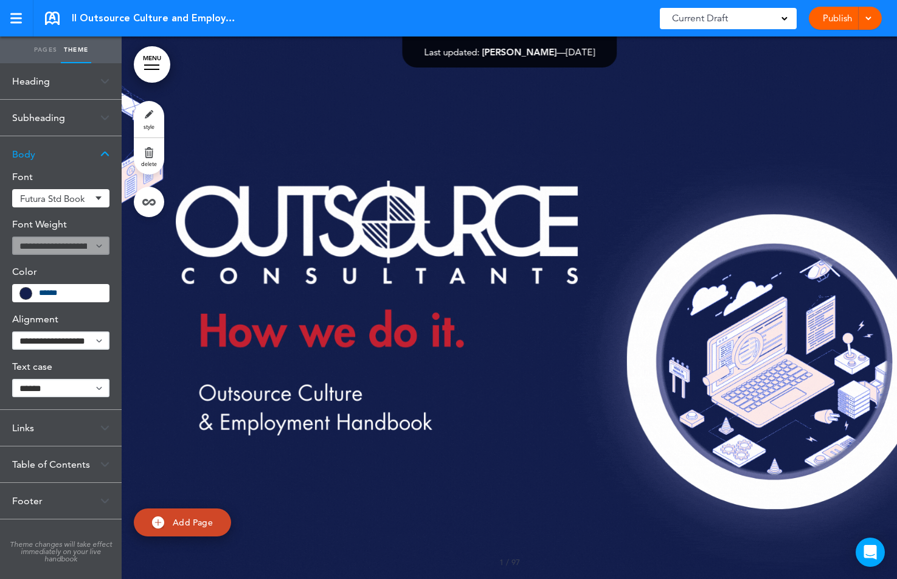
click at [26, 119] on div "Subheading" at bounding box center [61, 118] width 122 height 36
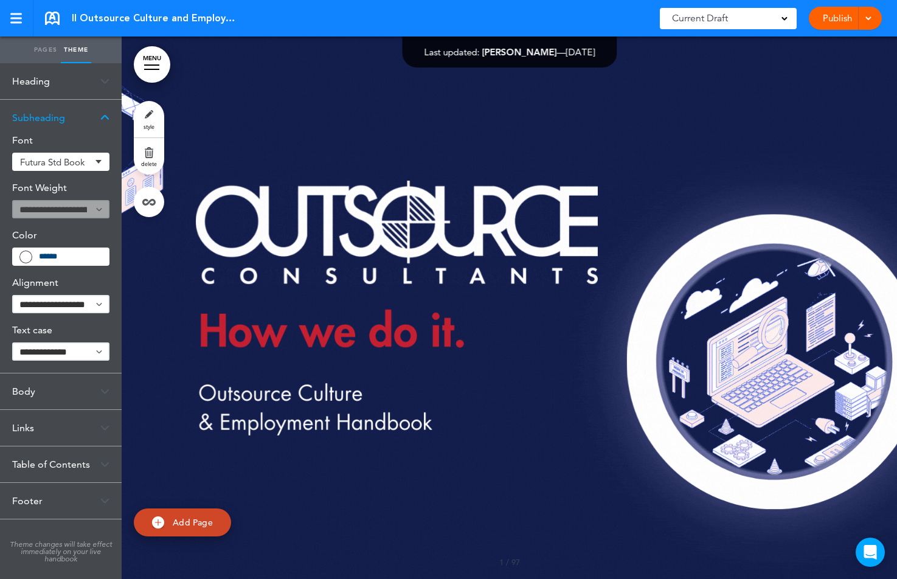
click at [24, 76] on div "Heading" at bounding box center [61, 81] width 122 height 36
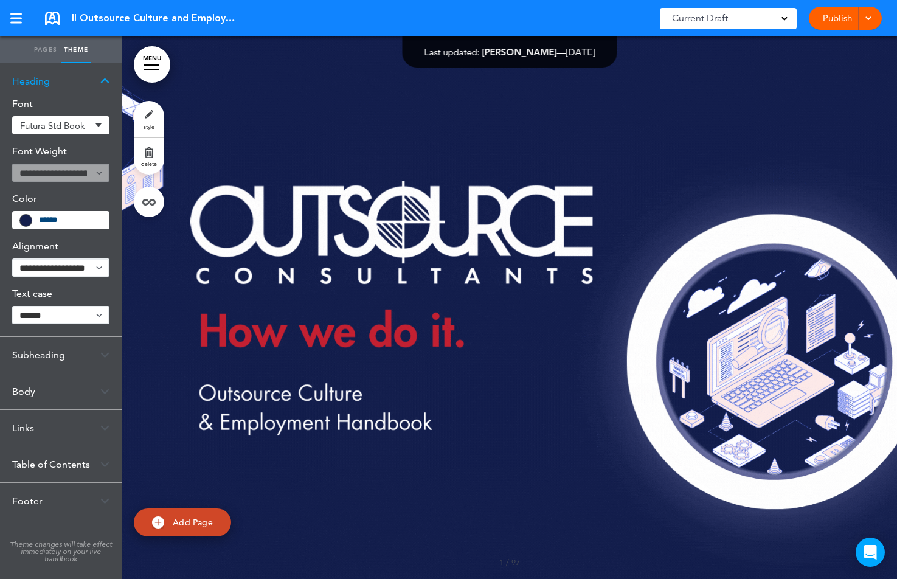
click at [34, 499] on div "Footer" at bounding box center [61, 501] width 122 height 36
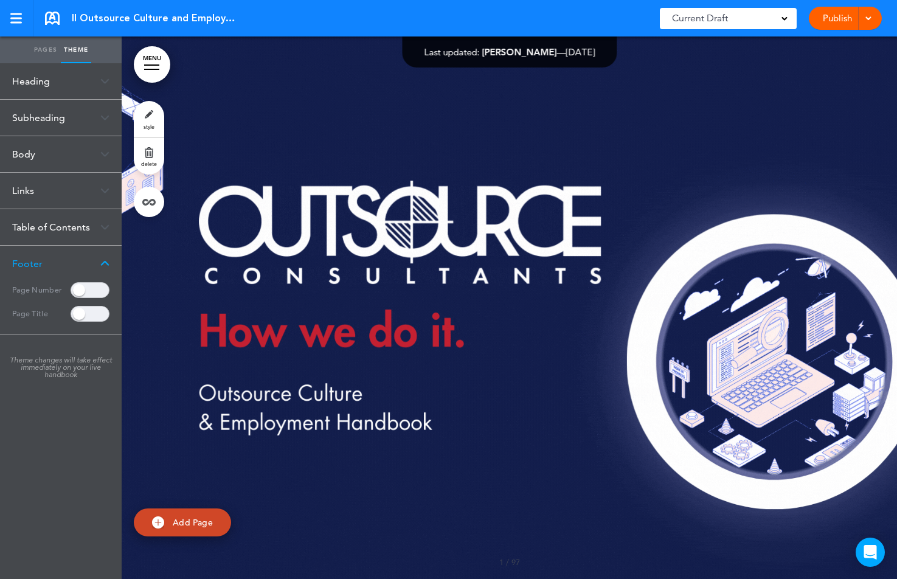
click at [41, 57] on link "Pages" at bounding box center [45, 49] width 30 height 27
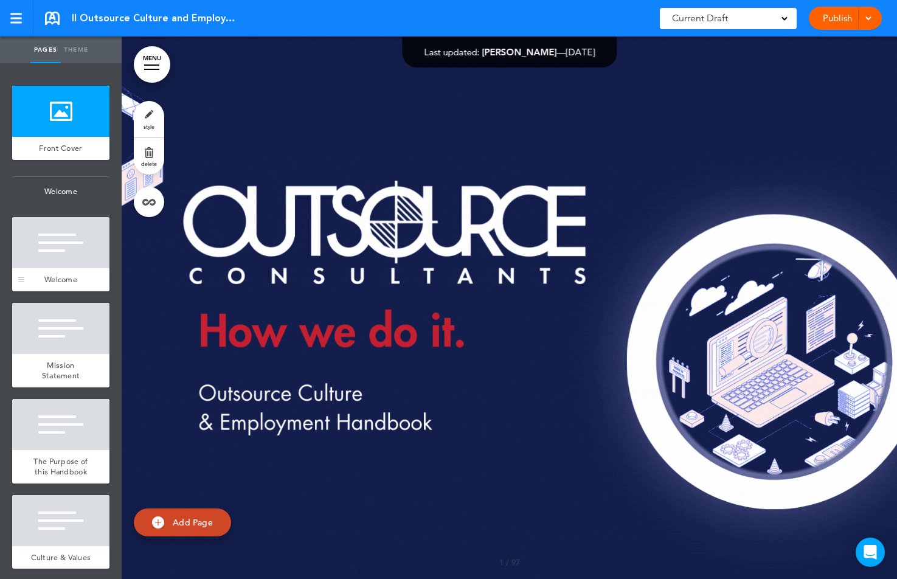
click at [74, 239] on div at bounding box center [60, 242] width 97 height 51
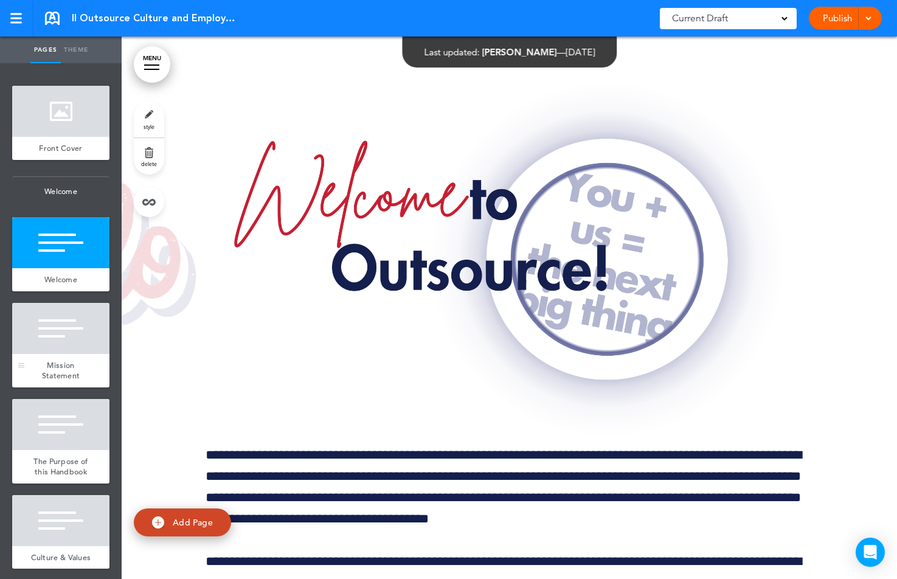
click at [50, 331] on div at bounding box center [60, 328] width 97 height 51
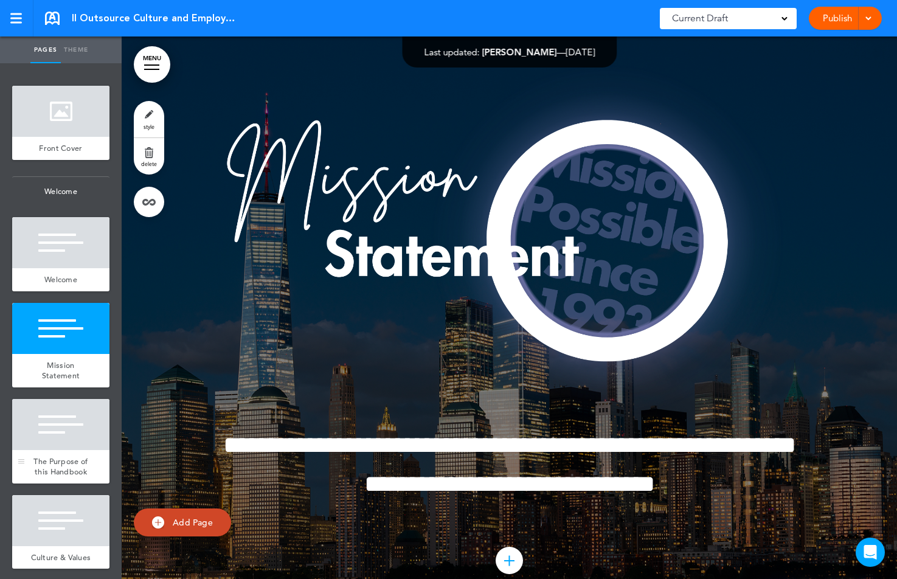
click at [65, 430] on div at bounding box center [60, 424] width 97 height 51
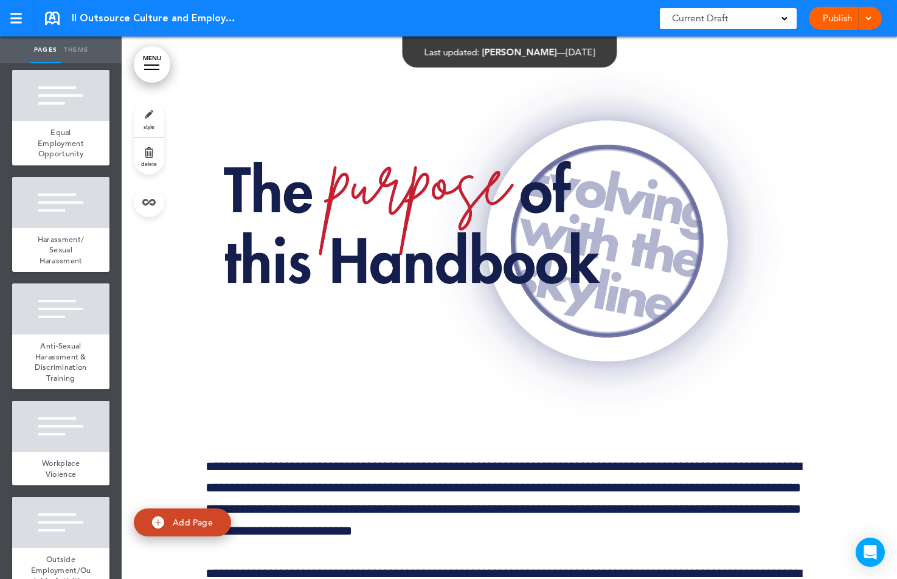
scroll to position [745, 0]
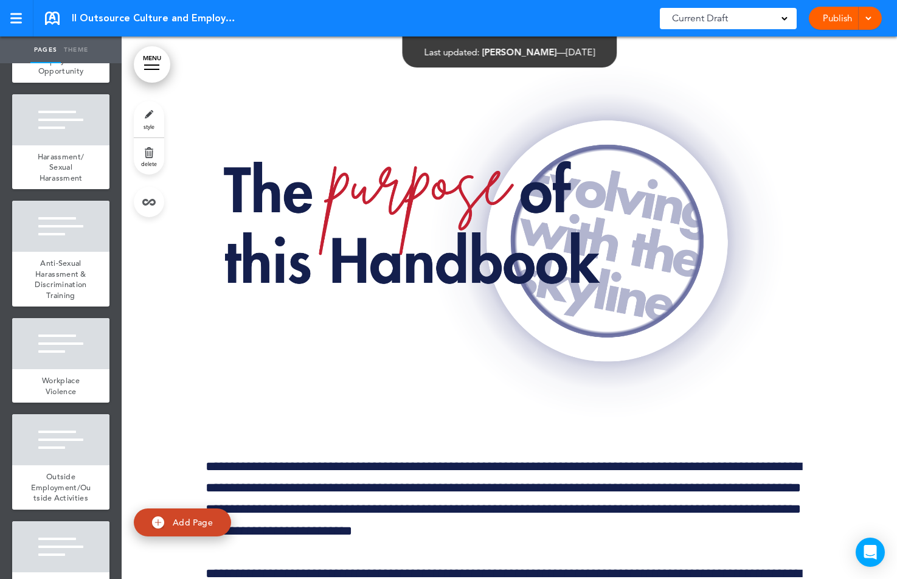
click at [69, 364] on div at bounding box center [60, 343] width 97 height 51
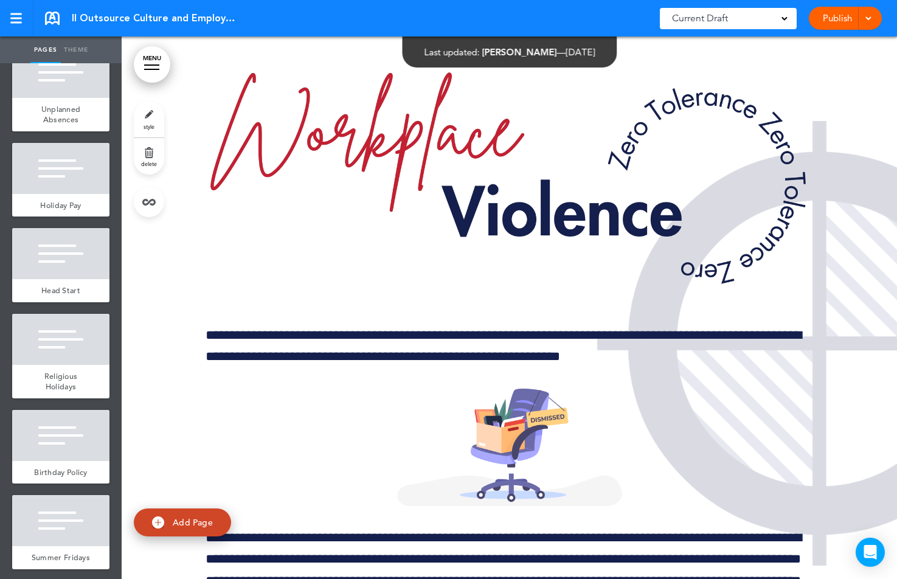
scroll to position [3684, 0]
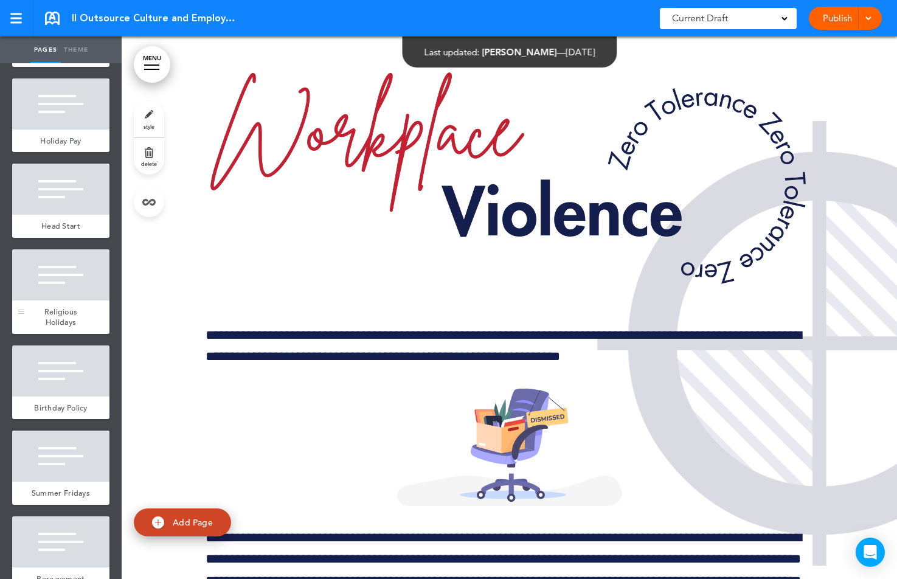
click at [80, 285] on div at bounding box center [60, 274] width 97 height 51
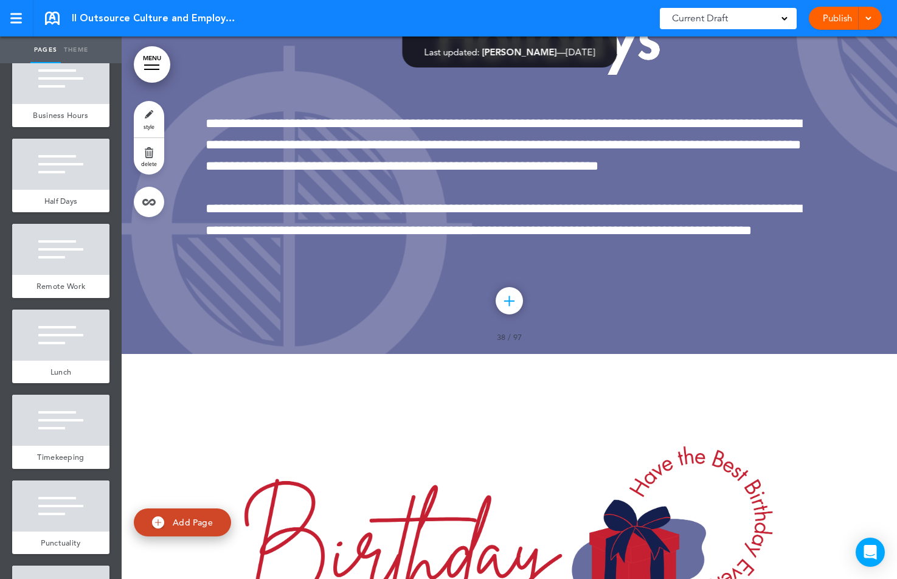
scroll to position [5346, 0]
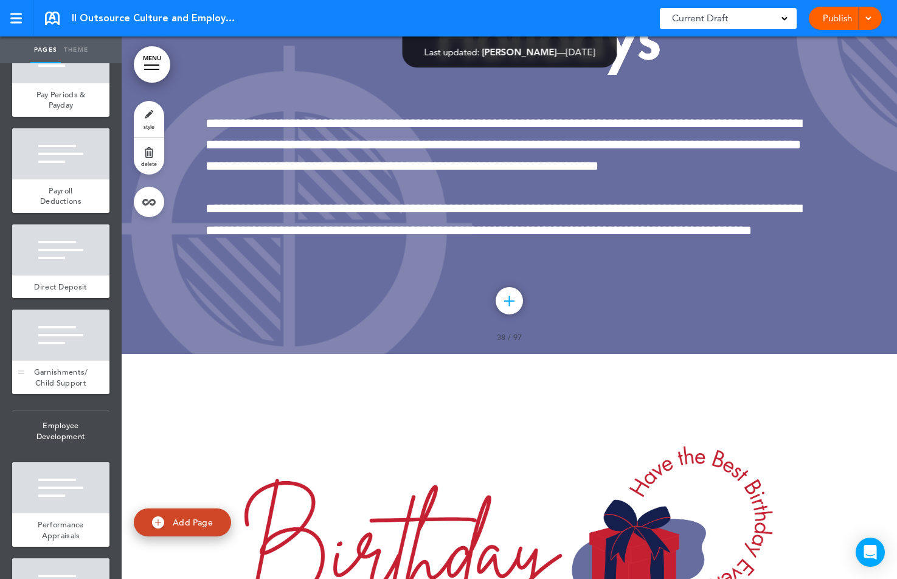
click at [49, 342] on div at bounding box center [60, 334] width 97 height 51
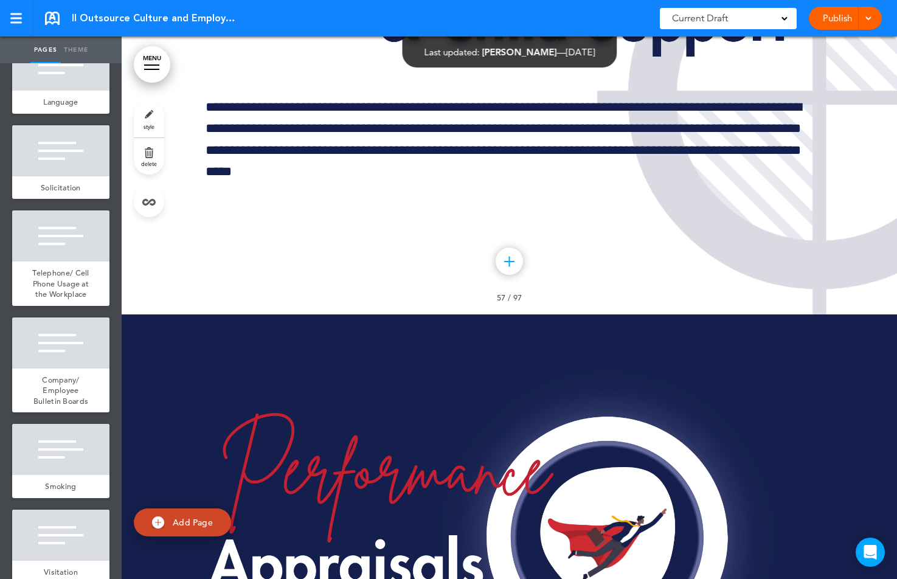
scroll to position [6873, 0]
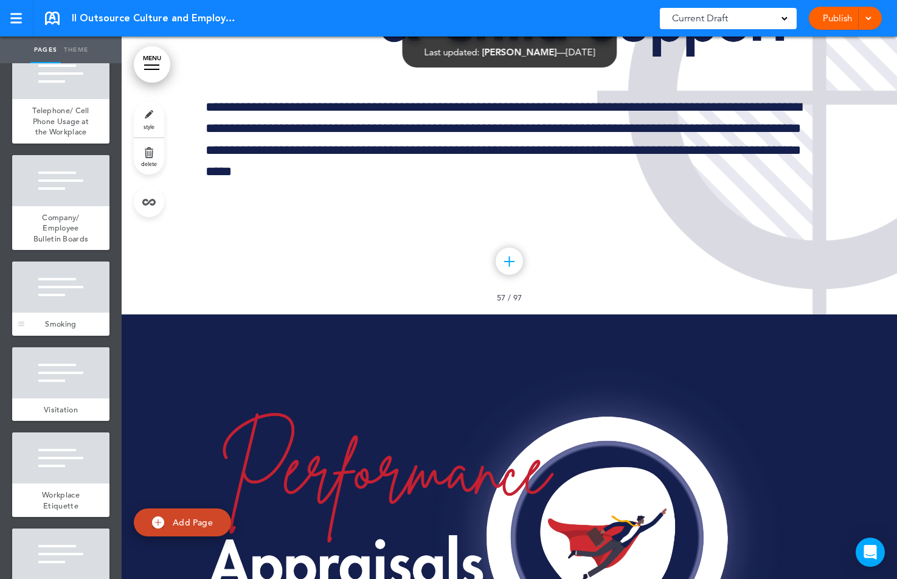
click at [56, 295] on div at bounding box center [60, 286] width 97 height 51
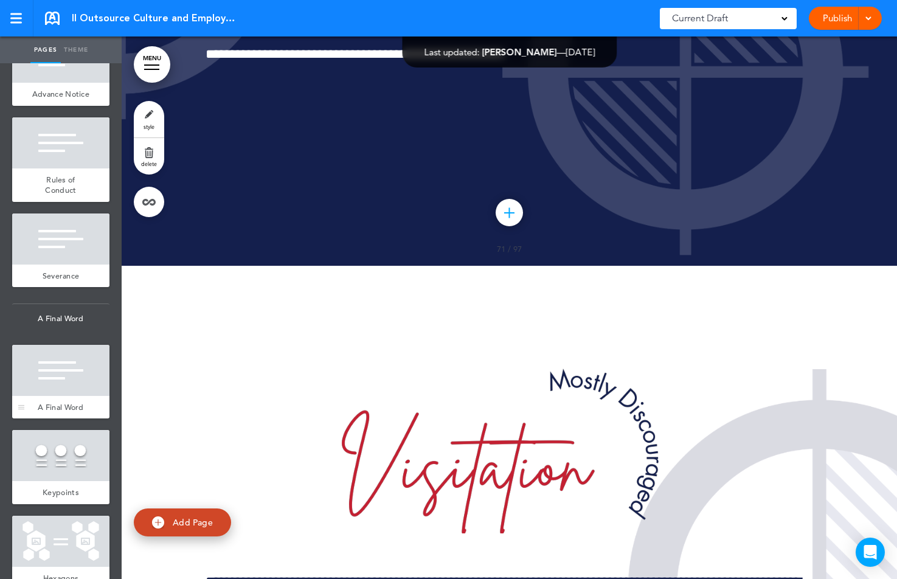
scroll to position [9381, 0]
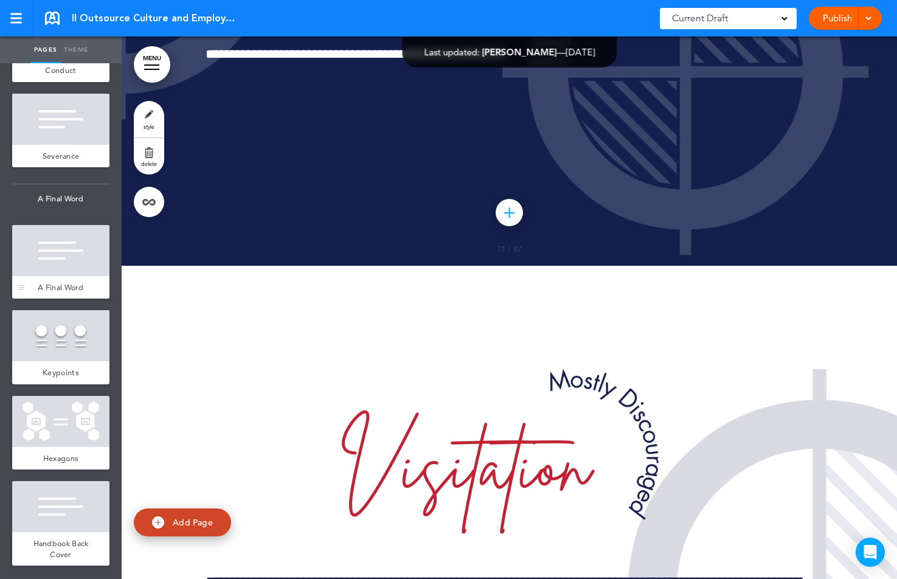
click at [63, 264] on div at bounding box center [60, 250] width 97 height 51
click at [83, 338] on div at bounding box center [60, 335] width 97 height 51
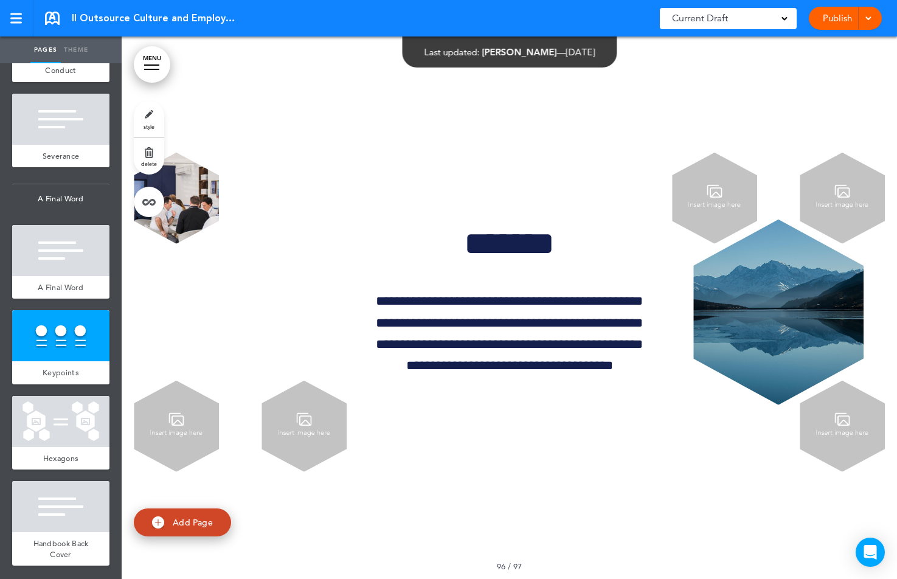
scroll to position [104842, 0]
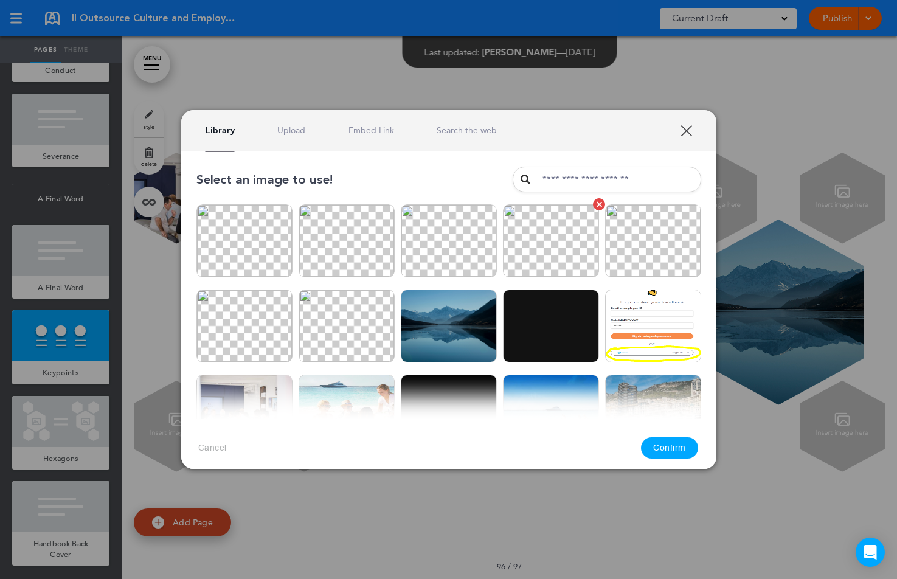
click at [553, 252] on img at bounding box center [551, 240] width 96 height 73
click at [678, 448] on button "Confirm" at bounding box center [669, 447] width 57 height 21
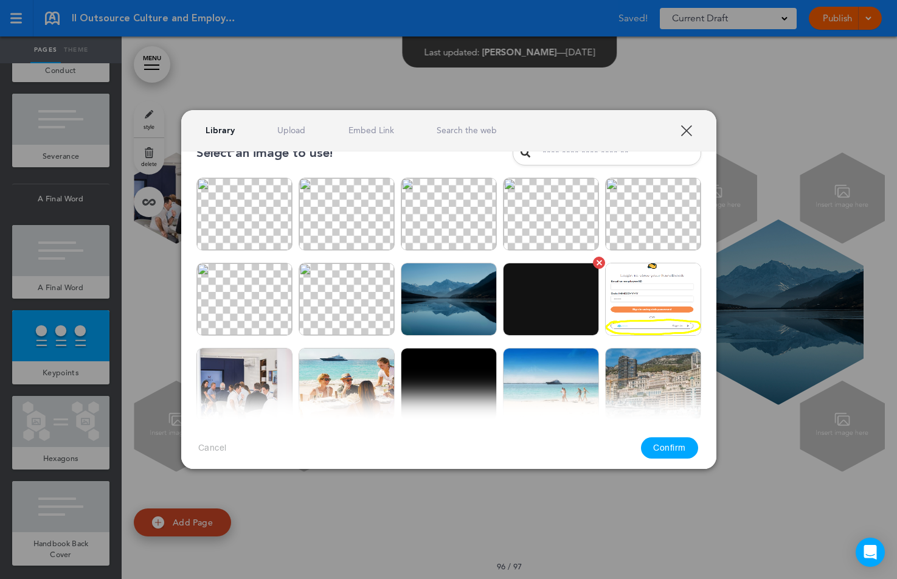
scroll to position [79, 0]
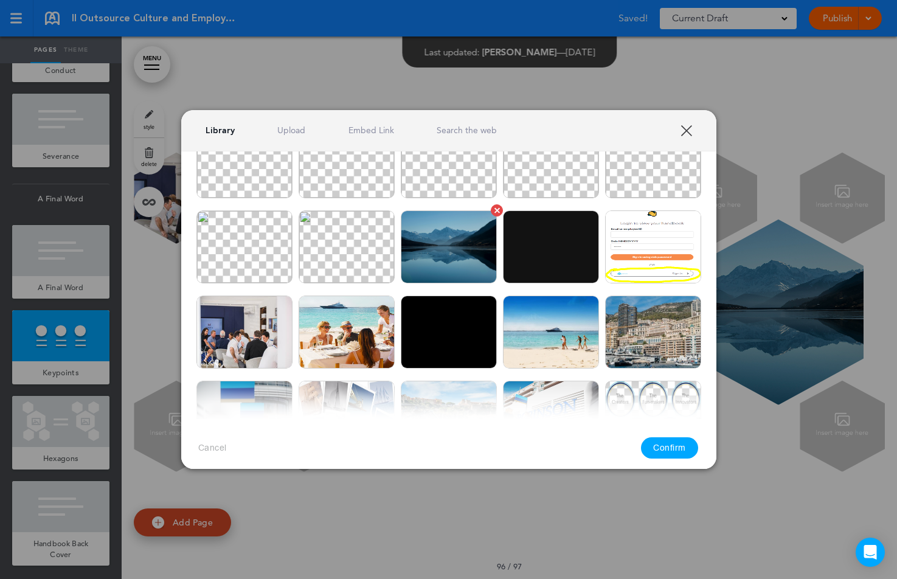
click at [430, 246] on img at bounding box center [449, 246] width 96 height 73
click at [660, 438] on button "Confirm" at bounding box center [669, 447] width 57 height 21
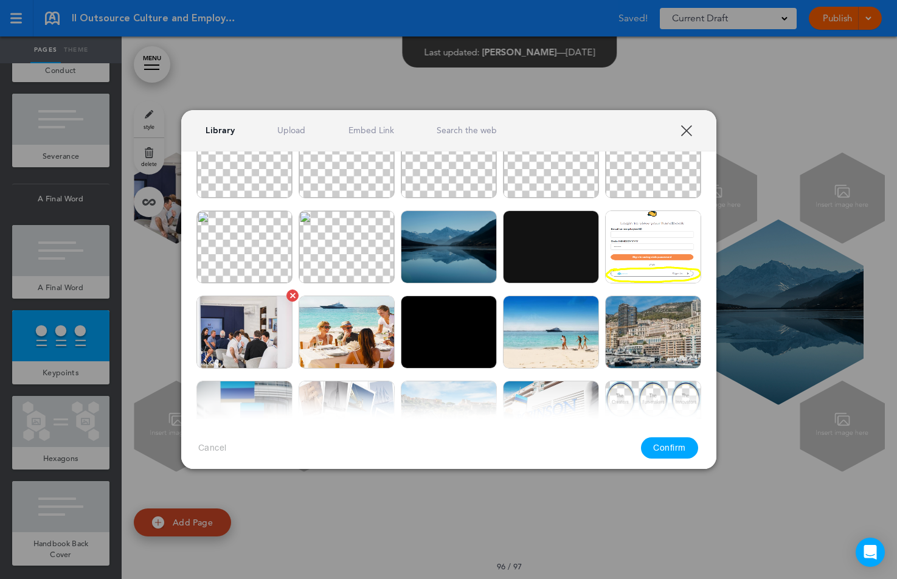
click at [235, 349] on img at bounding box center [244, 331] width 96 height 73
click at [666, 443] on button "Confirm" at bounding box center [669, 447] width 57 height 21
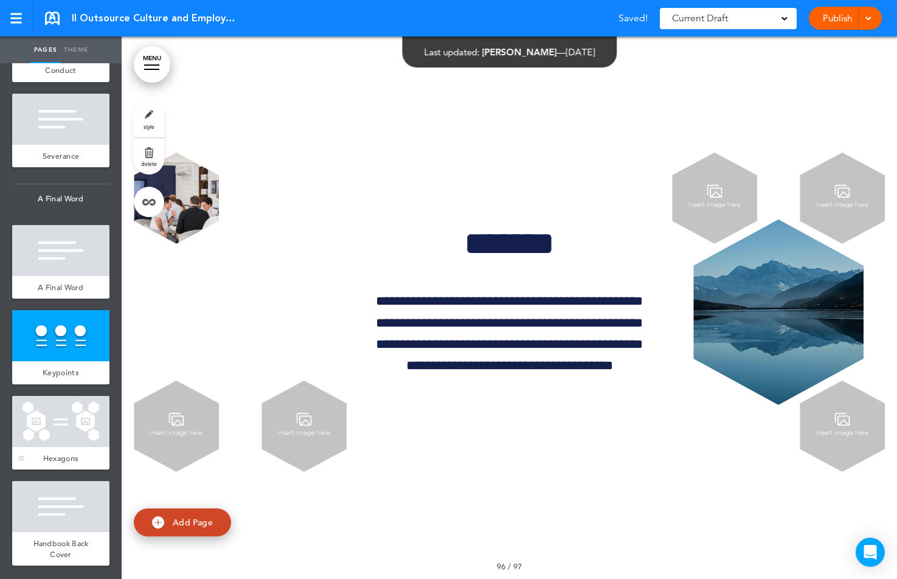
click at [76, 433] on div at bounding box center [60, 421] width 97 height 51
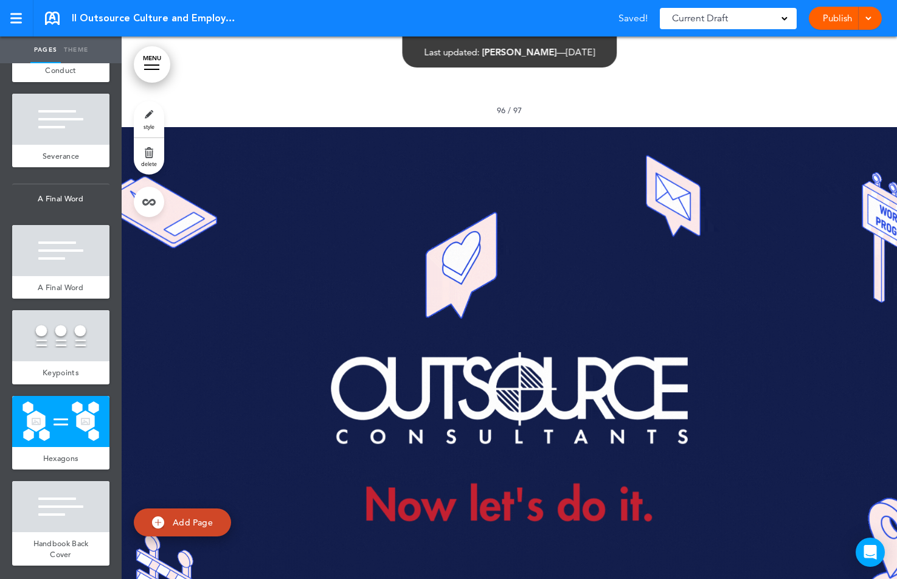
scroll to position [105352, 0]
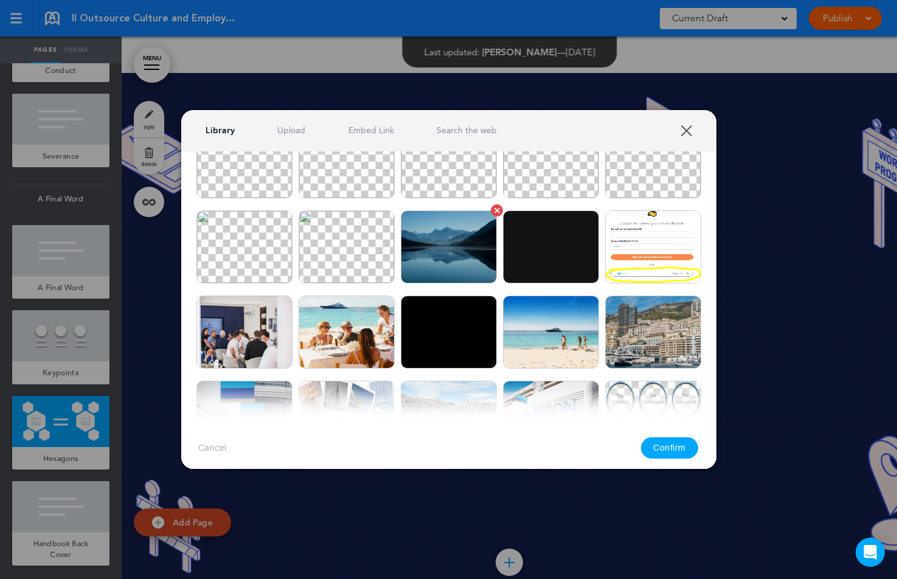
click at [456, 241] on img at bounding box center [449, 246] width 96 height 73
click at [667, 451] on button "Confirm" at bounding box center [669, 447] width 57 height 21
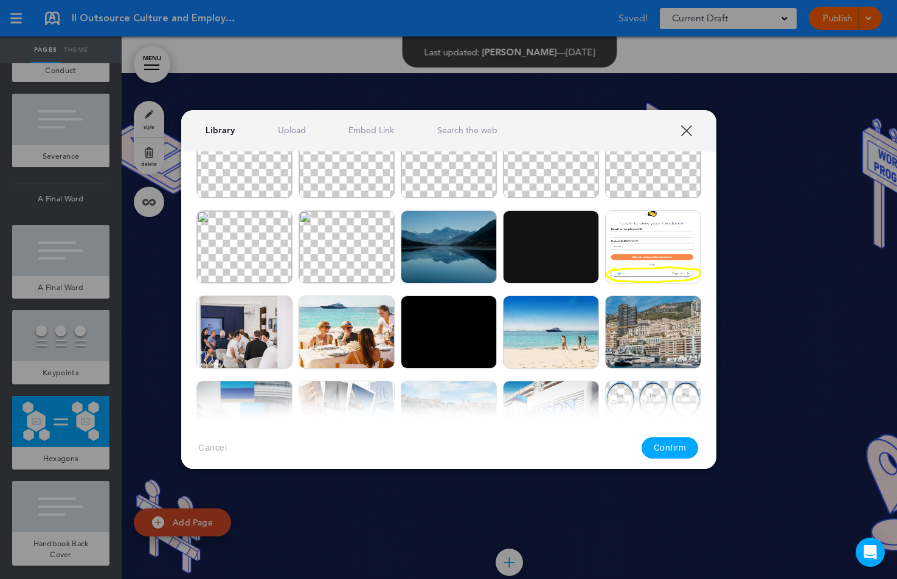
click at [677, 184] on img at bounding box center [653, 161] width 96 height 73
click at [680, 444] on button "Confirm" at bounding box center [669, 447] width 57 height 21
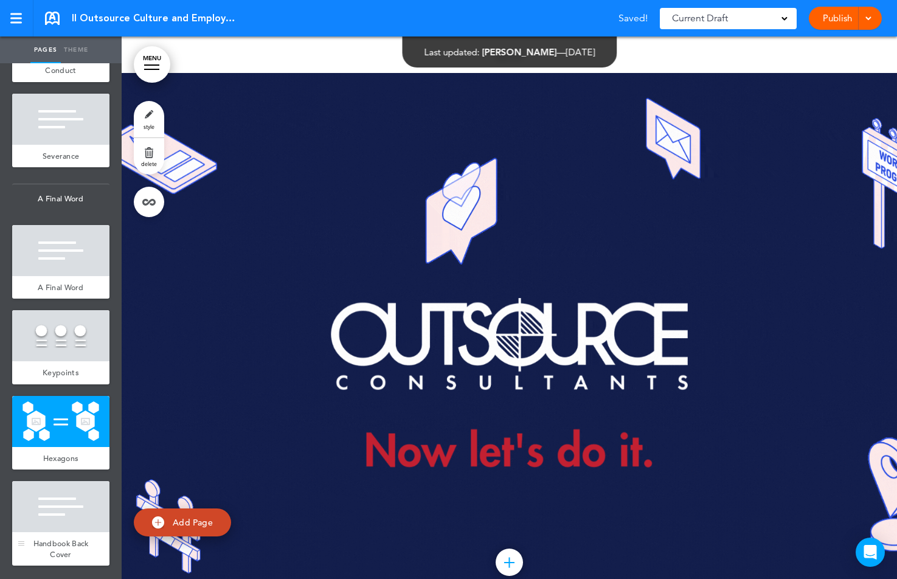
click at [66, 514] on div at bounding box center [60, 506] width 97 height 51
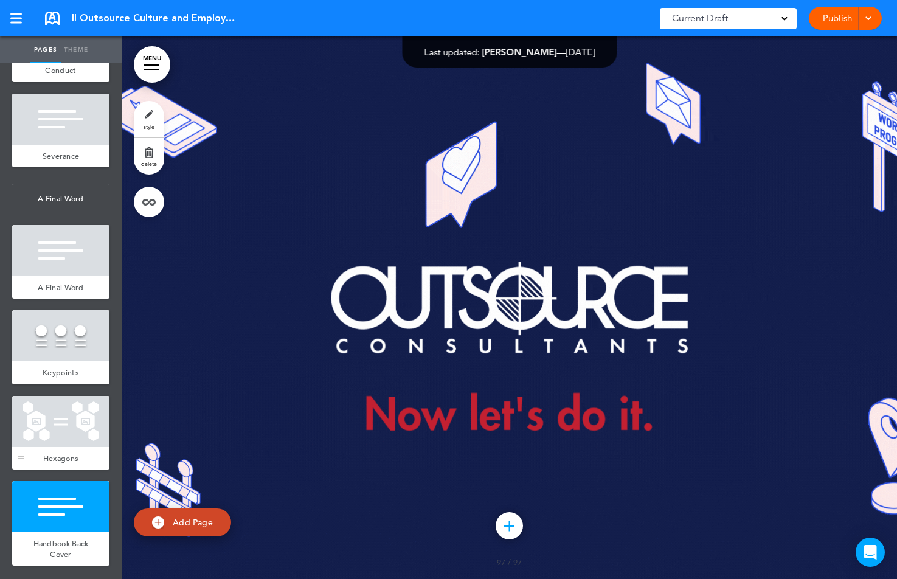
click at [68, 420] on div at bounding box center [60, 421] width 97 height 51
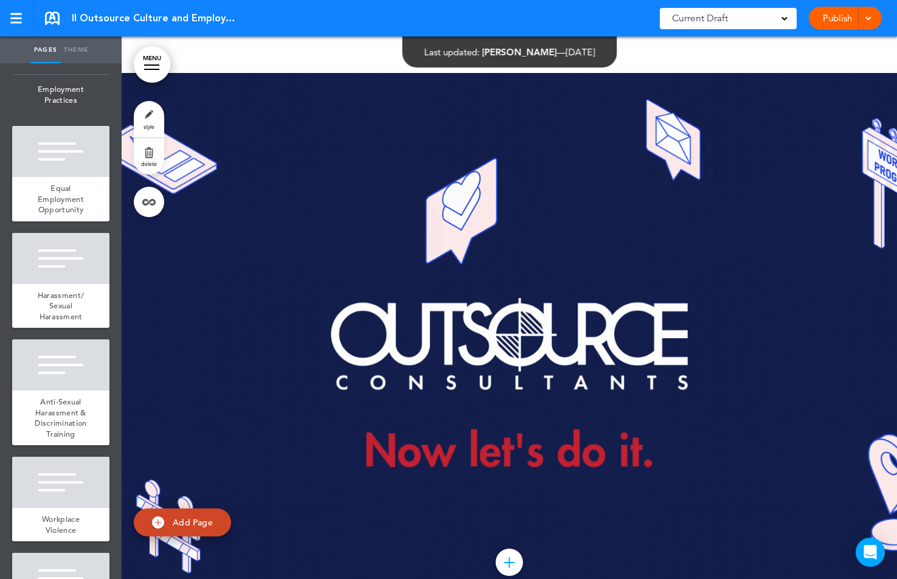
scroll to position [488, 0]
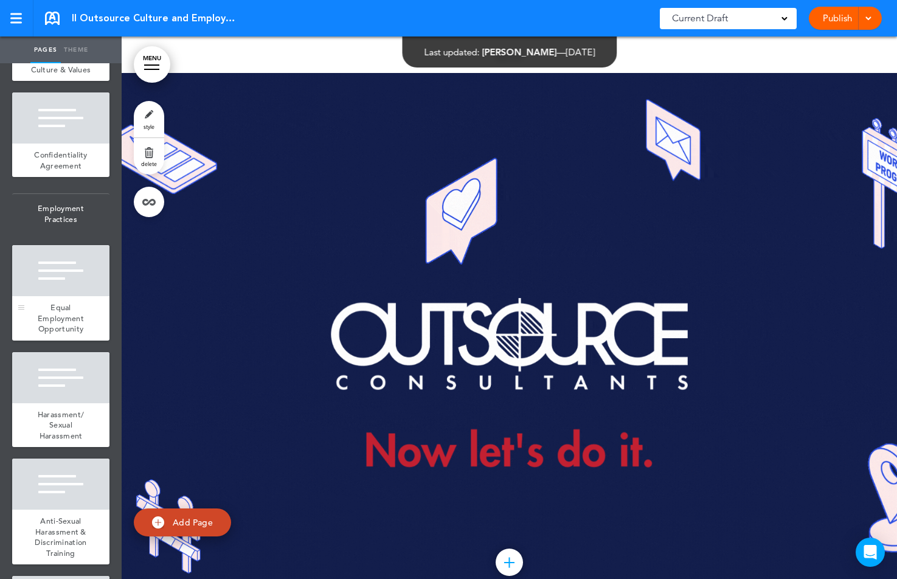
click at [66, 282] on div at bounding box center [60, 270] width 97 height 51
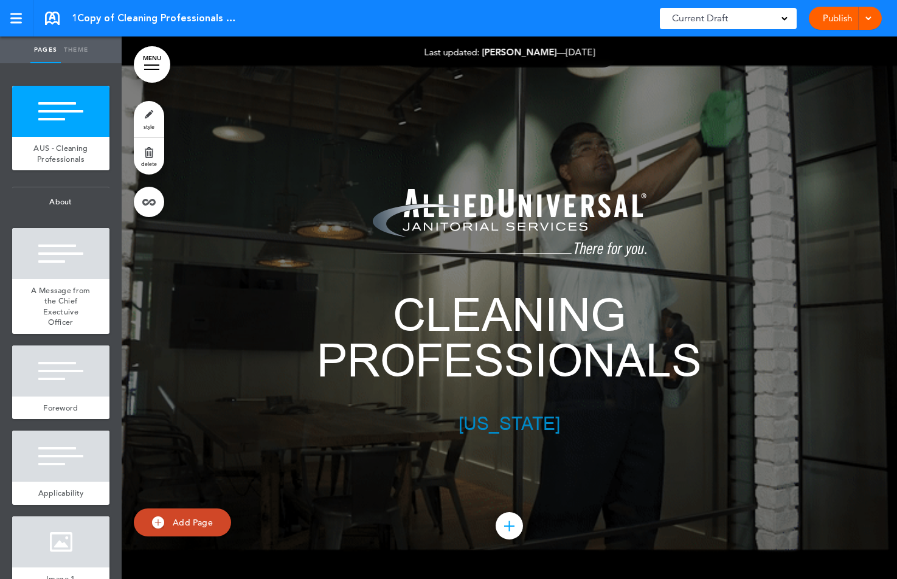
click at [85, 53] on link "Theme" at bounding box center [76, 49] width 30 height 27
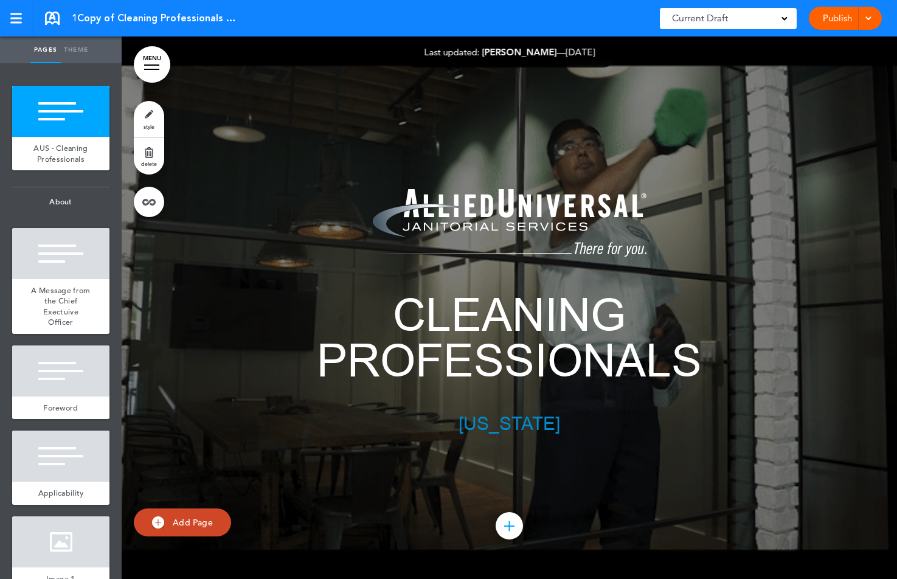
type input "******"
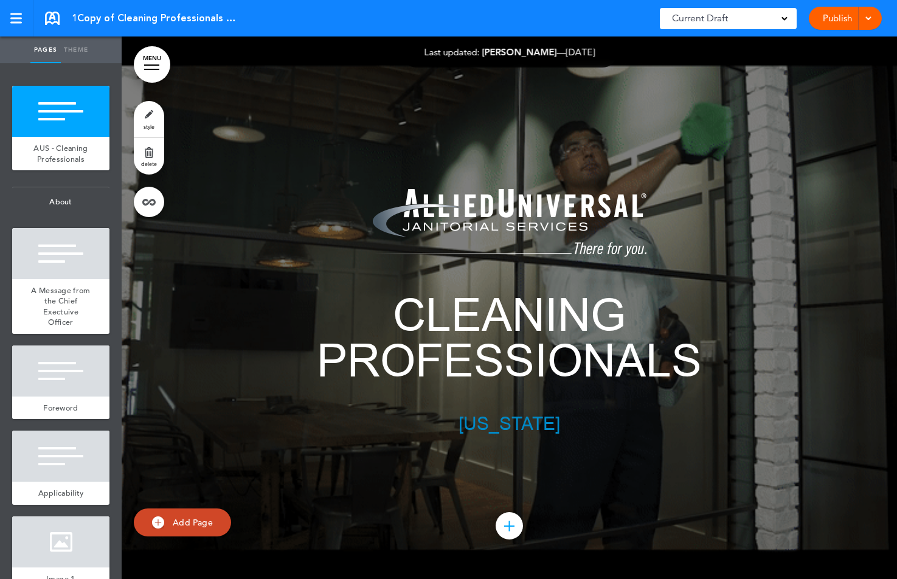
type input "**********"
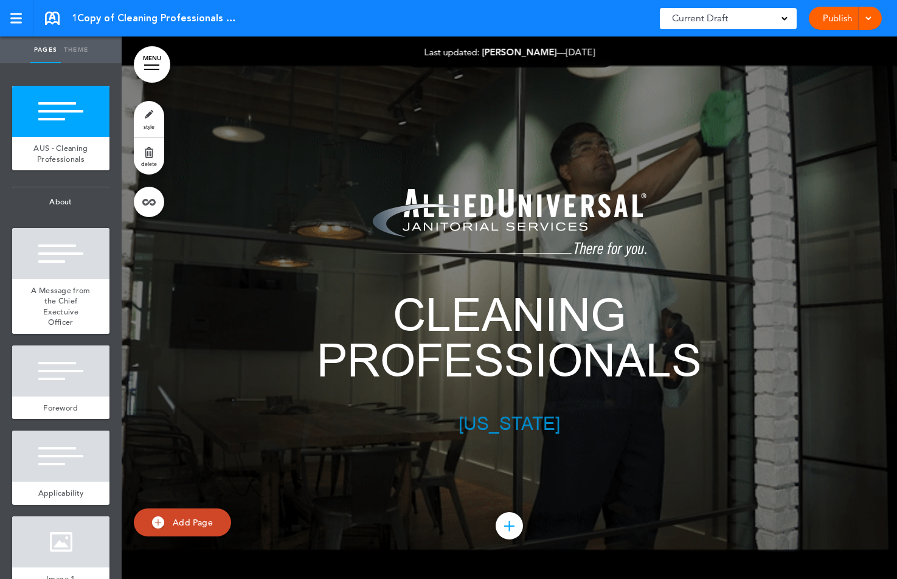
type input "**********"
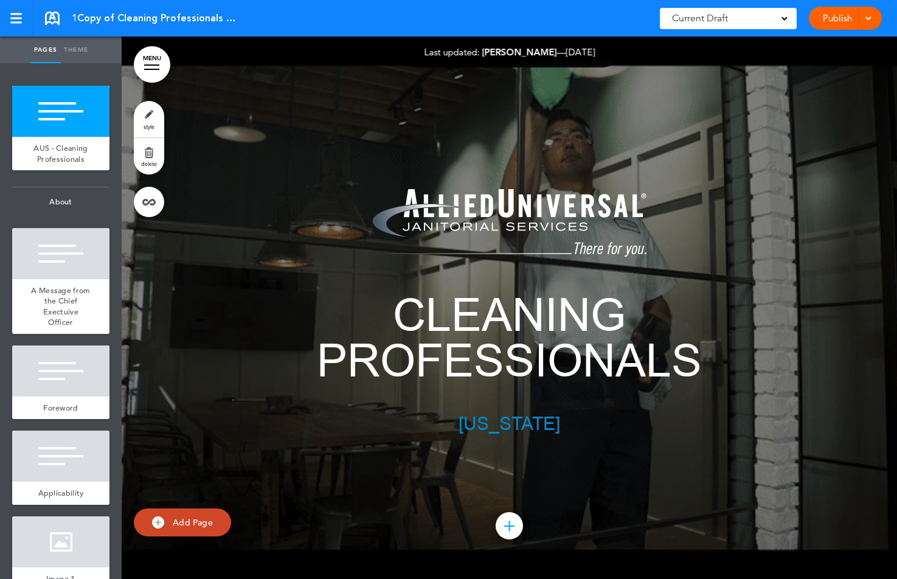
type input "**********"
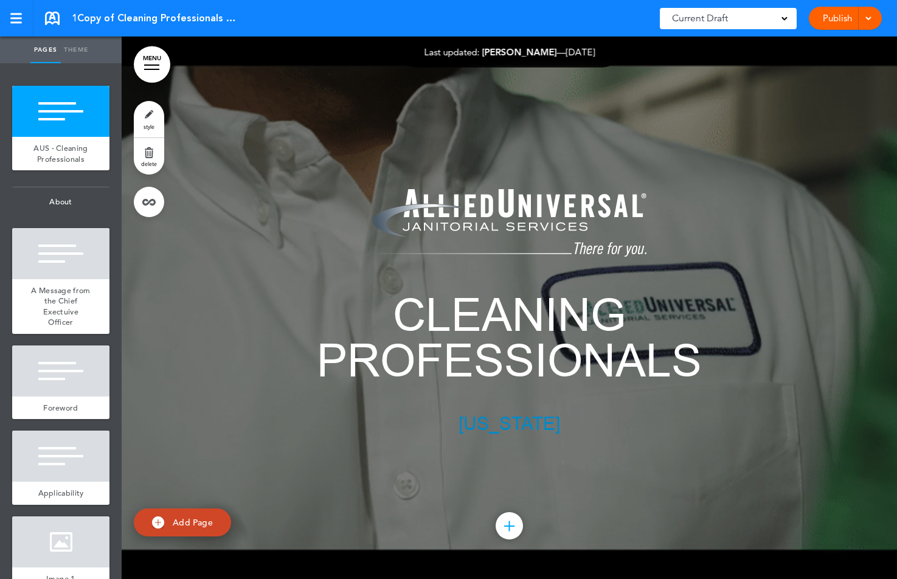
type input "**********"
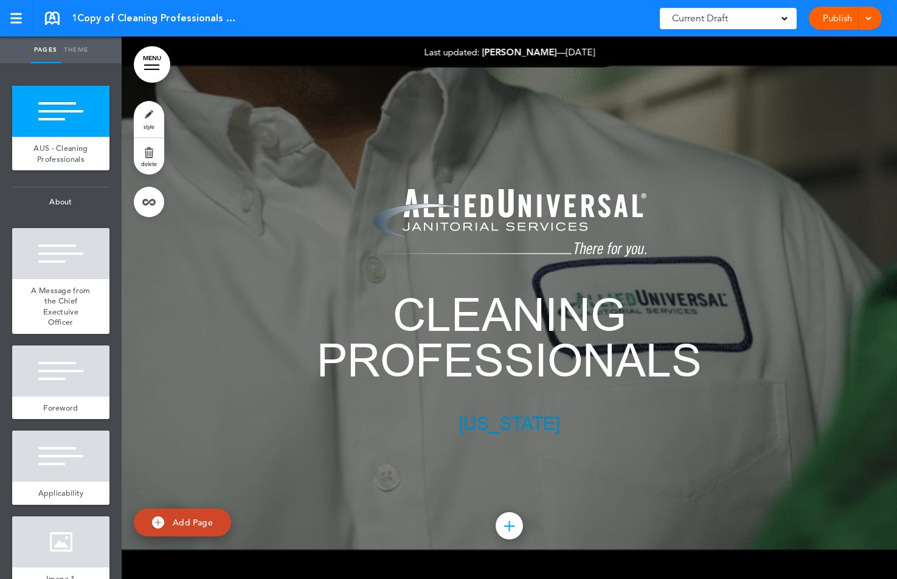
type input "******"
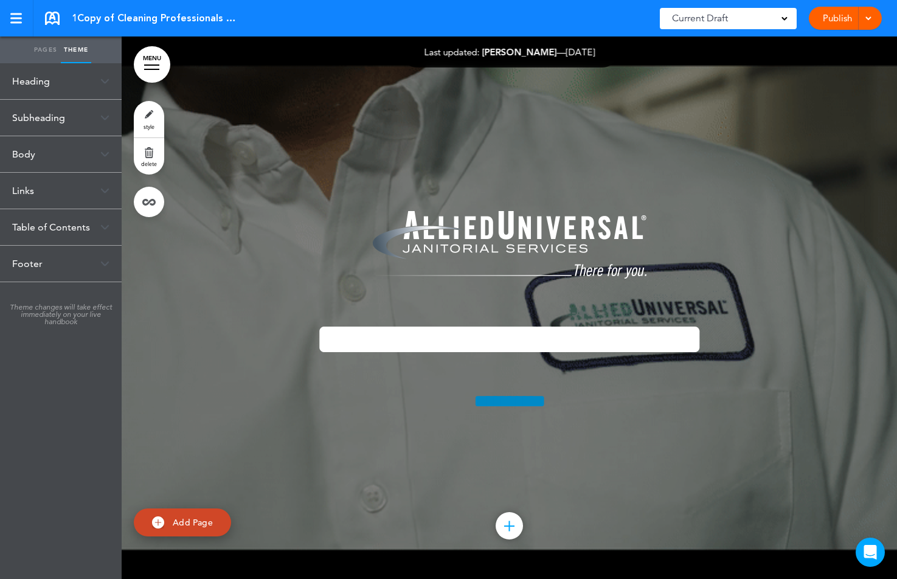
click at [46, 118] on div "Subheading" at bounding box center [61, 118] width 122 height 36
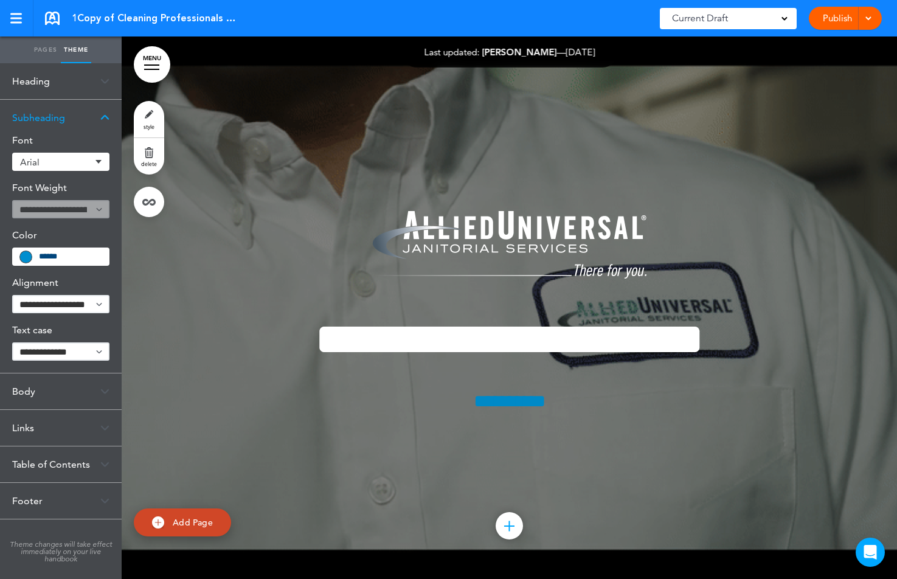
click at [40, 401] on div "Body" at bounding box center [61, 391] width 122 height 36
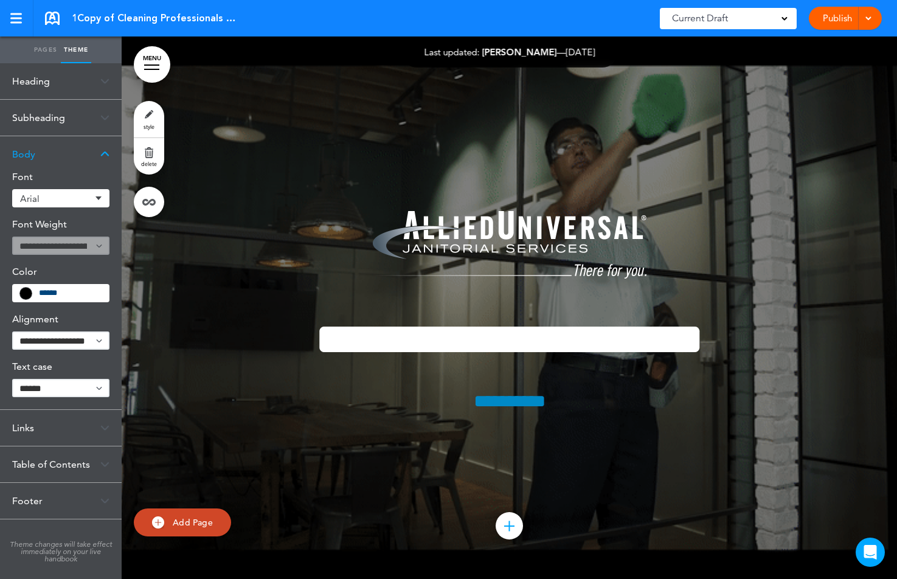
click at [42, 428] on div "Links" at bounding box center [61, 428] width 122 height 36
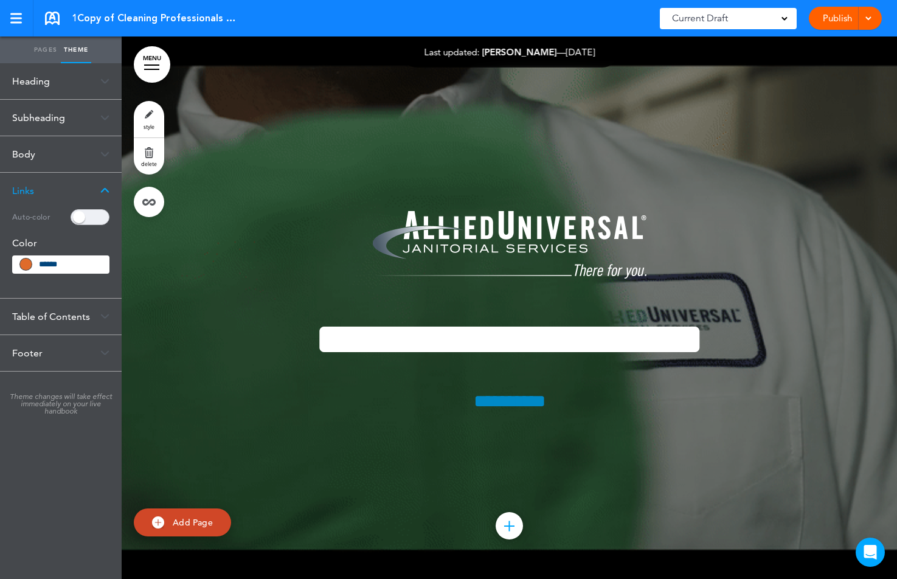
click at [64, 300] on div "Table of Contents" at bounding box center [61, 317] width 122 height 36
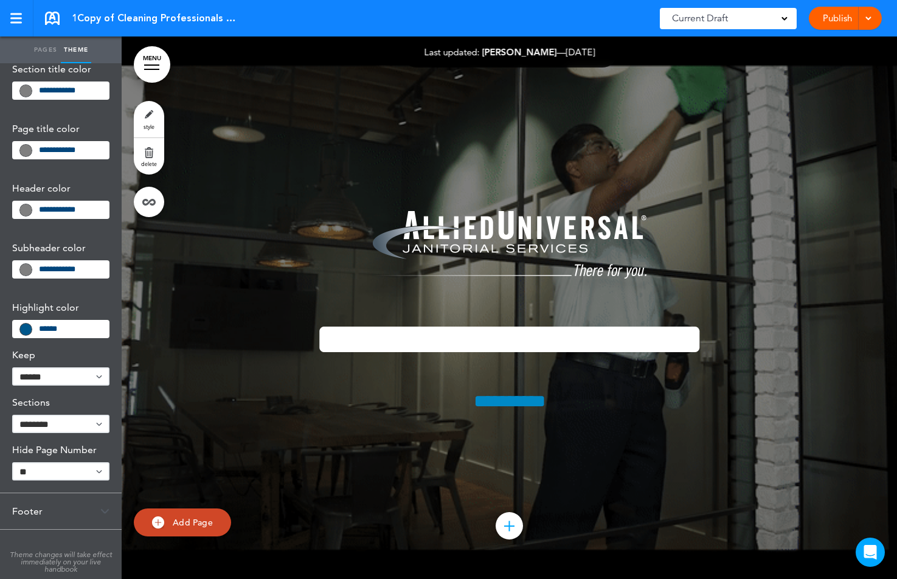
click at [35, 514] on div "Footer" at bounding box center [61, 511] width 122 height 36
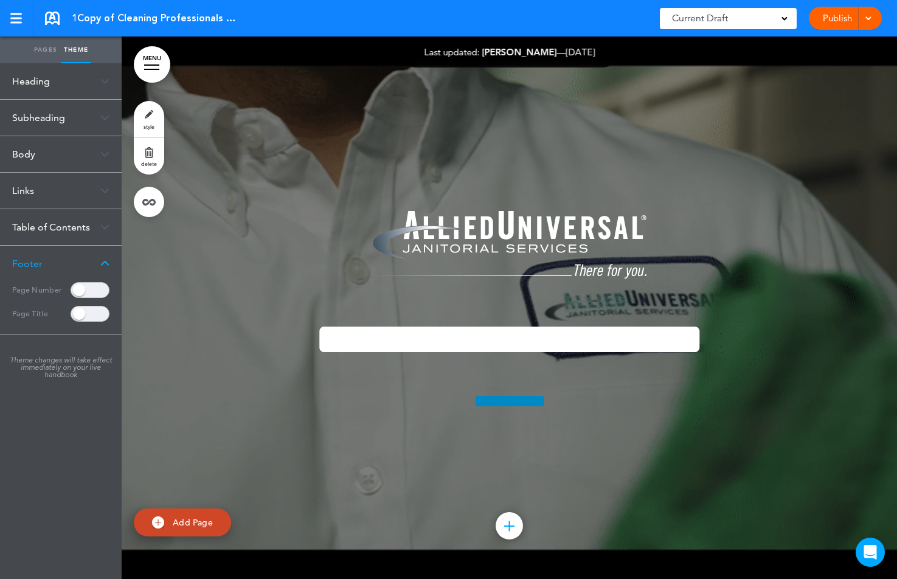
click at [42, 55] on link "Pages" at bounding box center [45, 49] width 30 height 27
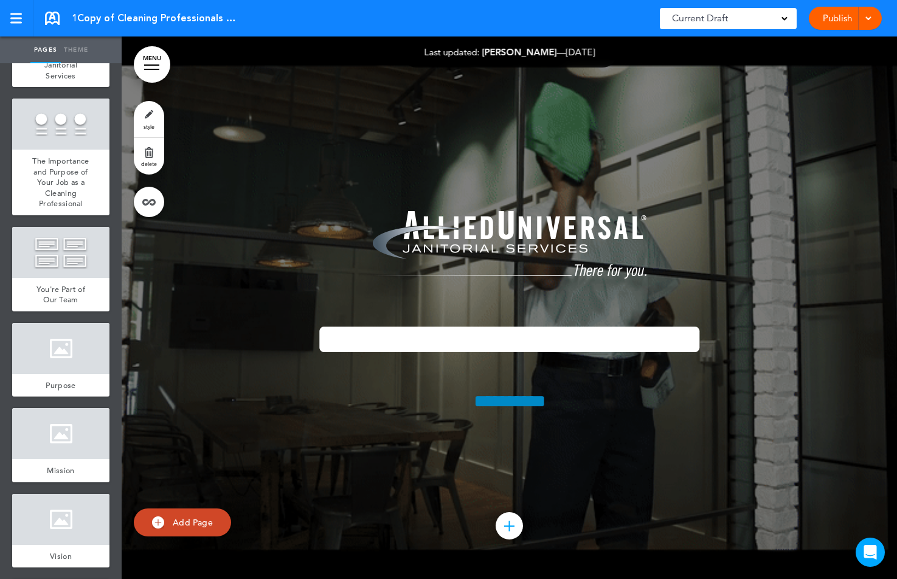
scroll to position [740, 0]
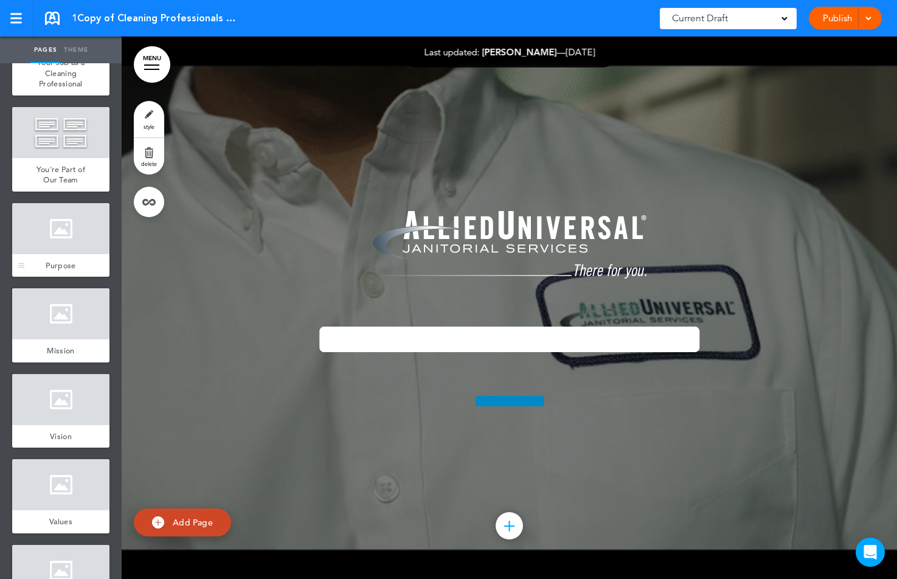
click at [58, 222] on div at bounding box center [60, 228] width 97 height 51
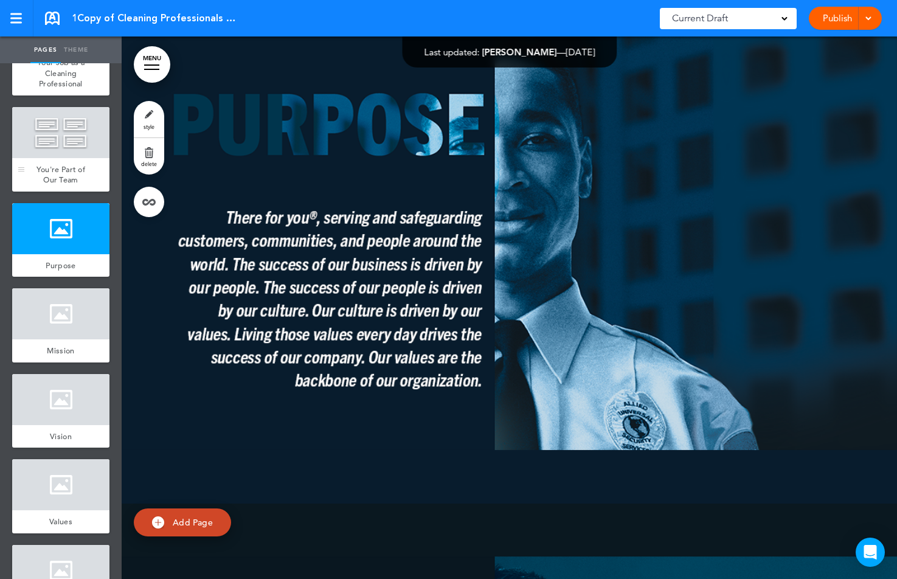
click at [60, 137] on div at bounding box center [60, 132] width 97 height 51
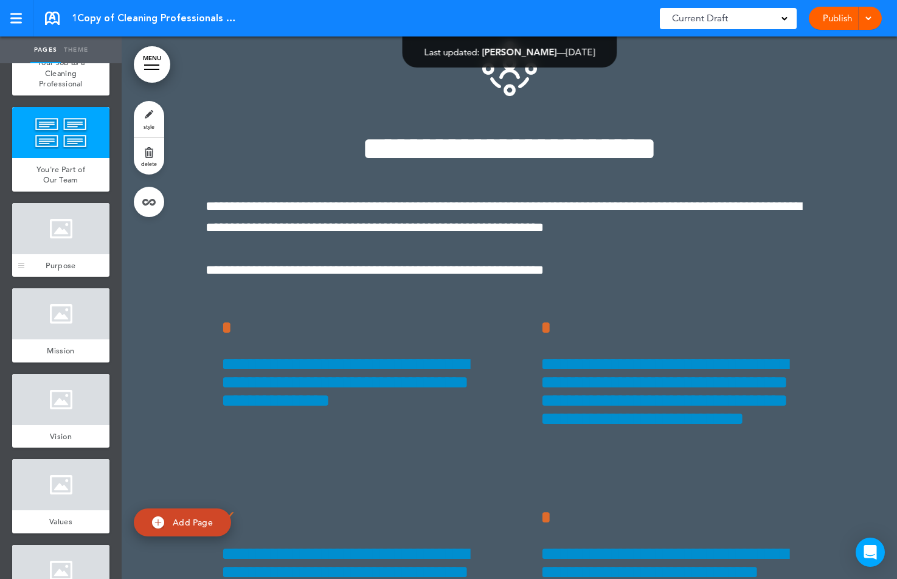
click at [60, 258] on div "Purpose" at bounding box center [60, 265] width 97 height 23
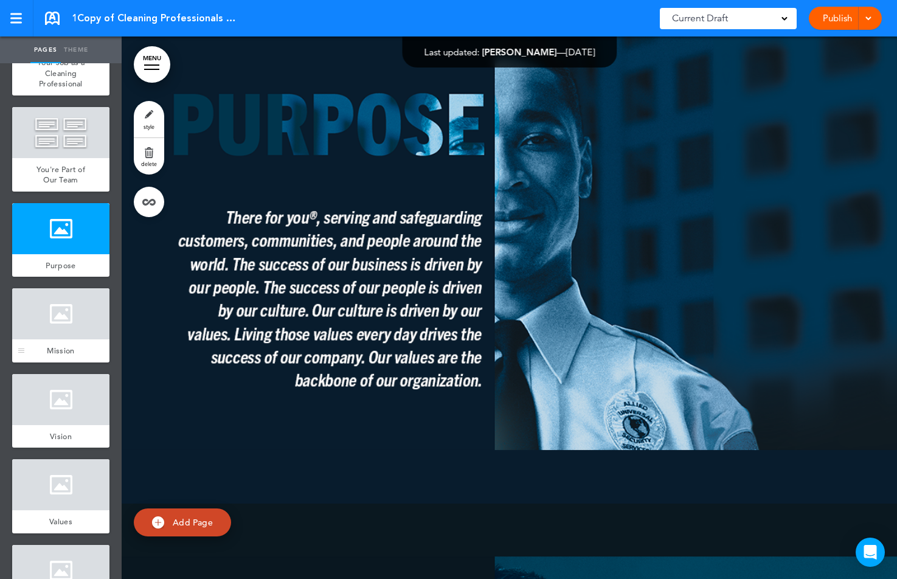
click at [58, 344] on div "Mission" at bounding box center [60, 350] width 97 height 23
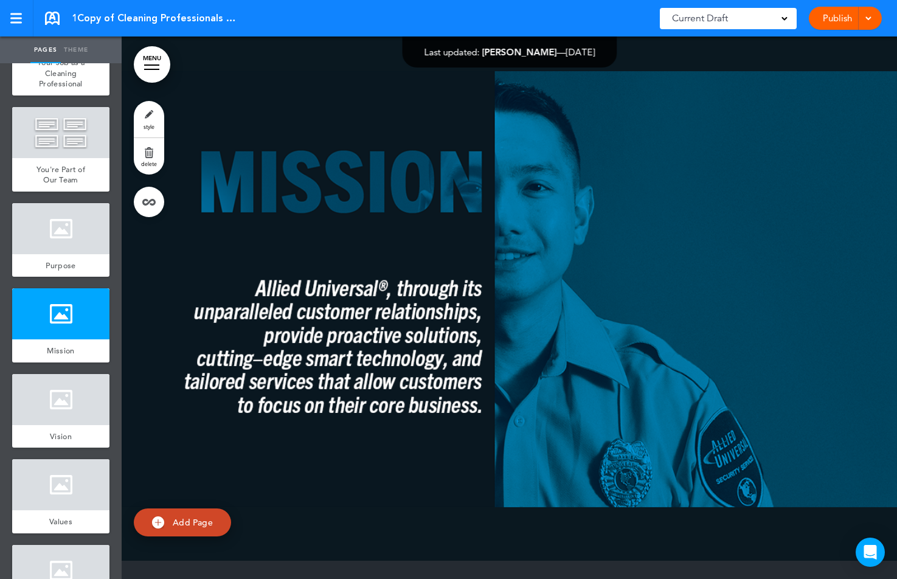
scroll to position [6736, 0]
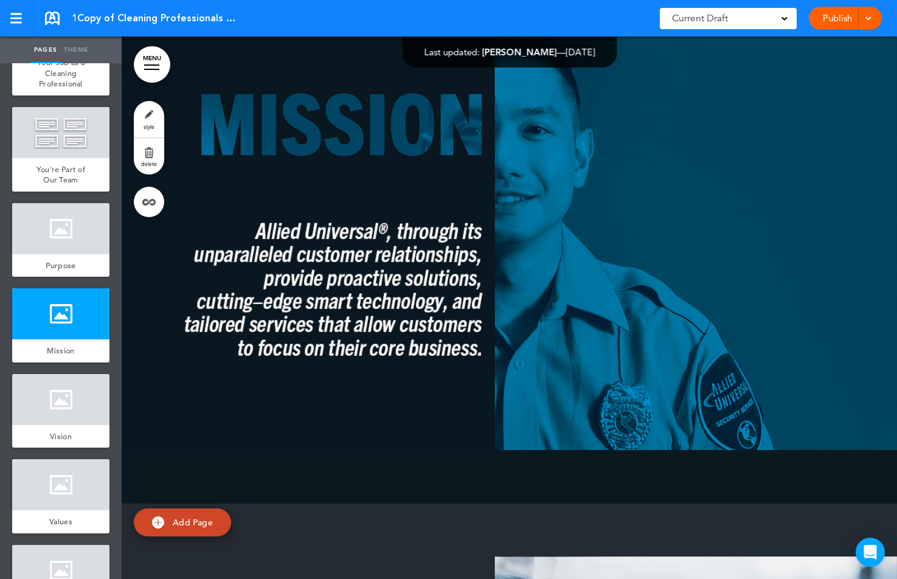
click at [160, 74] on link "MENU" at bounding box center [152, 64] width 36 height 36
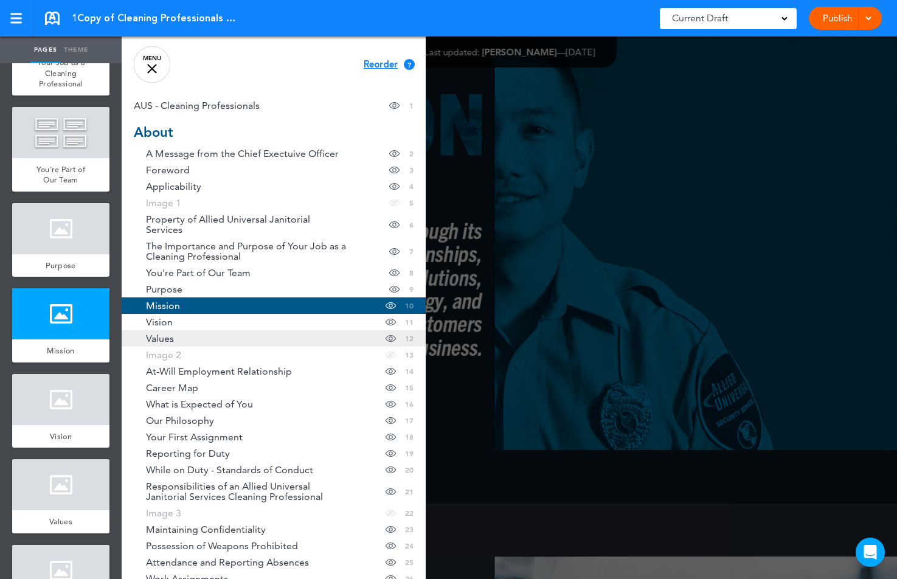
click at [178, 331] on link "Values Hide page in table of contents 12" at bounding box center [274, 338] width 304 height 16
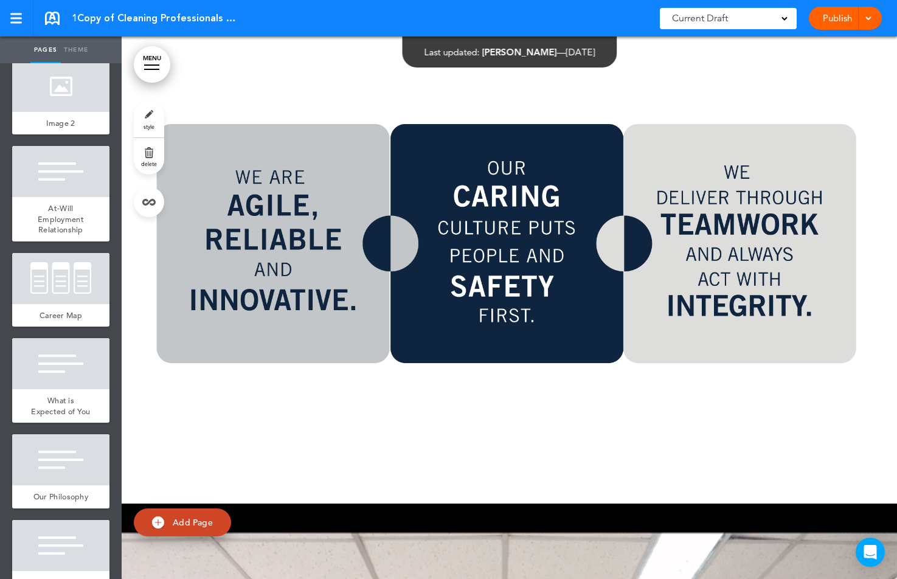
scroll to position [1554, 0]
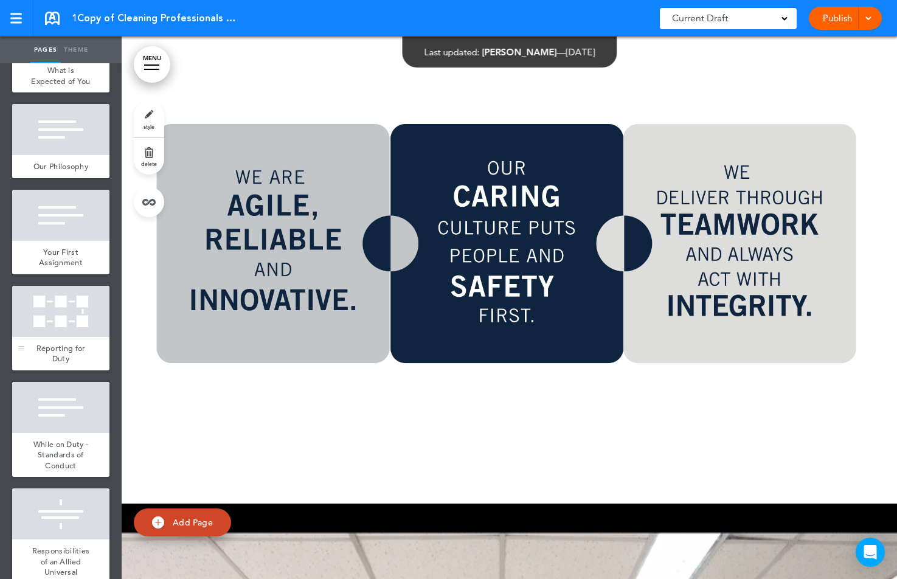
click at [67, 324] on div at bounding box center [60, 311] width 97 height 51
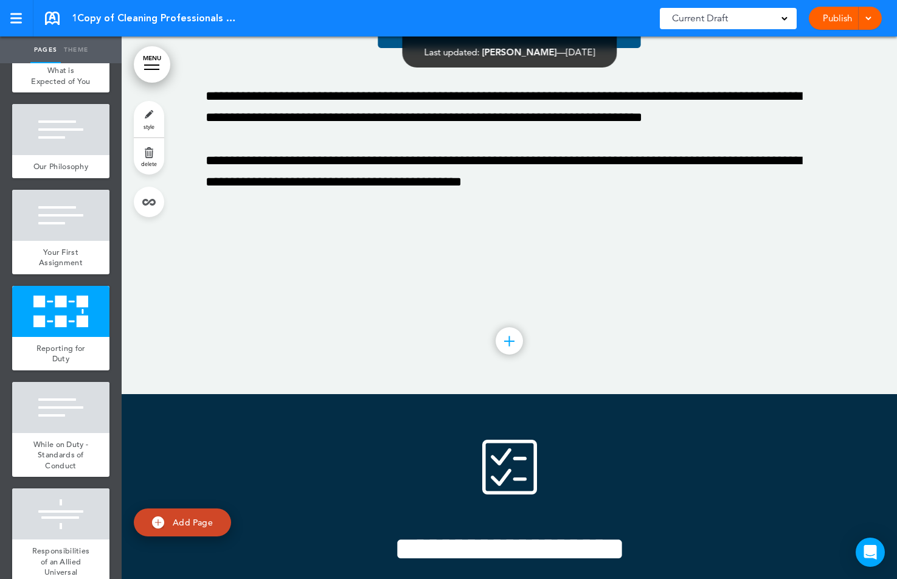
scroll to position [11659, 0]
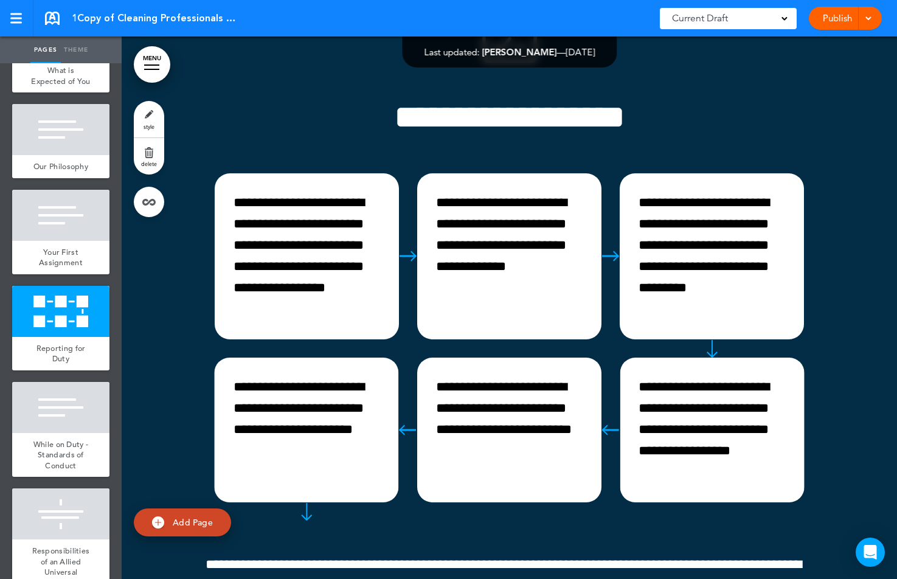
click at [159, 68] on link "MENU" at bounding box center [152, 64] width 36 height 36
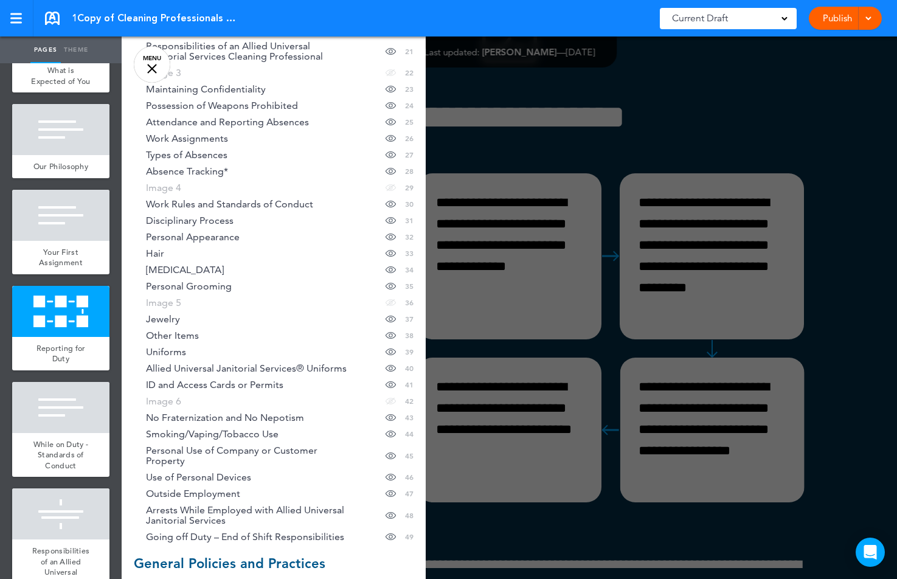
scroll to position [759, 0]
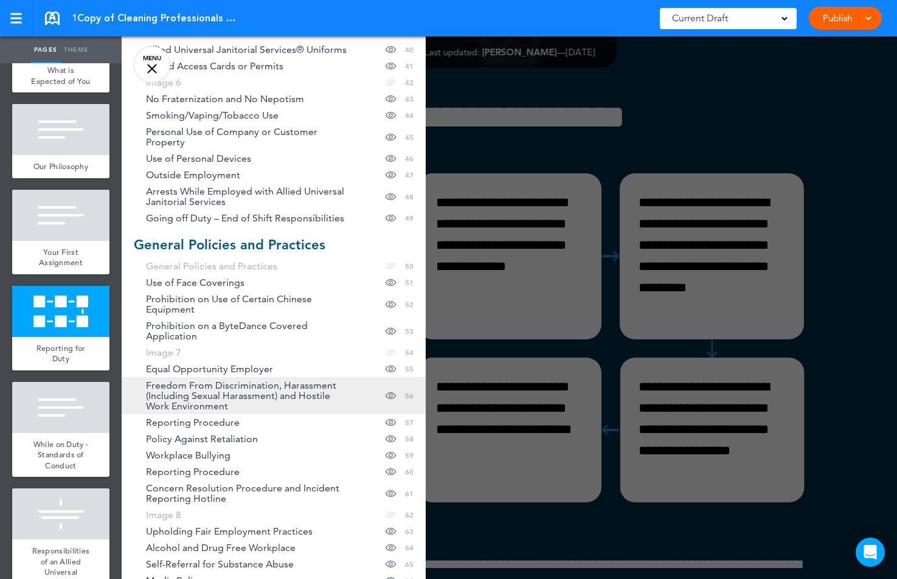
click at [188, 380] on span "Freedom From Discrimination, Harassment (Including Sexual Harassment) and Hosti…" at bounding box center [246, 395] width 201 height 31
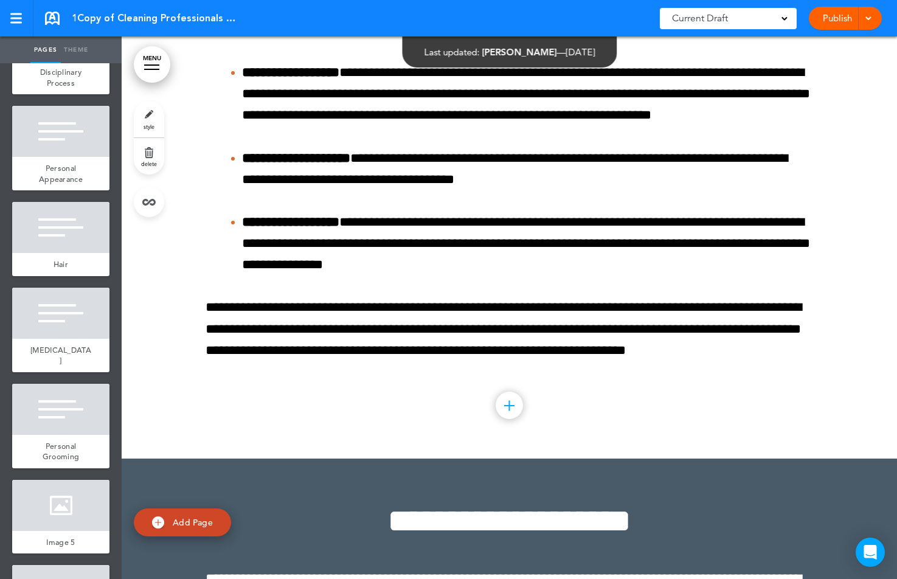
scroll to position [3637, 0]
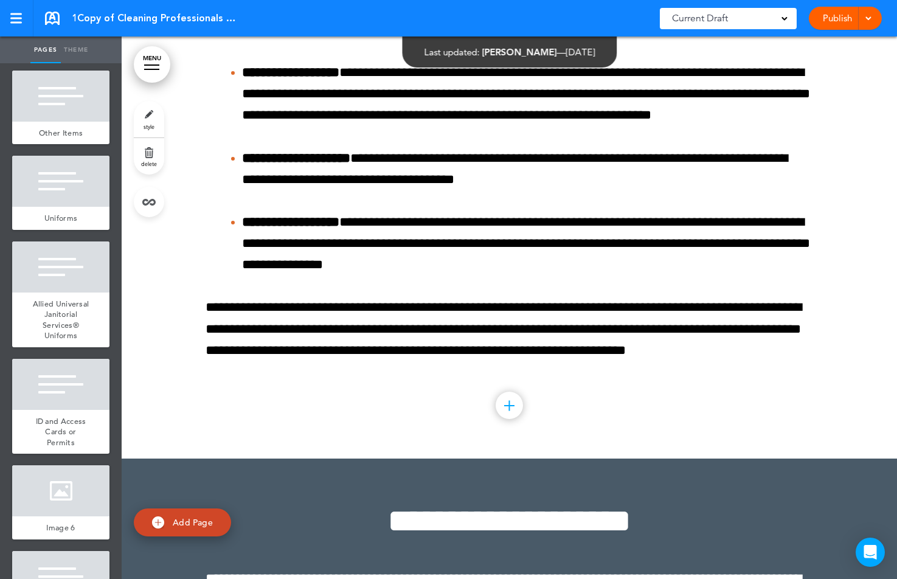
click at [53, 421] on span "ID and Access Cards or Permits" at bounding box center [61, 432] width 50 height 32
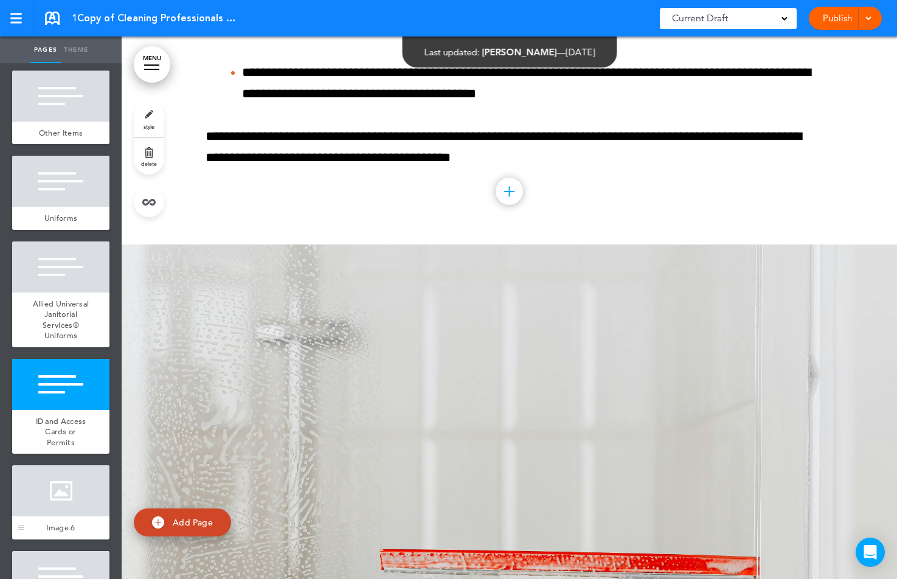
click at [54, 465] on div at bounding box center [60, 490] width 97 height 51
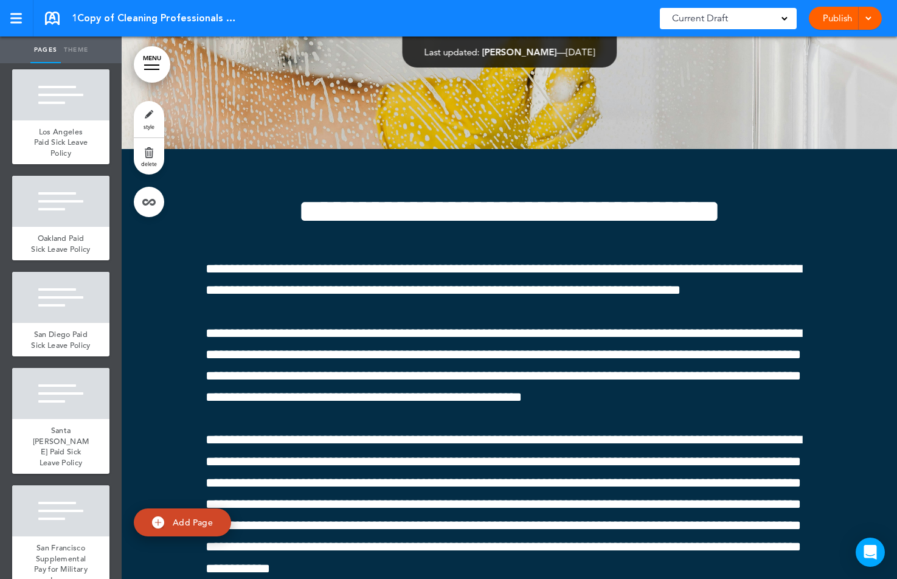
scroll to position [21928, 0]
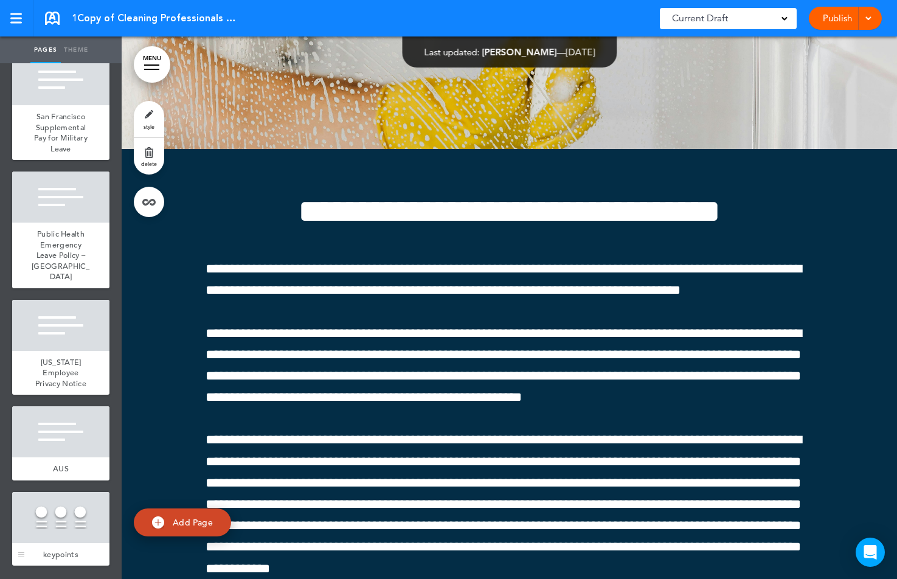
click at [61, 517] on div at bounding box center [60, 517] width 97 height 51
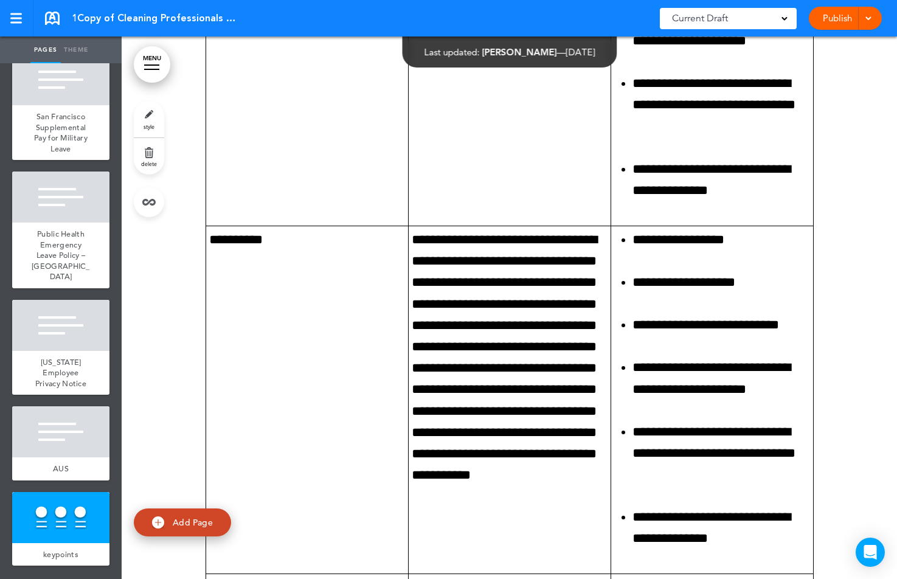
scroll to position [195702, 0]
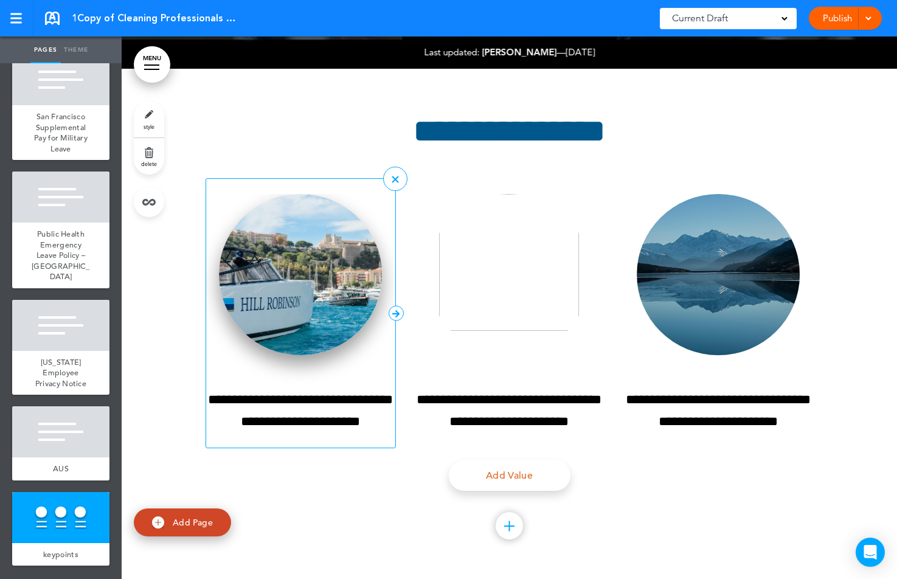
click at [300, 258] on img at bounding box center [300, 274] width 163 height 161
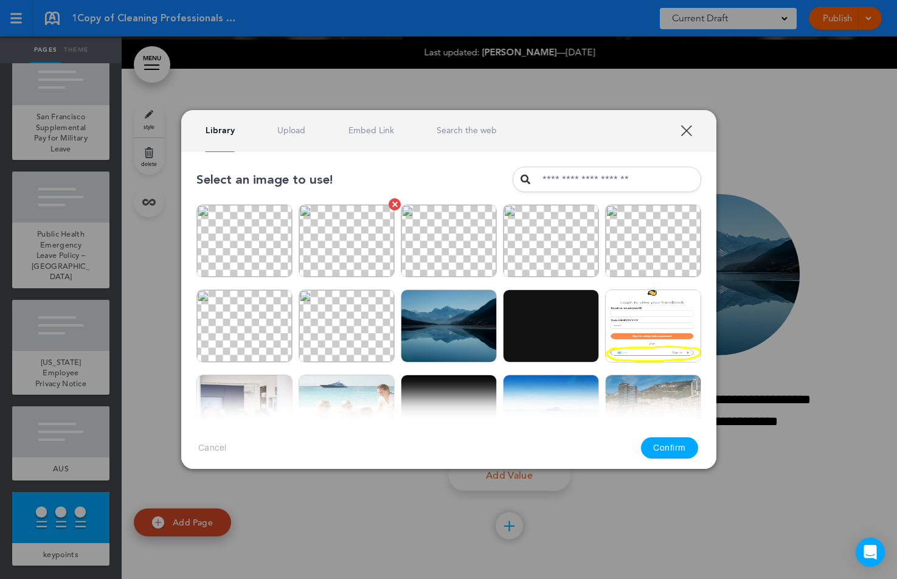
click at [370, 232] on img at bounding box center [347, 240] width 96 height 73
click at [673, 449] on button "Confirm" at bounding box center [669, 447] width 57 height 21
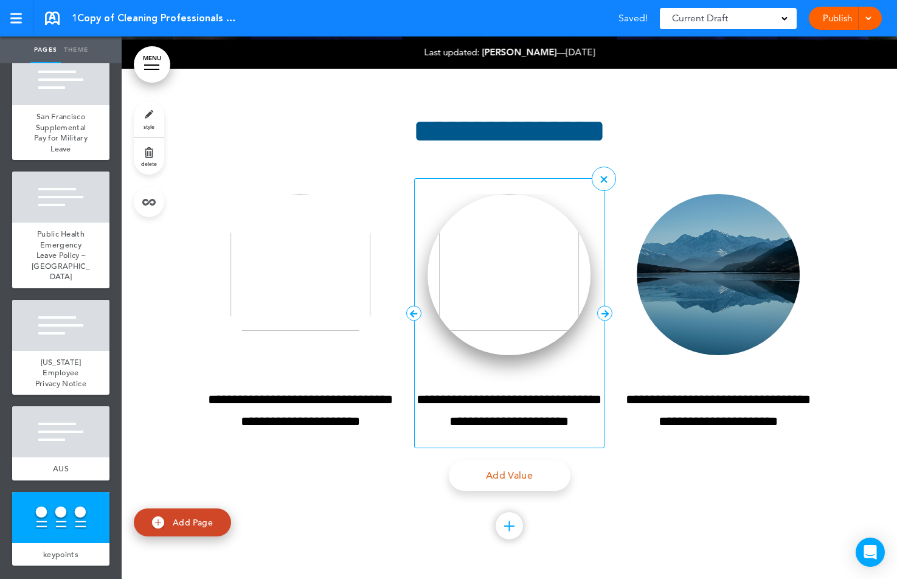
click at [506, 271] on img at bounding box center [509, 274] width 163 height 161
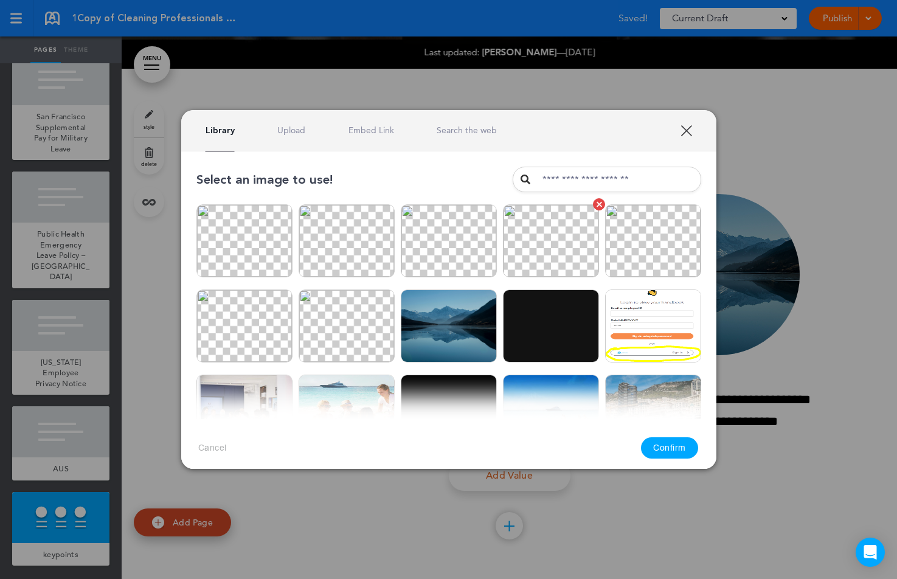
click at [515, 245] on img at bounding box center [551, 240] width 96 height 73
click at [681, 438] on button "Confirm" at bounding box center [669, 447] width 57 height 21
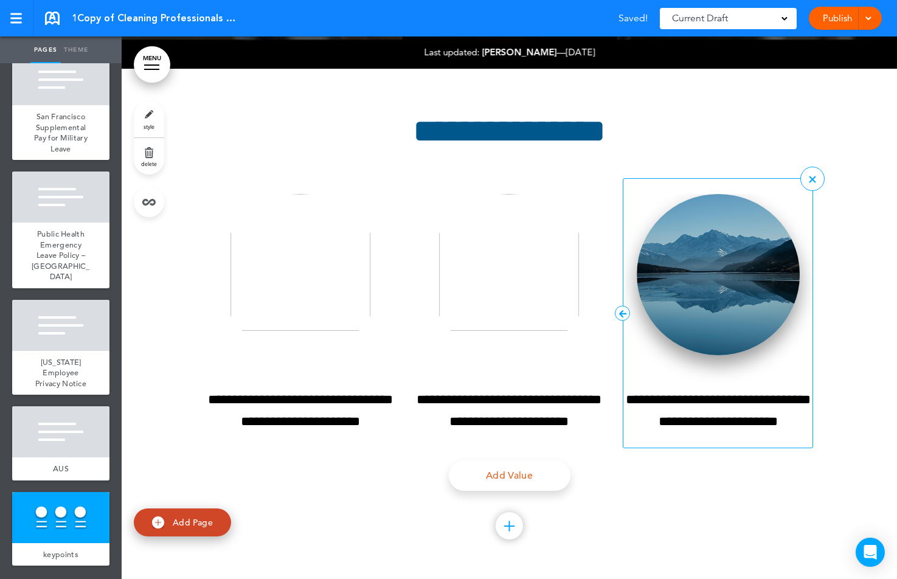
click at [714, 296] on img at bounding box center [718, 274] width 163 height 161
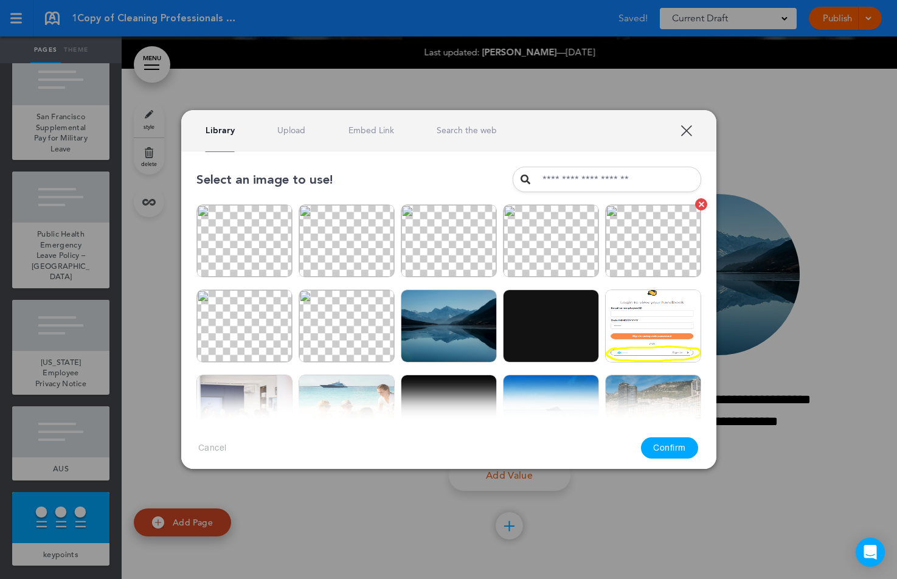
click at [631, 241] on img at bounding box center [653, 240] width 96 height 73
click at [668, 446] on button "Confirm" at bounding box center [669, 447] width 57 height 21
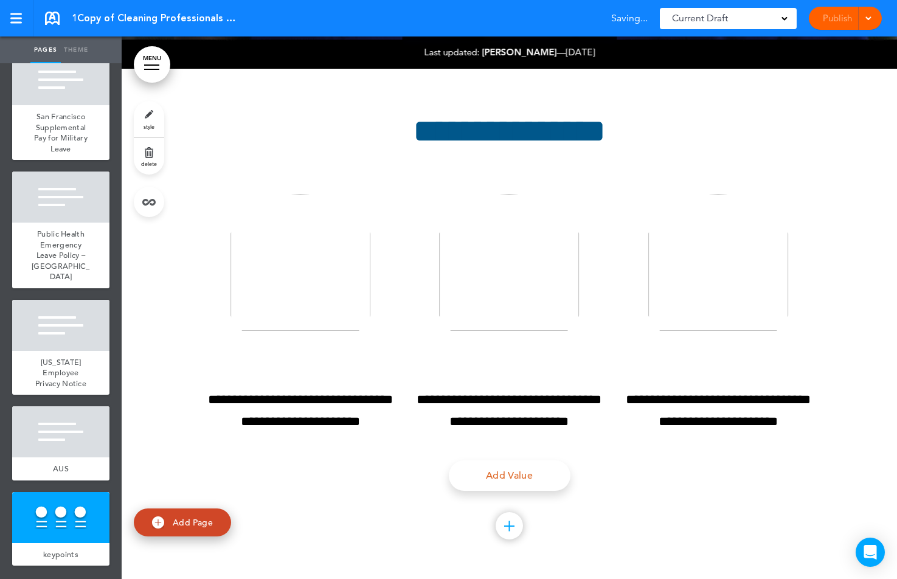
click at [682, 539] on div "**********" at bounding box center [510, 324] width 608 height 510
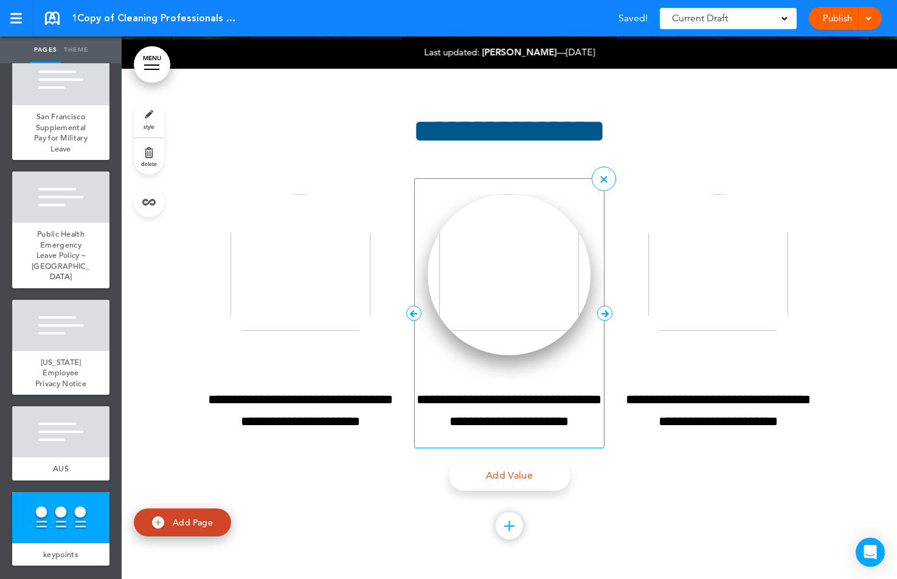
click at [494, 261] on img at bounding box center [509, 274] width 163 height 161
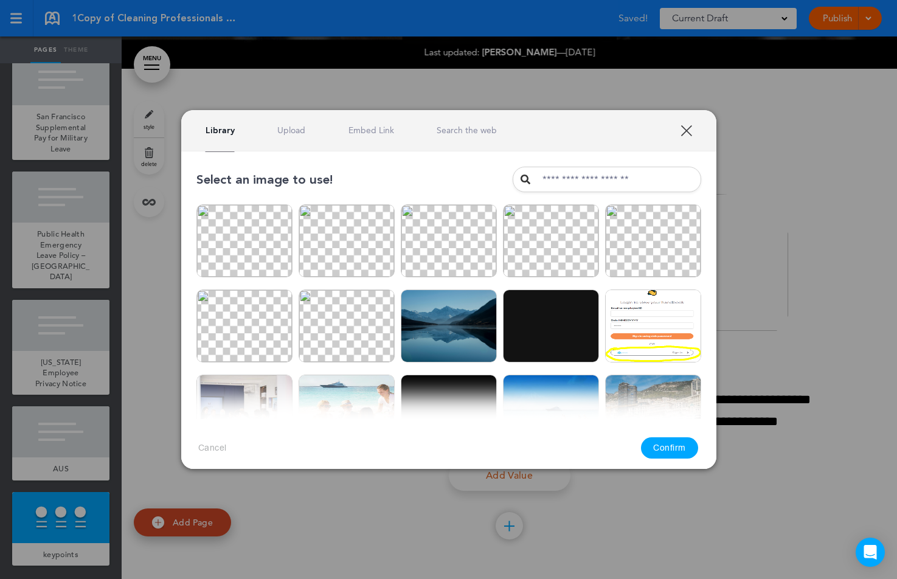
click at [295, 133] on link "Upload" at bounding box center [291, 131] width 28 height 12
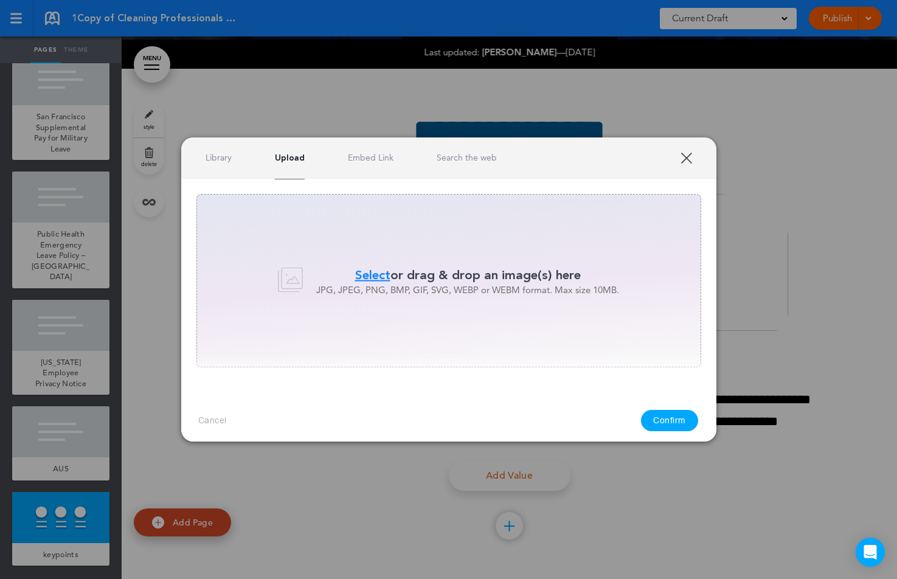
click at [370, 277] on span "Select" at bounding box center [372, 275] width 35 height 18
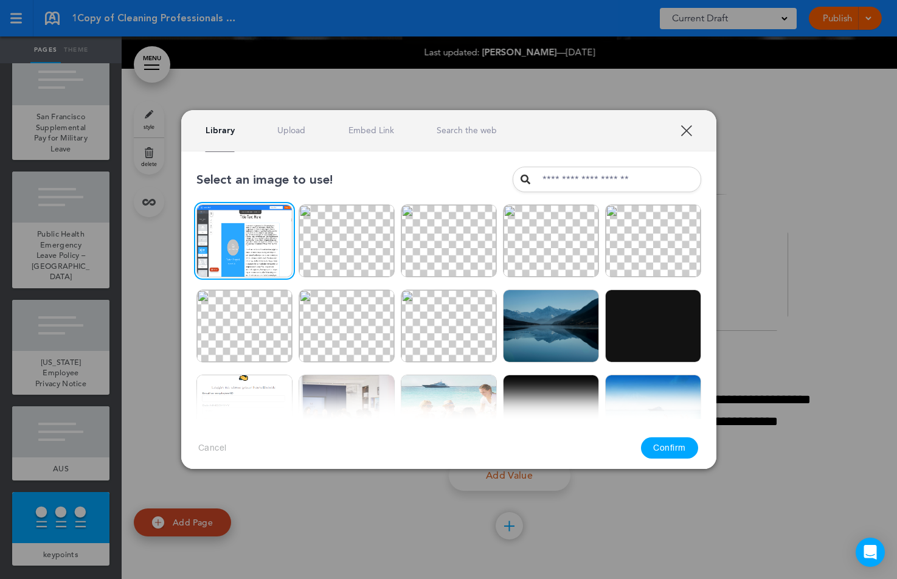
click at [681, 456] on button "Confirm" at bounding box center [669, 447] width 57 height 21
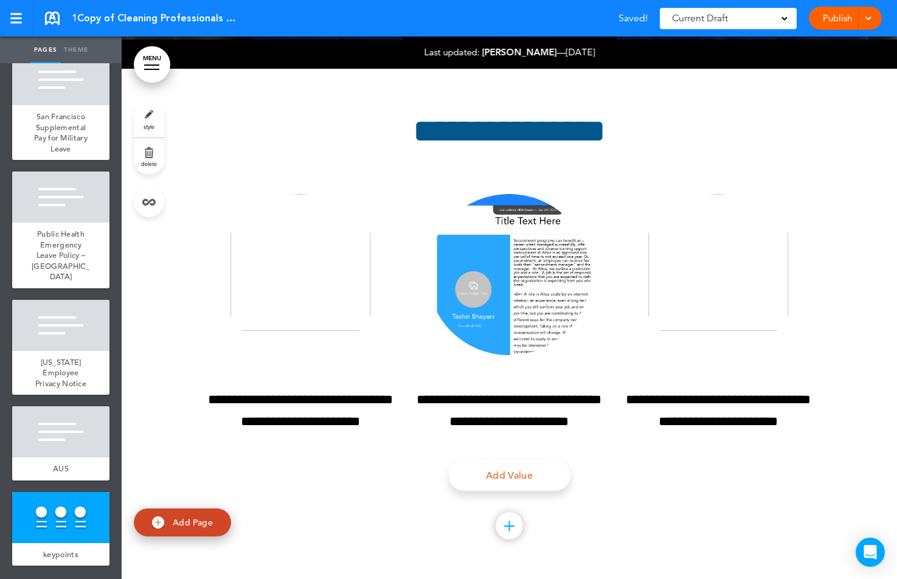
click at [858, 339] on div at bounding box center [509, 324] width 775 height 510
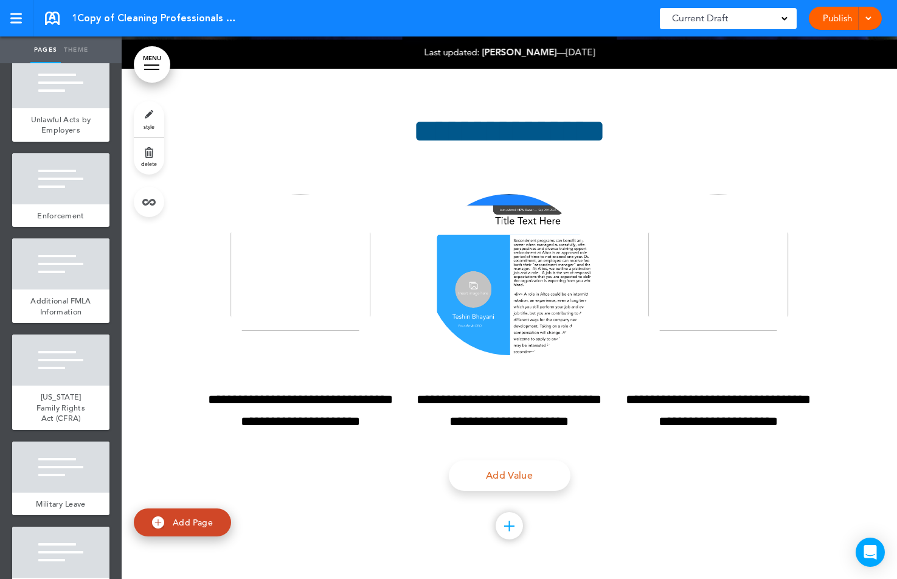
scroll to position [15967, 0]
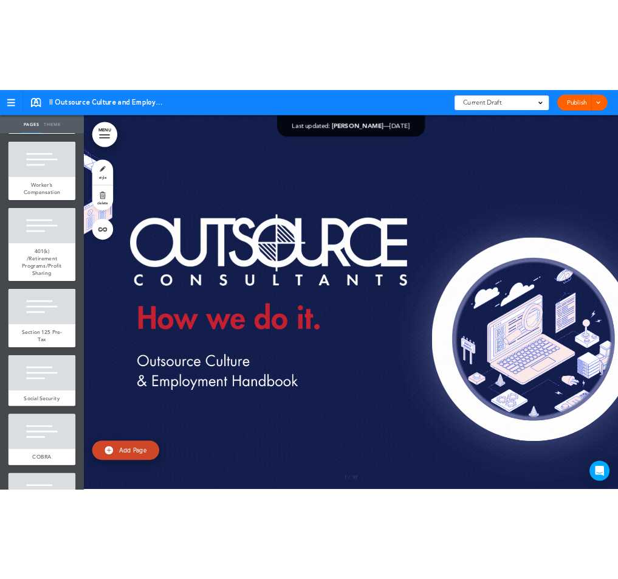
scroll to position [2818, 0]
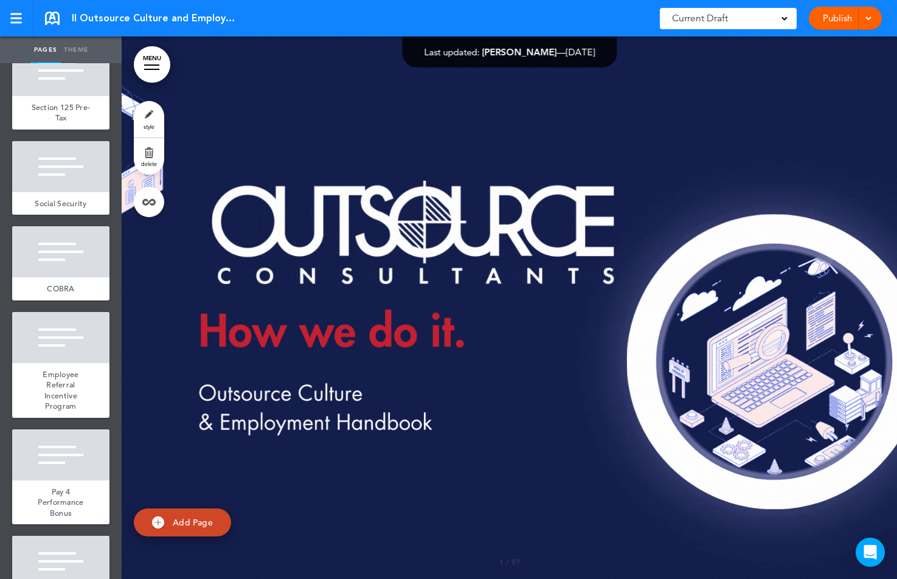
click at [150, 60] on link "MENU" at bounding box center [152, 64] width 36 height 36
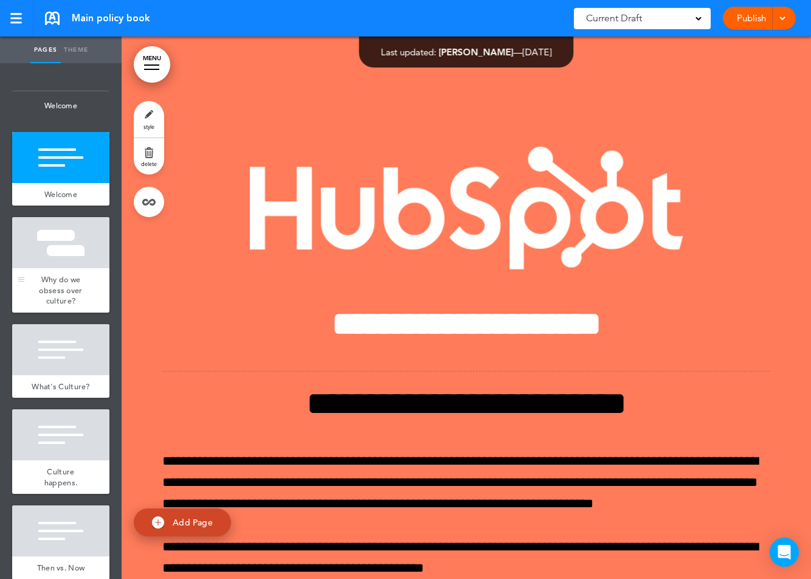
click at [88, 257] on div at bounding box center [60, 242] width 97 height 51
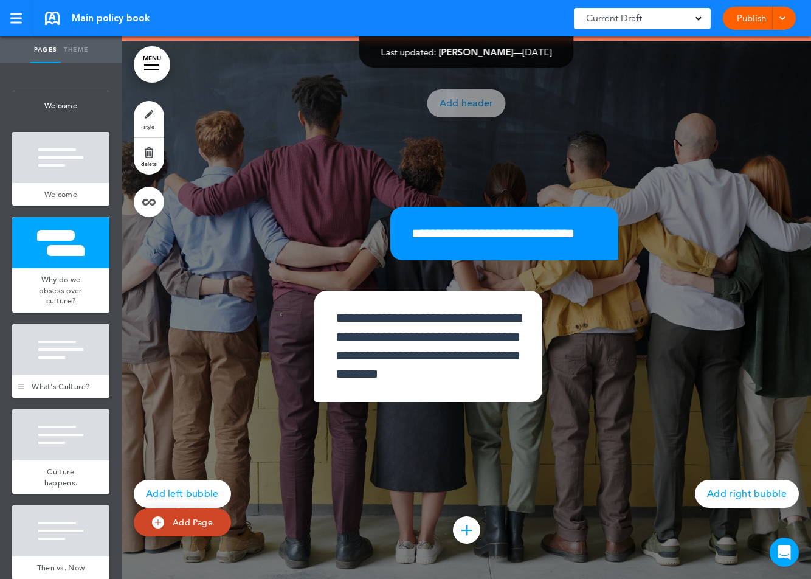
click at [64, 353] on div at bounding box center [60, 349] width 97 height 51
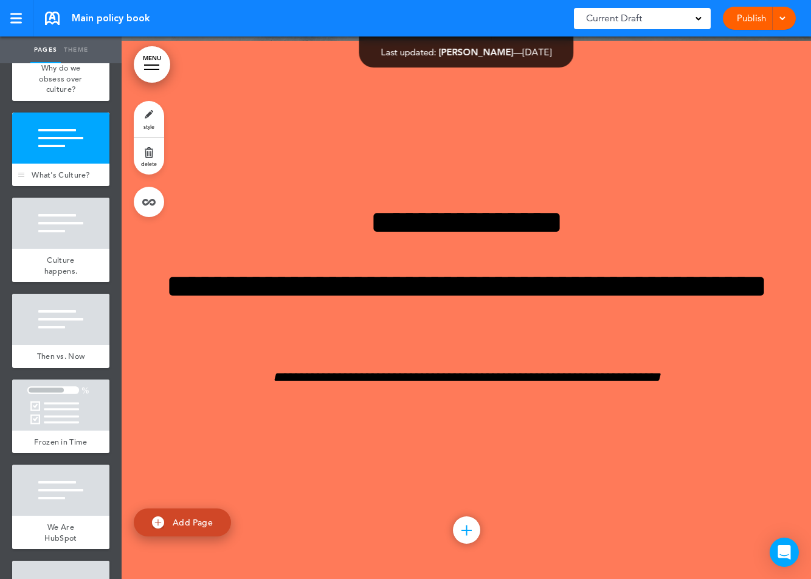
scroll to position [378, 0]
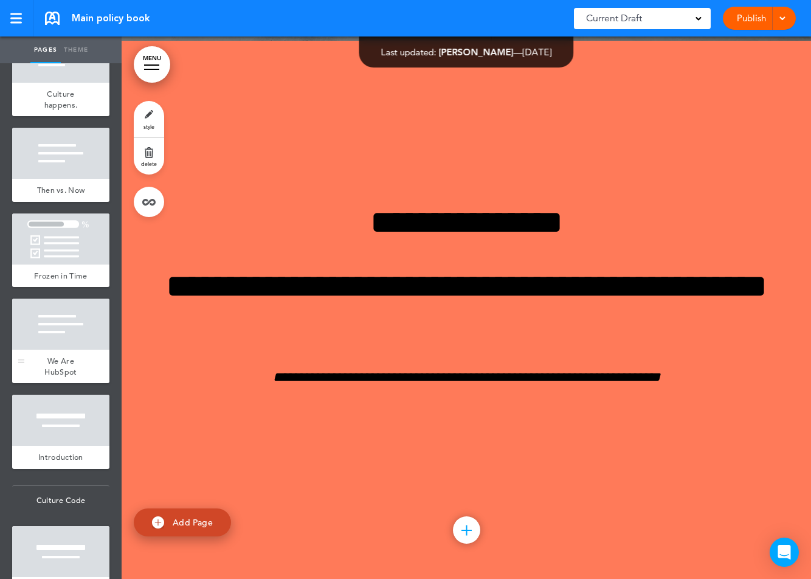
click at [63, 300] on div at bounding box center [60, 324] width 97 height 51
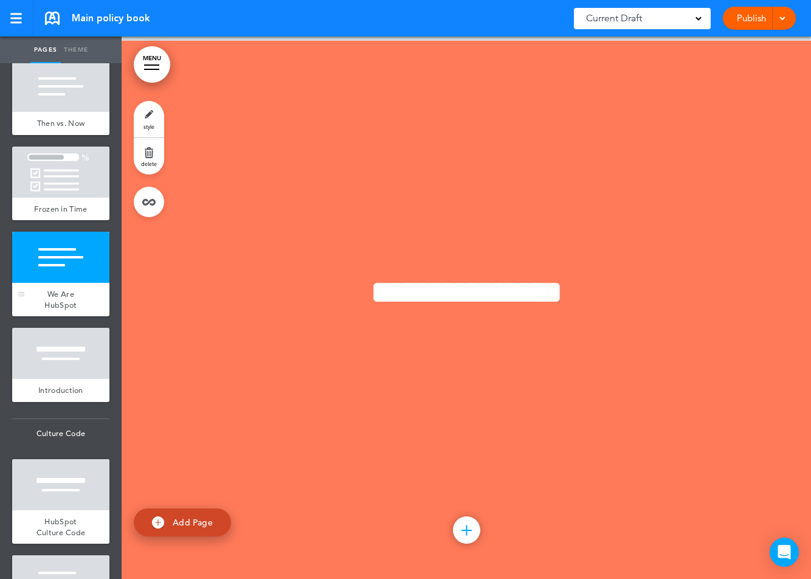
scroll to position [549, 0]
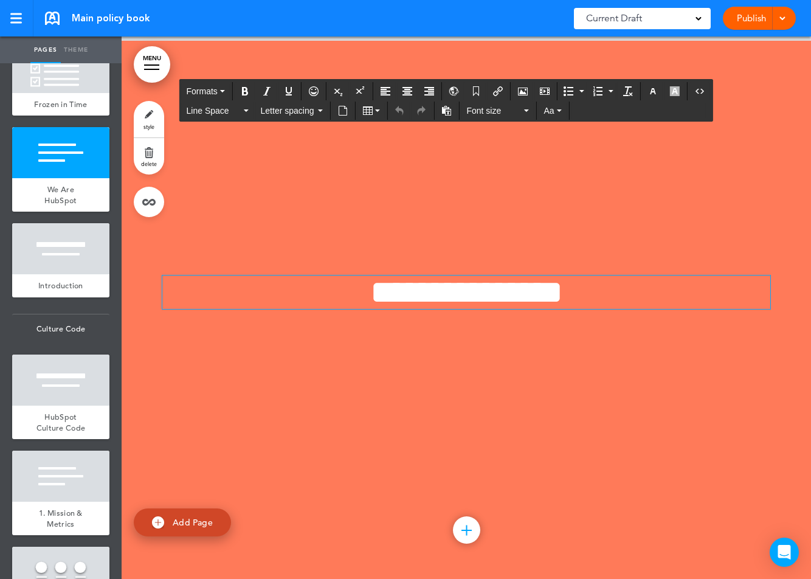
click at [451, 292] on span "**********" at bounding box center [466, 291] width 193 height 33
click at [610, 282] on h1 "**********" at bounding box center [466, 291] width 608 height 33
click at [563, 289] on span "**********" at bounding box center [466, 291] width 193 height 33
click at [639, 353] on div "**********" at bounding box center [466, 312] width 608 height 164
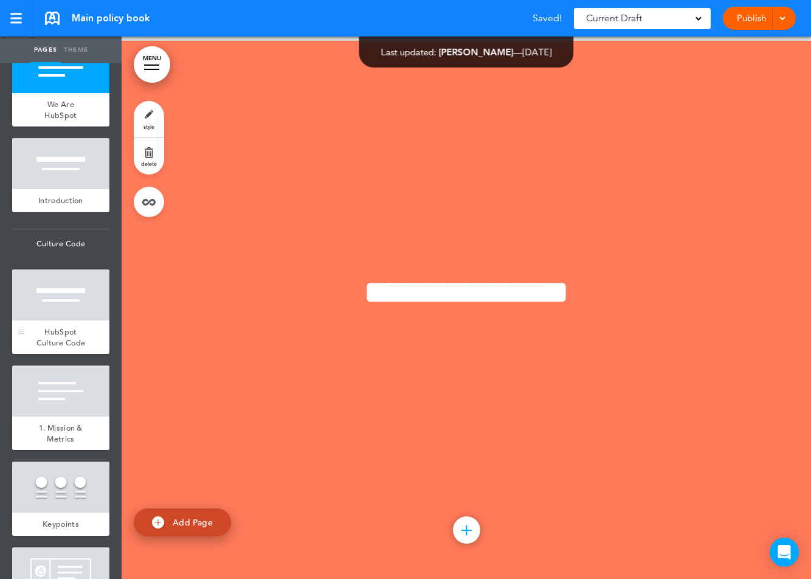
scroll to position [837, 0]
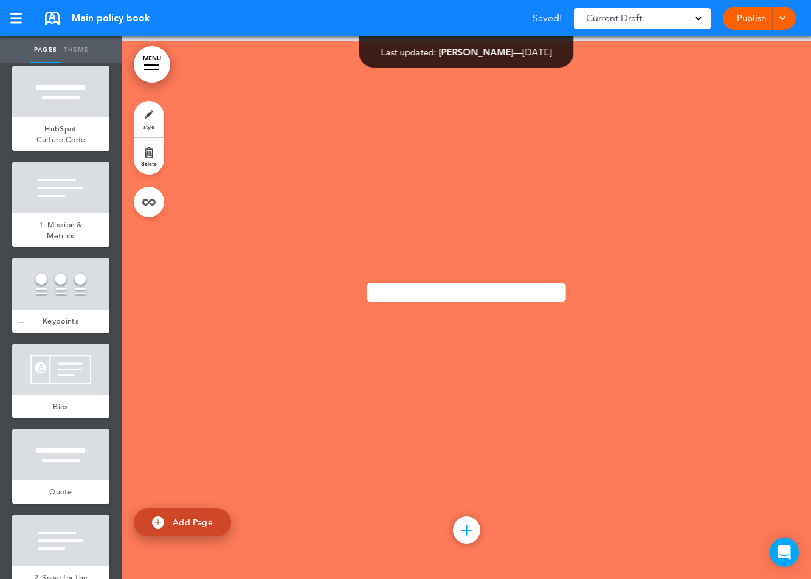
click at [66, 292] on div at bounding box center [60, 283] width 97 height 51
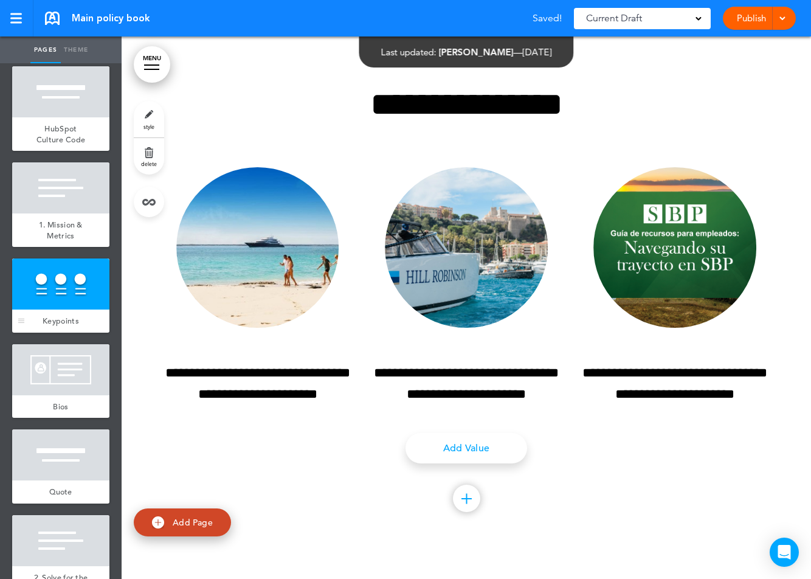
scroll to position [5626, 0]
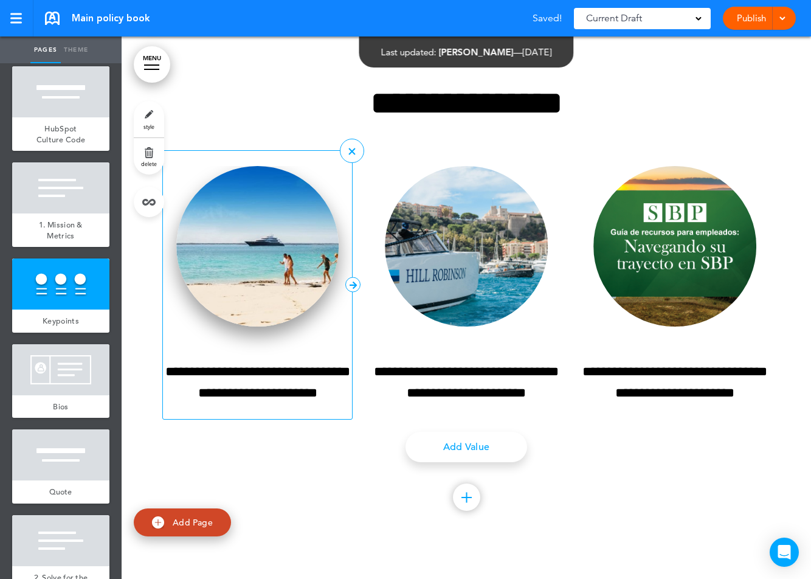
click at [264, 274] on img at bounding box center [257, 246] width 163 height 161
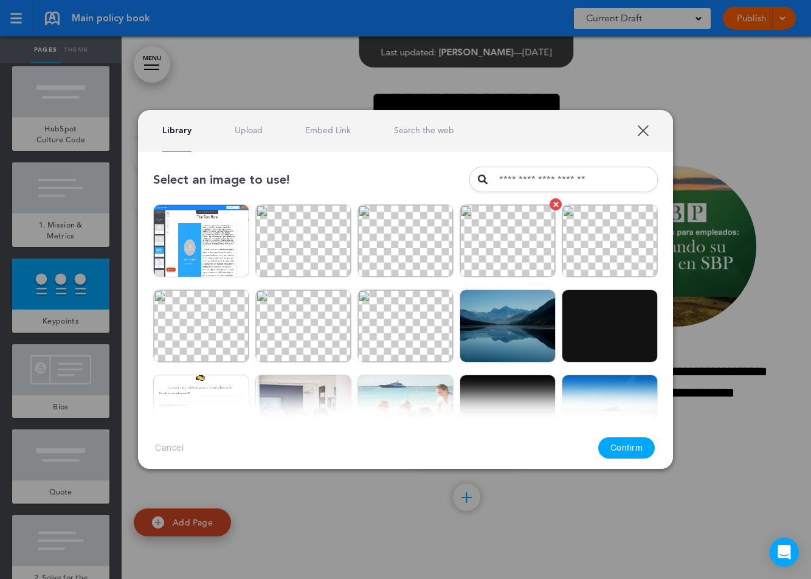
click at [512, 261] on img at bounding box center [508, 240] width 96 height 73
click at [629, 448] on button "Confirm" at bounding box center [626, 447] width 57 height 21
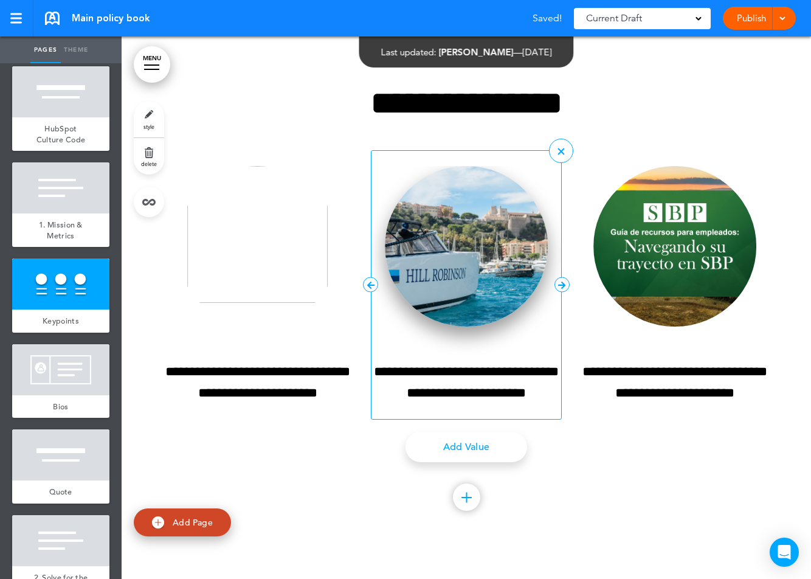
click at [460, 264] on img at bounding box center [466, 246] width 163 height 161
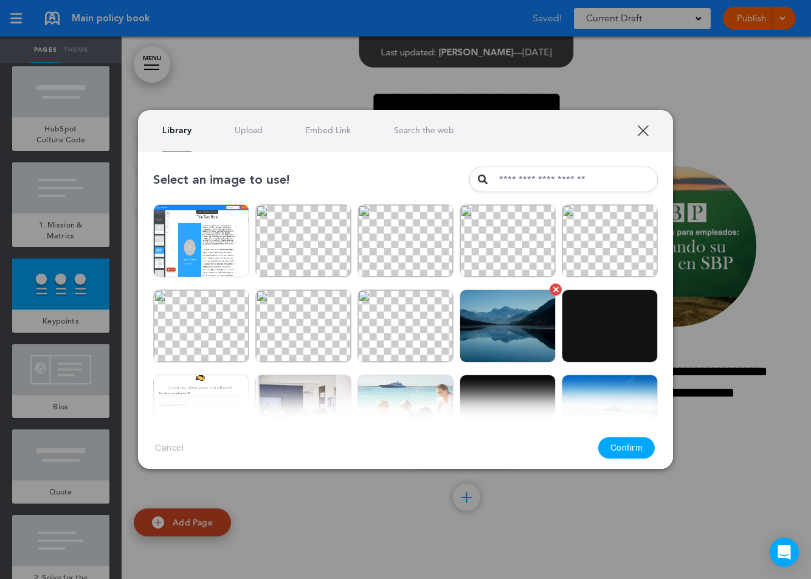
scroll to position [150, 0]
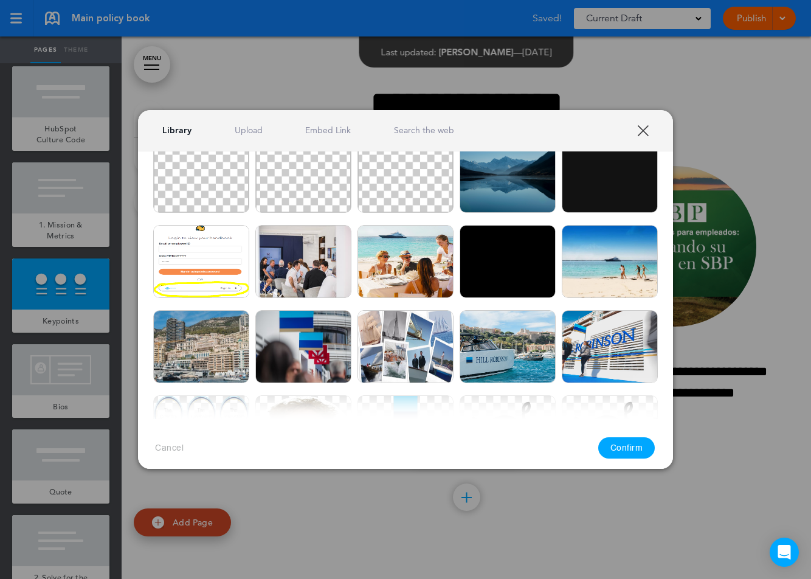
click at [322, 192] on img at bounding box center [303, 176] width 96 height 73
click at [615, 259] on img at bounding box center [610, 261] width 96 height 73
click at [623, 440] on button "Confirm" at bounding box center [626, 447] width 57 height 21
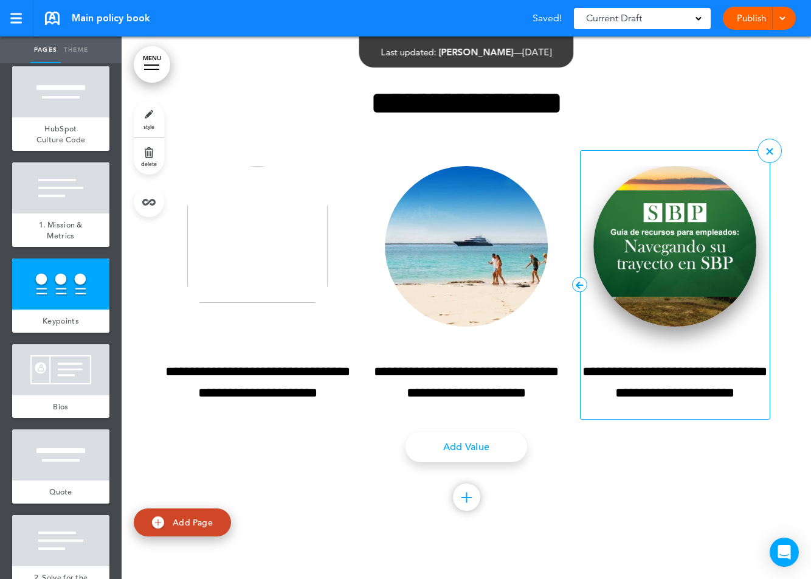
click at [694, 244] on img at bounding box center [674, 246] width 163 height 161
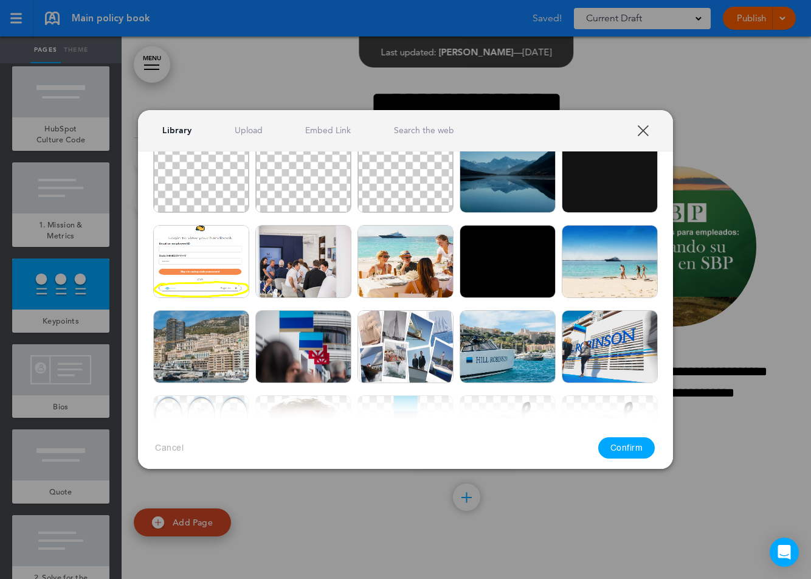
click at [264, 128] on div "Library Upload Embed Link Search the web" at bounding box center [308, 131] width 292 height 12
click at [247, 128] on link "Upload" at bounding box center [249, 131] width 28 height 12
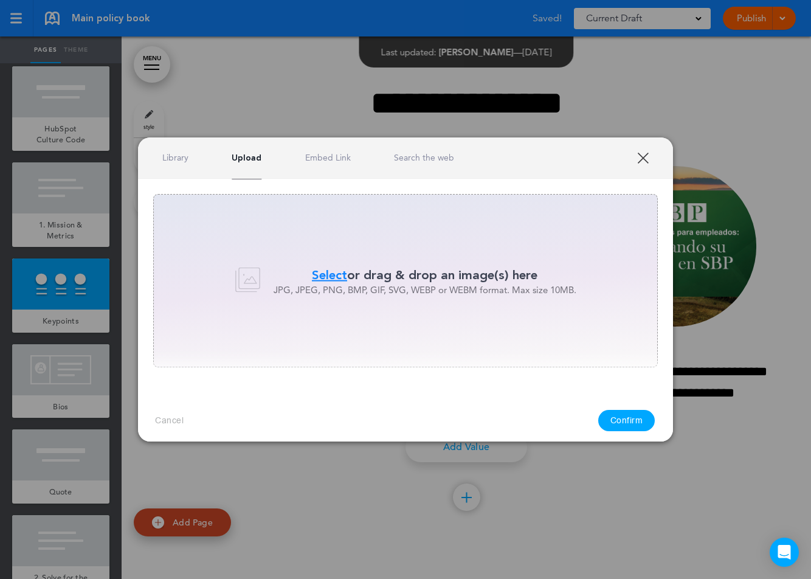
click at [317, 275] on span "Select" at bounding box center [329, 275] width 35 height 18
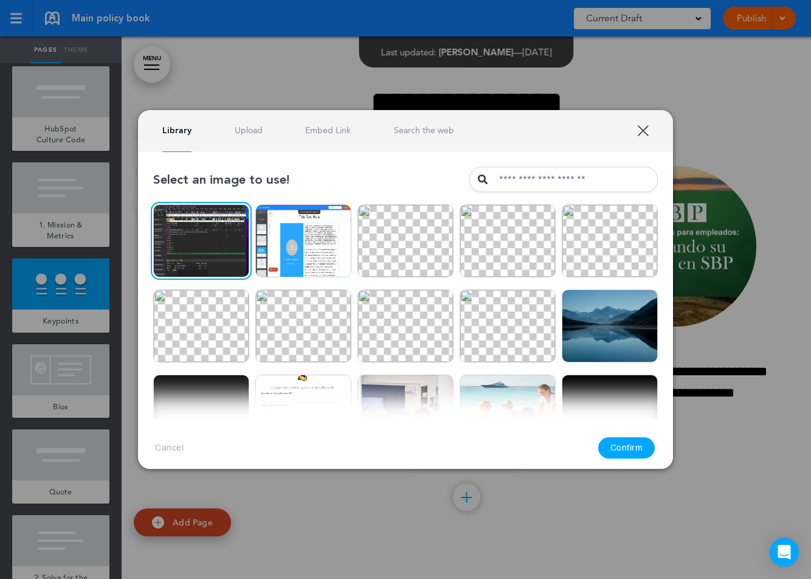
click at [624, 444] on button "Confirm" at bounding box center [626, 447] width 57 height 21
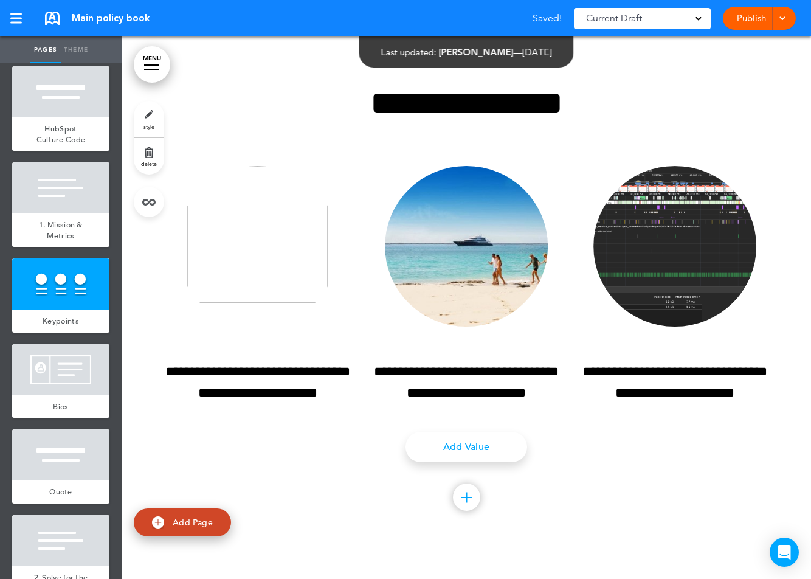
click at [724, 492] on div "Add collapsible section ? In order to add a collapsible section, only solid bac…" at bounding box center [466, 489] width 608 height 30
click at [71, 373] on div at bounding box center [60, 369] width 97 height 51
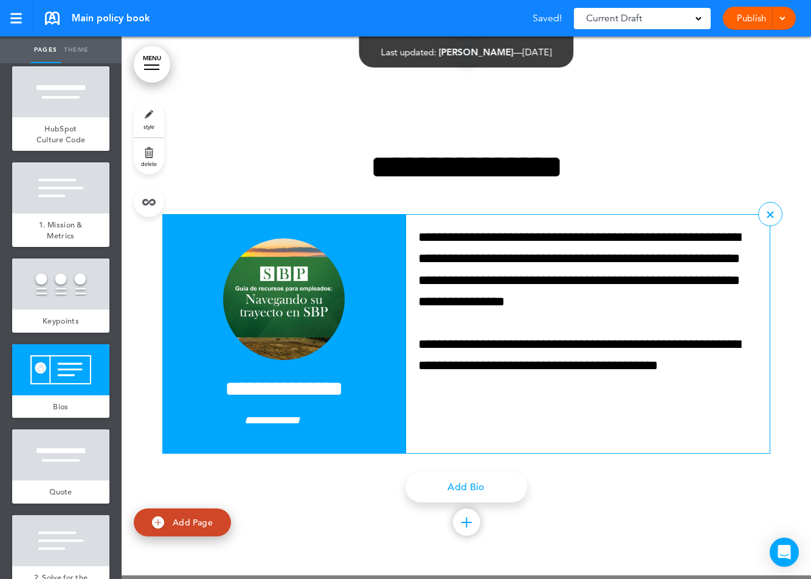
scroll to position [6136, 0]
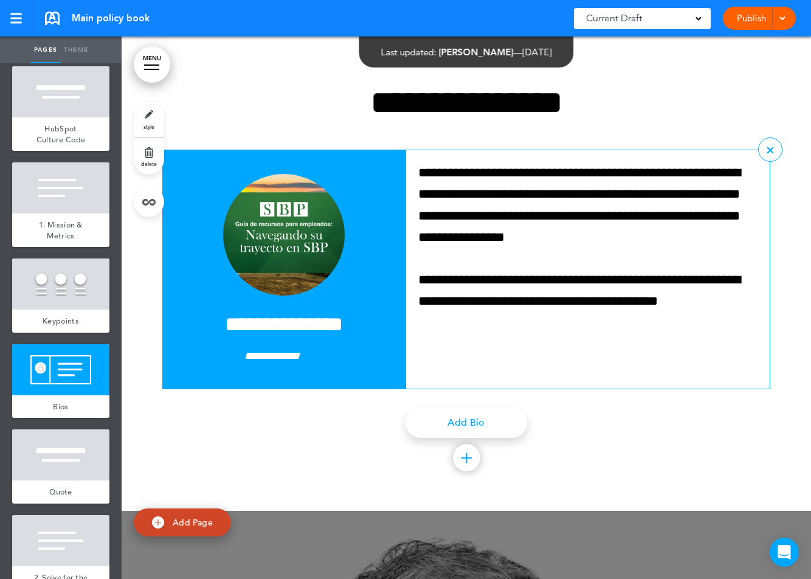
click at [267, 230] on img at bounding box center [284, 235] width 122 height 122
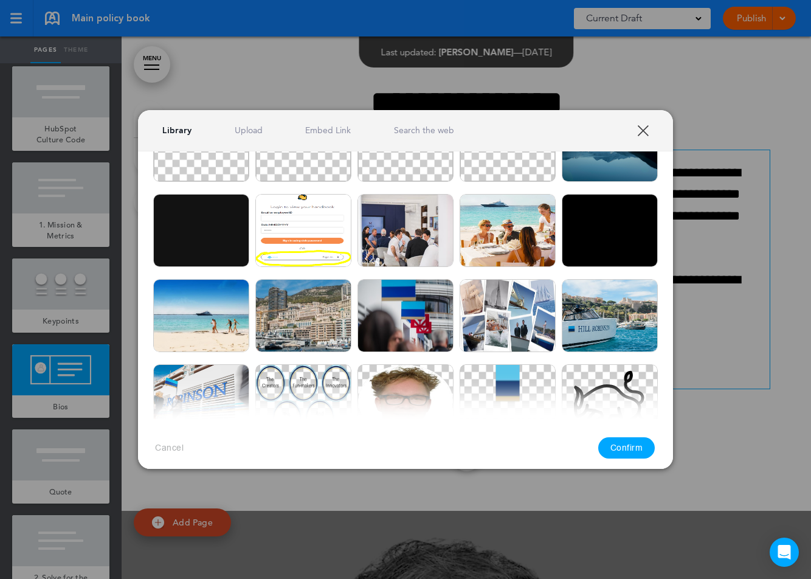
scroll to position [185, 0]
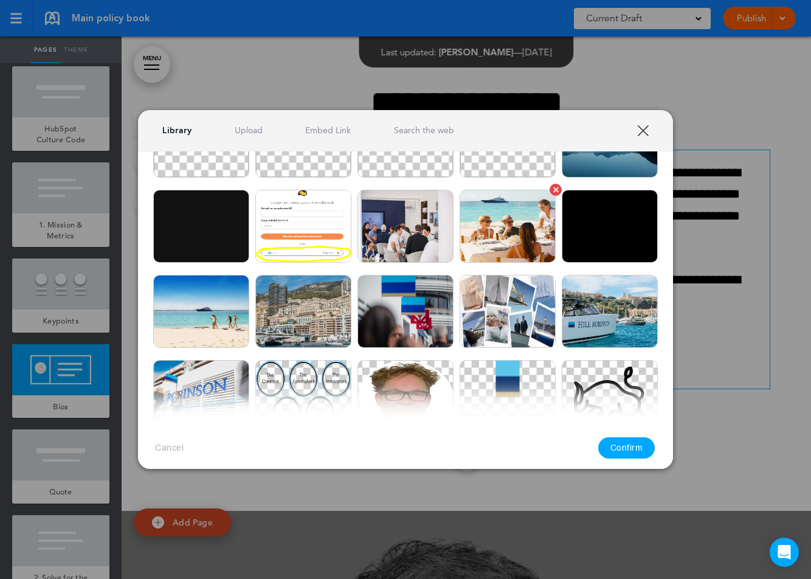
click at [498, 246] on img at bounding box center [508, 226] width 96 height 73
click at [627, 443] on button "Confirm" at bounding box center [626, 447] width 57 height 21
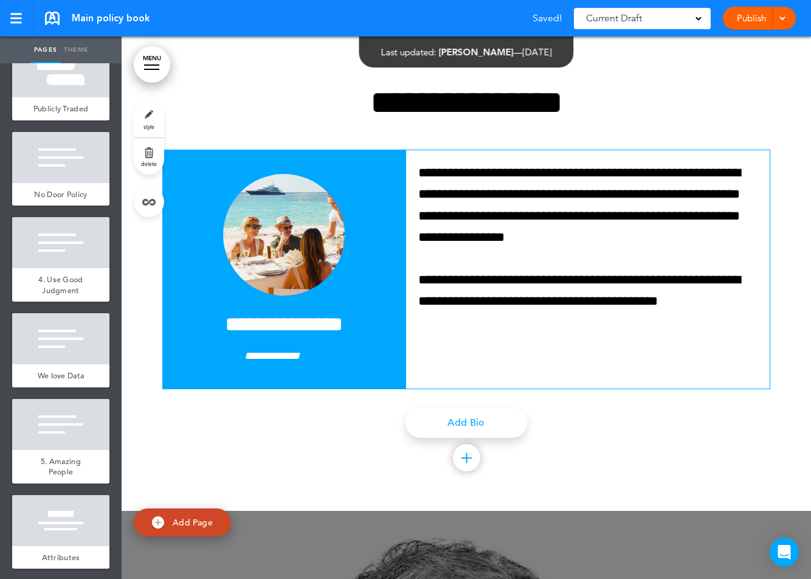
scroll to position [1645, 0]
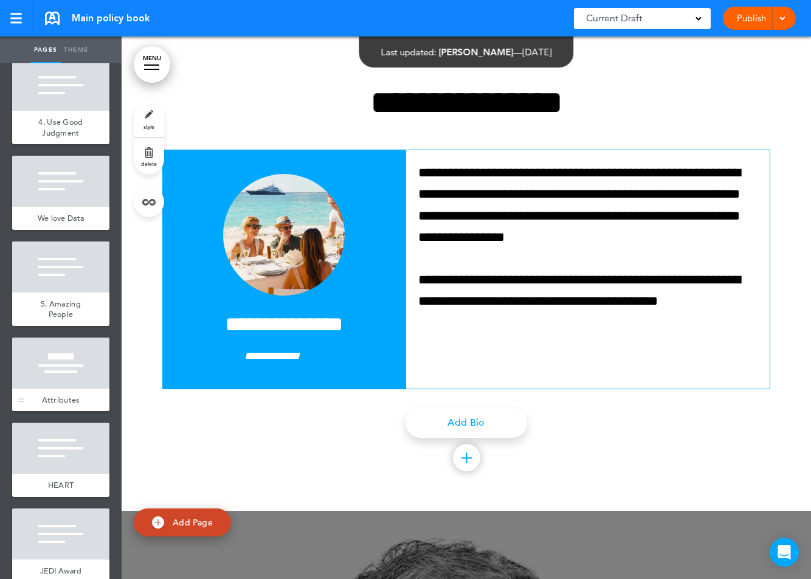
click at [66, 359] on div at bounding box center [60, 362] width 97 height 51
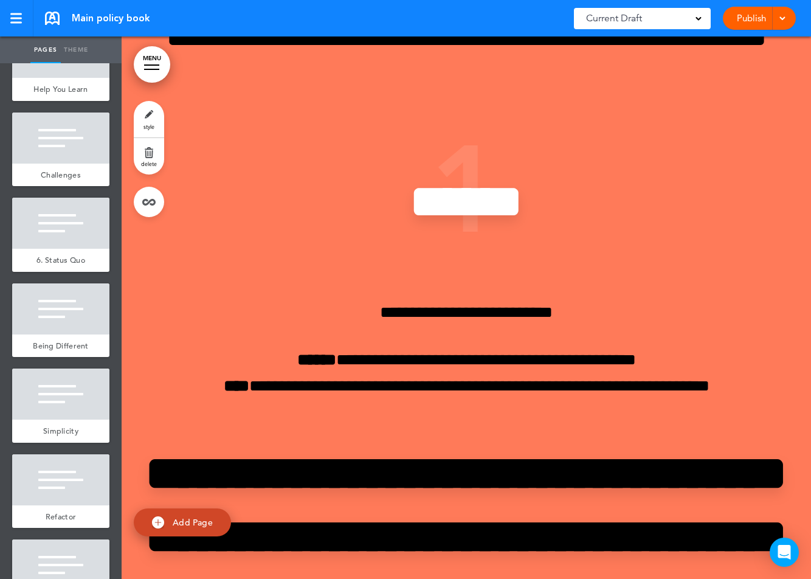
scroll to position [2779, 0]
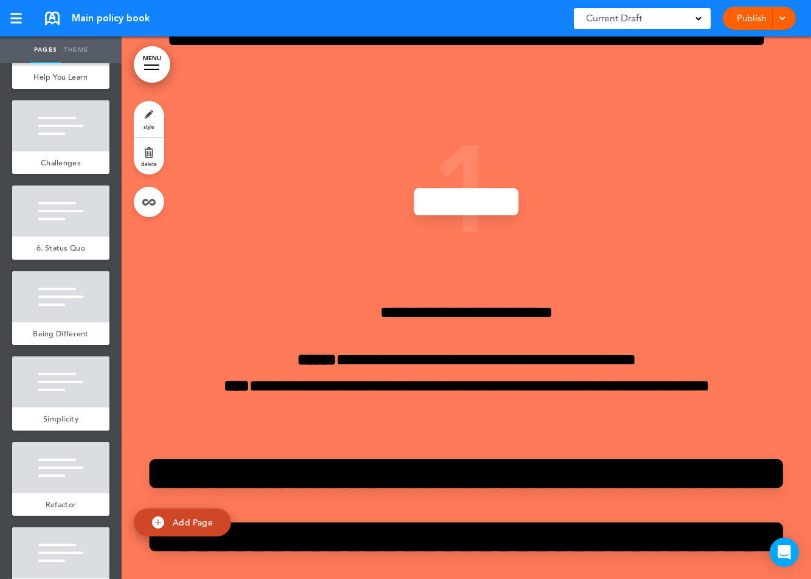
click at [66, 359] on div at bounding box center [60, 381] width 97 height 51
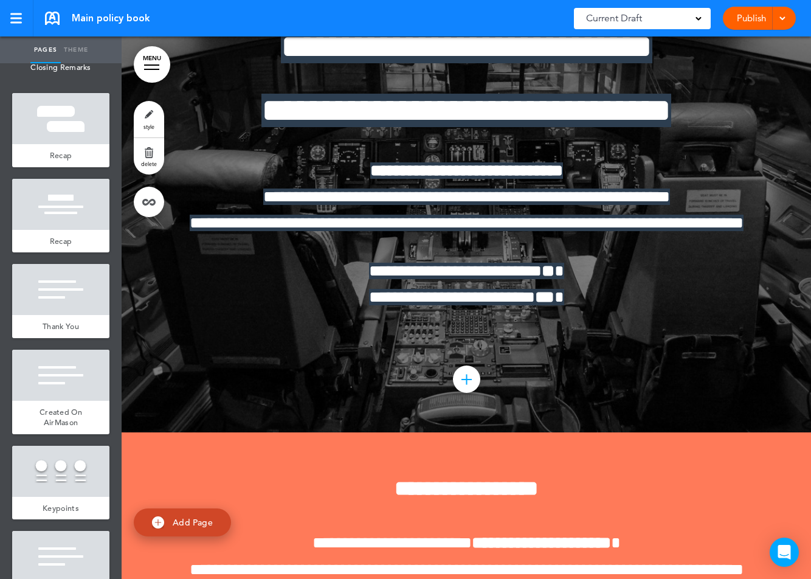
scroll to position [3757, 0]
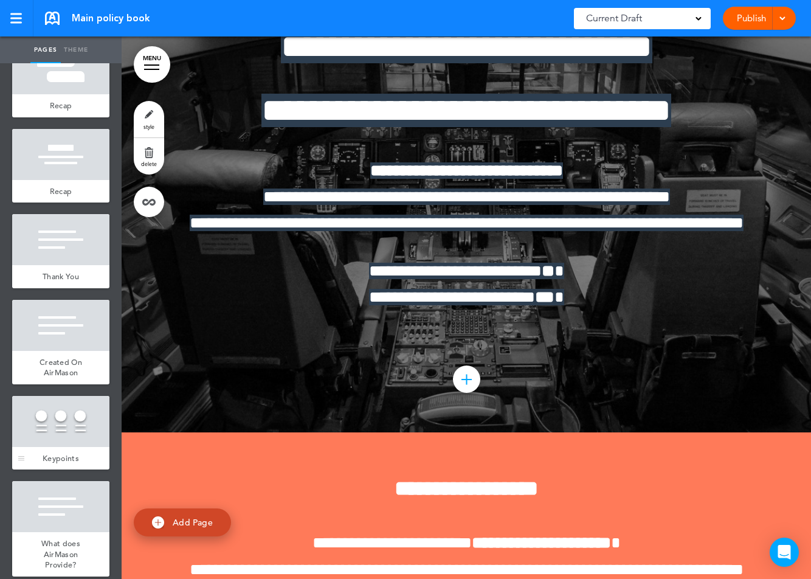
click at [66, 404] on div at bounding box center [60, 421] width 97 height 51
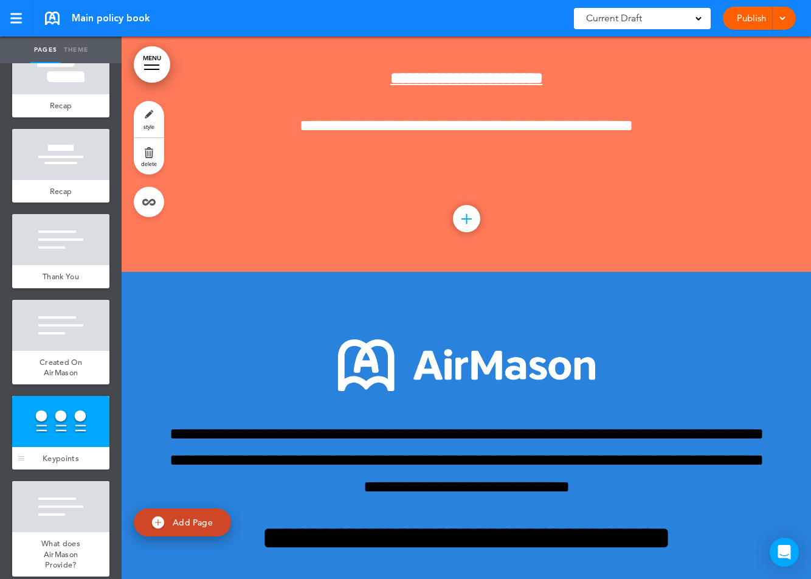
scroll to position [28956, 0]
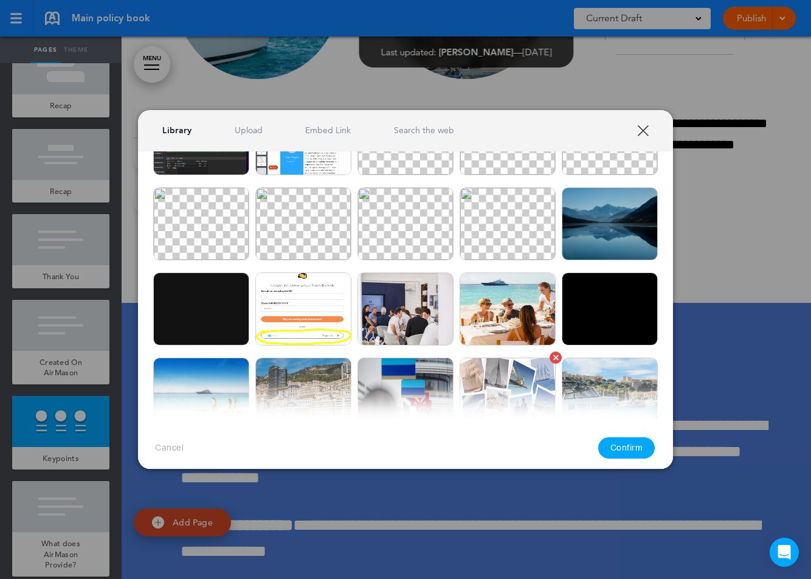
scroll to position [0, 0]
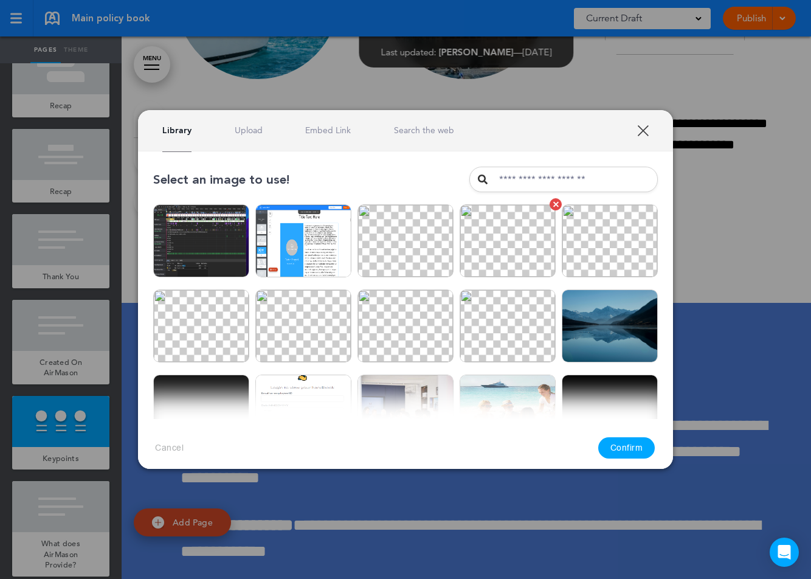
click at [509, 257] on img at bounding box center [508, 240] width 96 height 73
click at [645, 455] on button "Confirm" at bounding box center [626, 447] width 57 height 21
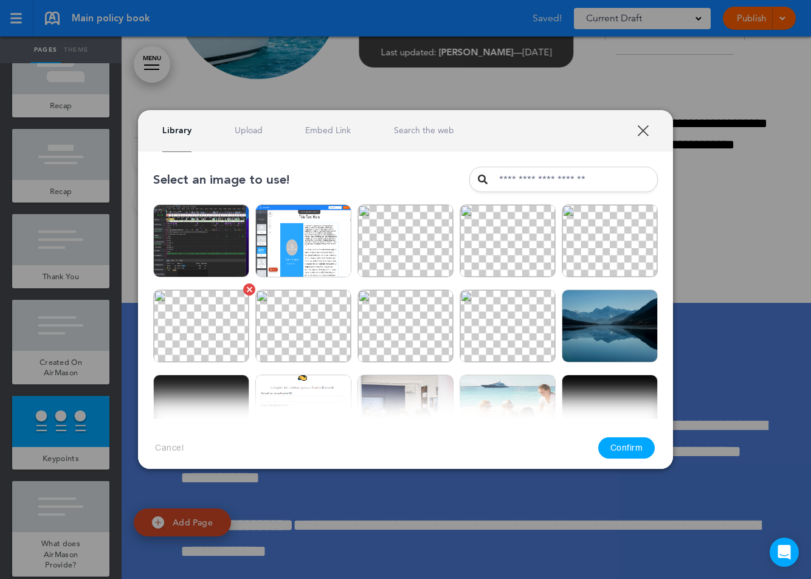
click at [209, 320] on img at bounding box center [201, 325] width 96 height 73
click at [626, 447] on button "Confirm" at bounding box center [626, 447] width 57 height 21
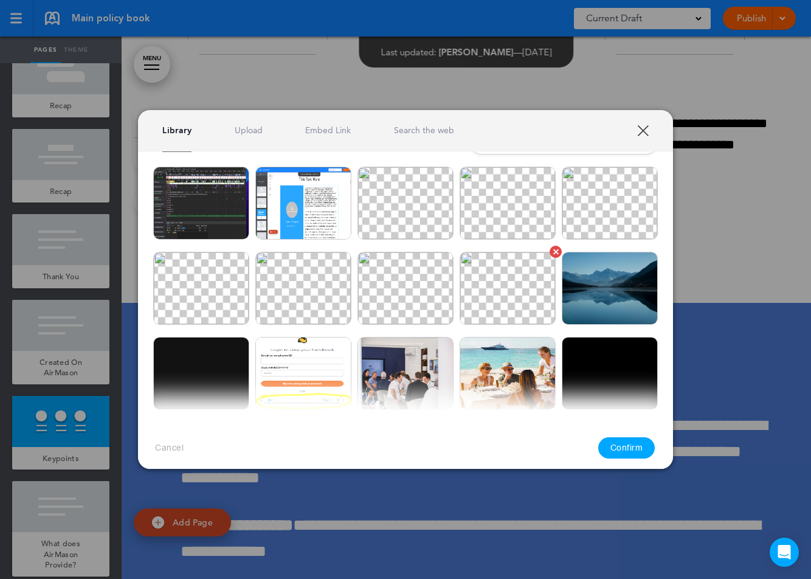
scroll to position [145, 0]
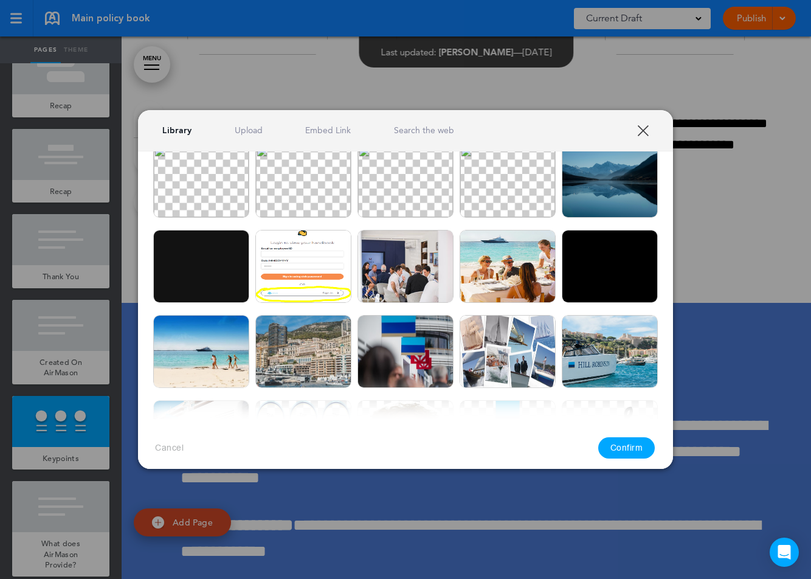
click at [607, 176] on img at bounding box center [610, 181] width 96 height 73
click at [627, 443] on button "Confirm" at bounding box center [626, 447] width 57 height 21
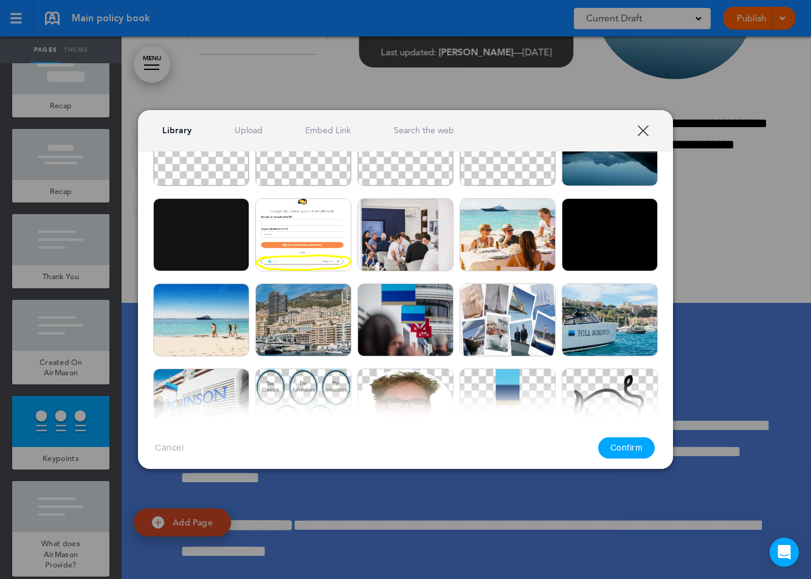
scroll to position [178, 0]
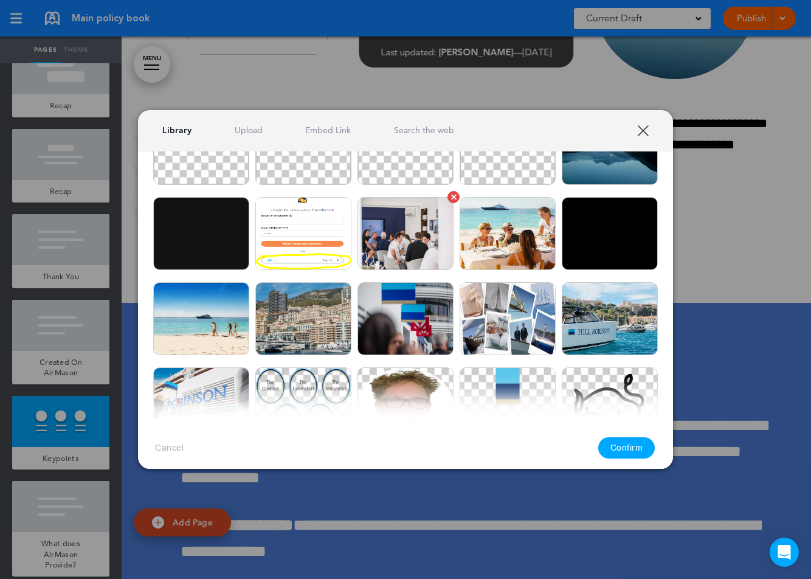
click at [402, 230] on img at bounding box center [405, 233] width 96 height 73
click at [626, 443] on button "Confirm" at bounding box center [626, 447] width 57 height 21
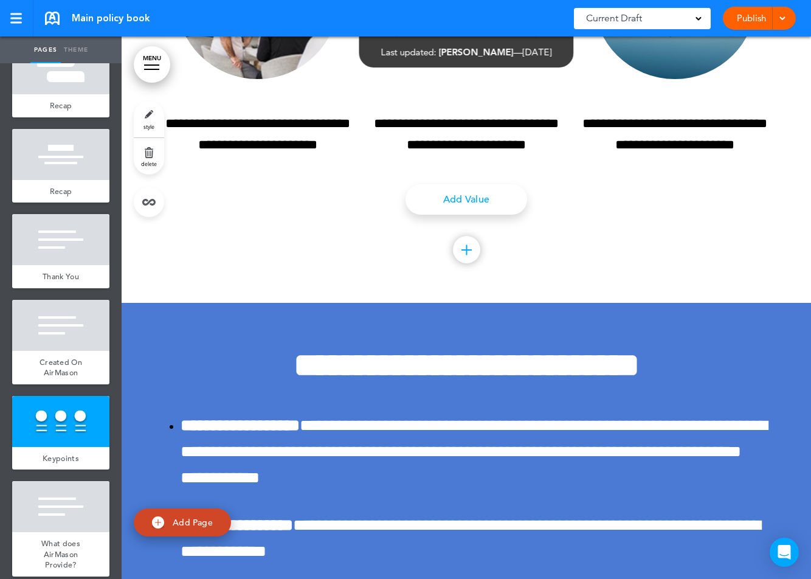
click at [187, 527] on span "Add Page" at bounding box center [193, 522] width 40 height 11
type input "********"
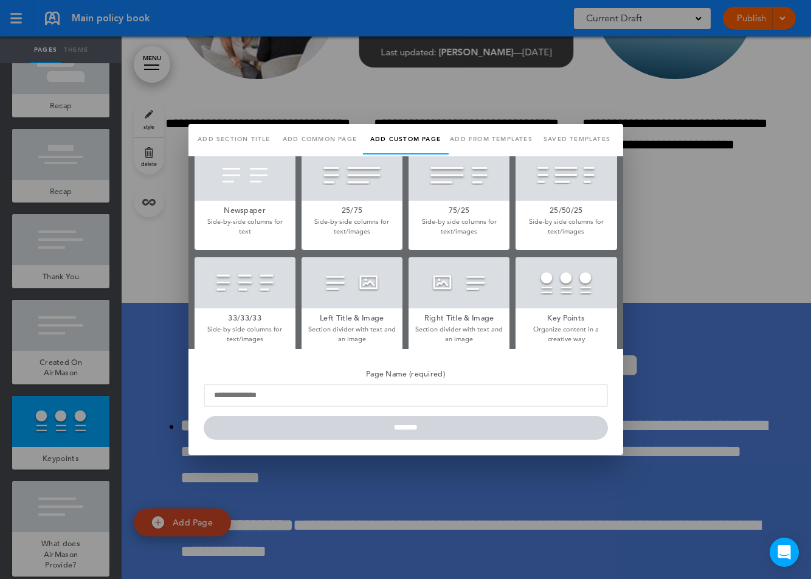
scroll to position [229, 0]
click at [584, 297] on div at bounding box center [566, 283] width 101 height 51
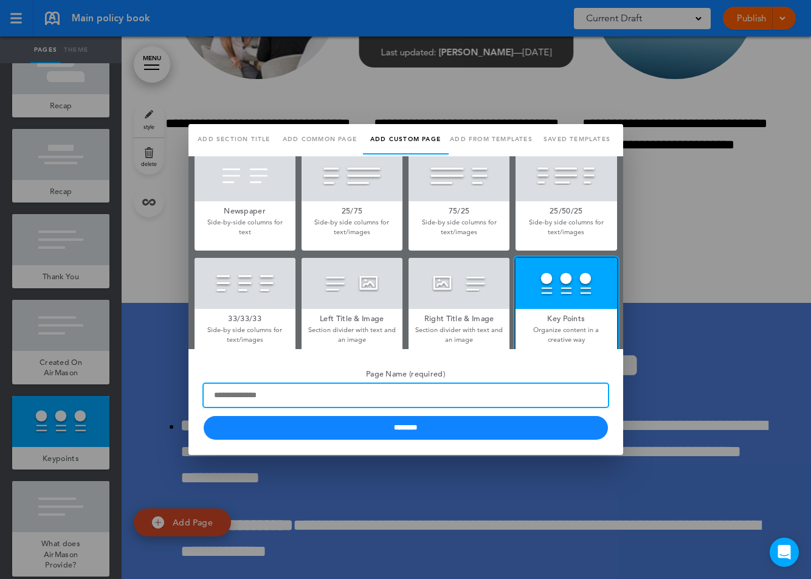
click at [376, 392] on input "Page Name (required)" at bounding box center [406, 395] width 404 height 23
type input "**********"
click at [204, 416] on input "********" at bounding box center [406, 428] width 404 height 24
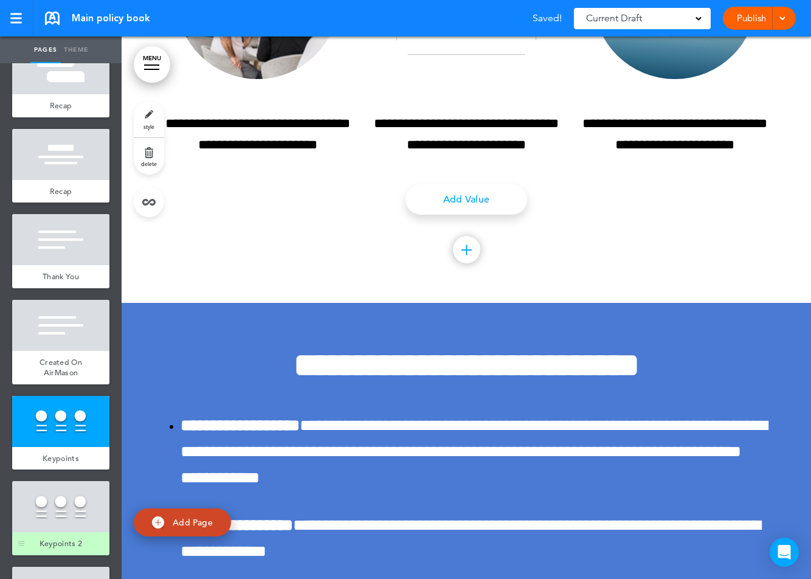
click at [53, 498] on div at bounding box center [60, 506] width 97 height 51
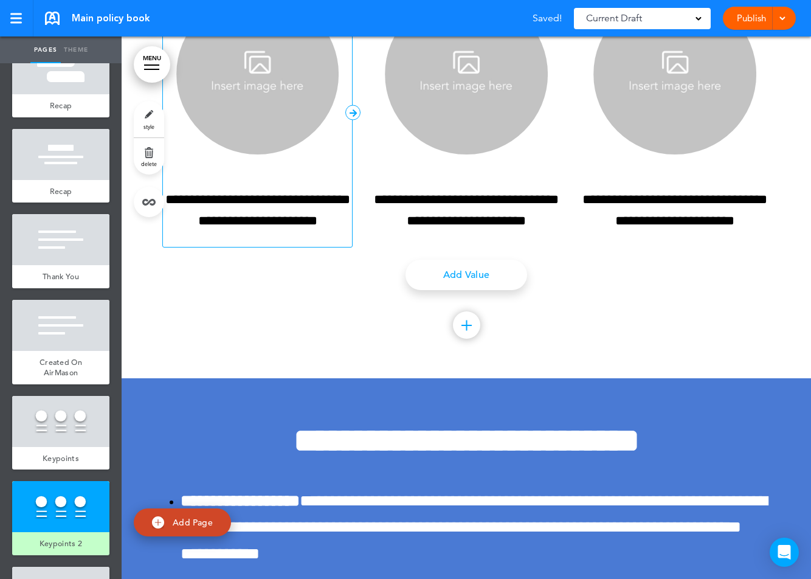
scroll to position [29466, 0]
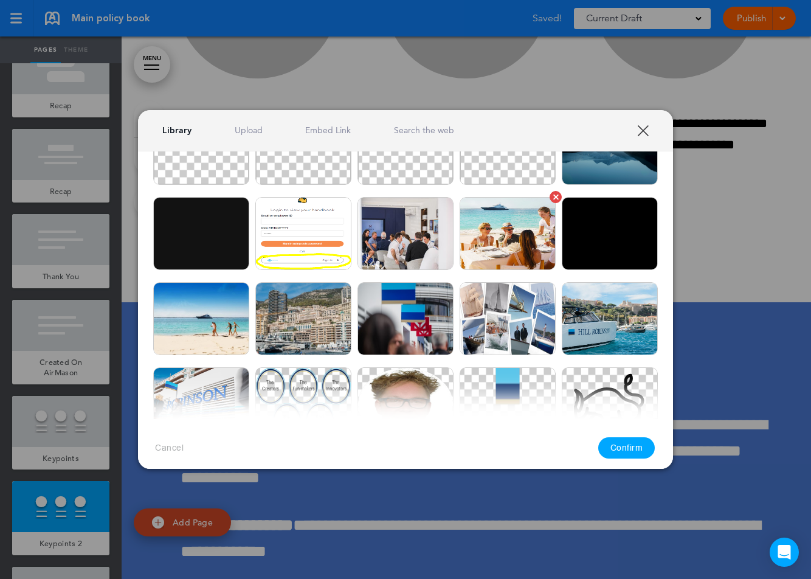
click at [527, 239] on img at bounding box center [508, 233] width 96 height 73
click at [627, 441] on button "Confirm" at bounding box center [626, 447] width 57 height 21
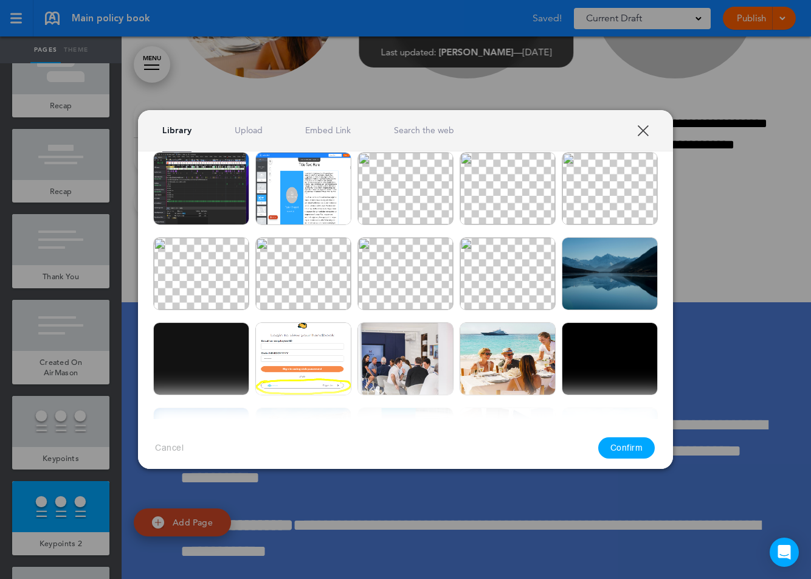
scroll to position [26, 0]
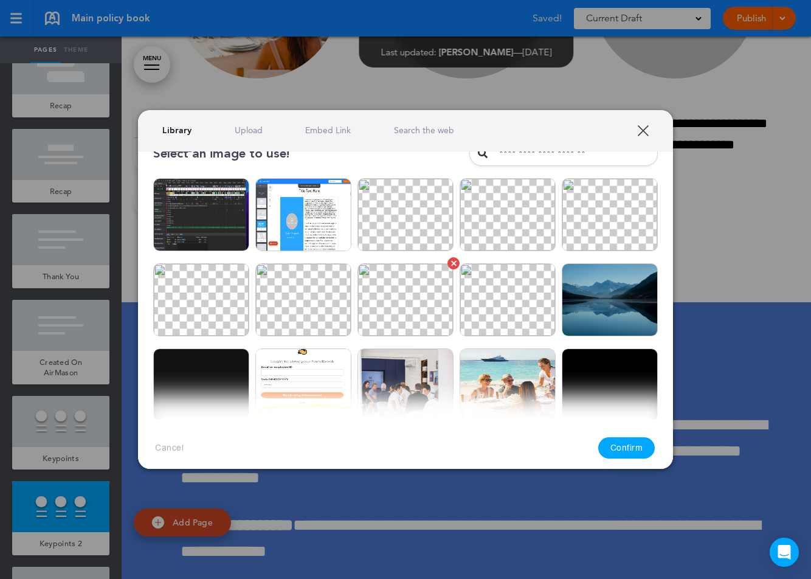
click at [413, 282] on img at bounding box center [405, 299] width 96 height 73
click at [634, 446] on button "Confirm" at bounding box center [626, 447] width 57 height 21
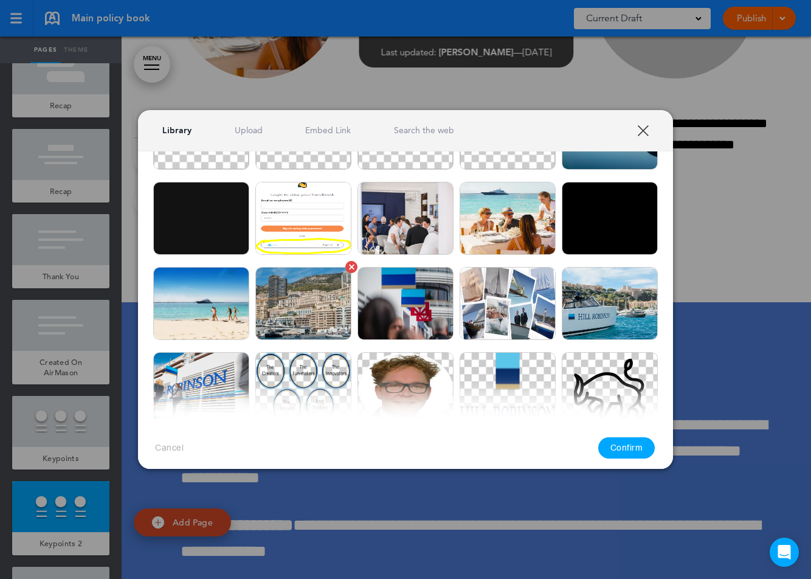
scroll to position [223, 0]
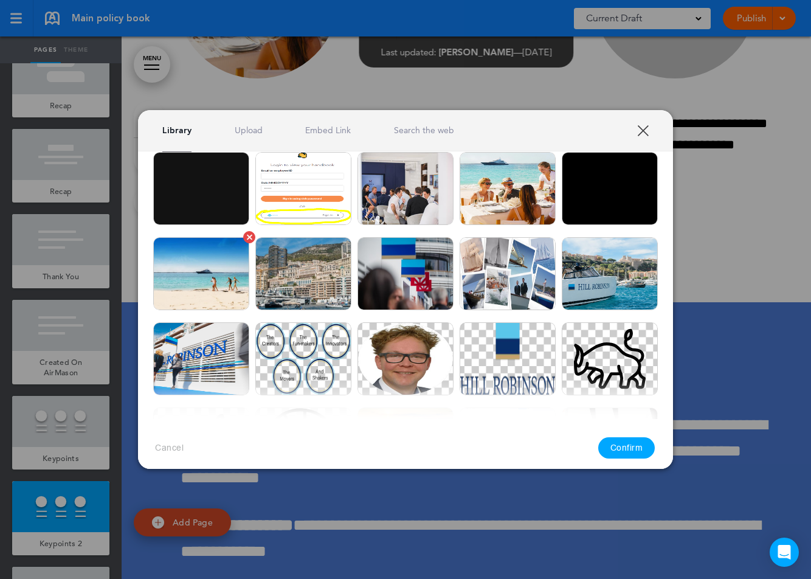
click at [187, 267] on img at bounding box center [201, 273] width 96 height 73
click at [626, 451] on button "Confirm" at bounding box center [626, 447] width 57 height 21
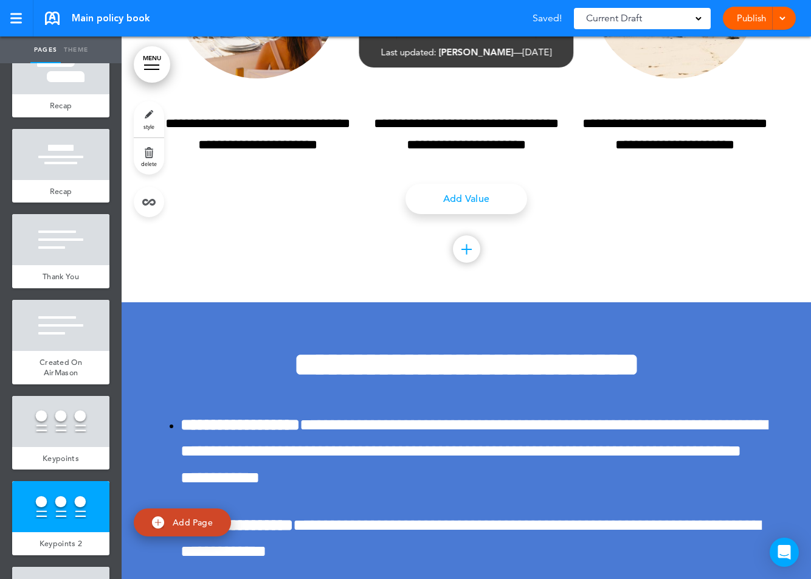
click at [689, 303] on div "**********" at bounding box center [466, 48] width 608 height 510
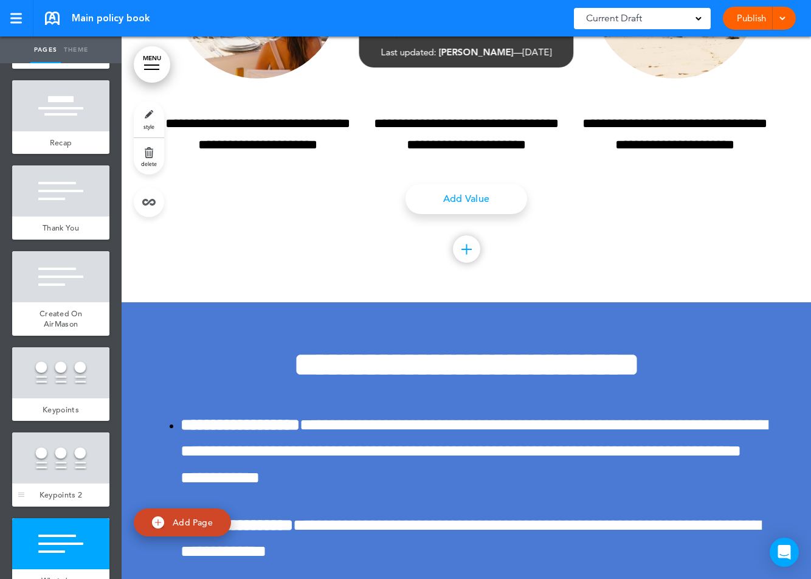
scroll to position [3842, 0]
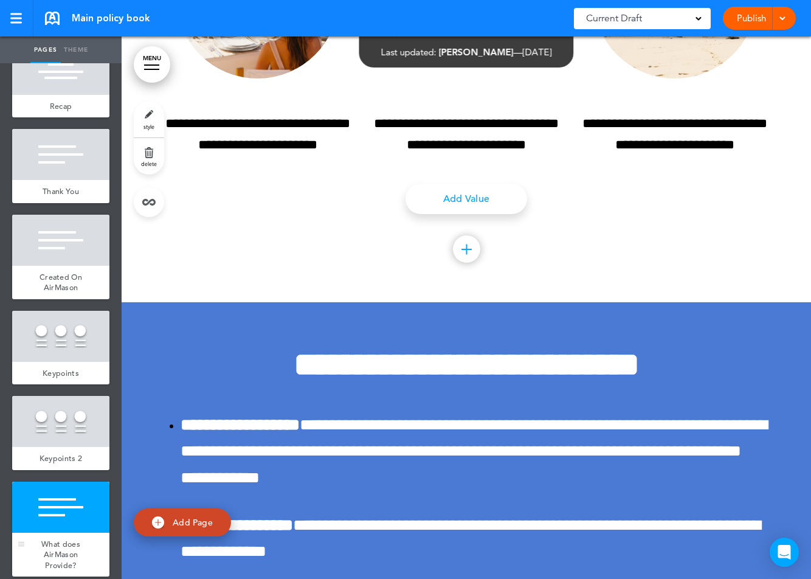
click at [75, 505] on div at bounding box center [60, 507] width 97 height 51
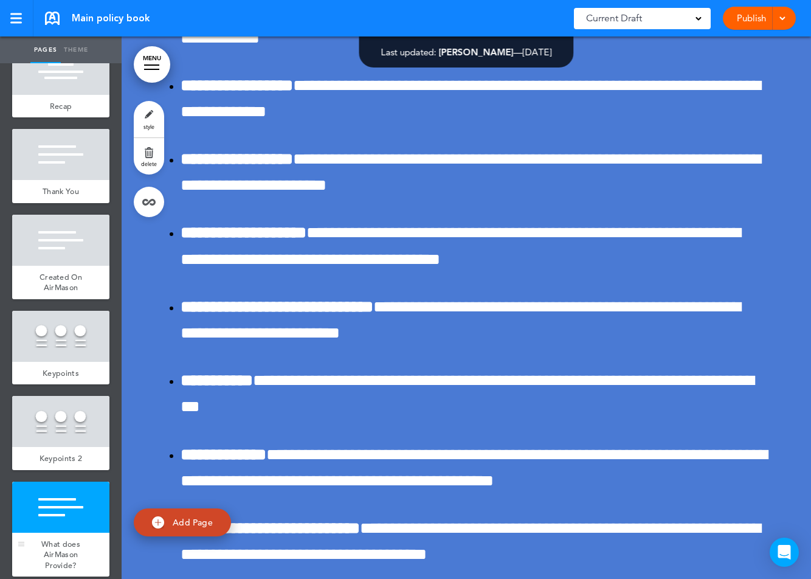
scroll to position [29976, 0]
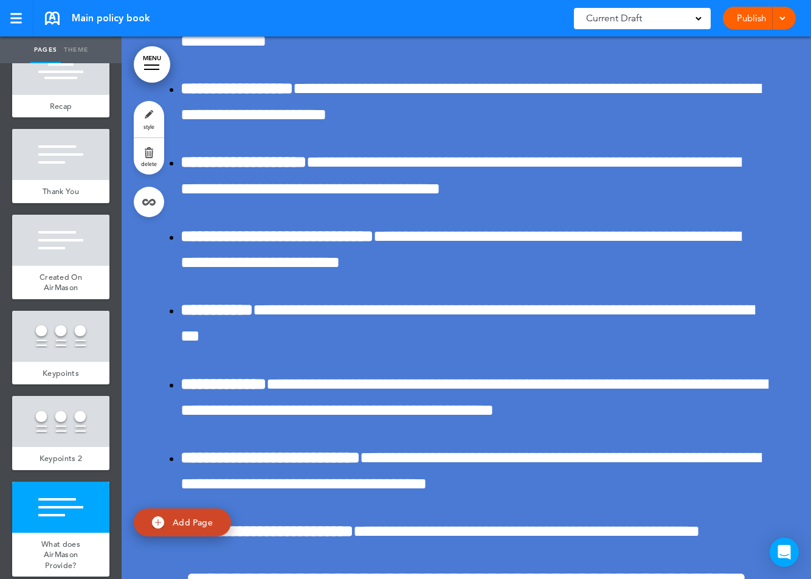
click at [75, 43] on link "Theme" at bounding box center [76, 49] width 30 height 27
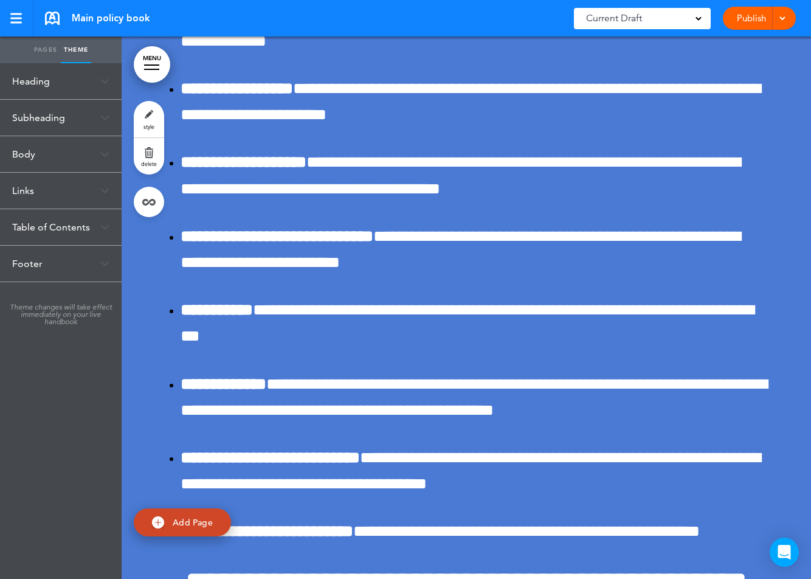
click at [44, 79] on div "Heading" at bounding box center [61, 81] width 122 height 36
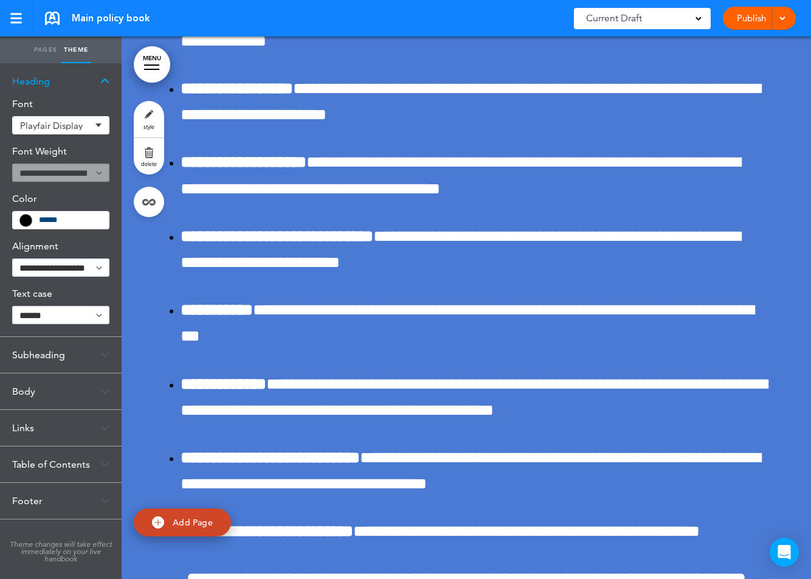
click at [44, 349] on div "Subheading" at bounding box center [61, 355] width 122 height 36
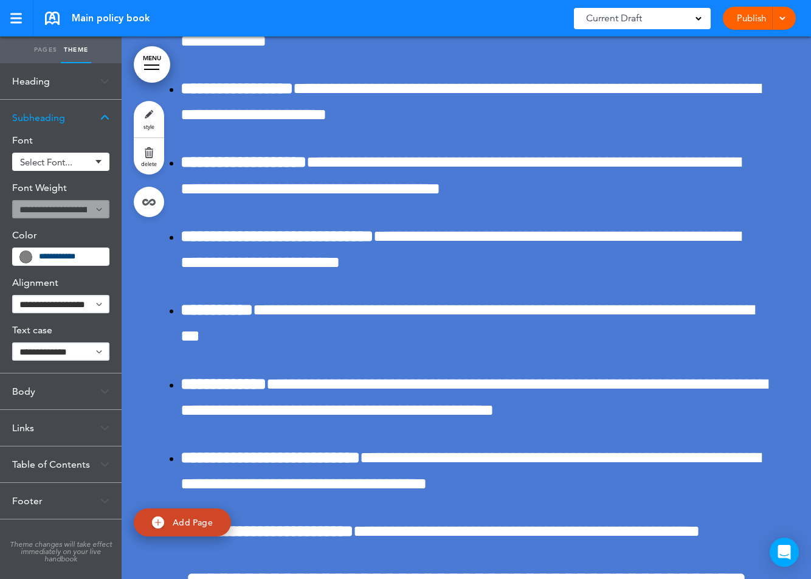
click at [36, 384] on div "Body" at bounding box center [61, 391] width 122 height 36
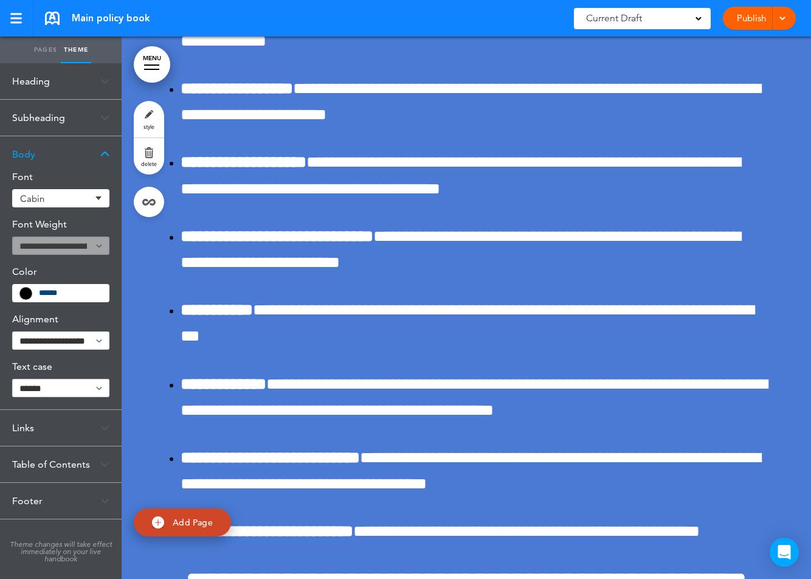
click at [30, 426] on div "Links" at bounding box center [61, 428] width 122 height 36
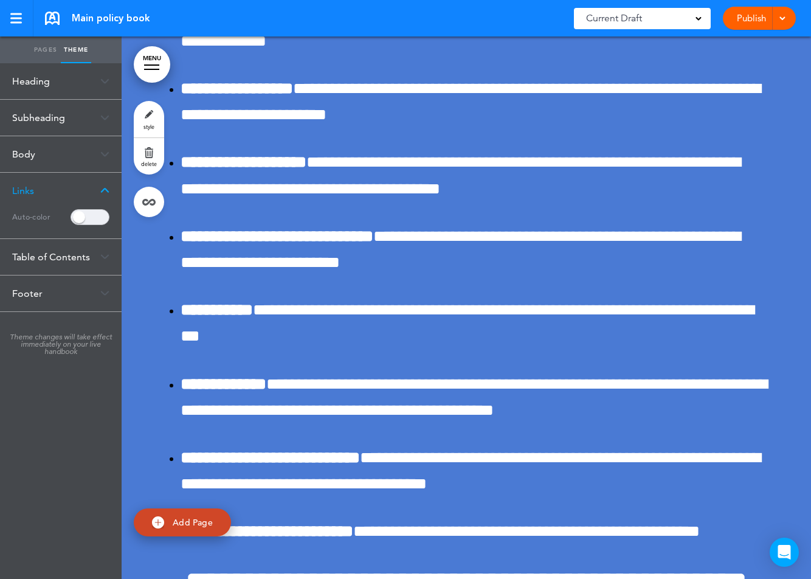
click at [69, 255] on div "Table of Contents" at bounding box center [61, 257] width 122 height 36
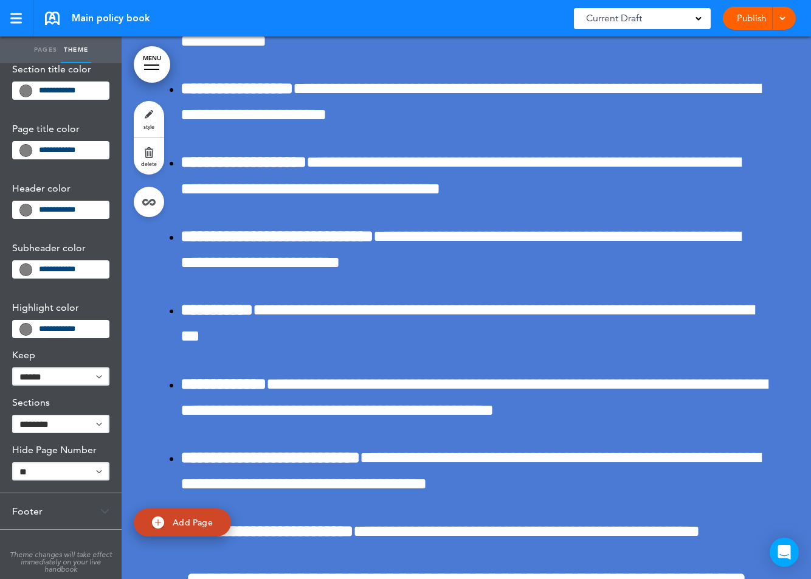
click at [38, 505] on div "Footer" at bounding box center [61, 511] width 122 height 36
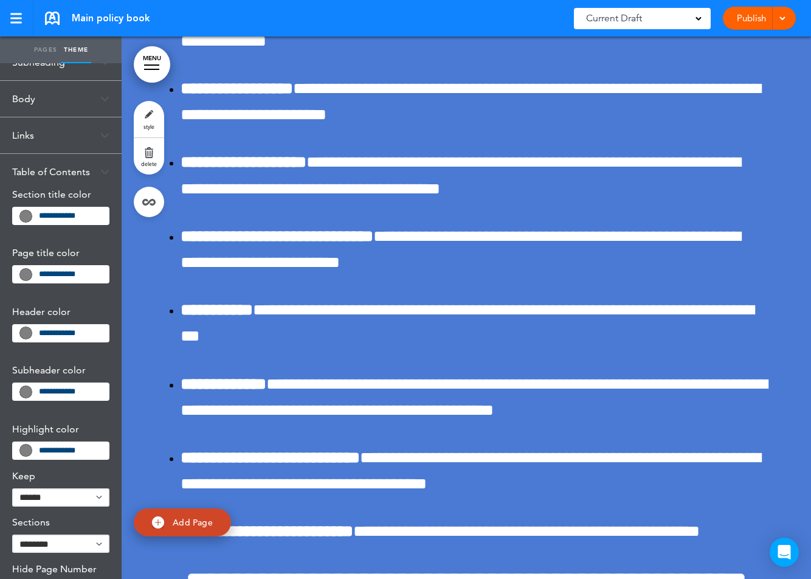
scroll to position [0, 0]
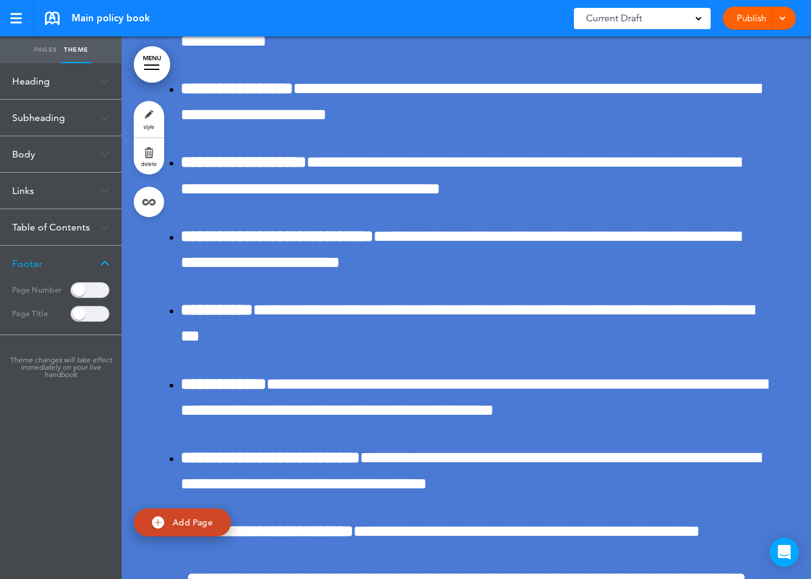
click at [46, 47] on link "Pages" at bounding box center [45, 49] width 30 height 27
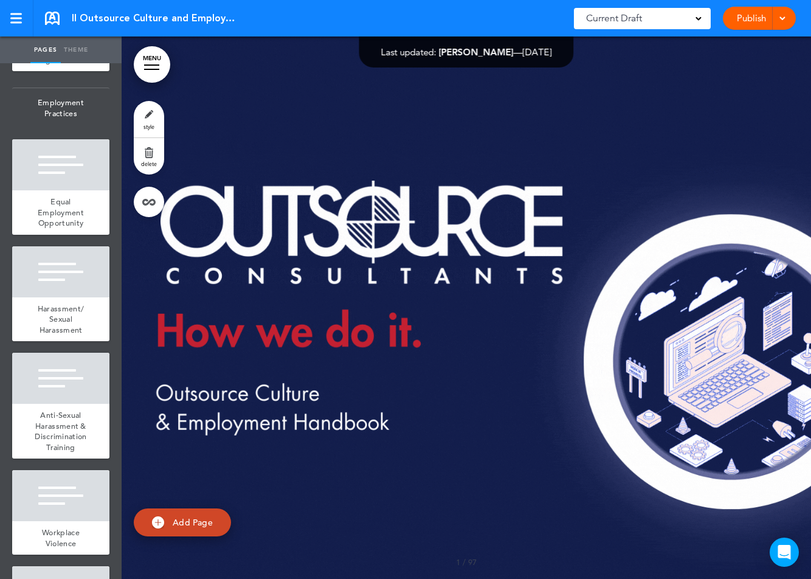
scroll to position [859, 0]
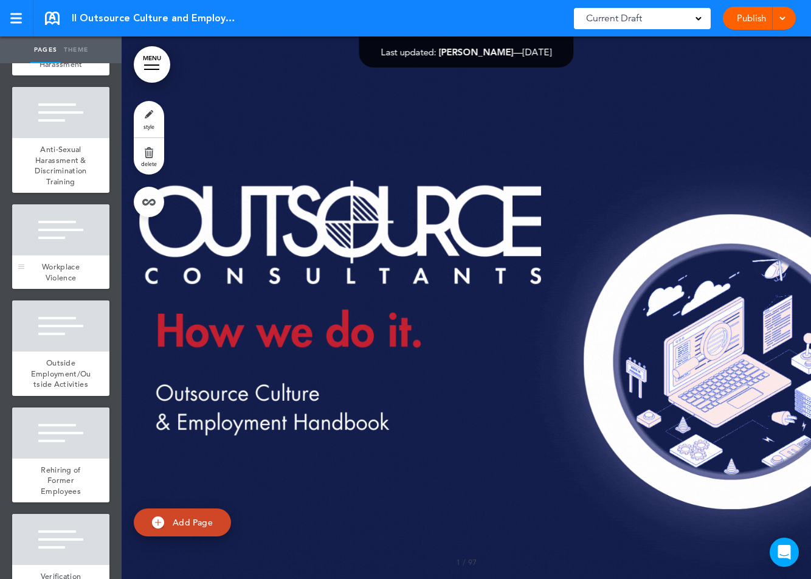
click at [71, 257] on div "Workplace Violence" at bounding box center [60, 271] width 97 height 33
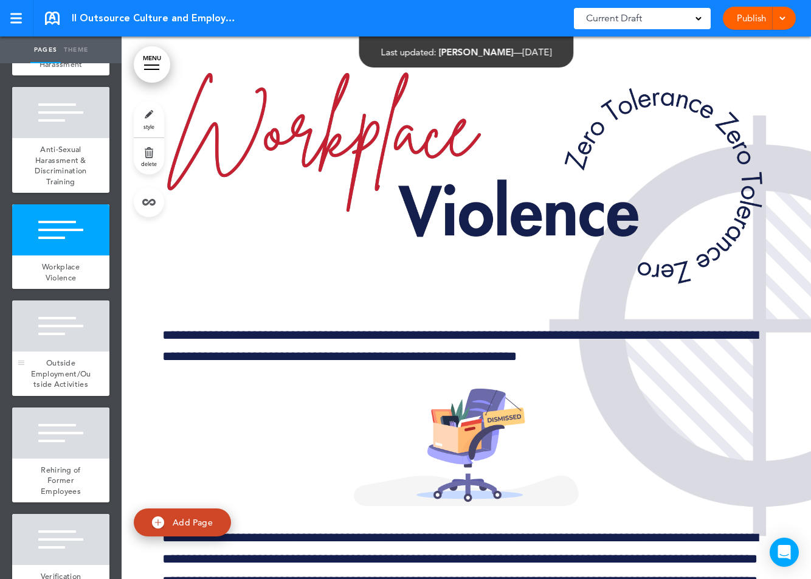
click at [61, 370] on span "Outside Employment/Outside Activities" at bounding box center [61, 373] width 60 height 32
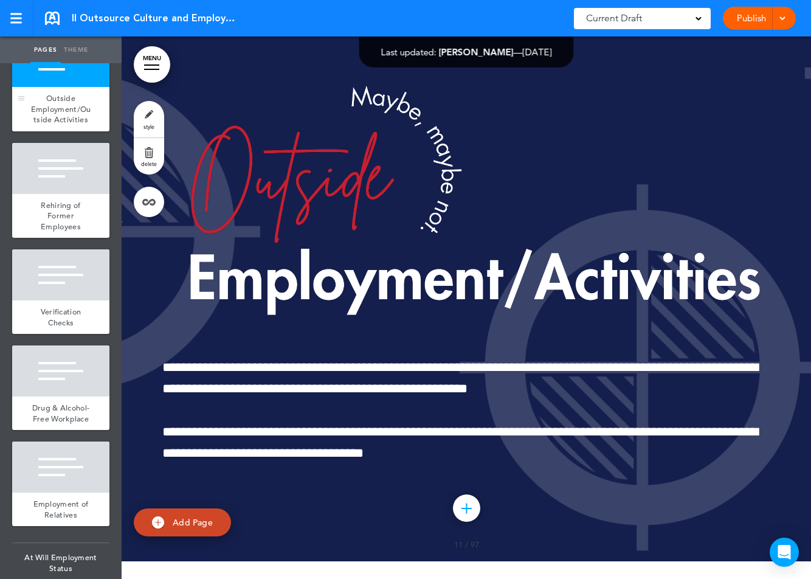
scroll to position [1326, 0]
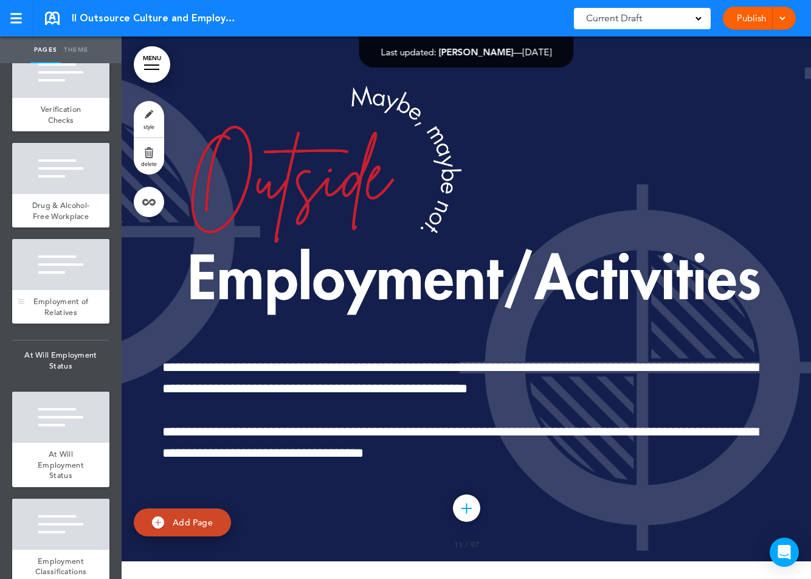
click at [72, 275] on div at bounding box center [60, 264] width 97 height 51
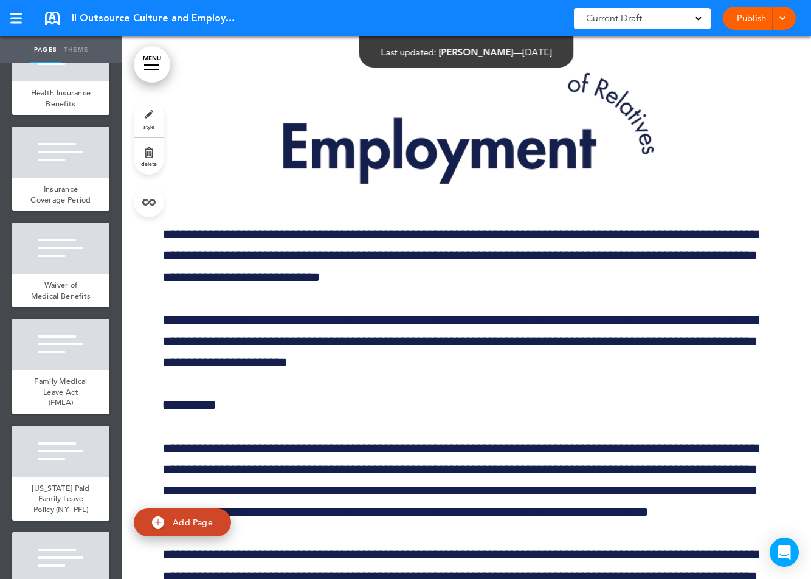
scroll to position [2044, 0]
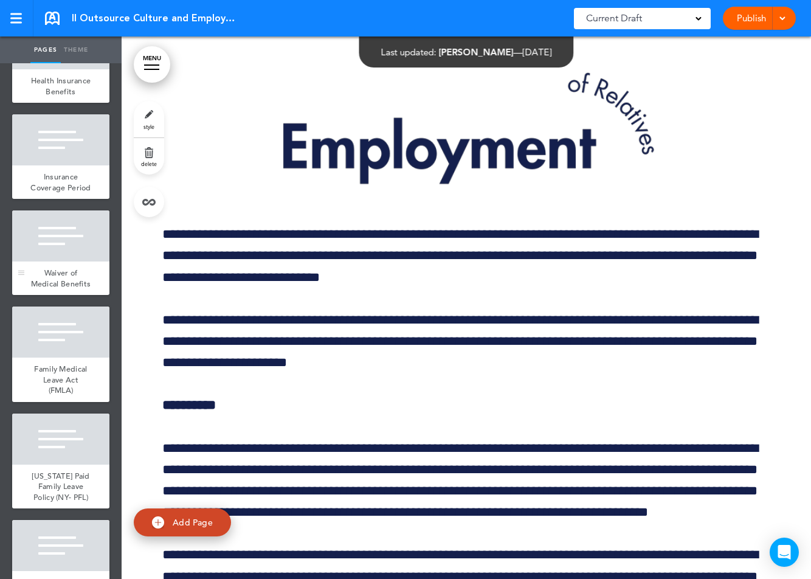
click at [72, 261] on div at bounding box center [60, 235] width 97 height 51
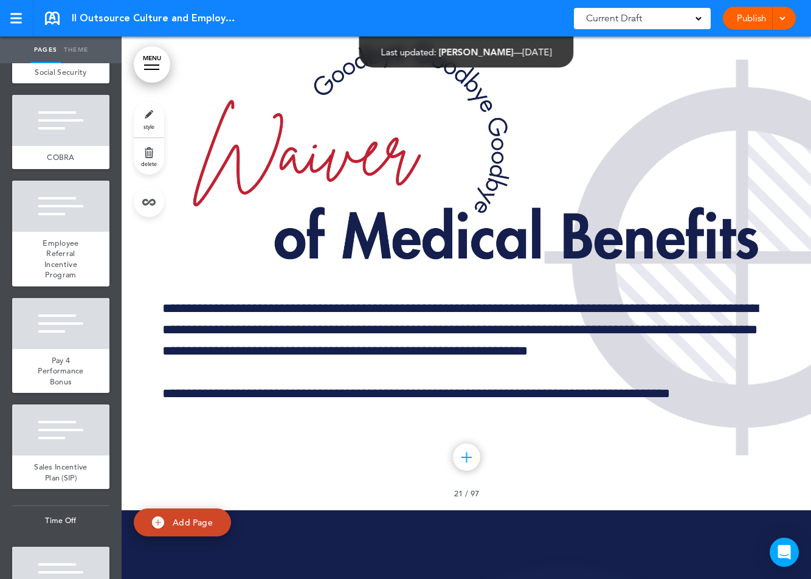
scroll to position [2977, 0]
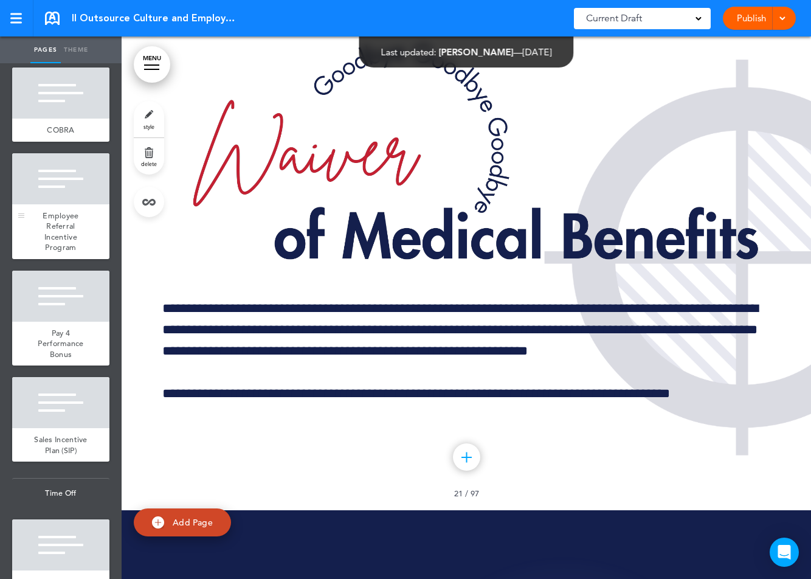
click at [76, 204] on div at bounding box center [60, 178] width 97 height 51
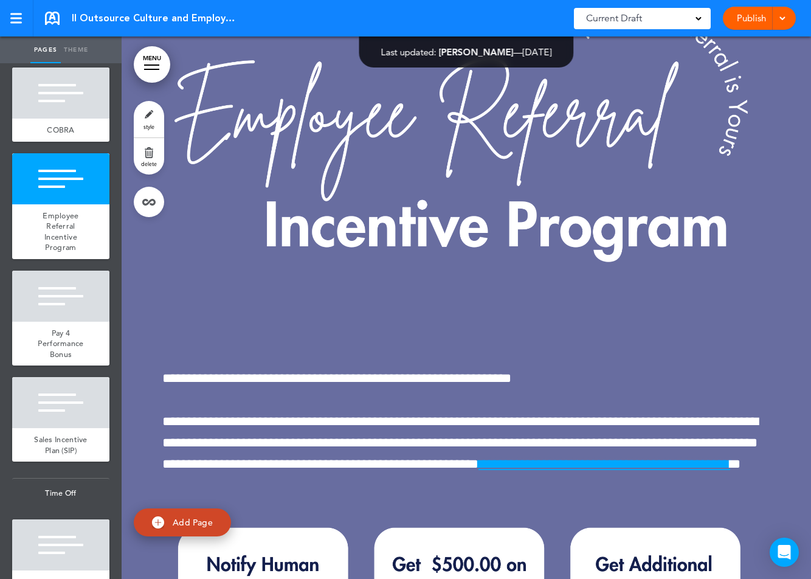
scroll to position [3643, 0]
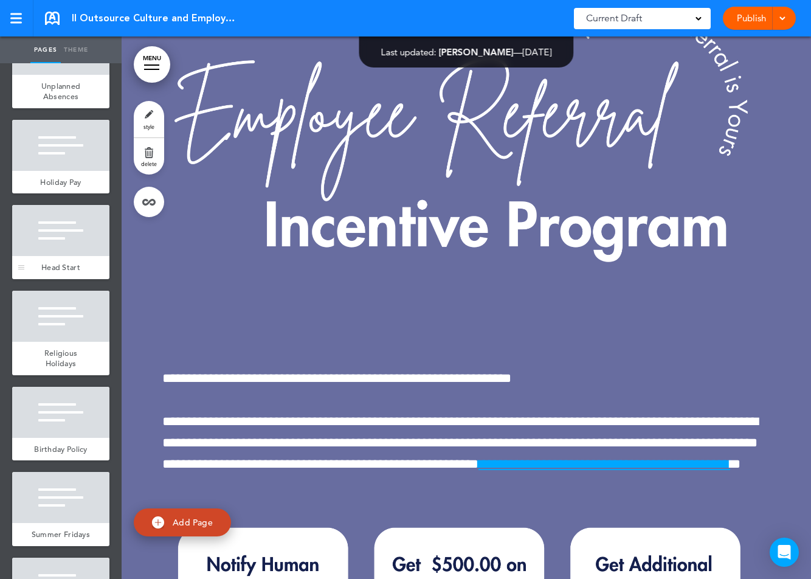
click at [73, 241] on div at bounding box center [60, 230] width 97 height 51
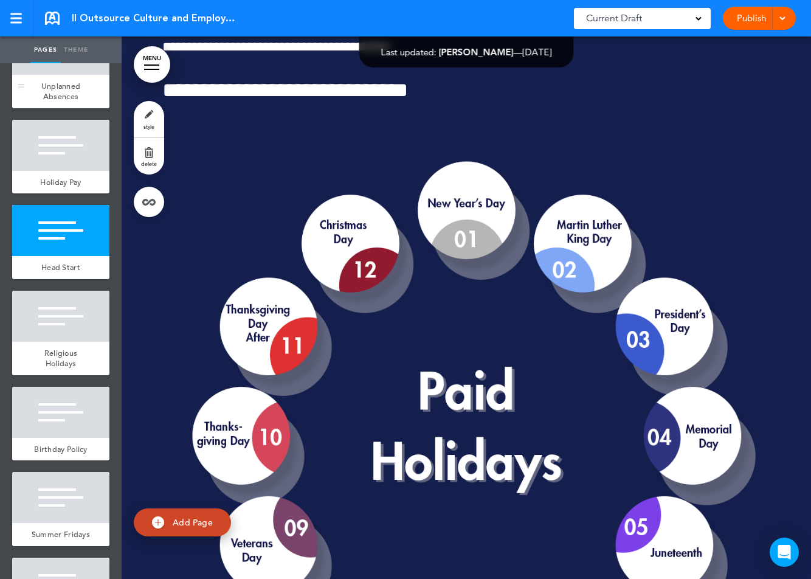
scroll to position [44931, 0]
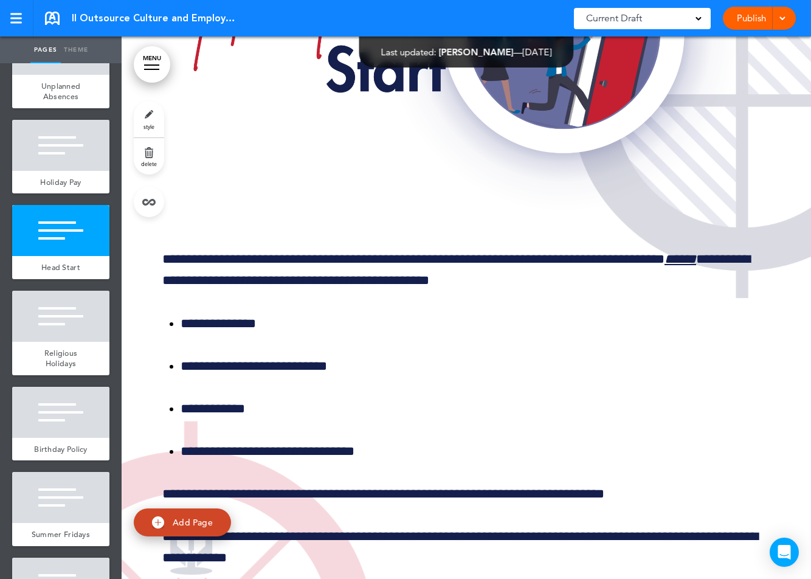
click at [80, 46] on link "Theme" at bounding box center [76, 49] width 30 height 27
type input "**********"
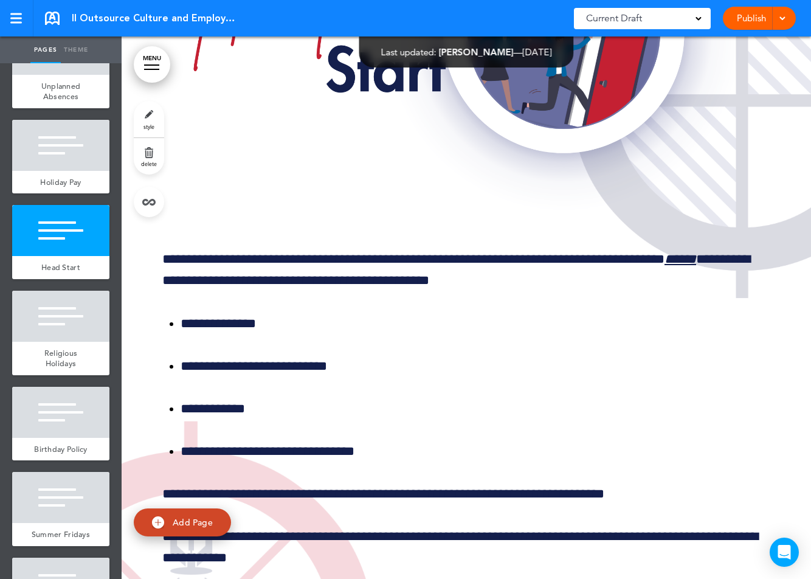
type input "*********"
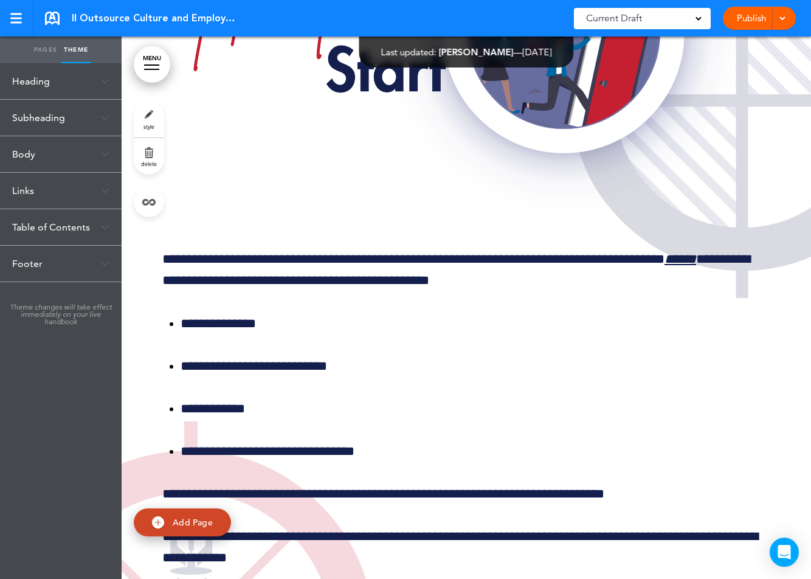
click at [63, 79] on div "Heading" at bounding box center [61, 81] width 122 height 36
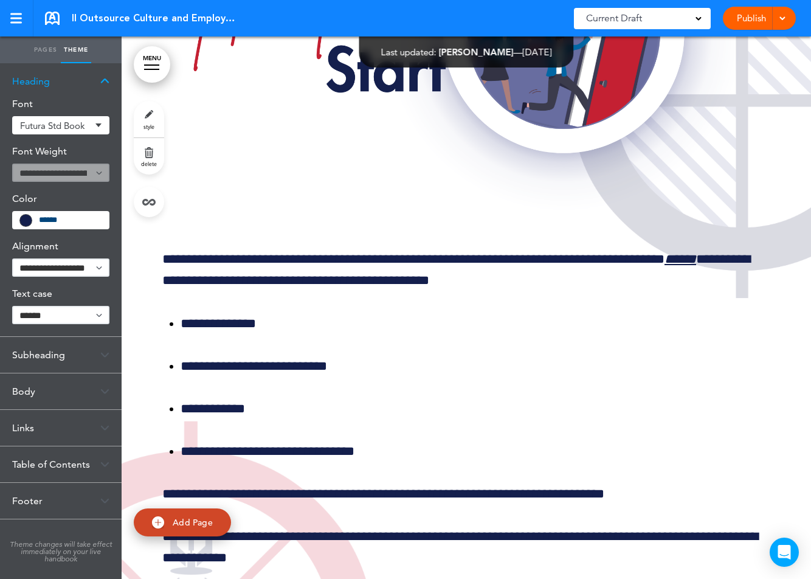
click at [46, 356] on div "Subheading" at bounding box center [61, 355] width 122 height 36
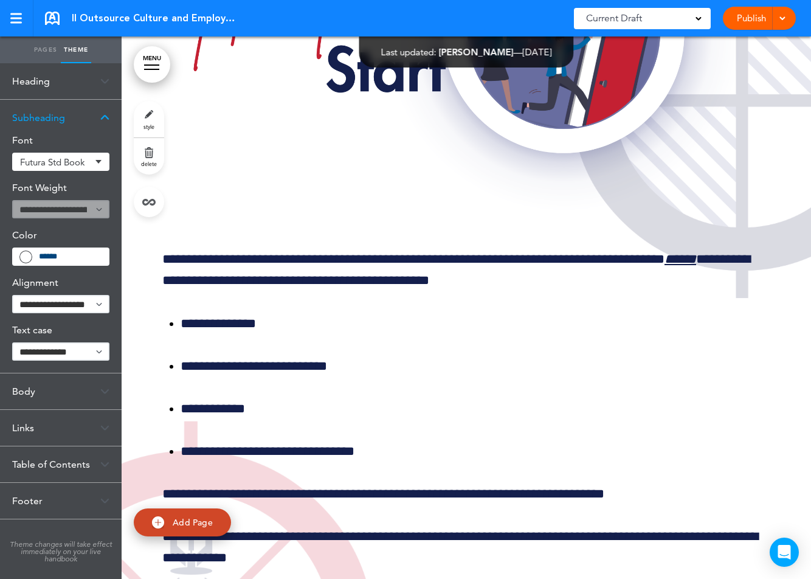
click at [19, 389] on div "Body" at bounding box center [61, 391] width 122 height 36
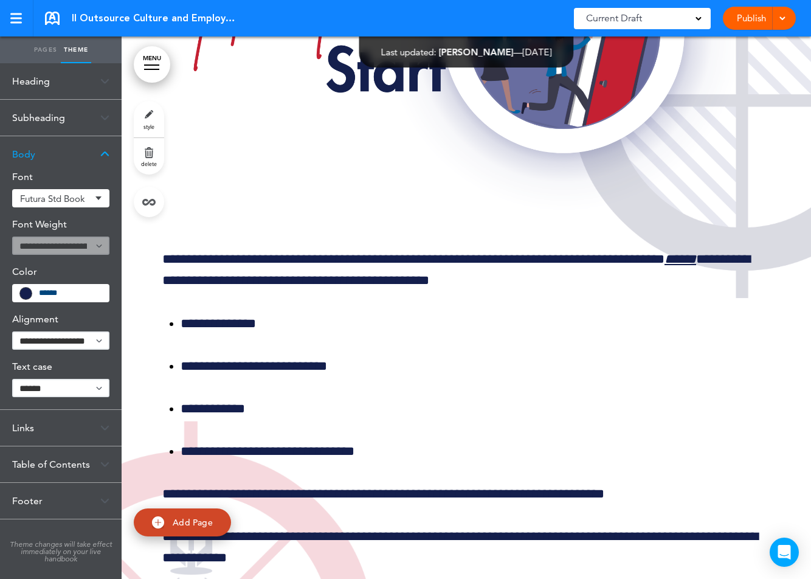
click at [22, 419] on div "Links" at bounding box center [61, 428] width 122 height 36
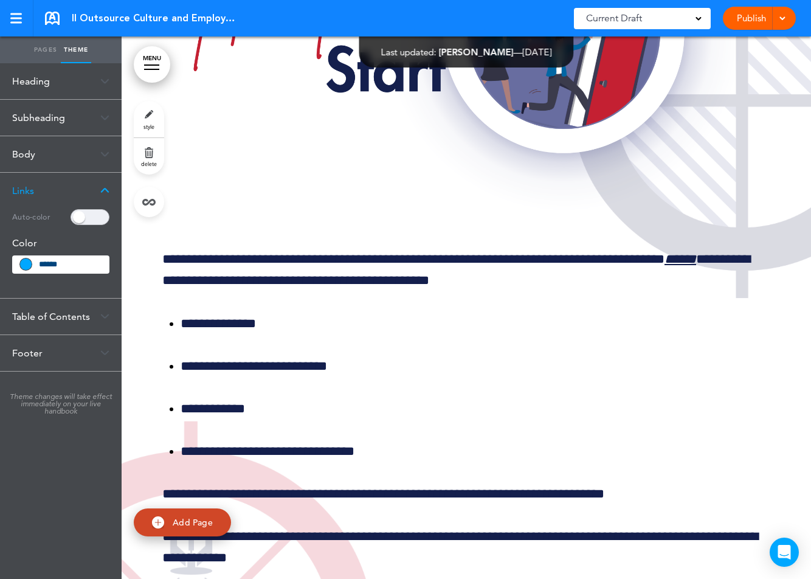
click at [30, 320] on div "Table of Contents" at bounding box center [61, 317] width 122 height 36
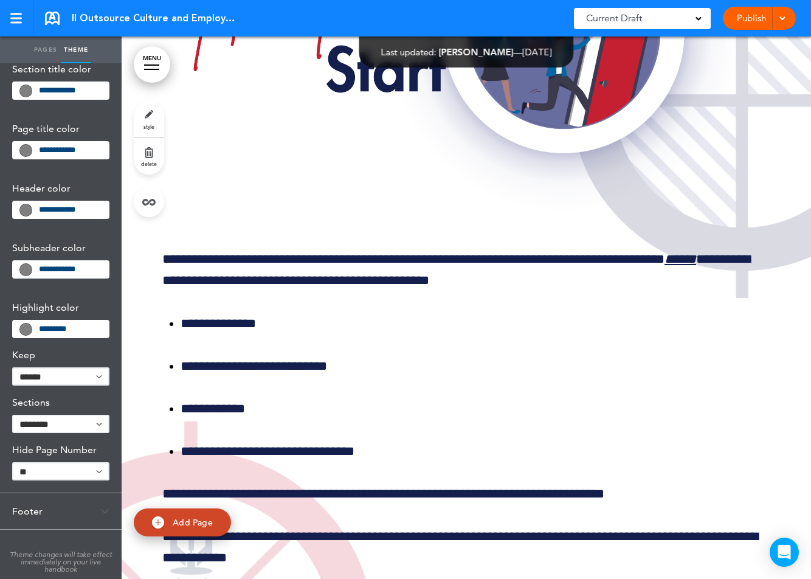
click at [33, 512] on div "Footer" at bounding box center [61, 511] width 122 height 36
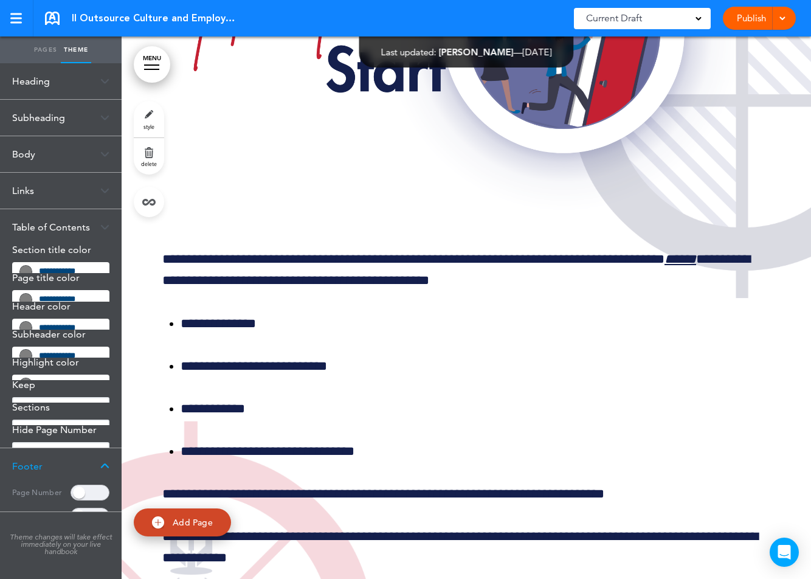
scroll to position [0, 0]
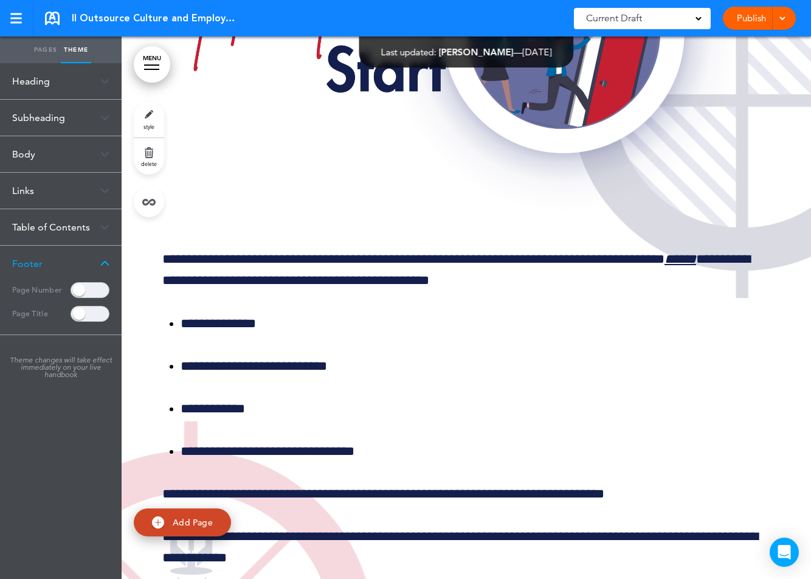
click at [41, 42] on link "Pages" at bounding box center [45, 49] width 30 height 27
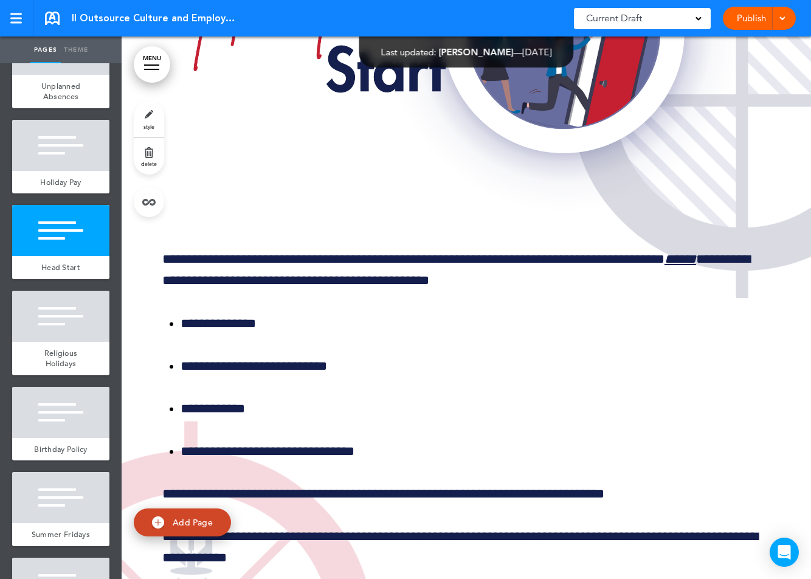
click at [152, 57] on link "MENU" at bounding box center [152, 64] width 36 height 36
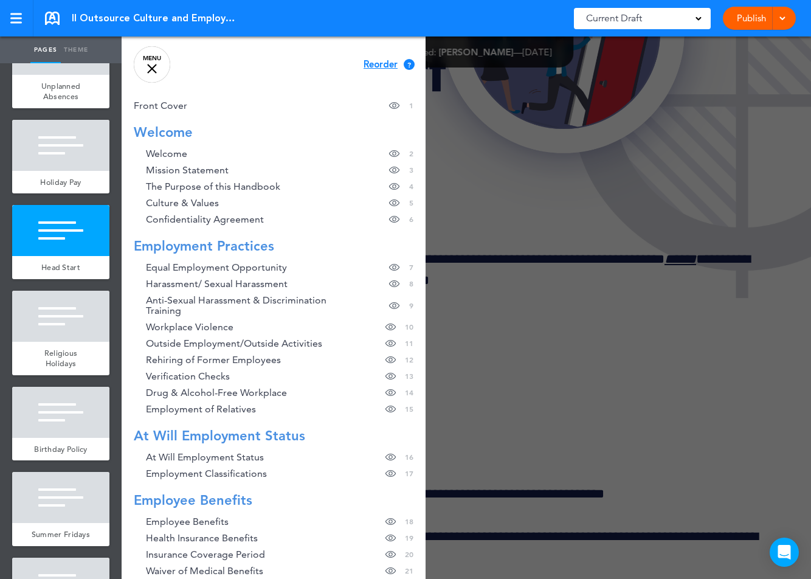
click at [152, 57] on link "MENU" at bounding box center [152, 64] width 36 height 36
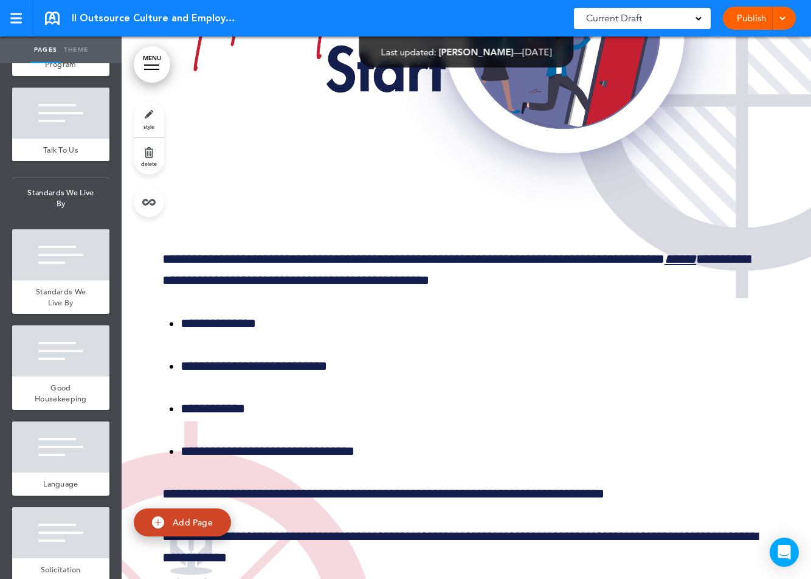
scroll to position [6433, 0]
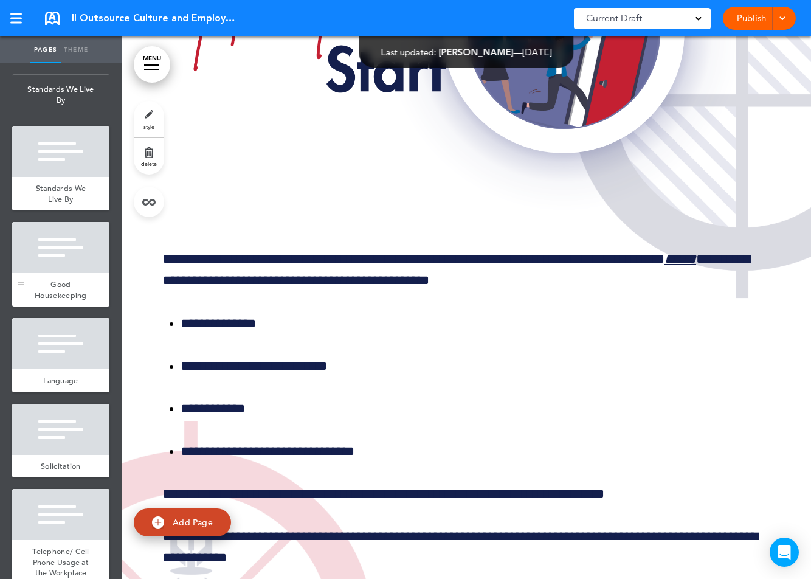
click at [65, 241] on div at bounding box center [60, 247] width 97 height 51
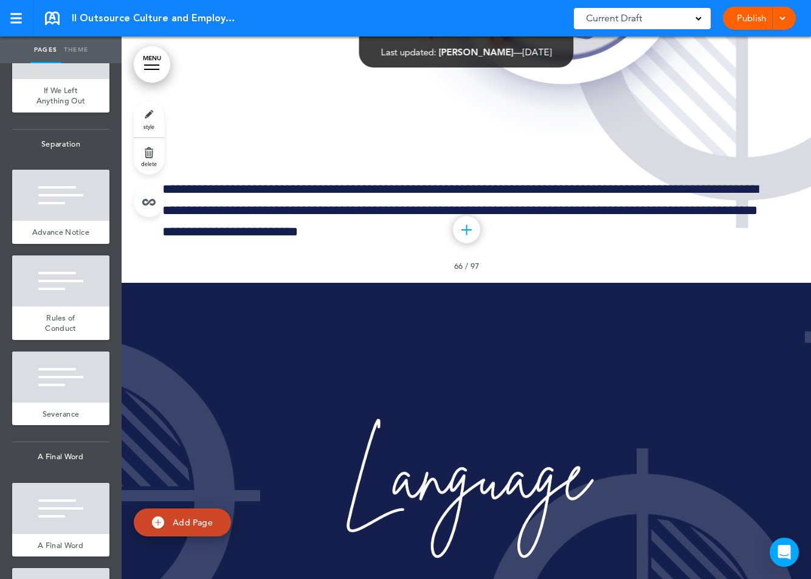
scroll to position [9381, 0]
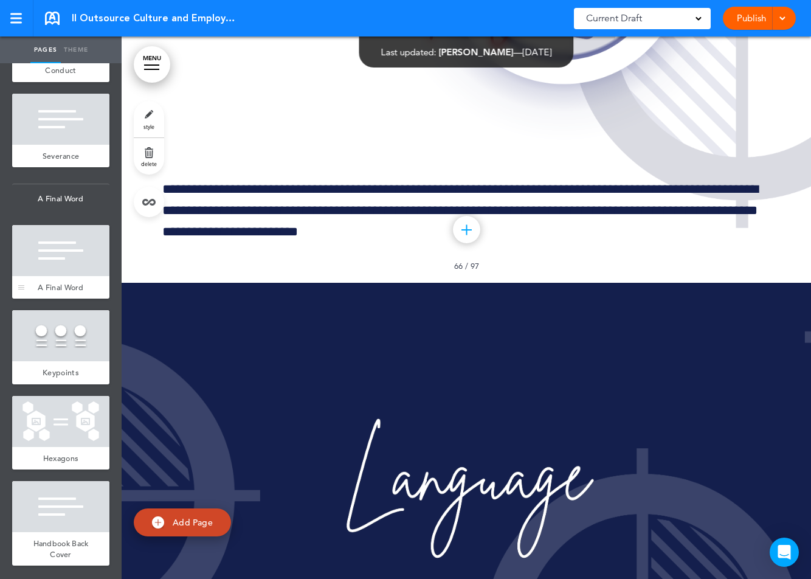
click at [65, 265] on div at bounding box center [60, 250] width 97 height 51
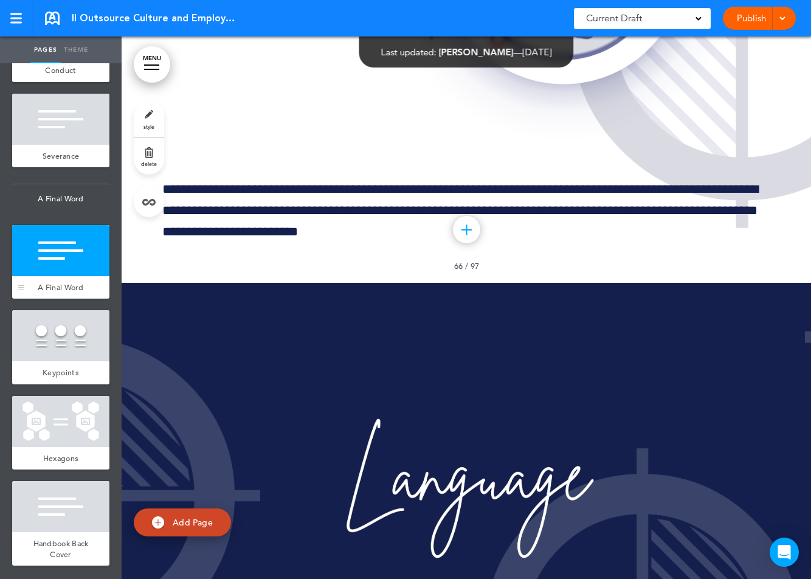
scroll to position [104299, 0]
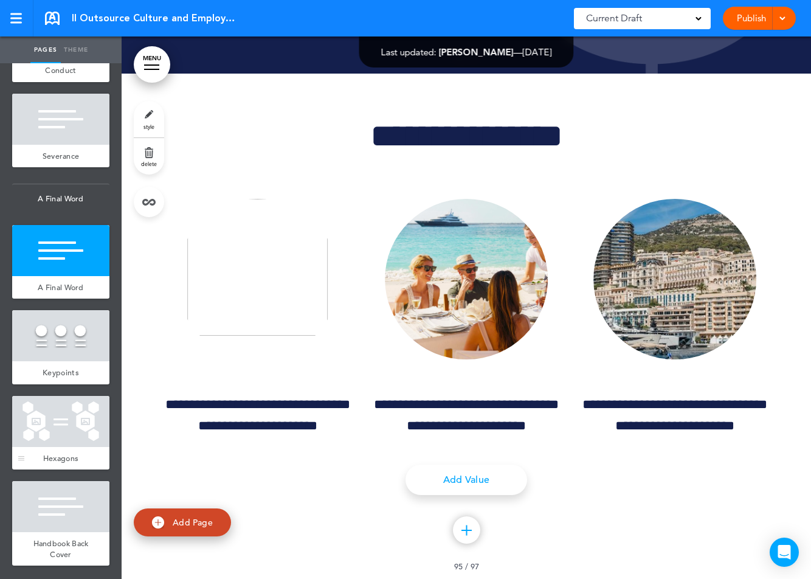
click at [69, 418] on div at bounding box center [60, 421] width 97 height 51
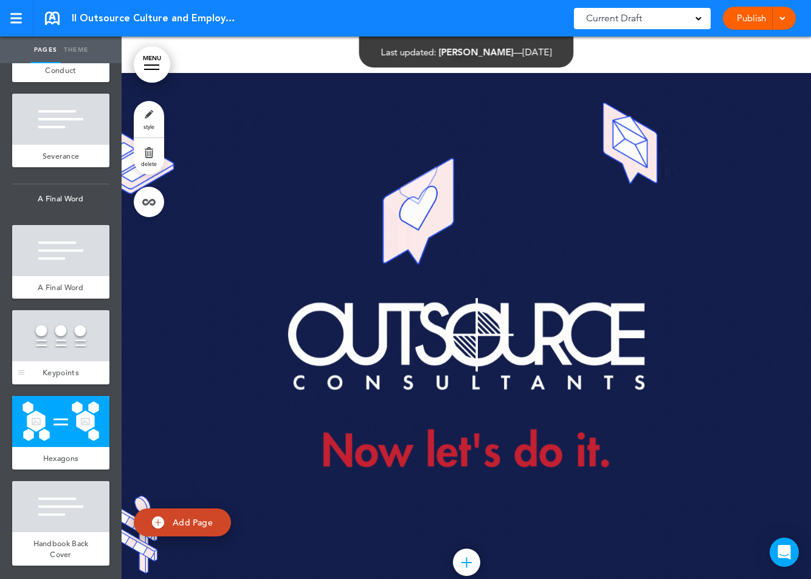
click at [59, 334] on div at bounding box center [60, 335] width 97 height 51
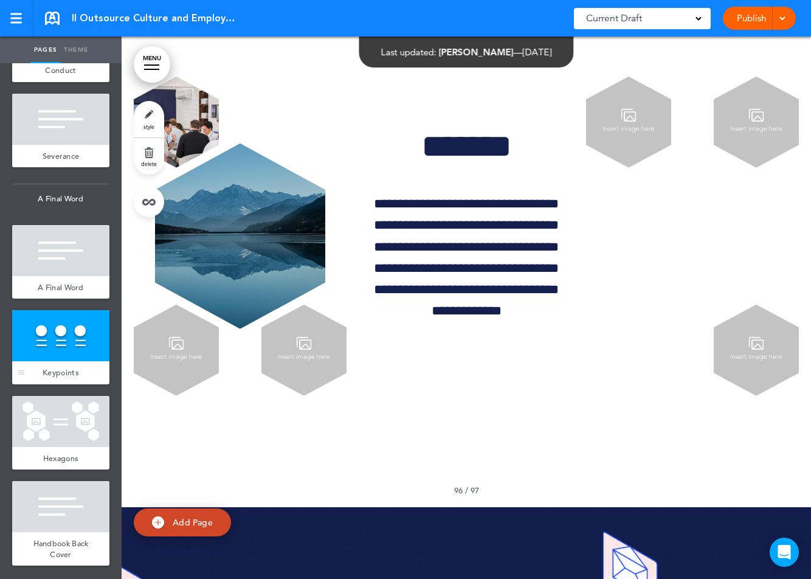
scroll to position [104842, 0]
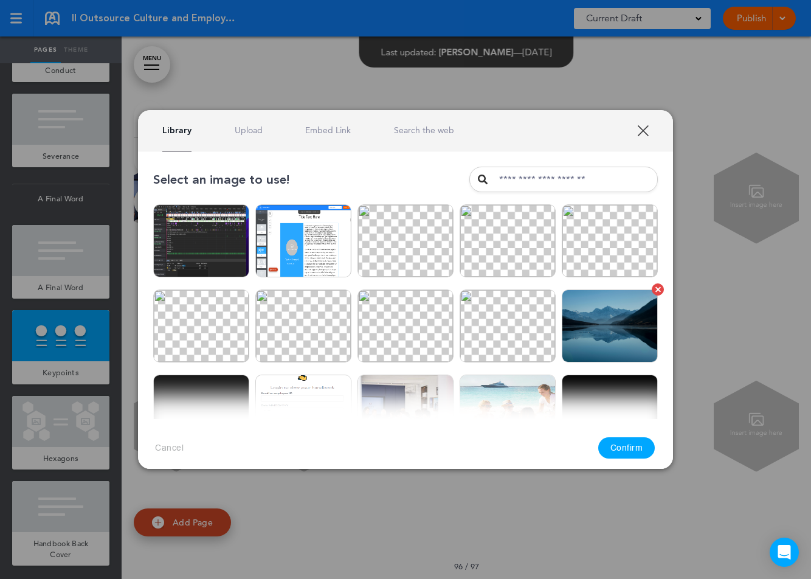
click at [606, 331] on img at bounding box center [610, 325] width 96 height 73
click at [623, 454] on button "Confirm" at bounding box center [626, 447] width 57 height 21
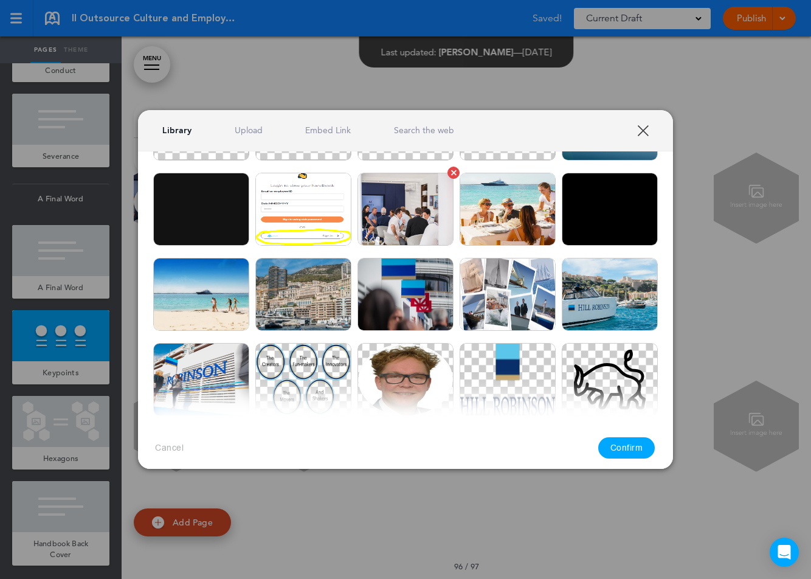
scroll to position [272, 0]
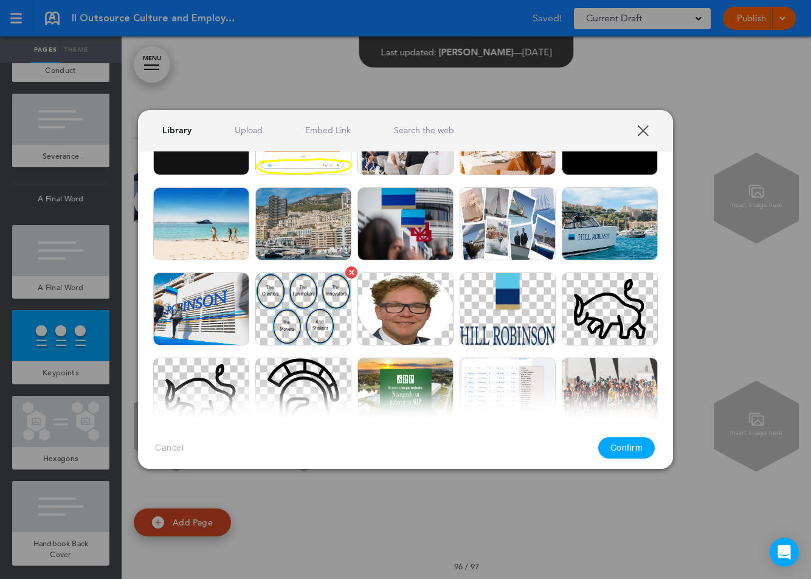
drag, startPoint x: 213, startPoint y: 299, endPoint x: 274, endPoint y: 305, distance: 61.2
click at [213, 299] on img at bounding box center [201, 308] width 96 height 73
click at [641, 446] on button "Confirm" at bounding box center [626, 447] width 57 height 21
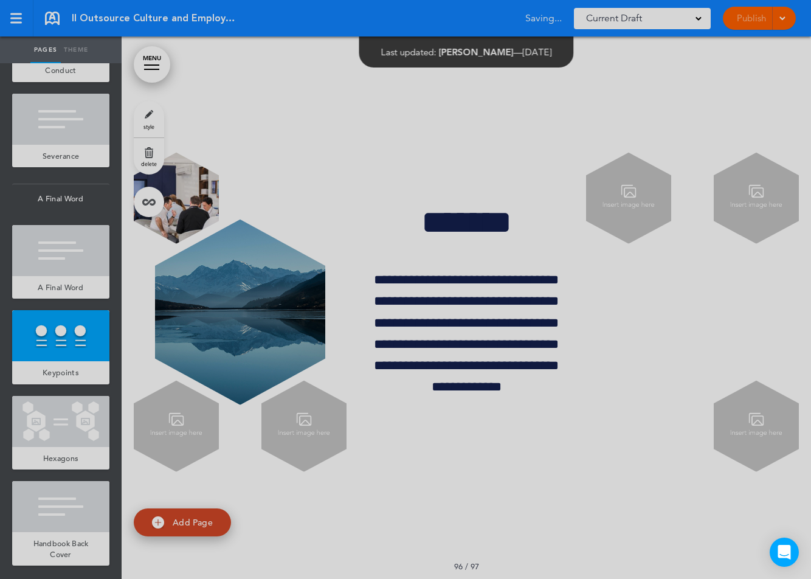
click at [646, 274] on body "Checking url availability This handbook [GEOGRAPHIC_DATA] Settings Your Handboo…" at bounding box center [405, 289] width 811 height 579
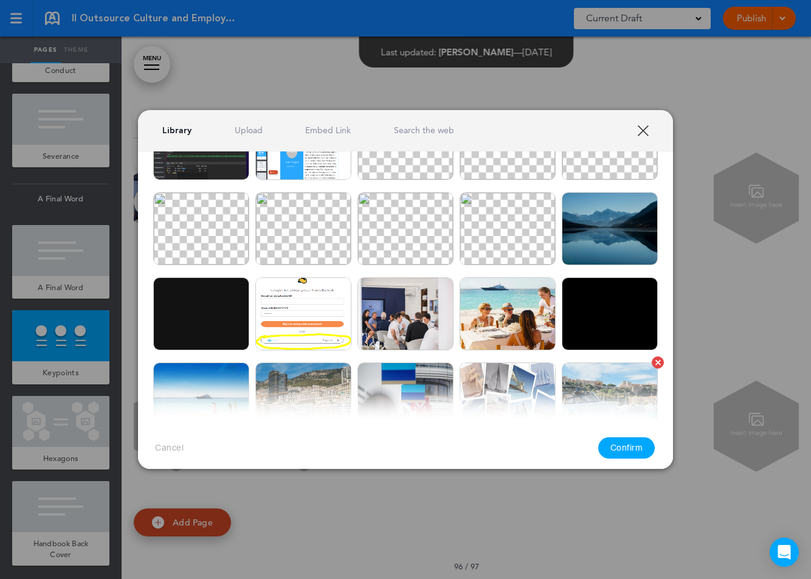
scroll to position [0, 0]
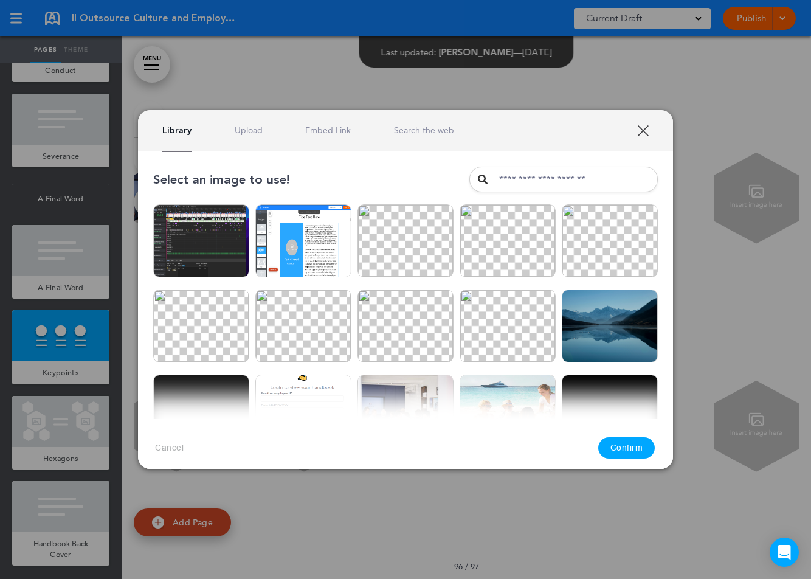
drag, startPoint x: 402, startPoint y: 251, endPoint x: 454, endPoint y: 276, distance: 57.4
click at [402, 251] on img at bounding box center [405, 240] width 96 height 73
click at [630, 461] on div "Cancel Confirm" at bounding box center [405, 448] width 535 height 58
click at [637, 447] on button "Confirm" at bounding box center [626, 447] width 57 height 21
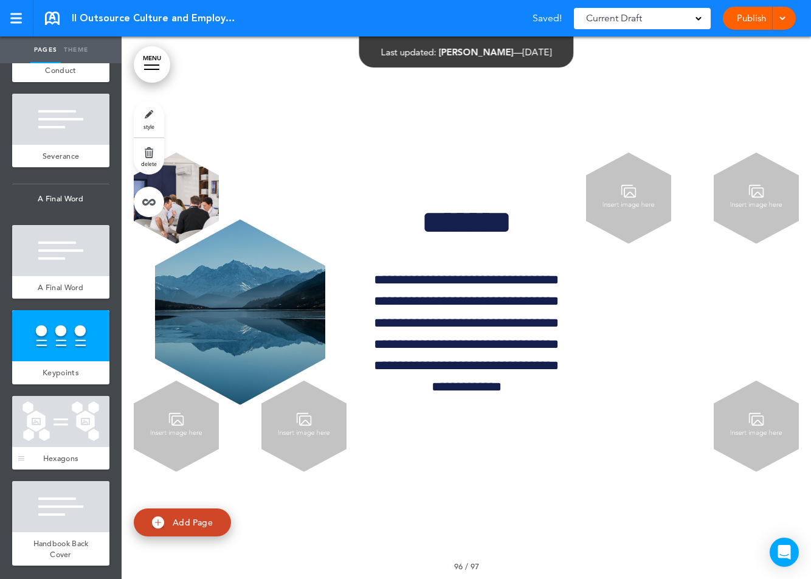
click at [57, 445] on div at bounding box center [60, 421] width 97 height 51
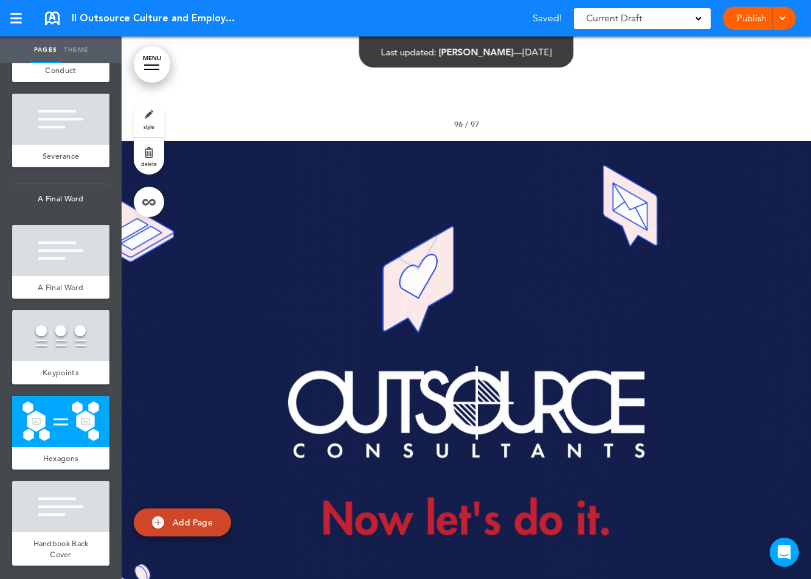
scroll to position [105352, 0]
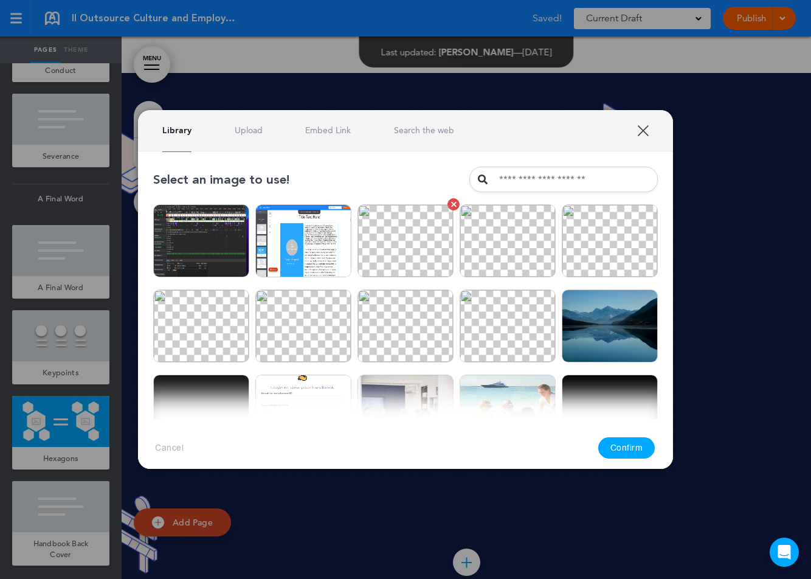
scroll to position [116, 0]
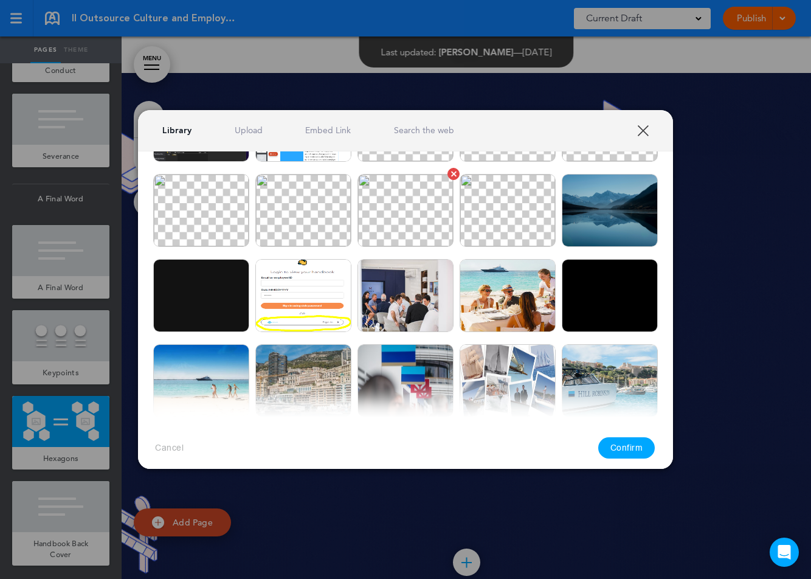
click at [409, 232] on img at bounding box center [405, 210] width 96 height 73
click at [635, 452] on button "Confirm" at bounding box center [626, 447] width 57 height 21
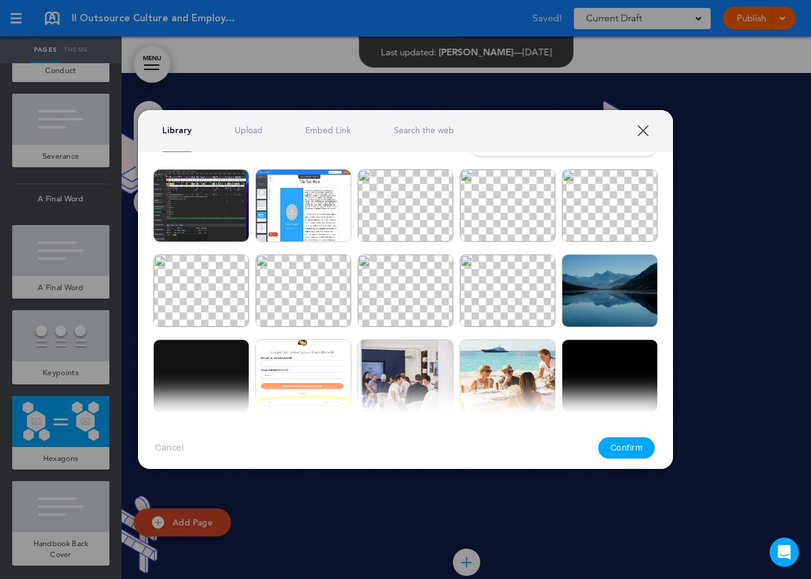
scroll to position [0, 0]
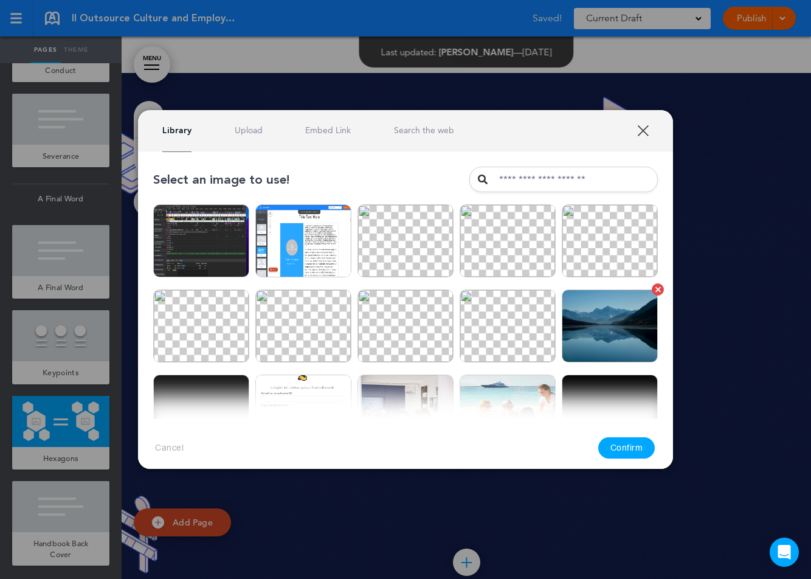
click at [606, 308] on img at bounding box center [610, 325] width 96 height 73
click at [617, 441] on button "Confirm" at bounding box center [626, 447] width 57 height 21
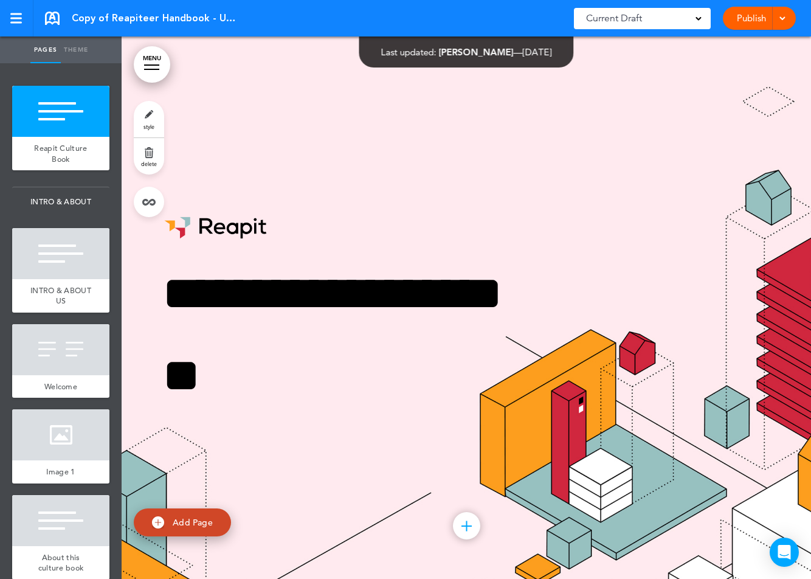
scroll to position [698, 0]
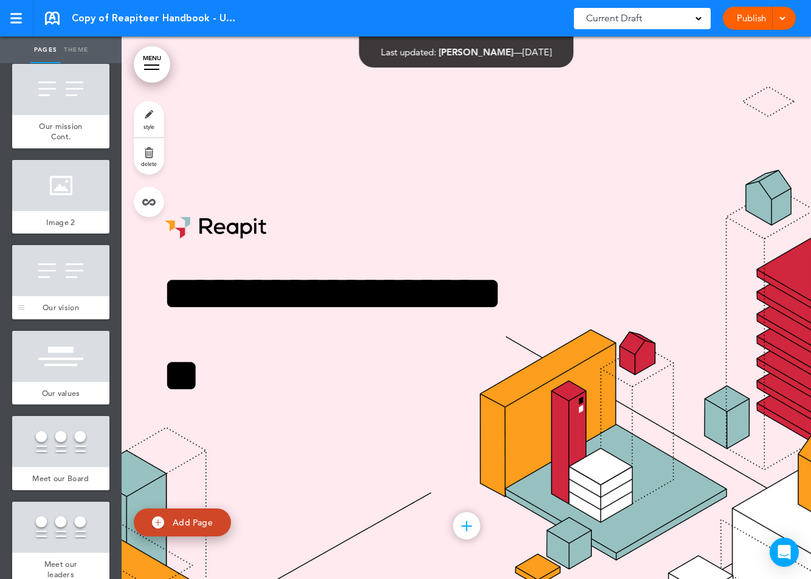
click at [57, 282] on div at bounding box center [60, 270] width 97 height 51
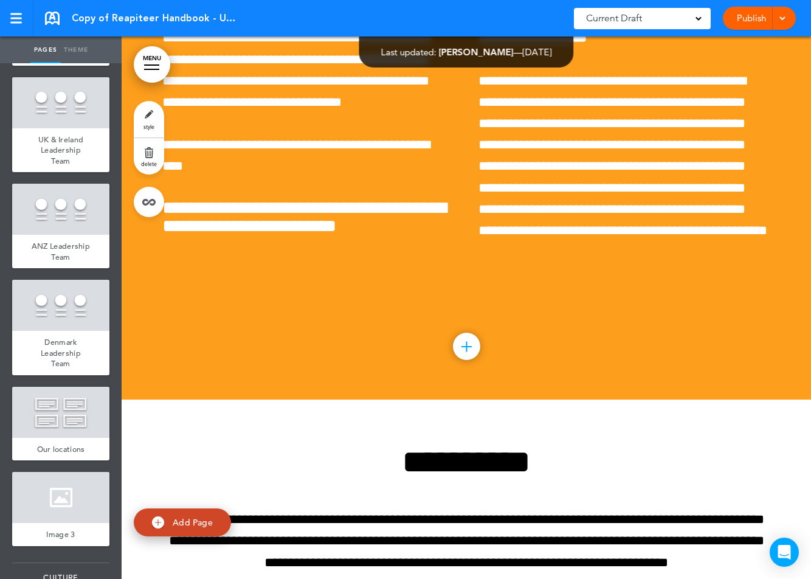
scroll to position [1287, 0]
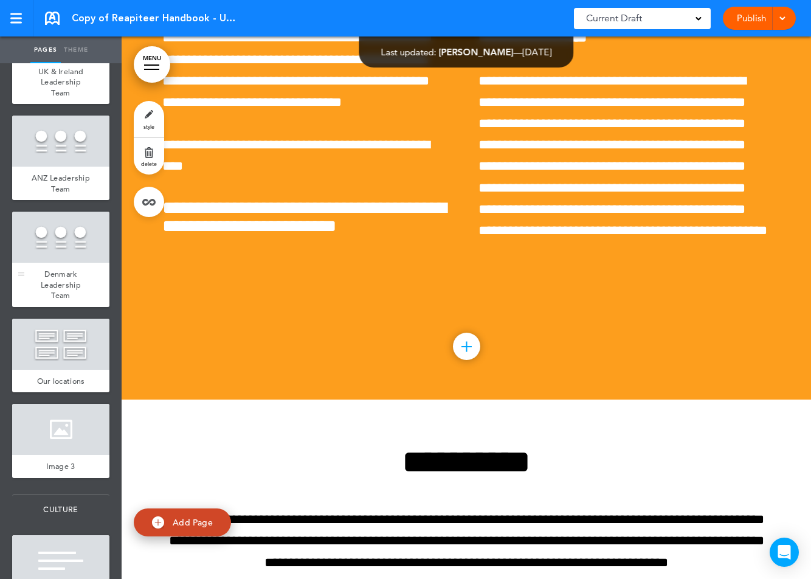
click at [67, 244] on div at bounding box center [60, 237] width 97 height 51
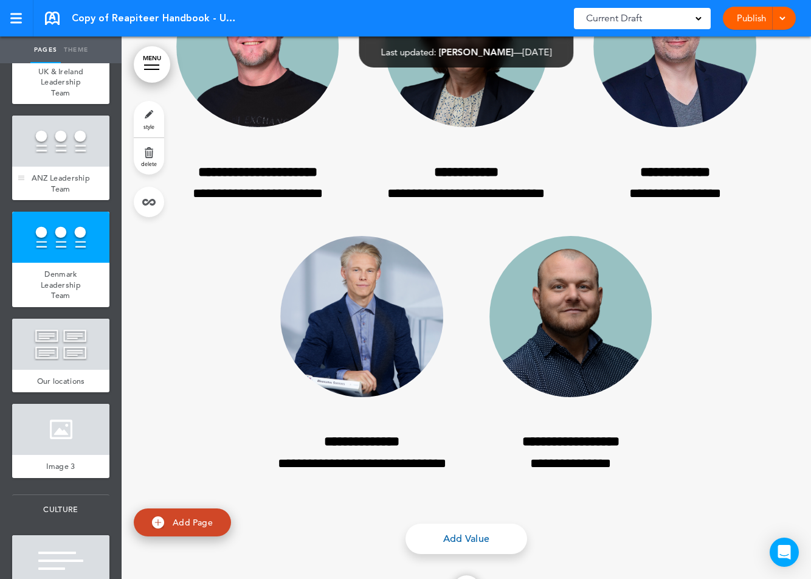
click at [65, 142] on div at bounding box center [60, 141] width 97 height 51
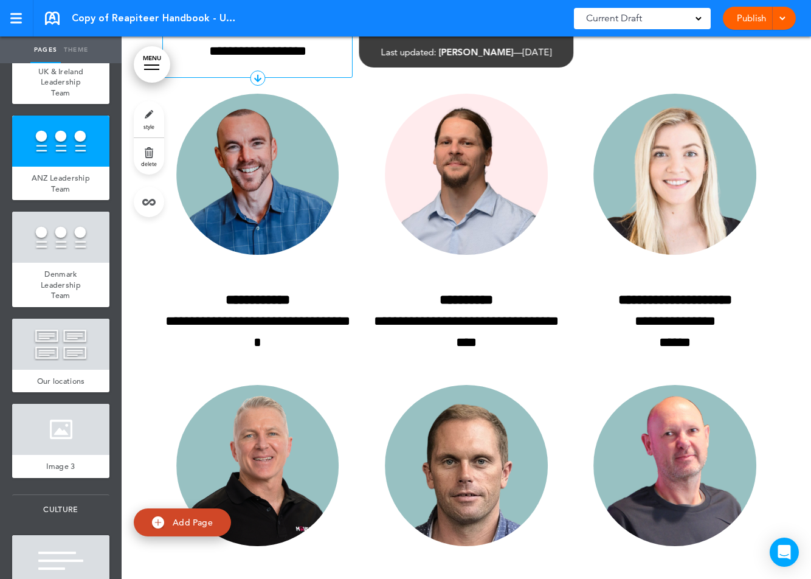
scroll to position [13479, 0]
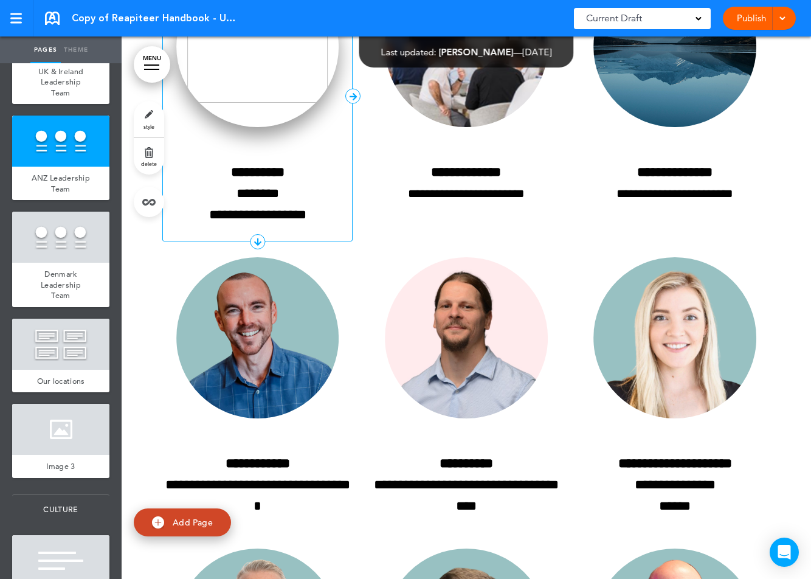
click at [277, 128] on img at bounding box center [257, 47] width 163 height 161
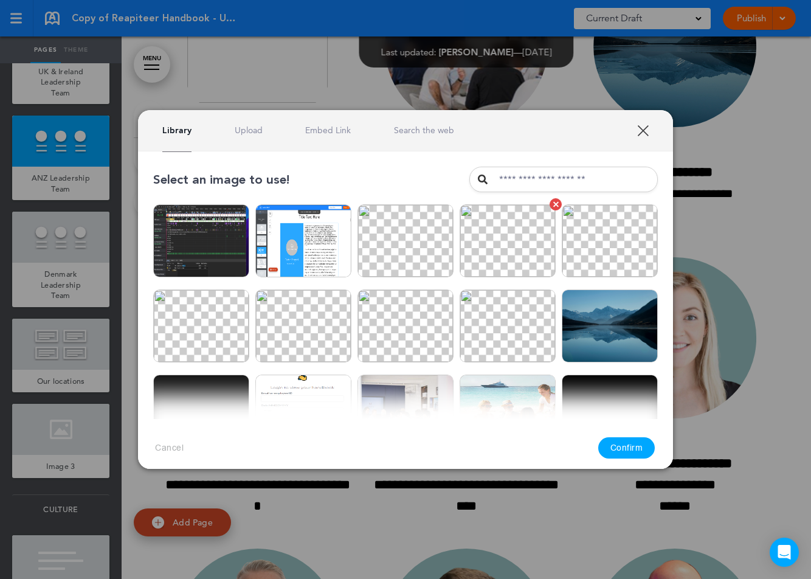
click at [494, 245] on img at bounding box center [508, 240] width 96 height 73
click at [626, 442] on button "Confirm" at bounding box center [626, 447] width 57 height 21
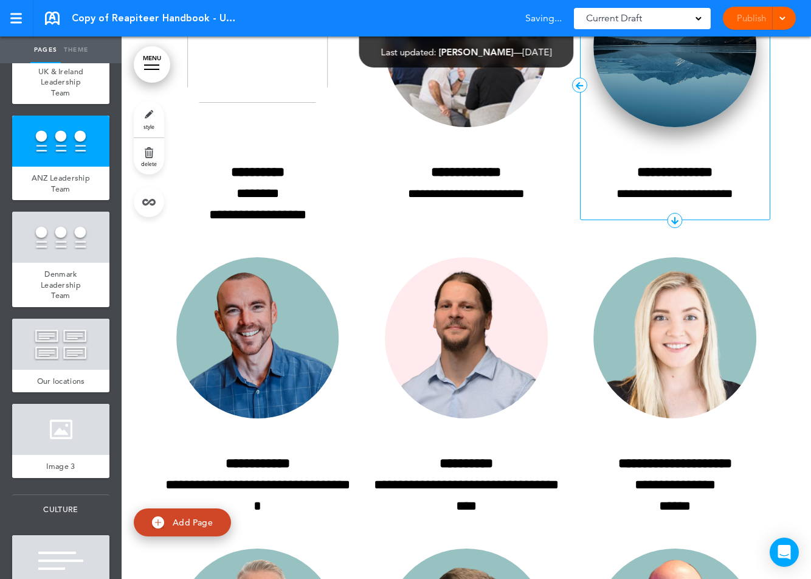
click at [674, 128] on img at bounding box center [674, 47] width 163 height 161
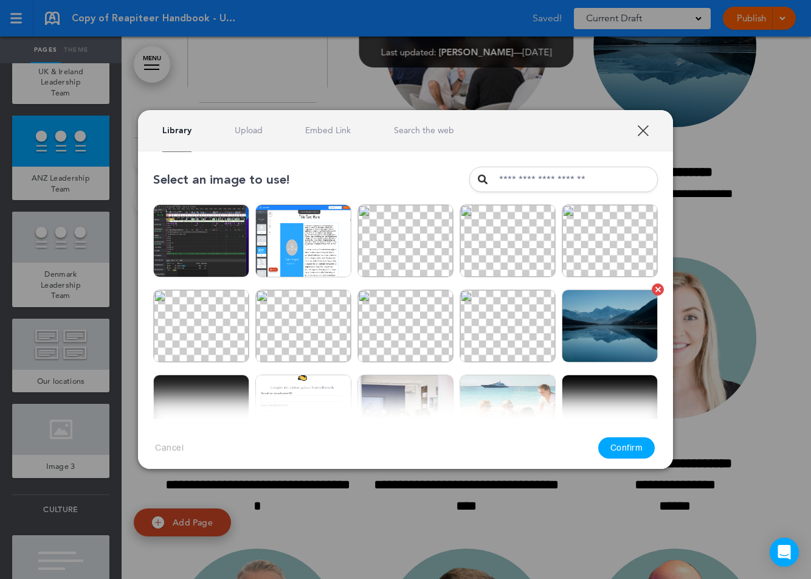
scroll to position [91, 0]
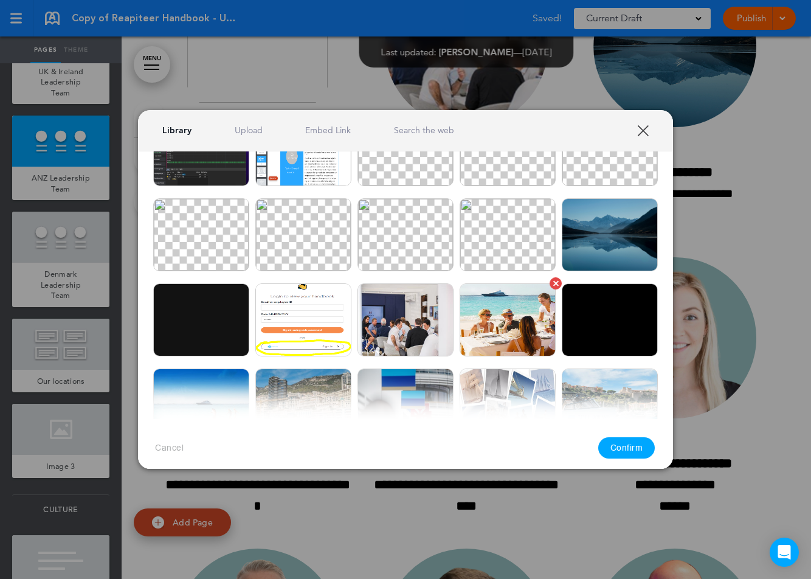
click at [517, 335] on img at bounding box center [508, 319] width 96 height 73
click at [609, 441] on button "Confirm" at bounding box center [626, 447] width 57 height 21
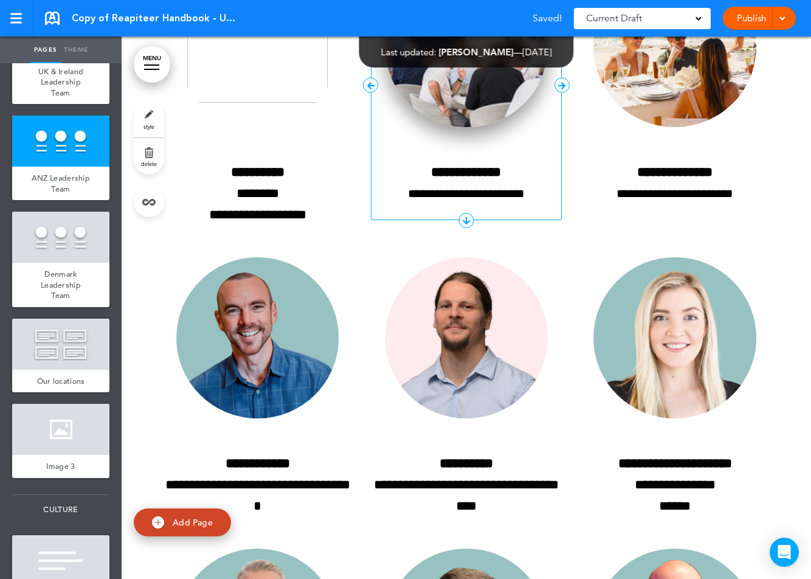
click at [489, 128] on img at bounding box center [466, 47] width 163 height 161
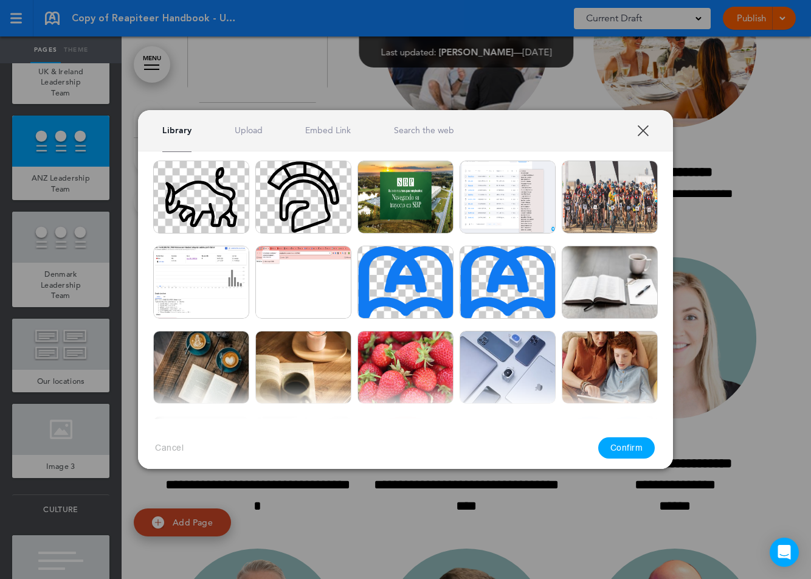
scroll to position [489, 0]
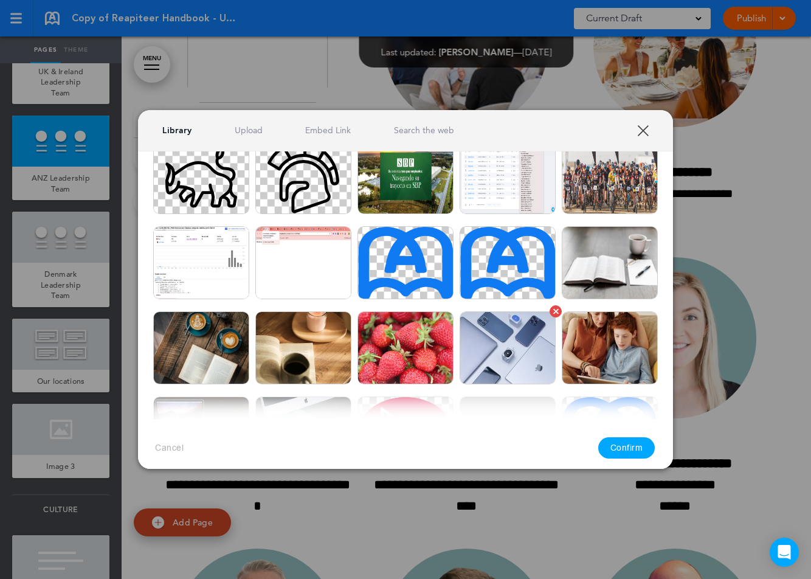
click at [505, 341] on img at bounding box center [508, 347] width 96 height 73
click at [629, 446] on button "Confirm" at bounding box center [626, 447] width 57 height 21
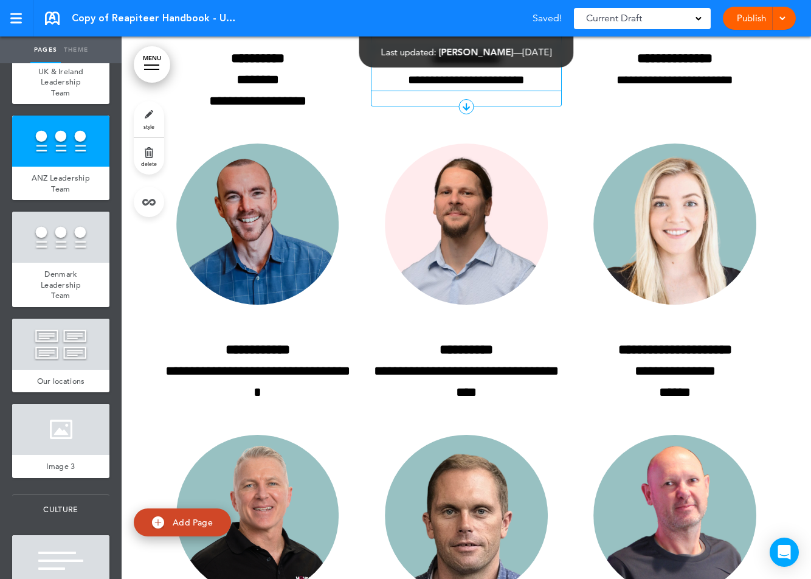
scroll to position [13641, 0]
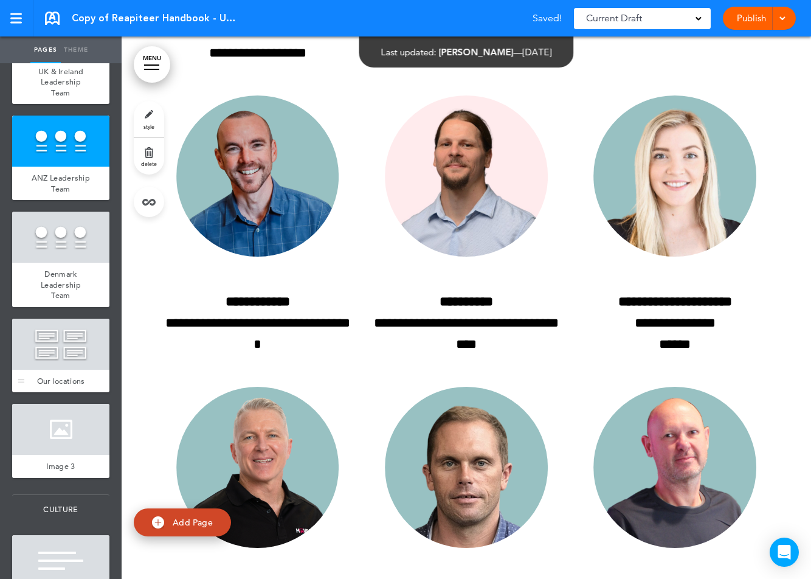
click at [66, 348] on div at bounding box center [60, 344] width 97 height 51
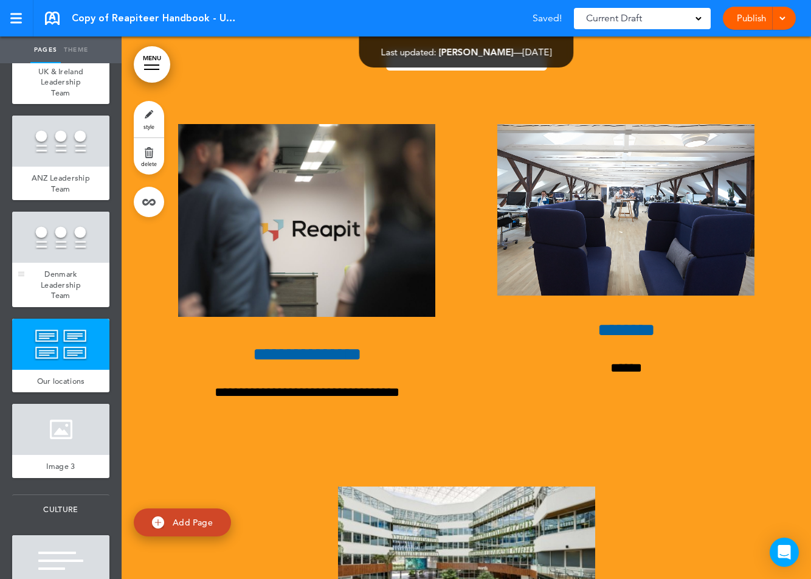
click at [54, 229] on div at bounding box center [60, 237] width 97 height 51
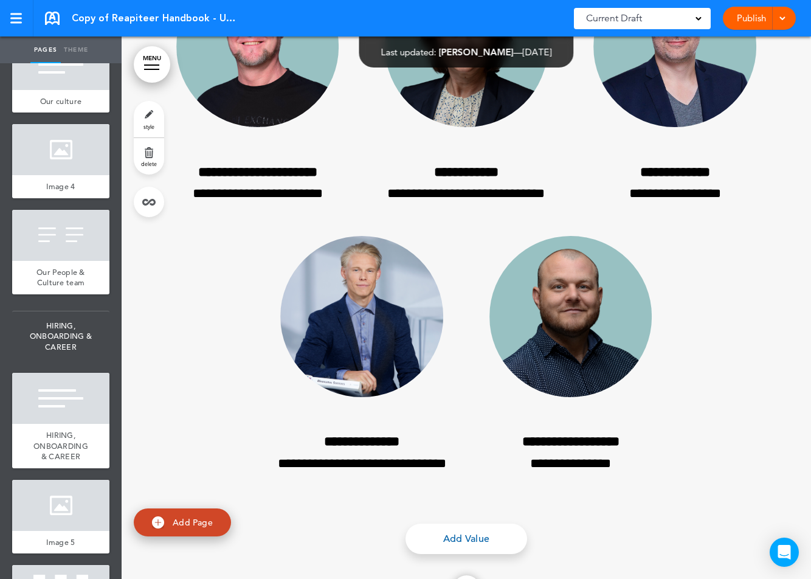
scroll to position [1990, 0]
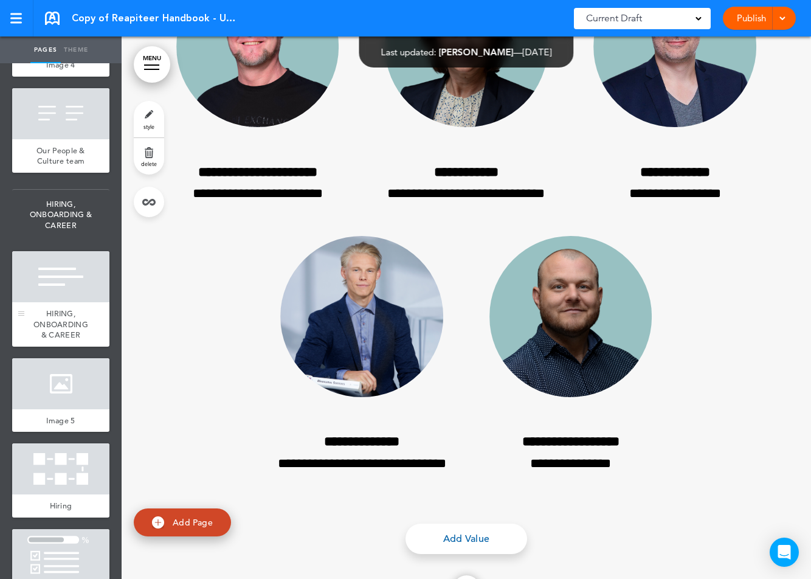
click at [58, 305] on div "HIRING, ONBOARDING & CAREER" at bounding box center [60, 324] width 97 height 44
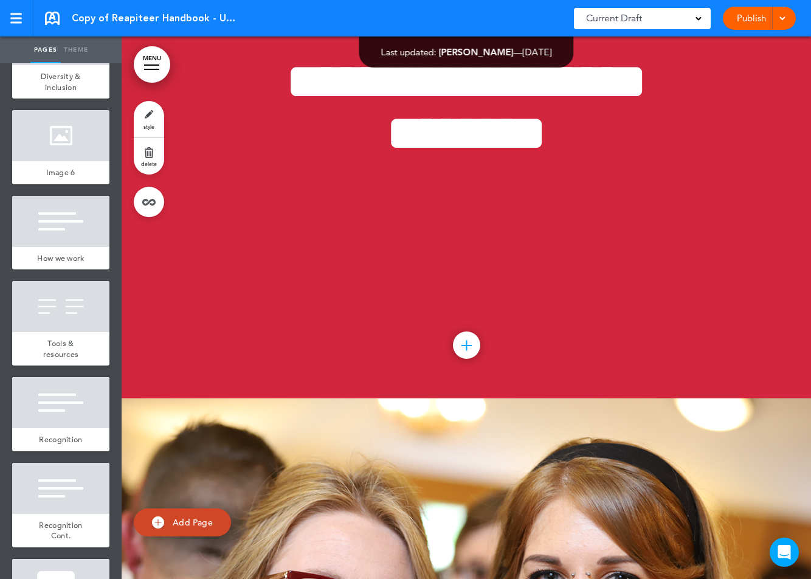
scroll to position [2890, 0]
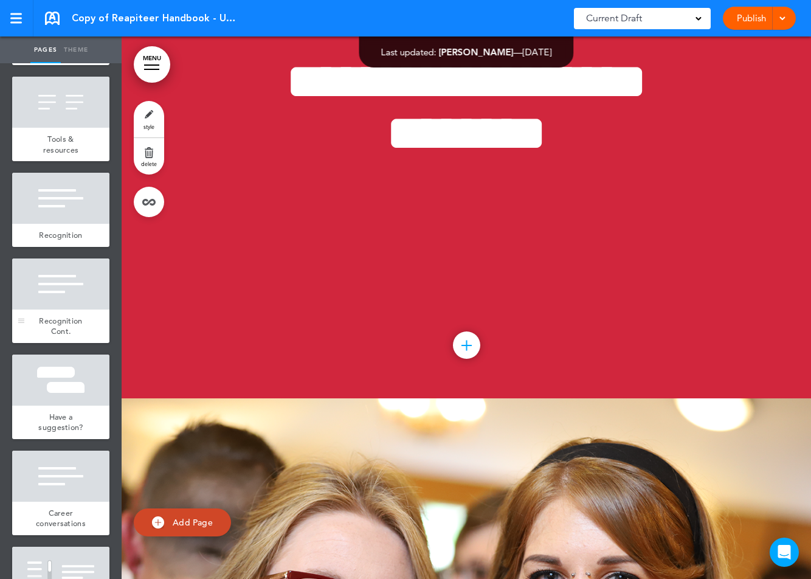
click at [67, 310] on div "Recognition Cont." at bounding box center [60, 325] width 97 height 33
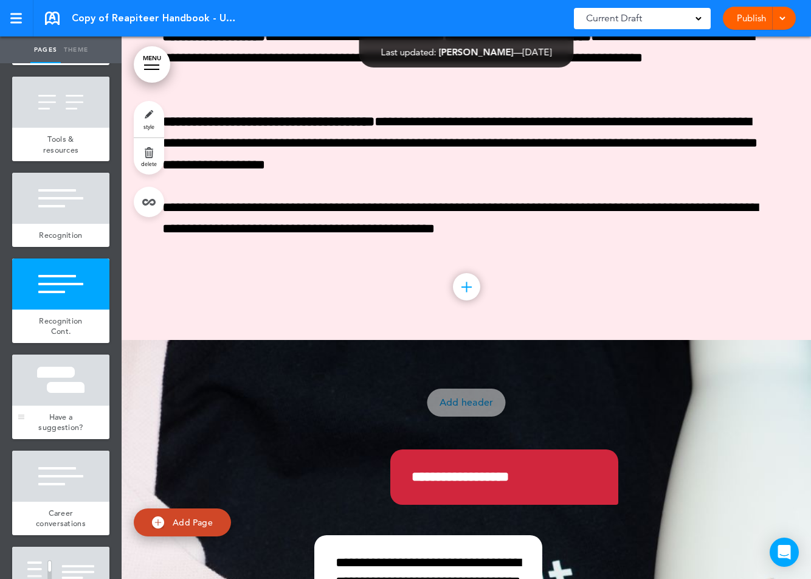
click at [67, 433] on div "Have a suggestion?" at bounding box center [60, 422] width 97 height 33
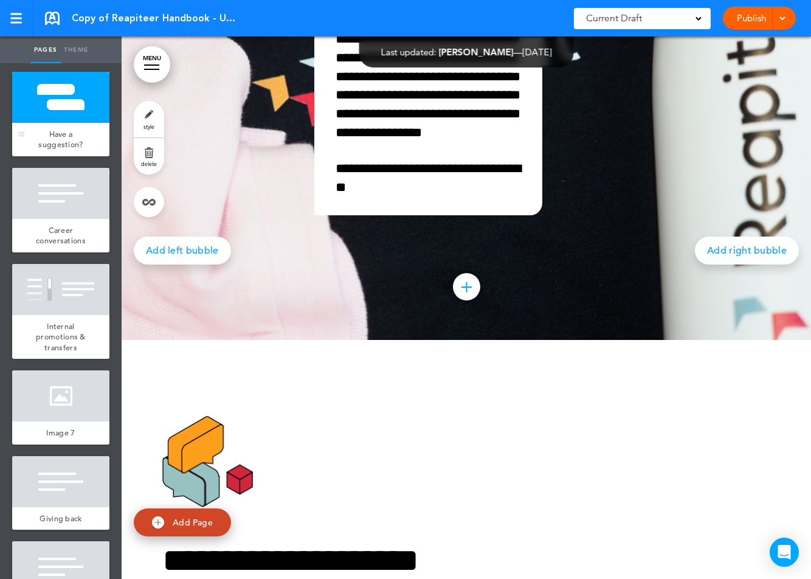
scroll to position [3319, 0]
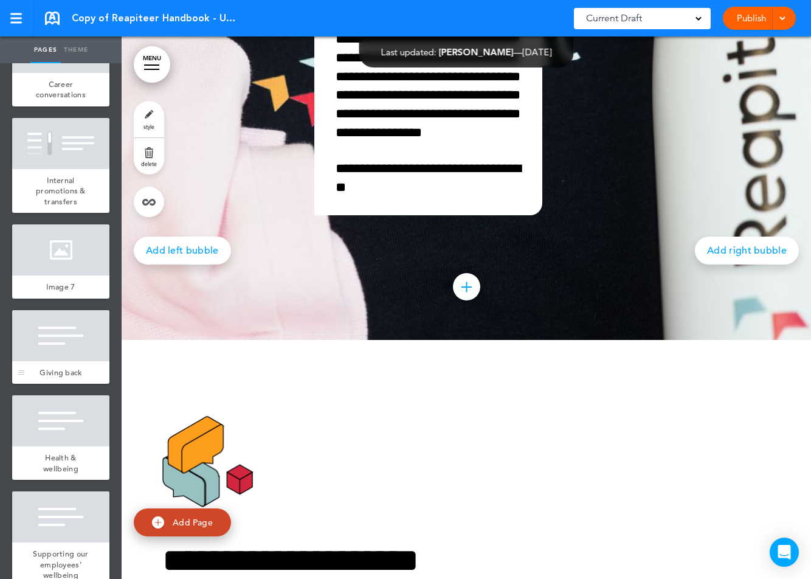
click at [64, 355] on div at bounding box center [60, 335] width 97 height 51
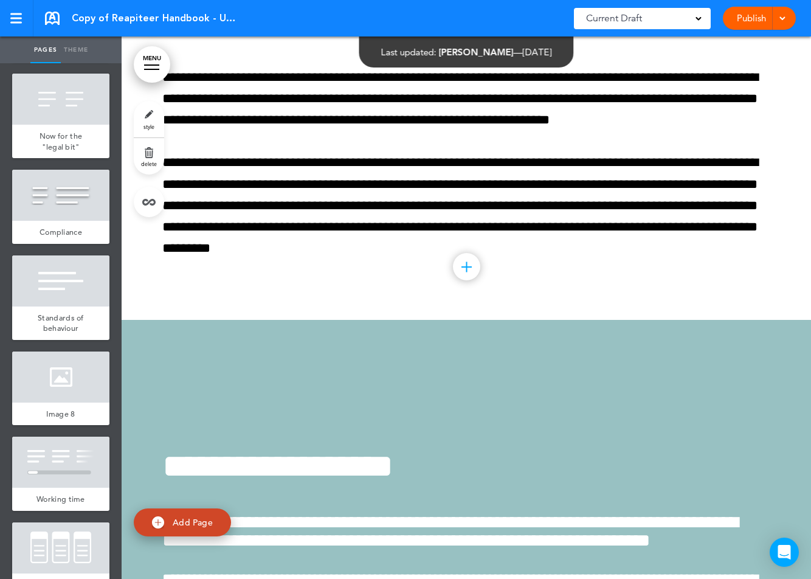
scroll to position [4138, 0]
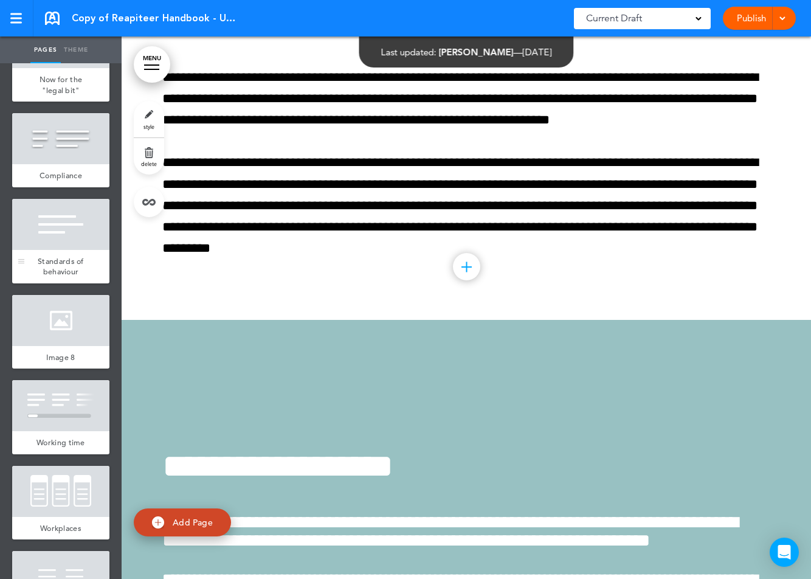
click at [63, 229] on div at bounding box center [60, 224] width 97 height 51
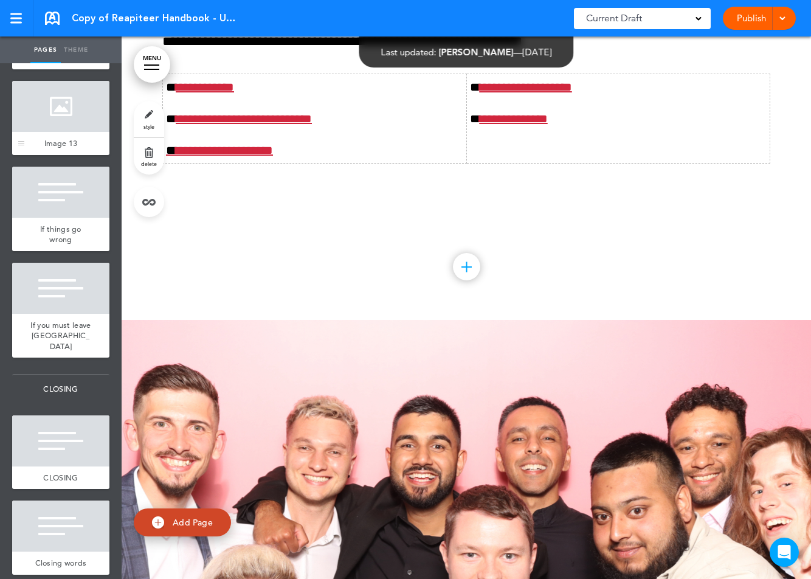
scroll to position [6143, 0]
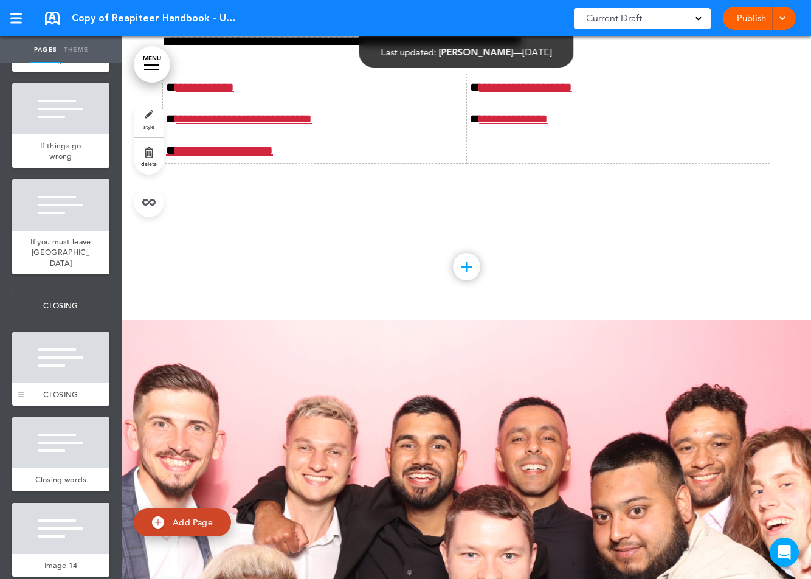
click at [66, 332] on div at bounding box center [60, 357] width 97 height 51
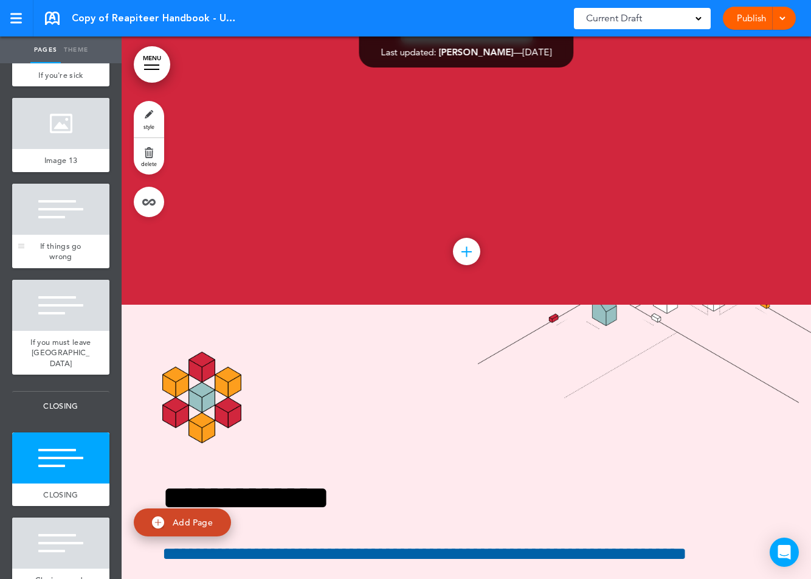
scroll to position [5939, 0]
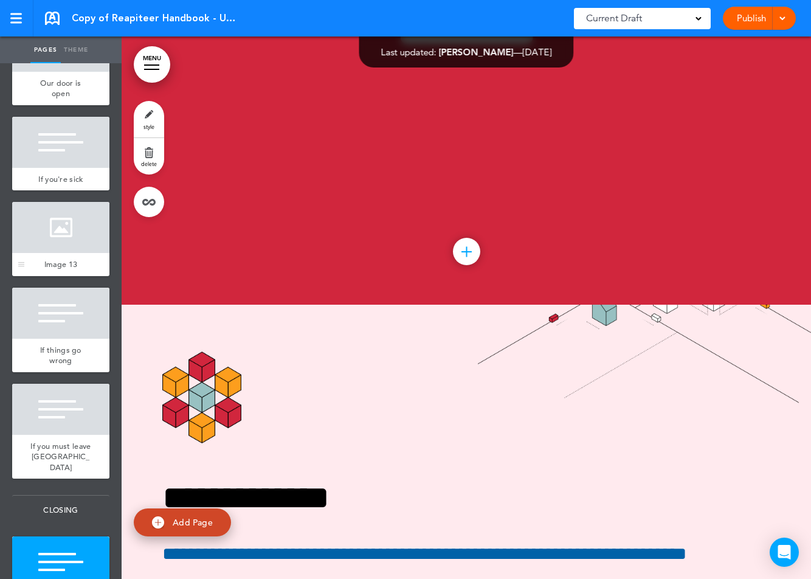
click at [64, 238] on div at bounding box center [60, 227] width 97 height 51
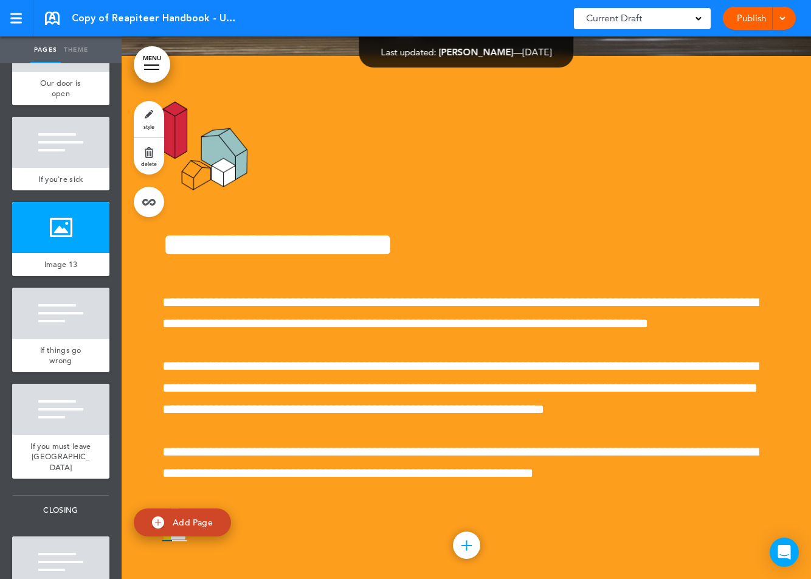
scroll to position [44154, 0]
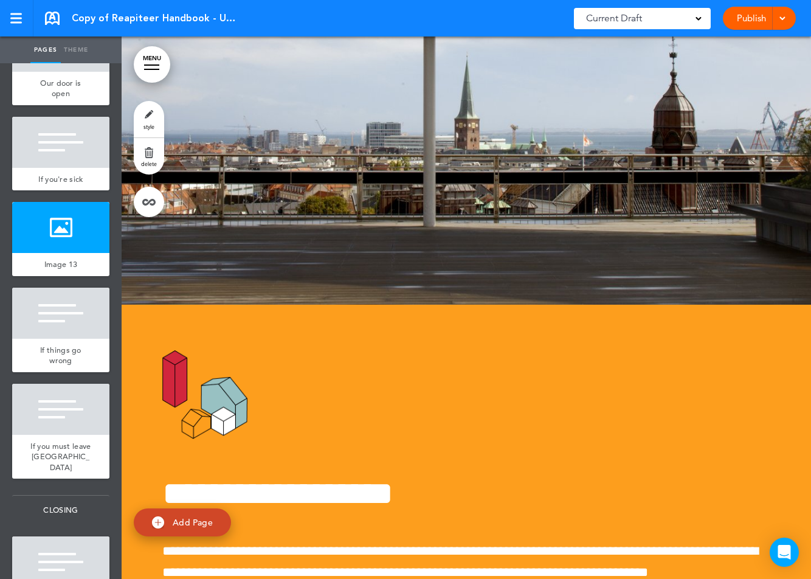
click at [451, 258] on div at bounding box center [466, 33] width 689 height 542
click at [474, 238] on div at bounding box center [466, 33] width 689 height 542
click at [85, 43] on link "Theme" at bounding box center [76, 49] width 30 height 27
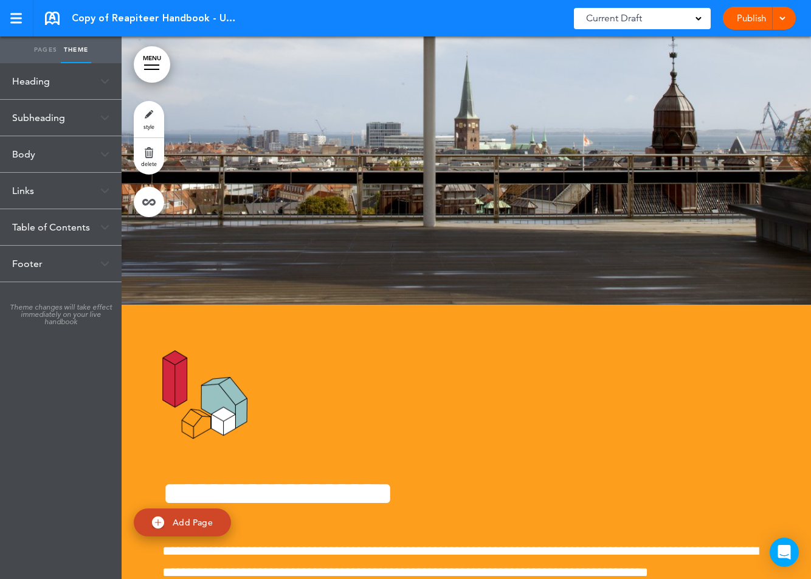
click at [59, 83] on div "Heading" at bounding box center [61, 81] width 122 height 36
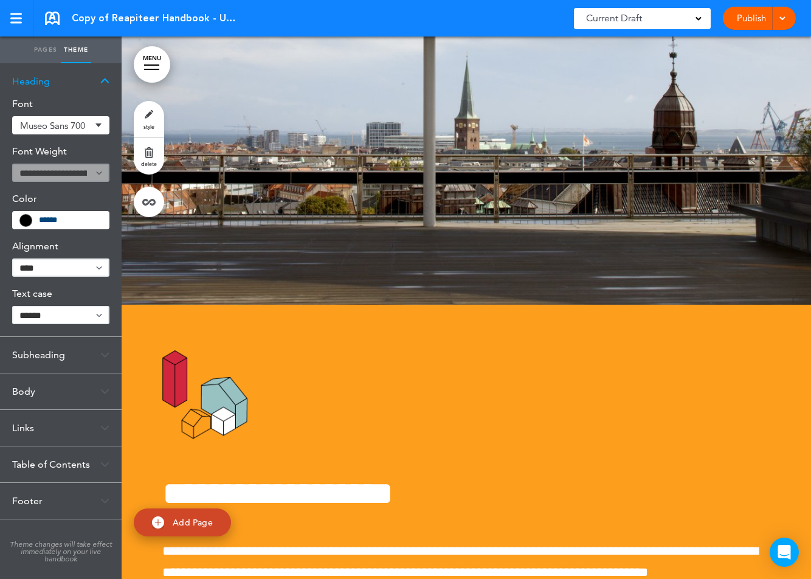
click at [47, 89] on div "Heading" at bounding box center [61, 81] width 122 height 36
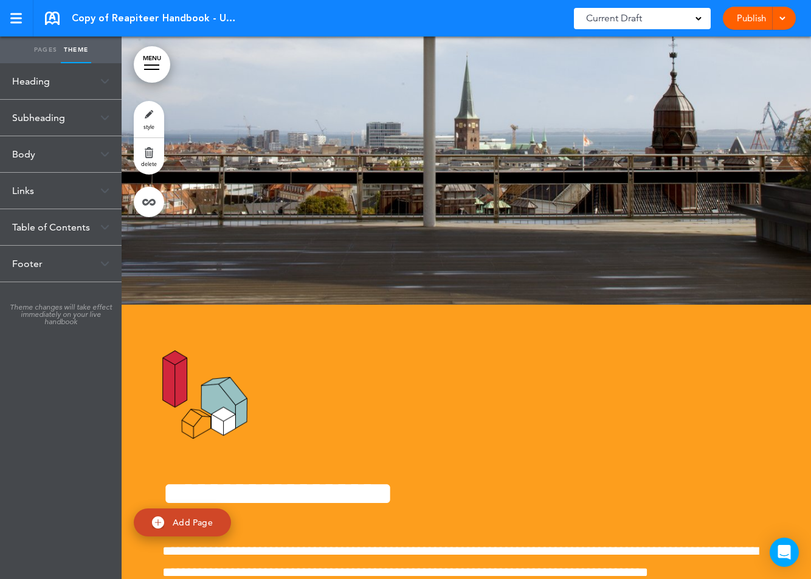
click at [38, 130] on div "Subheading" at bounding box center [61, 118] width 122 height 36
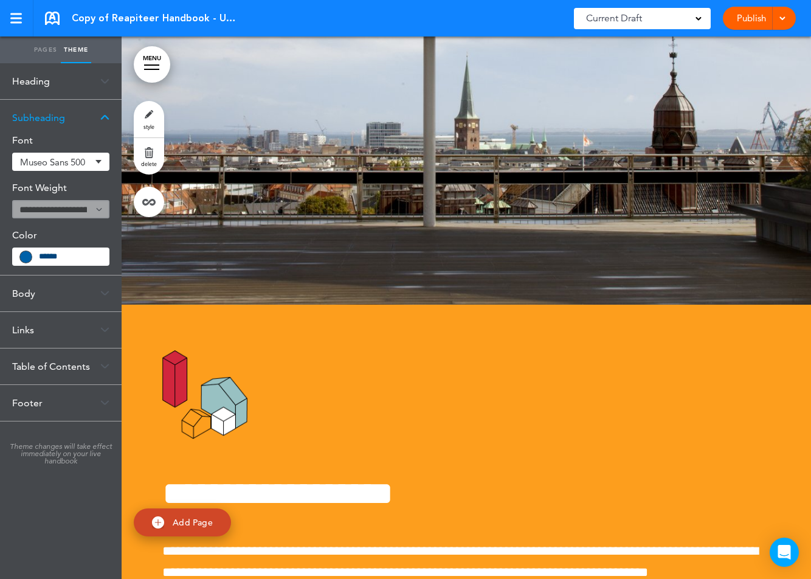
click at [38, 130] on div "Subheading" at bounding box center [61, 118] width 122 height 36
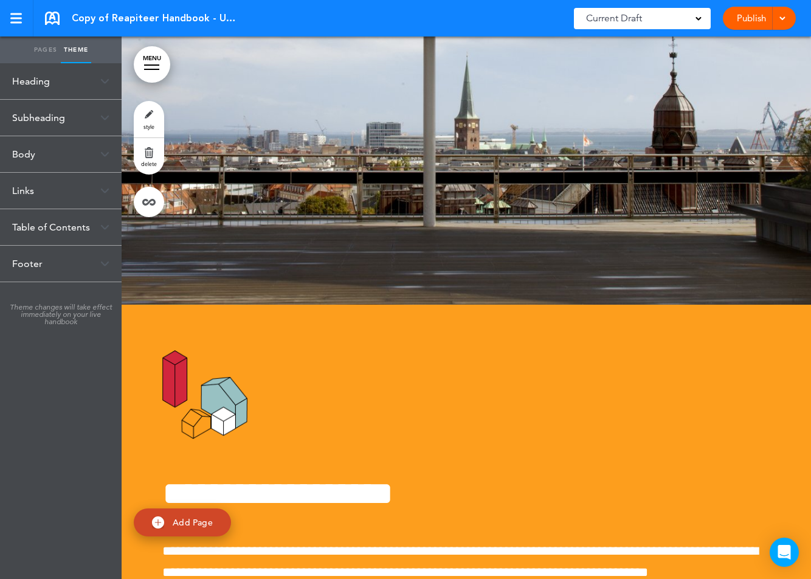
click at [33, 163] on div "Body" at bounding box center [61, 154] width 122 height 36
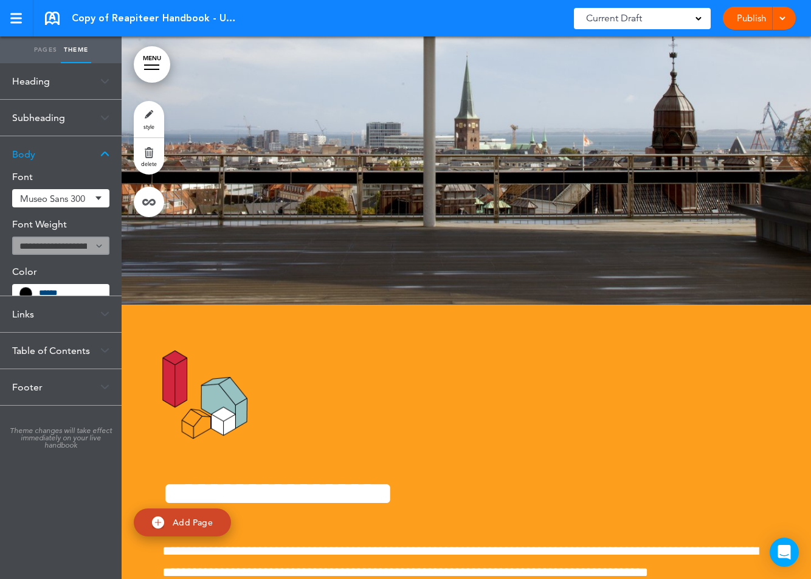
click at [33, 164] on div "Body" at bounding box center [61, 154] width 122 height 36
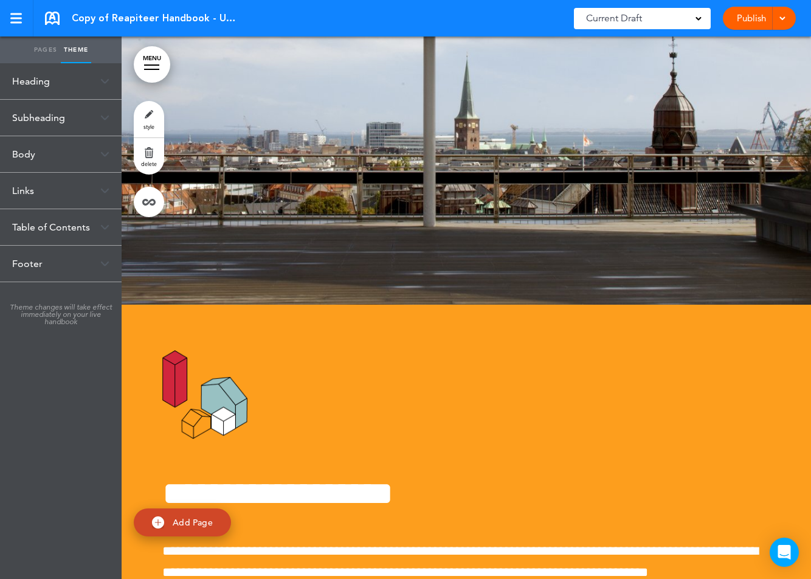
click at [29, 190] on div "Links" at bounding box center [61, 191] width 122 height 36
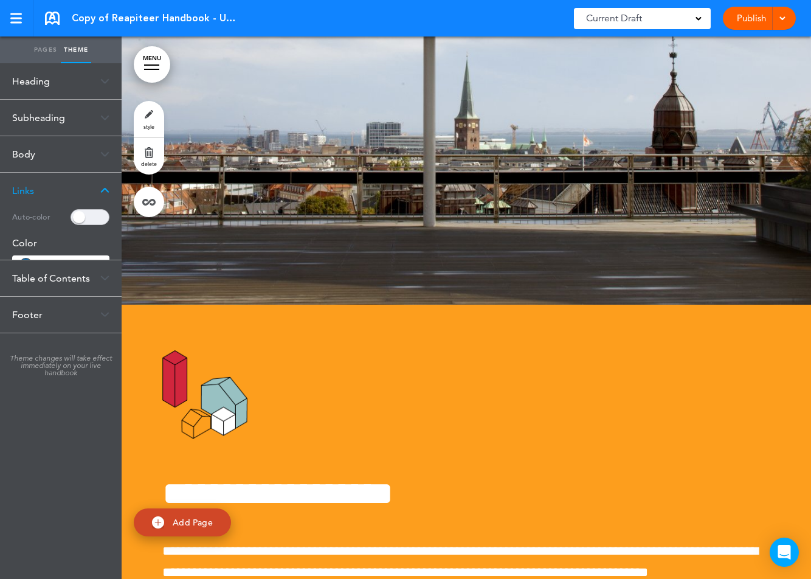
click at [29, 191] on div "Links" at bounding box center [61, 191] width 122 height 36
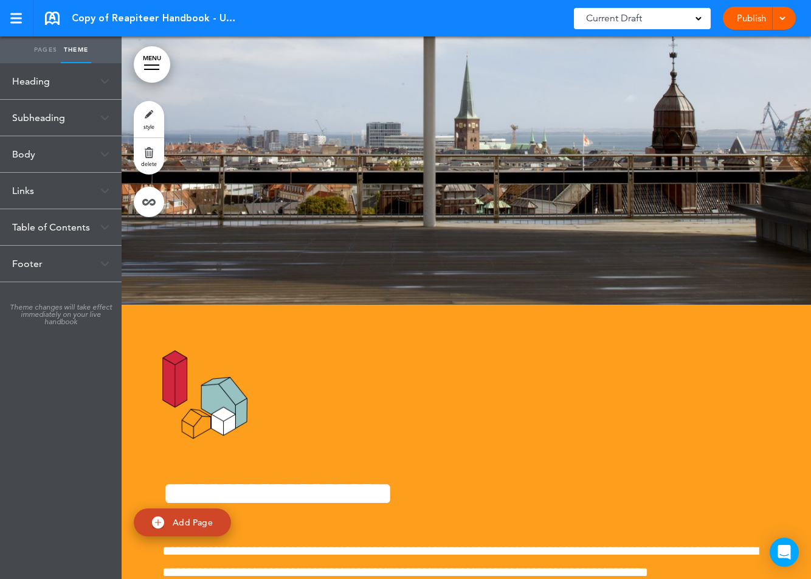
click at [29, 246] on div "Footer" at bounding box center [61, 264] width 122 height 36
click at [44, 232] on div "Table of Contents" at bounding box center [61, 227] width 122 height 36
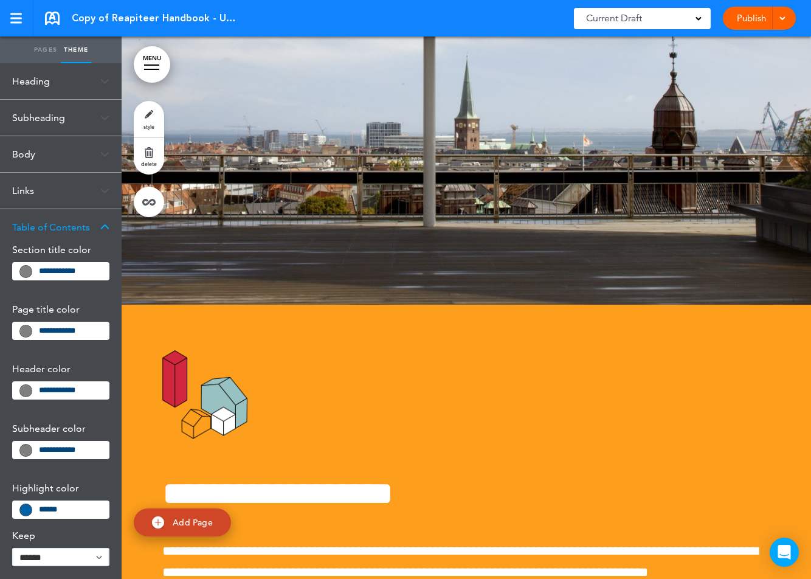
click at [37, 54] on link "Pages" at bounding box center [45, 49] width 30 height 27
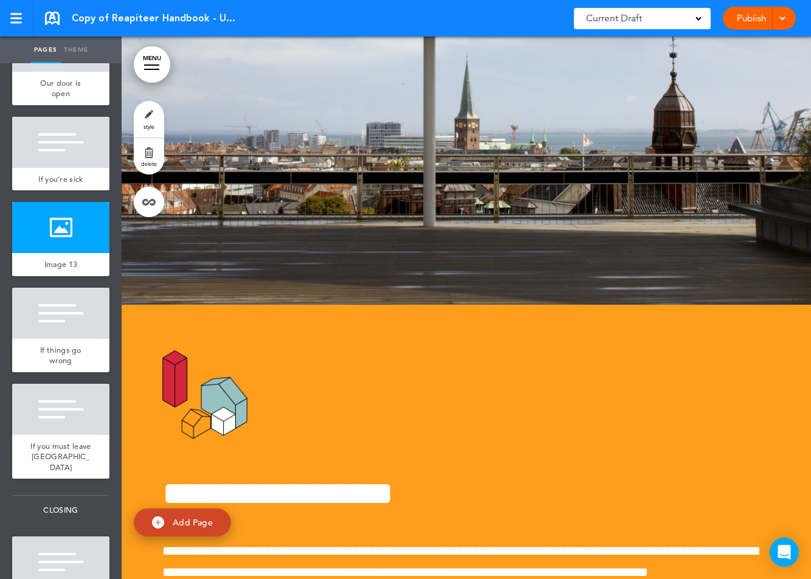
click at [156, 55] on link "MENU" at bounding box center [152, 64] width 36 height 36
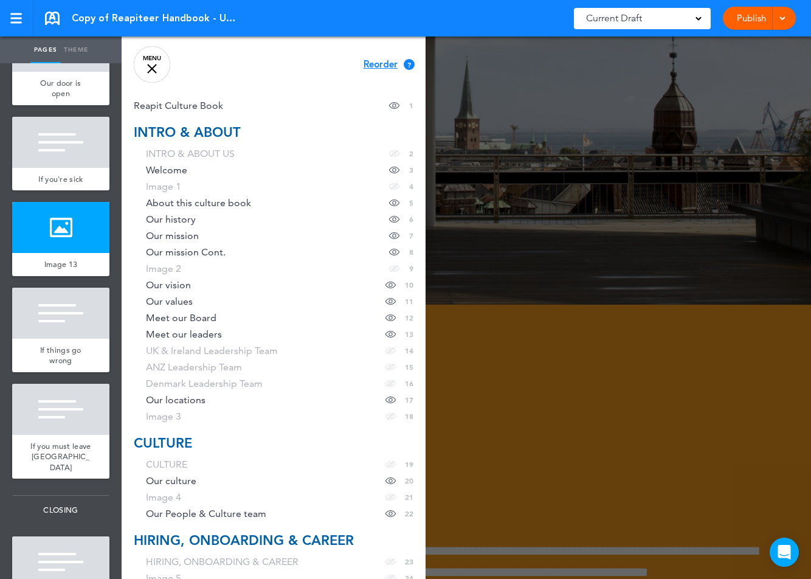
click at [156, 57] on link "MENU" at bounding box center [152, 64] width 36 height 36
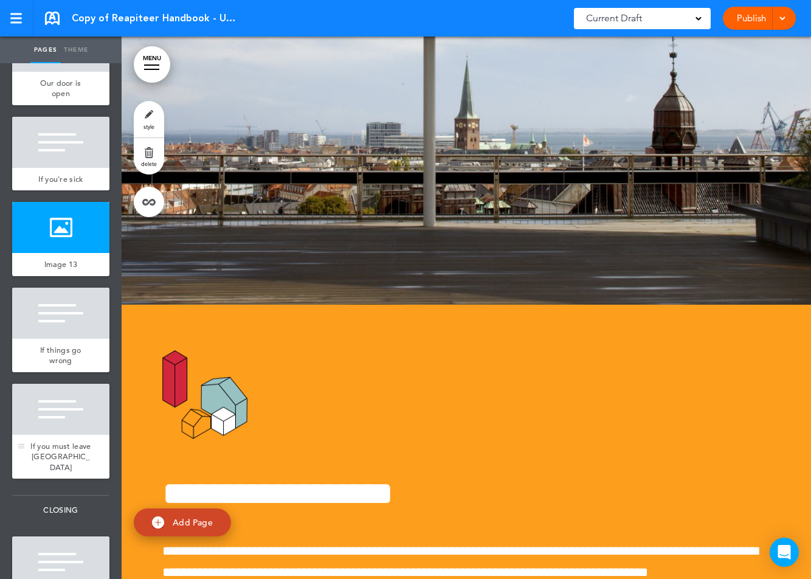
scroll to position [6143, 0]
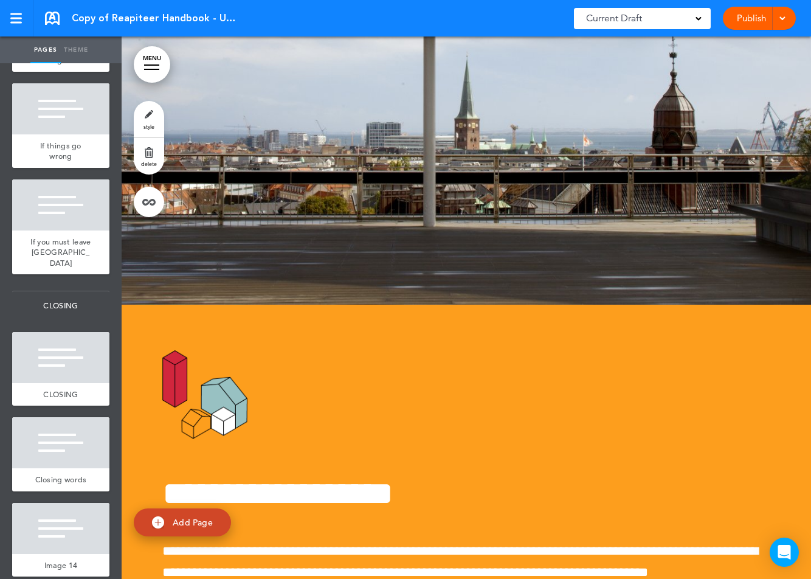
click at [185, 524] on span "Add Page" at bounding box center [193, 522] width 40 height 11
type input "********"
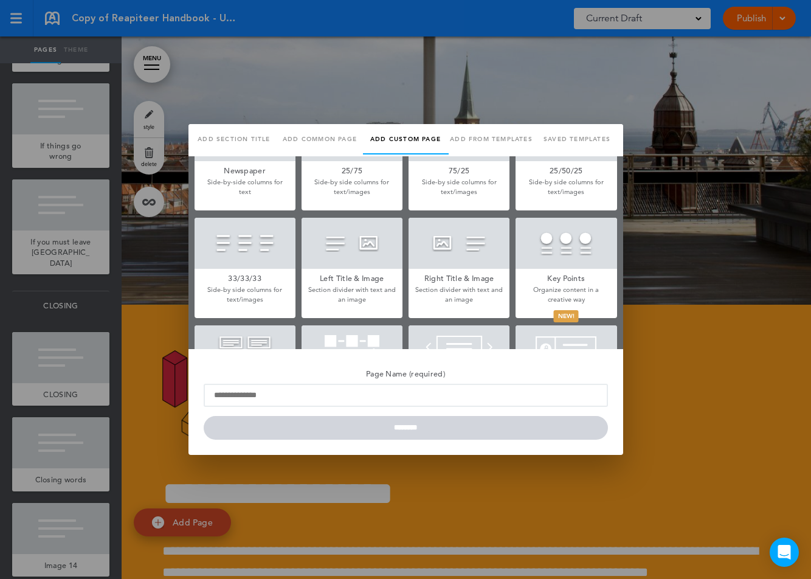
scroll to position [295, 0]
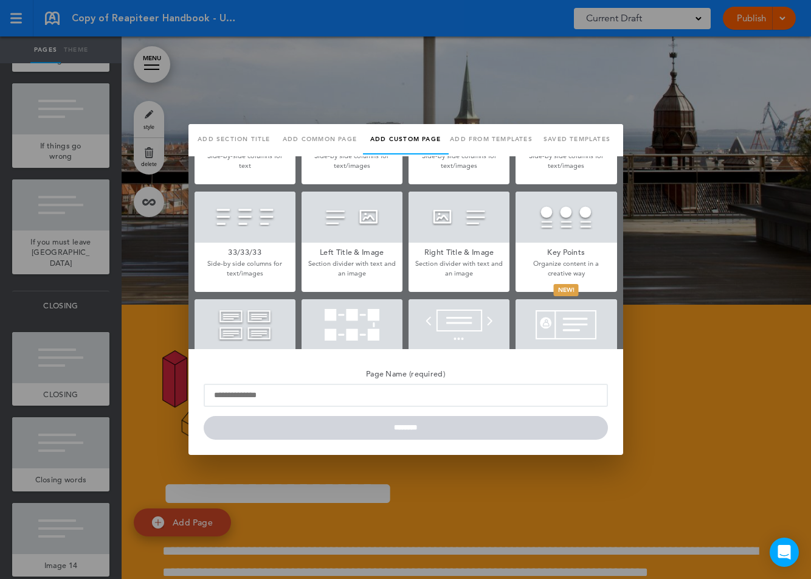
click at [573, 223] on div at bounding box center [566, 217] width 101 height 51
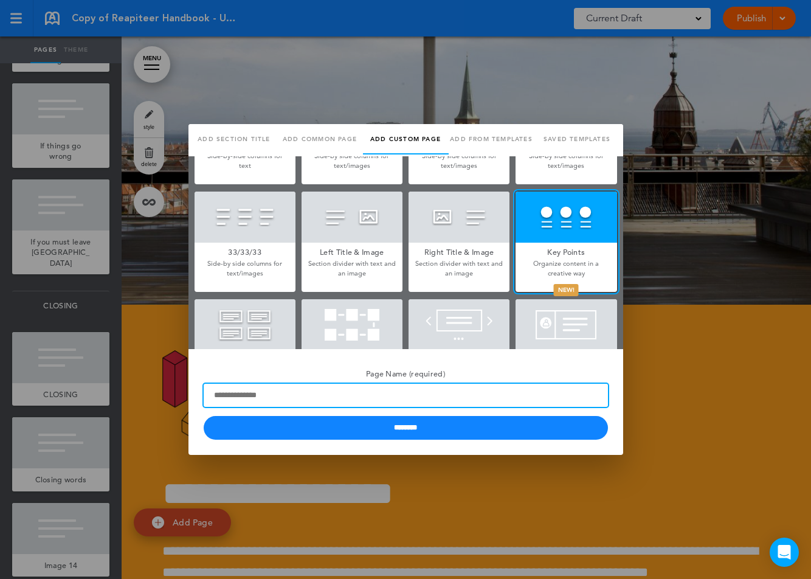
click at [313, 391] on input "Page Name (required)" at bounding box center [406, 395] width 404 height 23
type input "*"
type input "*********"
click at [204, 416] on input "********" at bounding box center [406, 428] width 404 height 24
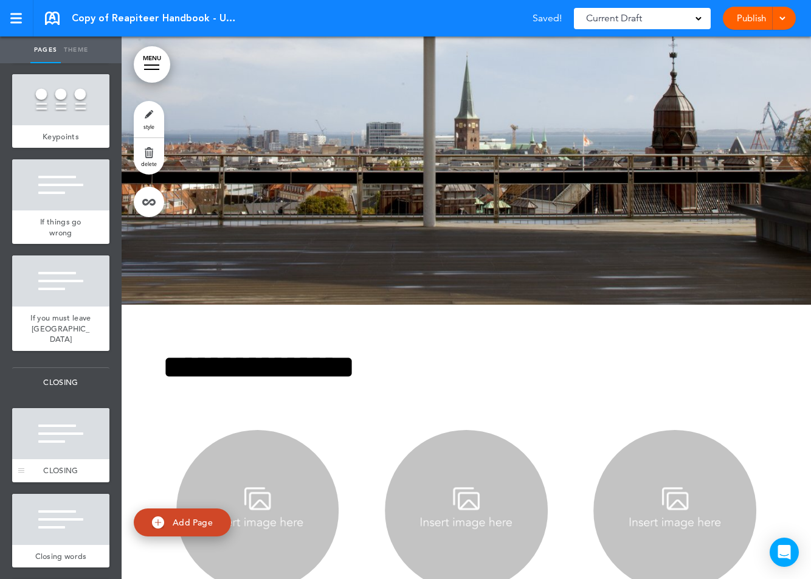
scroll to position [6121, 0]
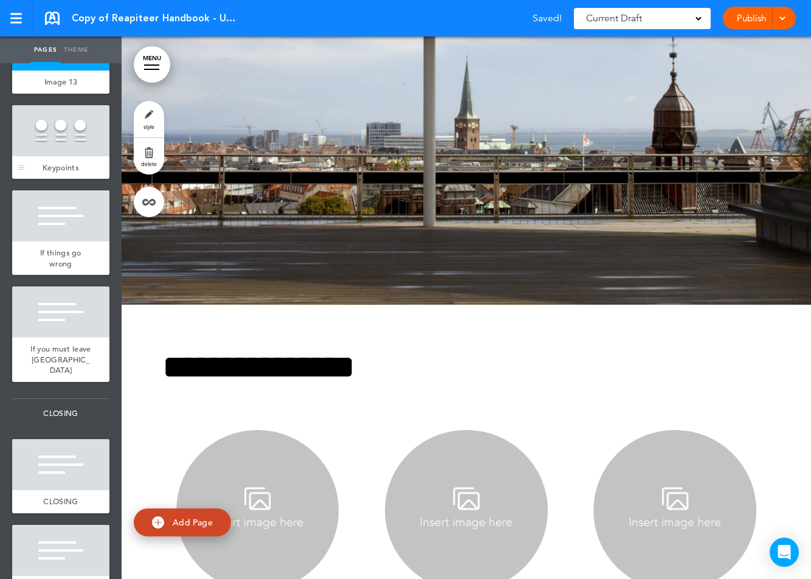
click at [60, 140] on div at bounding box center [60, 130] width 97 height 51
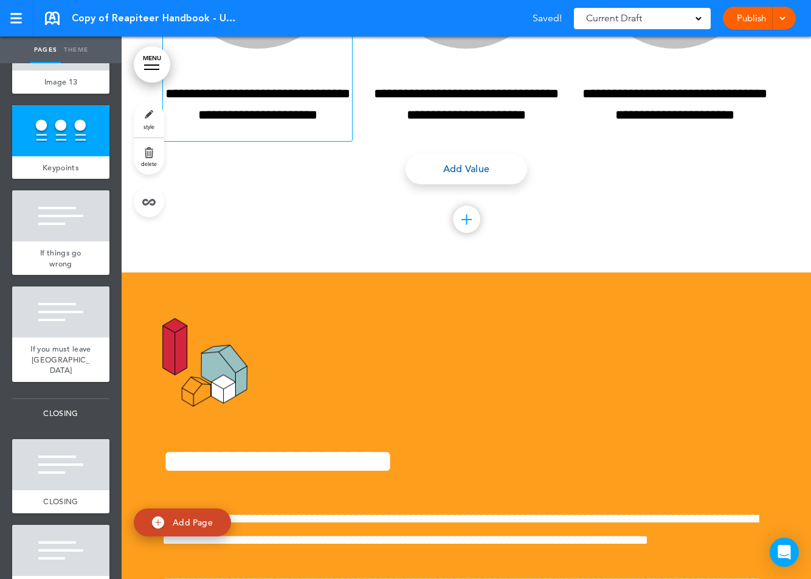
scroll to position [44697, 0]
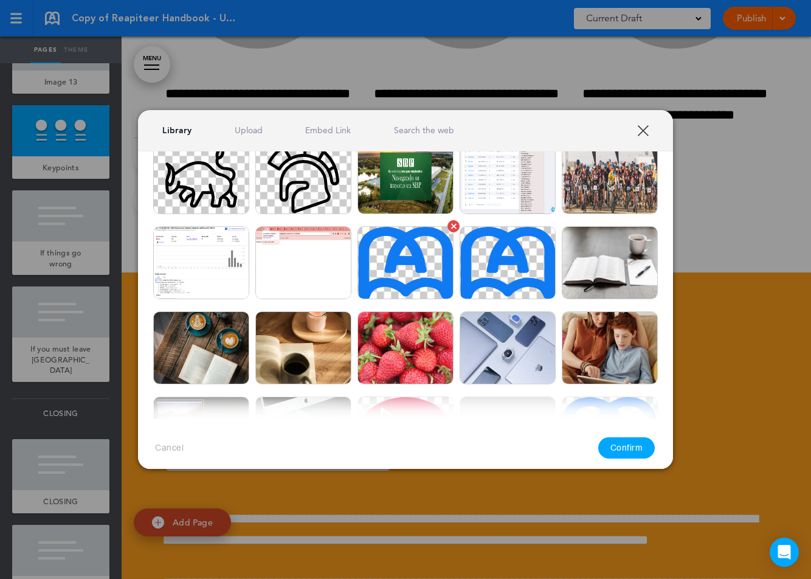
scroll to position [0, 0]
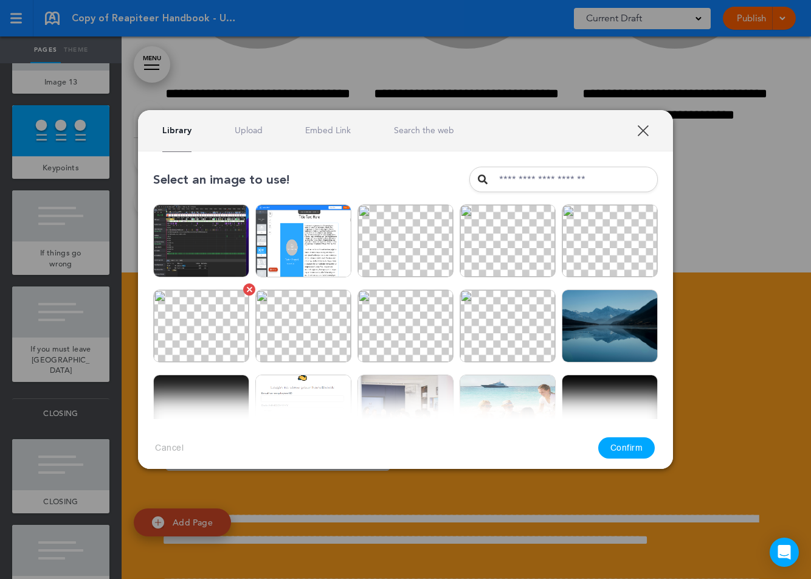
click at [215, 335] on img at bounding box center [201, 325] width 96 height 73
click at [631, 447] on button "Confirm" at bounding box center [626, 447] width 57 height 21
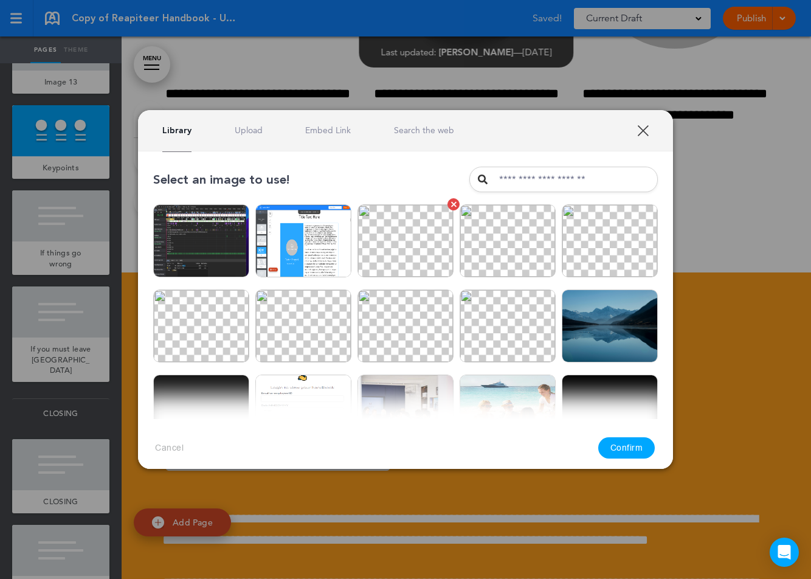
click at [413, 253] on img at bounding box center [405, 240] width 96 height 73
click at [626, 451] on button "Confirm" at bounding box center [626, 447] width 57 height 21
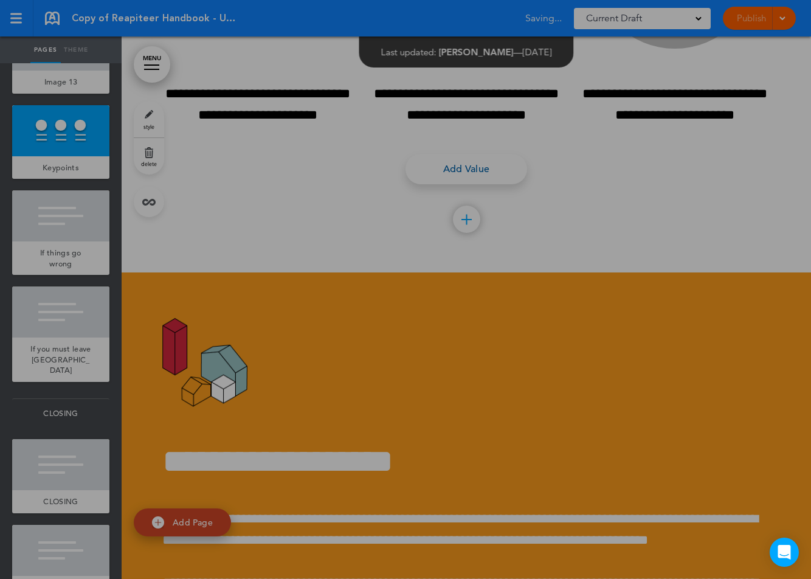
click at [653, 206] on body "Make this page common so it is available in other handbooks. This handbook Prev…" at bounding box center [405, 289] width 811 height 579
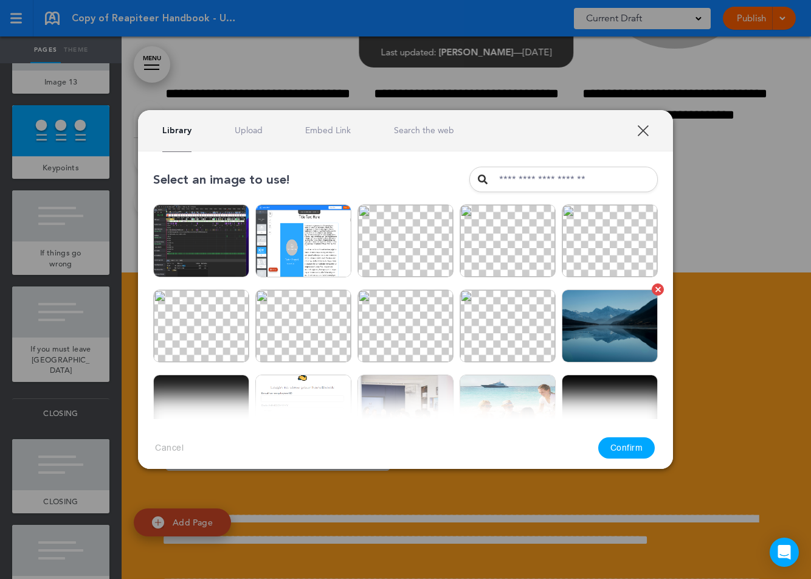
scroll to position [117, 0]
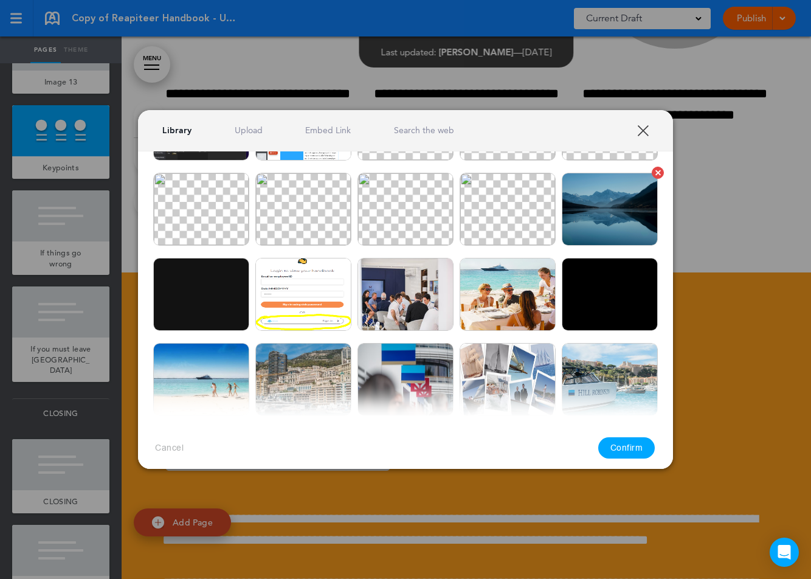
click at [597, 217] on img at bounding box center [610, 209] width 96 height 73
click at [617, 451] on button "Confirm" at bounding box center [626, 447] width 57 height 21
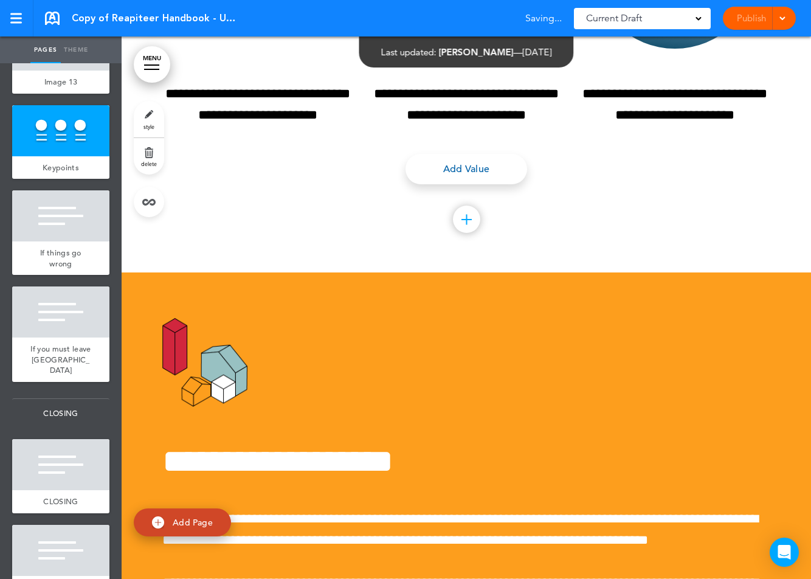
click at [621, 272] on div "**********" at bounding box center [466, 17] width 608 height 510
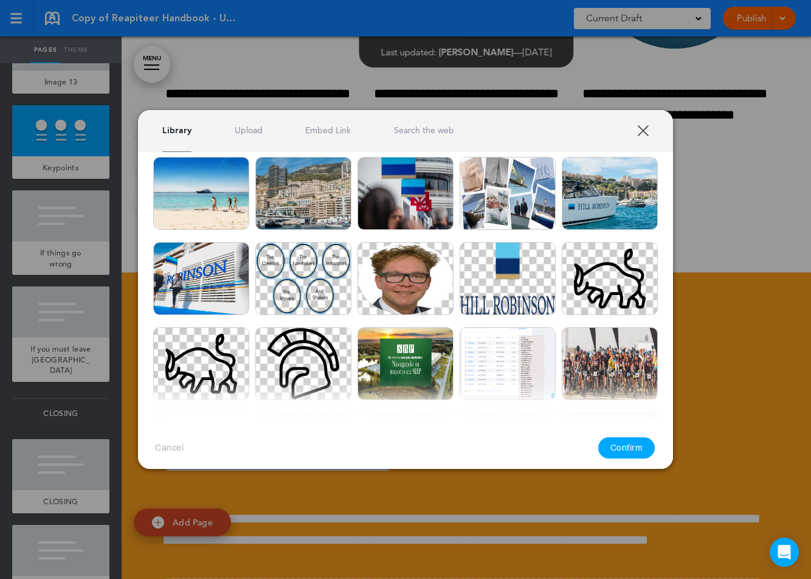
scroll to position [241, 0]
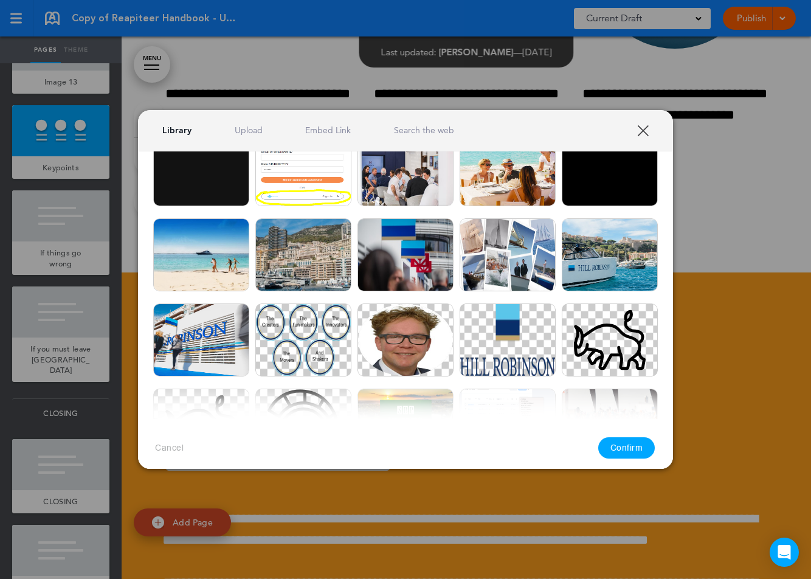
click at [503, 188] on img at bounding box center [508, 169] width 96 height 73
click at [618, 444] on button "Confirm" at bounding box center [626, 447] width 57 height 21
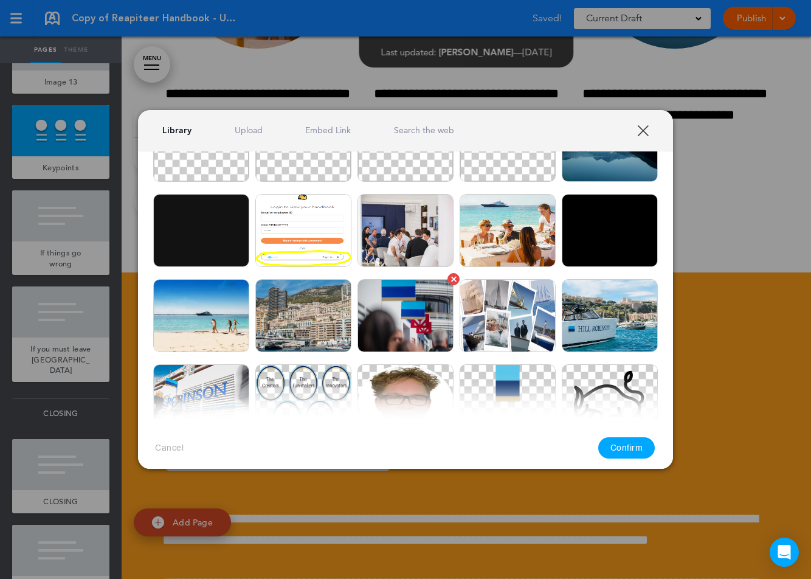
scroll to position [201, 0]
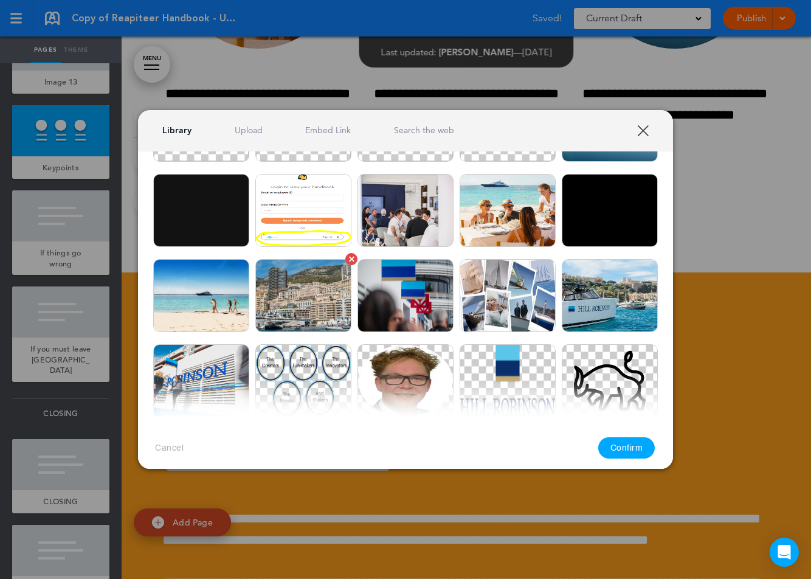
click at [317, 292] on img at bounding box center [303, 295] width 96 height 73
click at [626, 451] on button "Confirm" at bounding box center [626, 447] width 57 height 21
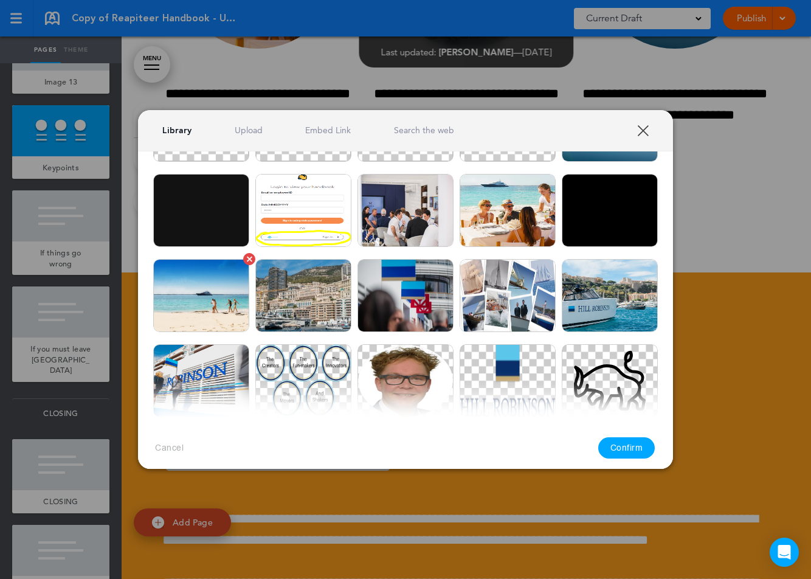
click at [199, 302] on img at bounding box center [201, 295] width 96 height 73
click at [613, 454] on button "Confirm" at bounding box center [626, 447] width 57 height 21
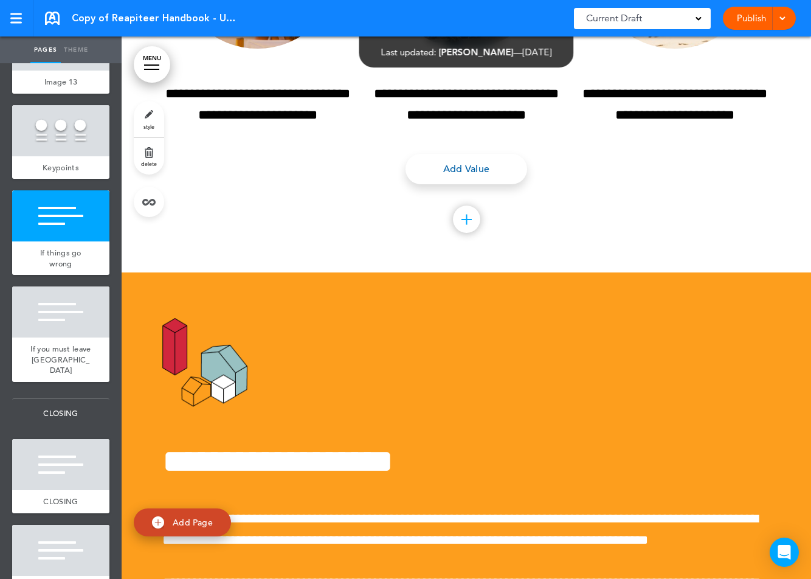
scroll to position [44697, 0]
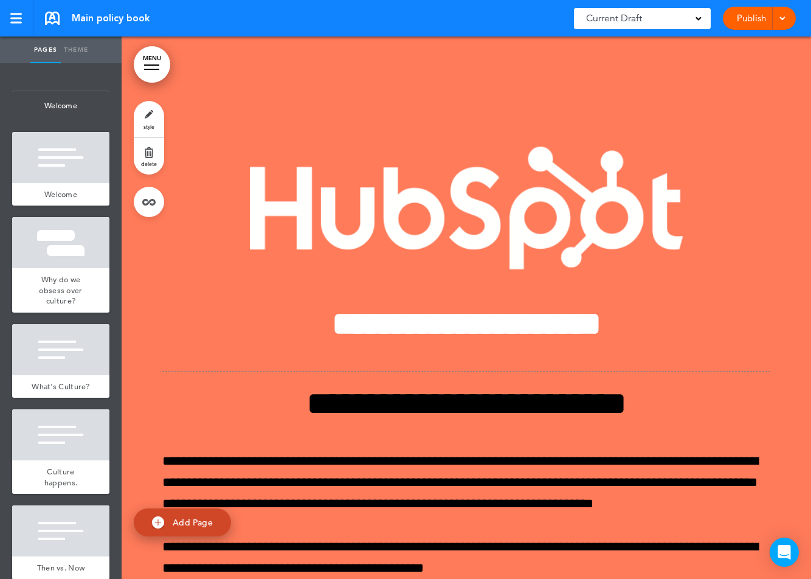
scroll to position [29976, 0]
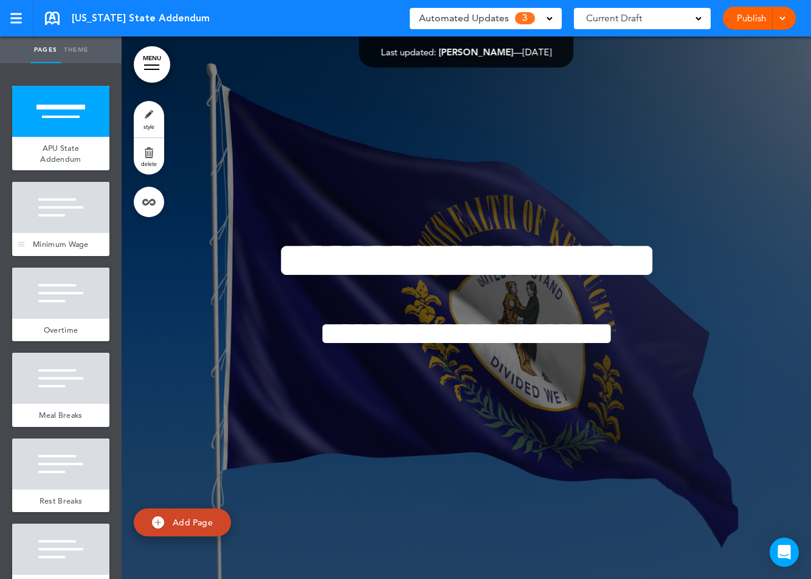
click at [75, 216] on div at bounding box center [60, 207] width 97 height 51
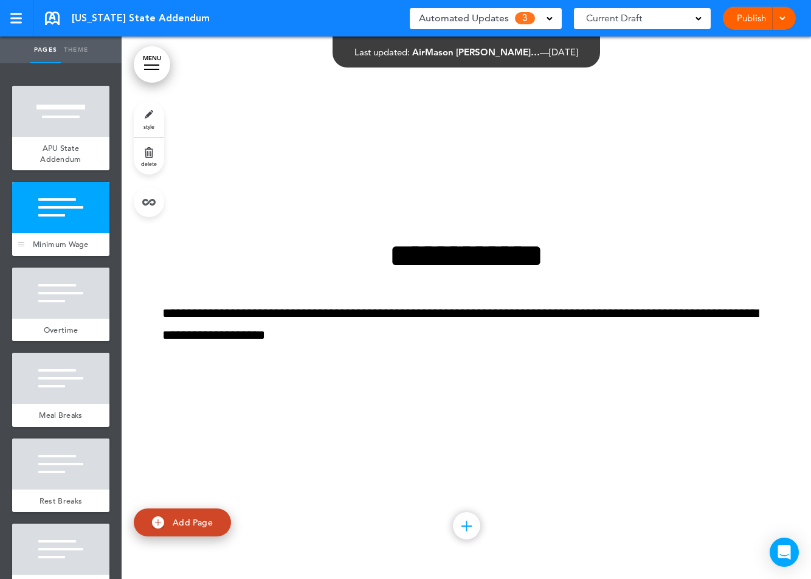
scroll to position [192, 0]
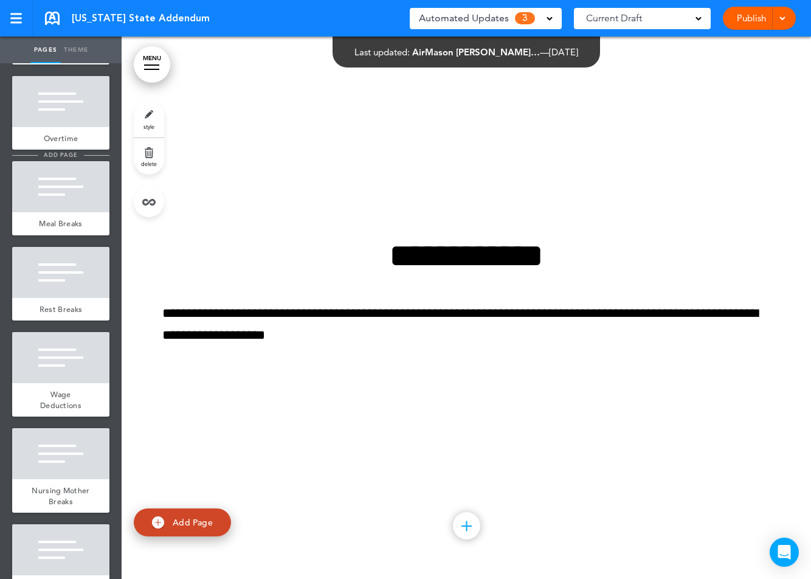
click at [75, 153] on span "add page" at bounding box center [61, 155] width 46 height 8
type input "********"
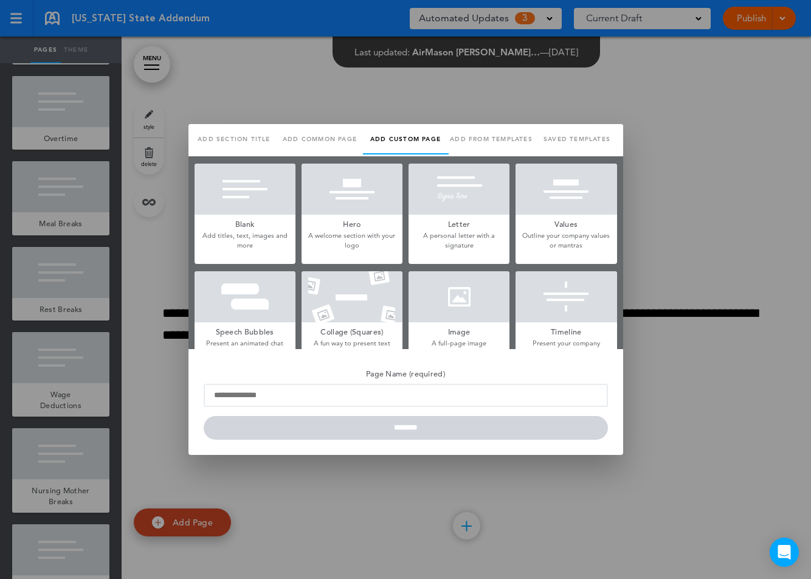
scroll to position [0, 0]
click at [143, 383] on div at bounding box center [405, 289] width 811 height 579
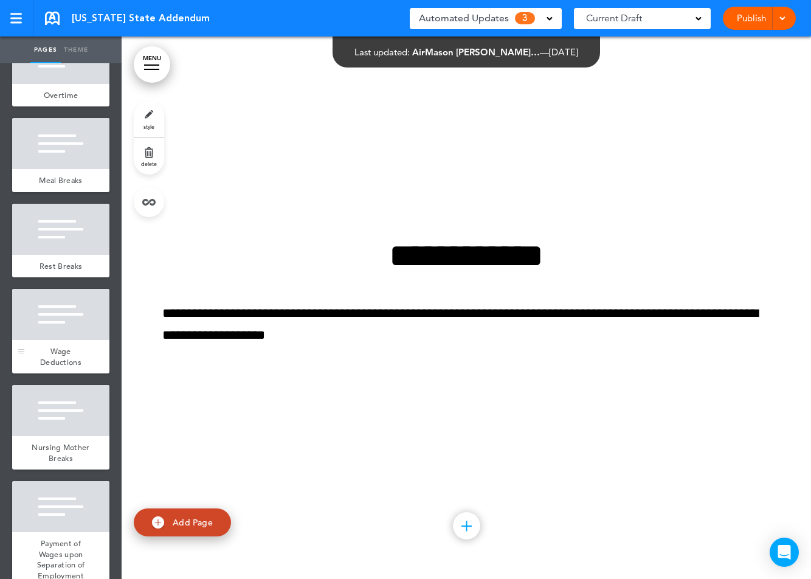
scroll to position [1003, 0]
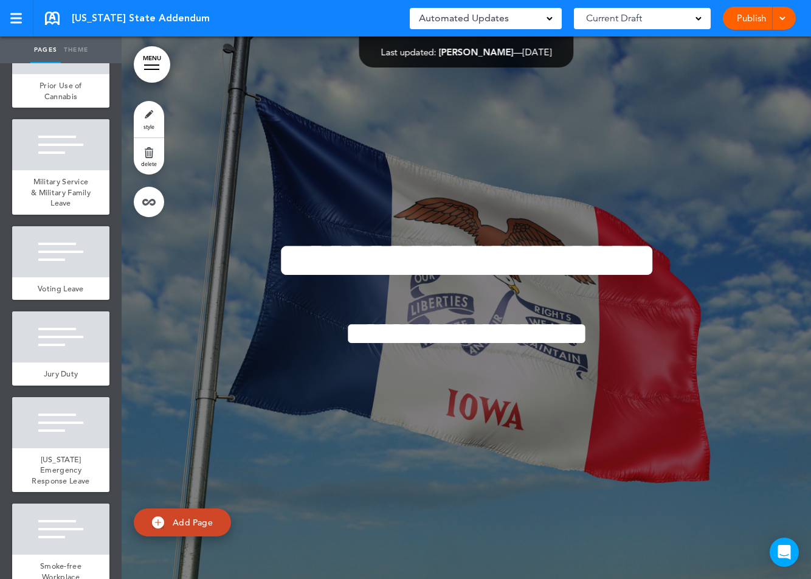
scroll to position [651, 0]
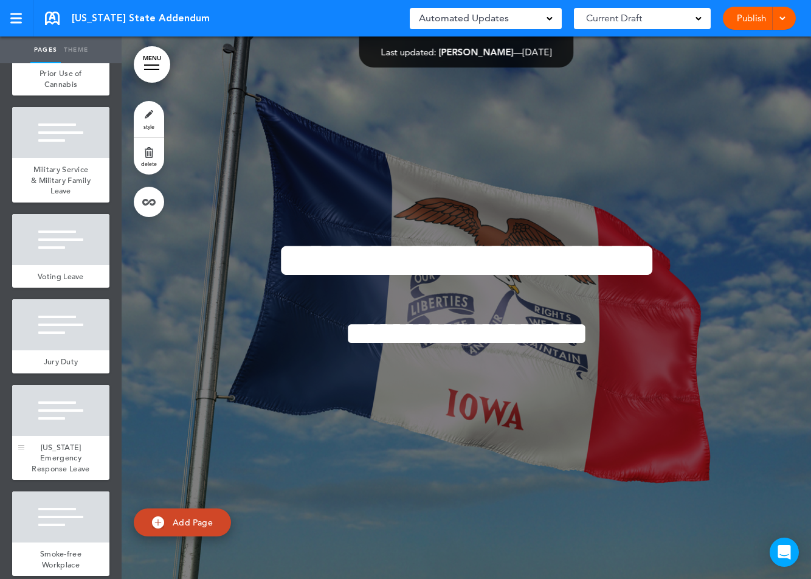
click at [72, 433] on div at bounding box center [60, 410] width 97 height 51
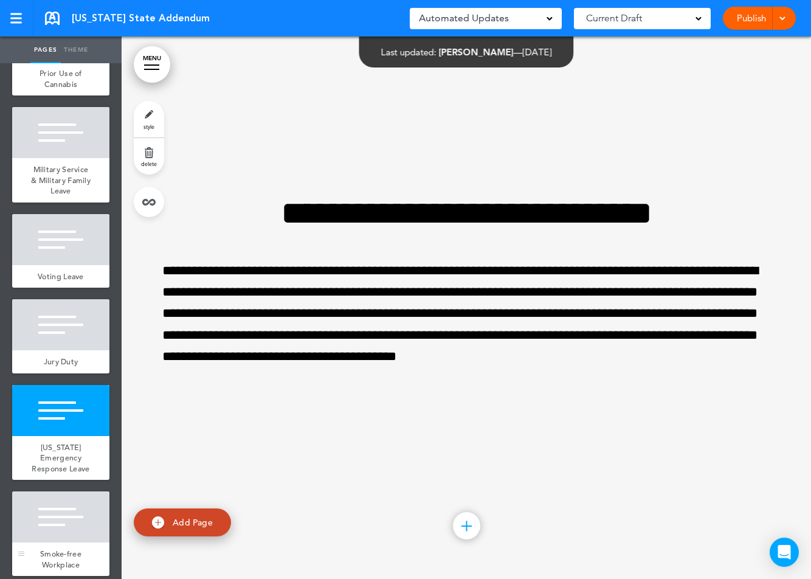
click at [71, 522] on div at bounding box center [60, 516] width 97 height 51
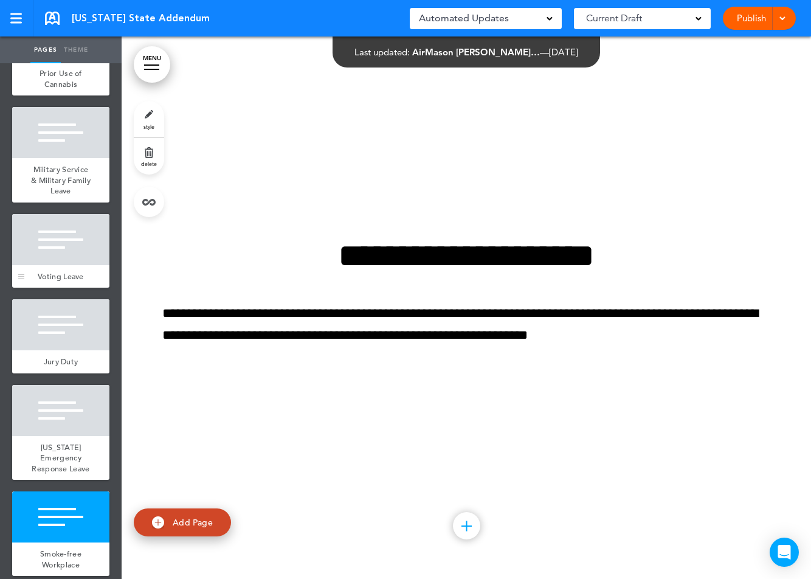
click at [67, 248] on div at bounding box center [60, 239] width 97 height 51
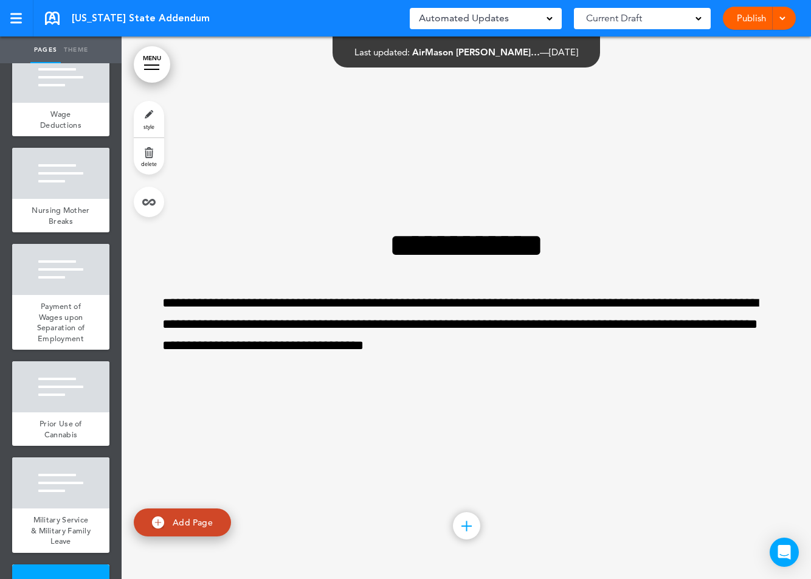
scroll to position [268, 0]
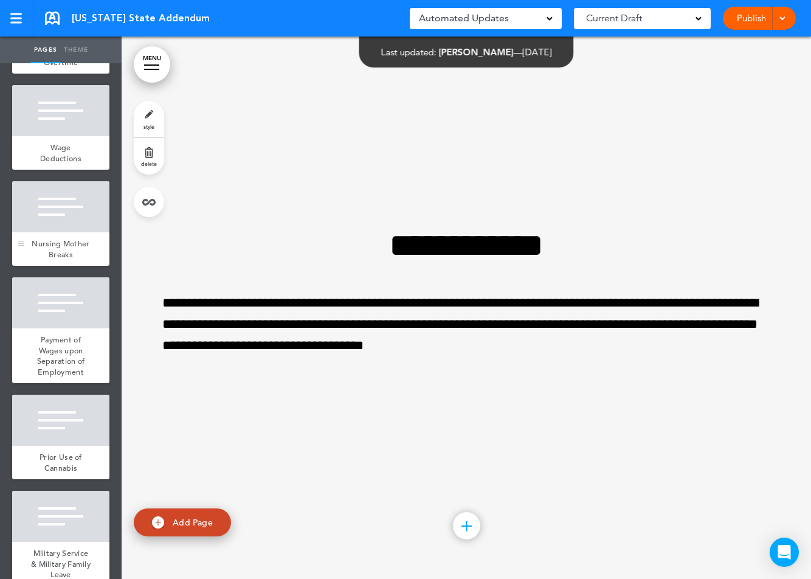
click at [64, 225] on div at bounding box center [60, 206] width 97 height 51
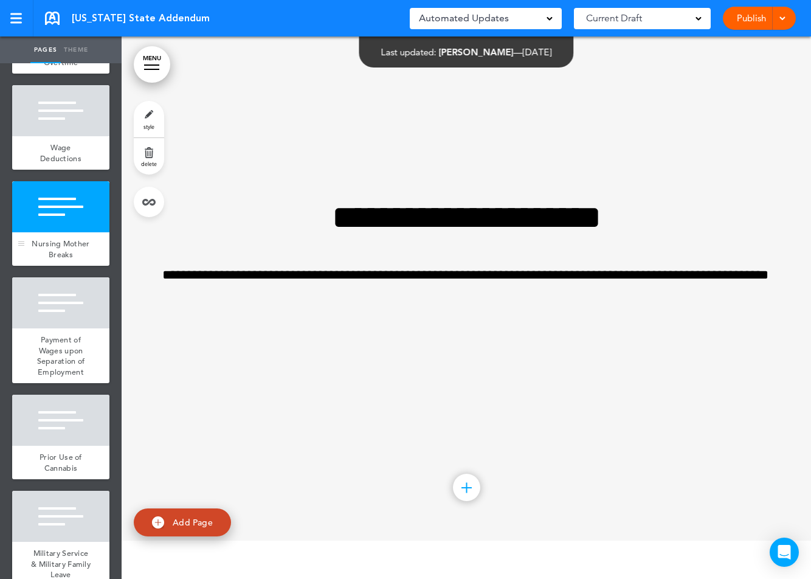
scroll to position [47, 0]
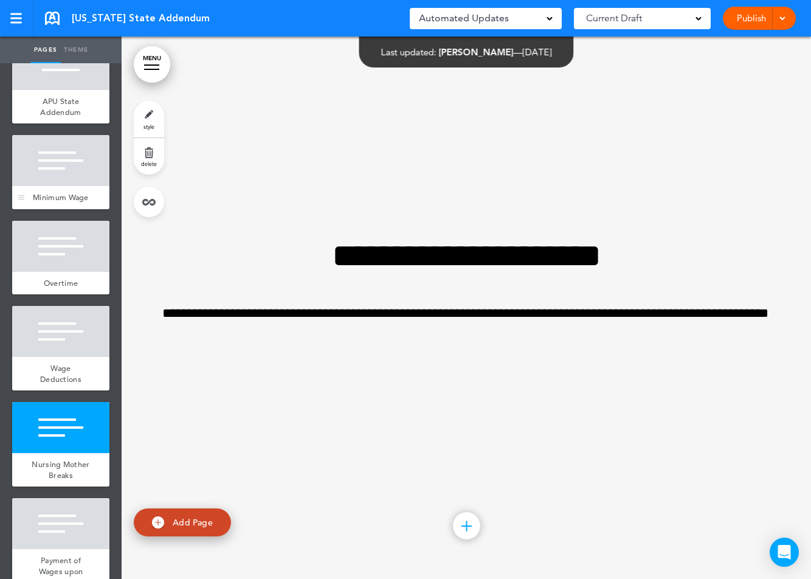
click at [55, 173] on div at bounding box center [60, 160] width 97 height 51
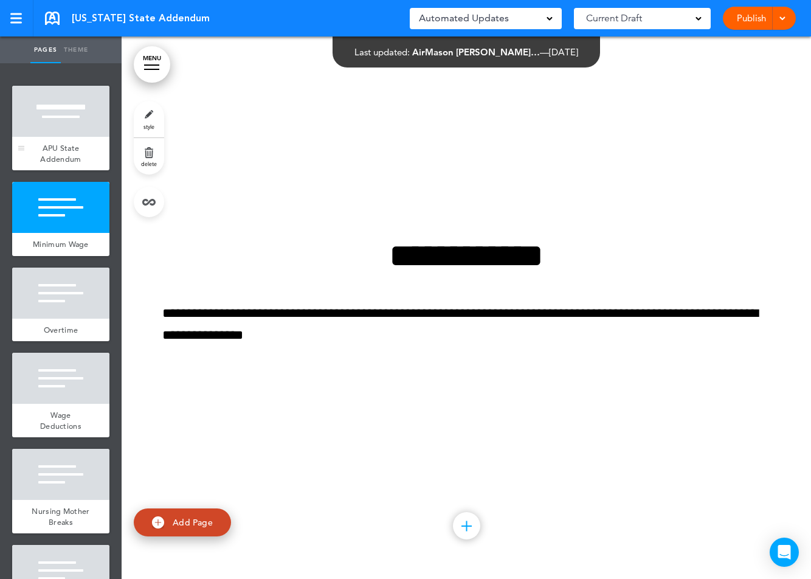
click at [58, 144] on span "APU State Addendum" at bounding box center [60, 153] width 41 height 21
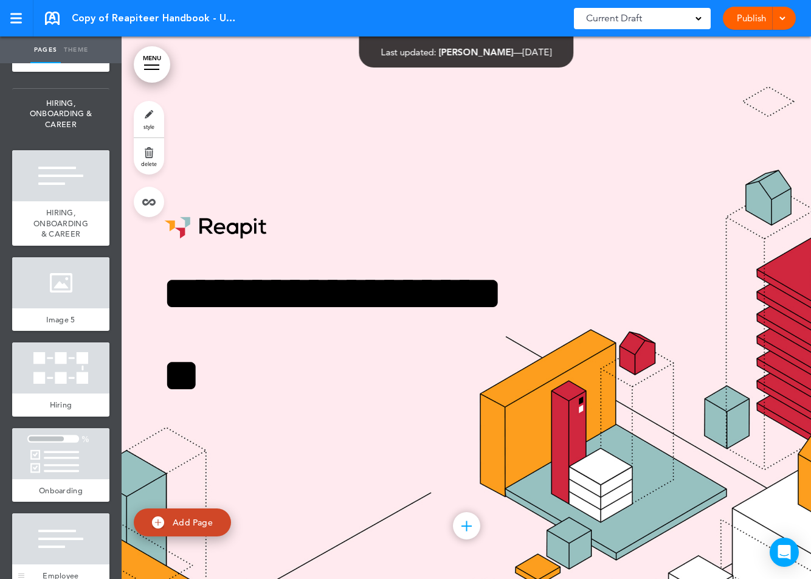
scroll to position [2066, 0]
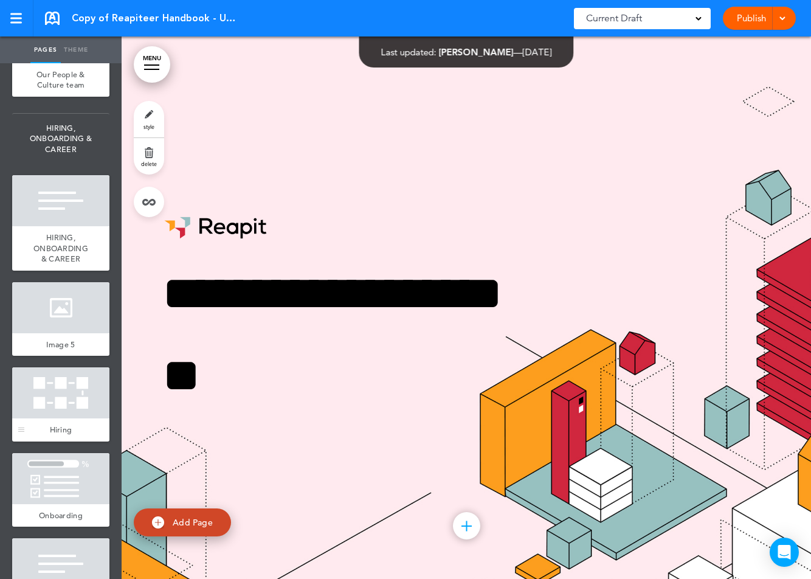
click at [67, 409] on div at bounding box center [60, 392] width 97 height 51
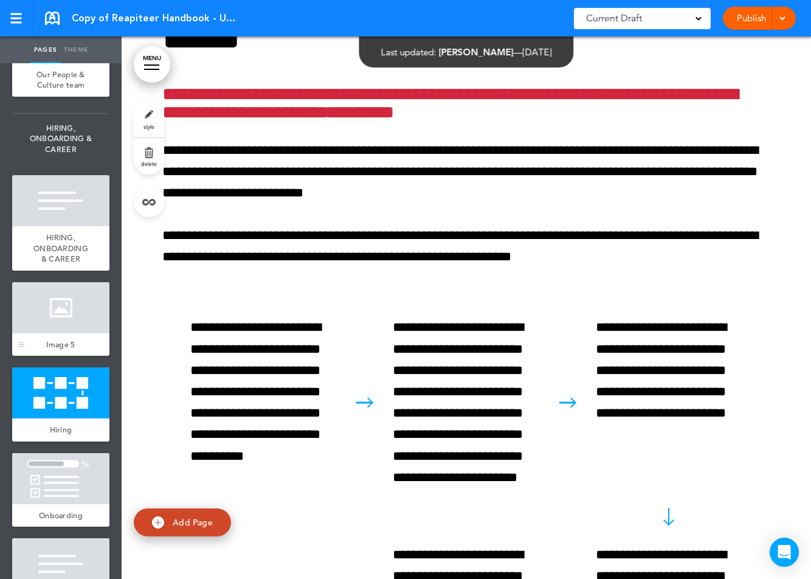
click at [81, 316] on div at bounding box center [60, 307] width 97 height 51
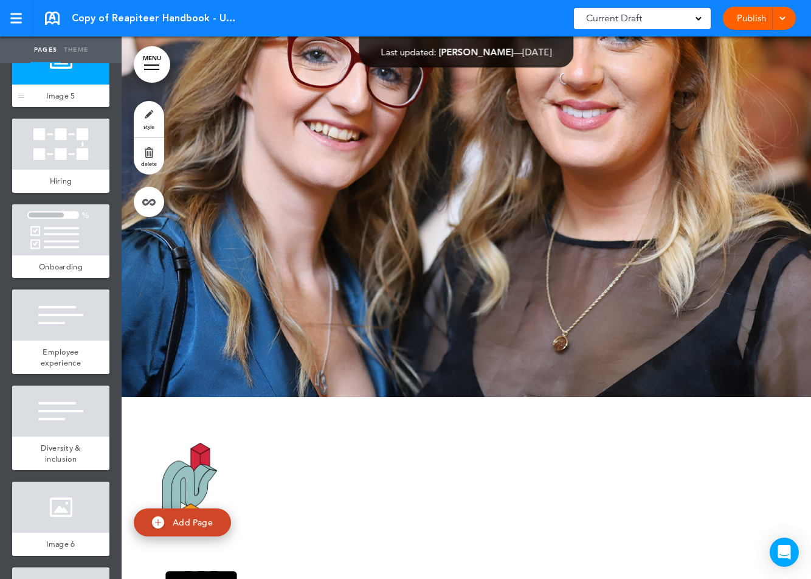
scroll to position [2536, 0]
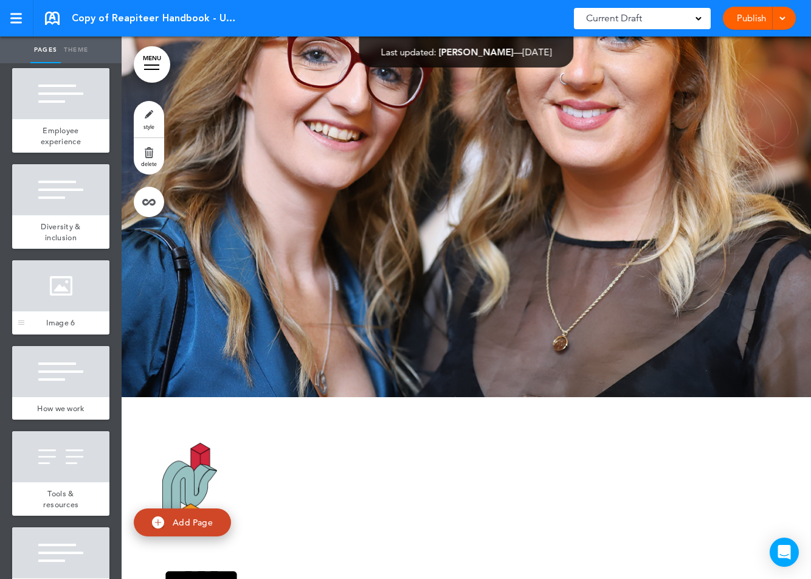
click at [57, 291] on div at bounding box center [60, 285] width 97 height 51
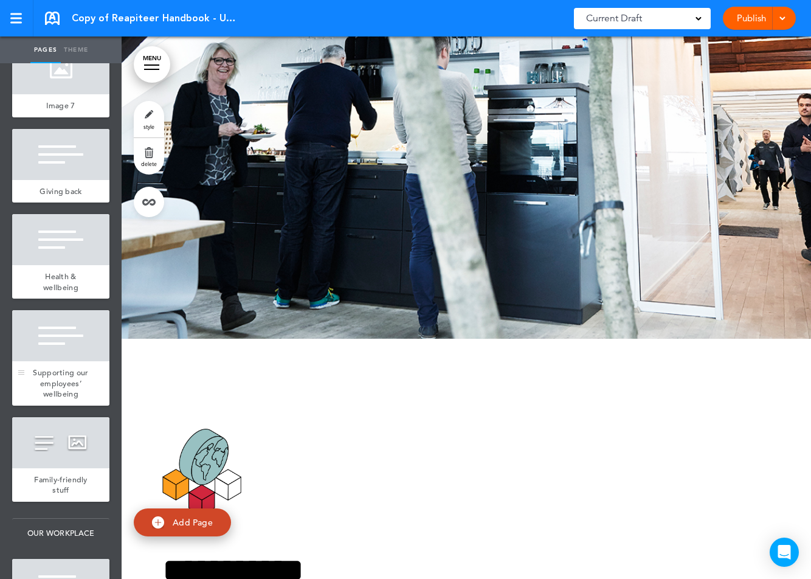
scroll to position [3789, 0]
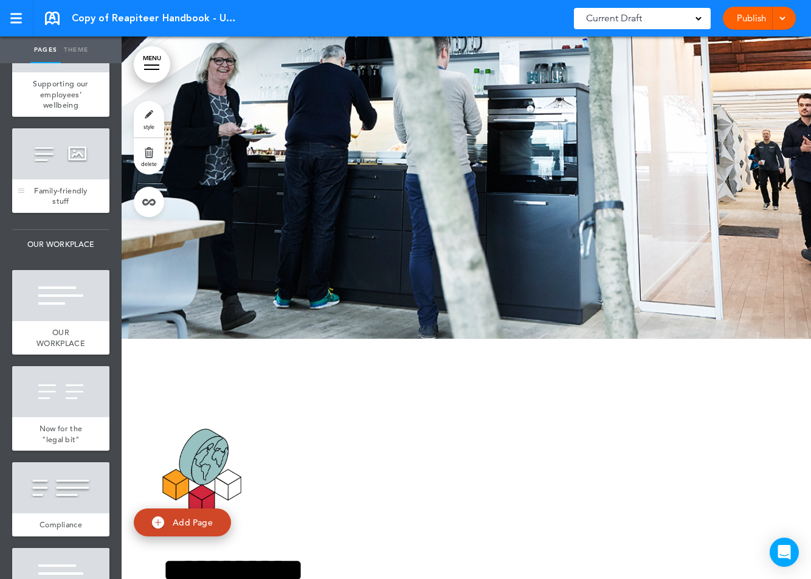
click at [58, 164] on div at bounding box center [60, 153] width 97 height 51
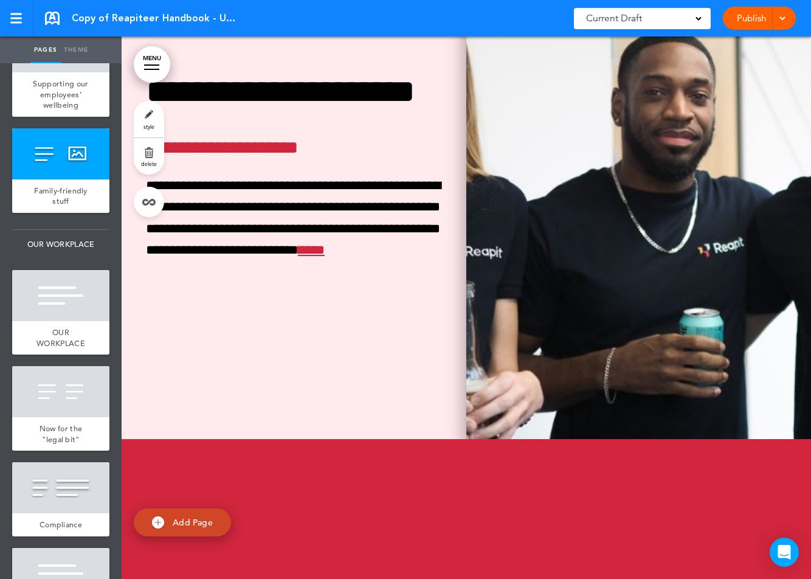
scroll to position [30659, 0]
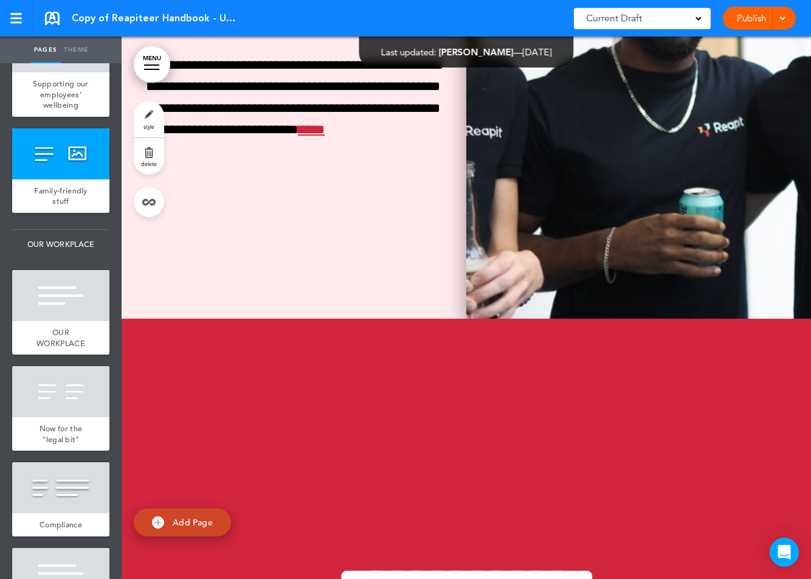
click at [679, 273] on img at bounding box center [638, 47] width 345 height 542
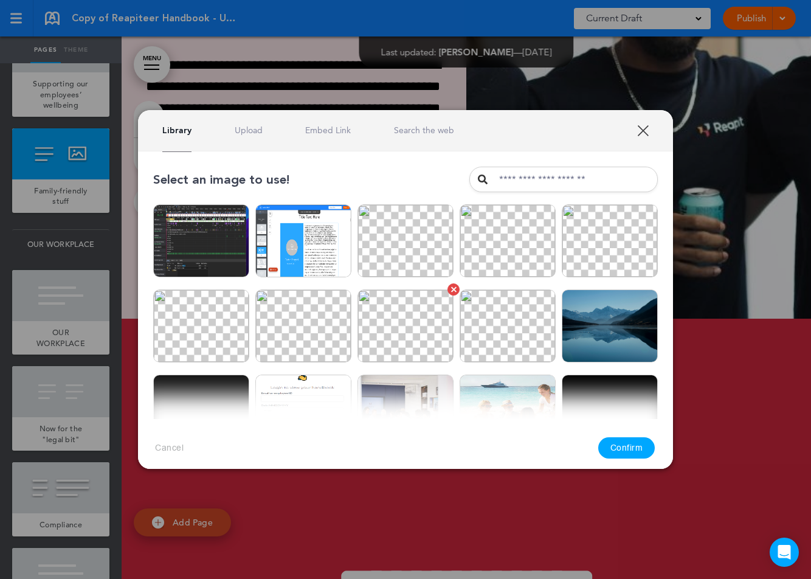
click at [421, 326] on img at bounding box center [405, 325] width 96 height 73
click at [635, 455] on button "Confirm" at bounding box center [626, 447] width 57 height 21
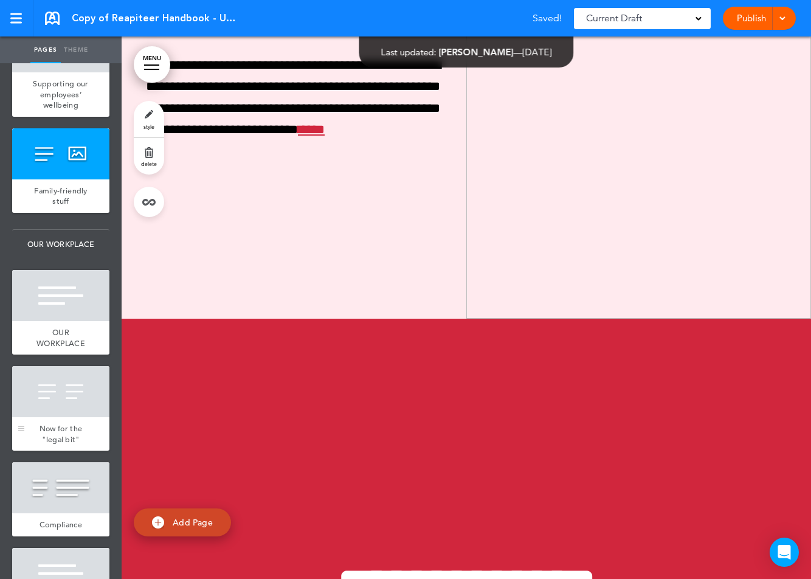
click at [63, 402] on div at bounding box center [60, 391] width 97 height 51
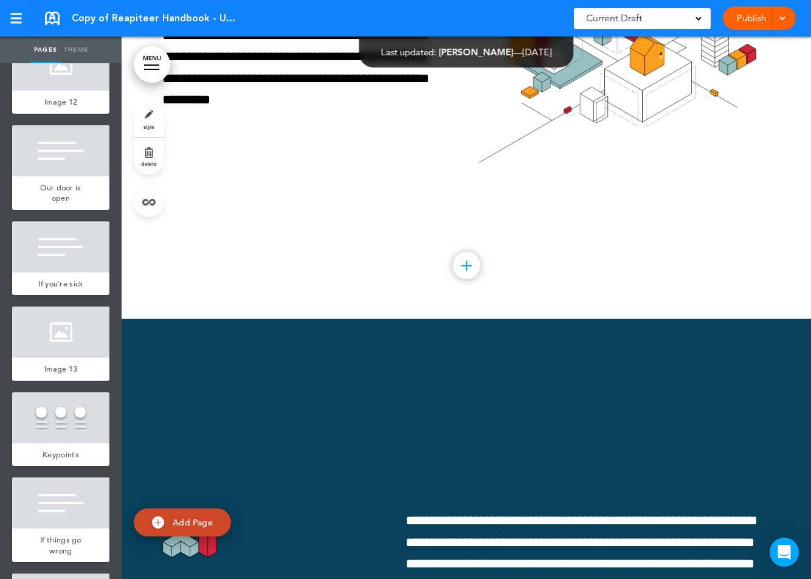
scroll to position [6116, 0]
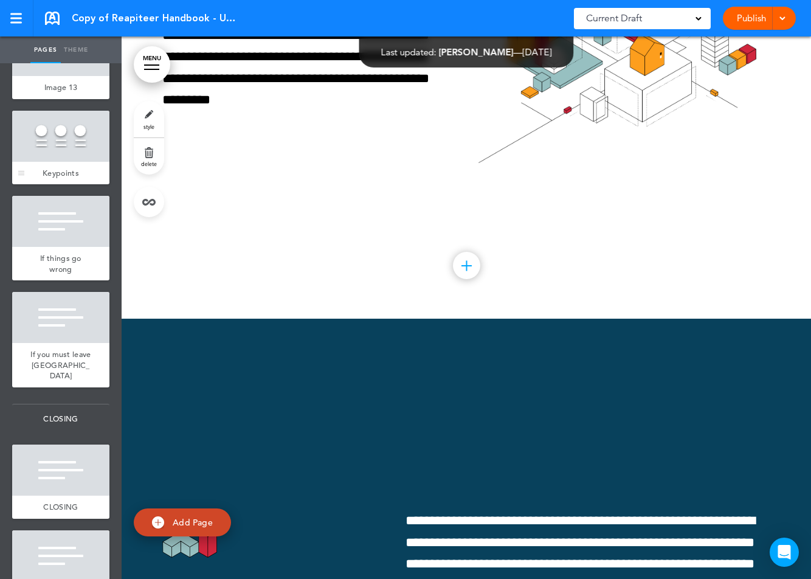
click at [49, 124] on div at bounding box center [60, 136] width 97 height 51
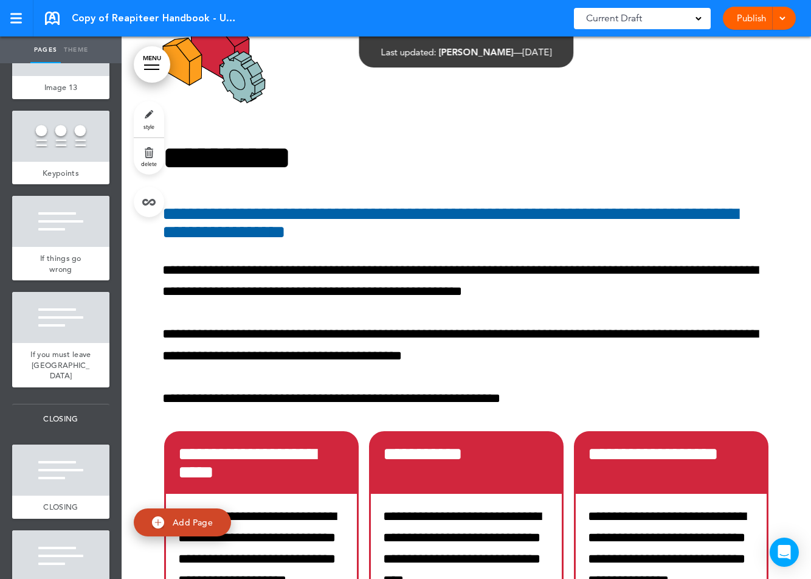
scroll to position [44697, 0]
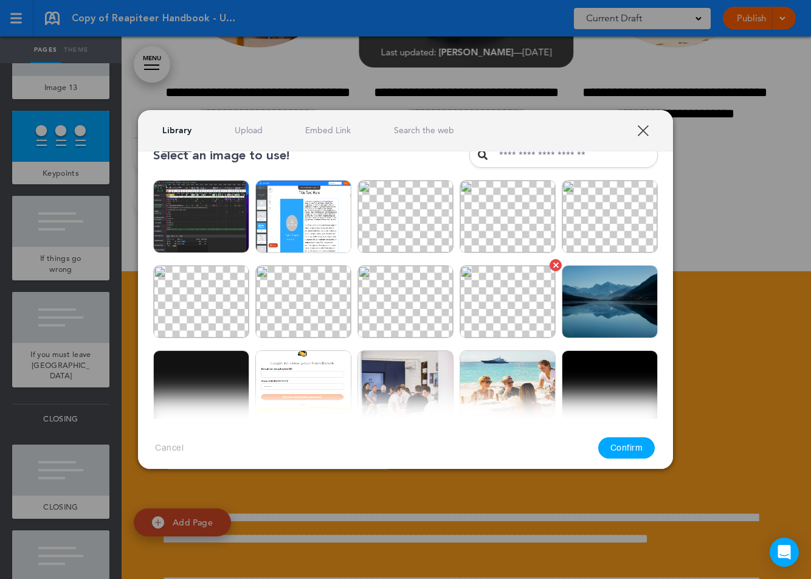
scroll to position [55, 0]
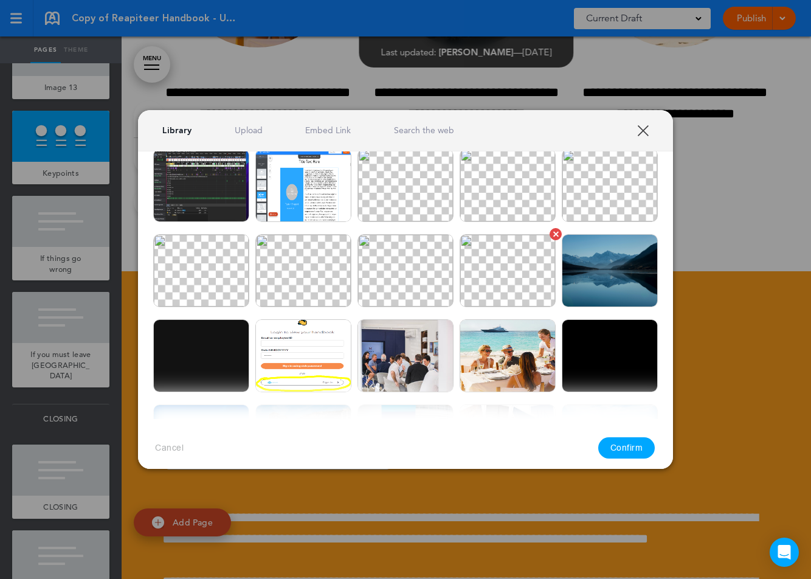
click at [513, 254] on img at bounding box center [508, 270] width 96 height 73
click at [626, 440] on button "Confirm" at bounding box center [626, 447] width 57 height 21
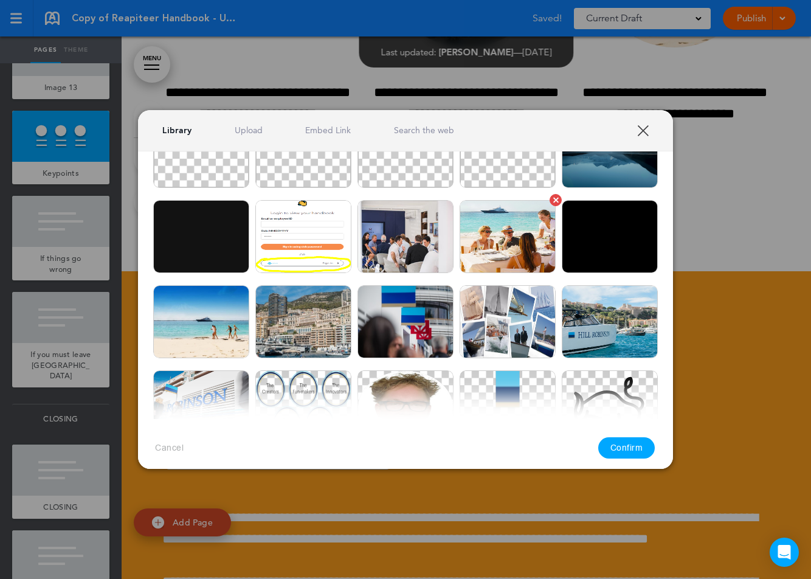
scroll to position [278, 0]
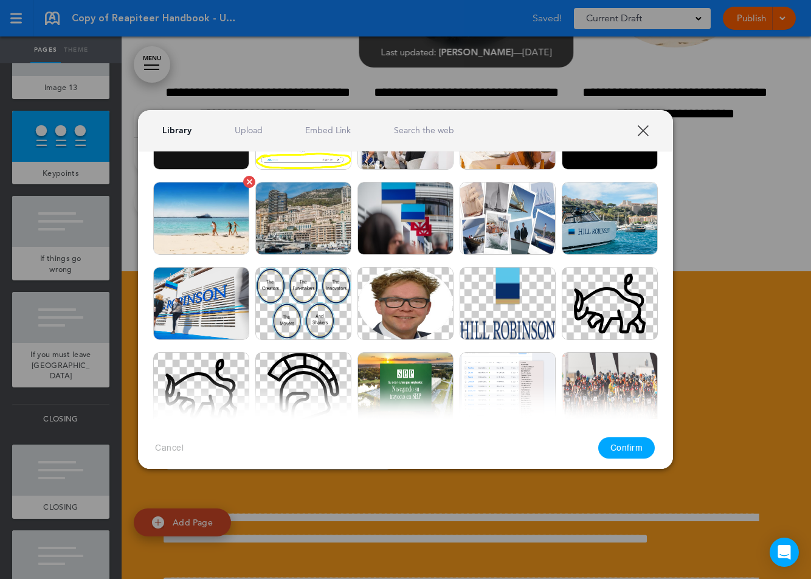
click at [230, 224] on img at bounding box center [201, 218] width 96 height 73
click at [630, 441] on button "Confirm" at bounding box center [626, 447] width 57 height 21
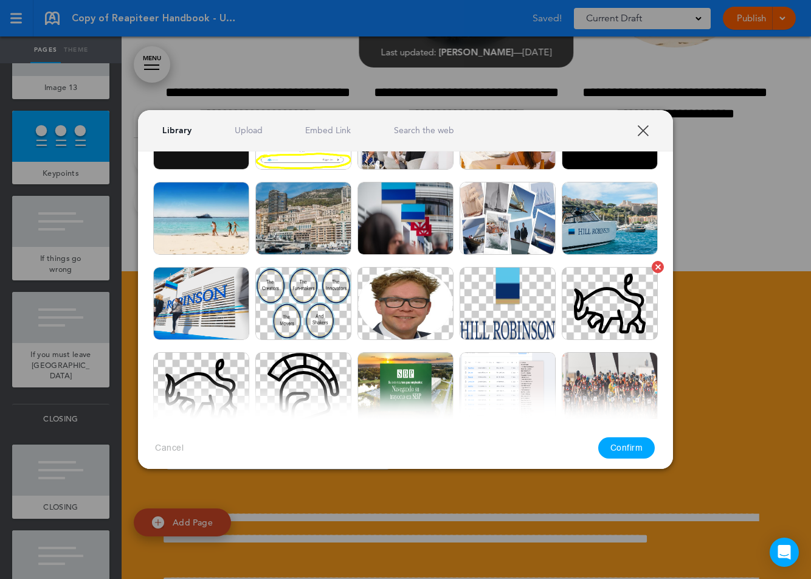
scroll to position [294, 0]
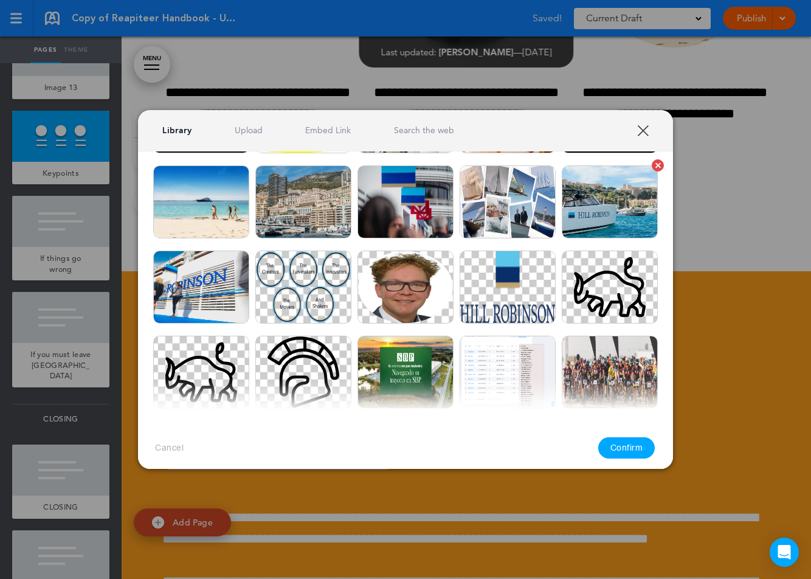
click at [593, 208] on img at bounding box center [610, 201] width 96 height 73
click at [623, 446] on button "Confirm" at bounding box center [626, 447] width 57 height 21
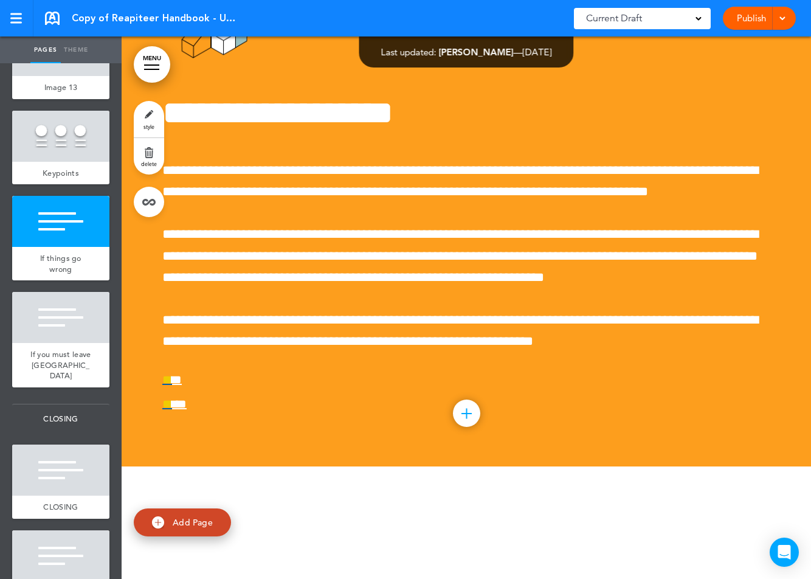
scroll to position [44861, 0]
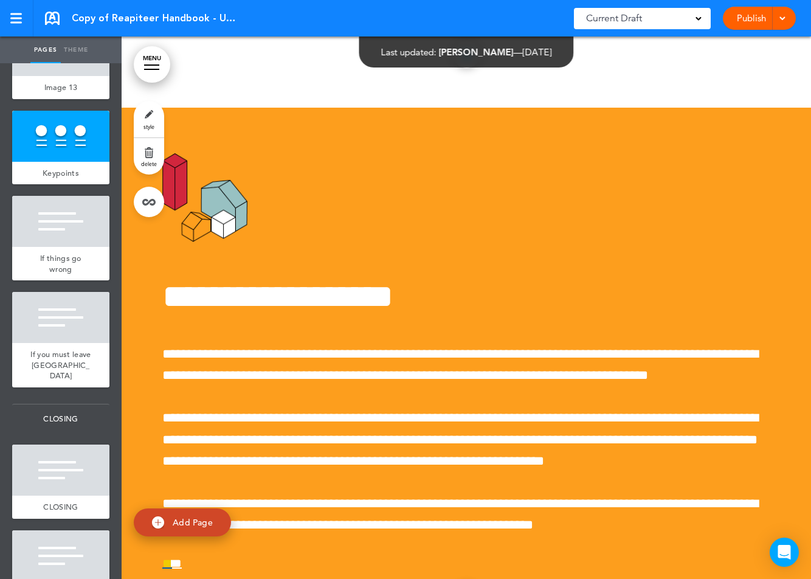
click at [471, 68] on div at bounding box center [466, 54] width 27 height 27
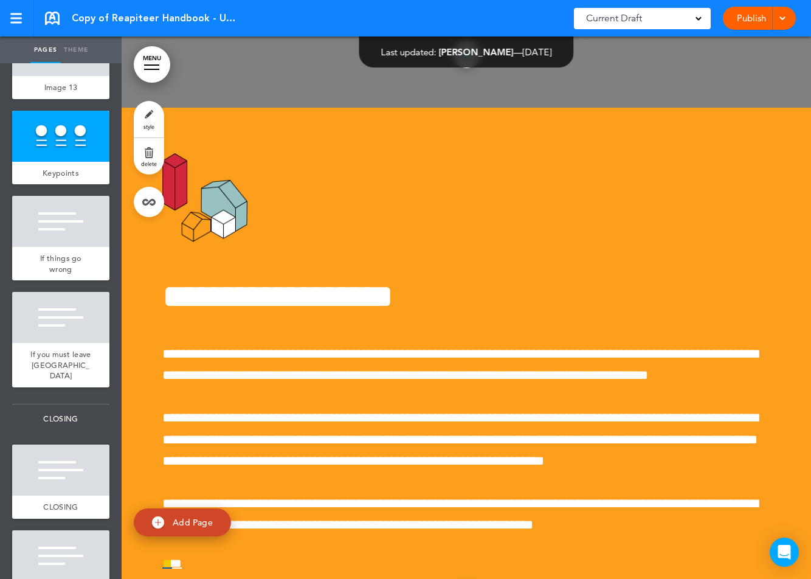
click at [570, 350] on div at bounding box center [527, 289] width 811 height 579
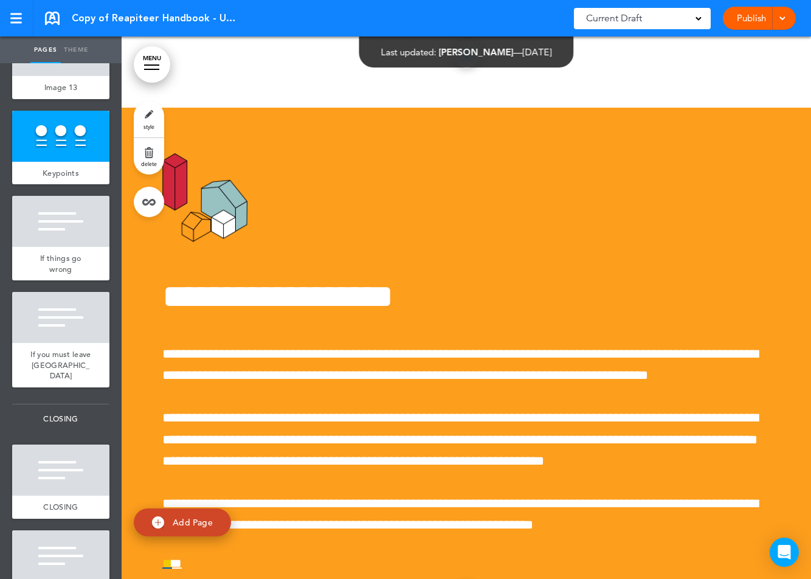
click at [472, 19] on link "Add Value" at bounding box center [467, 4] width 122 height 30
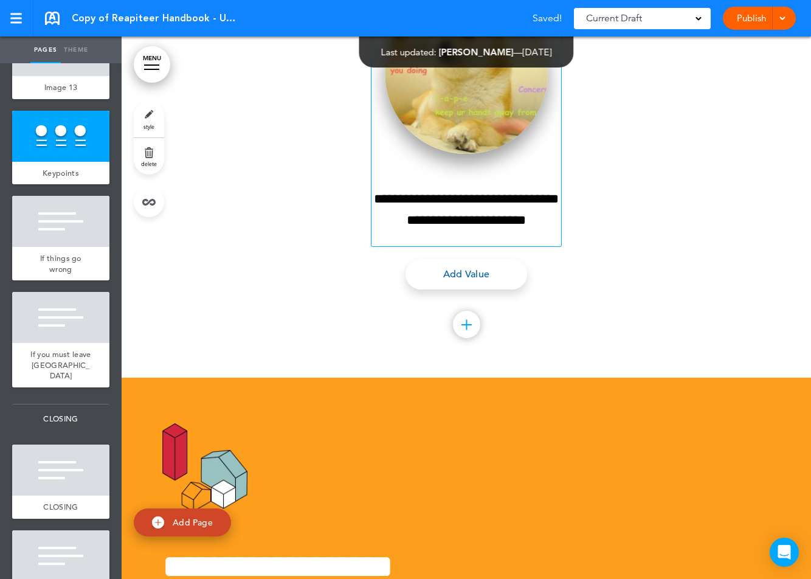
click at [499, 154] on img at bounding box center [466, 73] width 163 height 161
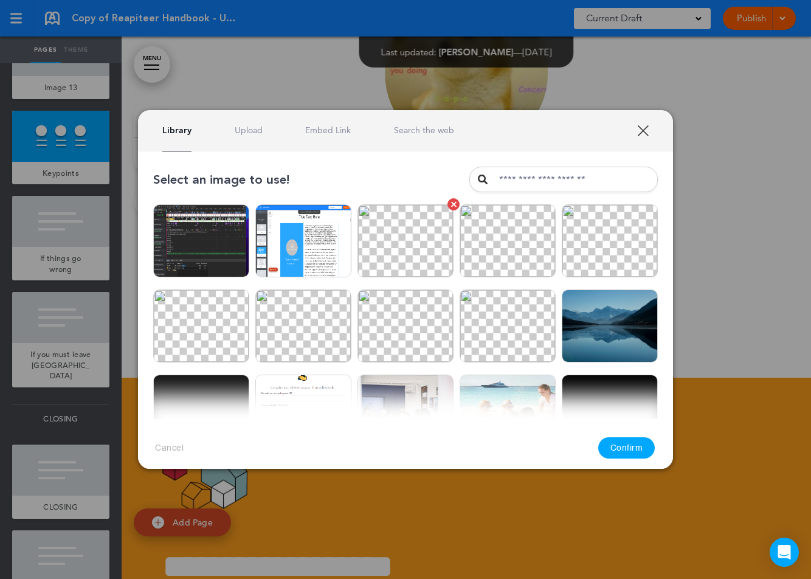
click at [367, 243] on img at bounding box center [405, 240] width 96 height 73
click at [626, 447] on button "Confirm" at bounding box center [626, 447] width 57 height 21
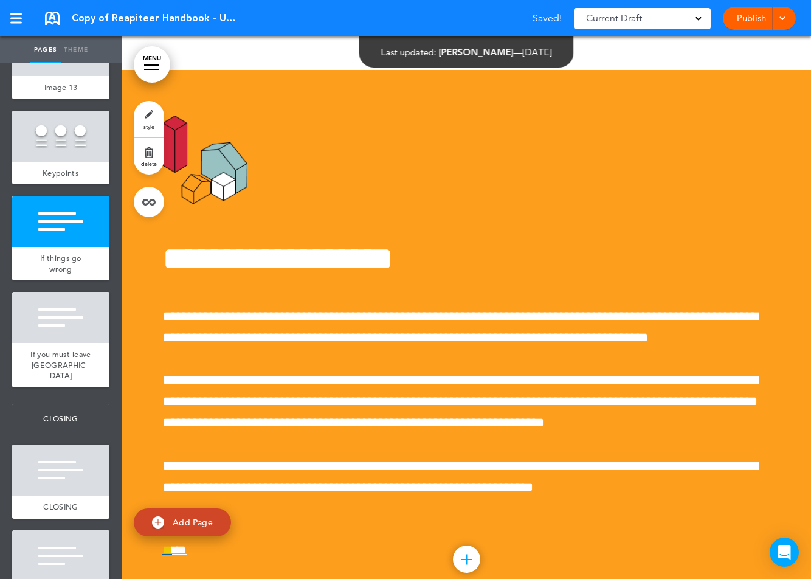
scroll to position [45066, 0]
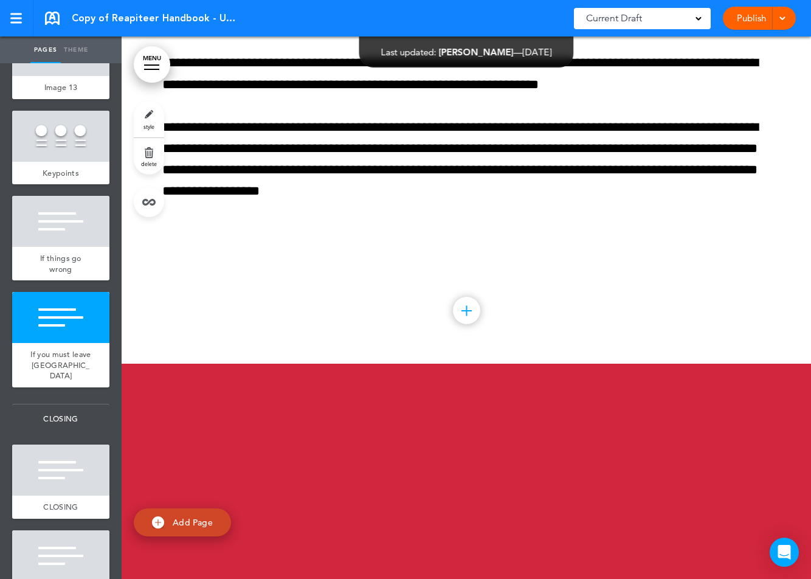
scroll to position [46049, 0]
